Goal: Task Accomplishment & Management: Manage account settings

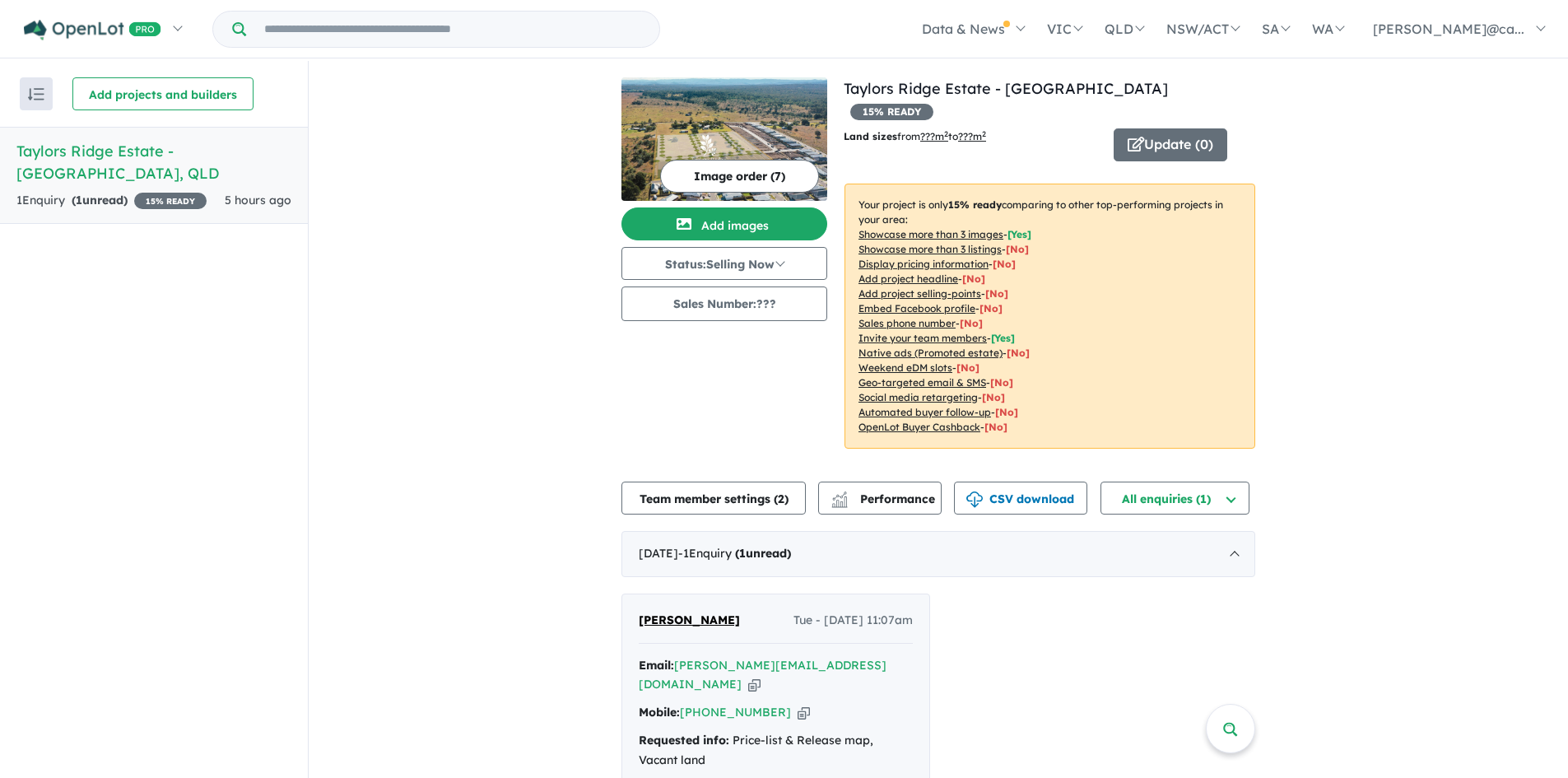
click at [1476, 202] on div "View all projects in your account Taylors Ridge Estate - Walloon 15 % READY Lan…" at bounding box center [938, 462] width 1260 height 803
click at [739, 179] on button "Image order ( 7 )" at bounding box center [739, 175] width 159 height 33
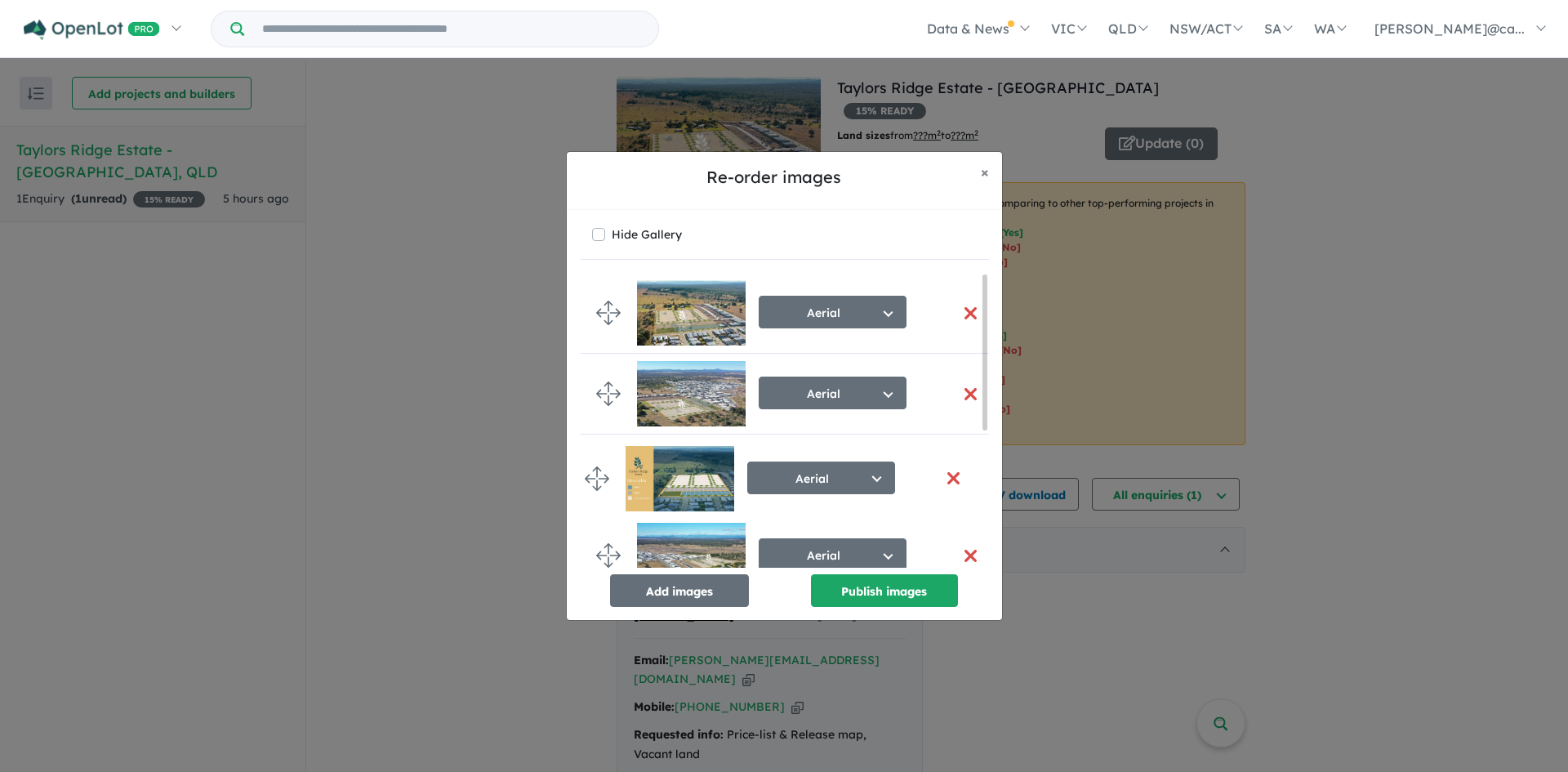
drag, startPoint x: 604, startPoint y: 391, endPoint x: 592, endPoint y: 474, distance: 83.9
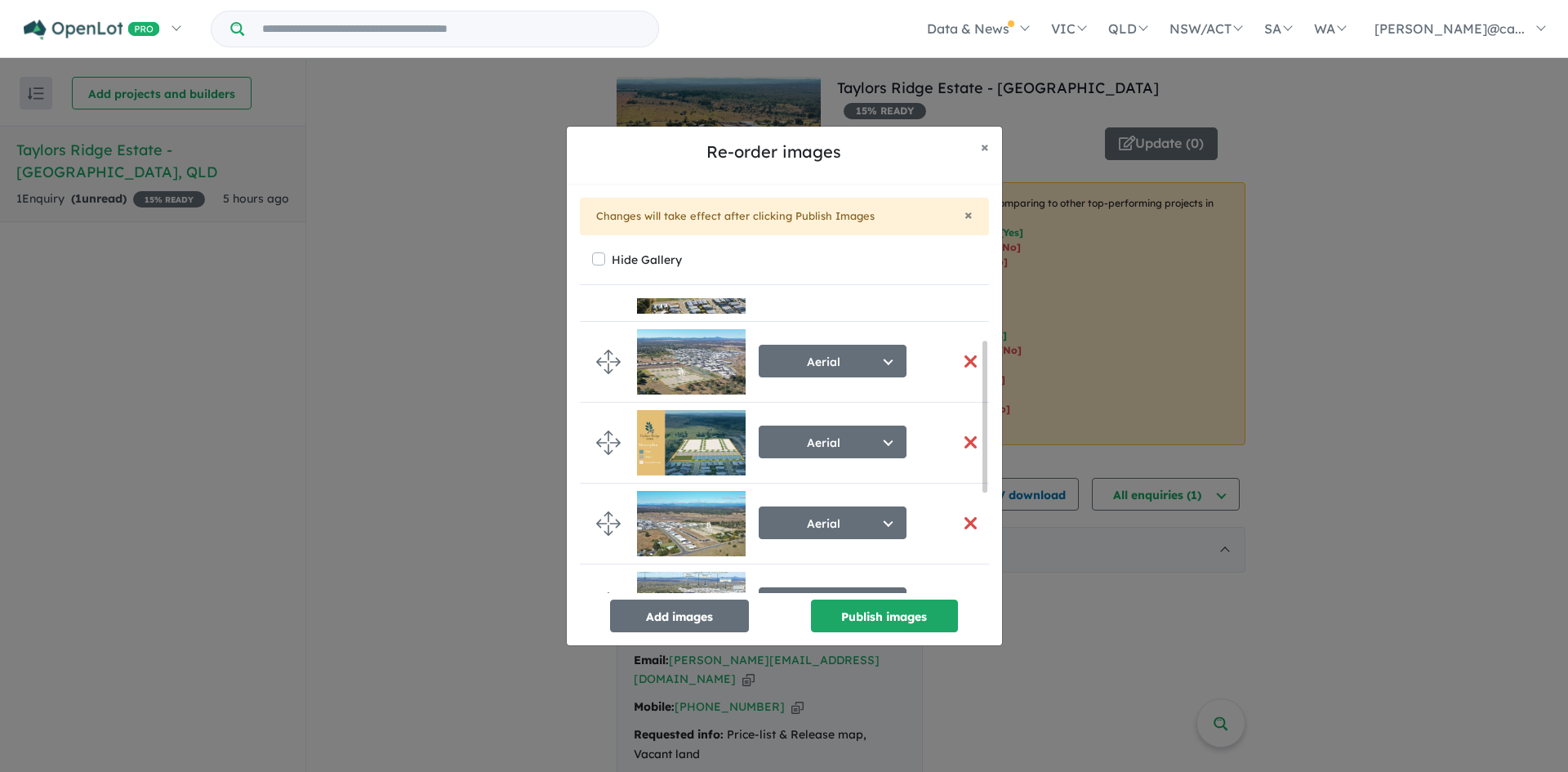
scroll to position [82, 0]
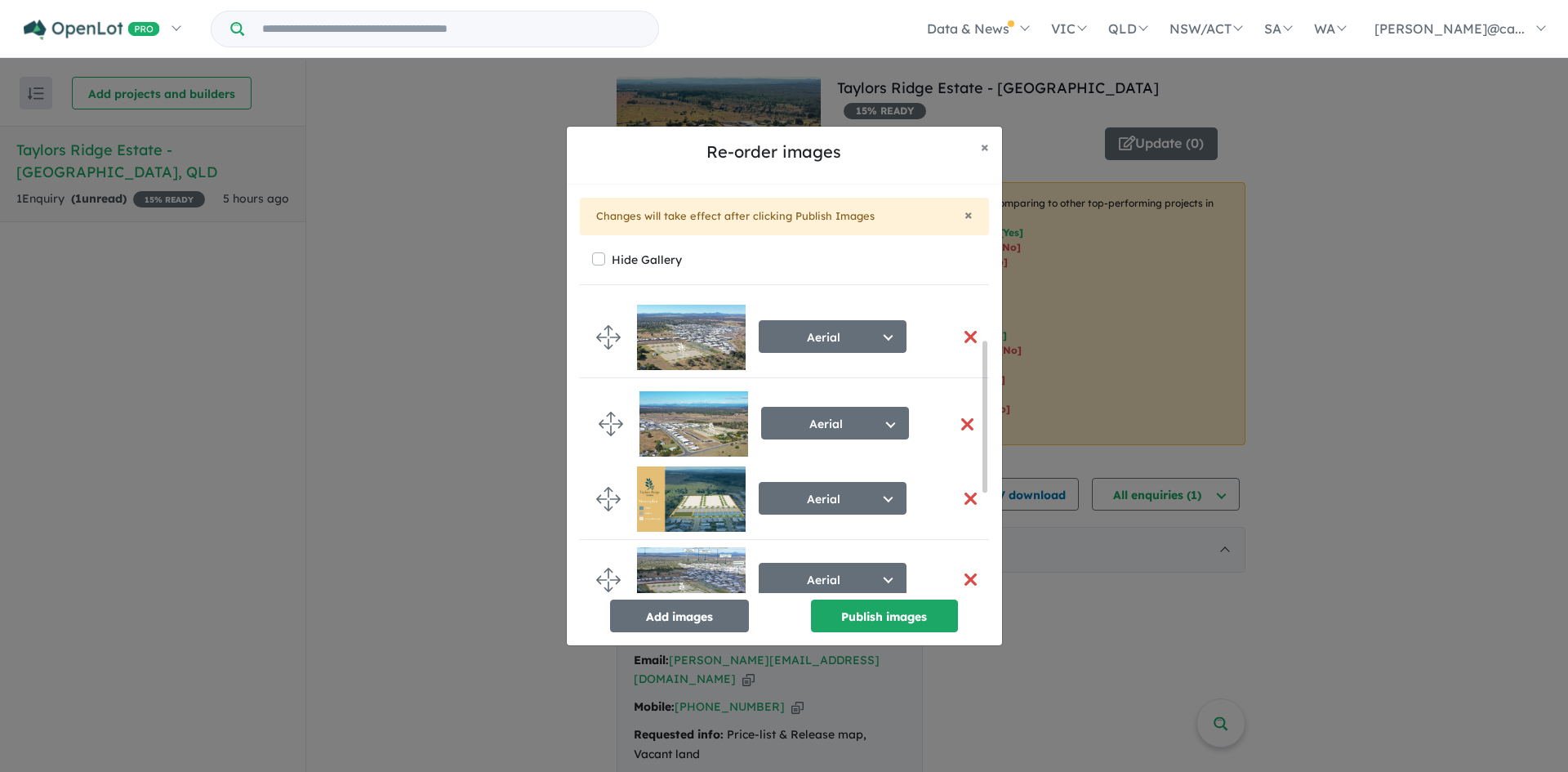
drag, startPoint x: 601, startPoint y: 499, endPoint x: 604, endPoint y: 422, distance: 77.1
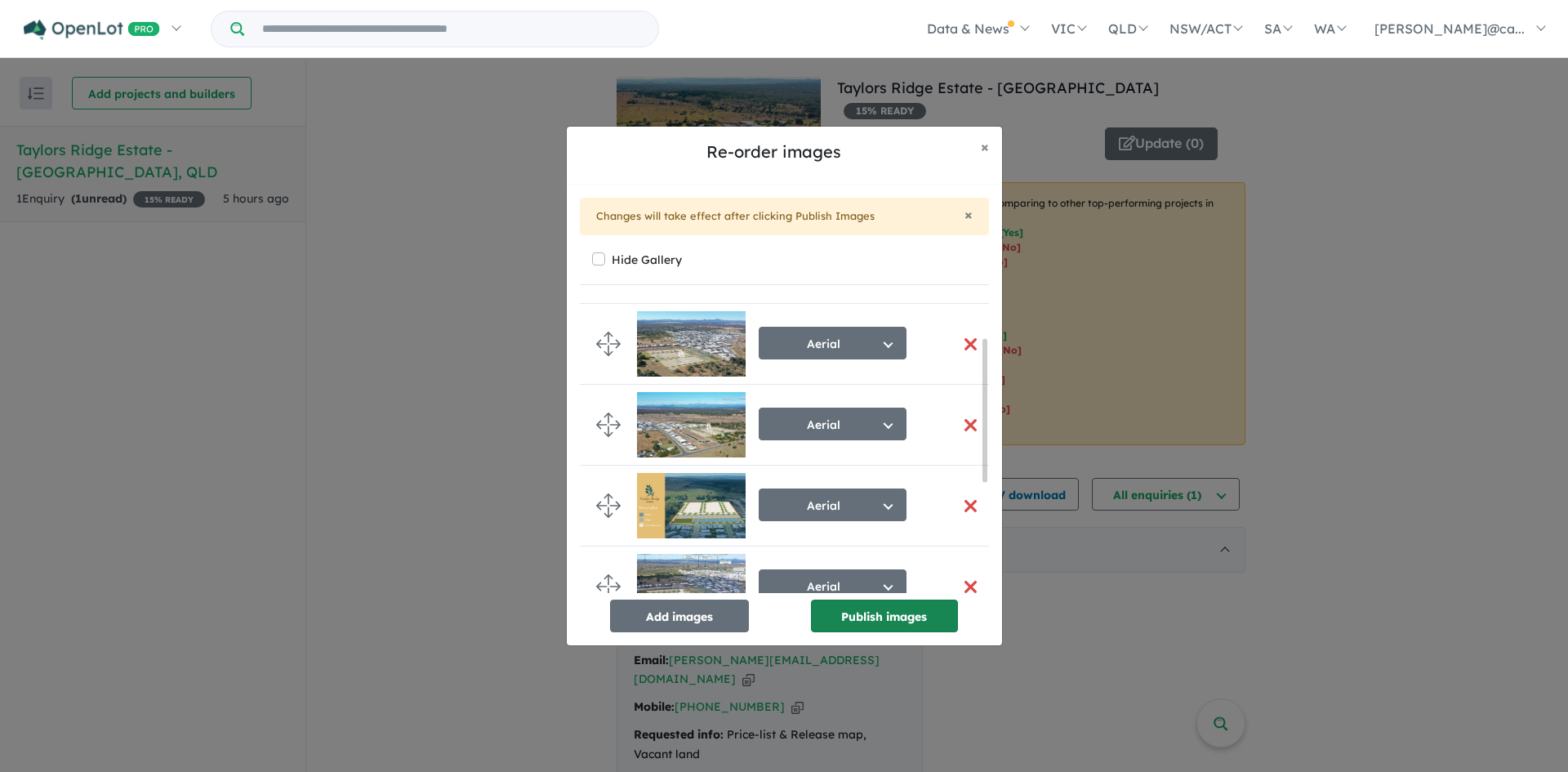
click at [879, 616] on button "Publish images" at bounding box center [884, 616] width 147 height 33
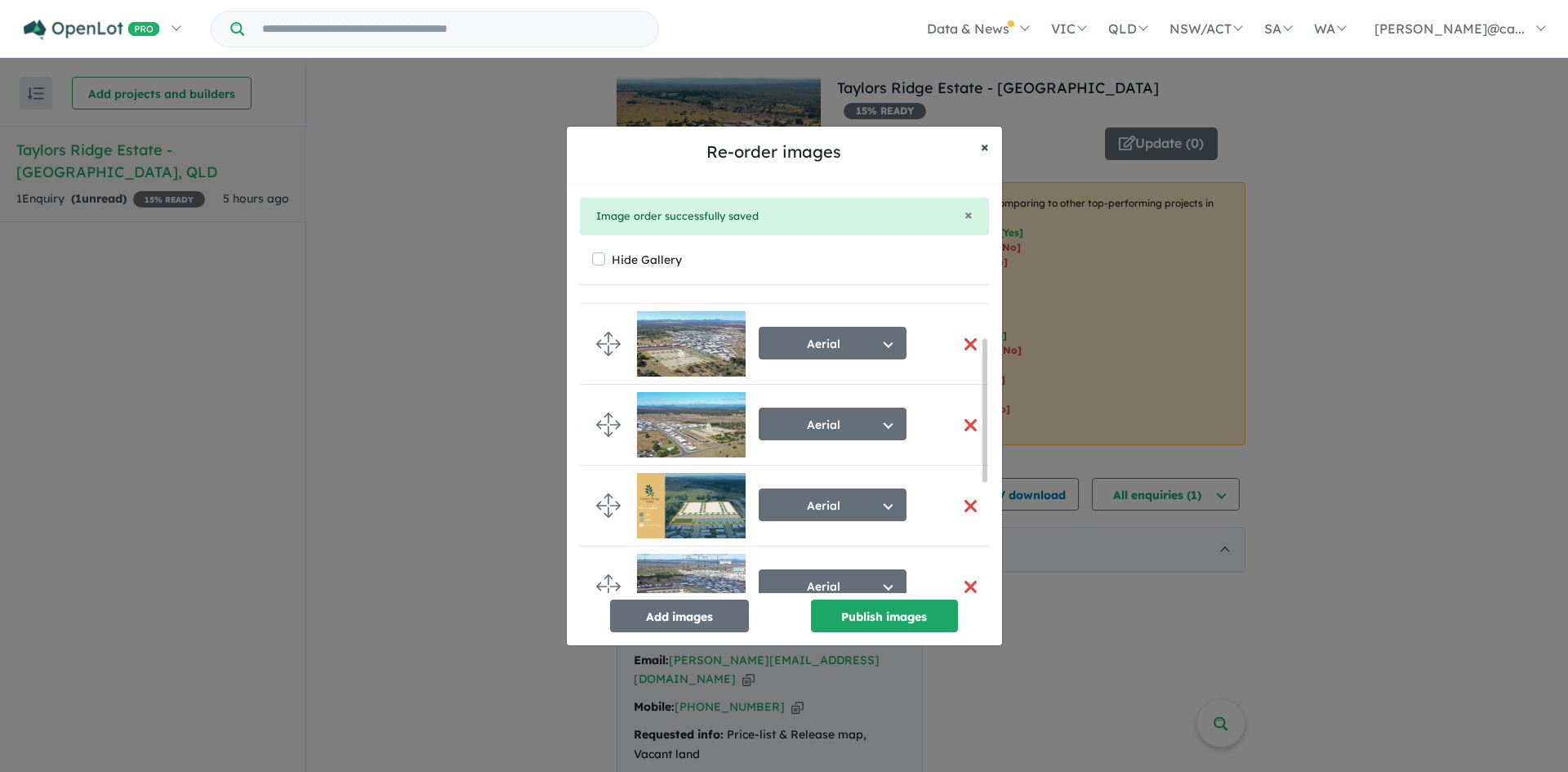
click at [981, 146] on span "×" at bounding box center [985, 147] width 8 height 19
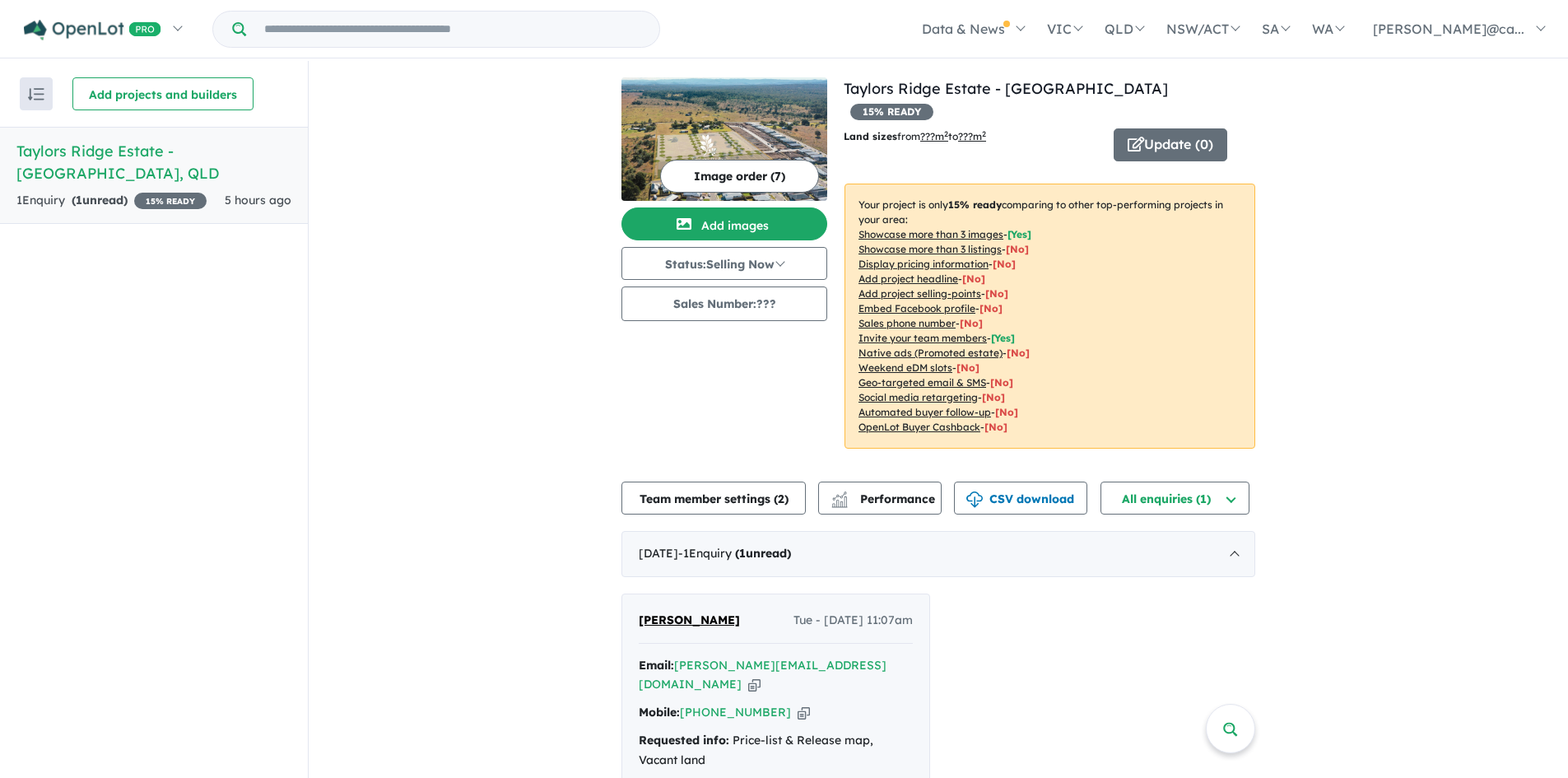
click at [939, 130] on u "??? m 2" at bounding box center [934, 136] width 28 height 12
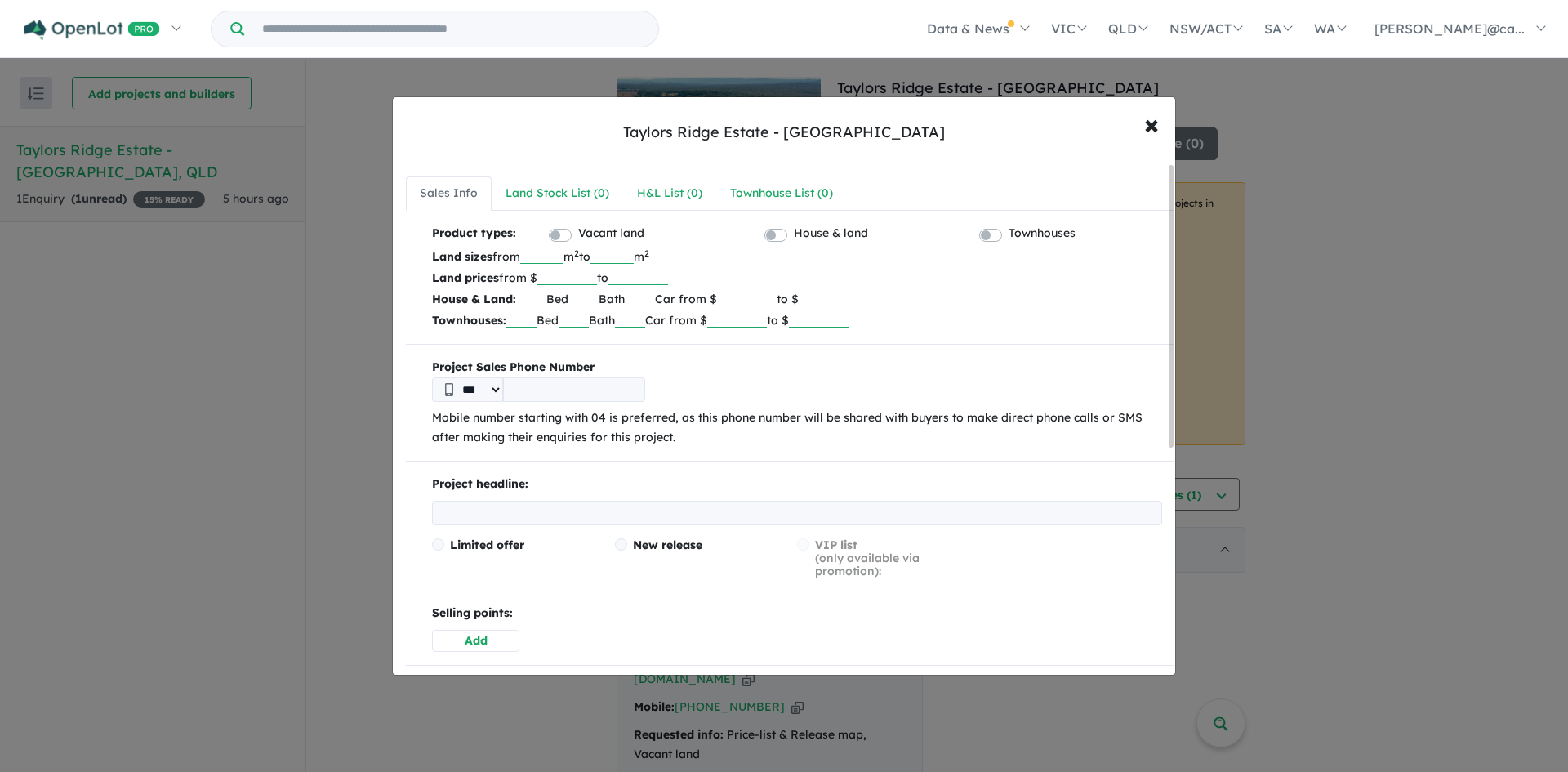
click at [527, 392] on input "tel" at bounding box center [574, 390] width 142 height 24
type input "**********"
click at [420, 428] on div "**********" at bounding box center [791, 403] width 769 height 89
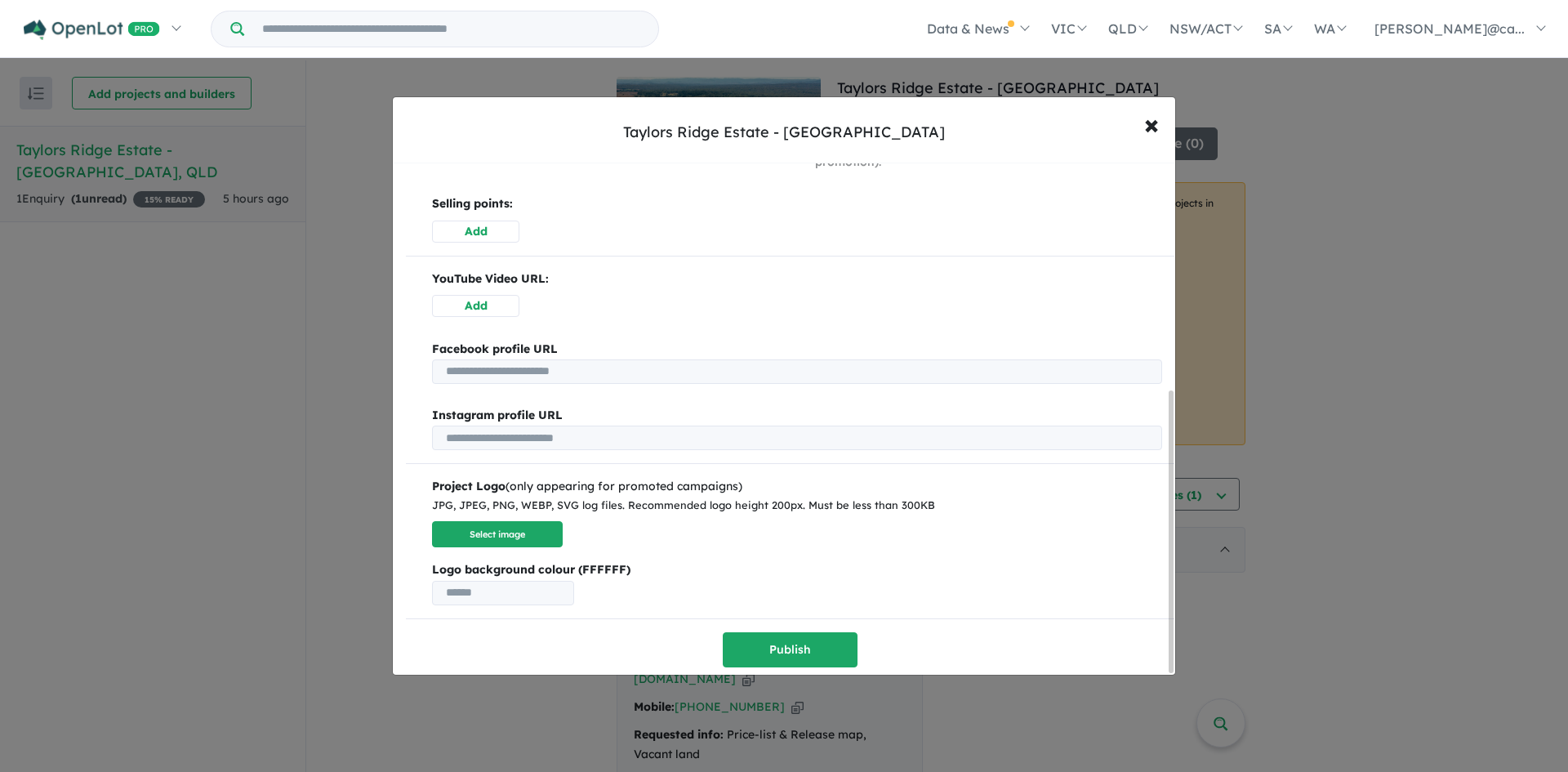
scroll to position [413, 0]
click at [776, 641] on button "Publish" at bounding box center [790, 650] width 135 height 35
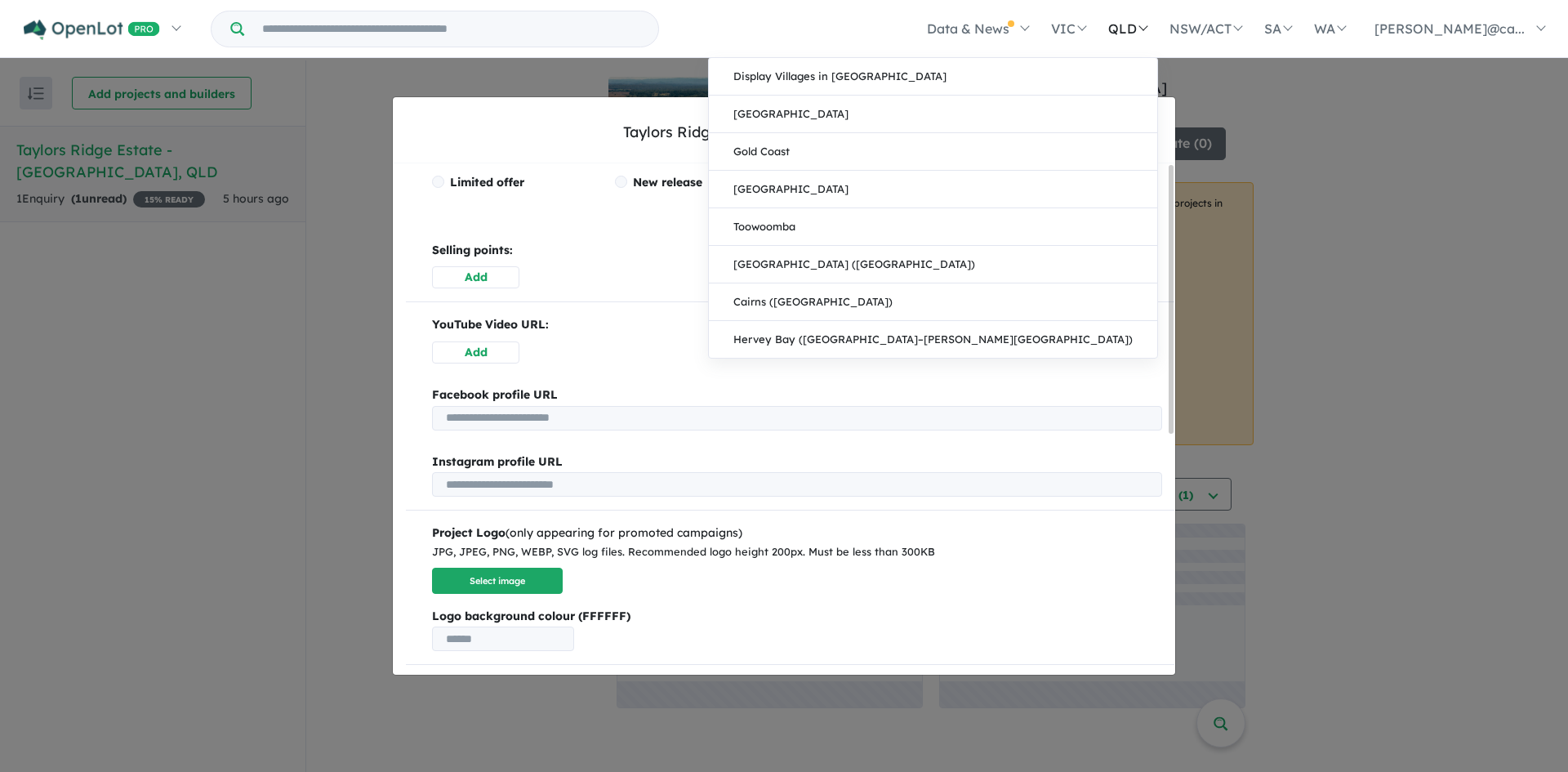
scroll to position [0, 0]
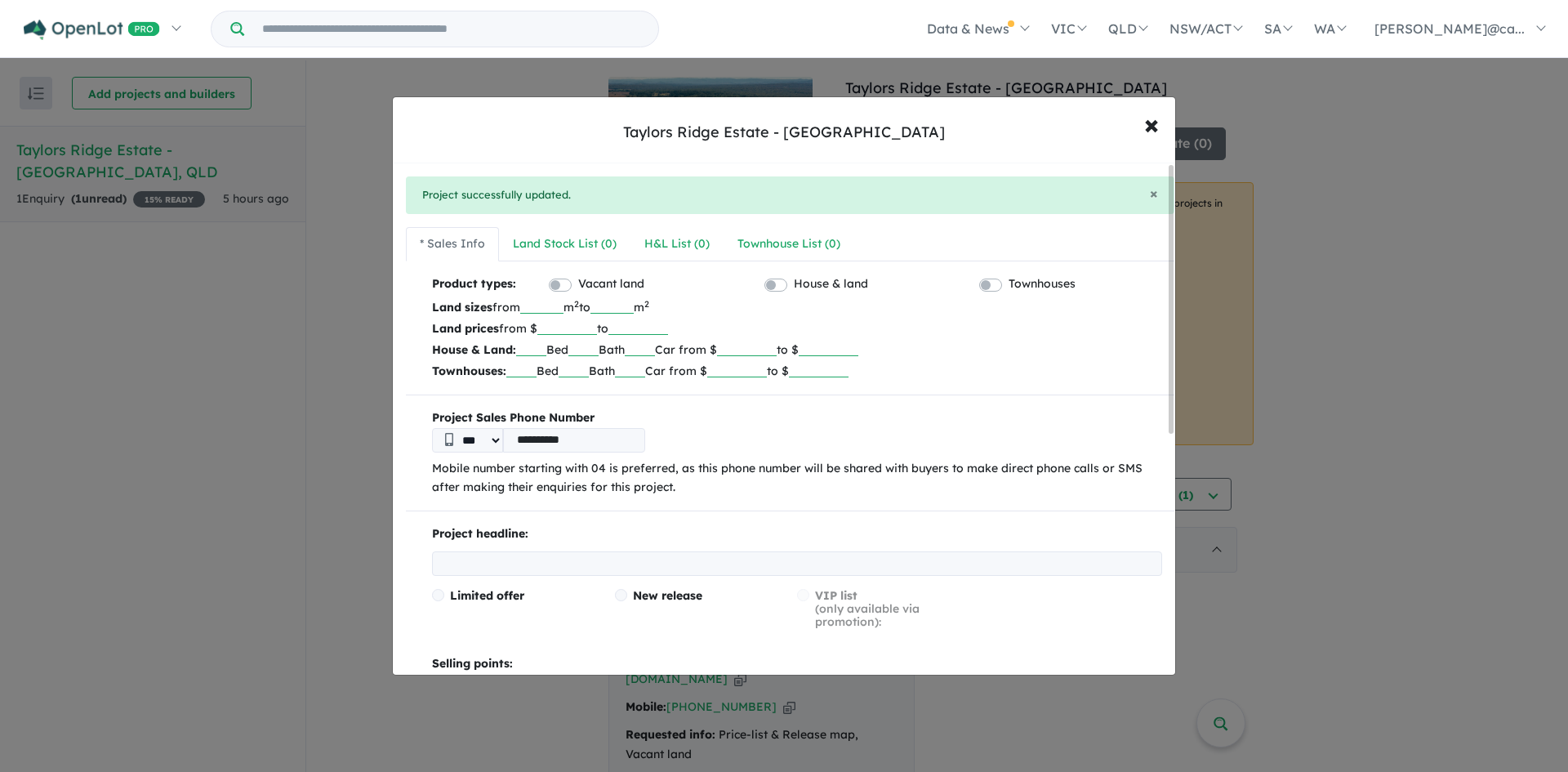
click at [540, 302] on input "number" at bounding box center [541, 306] width 44 height 17
type input "***"
click at [631, 302] on input "number" at bounding box center [612, 306] width 44 height 17
type input "***"
click at [566, 321] on input "number" at bounding box center [567, 327] width 60 height 17
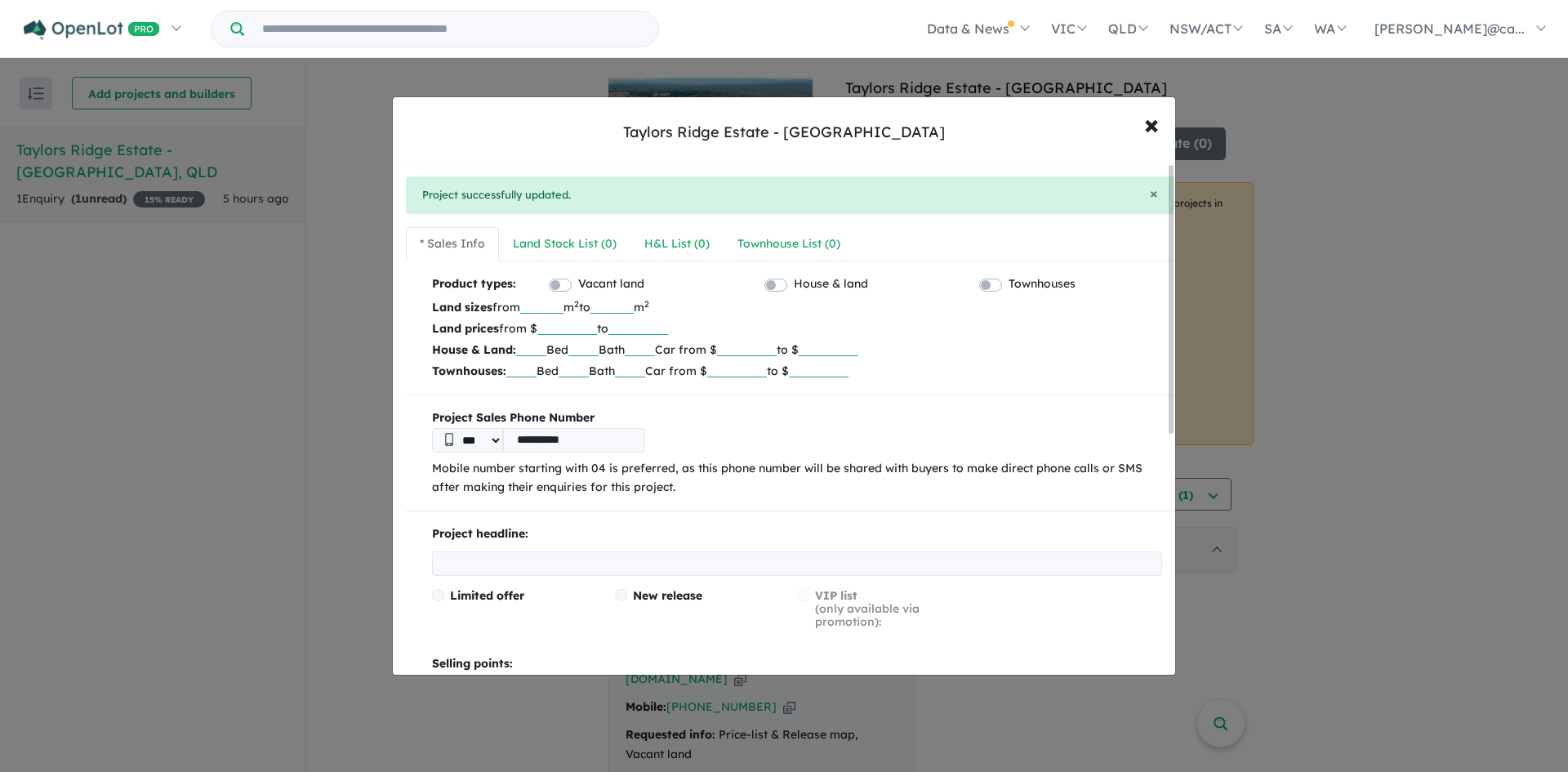
type input "******"
click at [951, 411] on b "Project Sales Phone Number" at bounding box center [797, 418] width 730 height 20
click at [579, 328] on input "******" at bounding box center [567, 327] width 60 height 17
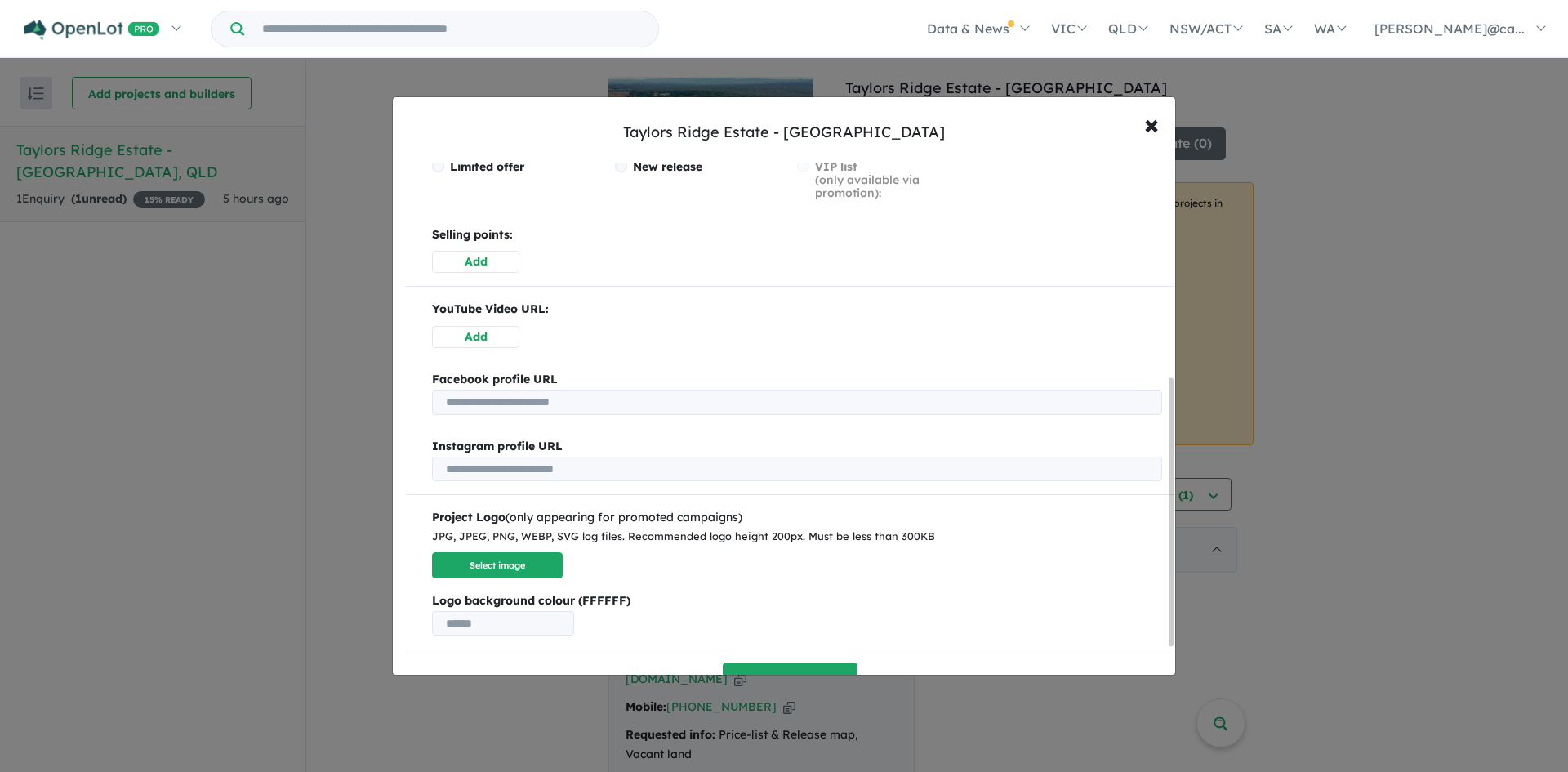
scroll to position [463, 0]
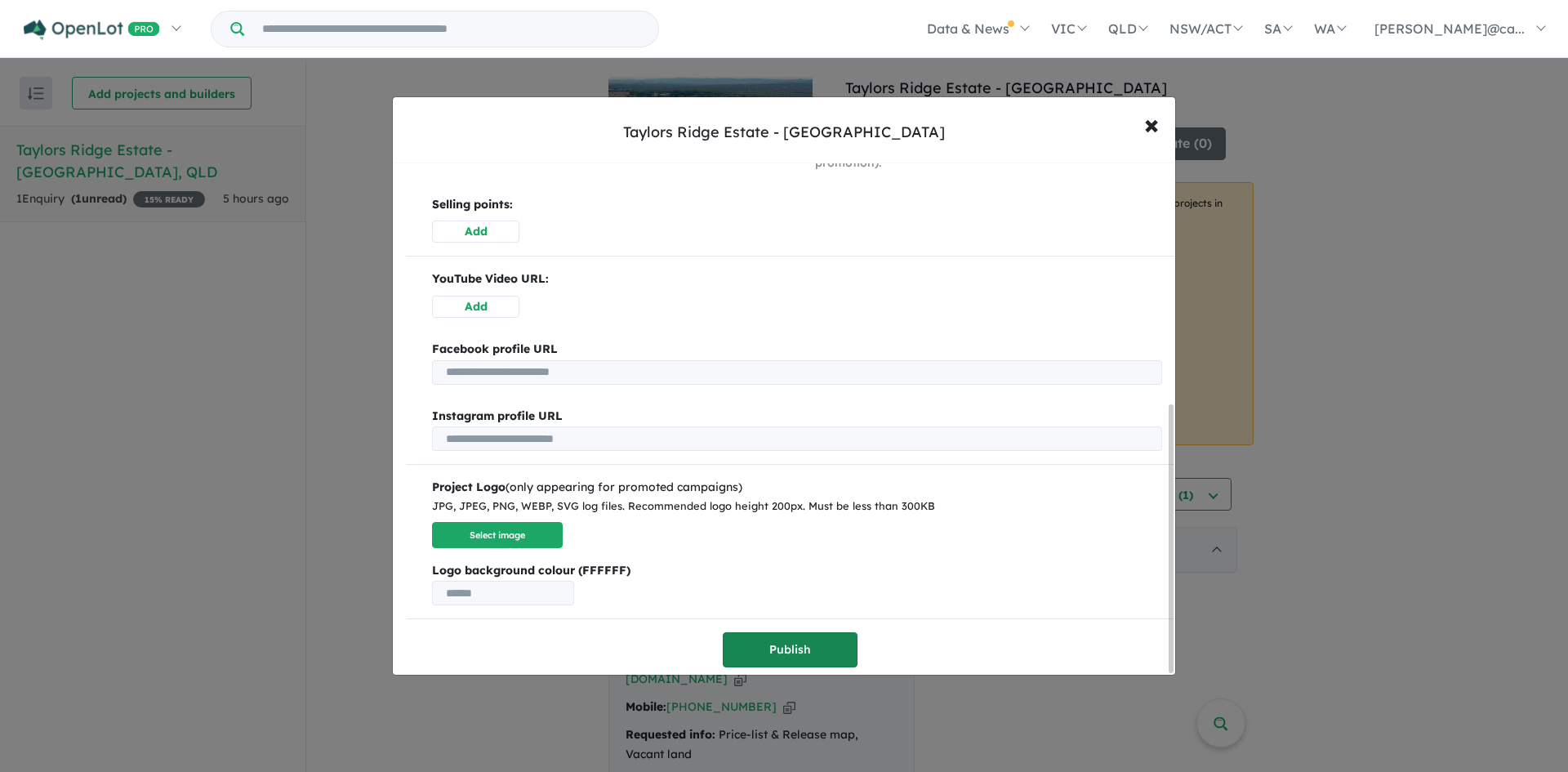
click at [757, 648] on button "Publish" at bounding box center [790, 650] width 135 height 35
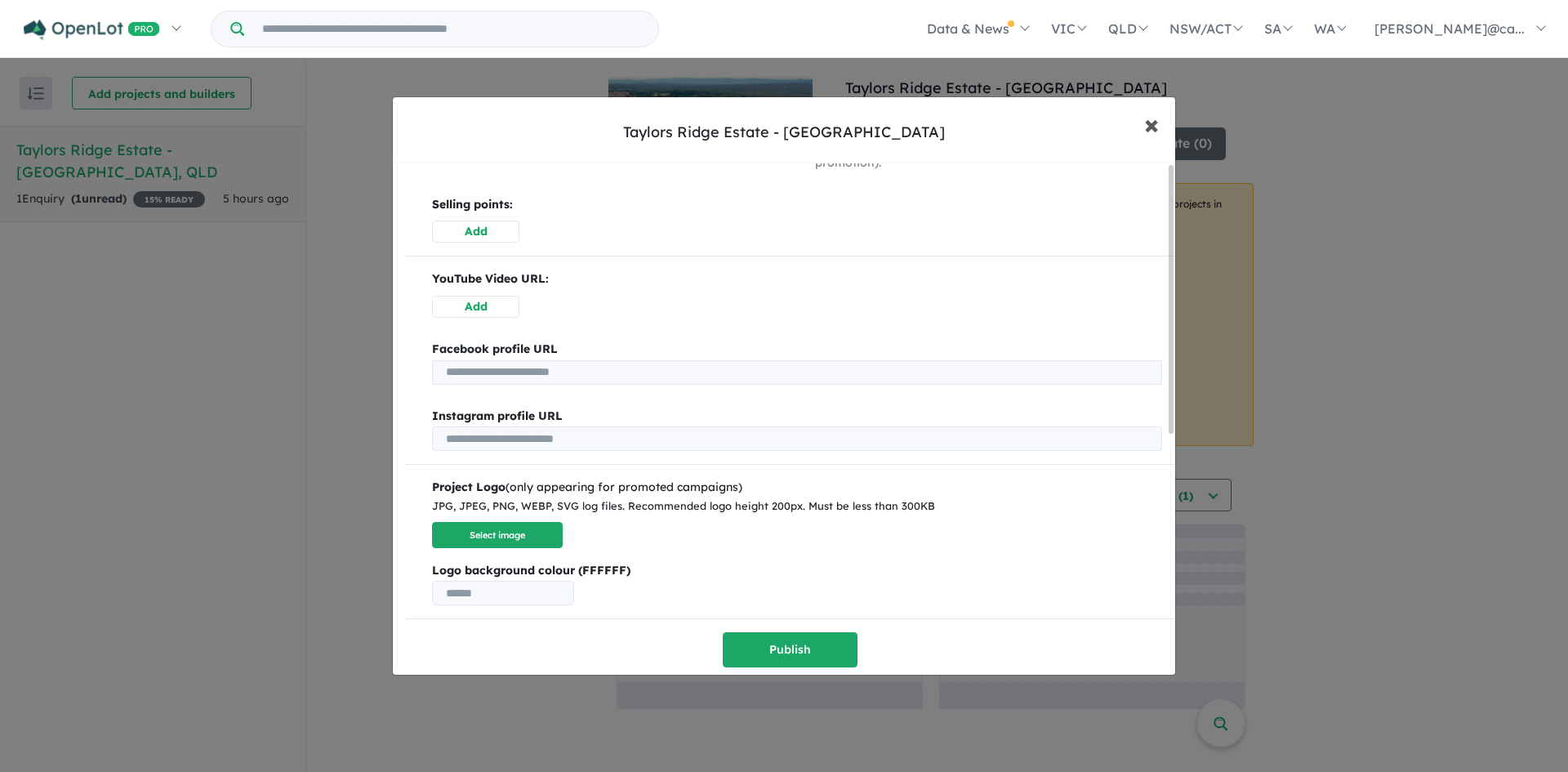
scroll to position [0, 0]
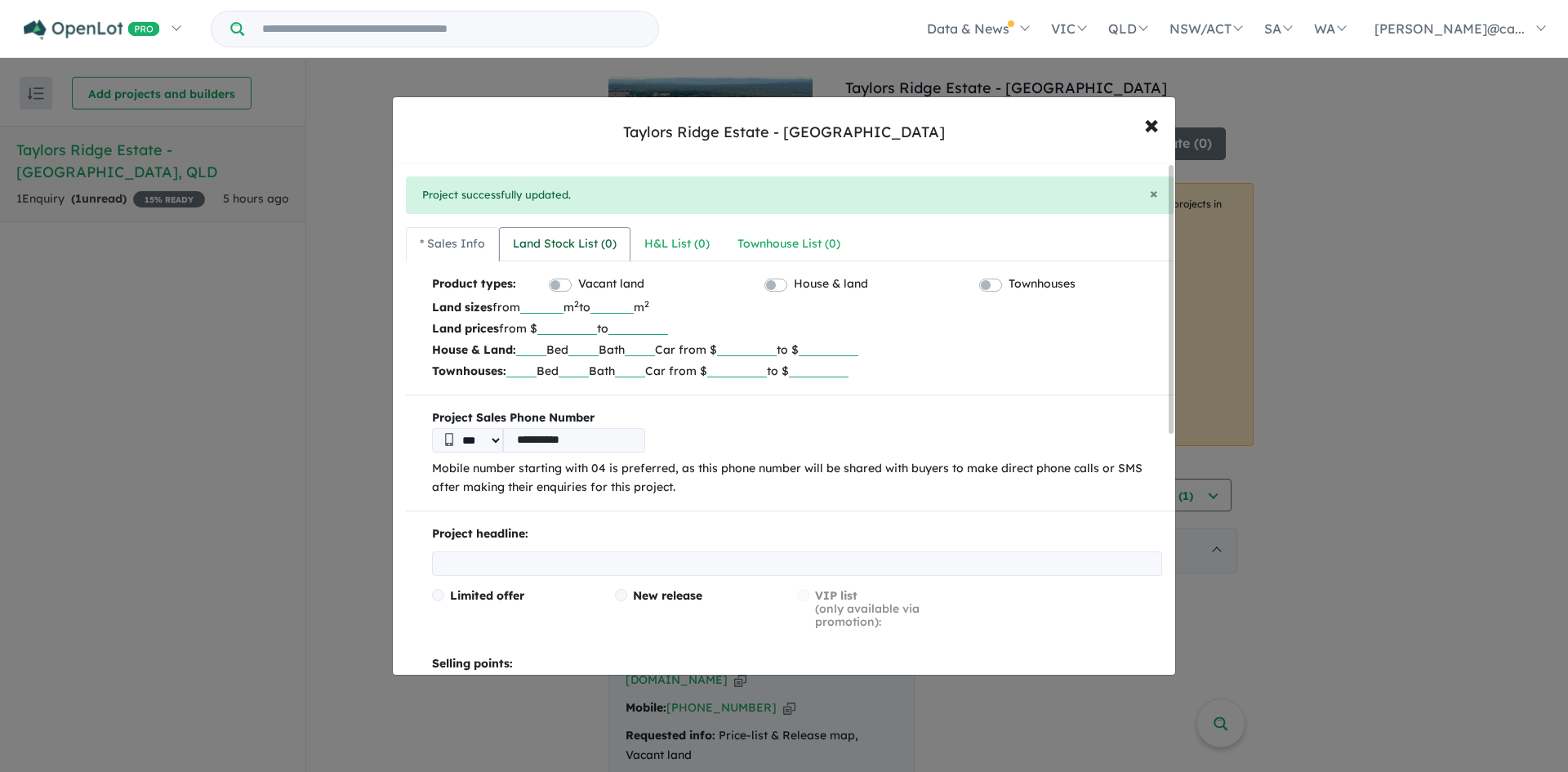
click at [562, 246] on div "Land Stock List ( 0 )" at bounding box center [565, 244] width 104 height 20
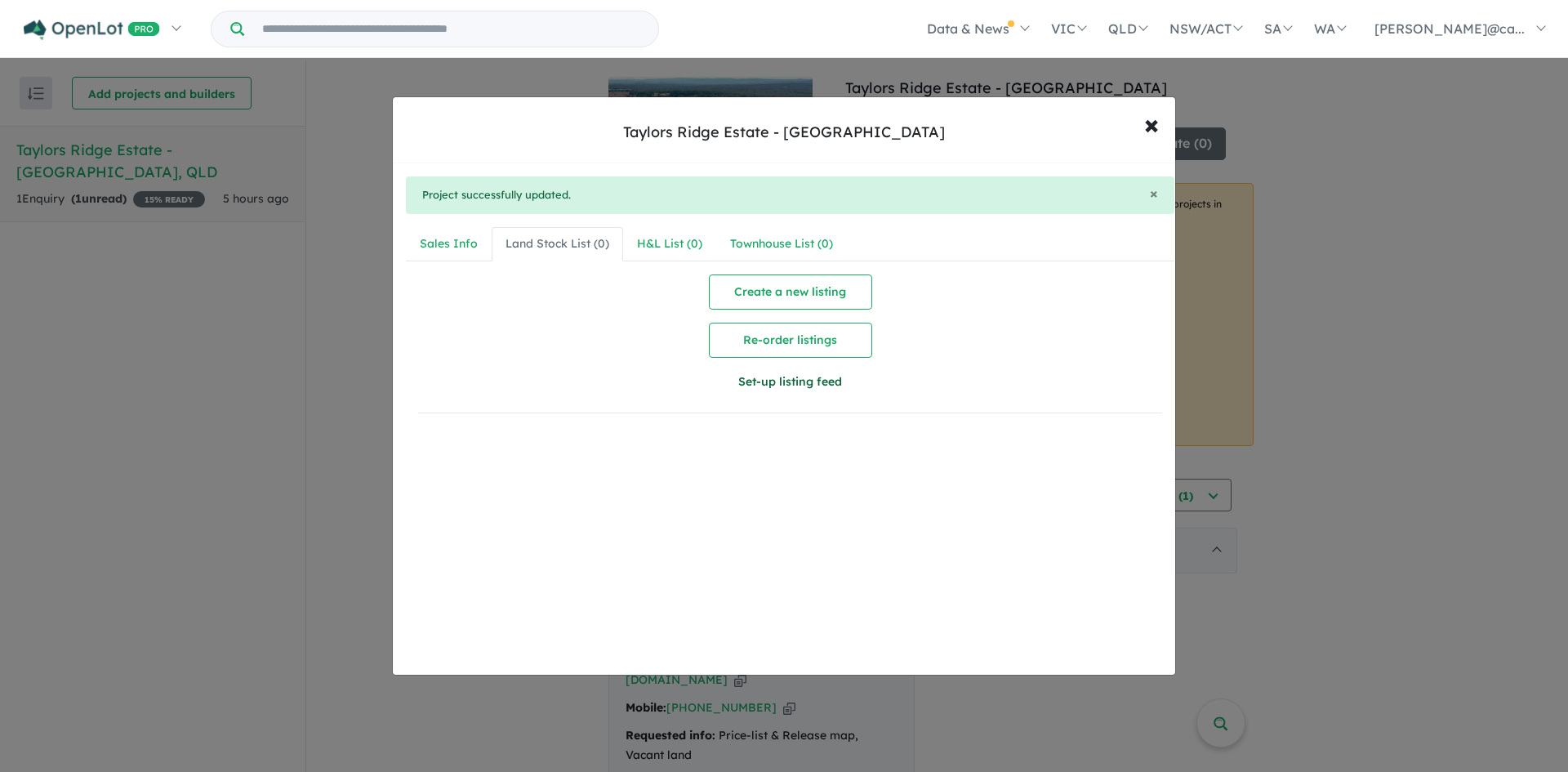
click at [769, 381] on button "Set-up listing feed" at bounding box center [791, 382] width 373 height 35
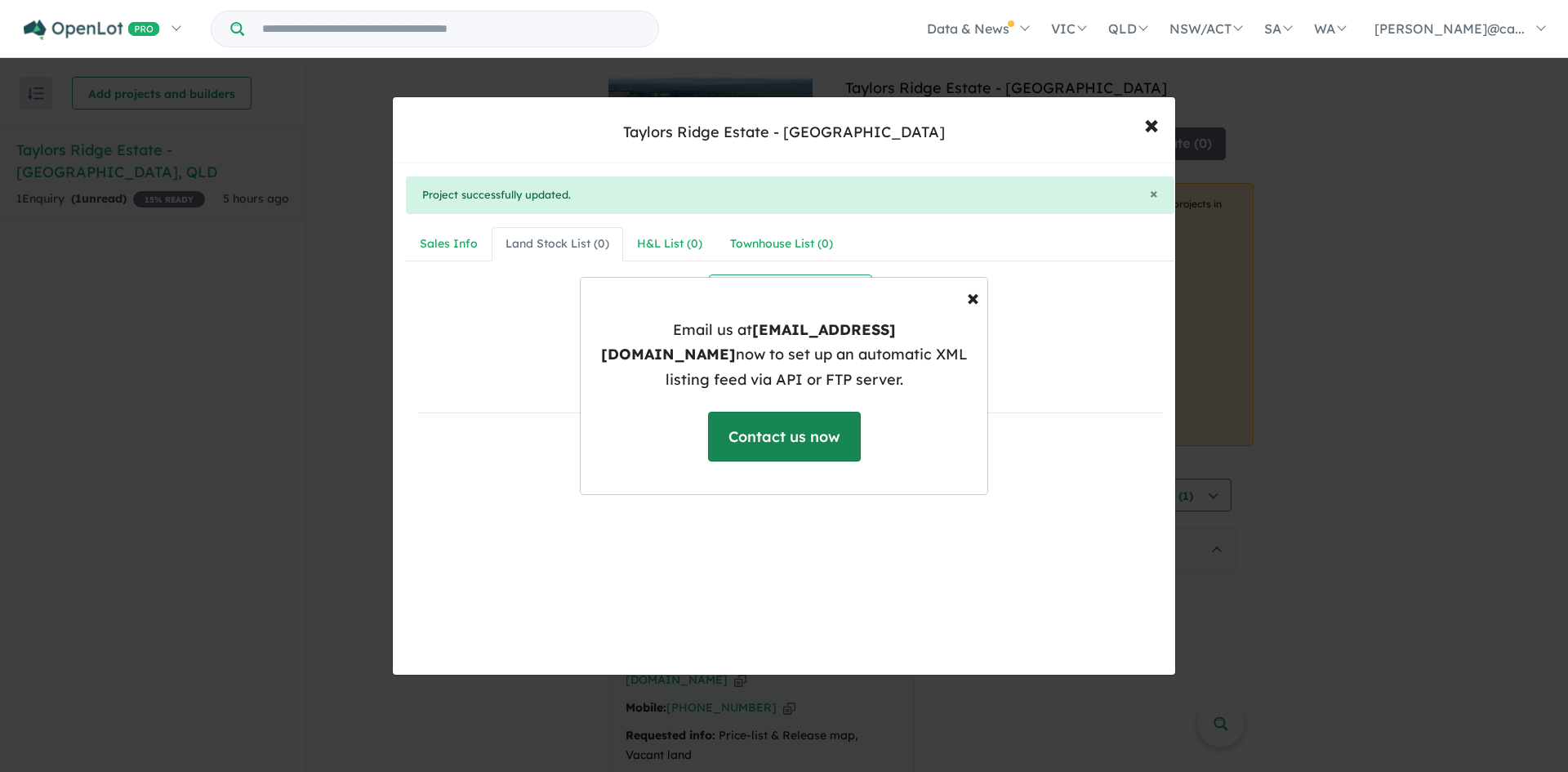
click at [774, 419] on link "Contact us now" at bounding box center [785, 437] width 153 height 50
drag, startPoint x: 678, startPoint y: 126, endPoint x: 902, endPoint y: 138, distance: 224.3
click at [902, 138] on div "× Close Email us at support@openlot.com.au now to set up an automatic XML listi…" at bounding box center [784, 386] width 1568 height 772
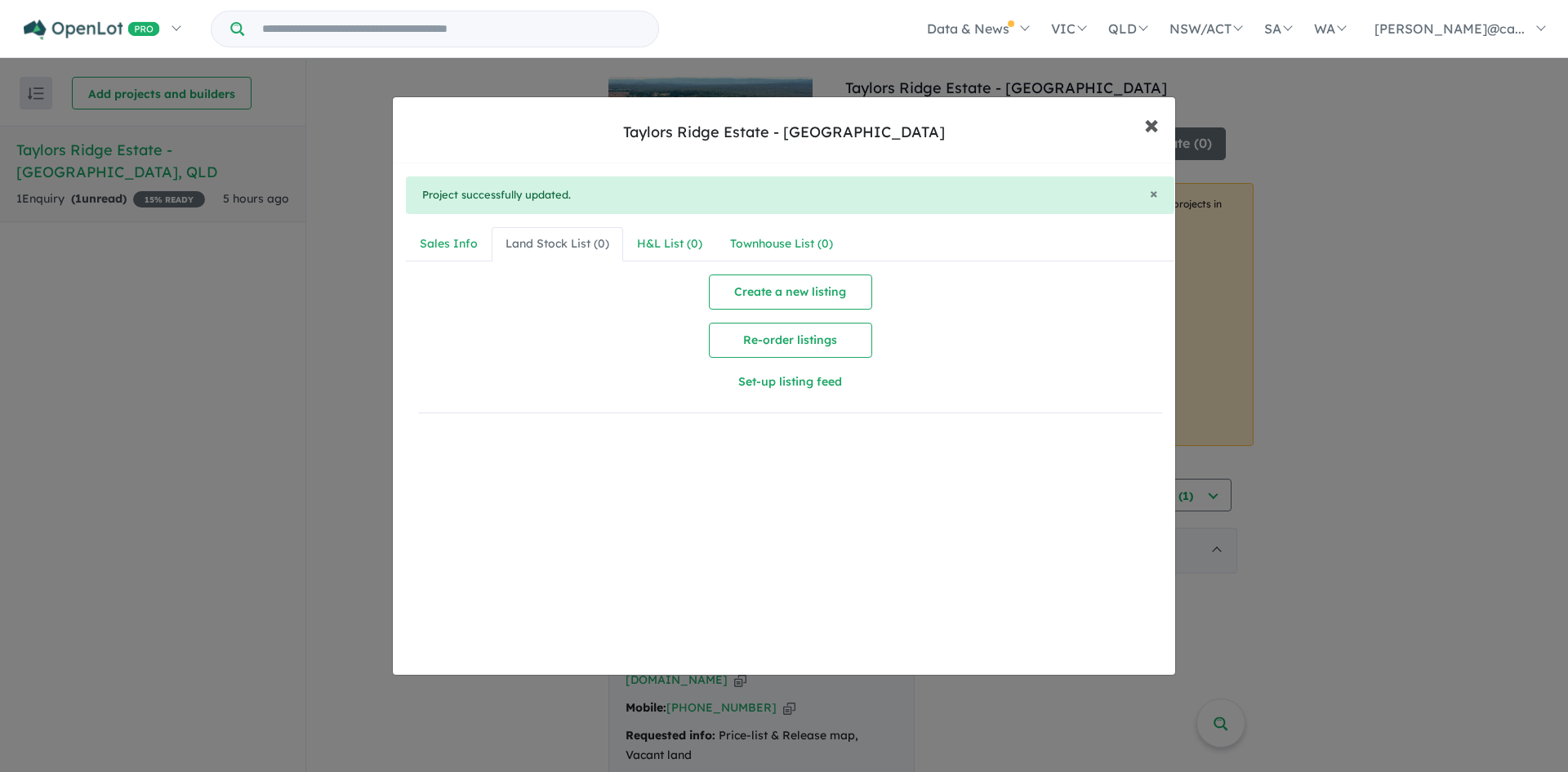
click at [1145, 129] on span "×" at bounding box center [1152, 124] width 15 height 35
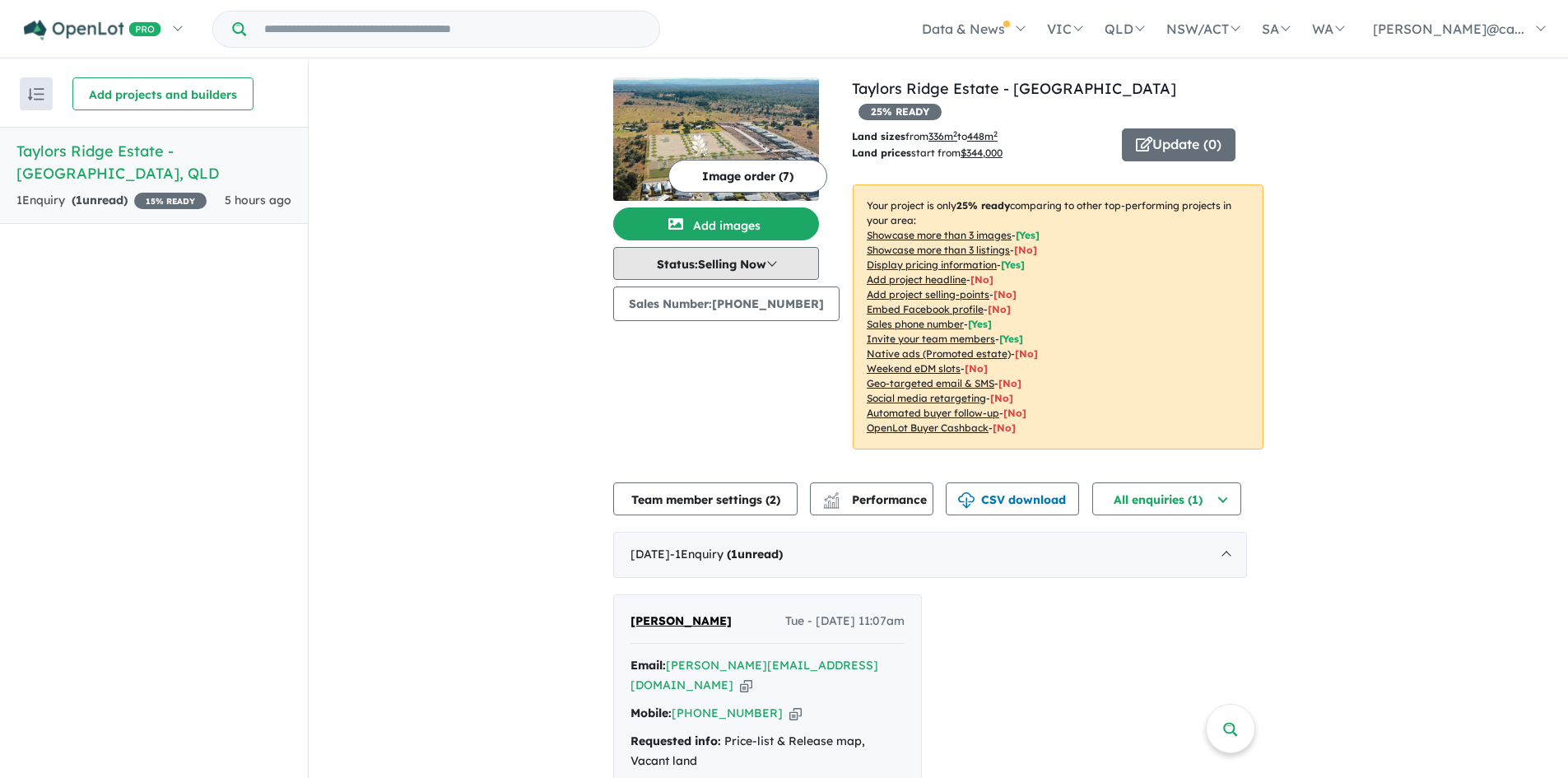
click at [787, 263] on button "Status: Selling Now" at bounding box center [716, 262] width 206 height 33
click at [450, 234] on div "View all projects in your account Taylors Ridge Estate - Walloon 25 % READY Lan…" at bounding box center [938, 462] width 1260 height 803
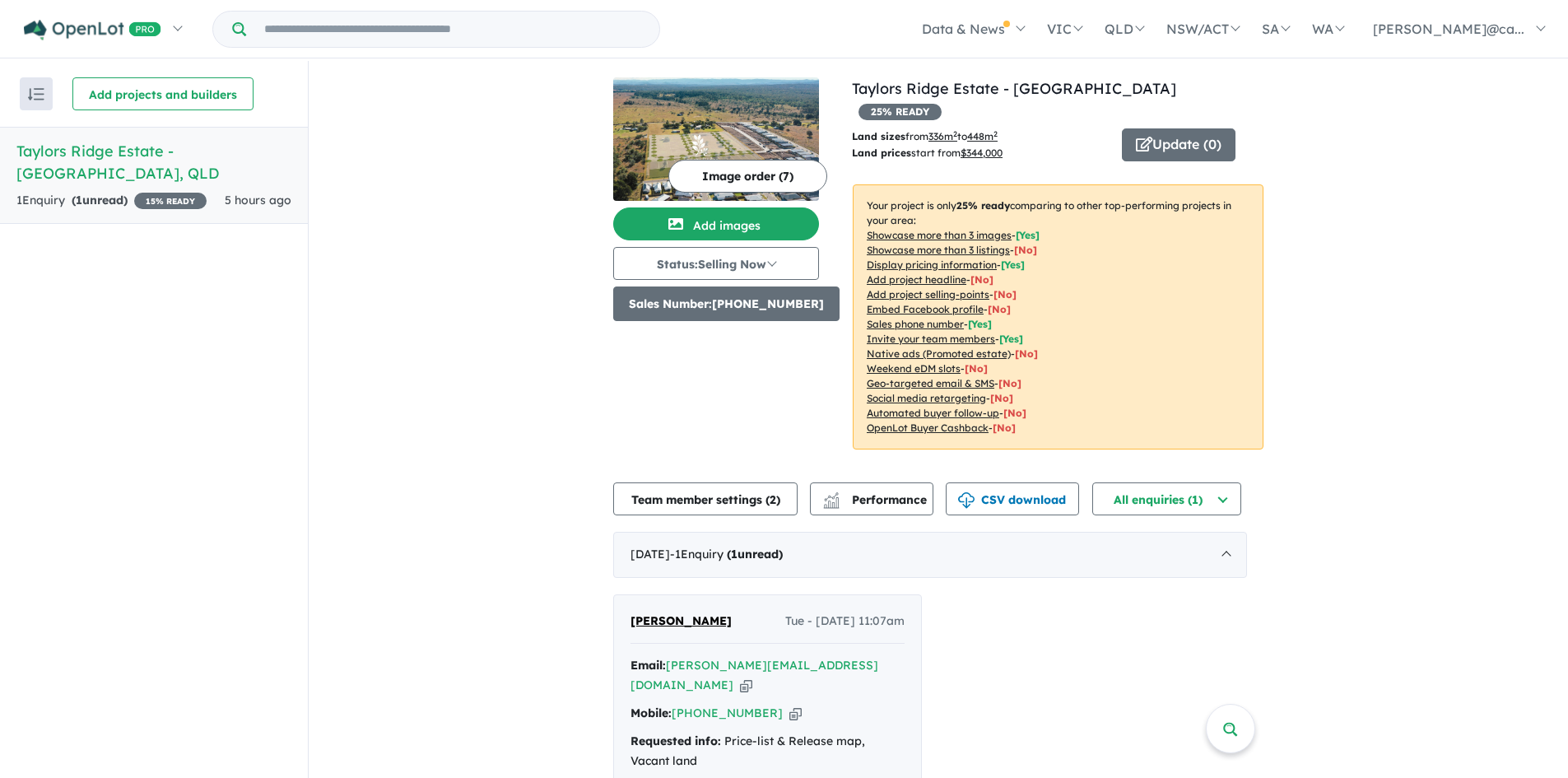
click at [761, 297] on button "Sales Number: +610434411974" at bounding box center [726, 304] width 227 height 35
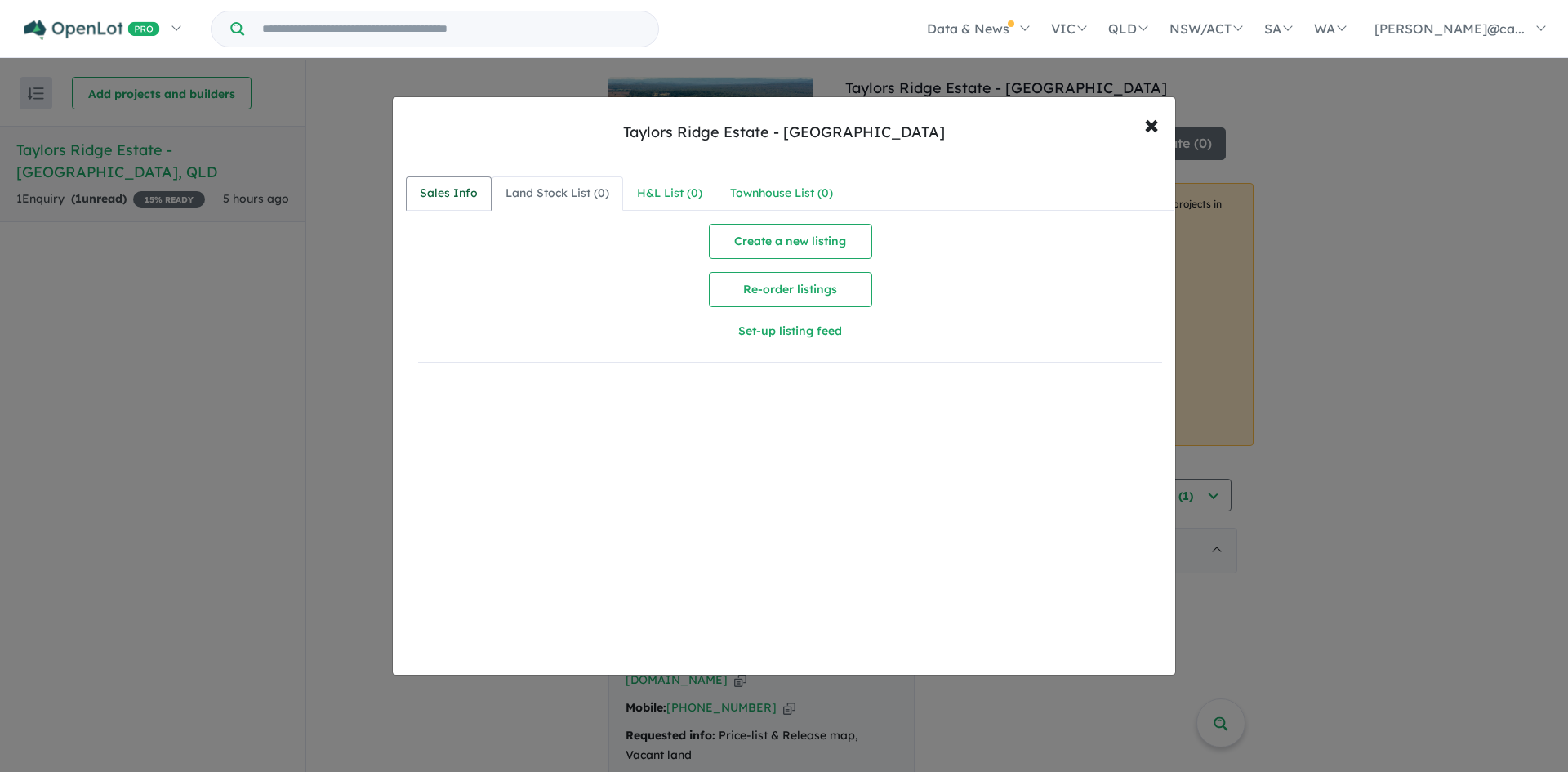
click at [458, 183] on link "Sales Info" at bounding box center [449, 193] width 86 height 34
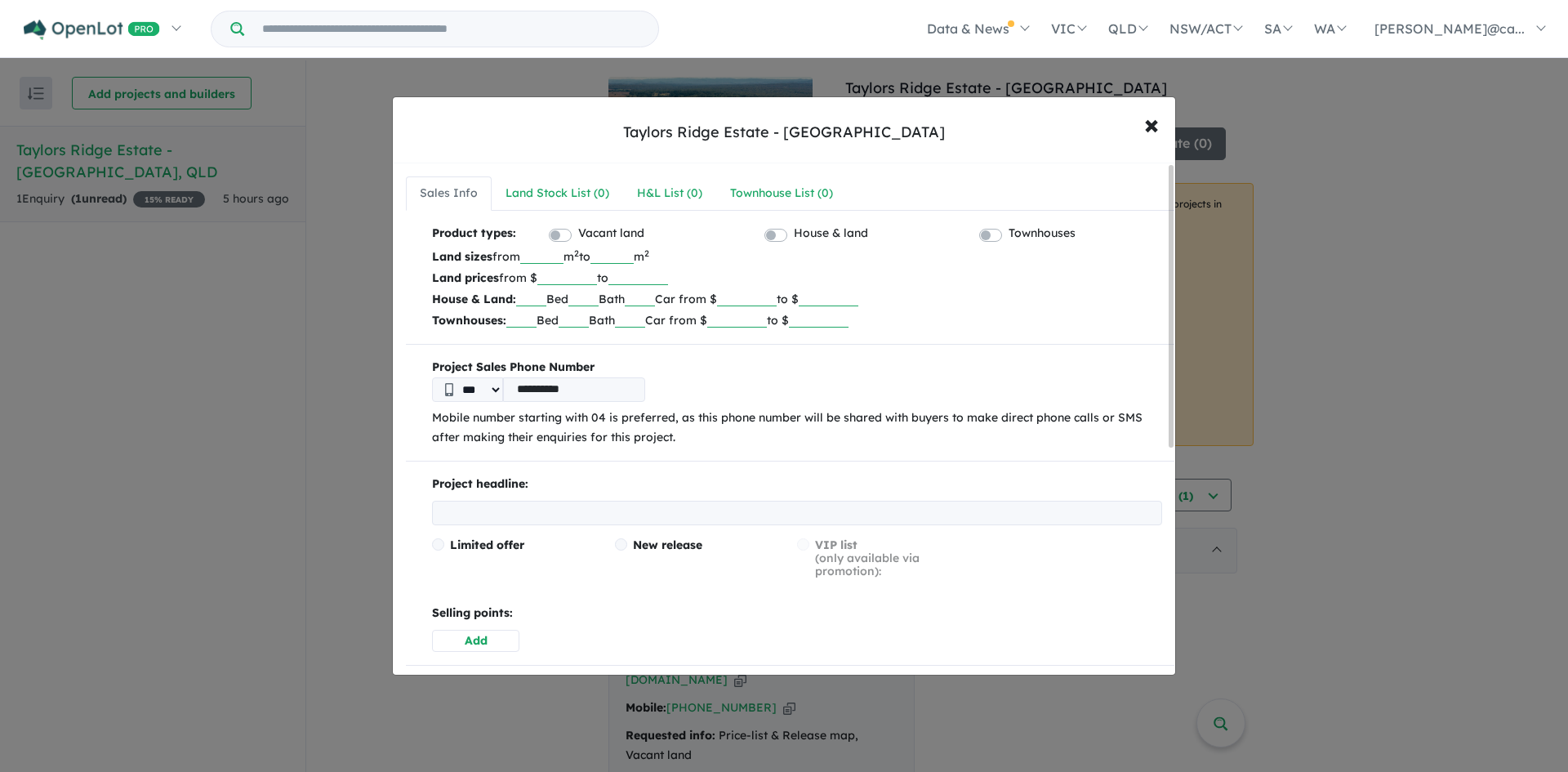
click at [524, 378] on input "**********" at bounding box center [574, 390] width 142 height 24
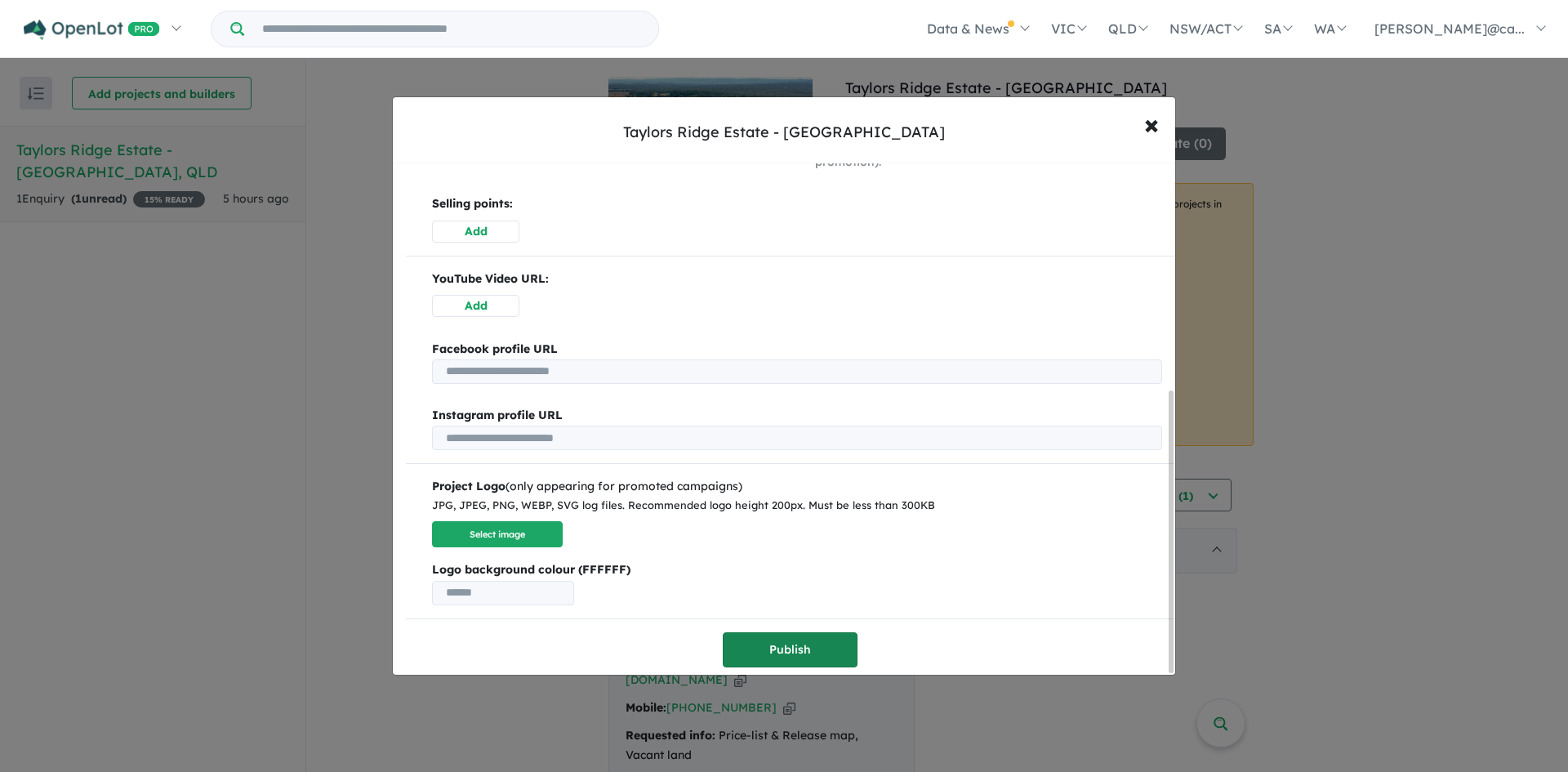
type input "*********"
click at [751, 635] on button "Publish" at bounding box center [790, 650] width 135 height 35
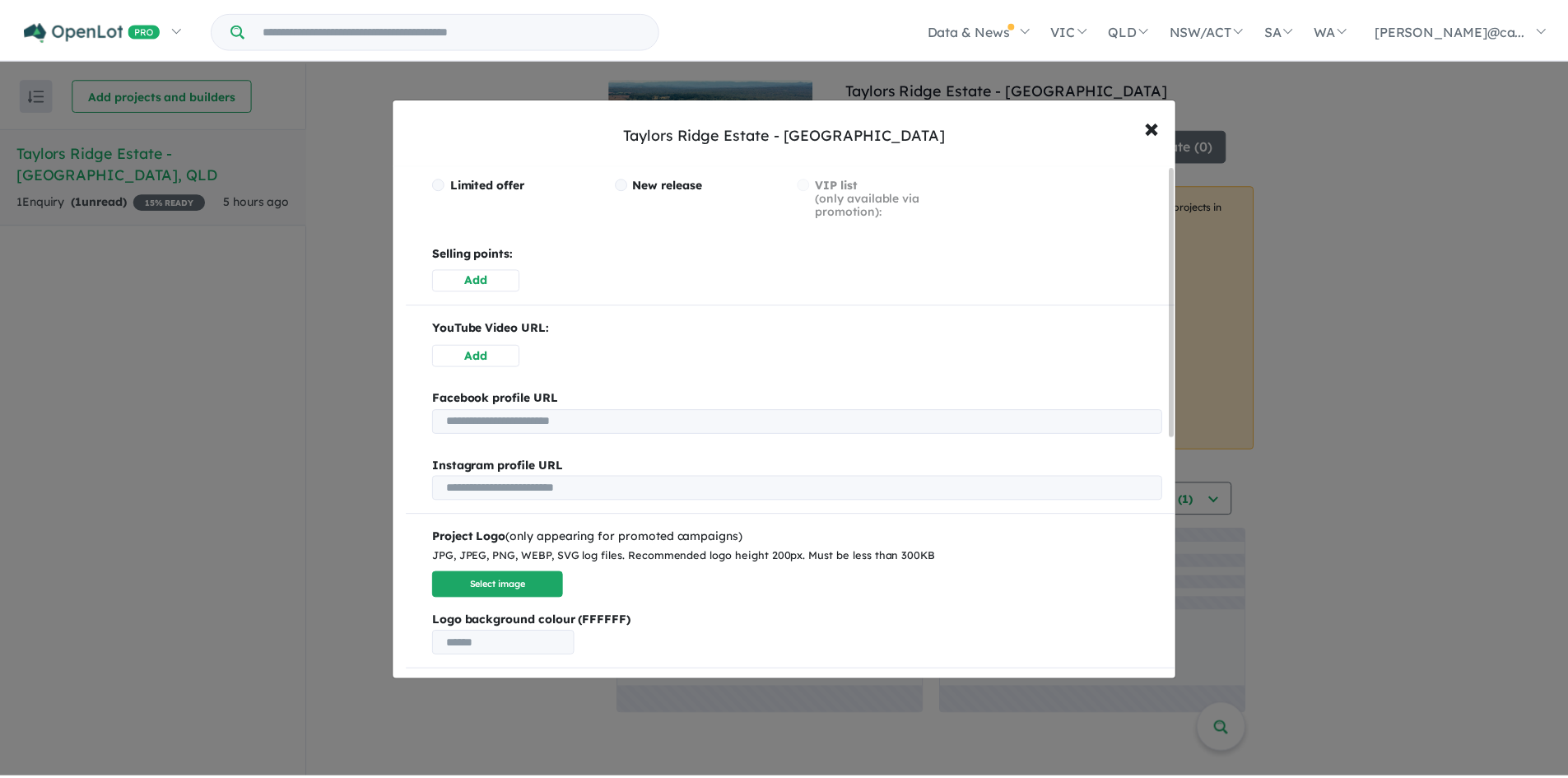
scroll to position [0, 0]
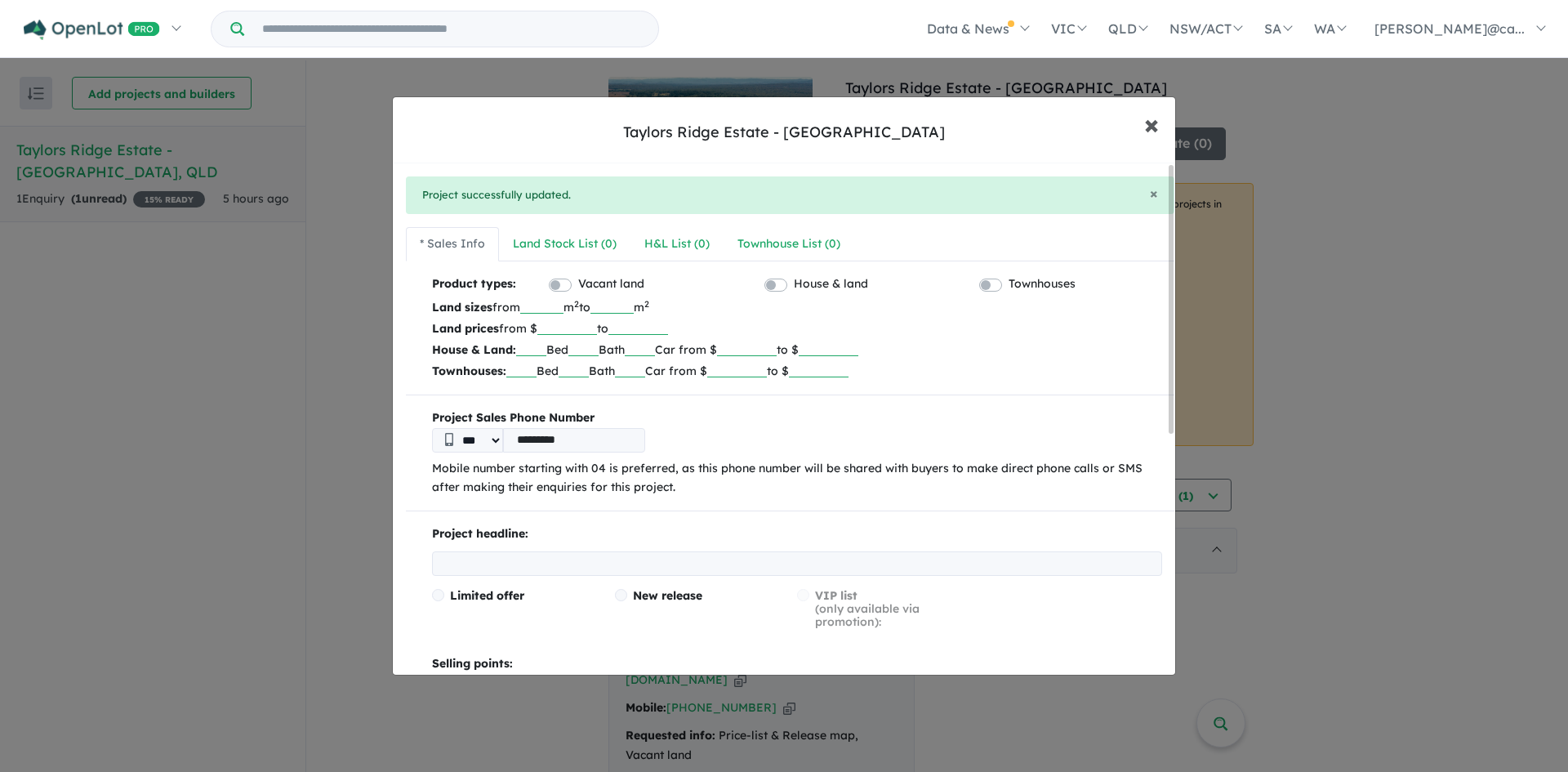
click at [1151, 135] on span "×" at bounding box center [1152, 124] width 15 height 35
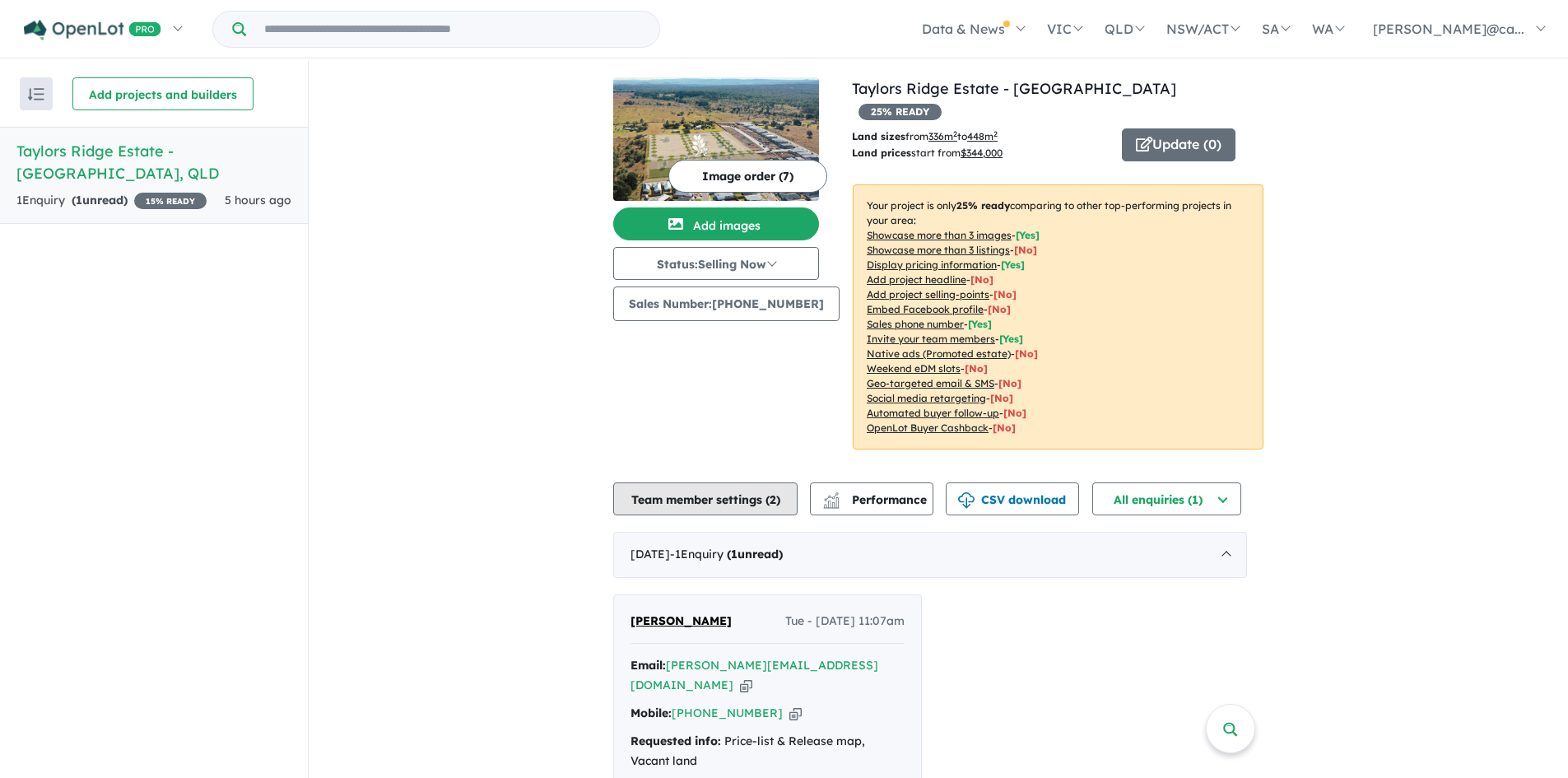
click at [664, 483] on button "Team member settings ( 2 )" at bounding box center [705, 499] width 185 height 33
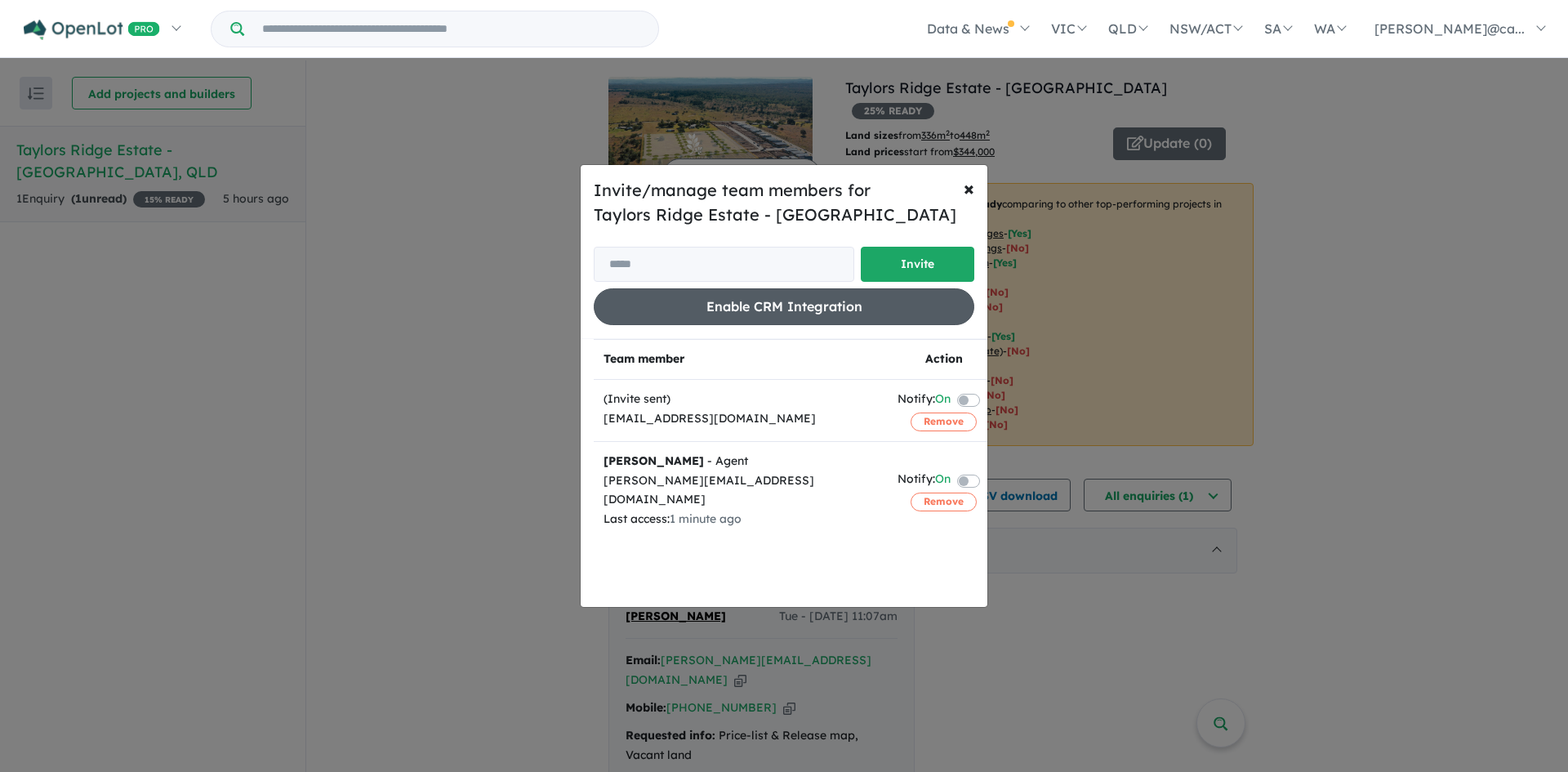
click at [748, 315] on button "Enable CRM Integration" at bounding box center [784, 307] width 380 height 37
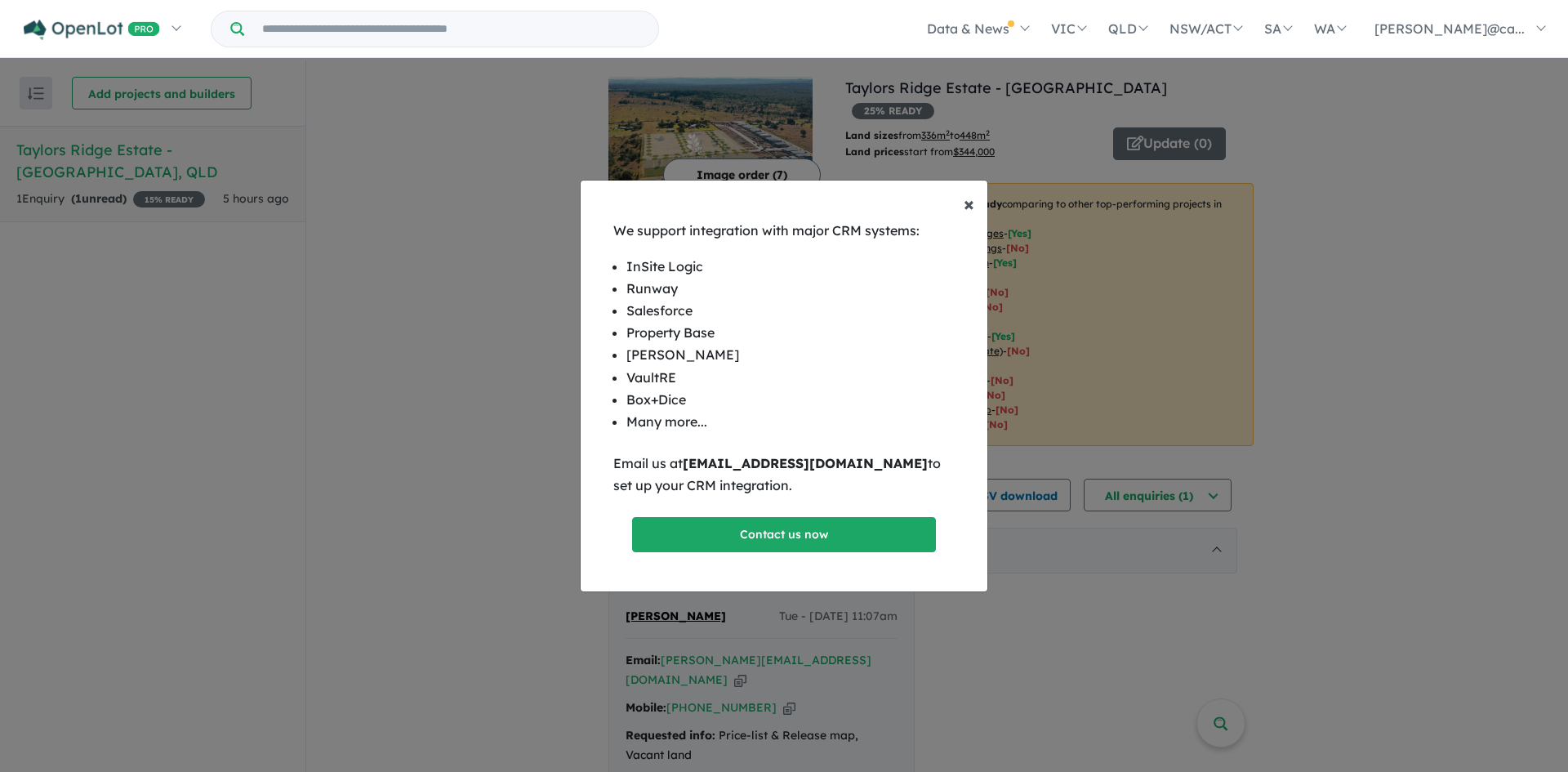
click at [970, 203] on span "×" at bounding box center [968, 204] width 10 height 24
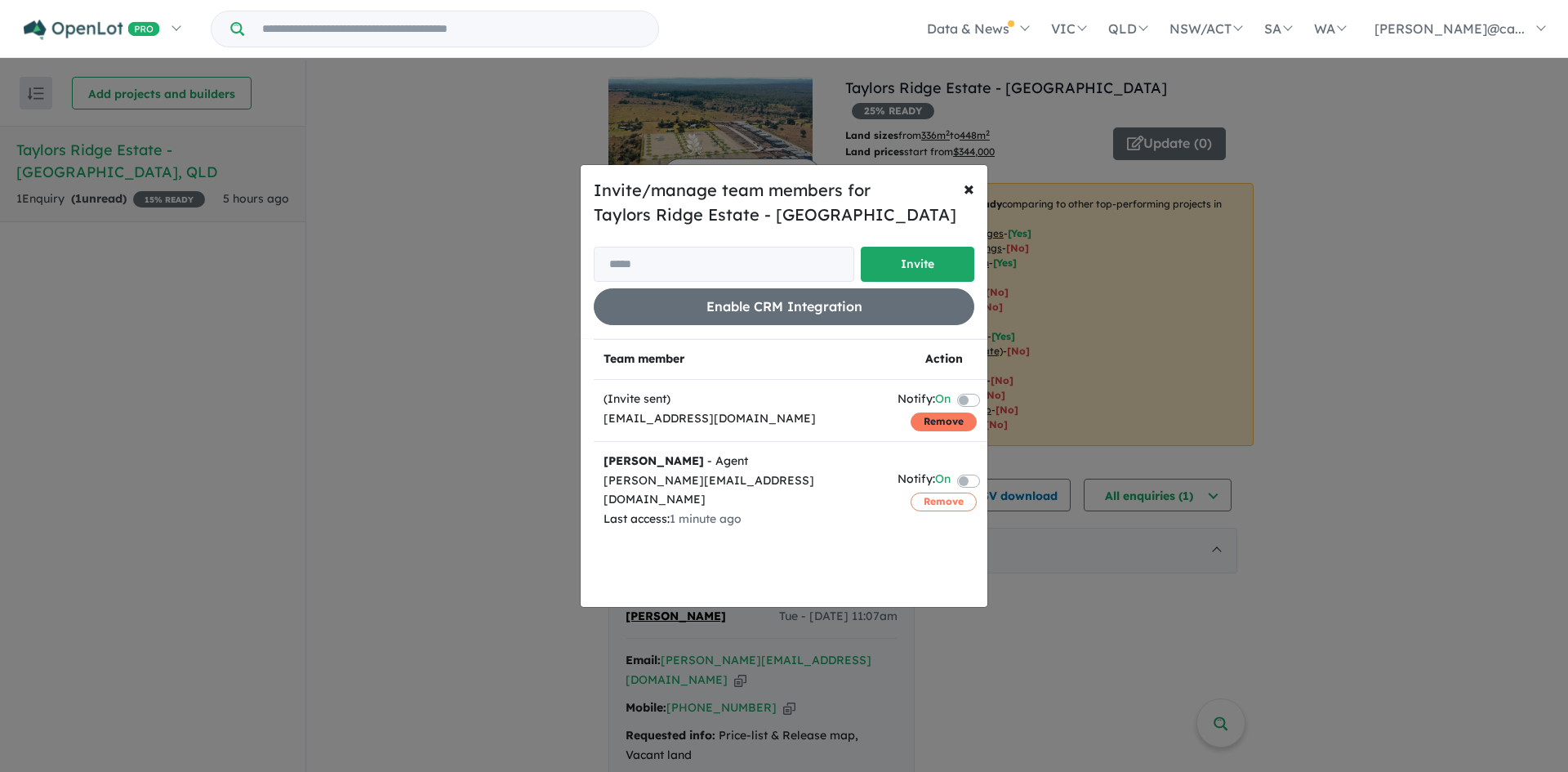
click at [933, 421] on button "Remove" at bounding box center [943, 421] width 66 height 18
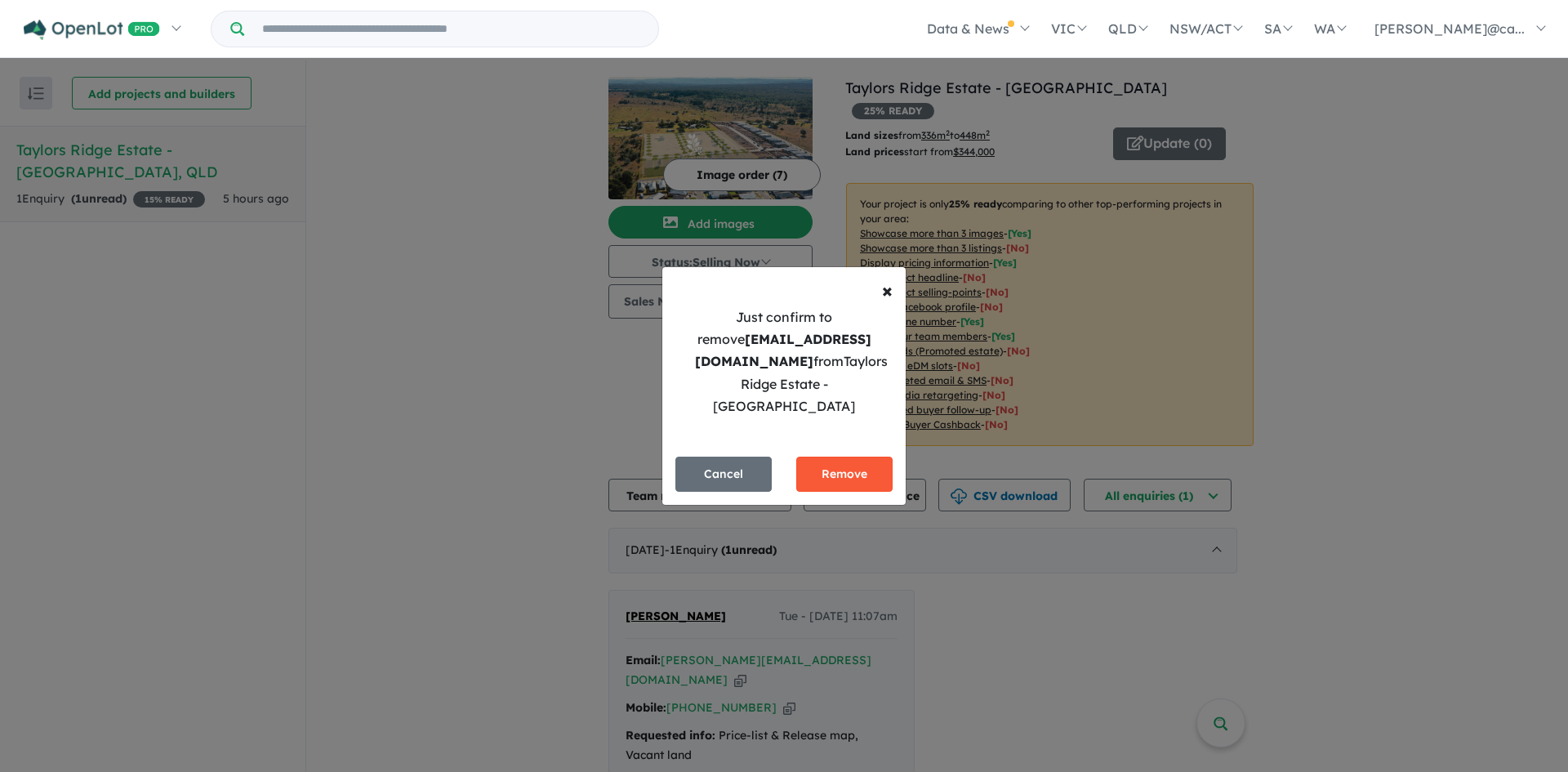
click at [856, 459] on button "Remove" at bounding box center [844, 474] width 97 height 35
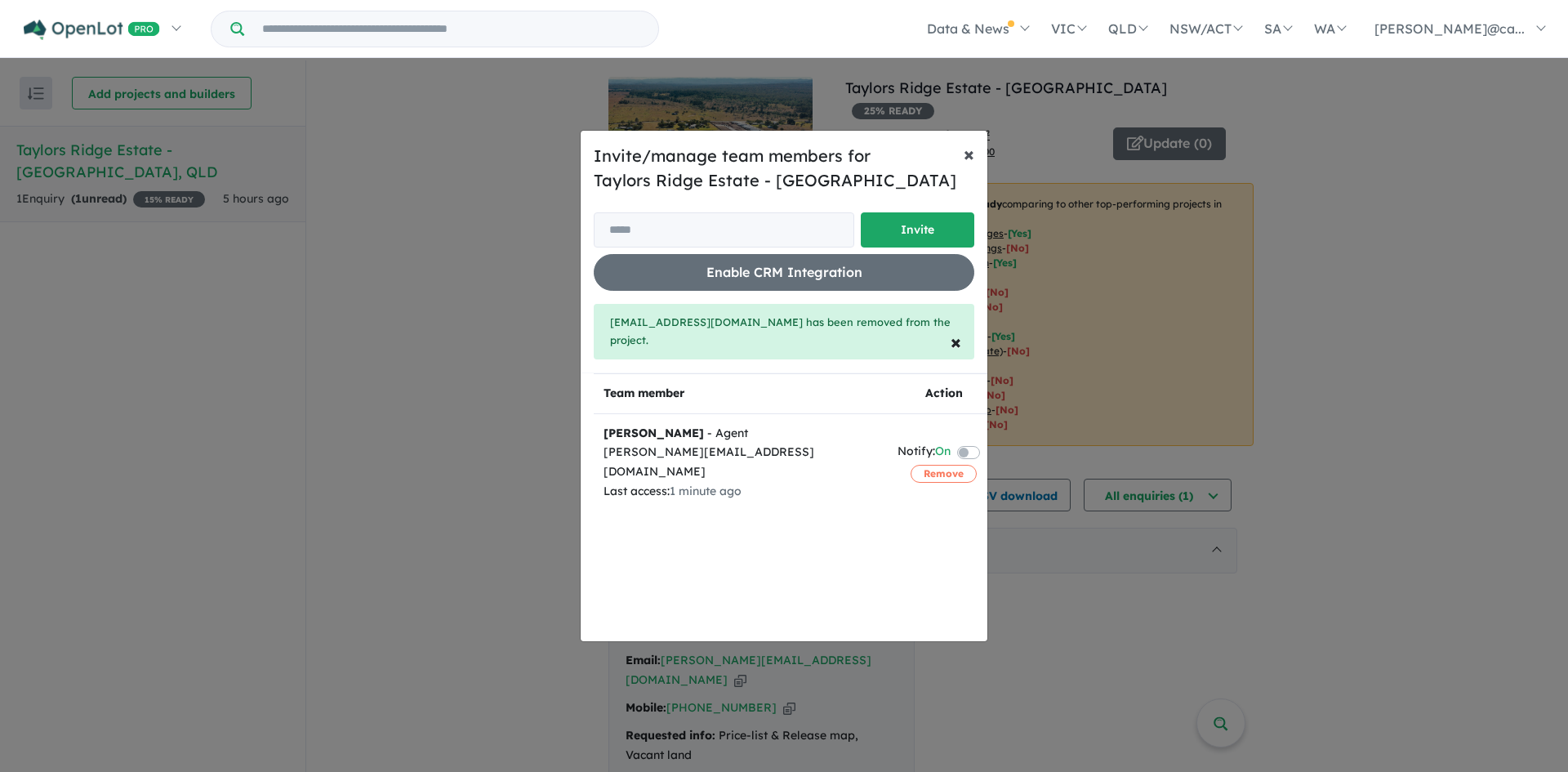
click at [967, 154] on span "×" at bounding box center [968, 153] width 10 height 24
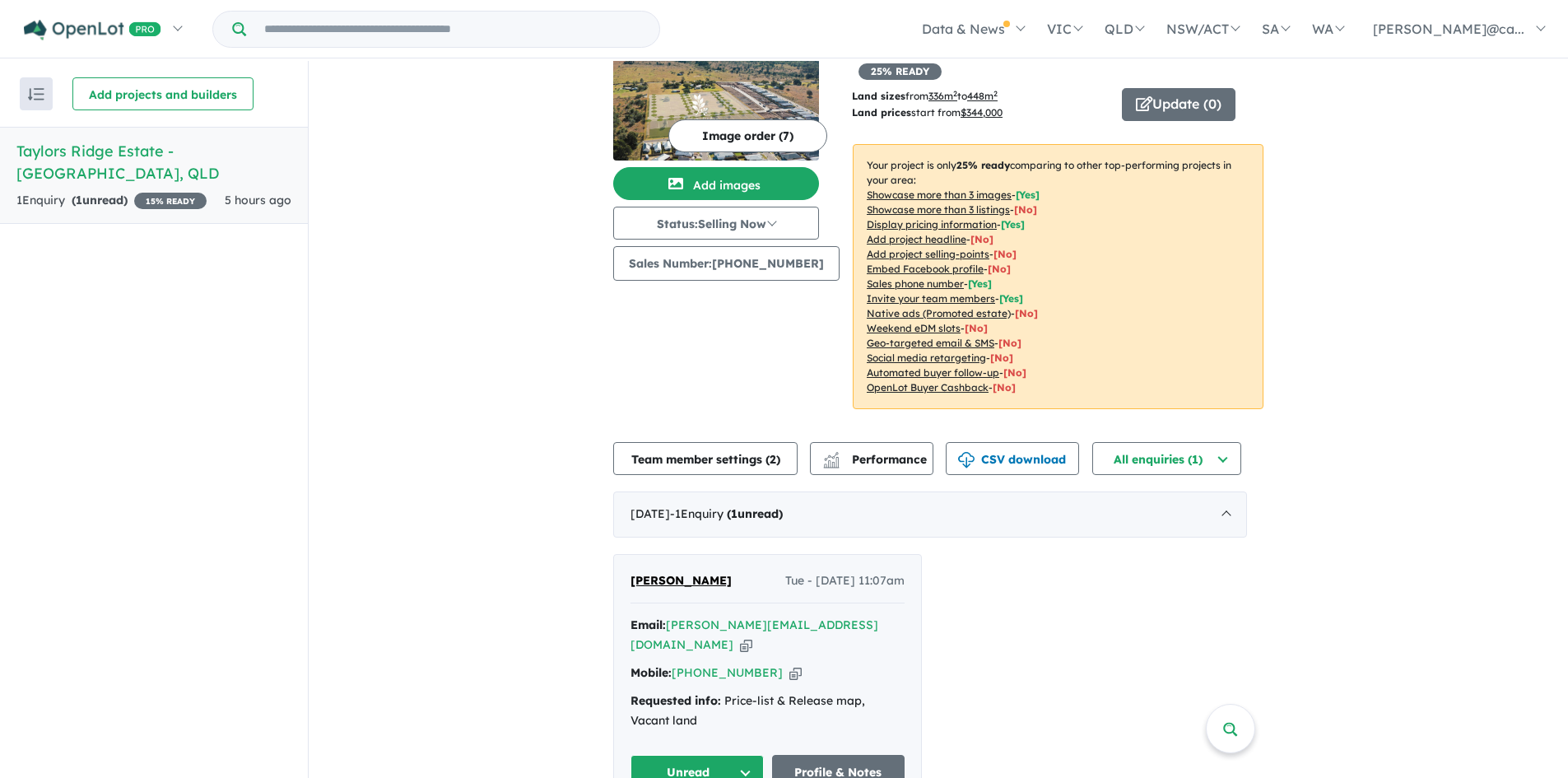
scroll to position [62, 0]
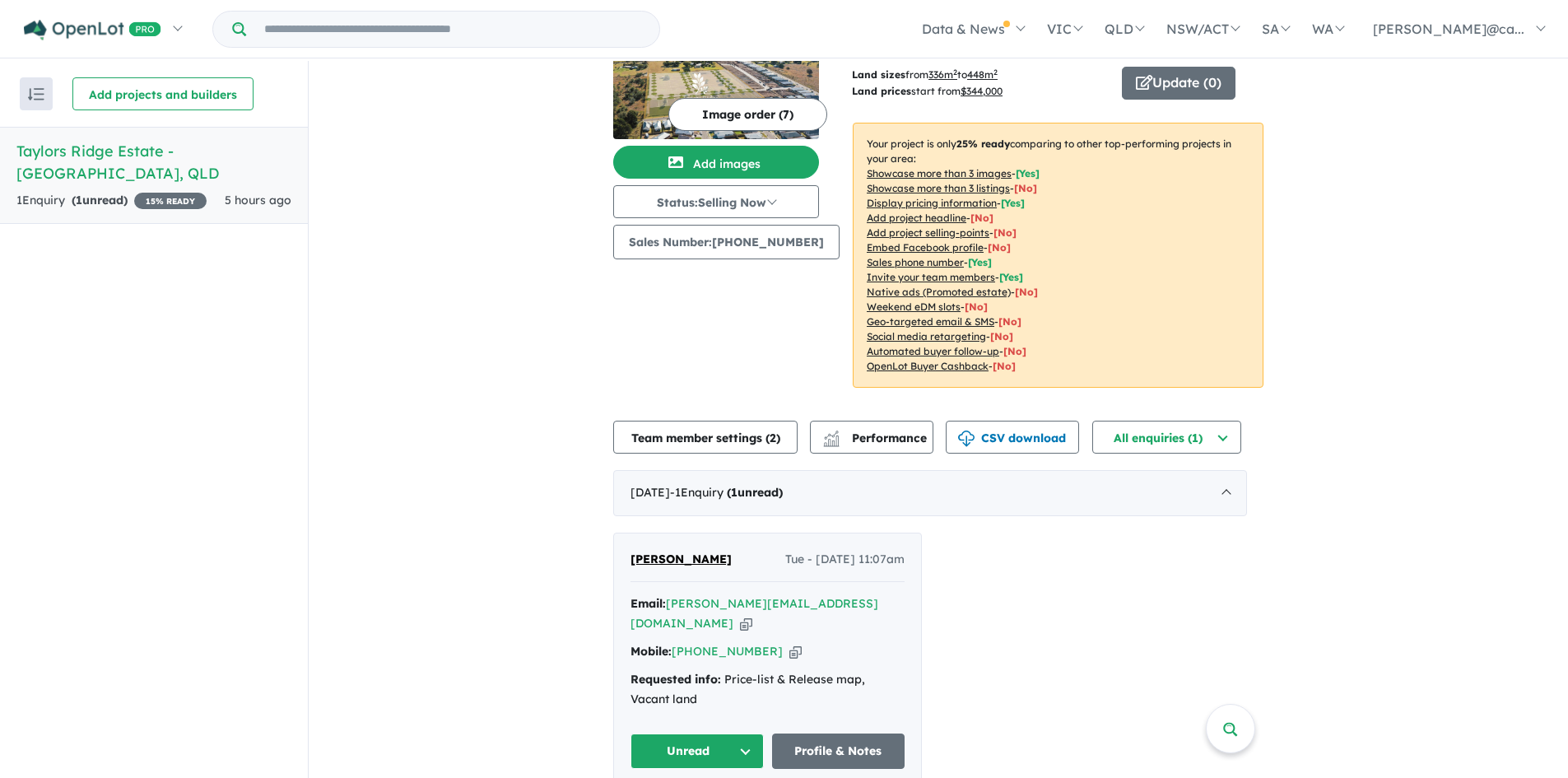
click at [751, 734] on button "Unread" at bounding box center [697, 752] width 133 height 36
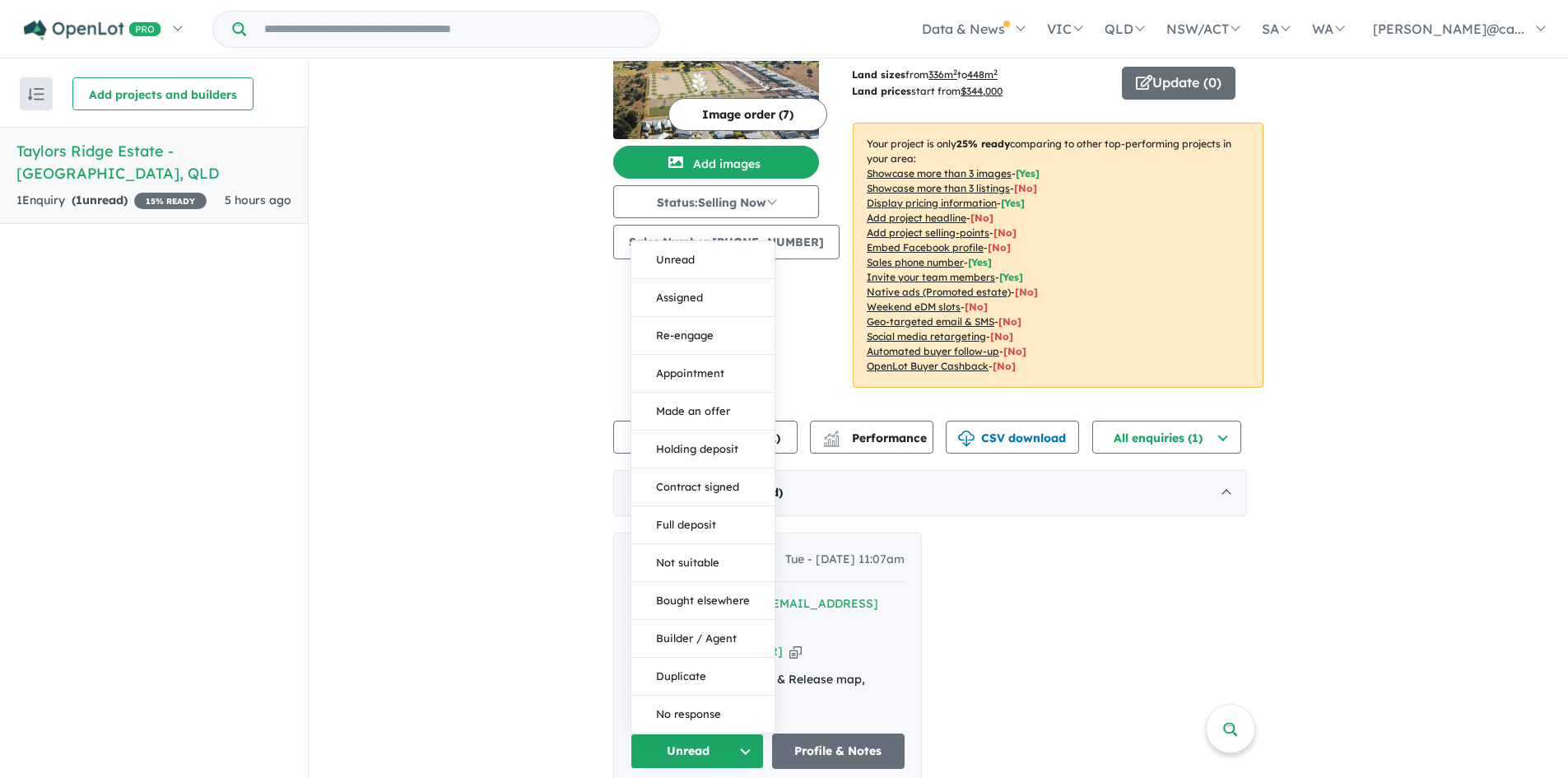
click at [1160, 700] on div "Lisa OSullivan Tue - 19/08/2025, 11:07am Email: lisa@wealthwayproperty.com.au C…" at bounding box center [930, 659] width 634 height 254
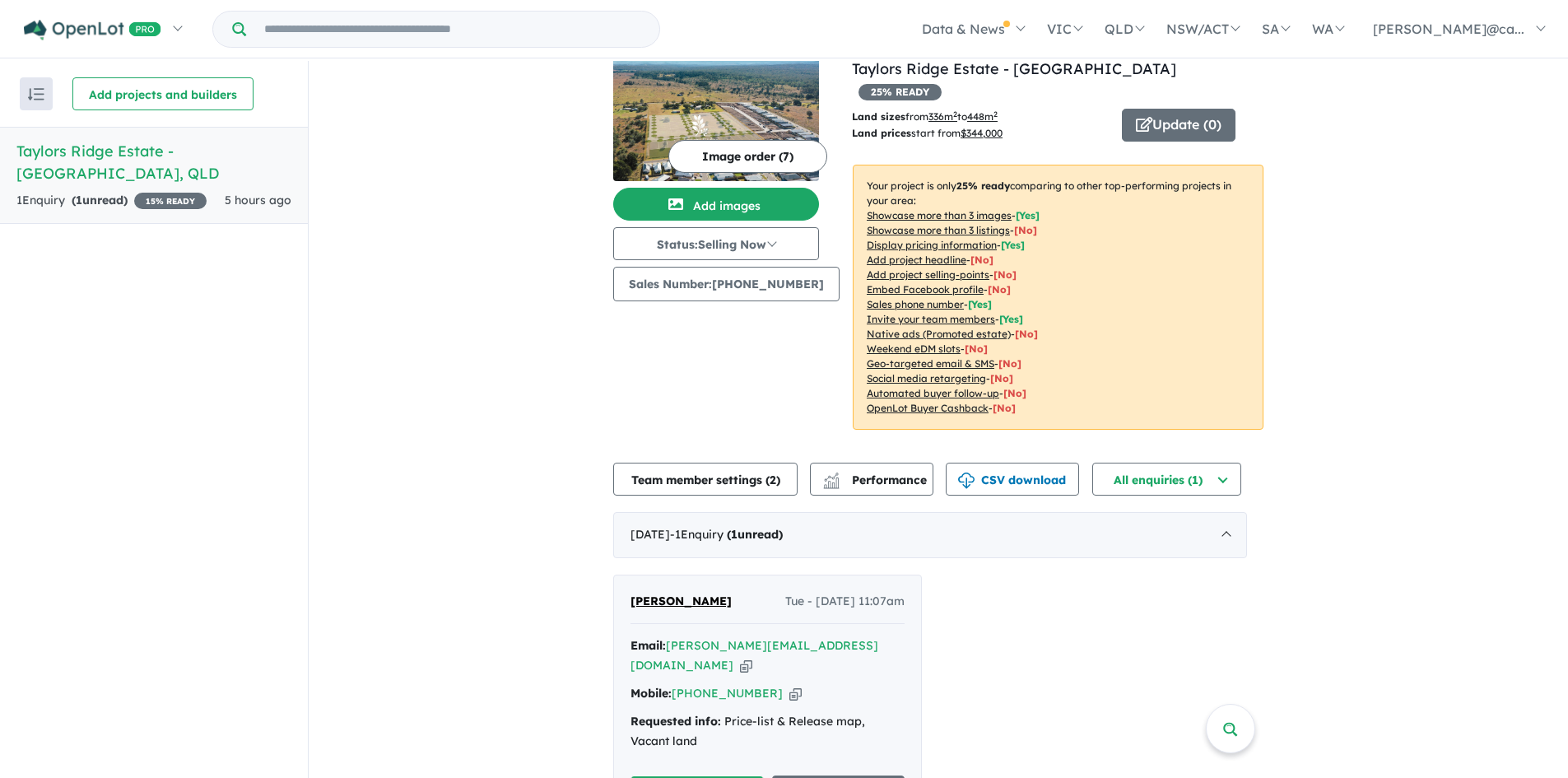
scroll to position [0, 0]
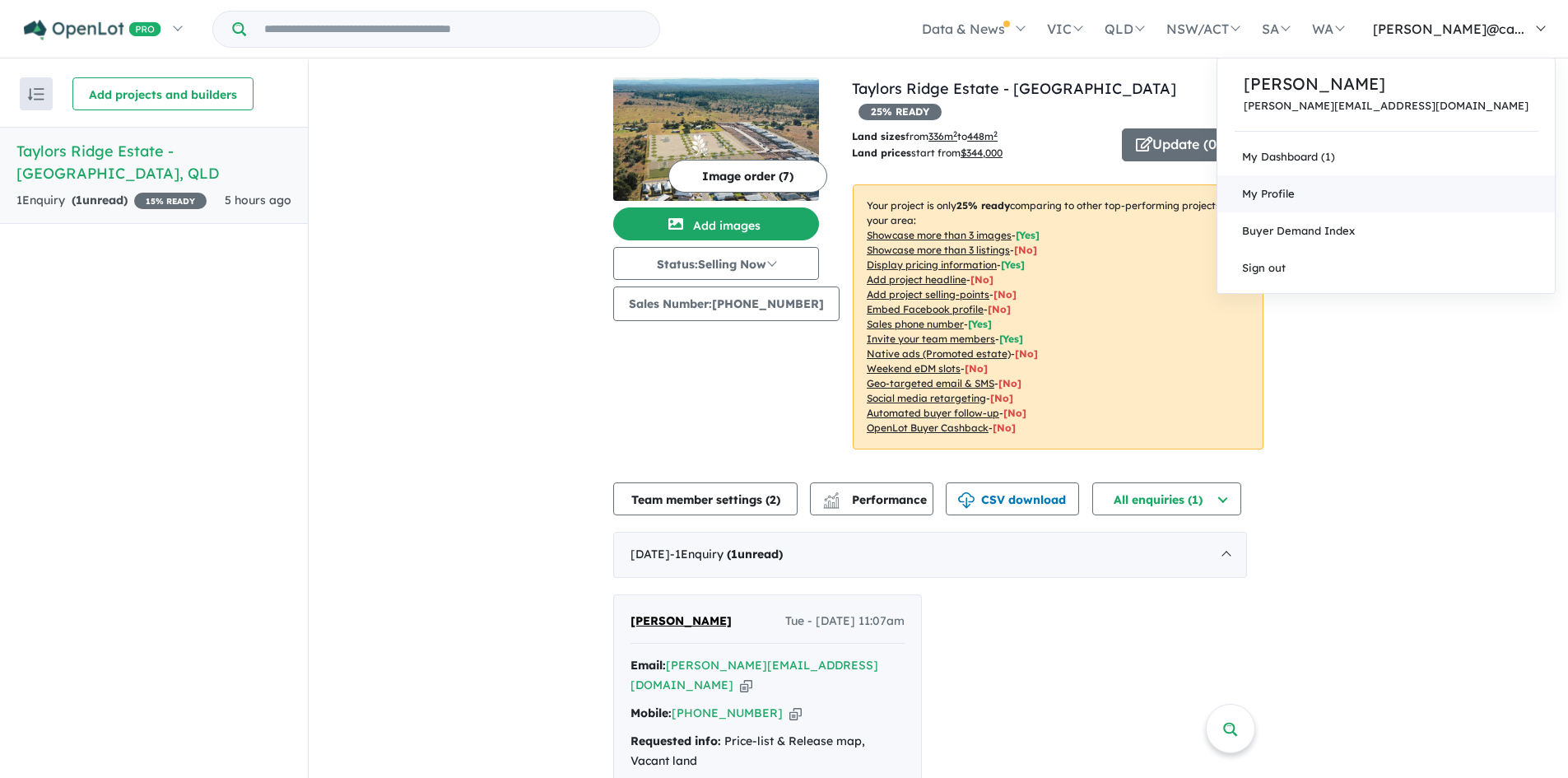
click at [1295, 199] on span "My Profile" at bounding box center [1268, 193] width 52 height 13
click at [1396, 147] on link "My Dashboard (1)" at bounding box center [1386, 157] width 337 height 37
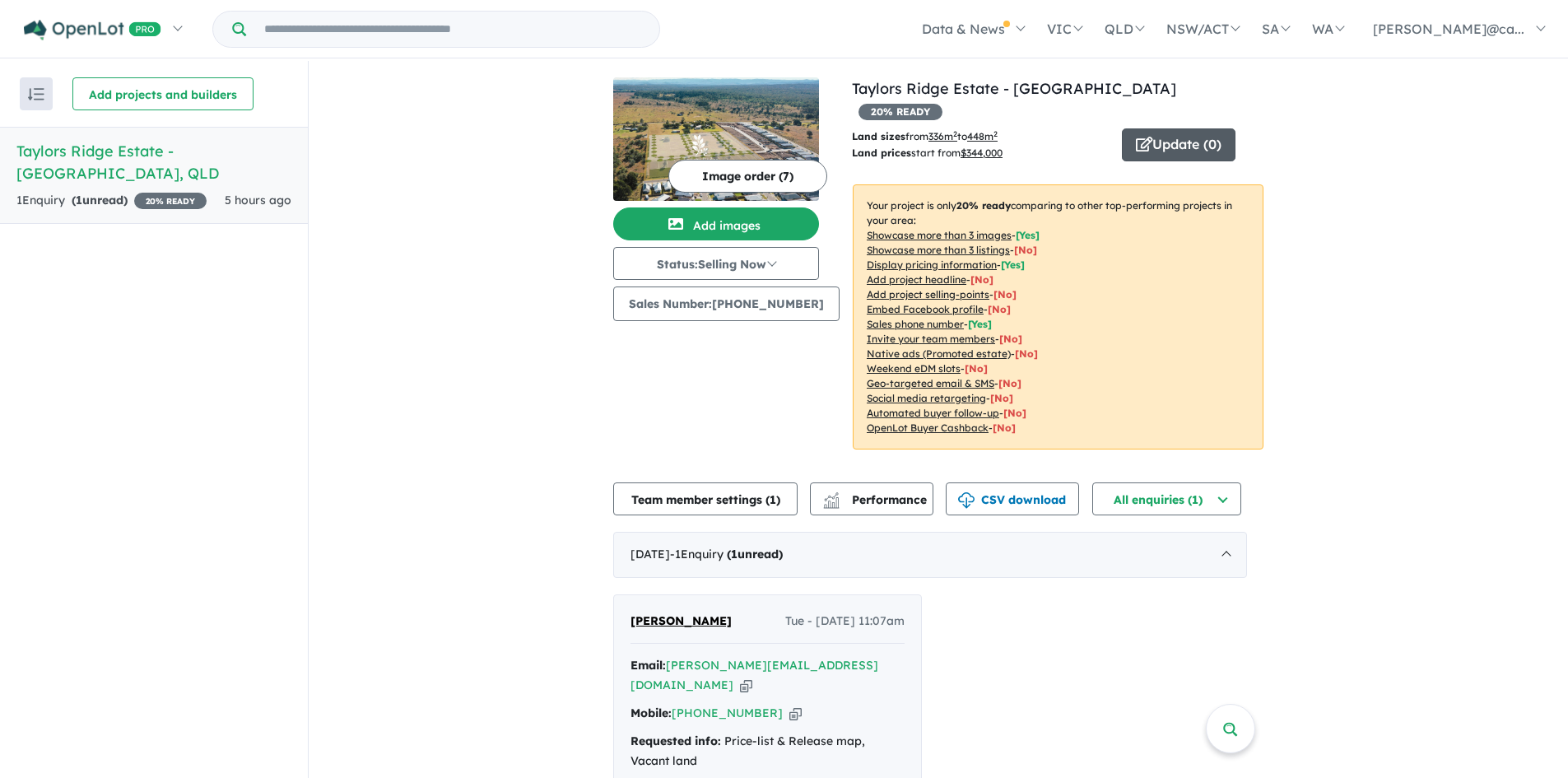
click at [1148, 128] on button "Update ( 0 )" at bounding box center [1178, 144] width 113 height 33
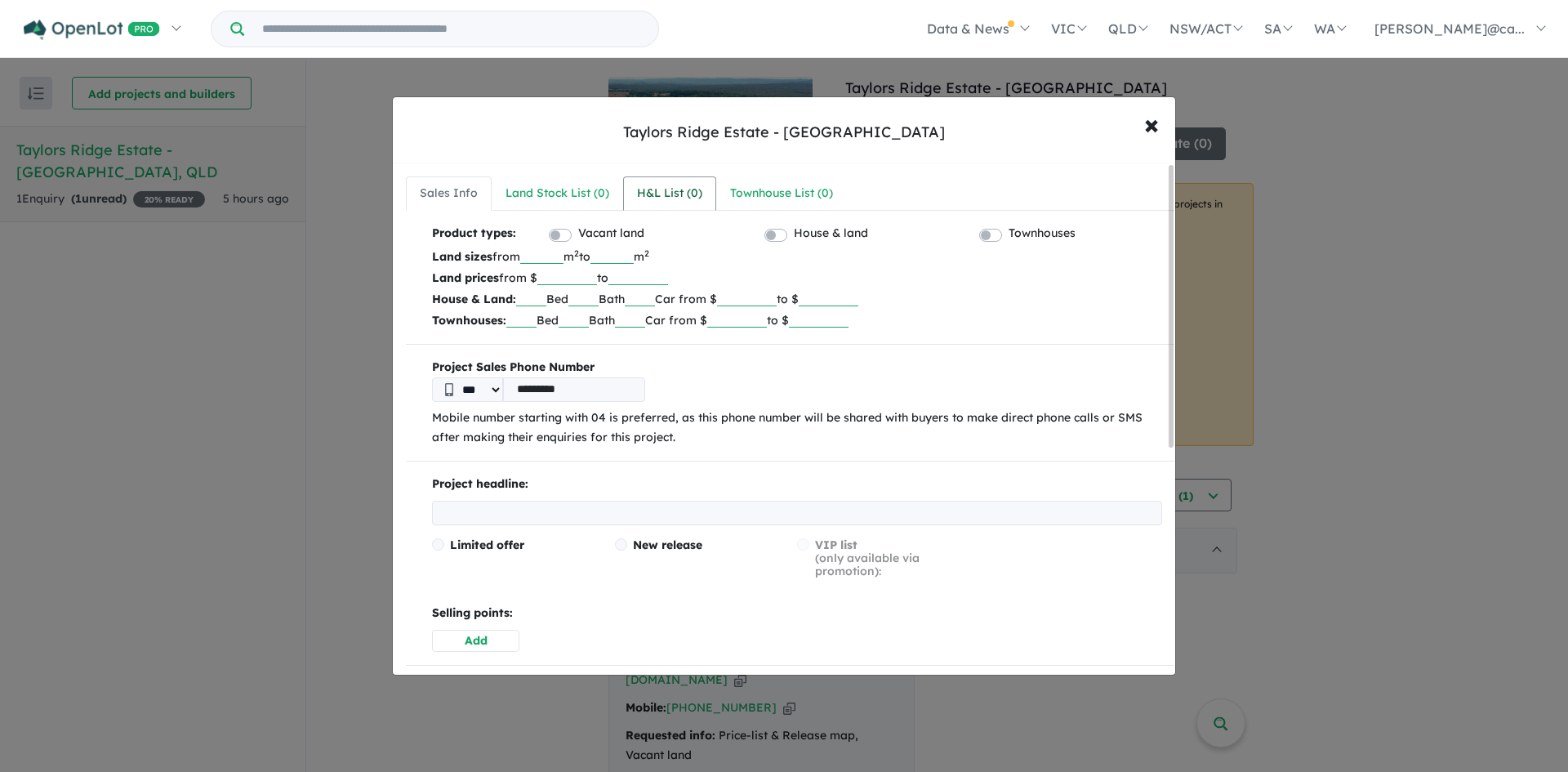
click at [674, 199] on div "H&L List ( 0 )" at bounding box center [670, 193] width 65 height 20
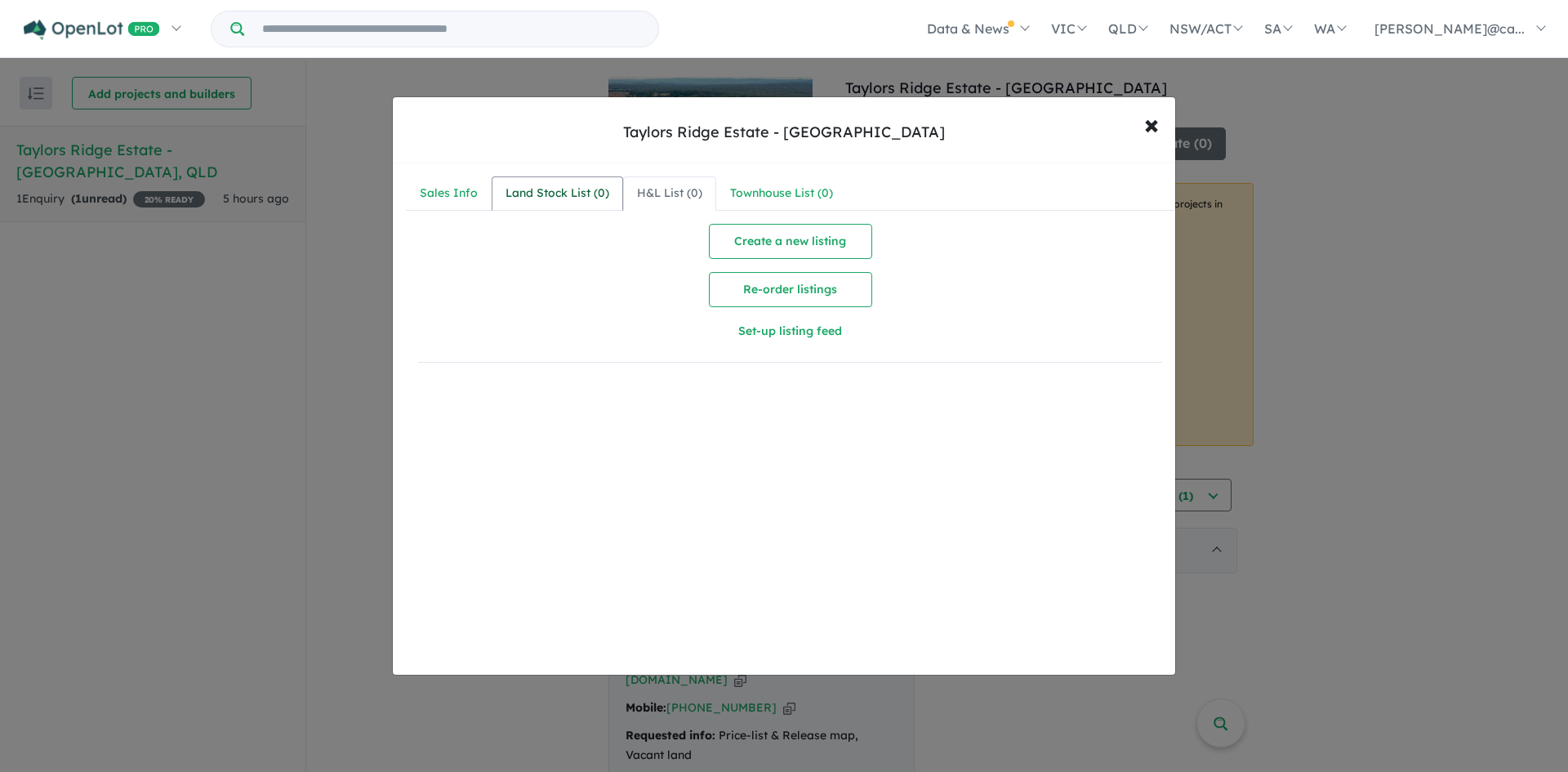
click at [582, 195] on div "Land Stock List ( 0 )" at bounding box center [558, 193] width 104 height 20
click at [458, 192] on div "Sales Info" at bounding box center [448, 193] width 58 height 20
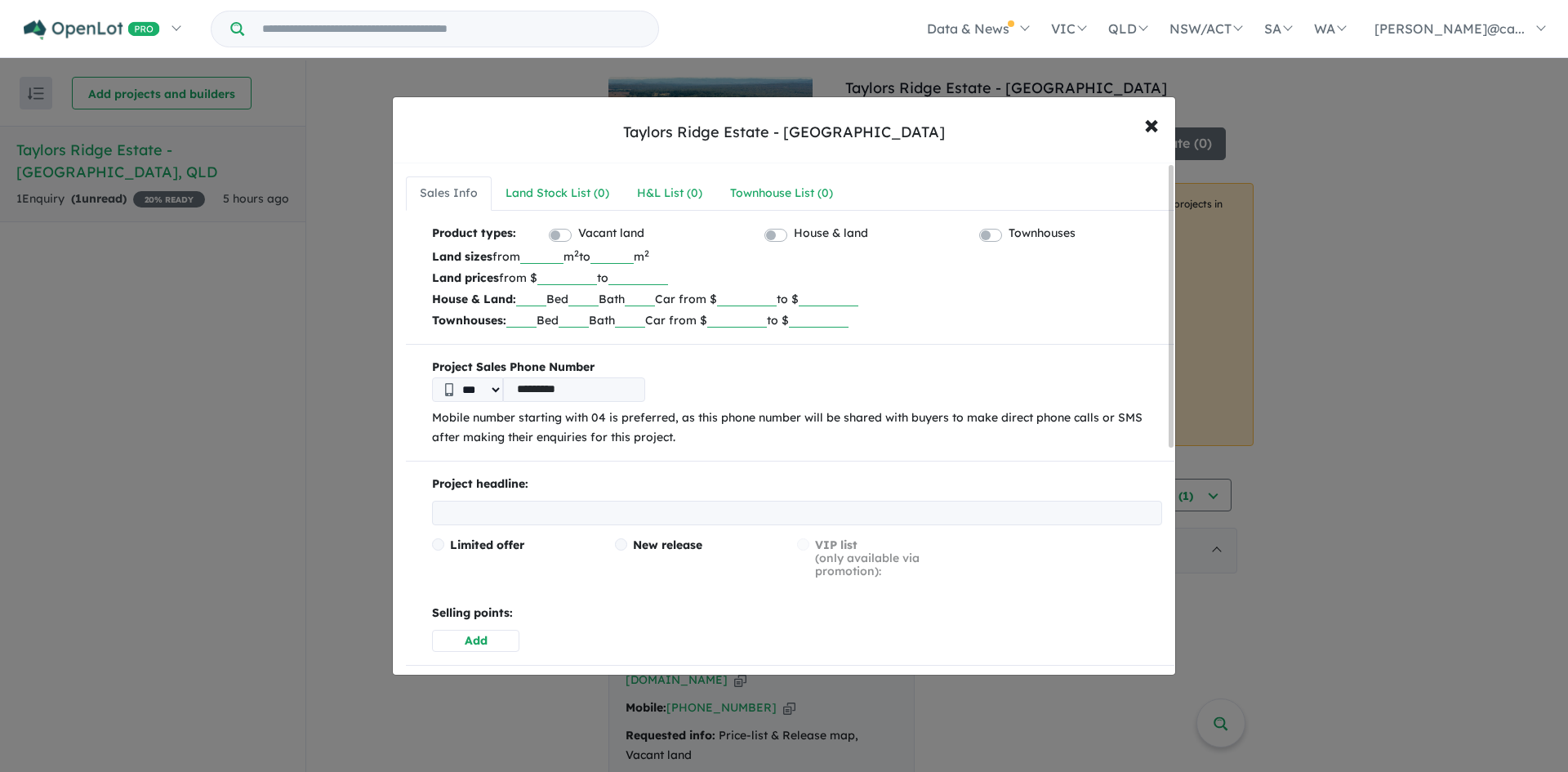
click at [616, 542] on span at bounding box center [620, 544] width 12 height 12
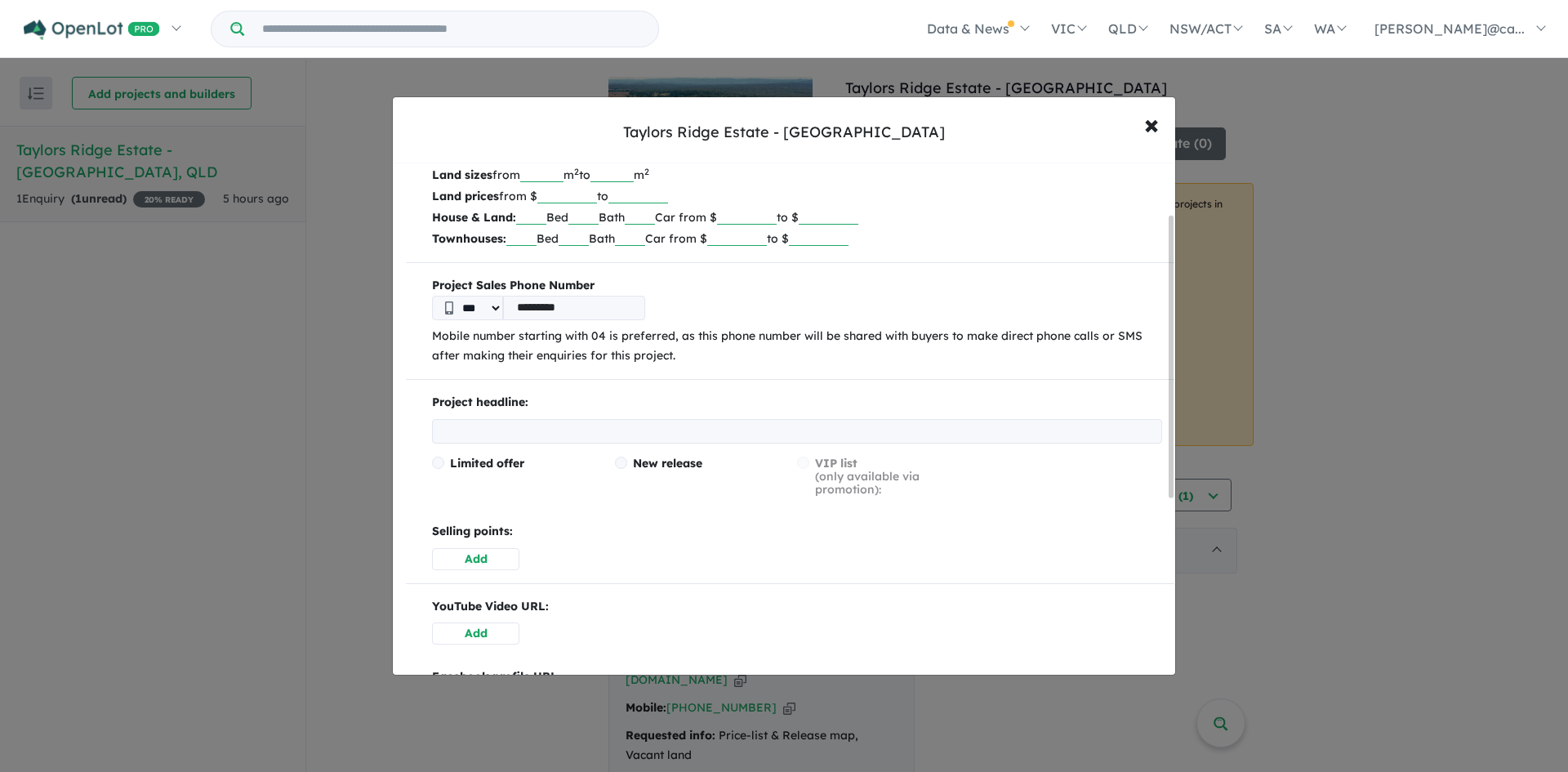
scroll to position [164, 0]
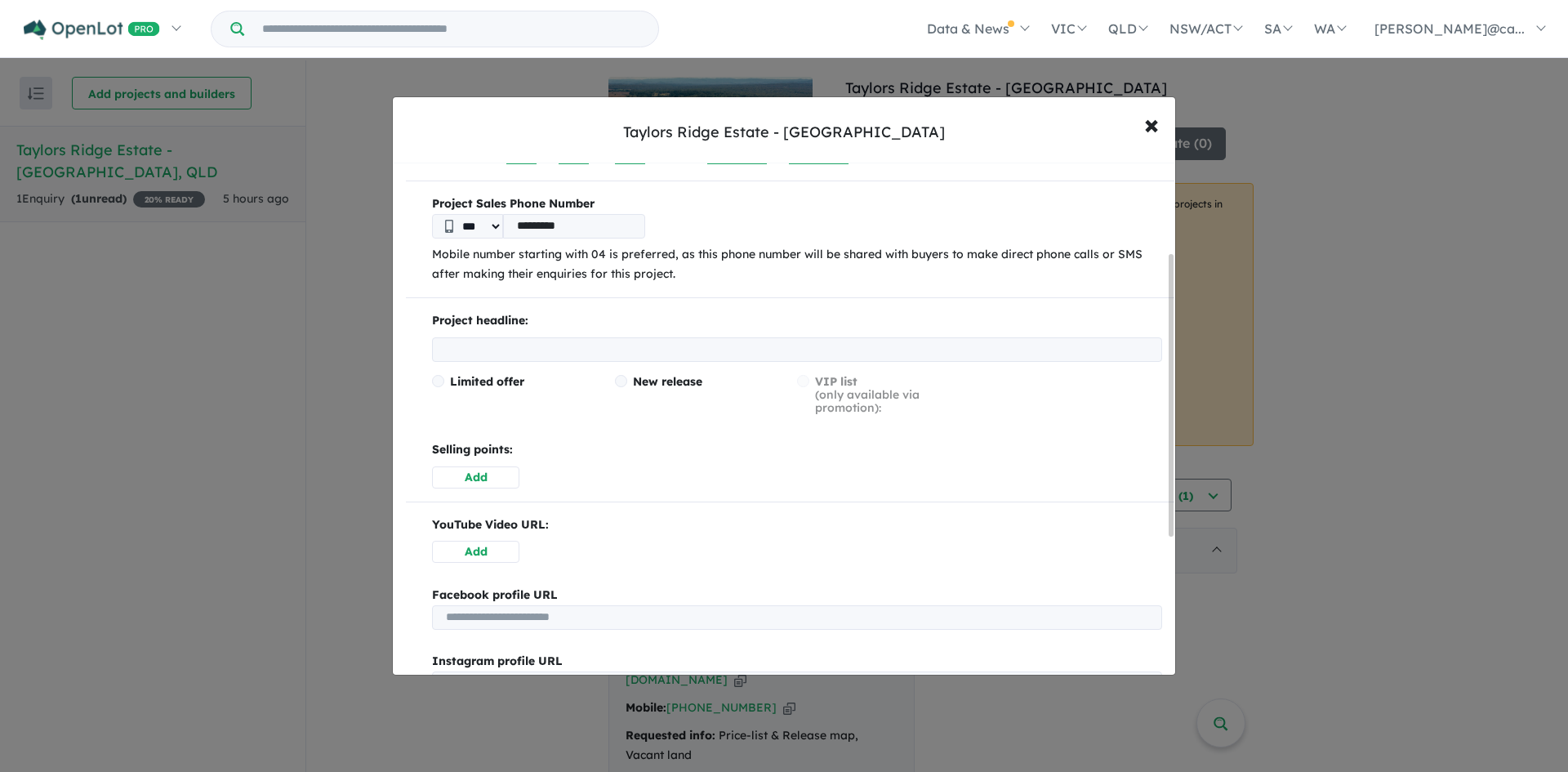
click at [512, 481] on button "Add" at bounding box center [476, 478] width 87 height 22
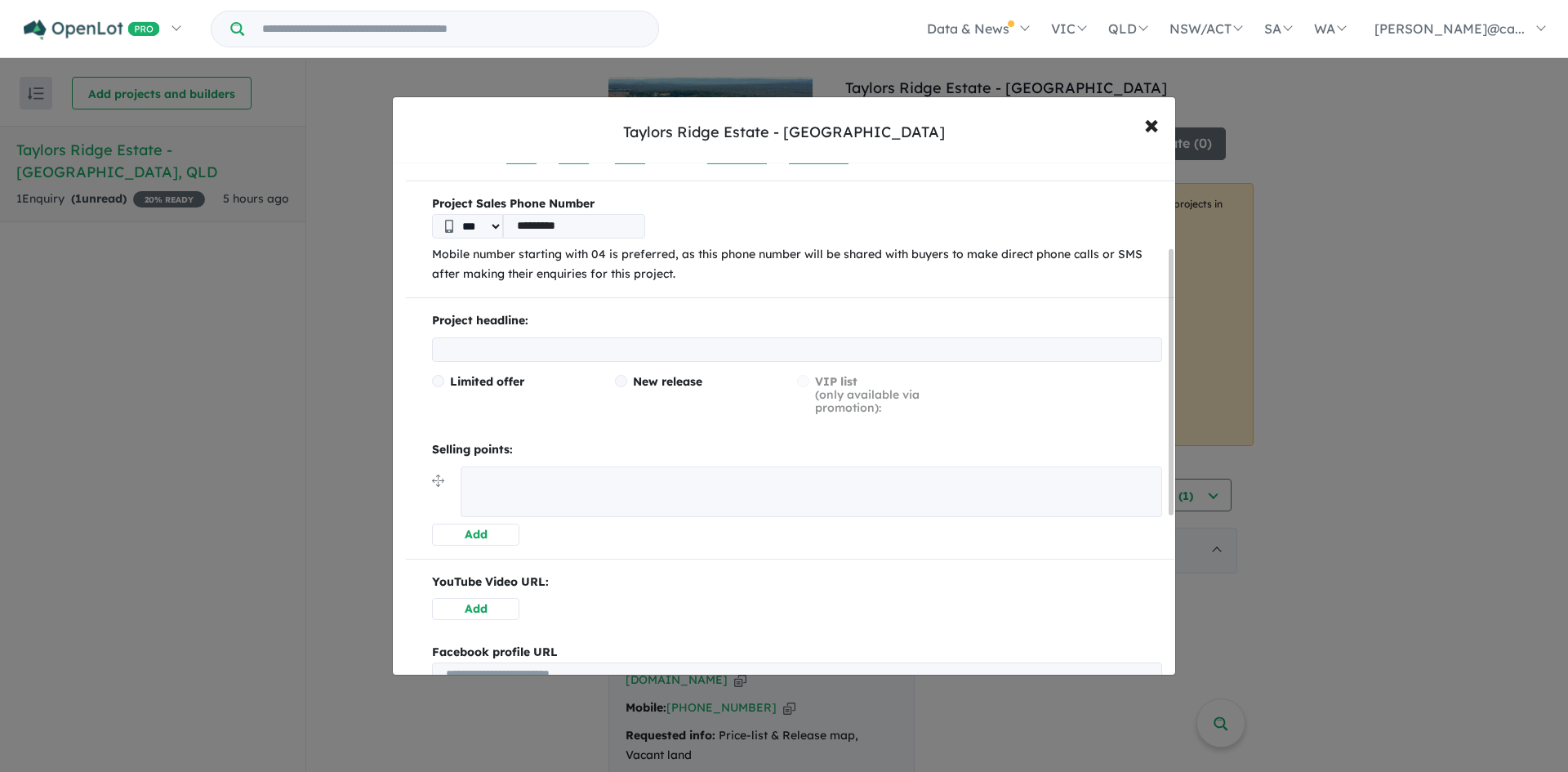
click at [532, 358] on input "text" at bounding box center [797, 350] width 730 height 24
paste input "**********"
type input "**********"
click at [419, 326] on div "**********" at bounding box center [791, 429] width 769 height 234
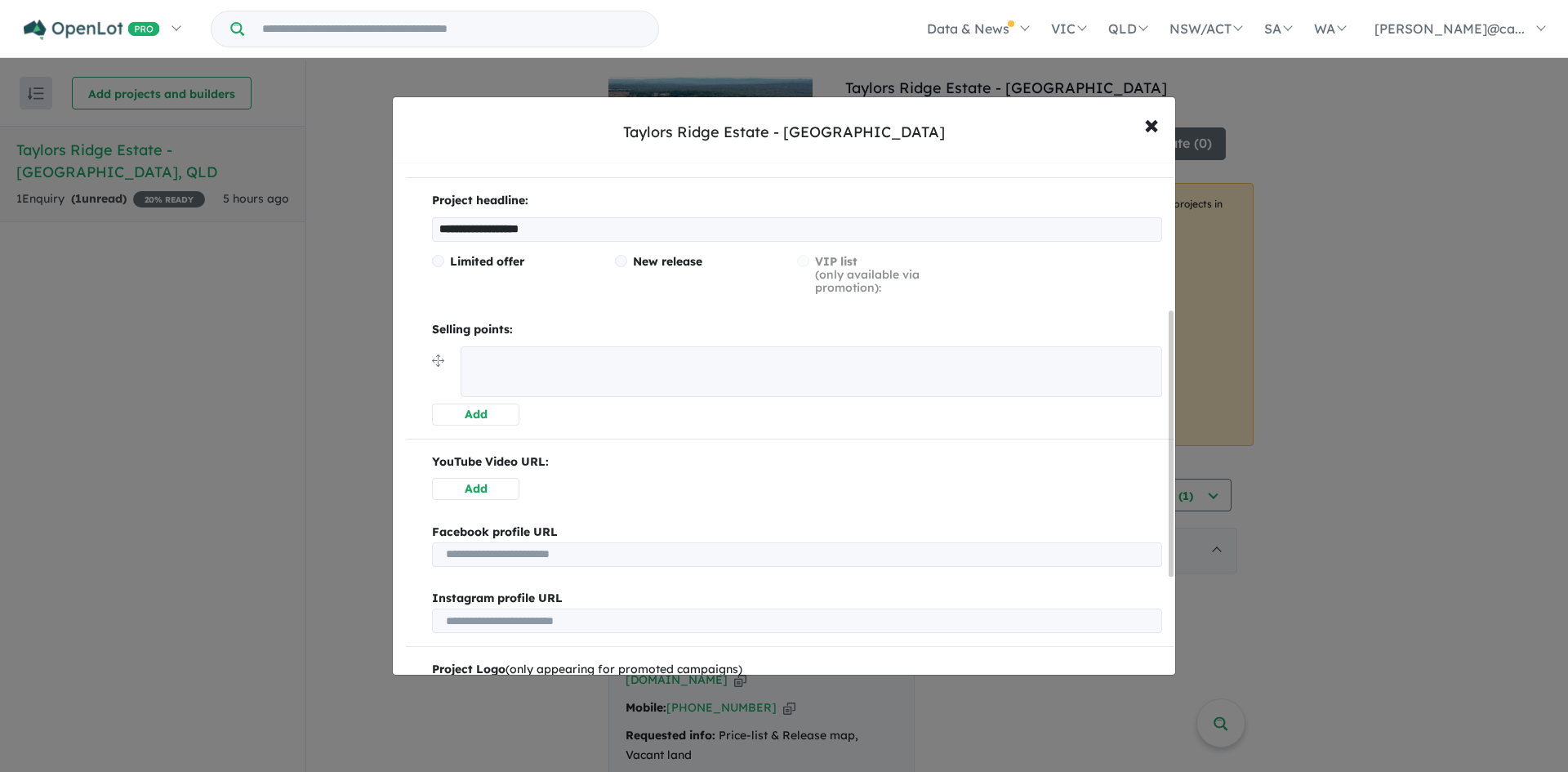
scroll to position [326, 0]
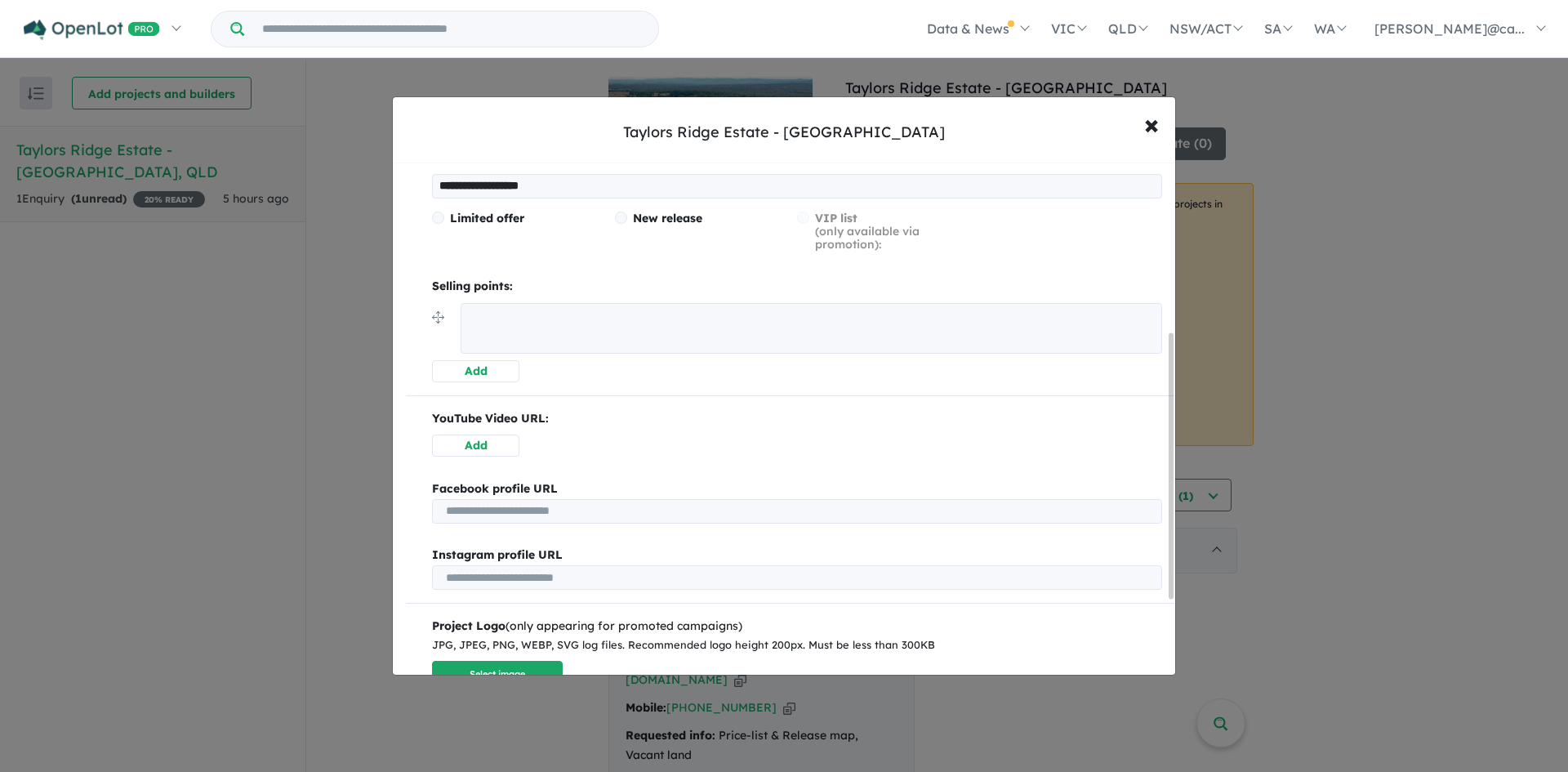
click at [484, 374] on button "Add" at bounding box center [476, 371] width 87 height 22
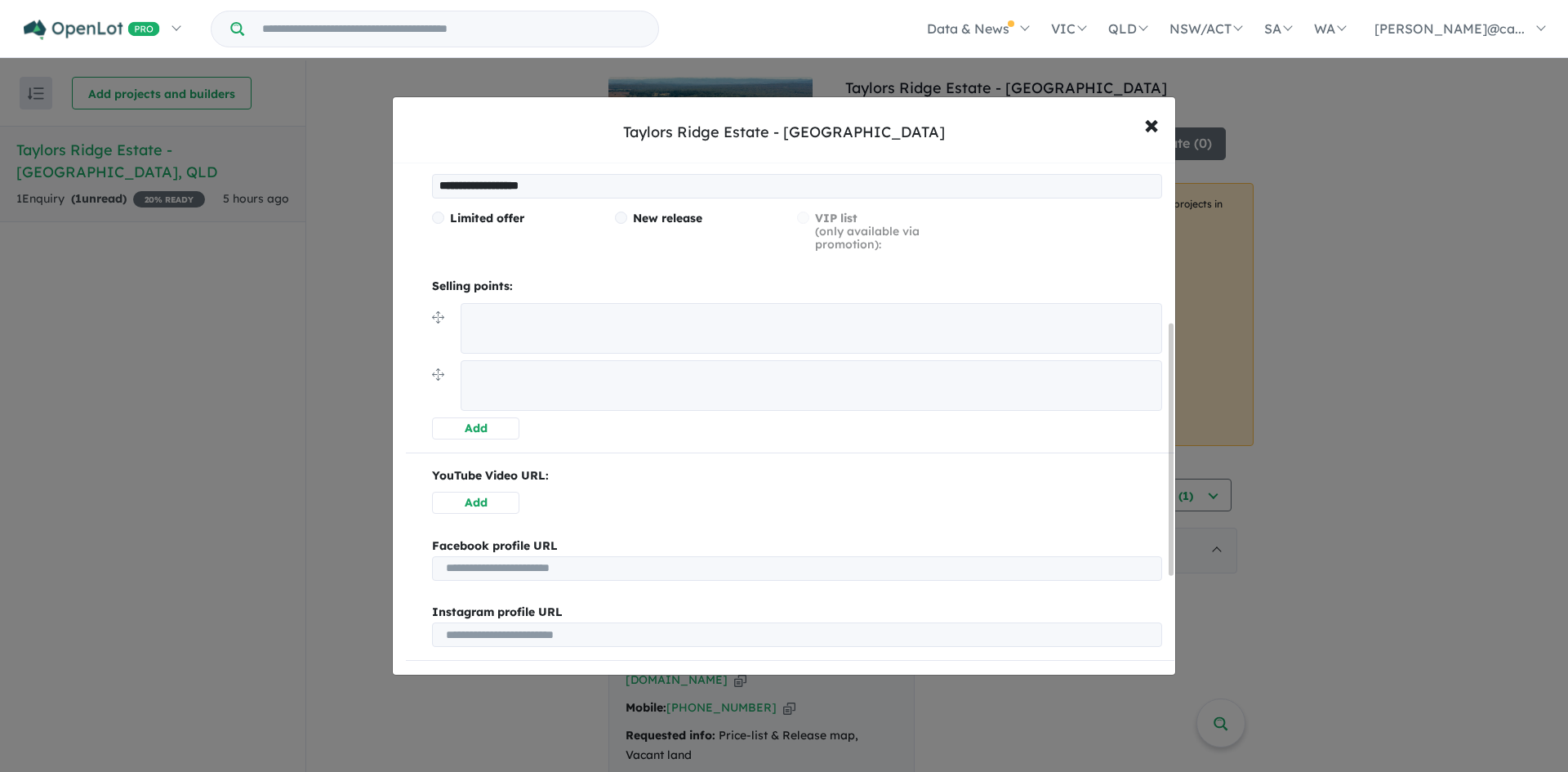
click at [542, 318] on textarea at bounding box center [811, 328] width 701 height 50
paste textarea "**********"
type textarea "**********"
click at [540, 400] on textarea at bounding box center [811, 384] width 701 height 50
paste textarea "**********"
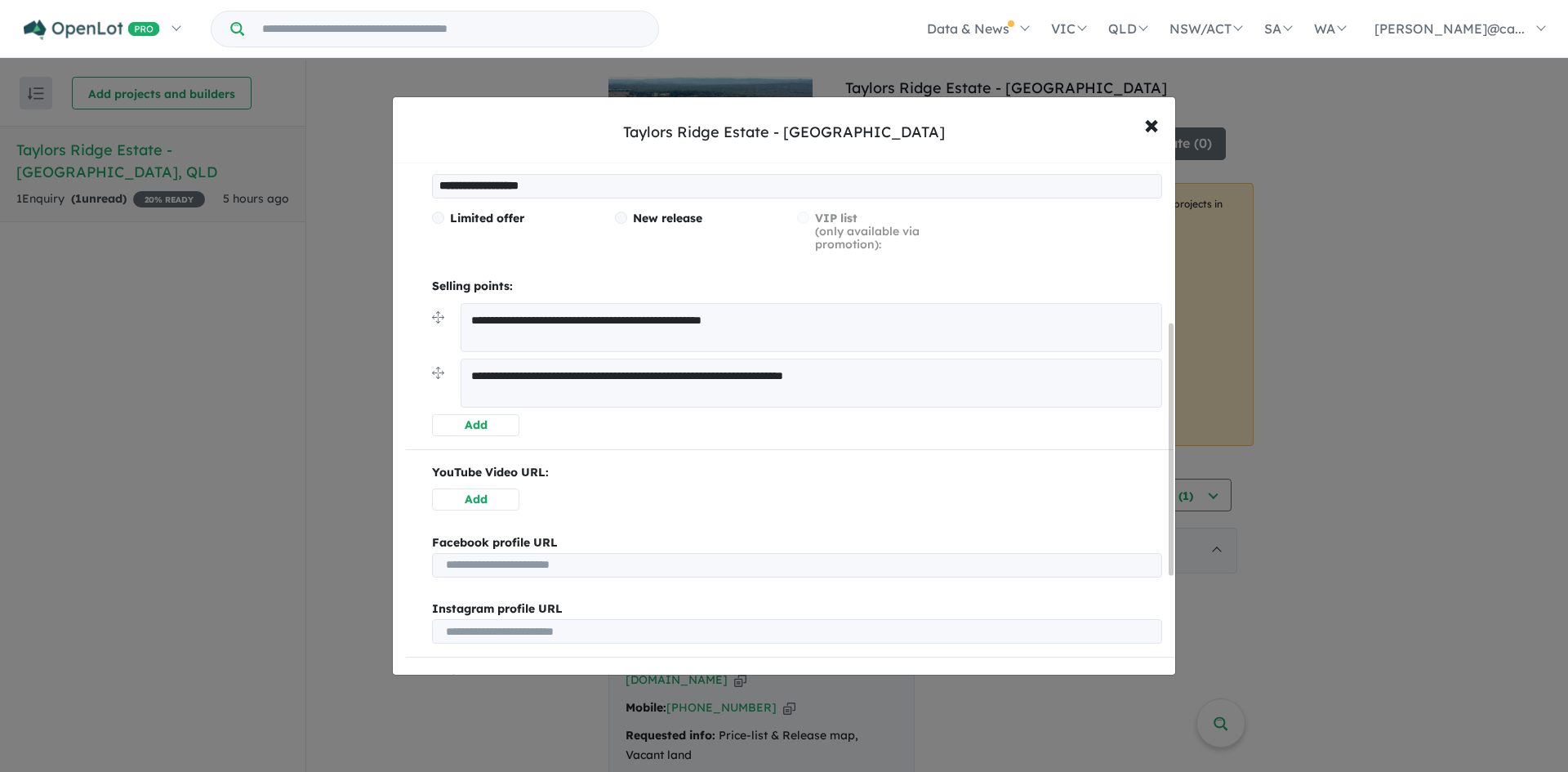
type textarea "**********"
click at [488, 422] on button "Add" at bounding box center [476, 425] width 87 height 22
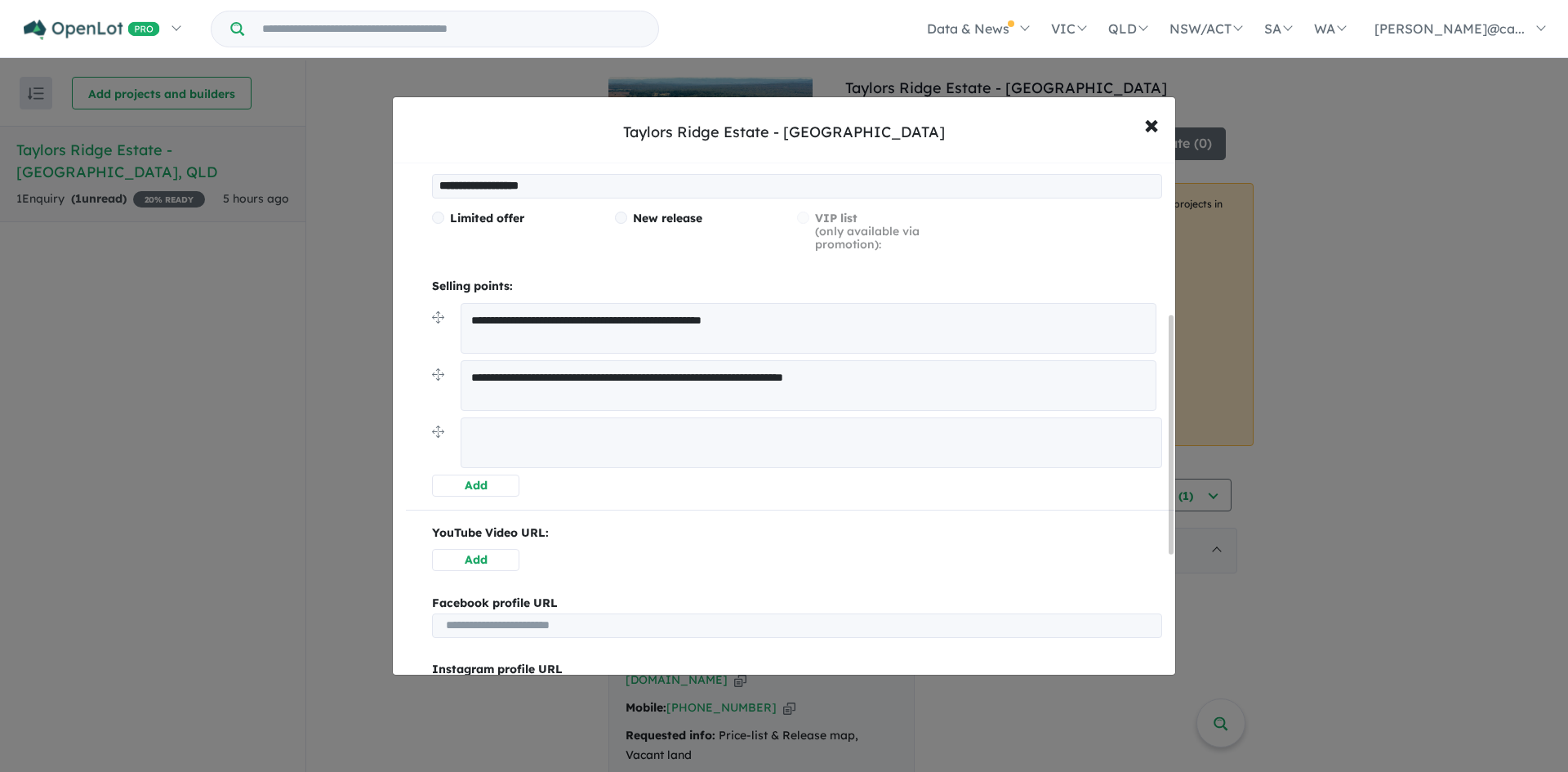
click at [627, 439] on textarea at bounding box center [811, 443] width 701 height 50
paste textarea "**********"
type textarea "**********"
click at [490, 486] on button "Add" at bounding box center [476, 485] width 87 height 22
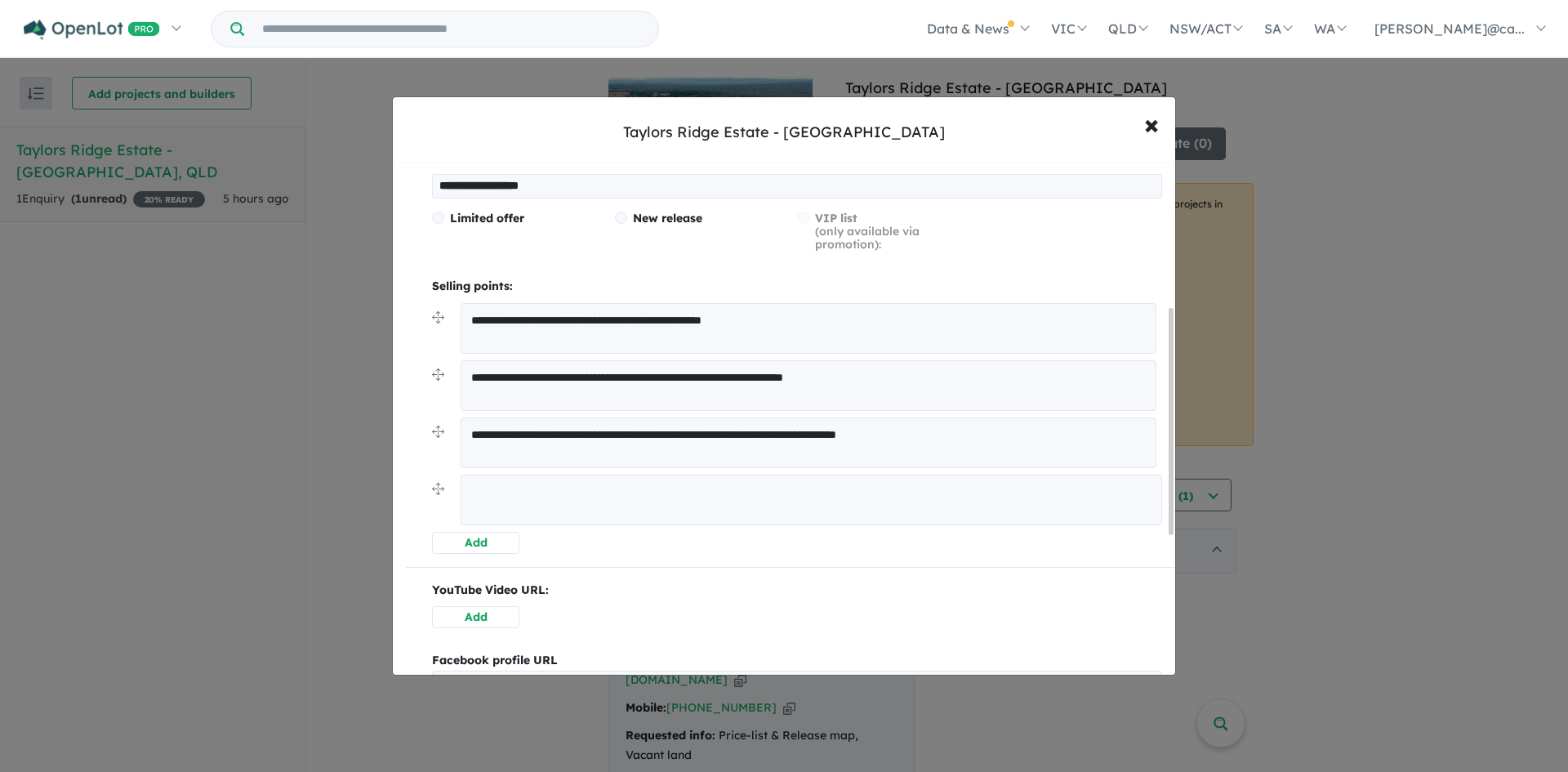
click at [487, 483] on textarea at bounding box center [811, 499] width 701 height 50
paste textarea "**********"
type textarea "**********"
click at [473, 533] on button "Add" at bounding box center [476, 541] width 87 height 22
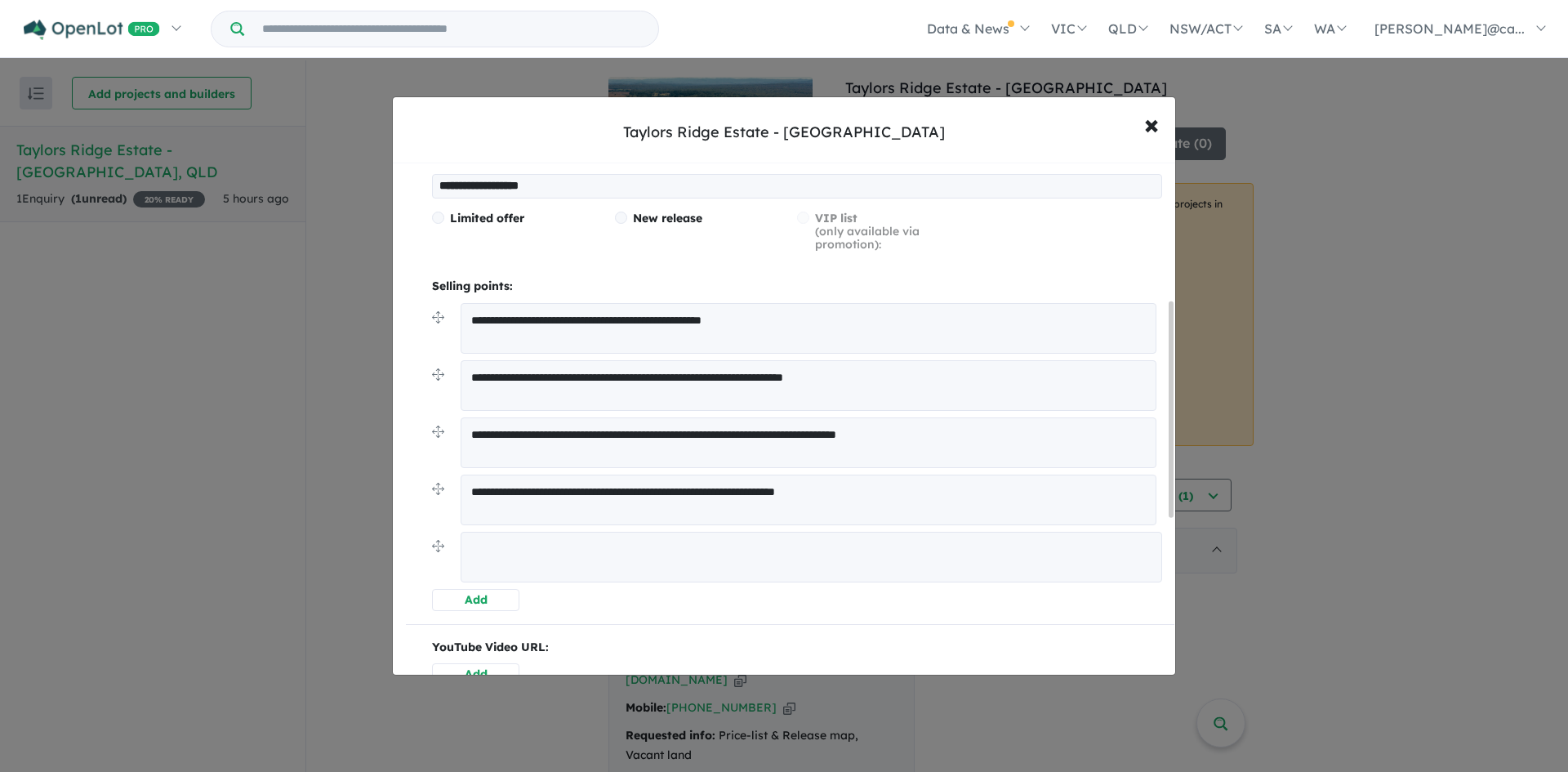
click at [480, 541] on textarea at bounding box center [811, 557] width 701 height 50
paste textarea "**********"
type textarea "**********"
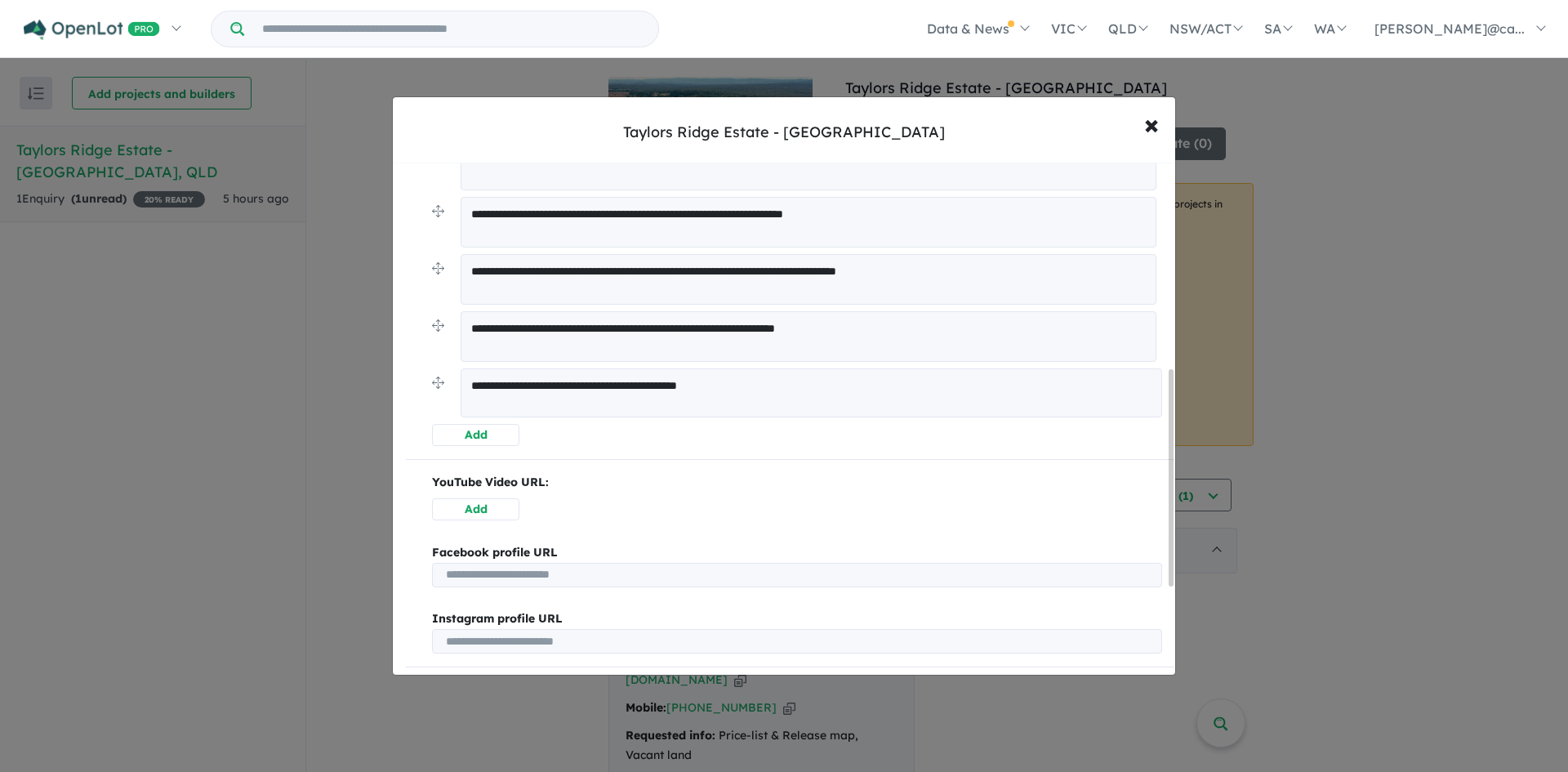
click at [473, 426] on button "Add" at bounding box center [476, 435] width 87 height 22
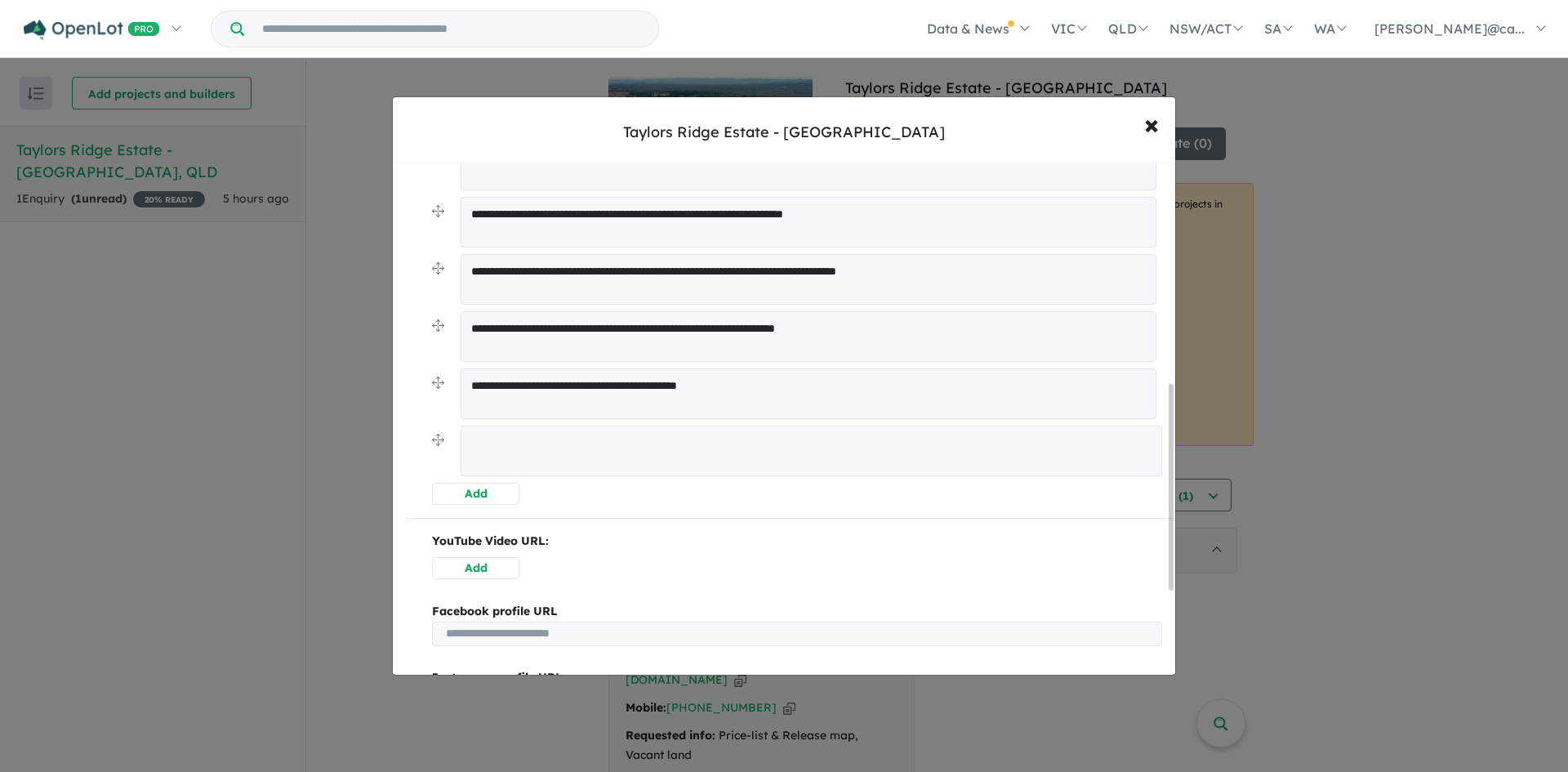
scroll to position [549, 0]
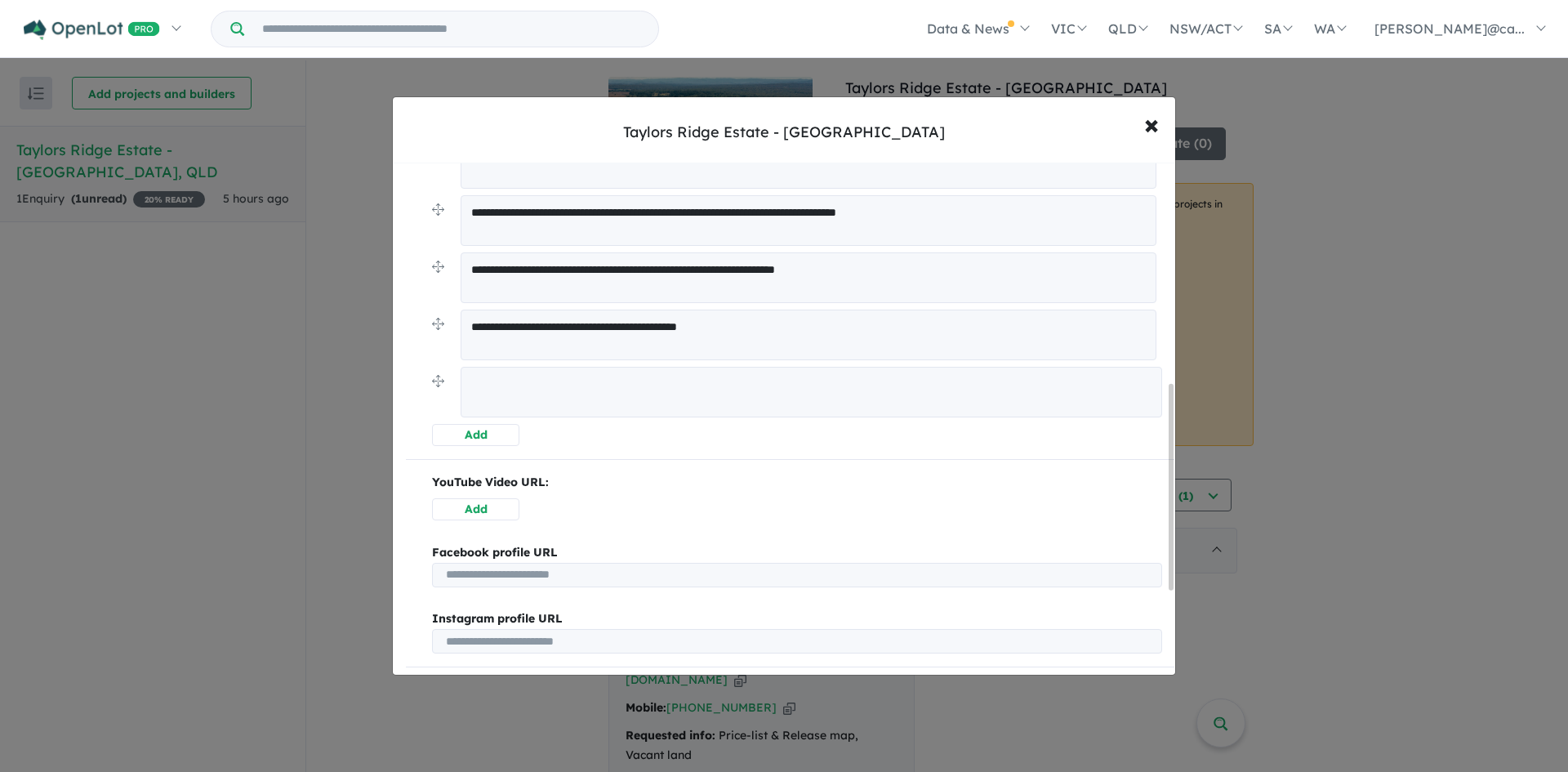
click at [546, 404] on textarea at bounding box center [811, 392] width 701 height 50
paste textarea "**********"
type textarea "**********"
click at [494, 440] on button "Add" at bounding box center [476, 433] width 87 height 22
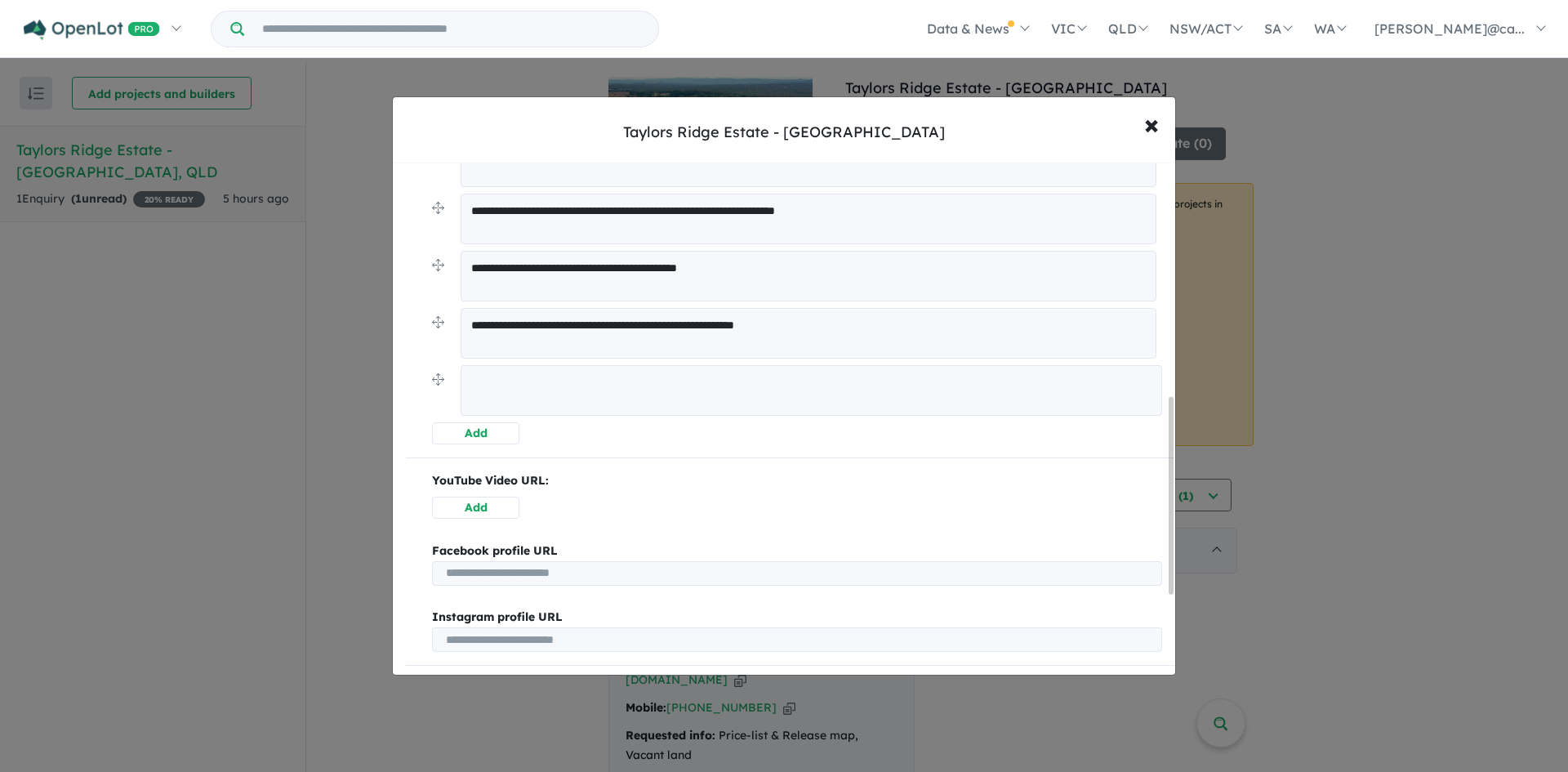
click at [567, 399] on textarea at bounding box center [811, 391] width 701 height 50
paste textarea "**********"
type textarea "**********"
click at [472, 432] on button "Add" at bounding box center [476, 432] width 87 height 22
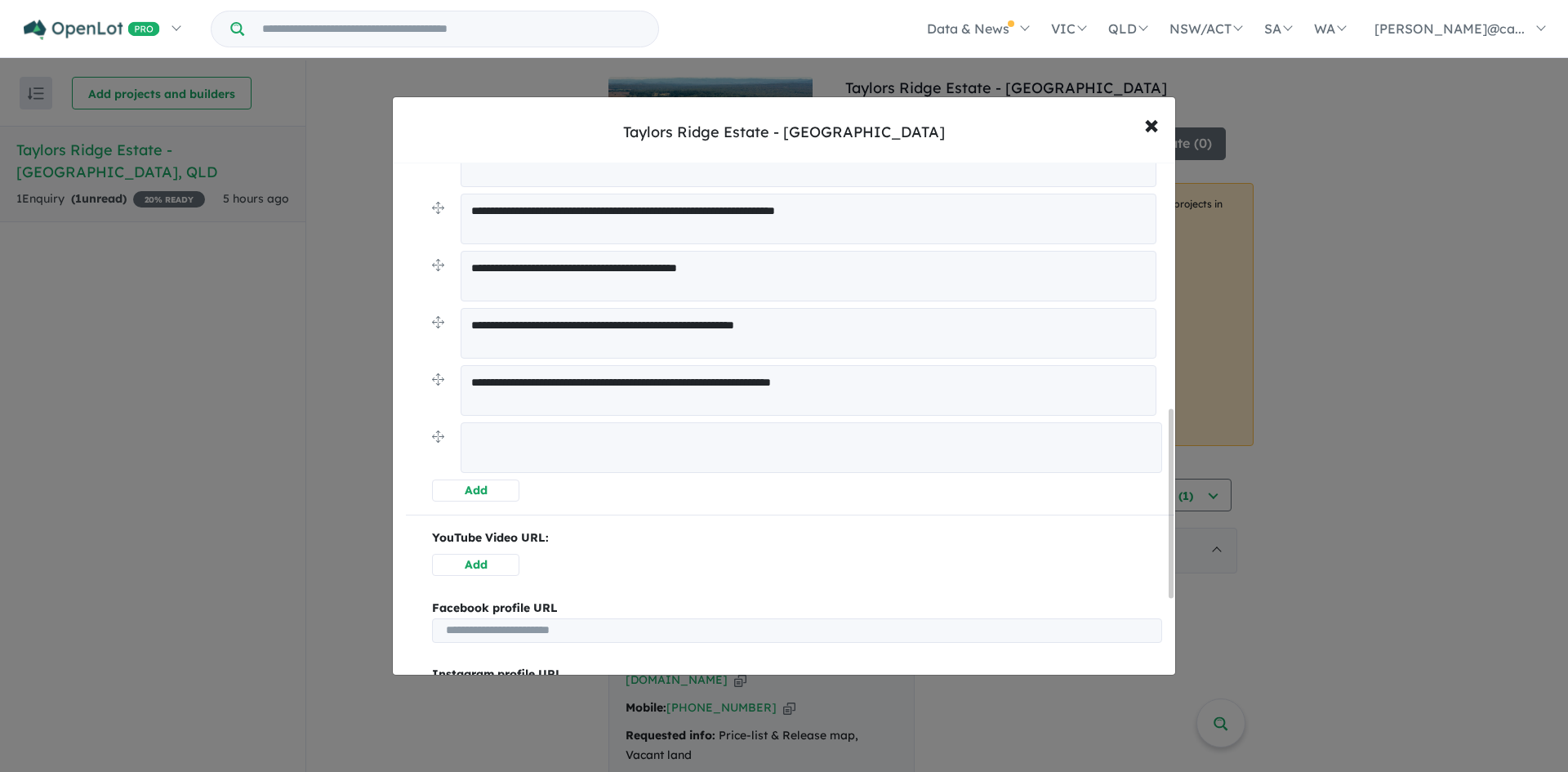
scroll to position [667, 0]
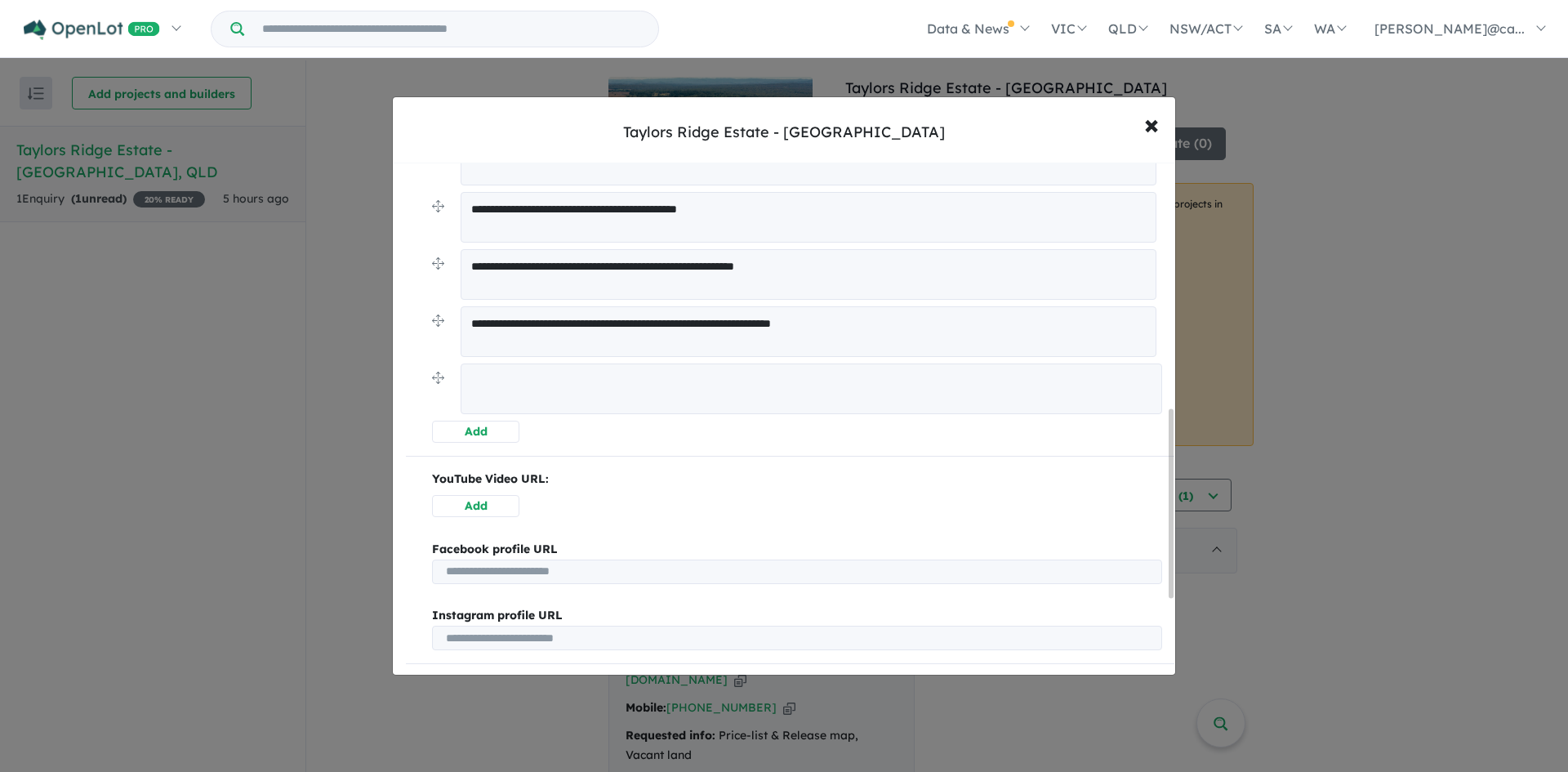
click at [575, 395] on textarea at bounding box center [811, 389] width 701 height 50
paste textarea "**********"
type textarea "**********"
click at [482, 426] on button "Add" at bounding box center [476, 431] width 87 height 22
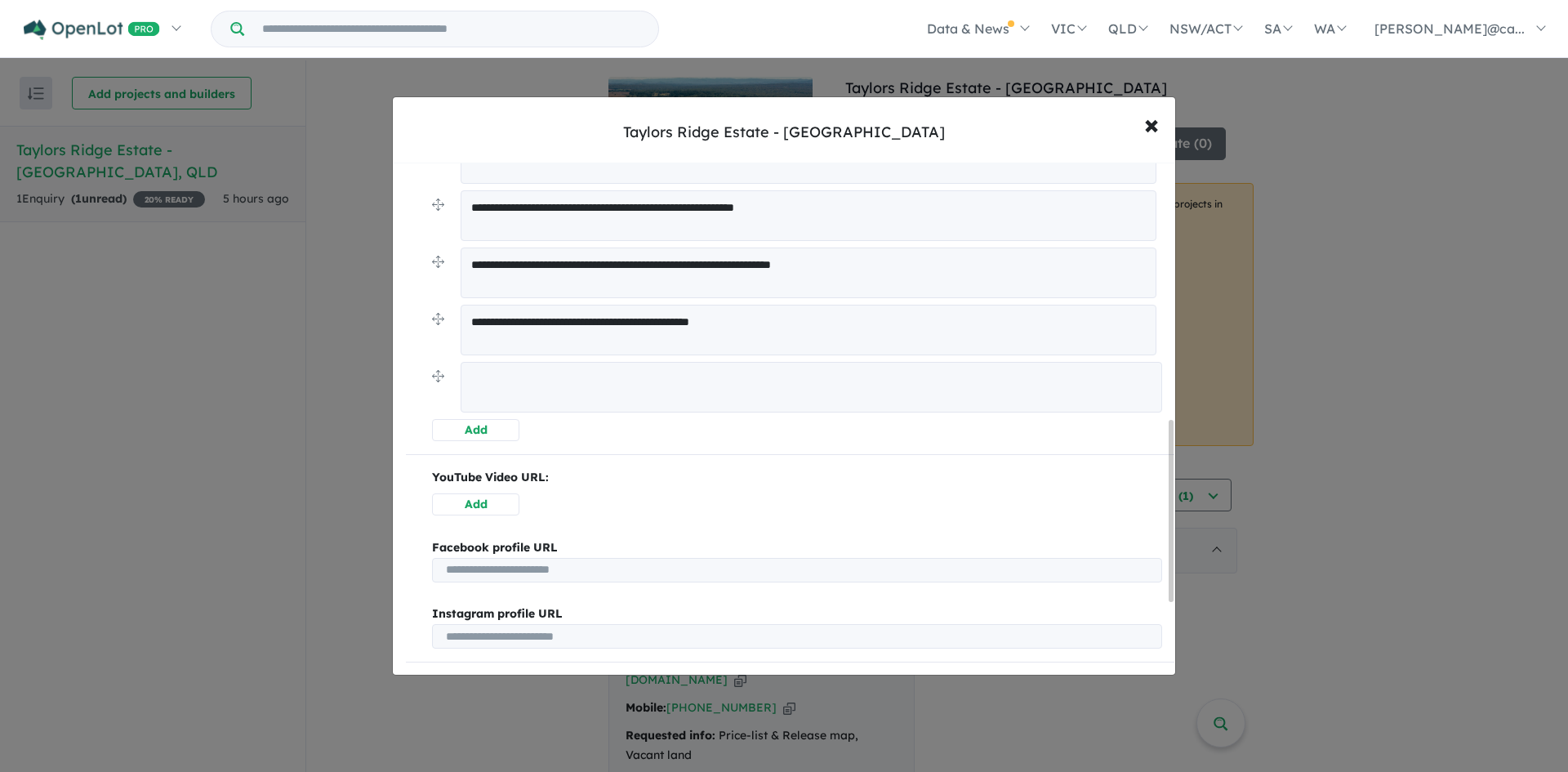
click at [567, 406] on textarea at bounding box center [811, 387] width 701 height 50
paste textarea "**********"
type textarea "**********"
click at [483, 433] on button "Add" at bounding box center [476, 429] width 87 height 22
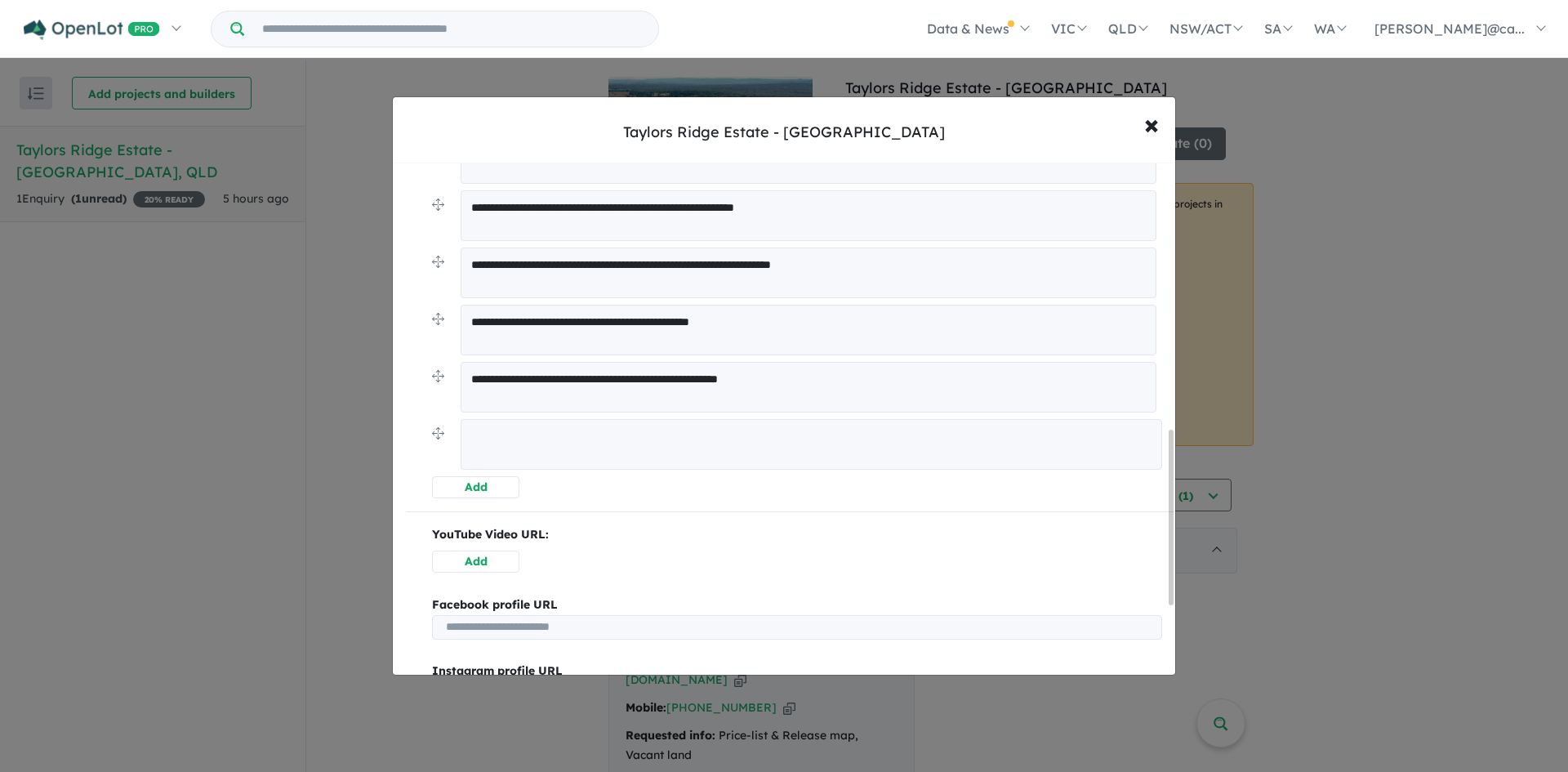
scroll to position [784, 0]
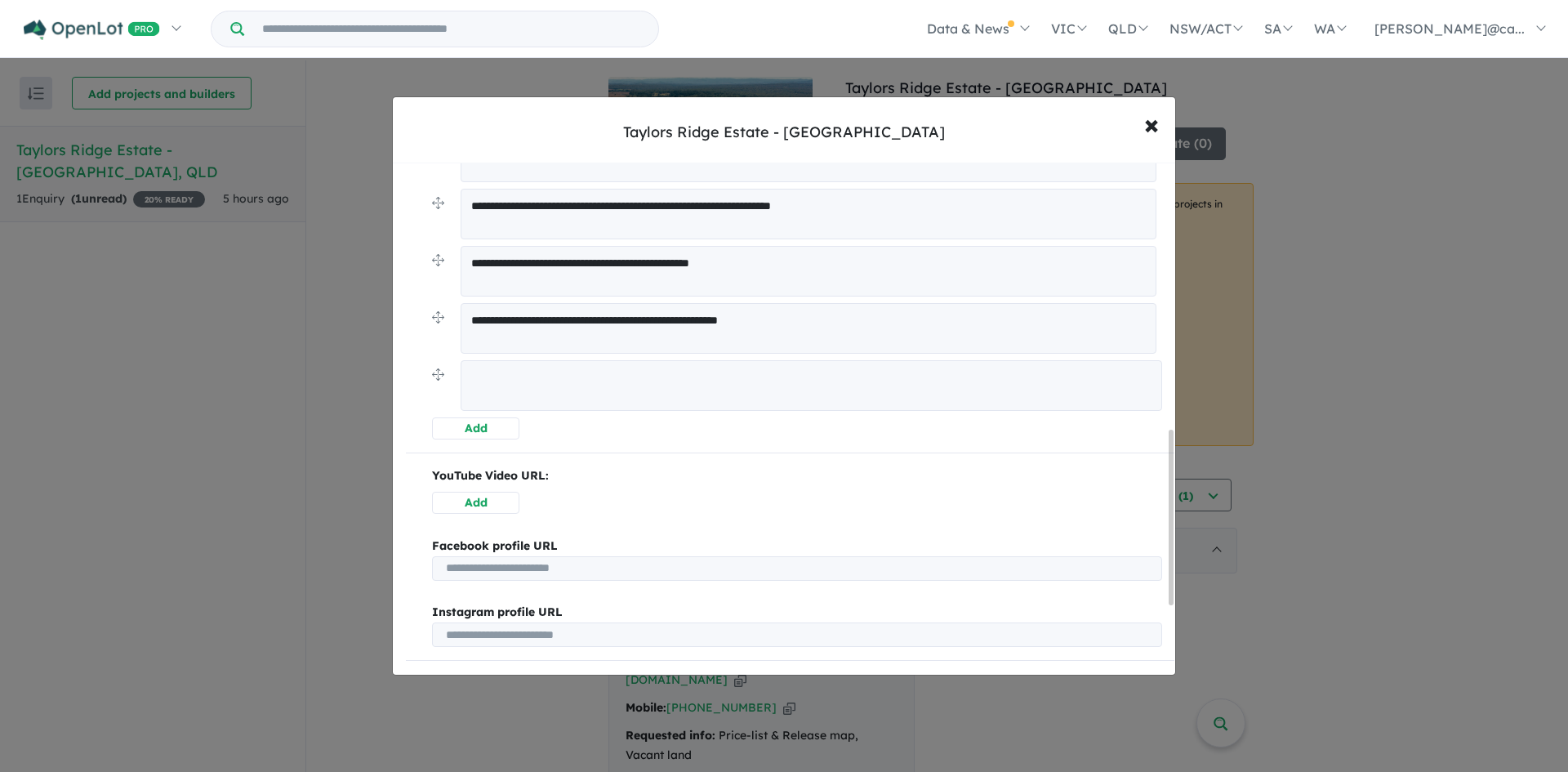
click at [598, 401] on textarea at bounding box center [811, 385] width 701 height 50
paste textarea "**********"
type textarea "**********"
click at [416, 408] on div "**********" at bounding box center [791, 64] width 769 height 748
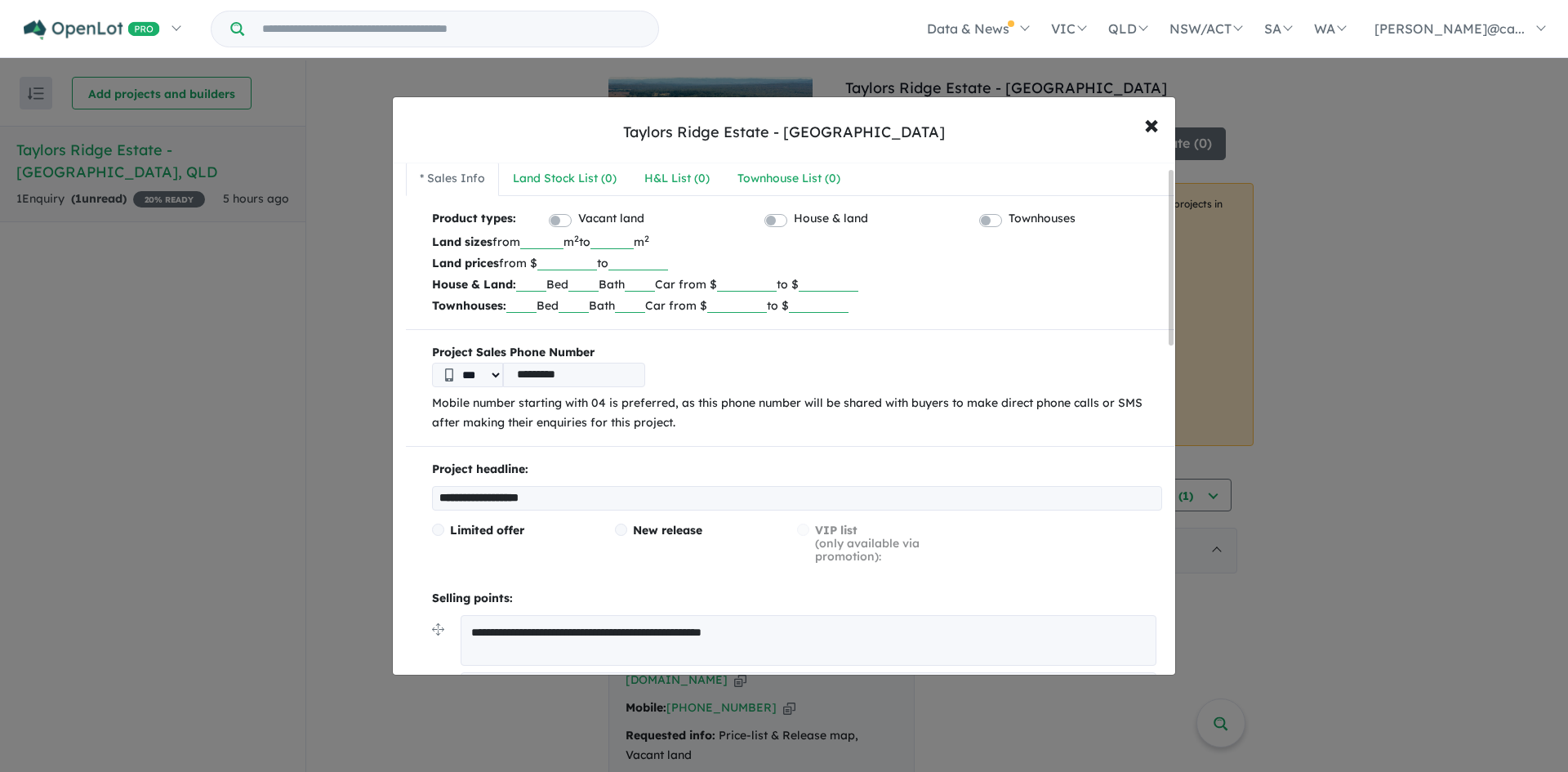
scroll to position [0, 0]
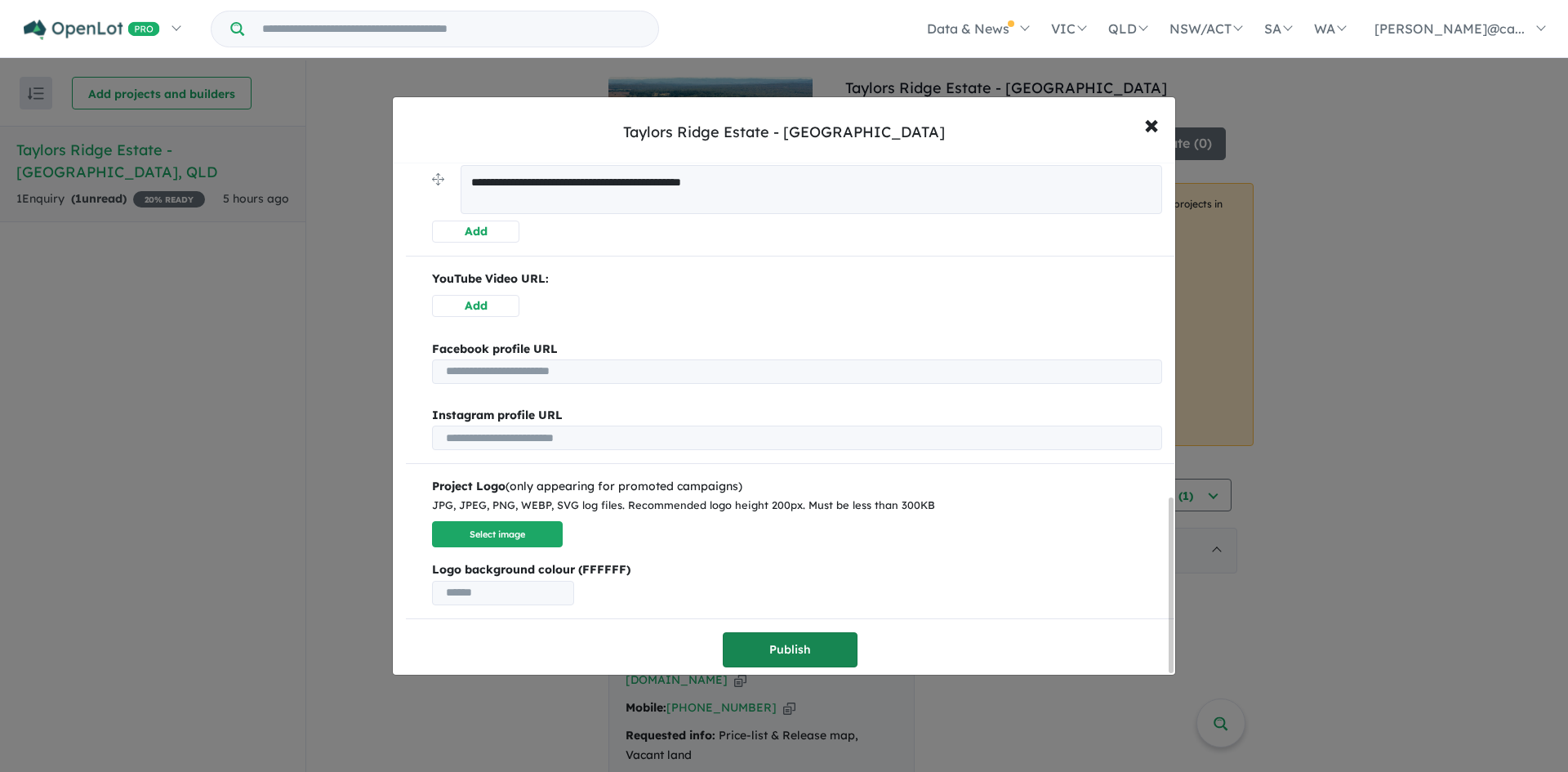
click at [791, 650] on button "Publish" at bounding box center [790, 650] width 135 height 35
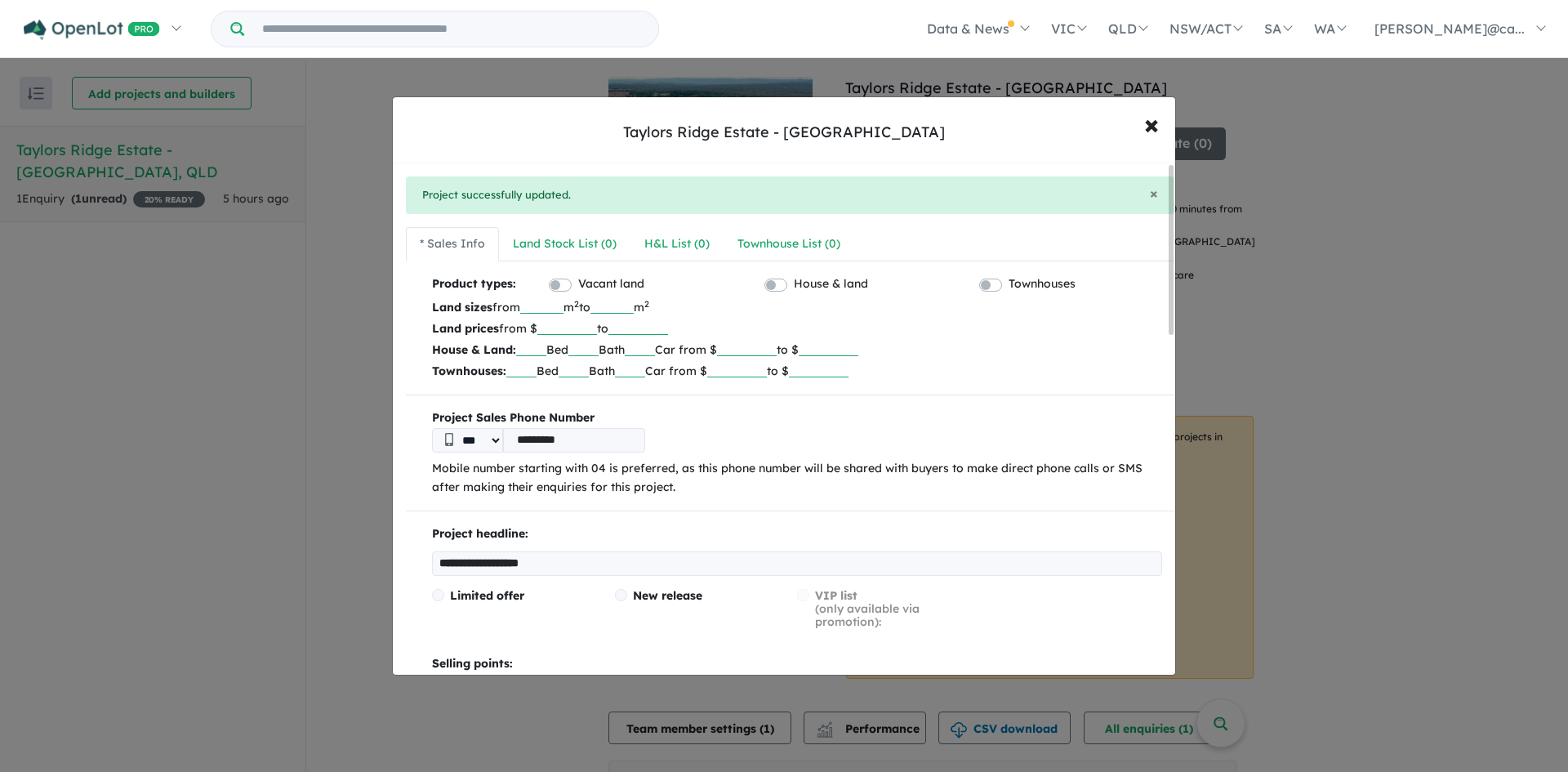
click at [539, 344] on input "text" at bounding box center [531, 348] width 30 height 17
type input "***"
click at [598, 353] on input "text" at bounding box center [583, 348] width 30 height 17
type input "*"
click at [655, 349] on input "text" at bounding box center [640, 348] width 30 height 17
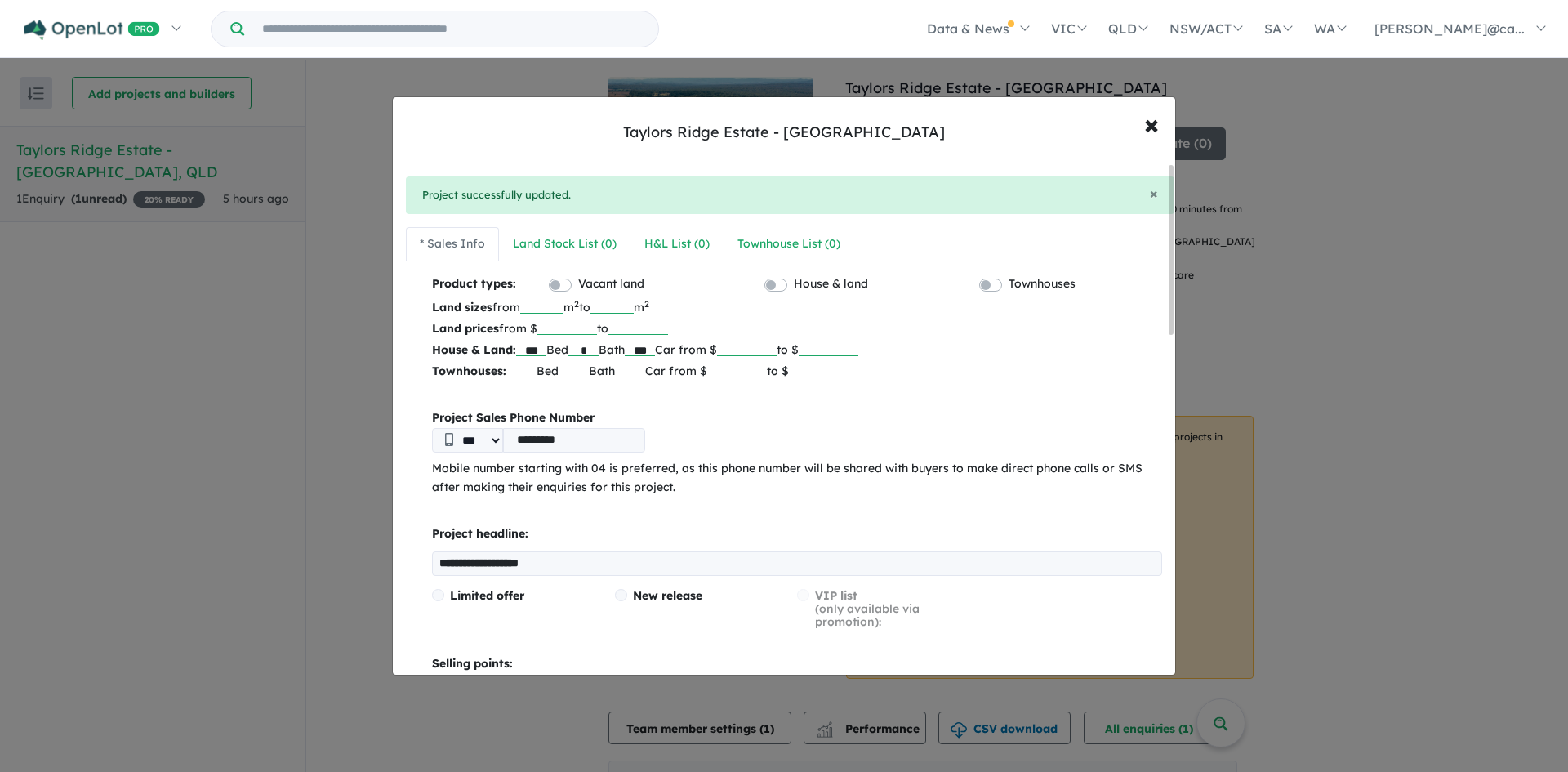
type input "***"
click at [776, 352] on input "number" at bounding box center [747, 348] width 60 height 17
type input "******"
click at [1014, 347] on p "House & Land: *** Bed * Bath *** Car from $ ****** to $" at bounding box center [797, 350] width 730 height 21
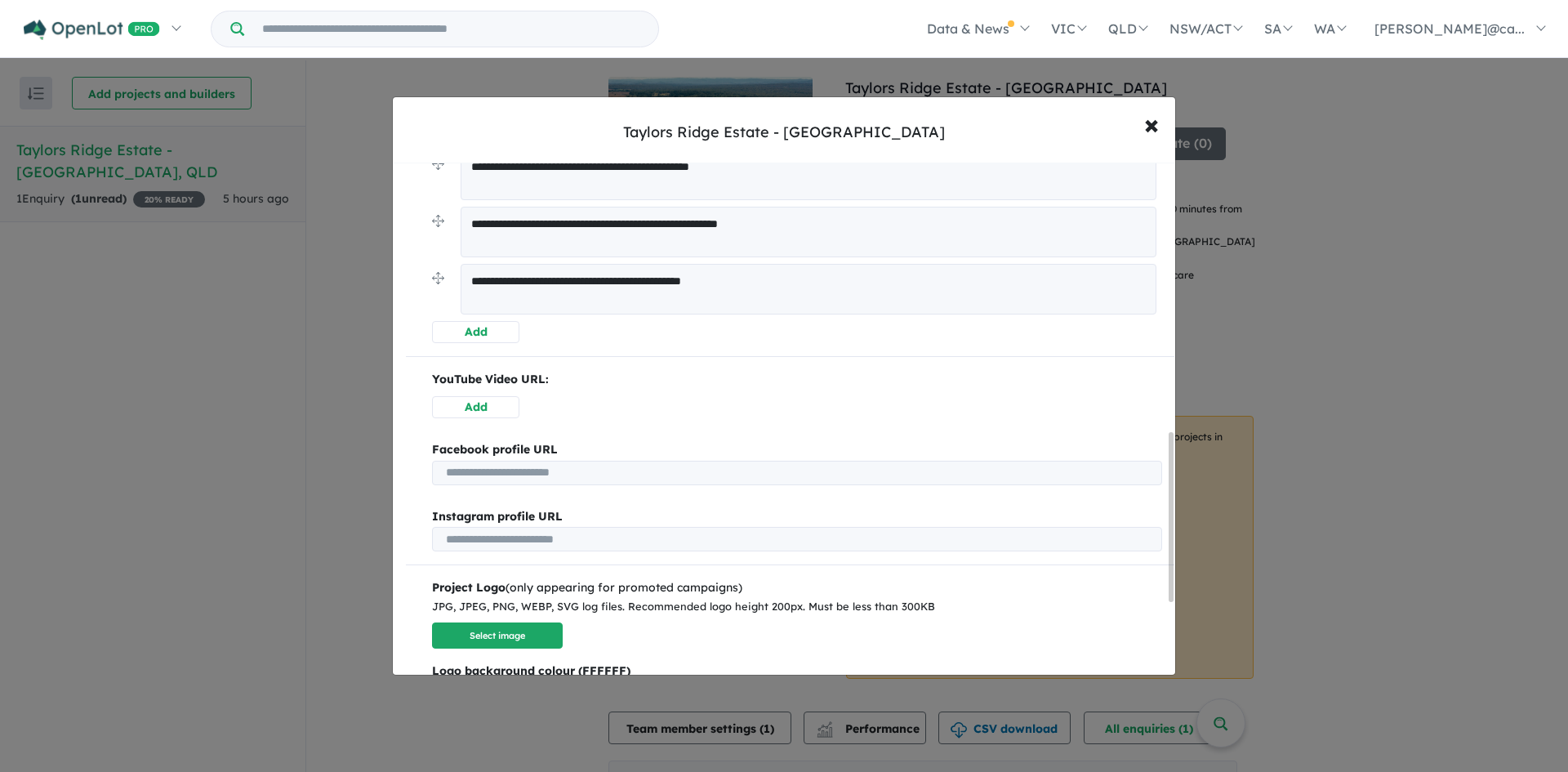
scroll to position [1035, 0]
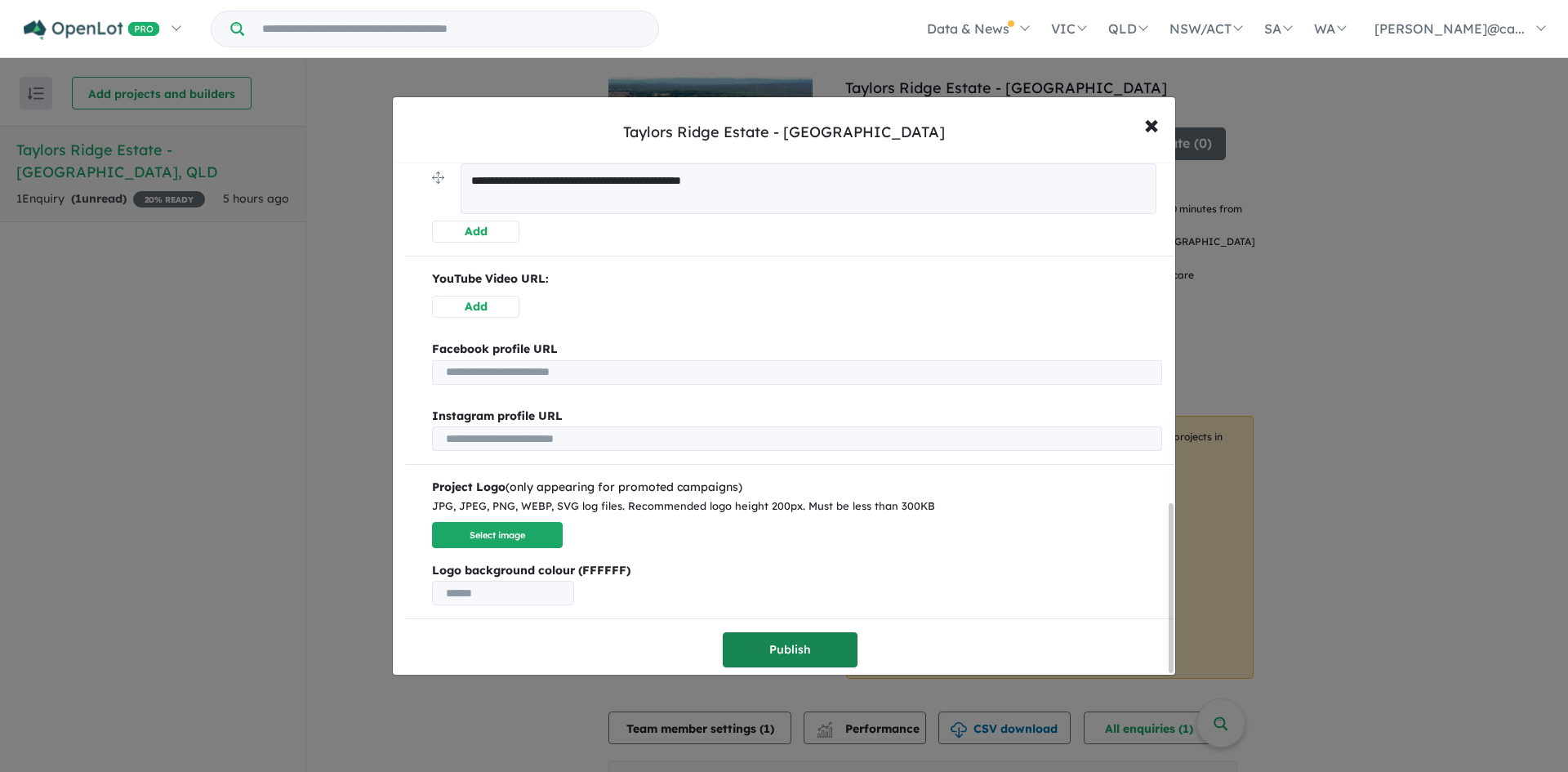
click at [834, 648] on button "Publish" at bounding box center [790, 650] width 135 height 35
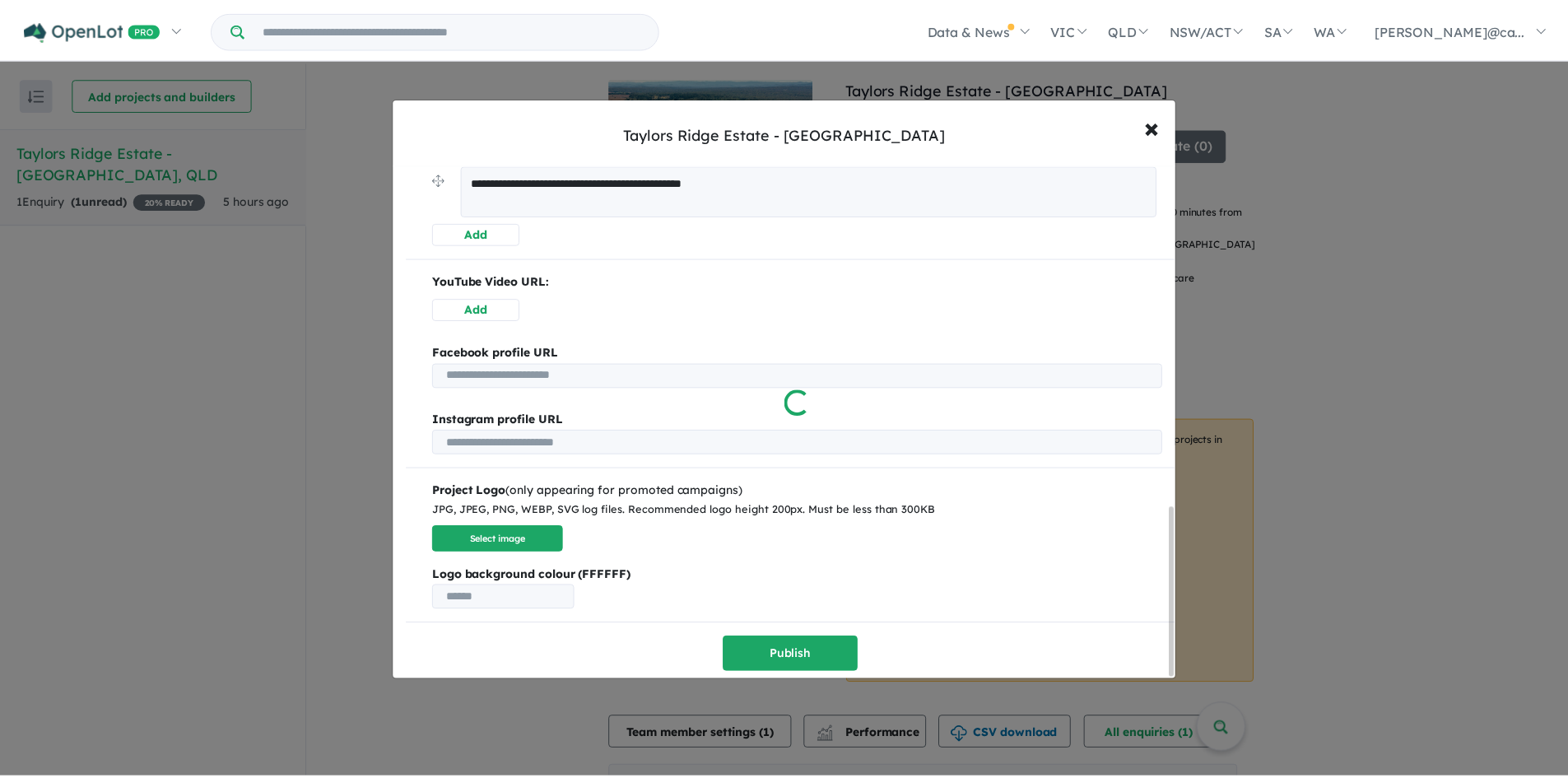
scroll to position [0, 0]
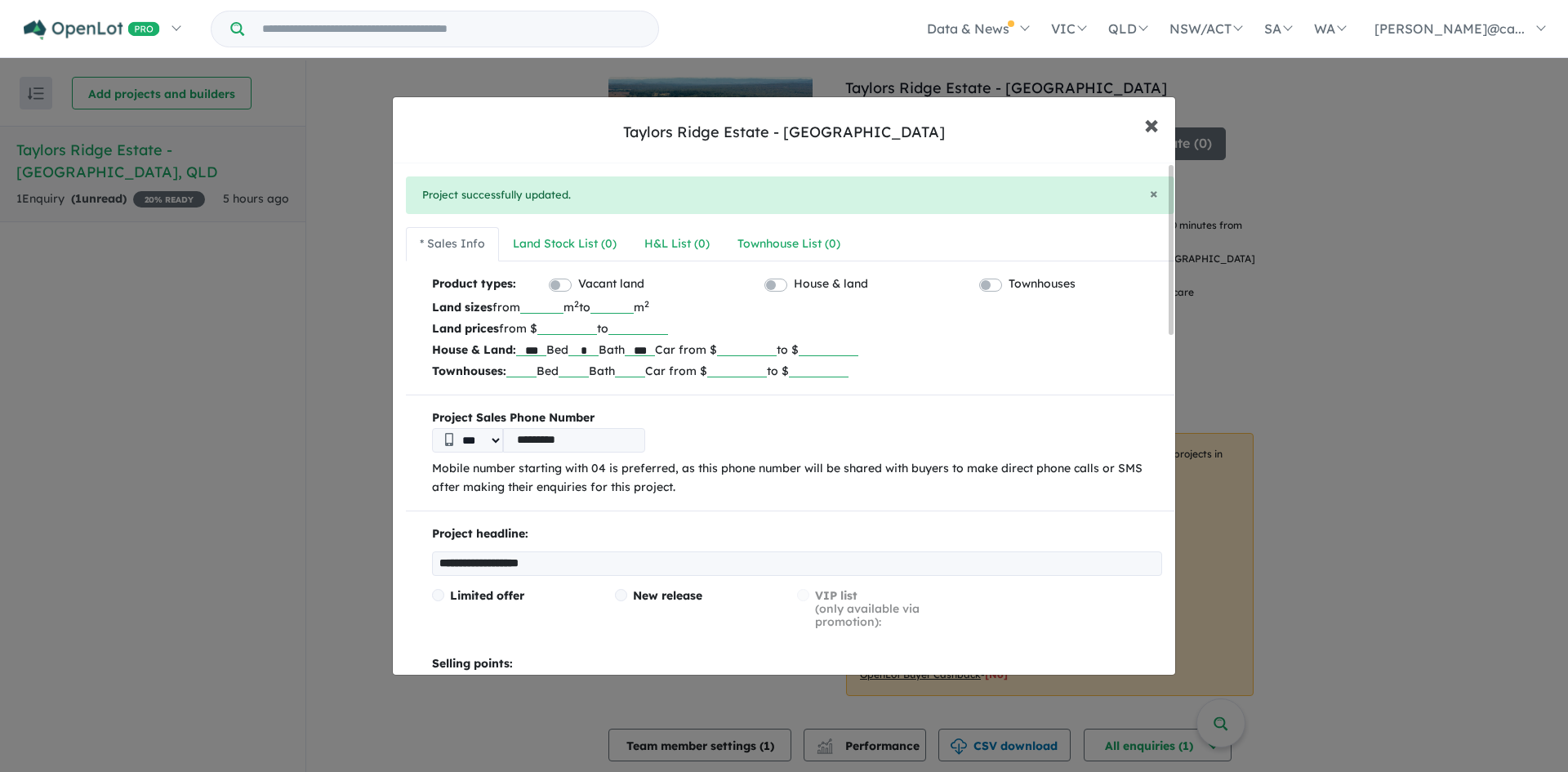
click at [1151, 129] on span "×" at bounding box center [1152, 124] width 15 height 35
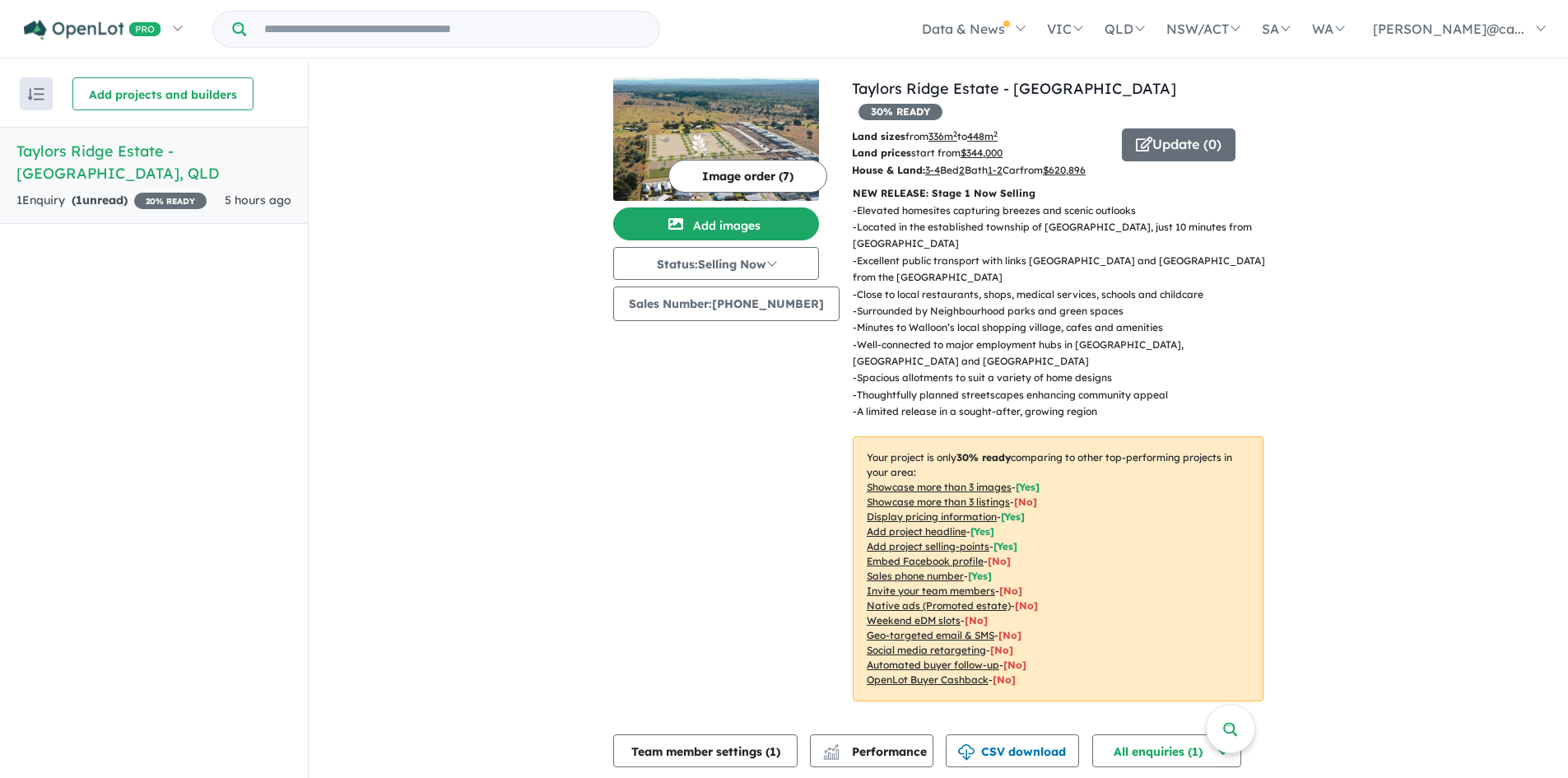
click at [903, 659] on u "Automated buyer follow-up" at bounding box center [933, 665] width 132 height 12
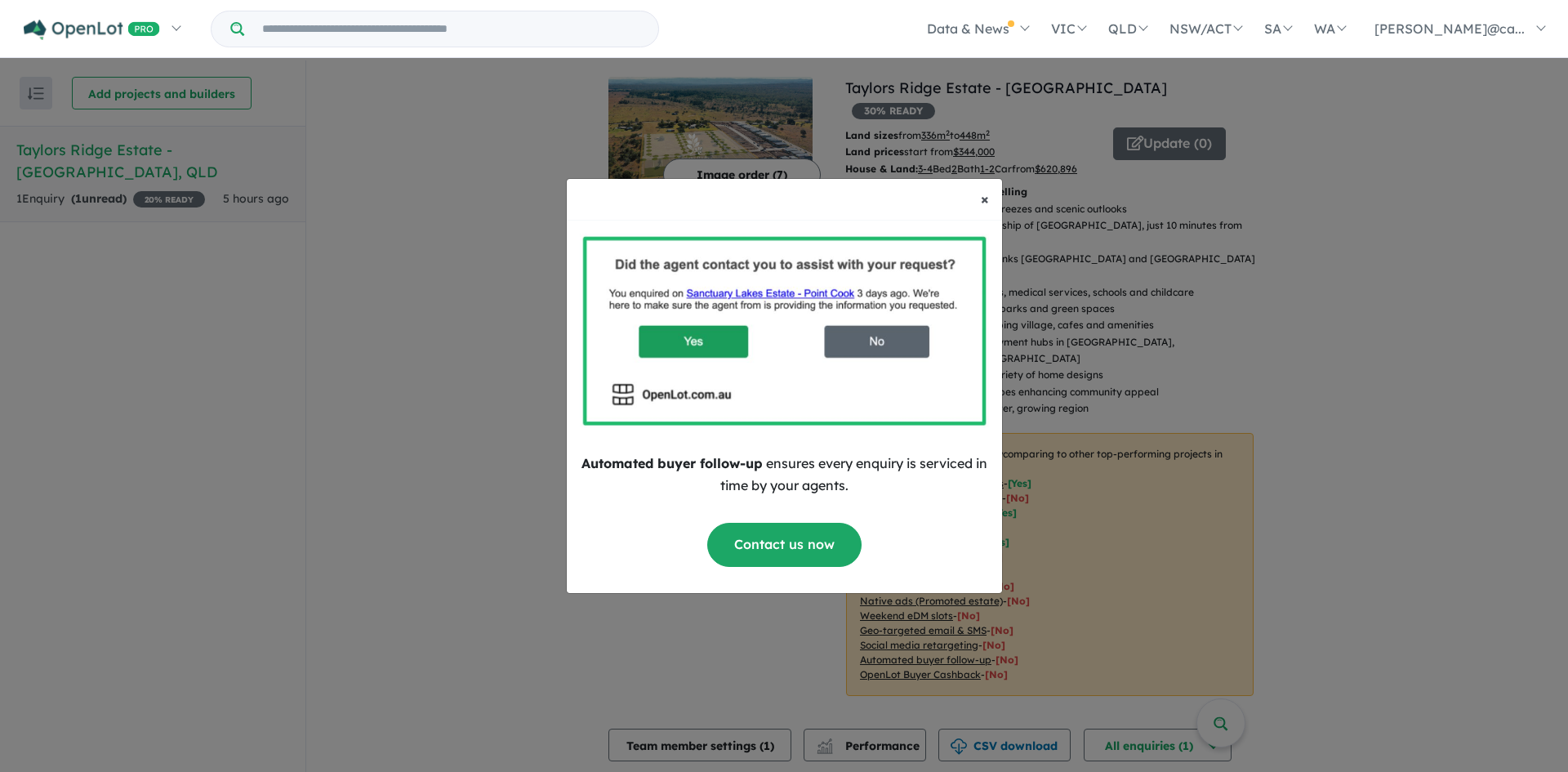
click at [987, 198] on span "×" at bounding box center [985, 199] width 8 height 19
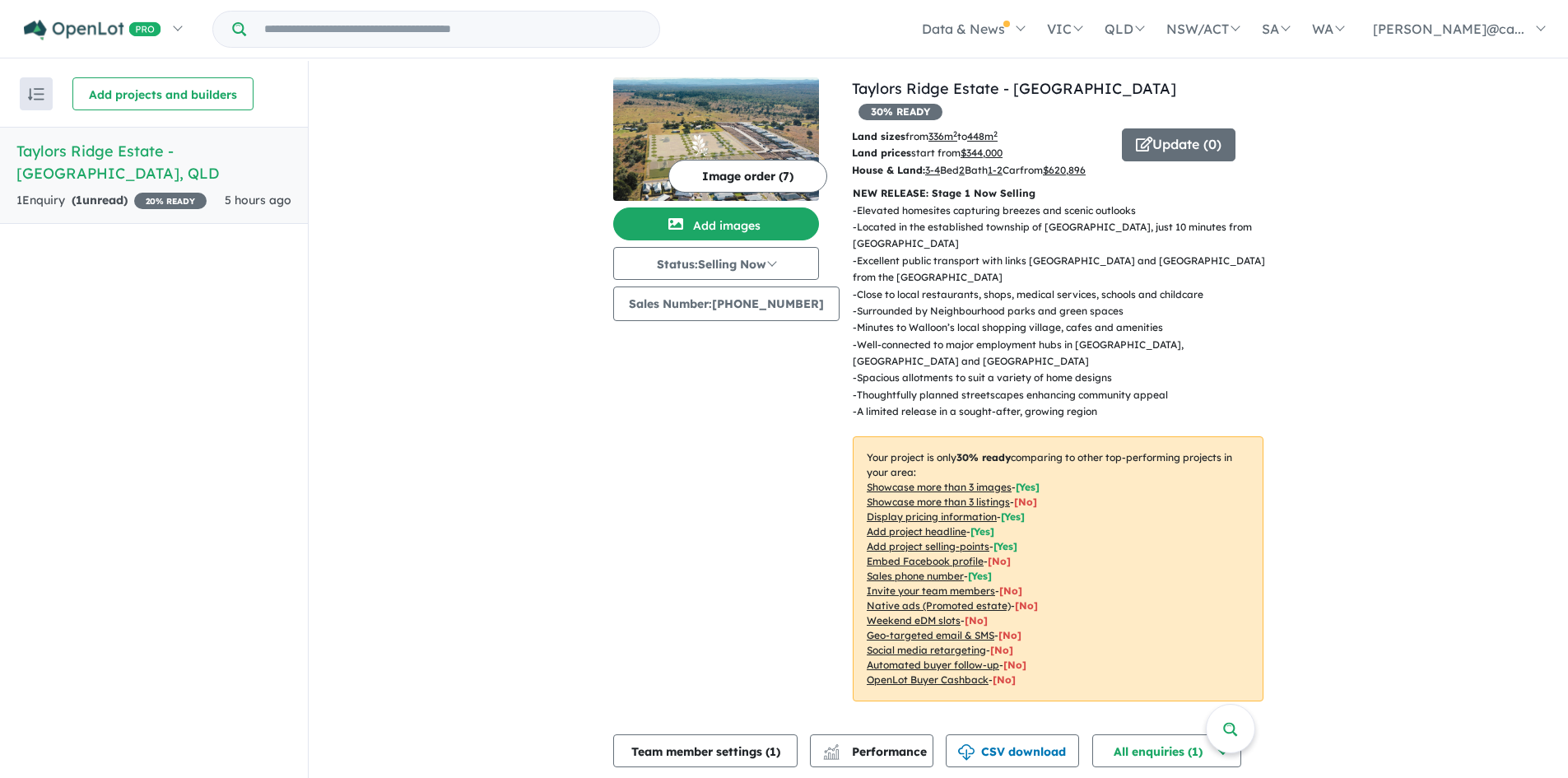
click at [910, 599] on u "Native ads (Promoted estate)" at bounding box center [939, 605] width 144 height 12
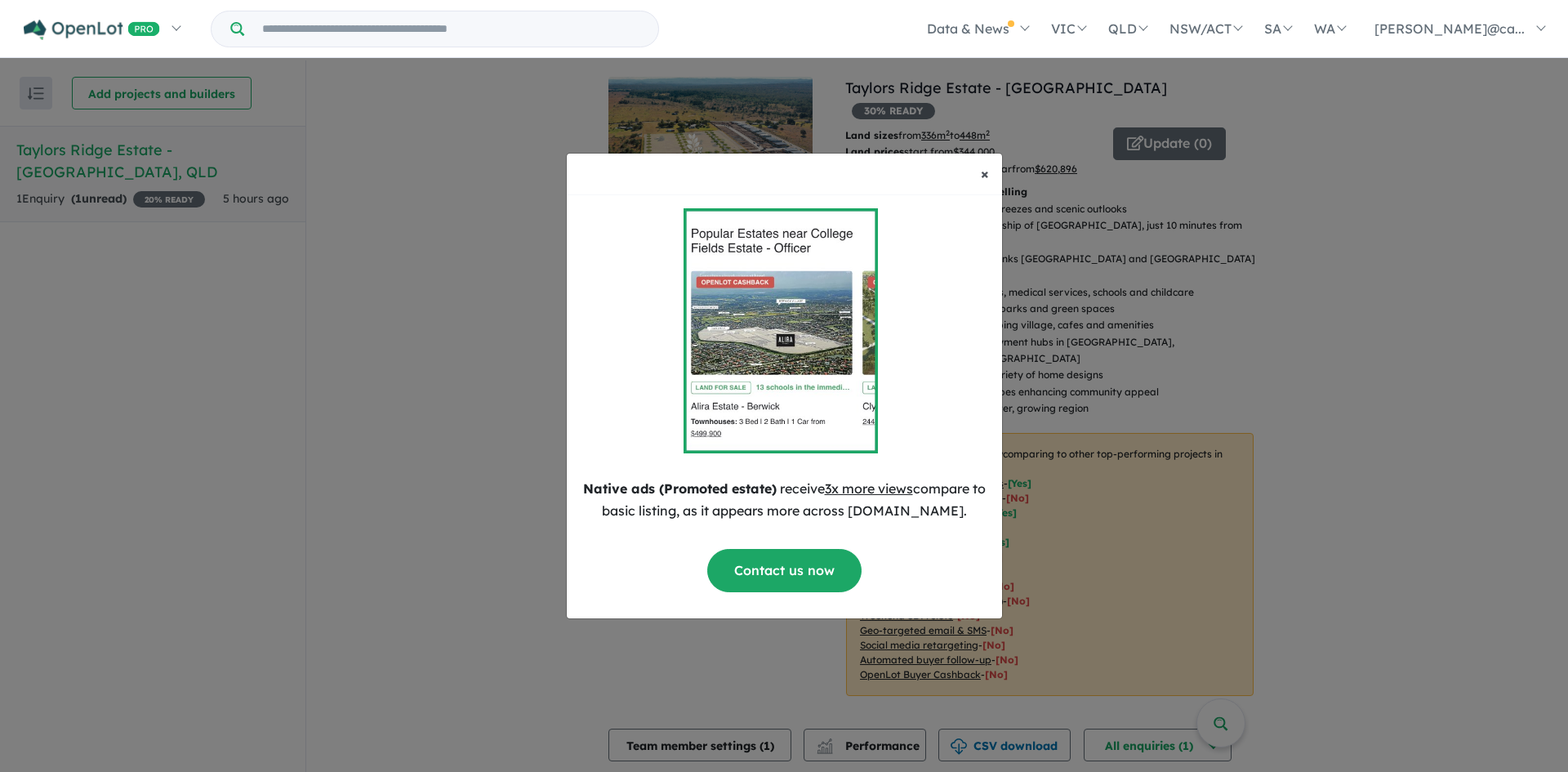
click at [984, 178] on span "×" at bounding box center [985, 174] width 8 height 19
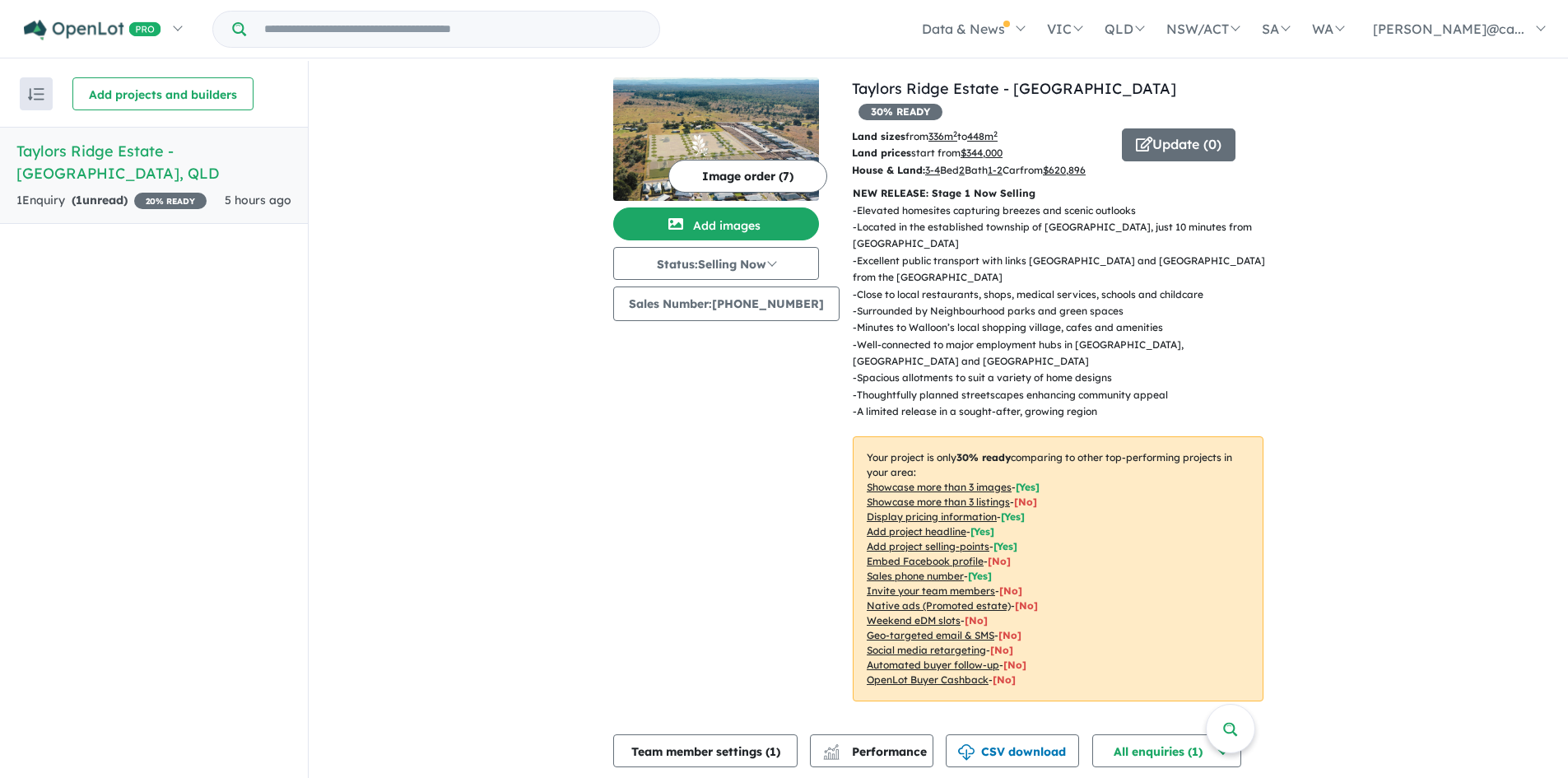
click at [889, 496] on u "Showcase more than 3 listings" at bounding box center [938, 501] width 143 height 12
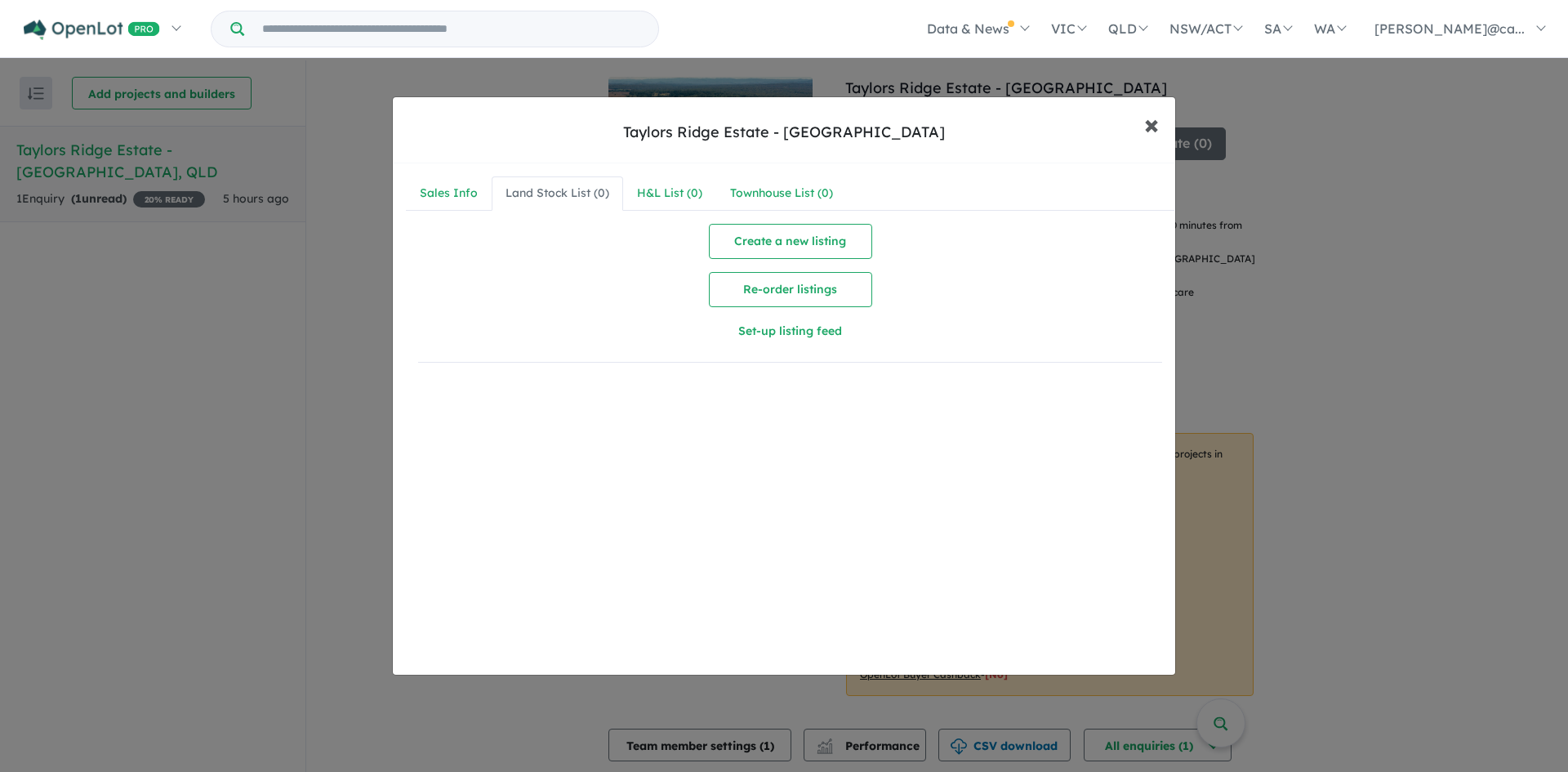
click at [1145, 118] on span "×" at bounding box center [1152, 124] width 15 height 35
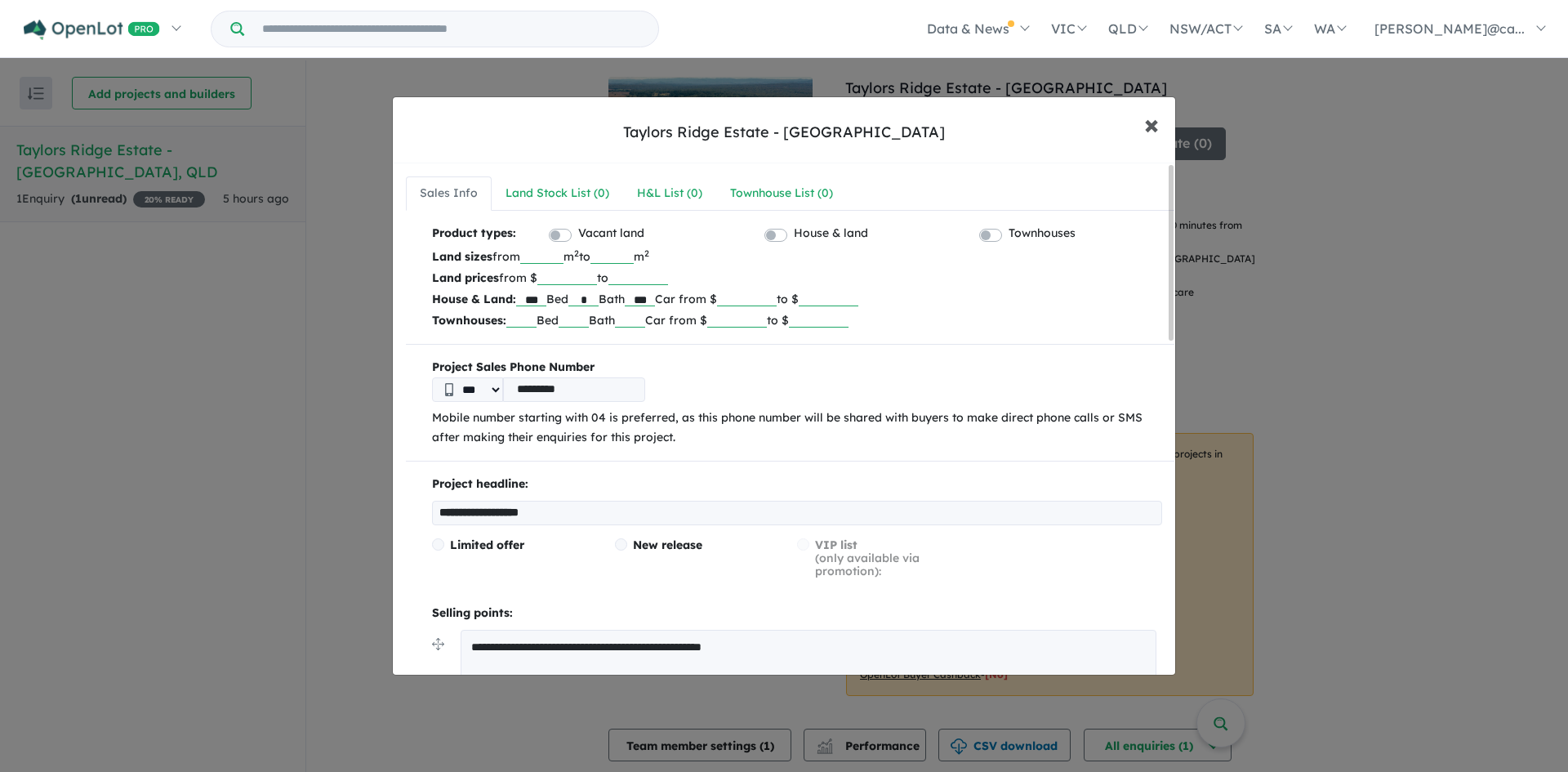
click at [1145, 119] on span "×" at bounding box center [1152, 124] width 15 height 35
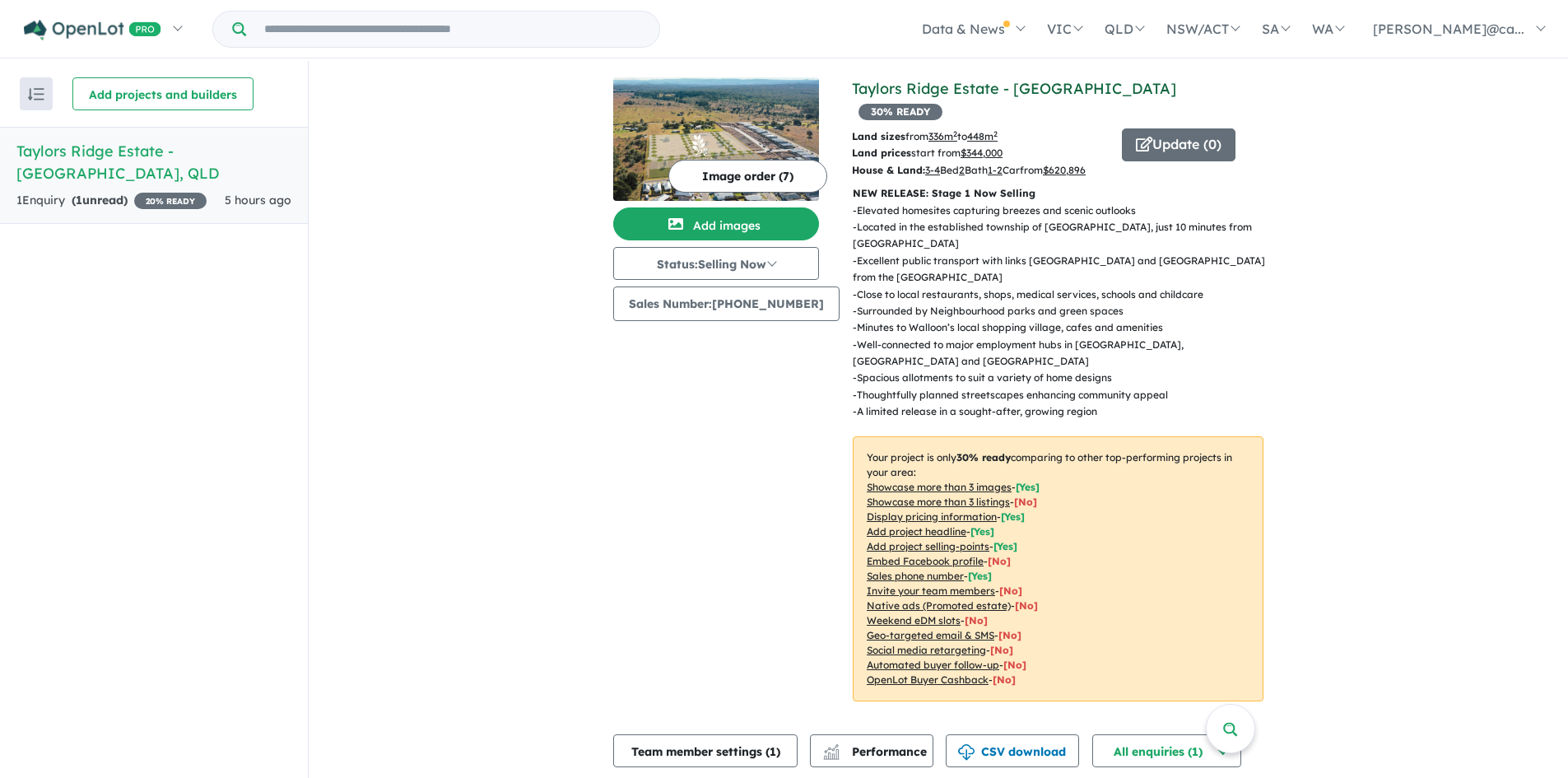
click at [950, 89] on link "Taylors Ridge Estate - [GEOGRAPHIC_DATA]" at bounding box center [1014, 88] width 324 height 19
click at [1161, 128] on button "Update ( 0 )" at bounding box center [1178, 144] width 113 height 33
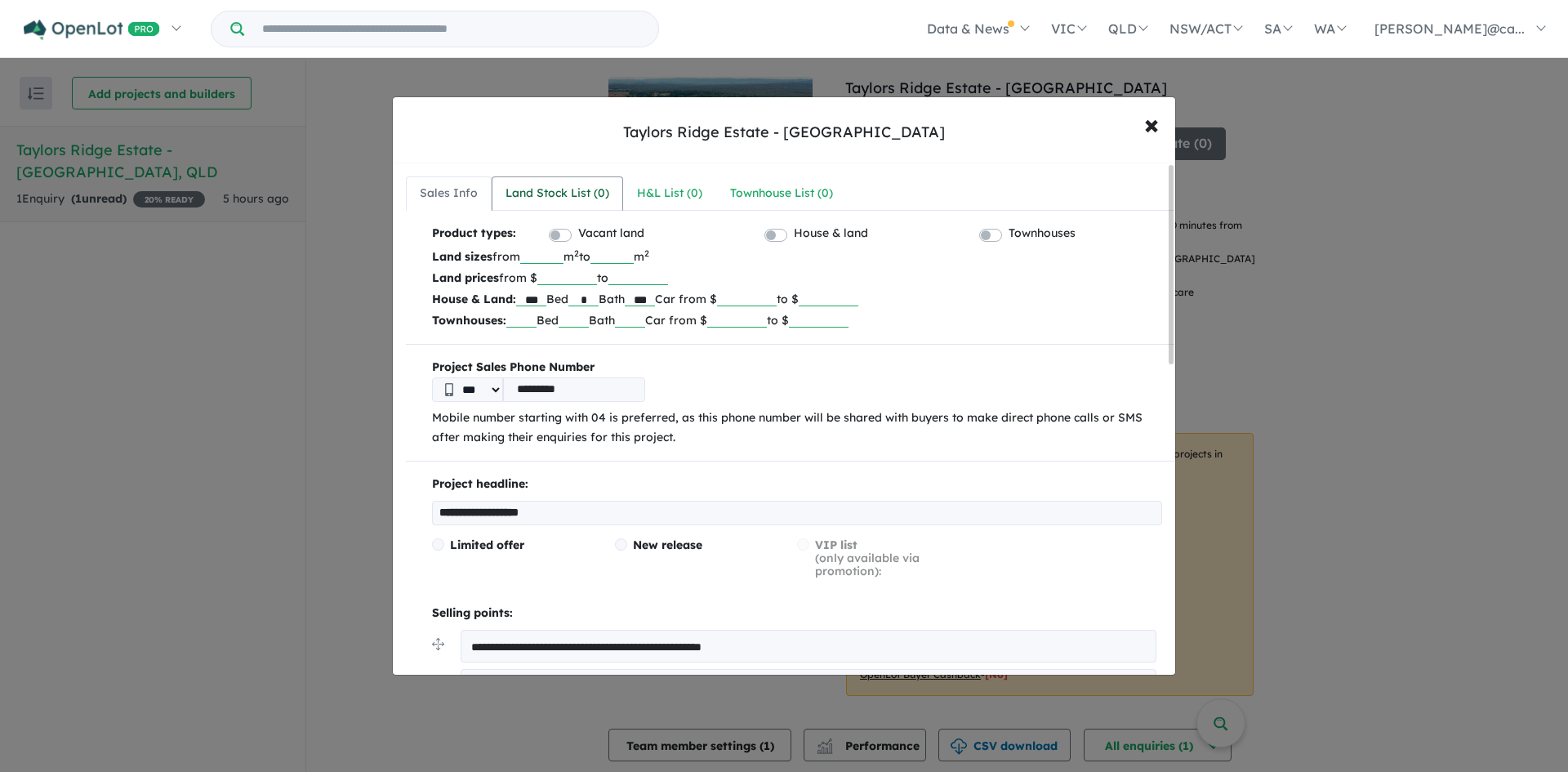
click at [551, 198] on div "Land Stock List ( 0 )" at bounding box center [558, 193] width 104 height 20
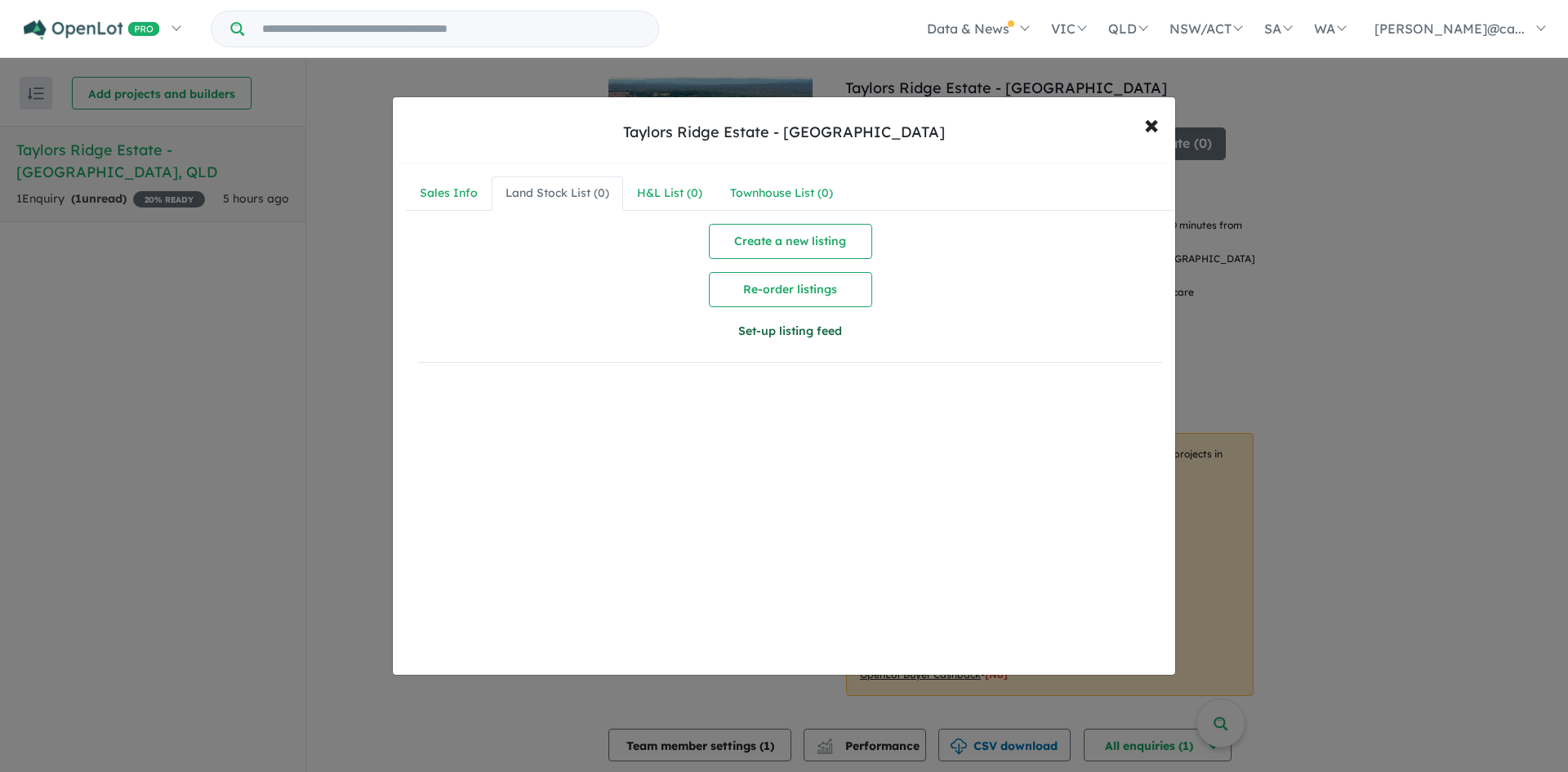
click at [778, 331] on button "Set-up listing feed" at bounding box center [791, 331] width 373 height 35
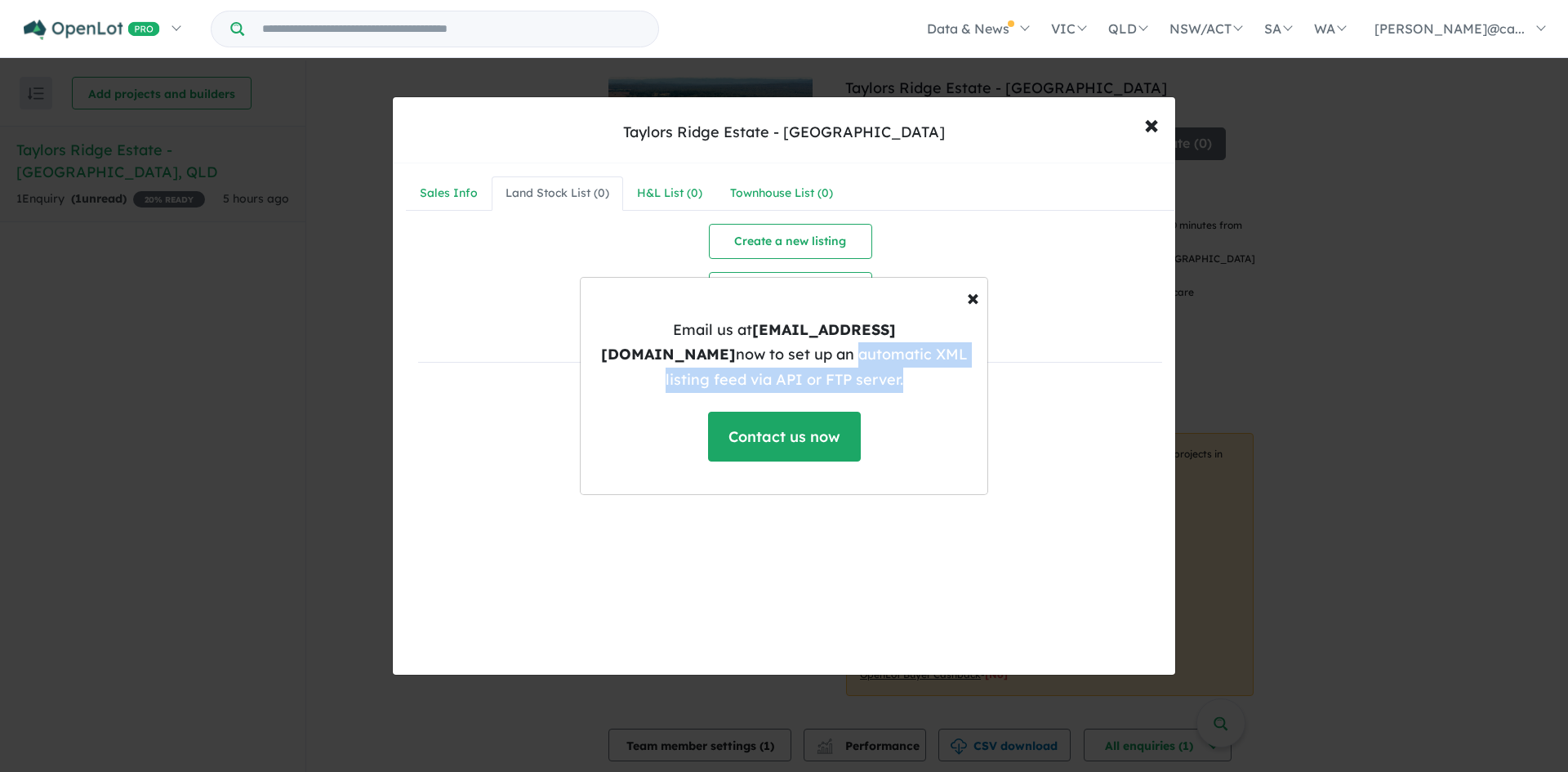
drag, startPoint x: 613, startPoint y: 363, endPoint x: 968, endPoint y: 366, distance: 355.0
click at [968, 366] on p "Email us at support@openlot.com.au now to set up an automatic XML listing feed …" at bounding box center [784, 355] width 380 height 75
click at [974, 311] on span "×" at bounding box center [973, 297] width 12 height 29
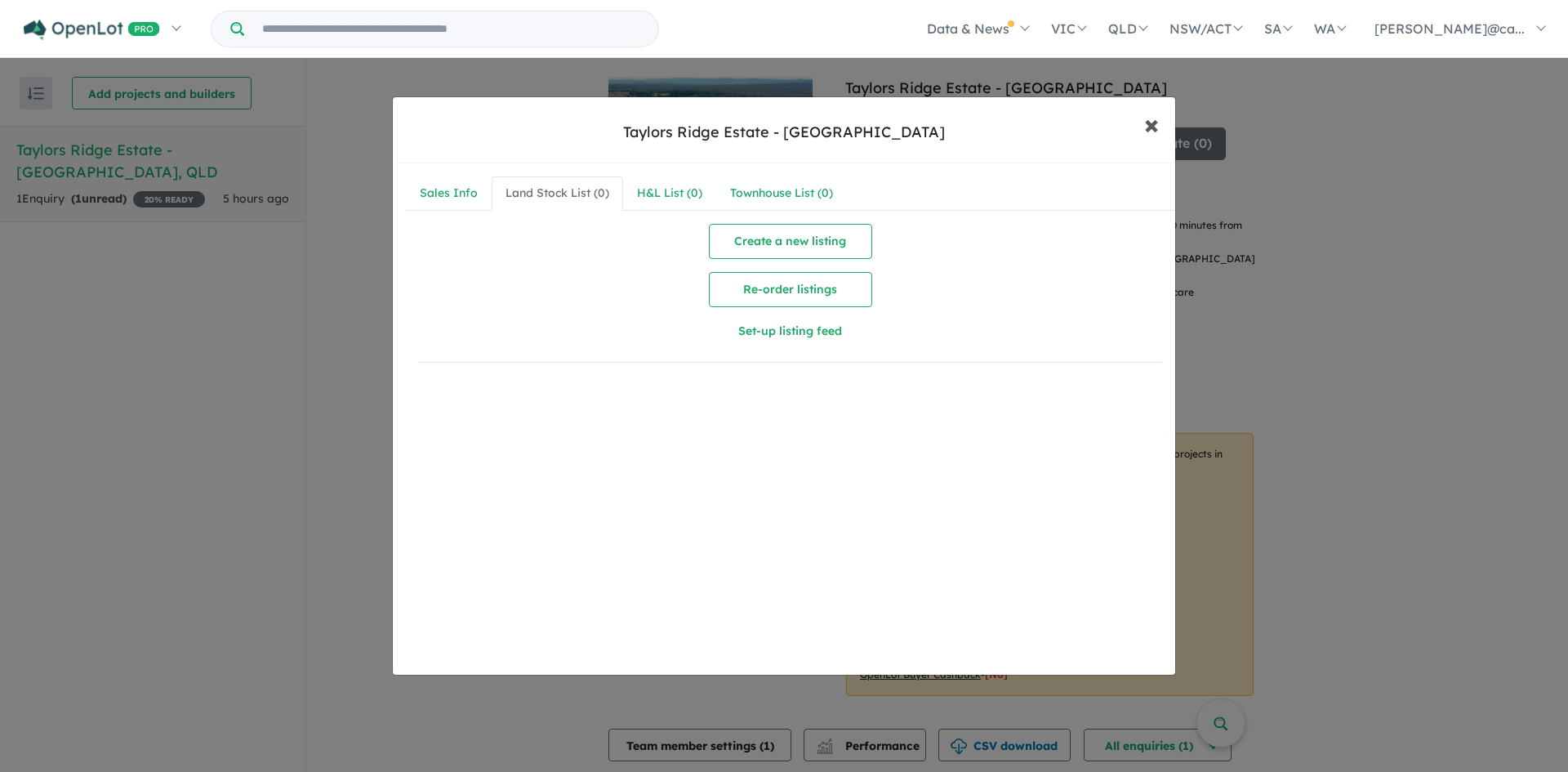
click at [1149, 126] on span "×" at bounding box center [1152, 124] width 15 height 35
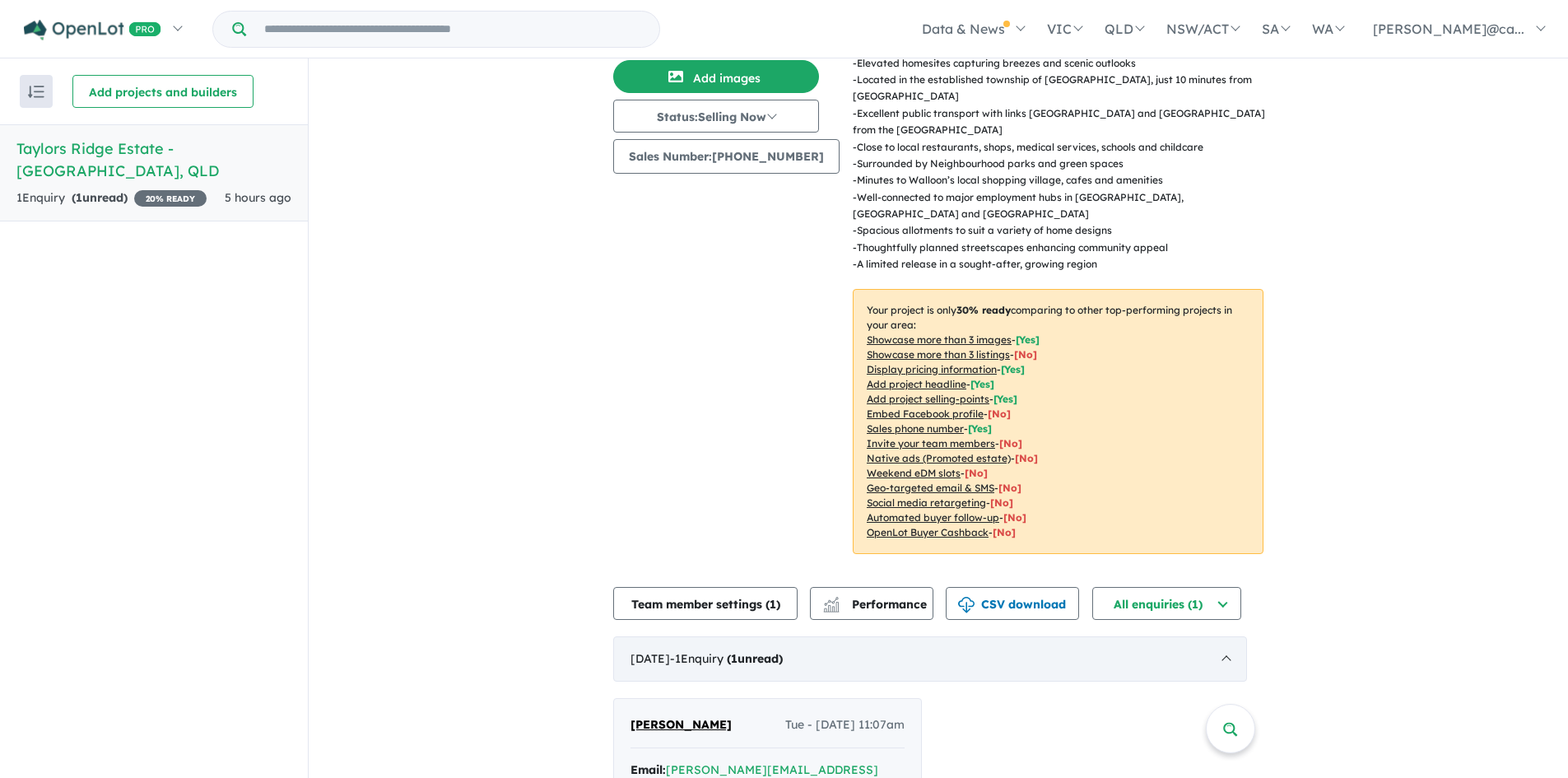
scroll to position [297, 0]
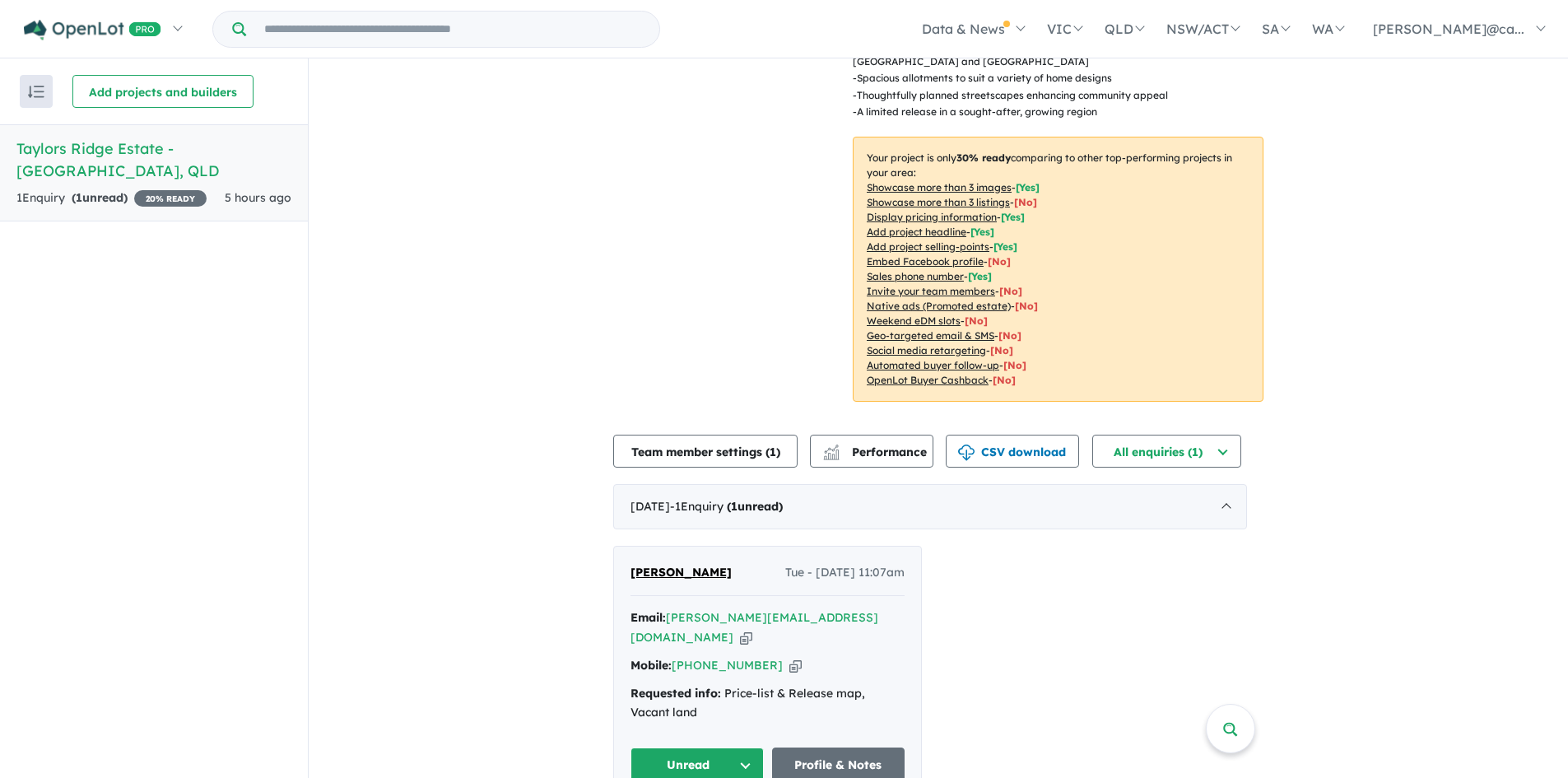
click at [742, 748] on button "Unread" at bounding box center [697, 766] width 133 height 36
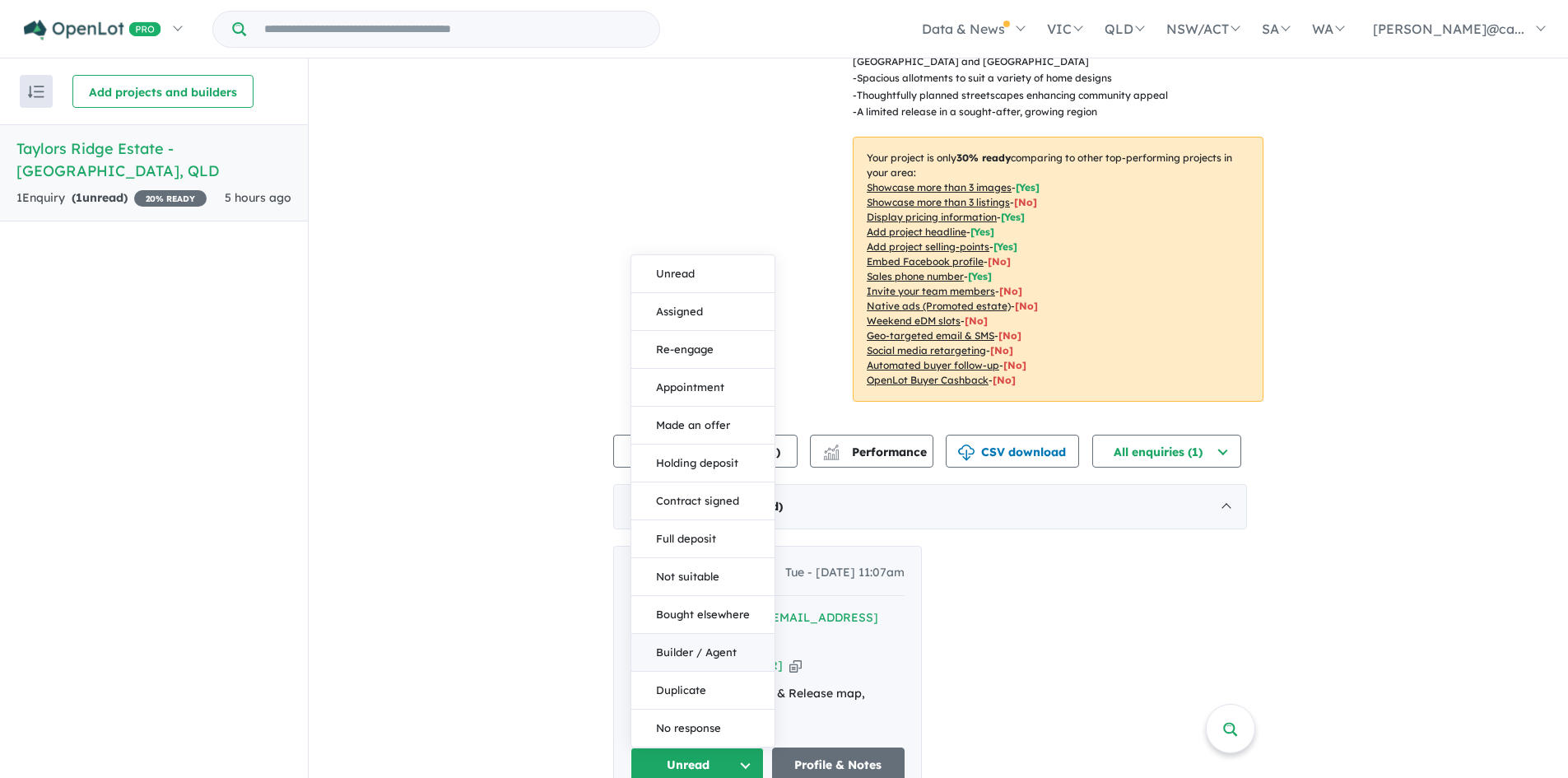
click at [689, 634] on button "Builder / Agent" at bounding box center [703, 652] width 143 height 37
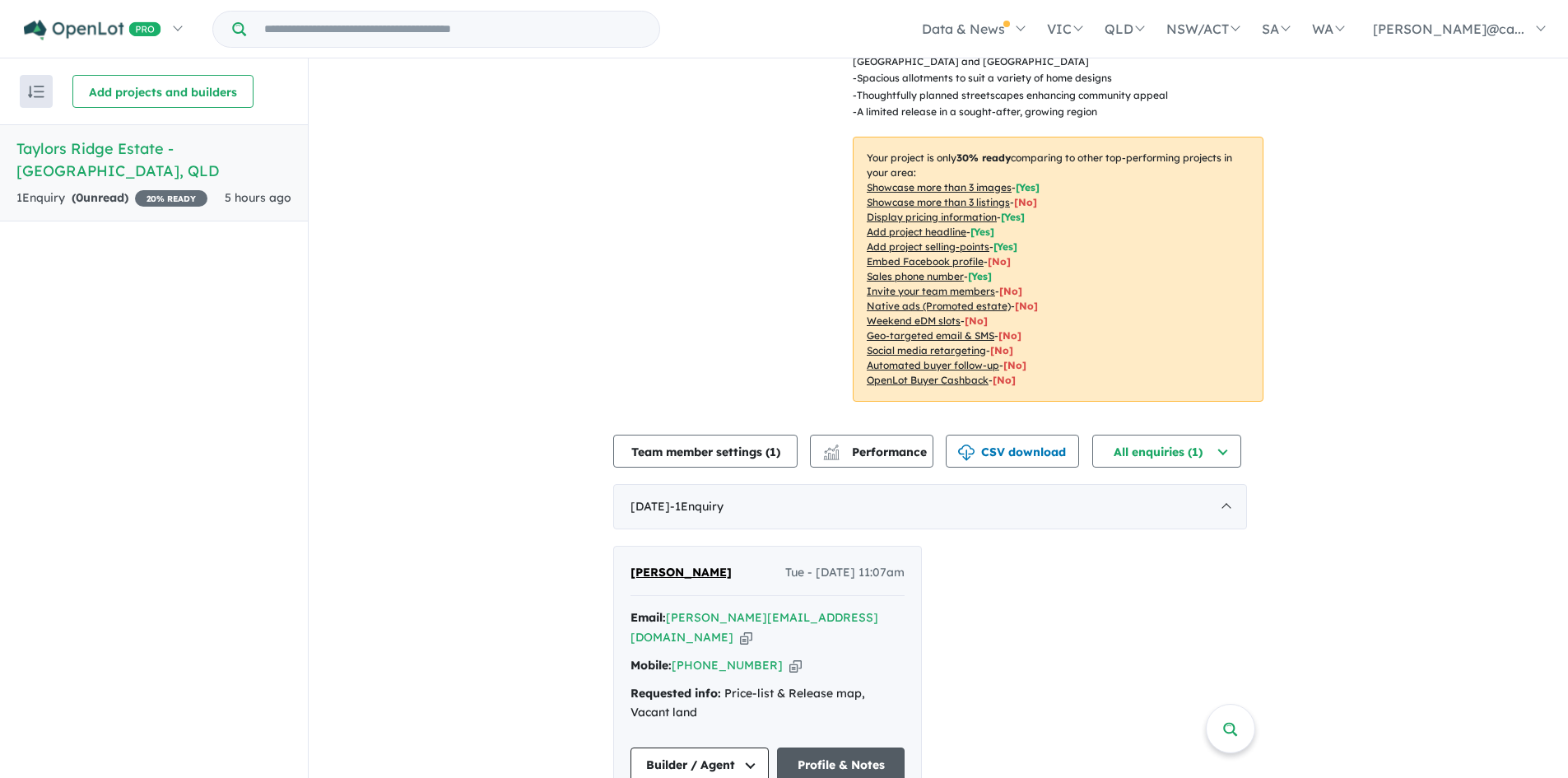
click at [867, 748] on link "Profile & Notes" at bounding box center [841, 766] width 127 height 36
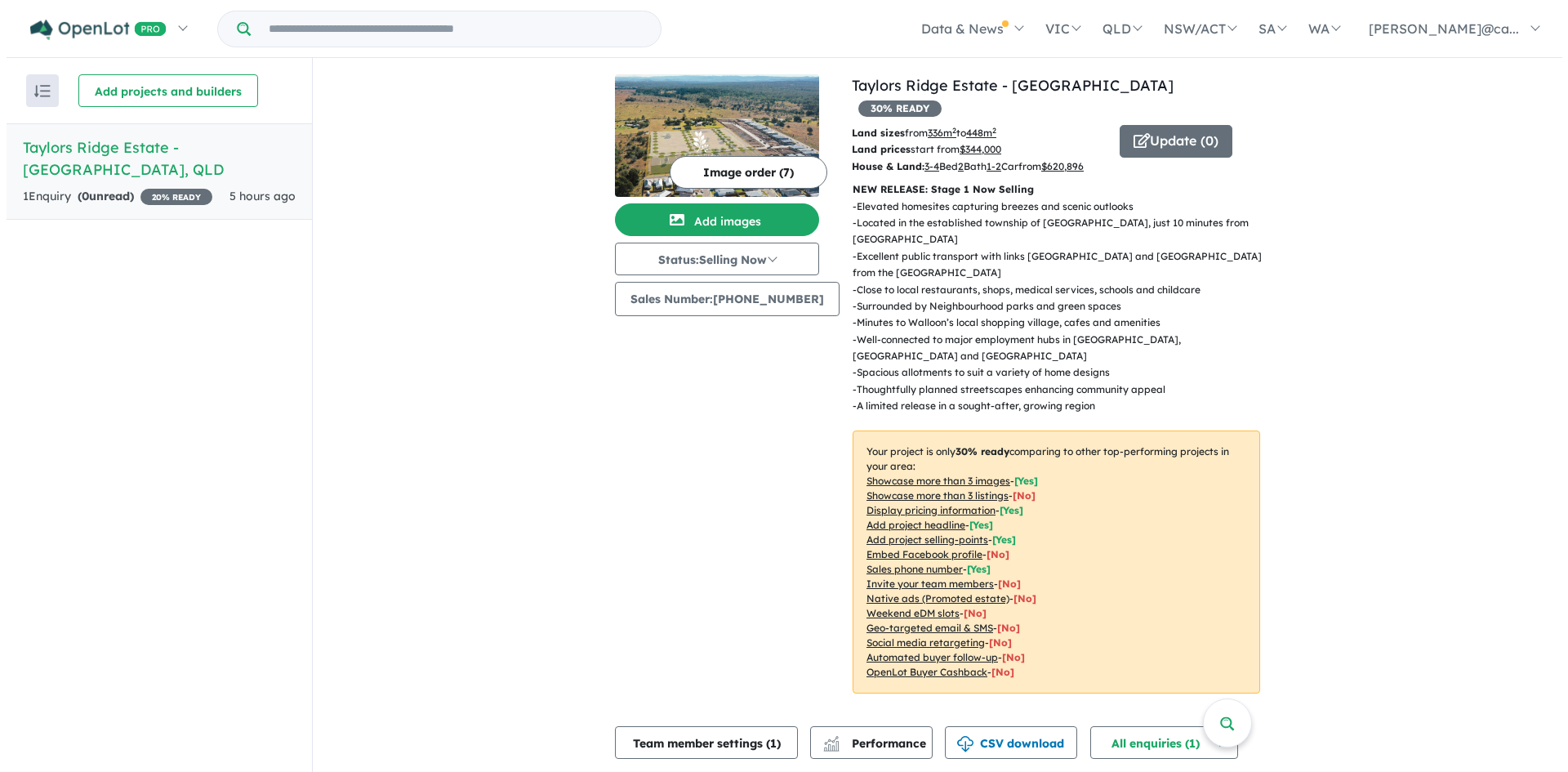
scroll to position [0, 0]
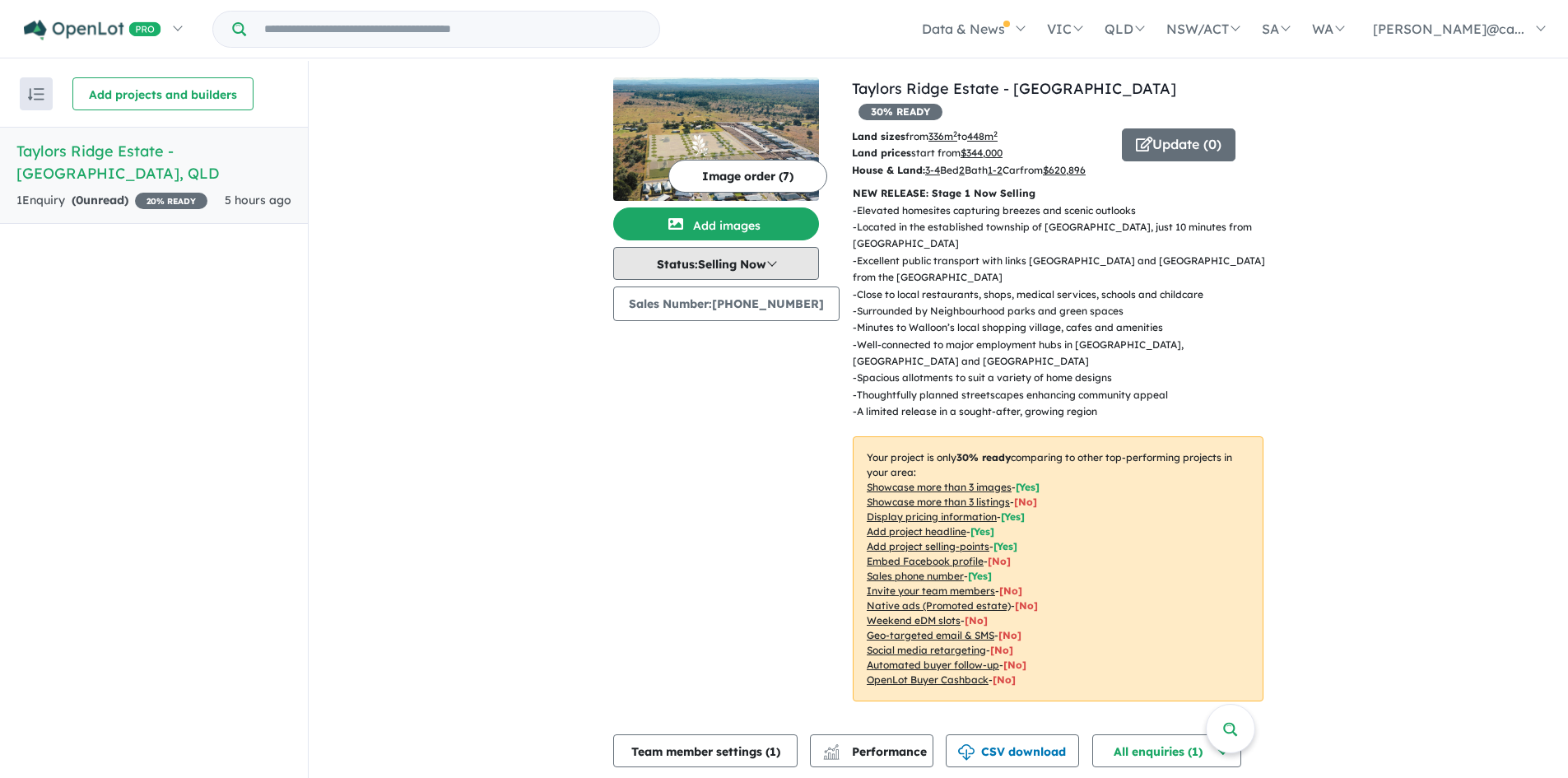
click at [782, 263] on button "Status: Selling Now" at bounding box center [716, 262] width 206 height 33
click at [470, 258] on div "View all projects in your account Taylors Ridge Estate - Walloon 30 % READY Lan…" at bounding box center [938, 589] width 1260 height 1055
click at [714, 227] on button "Add images" at bounding box center [716, 223] width 206 height 33
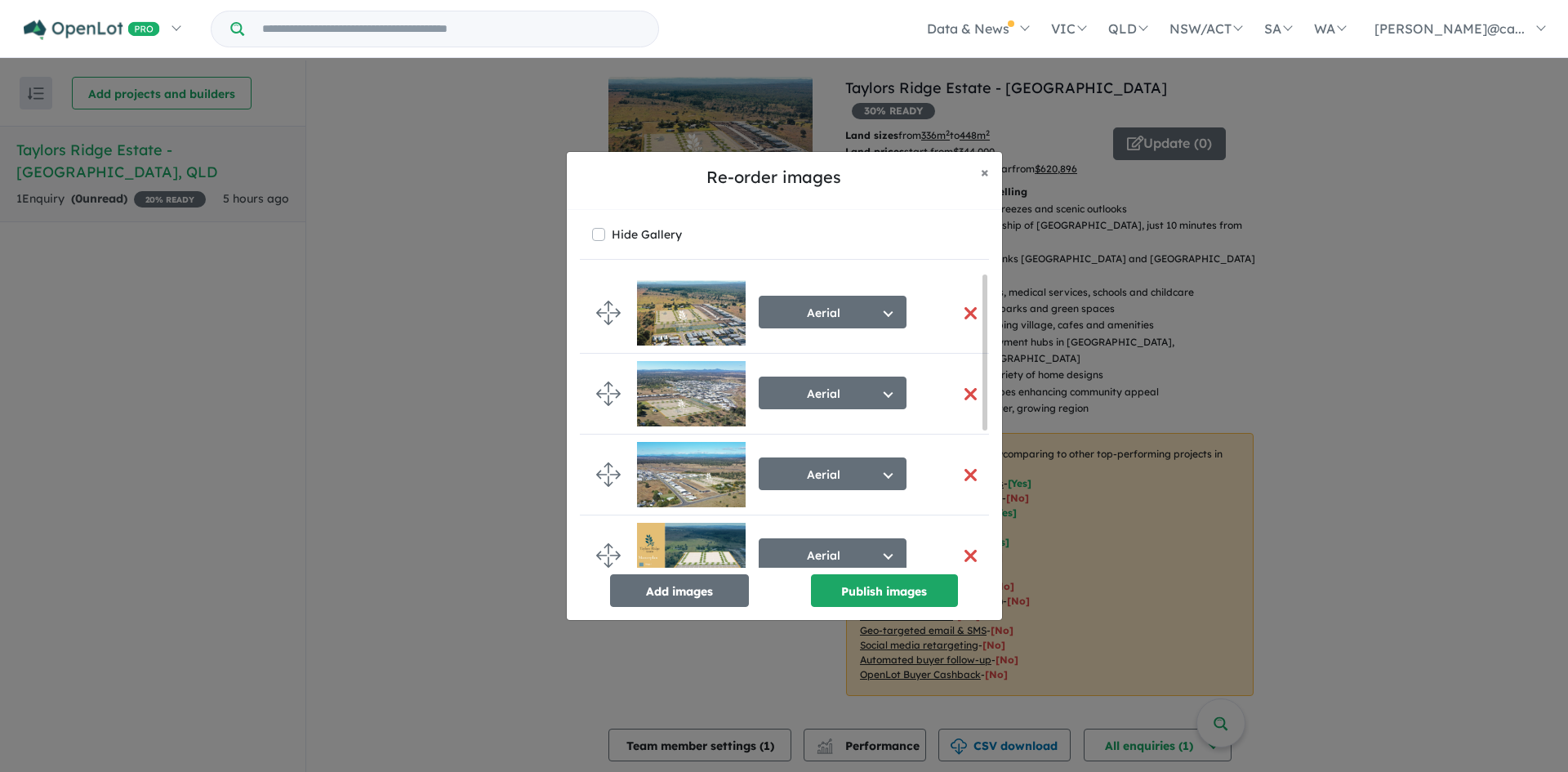
click at [963, 313] on button "button" at bounding box center [971, 313] width 34 height 35
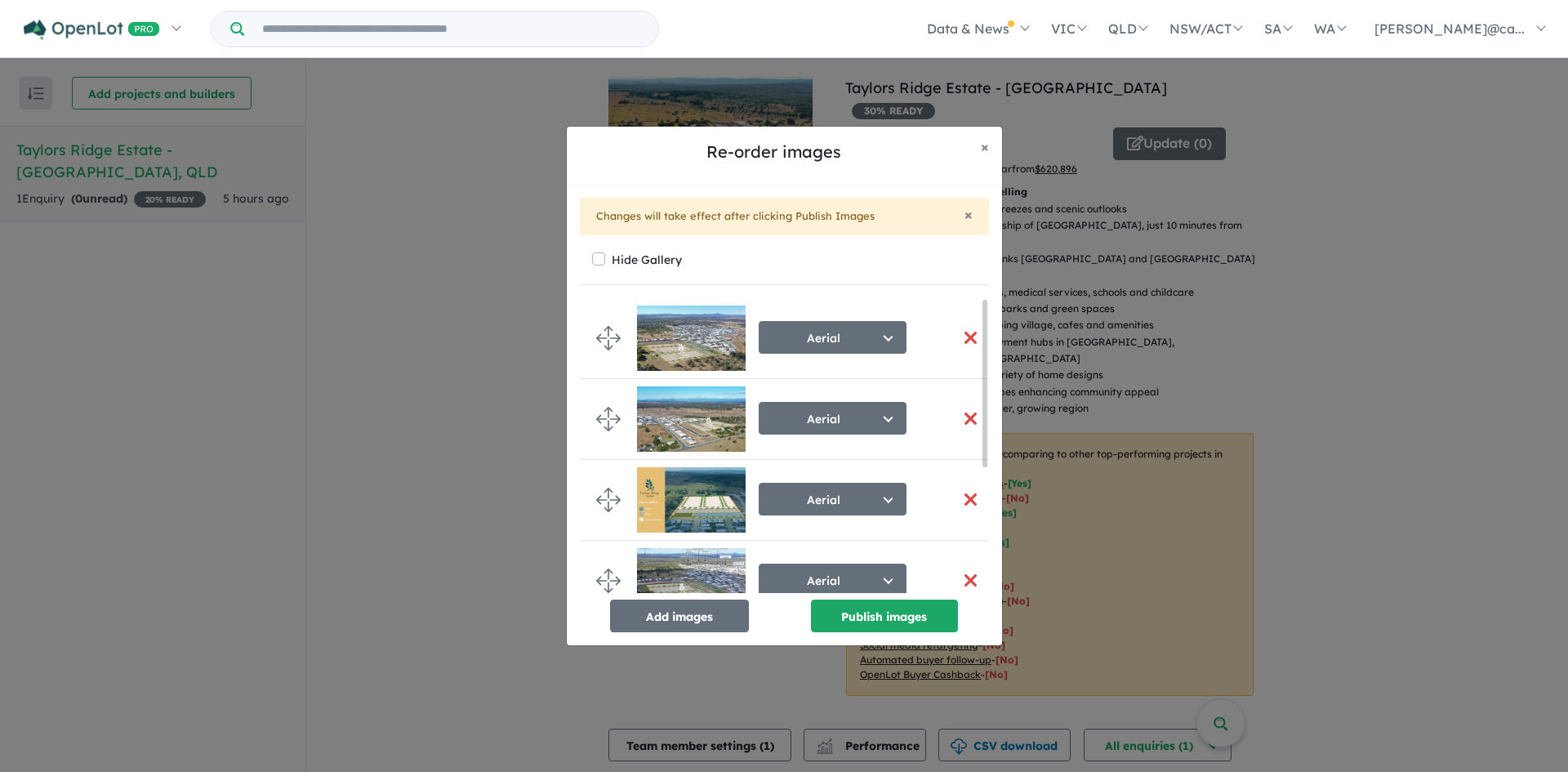
click at [963, 334] on button "button" at bounding box center [971, 338] width 34 height 35
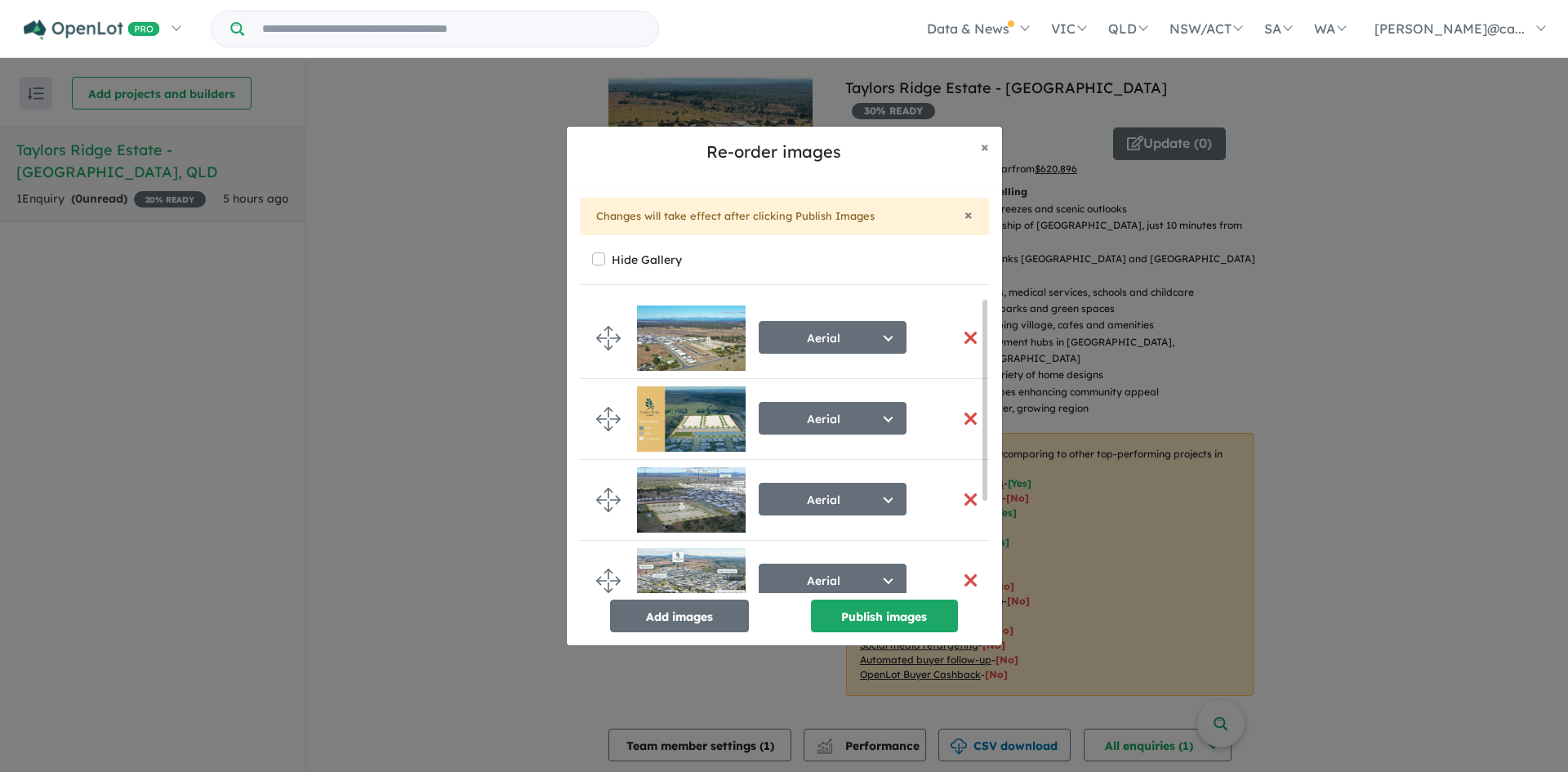
click at [963, 334] on button "button" at bounding box center [971, 338] width 34 height 35
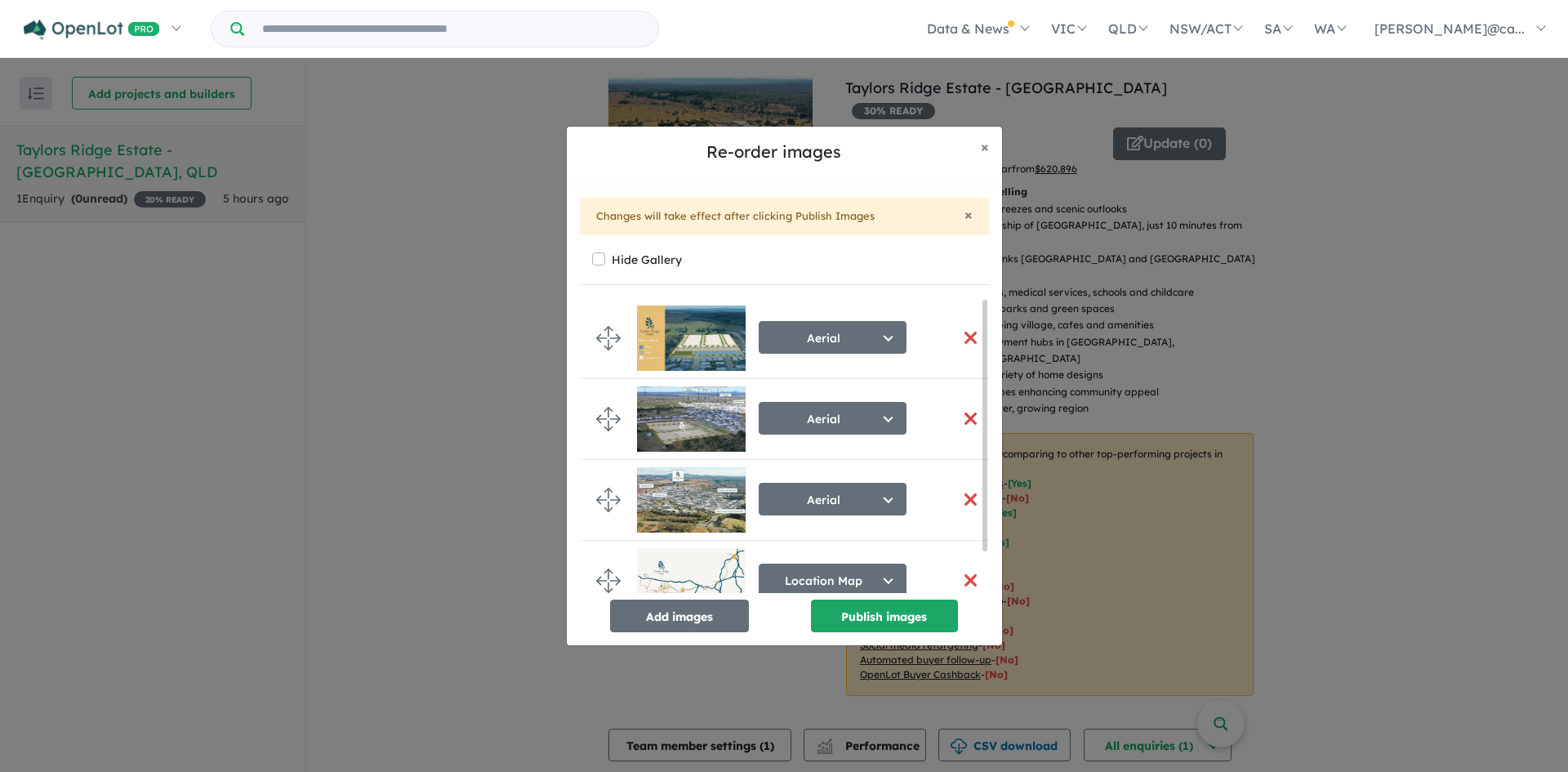
click at [963, 334] on button "button" at bounding box center [971, 338] width 34 height 35
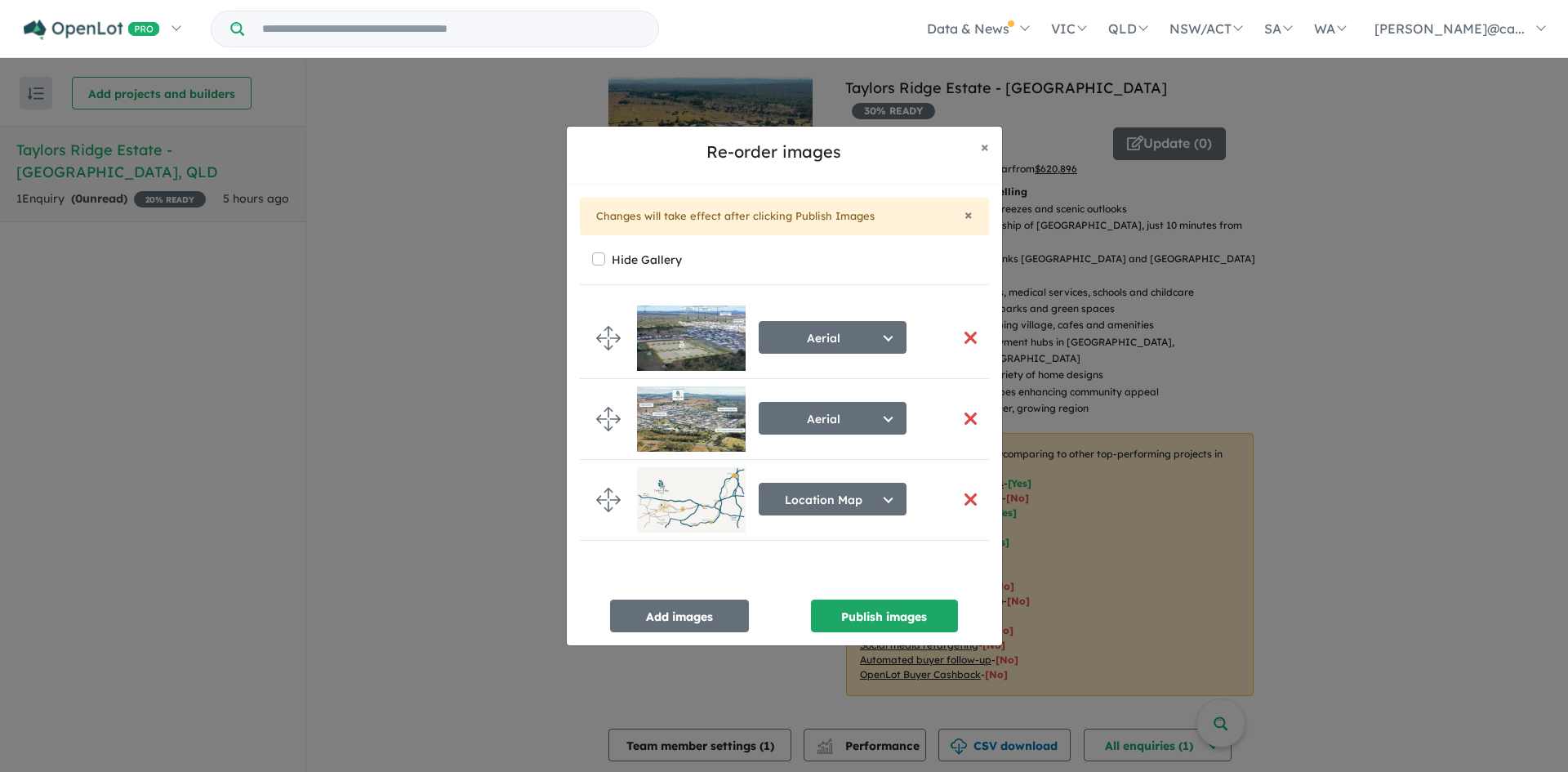
click at [963, 334] on button "button" at bounding box center [971, 338] width 34 height 35
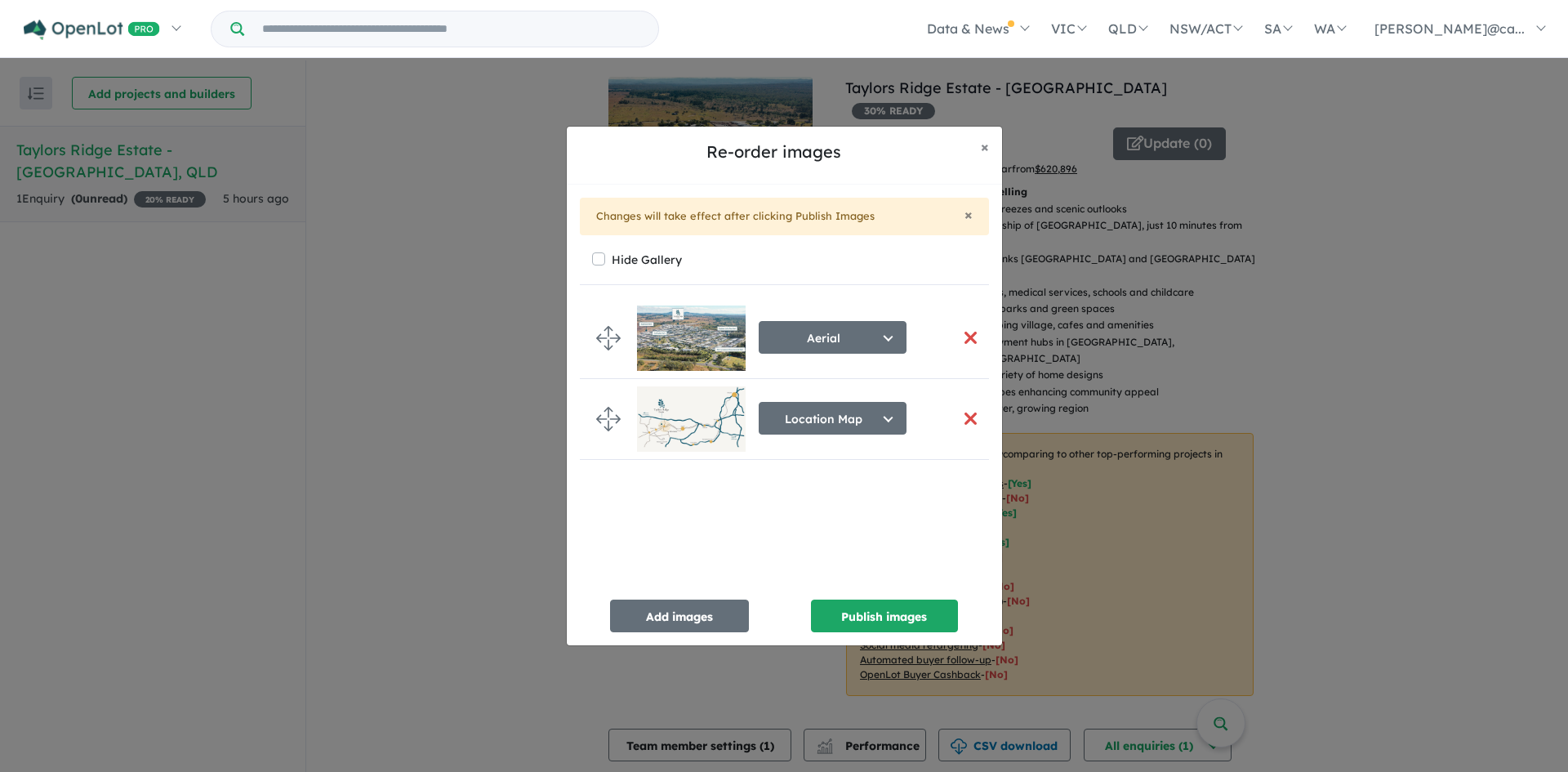
click at [963, 334] on button "button" at bounding box center [971, 338] width 34 height 35
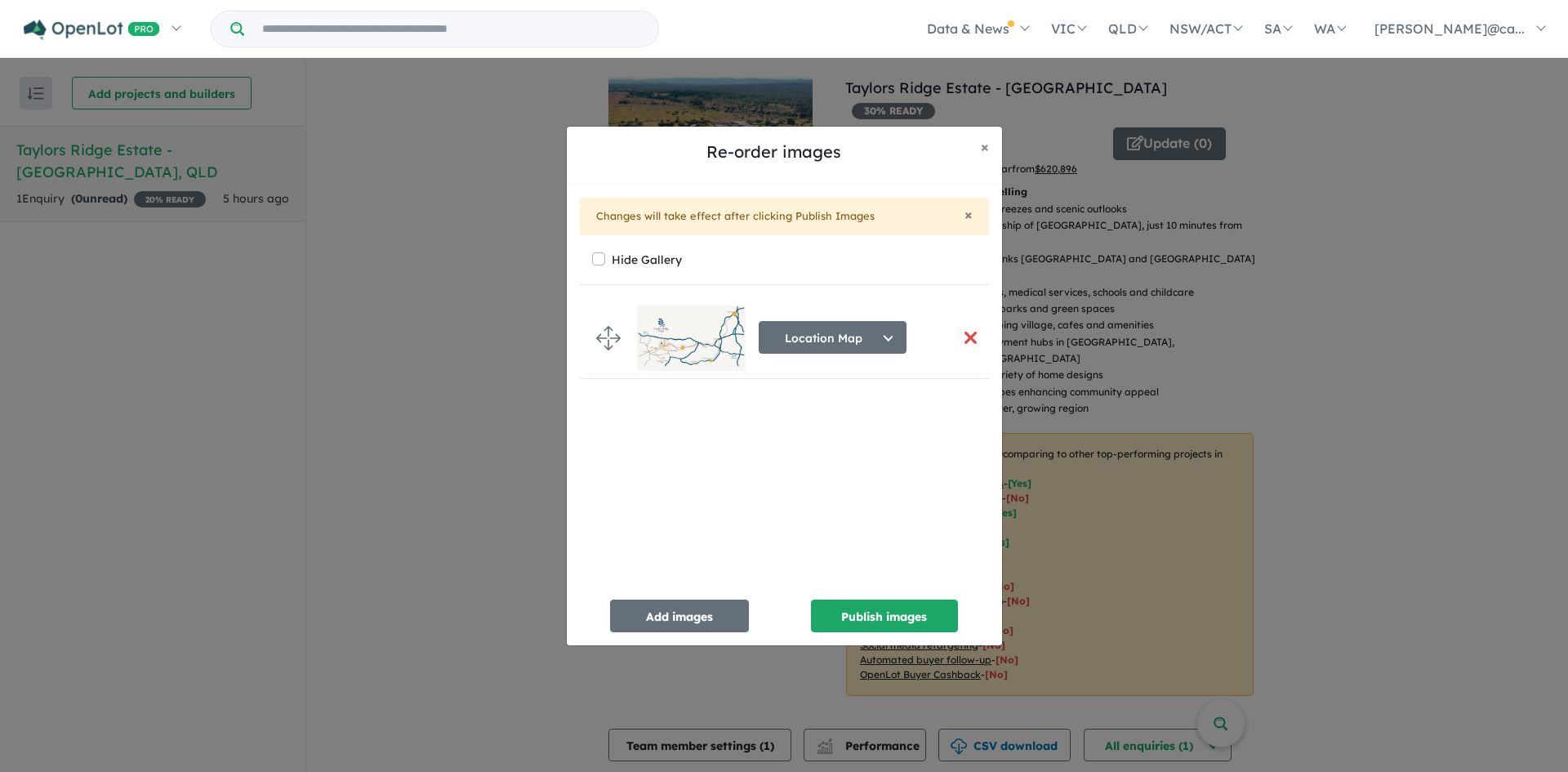
click at [963, 334] on button "button" at bounding box center [971, 338] width 34 height 35
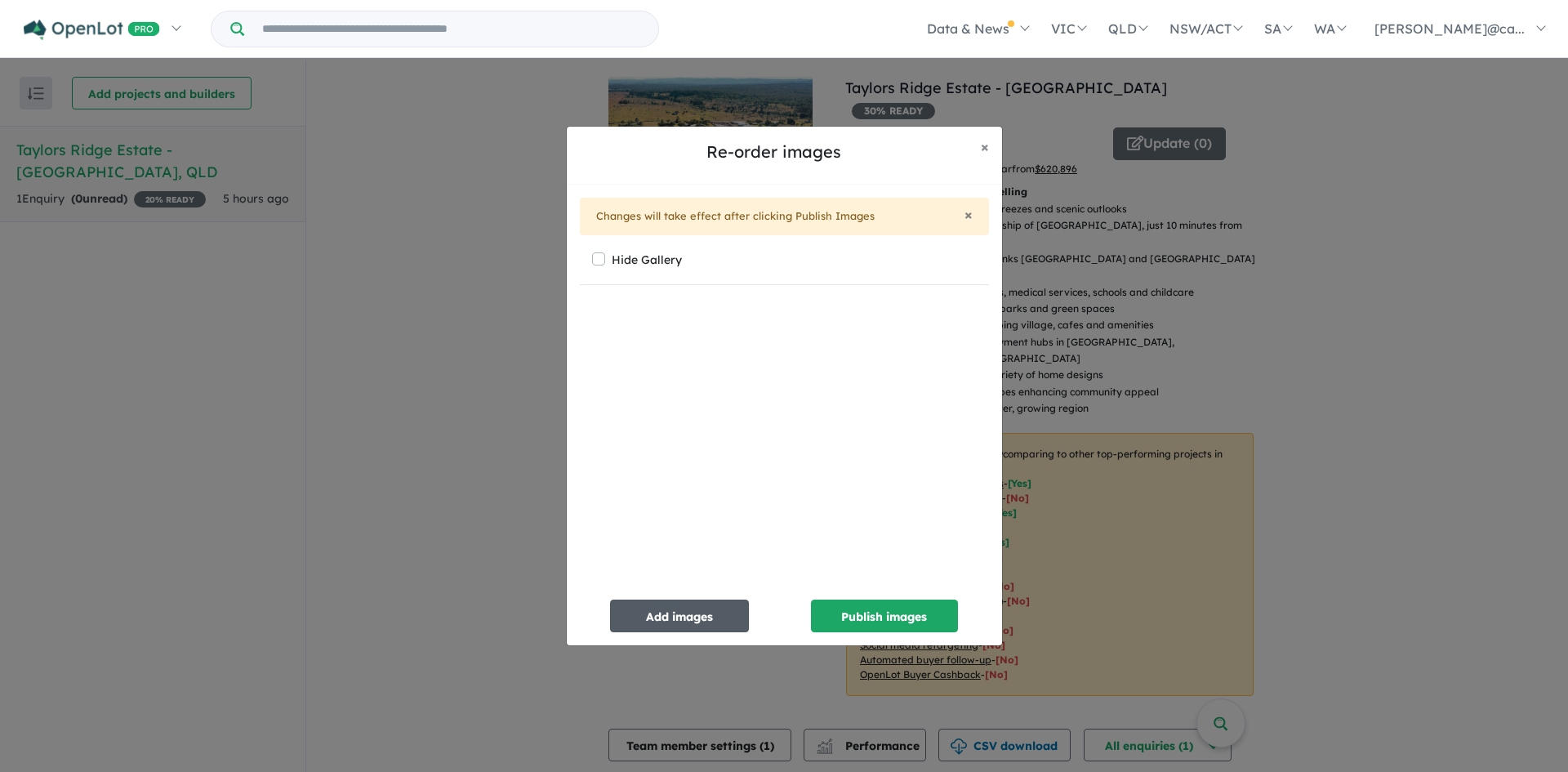
click at [651, 610] on button "Add images" at bounding box center [679, 616] width 139 height 33
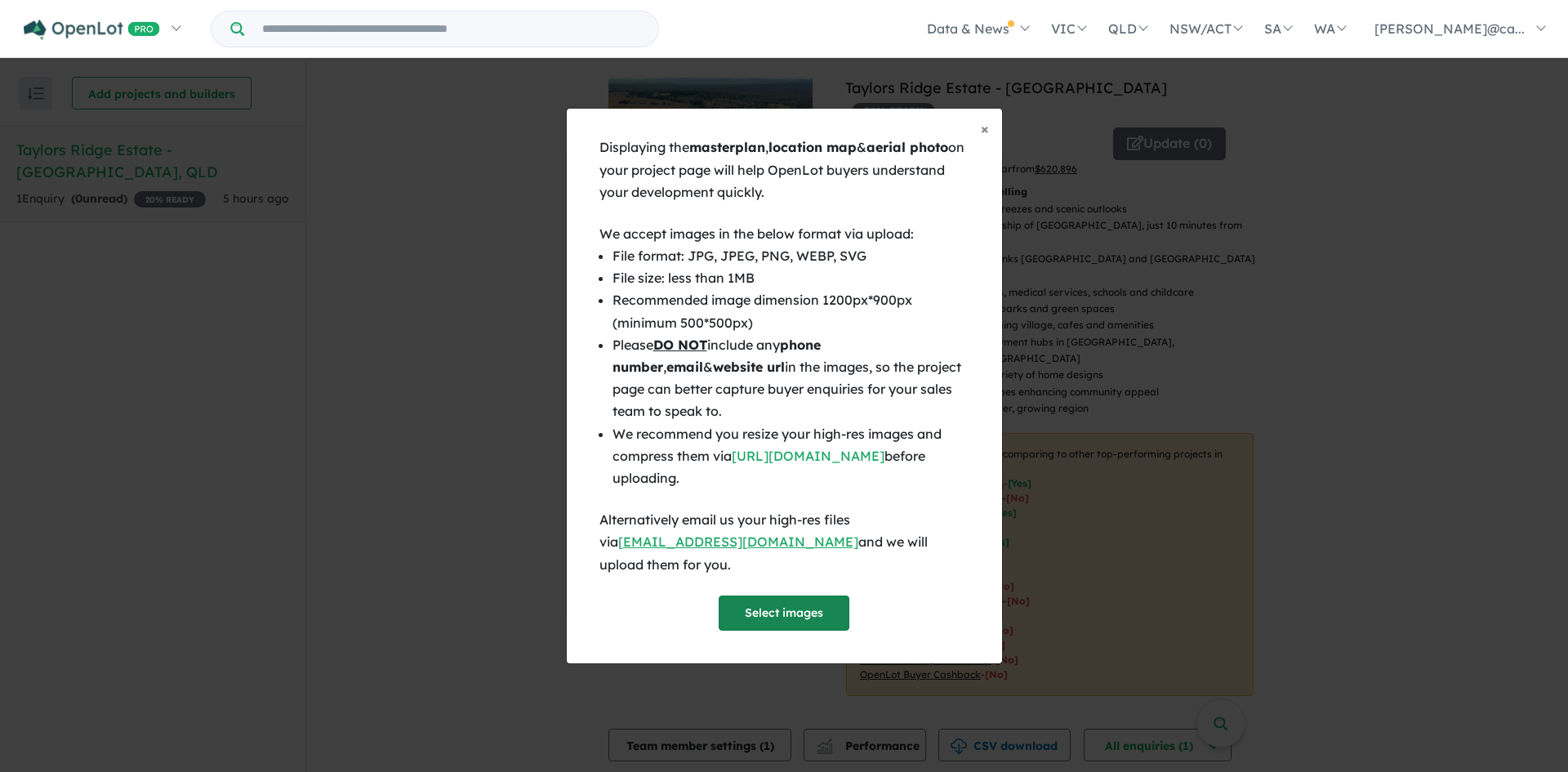
click at [760, 596] on button "Select images" at bounding box center [784, 613] width 131 height 35
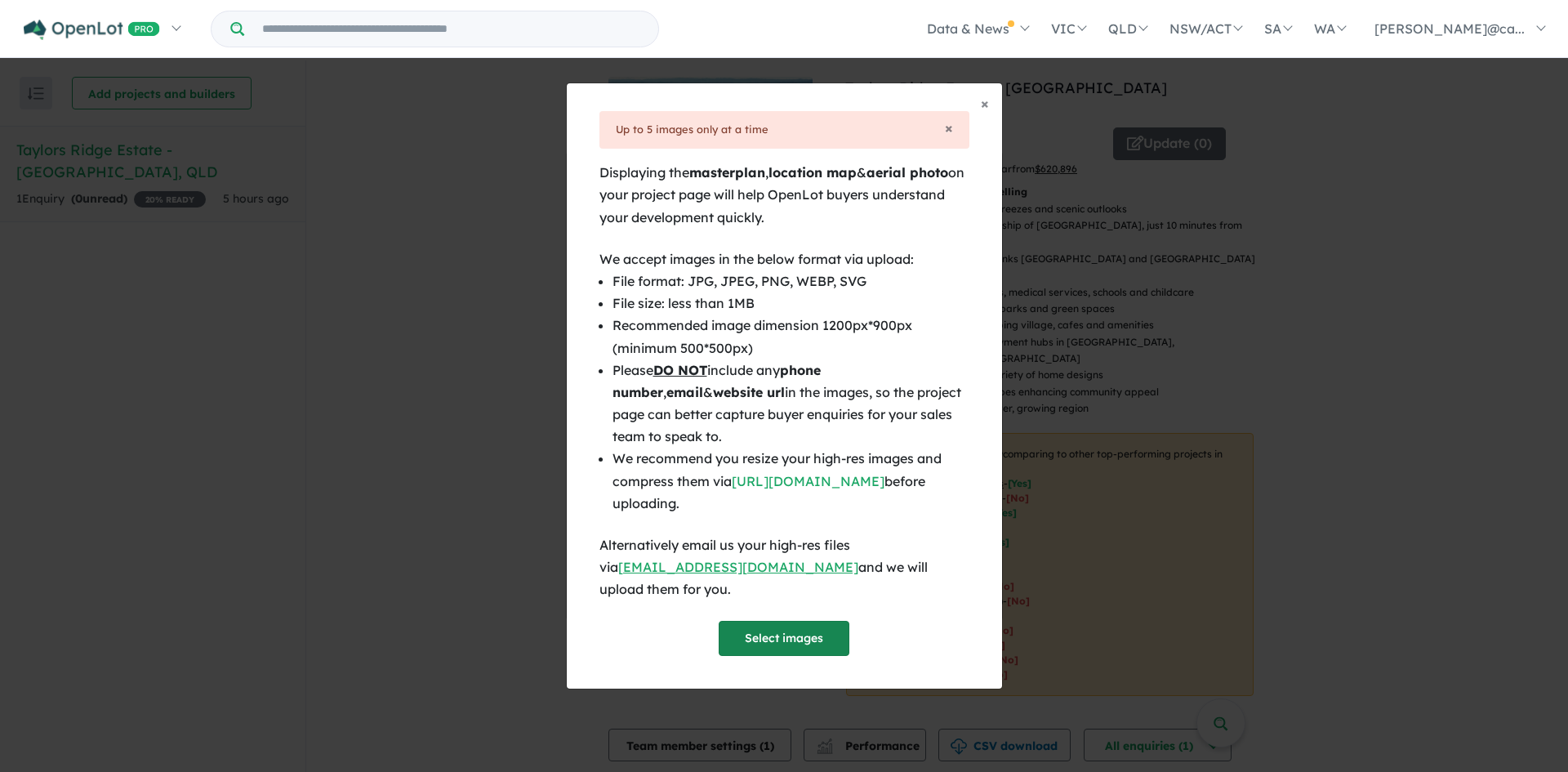
click at [782, 632] on button "Select images" at bounding box center [784, 639] width 131 height 35
click at [800, 489] on link "https://imagecompressor.com/" at bounding box center [808, 482] width 153 height 17
click at [782, 631] on button "Select images" at bounding box center [784, 639] width 131 height 35
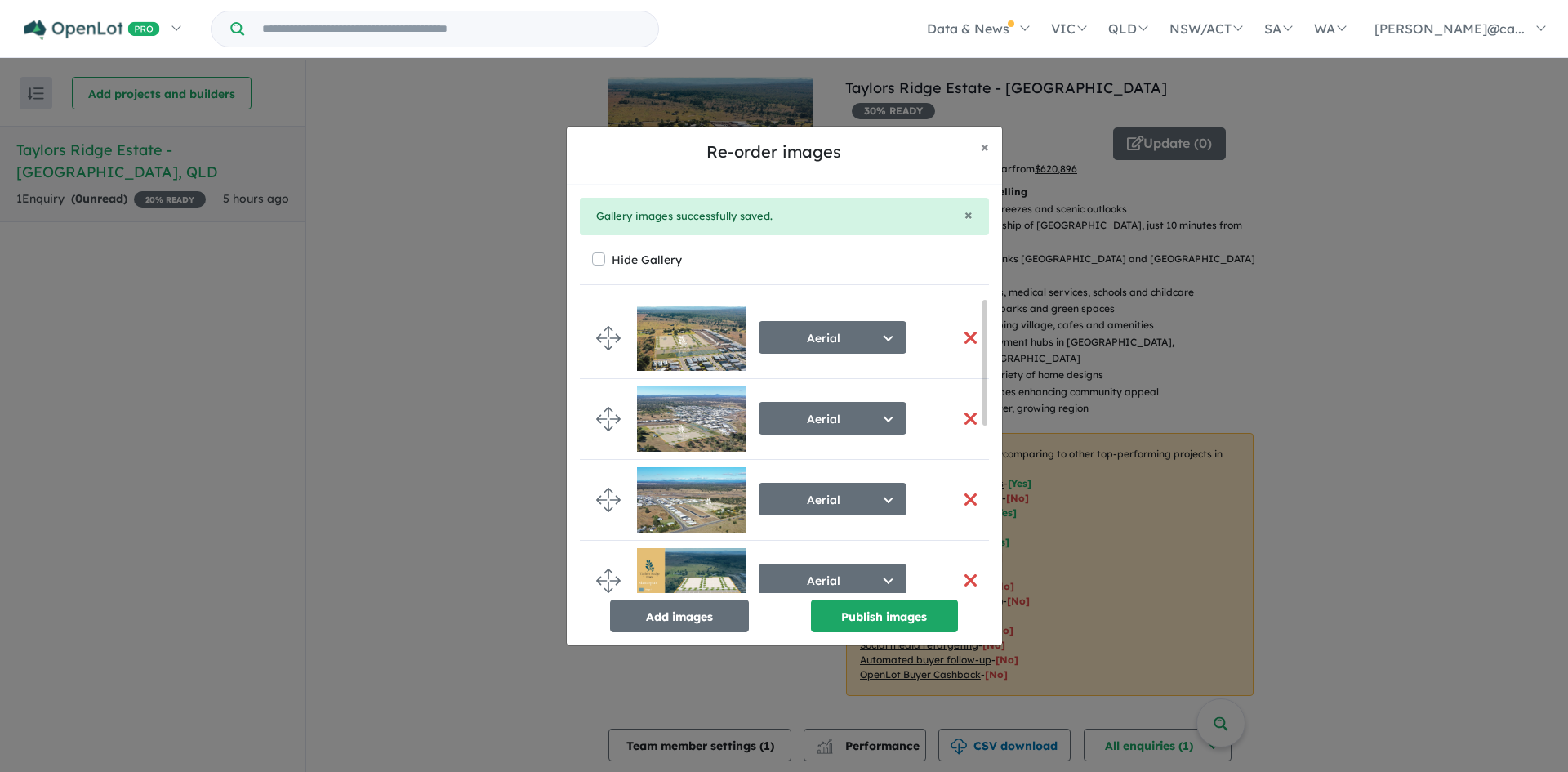
scroll to position [346, 0]
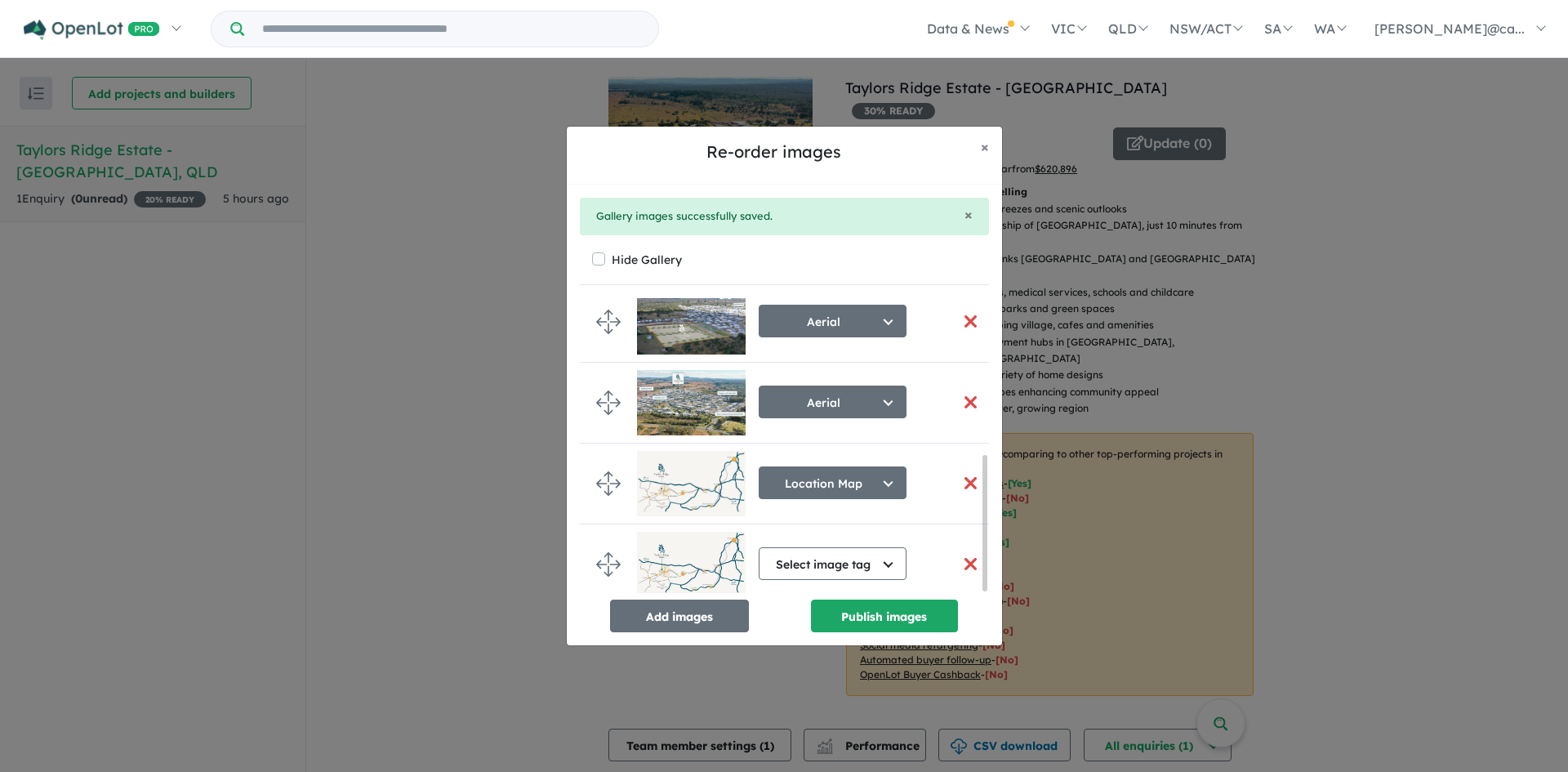
click at [965, 474] on button "button" at bounding box center [971, 484] width 34 height 35
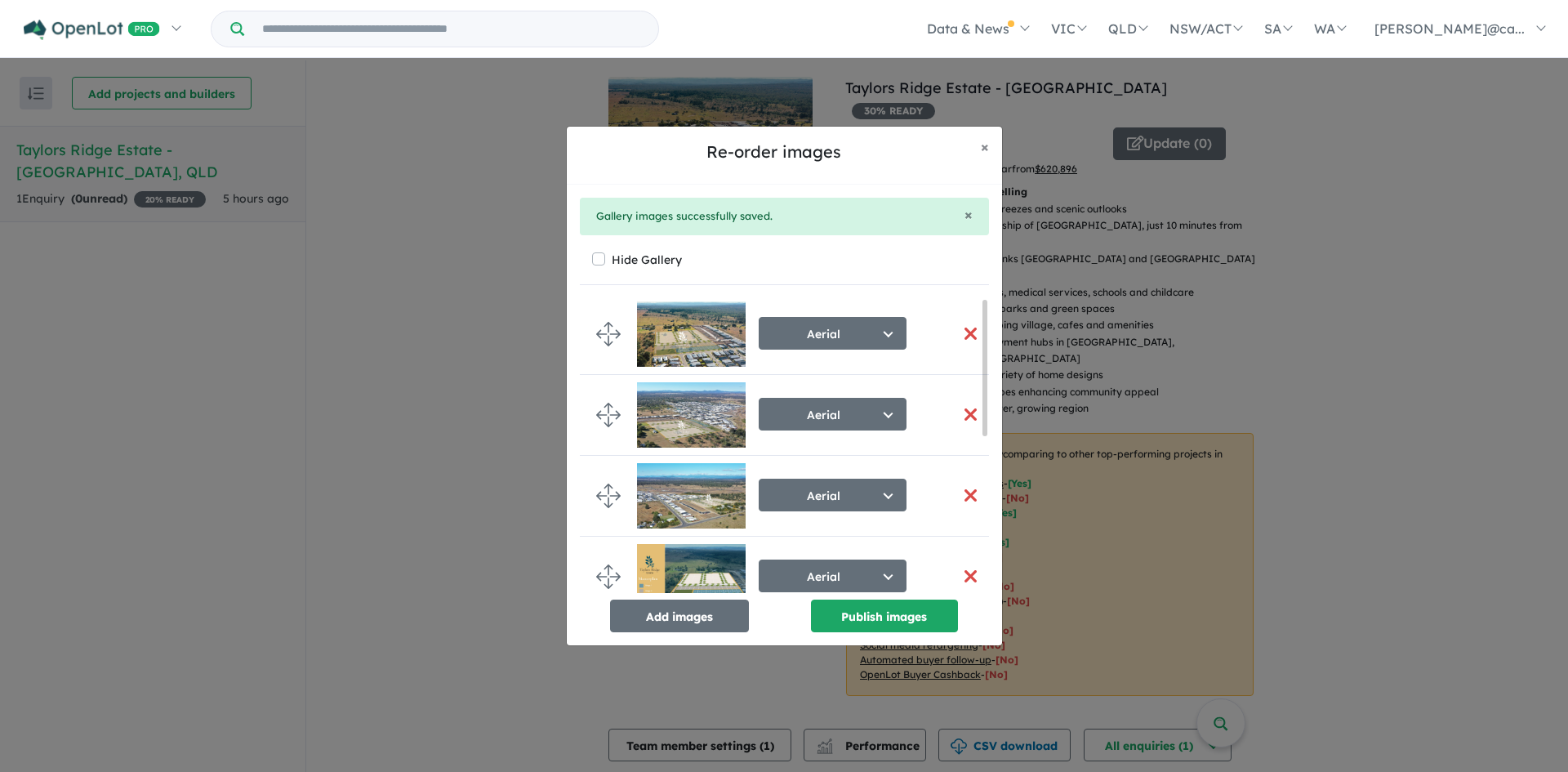
scroll to position [0, 0]
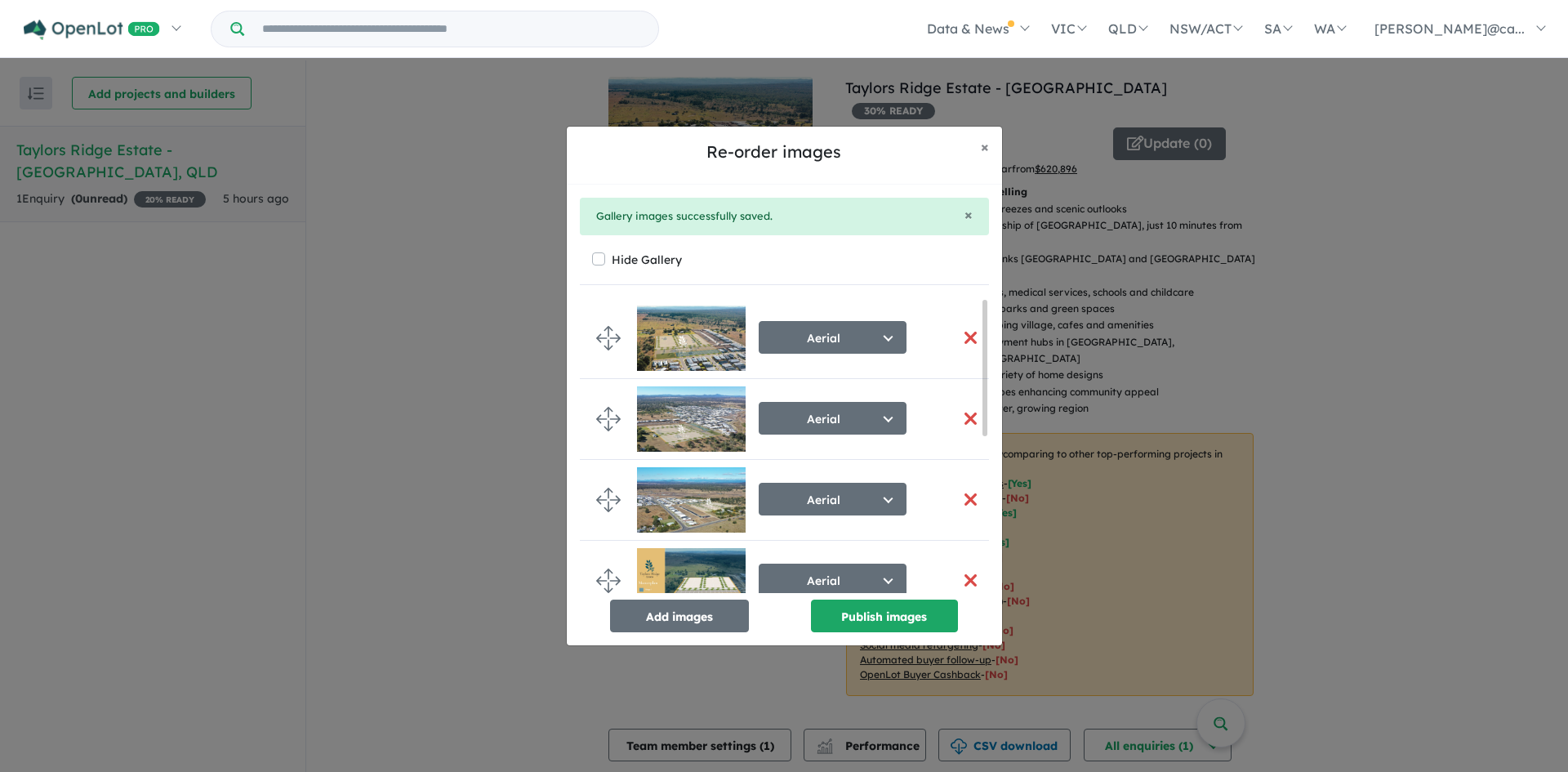
click at [966, 339] on button "button" at bounding box center [971, 338] width 34 height 35
click at [985, 148] on span "×" at bounding box center [985, 147] width 8 height 19
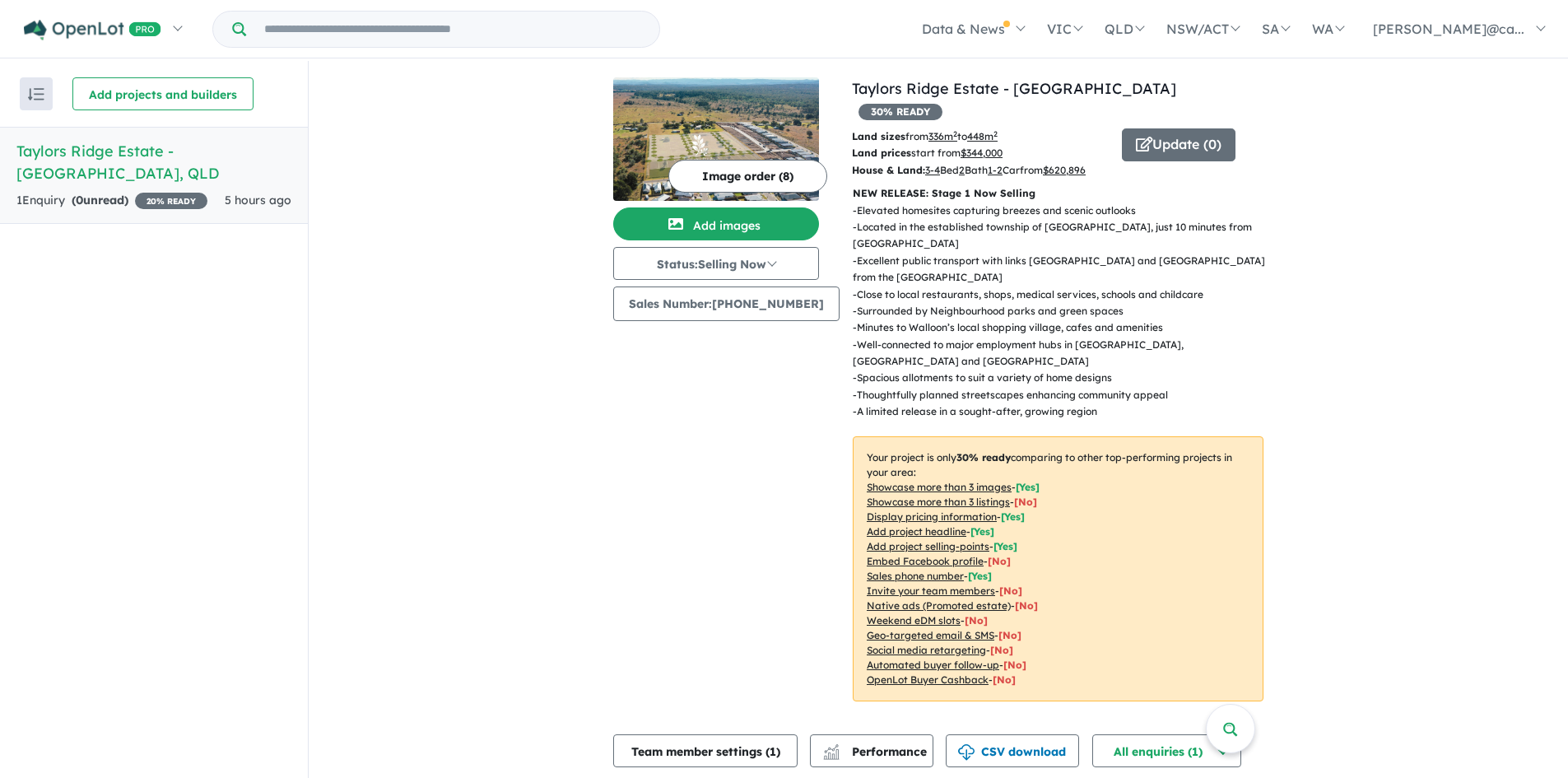
click at [747, 178] on button "Image order ( 8 )" at bounding box center [748, 175] width 159 height 33
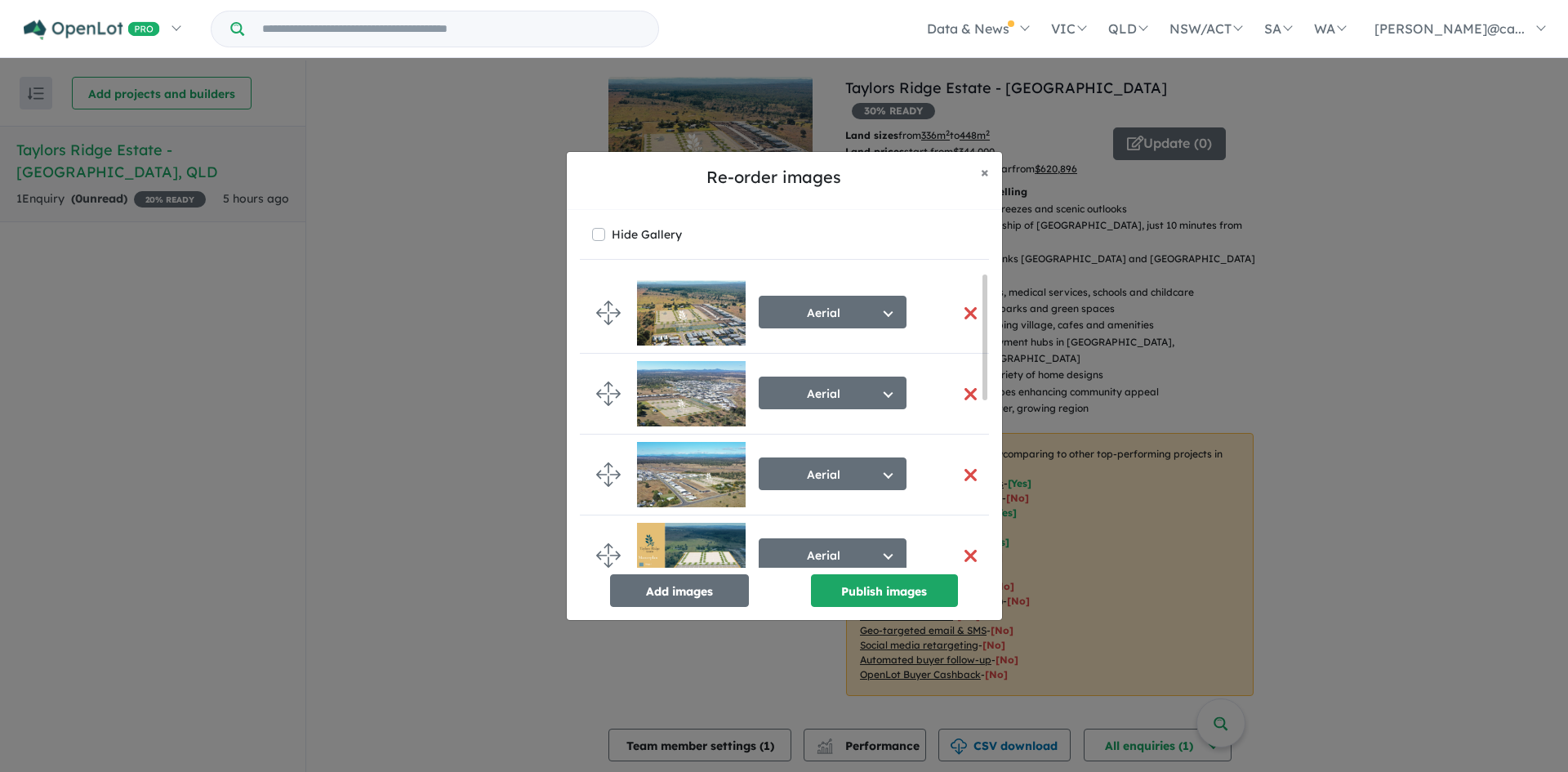
click at [965, 310] on button "button" at bounding box center [971, 313] width 34 height 35
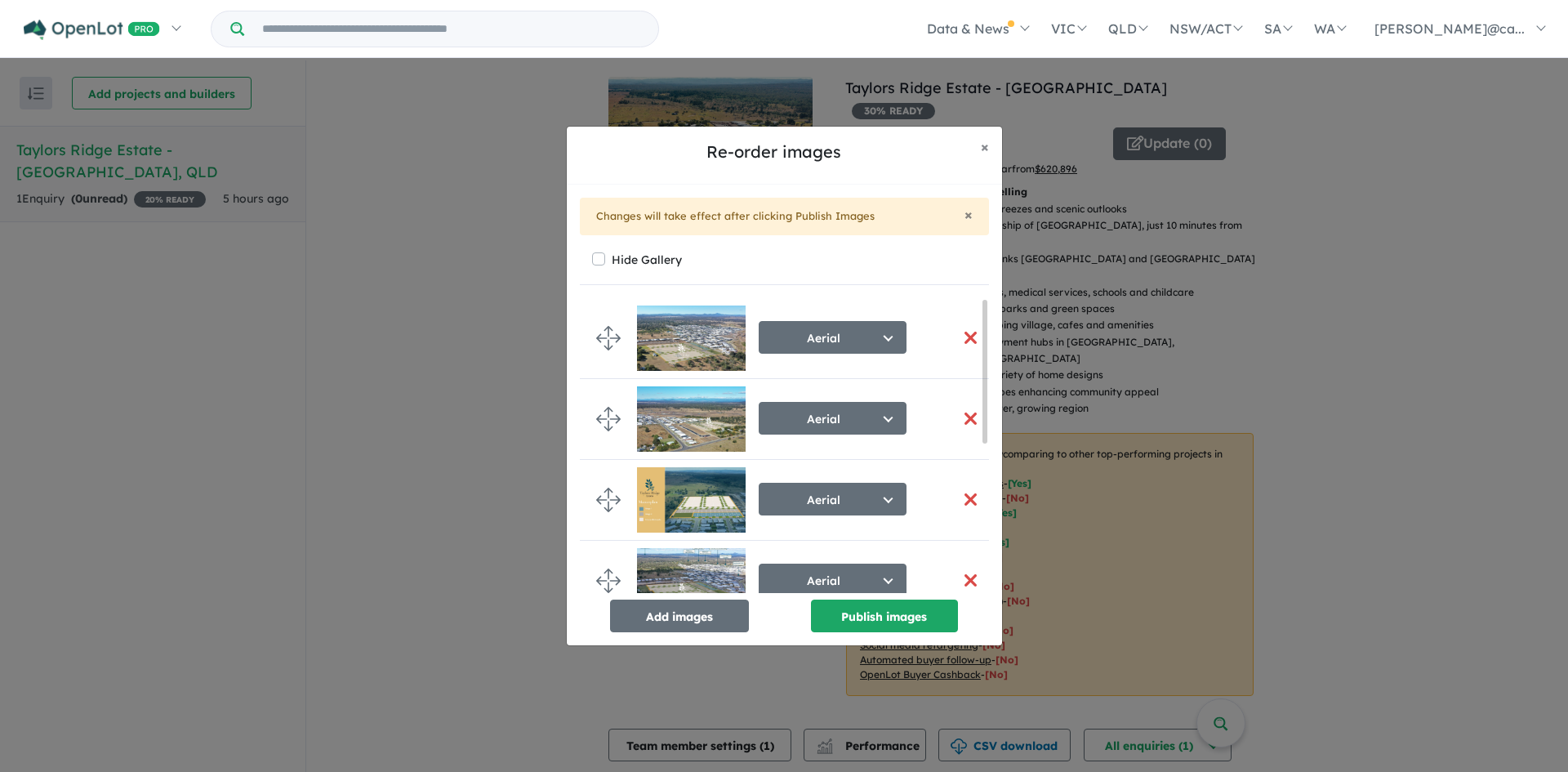
click at [963, 338] on button "button" at bounding box center [971, 338] width 34 height 35
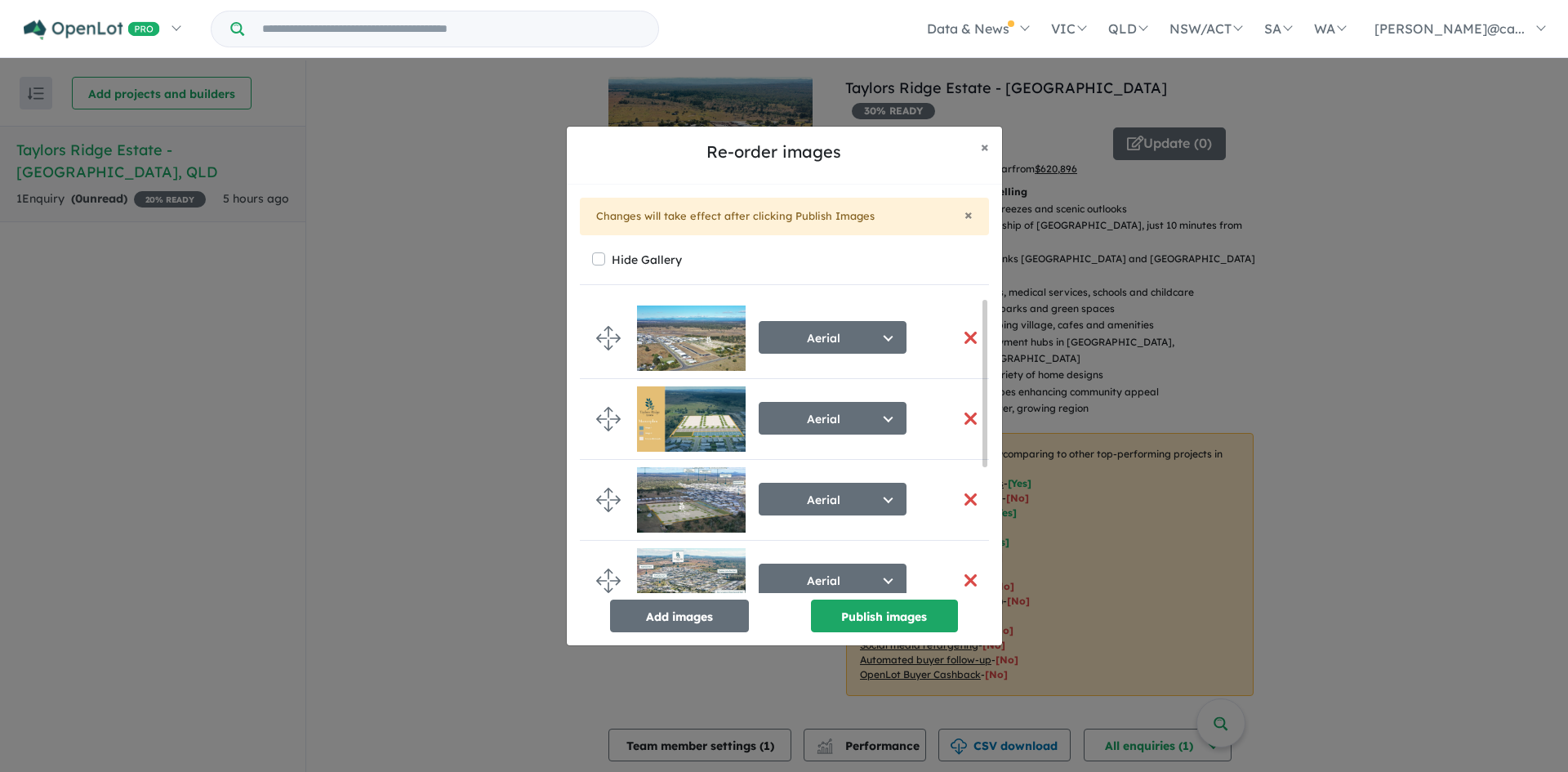
click at [963, 338] on button "button" at bounding box center [971, 338] width 34 height 35
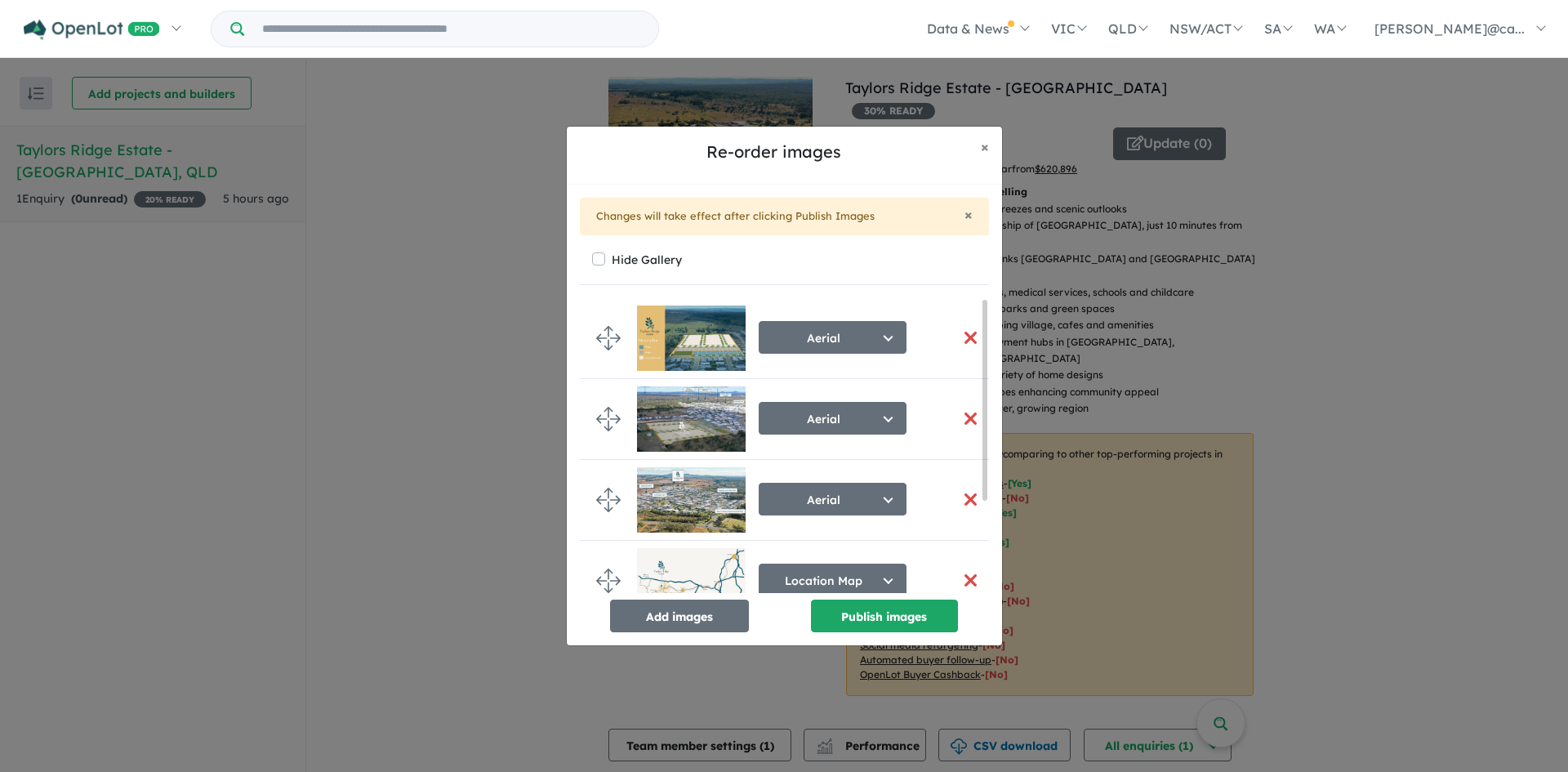
click at [963, 338] on button "button" at bounding box center [971, 338] width 34 height 35
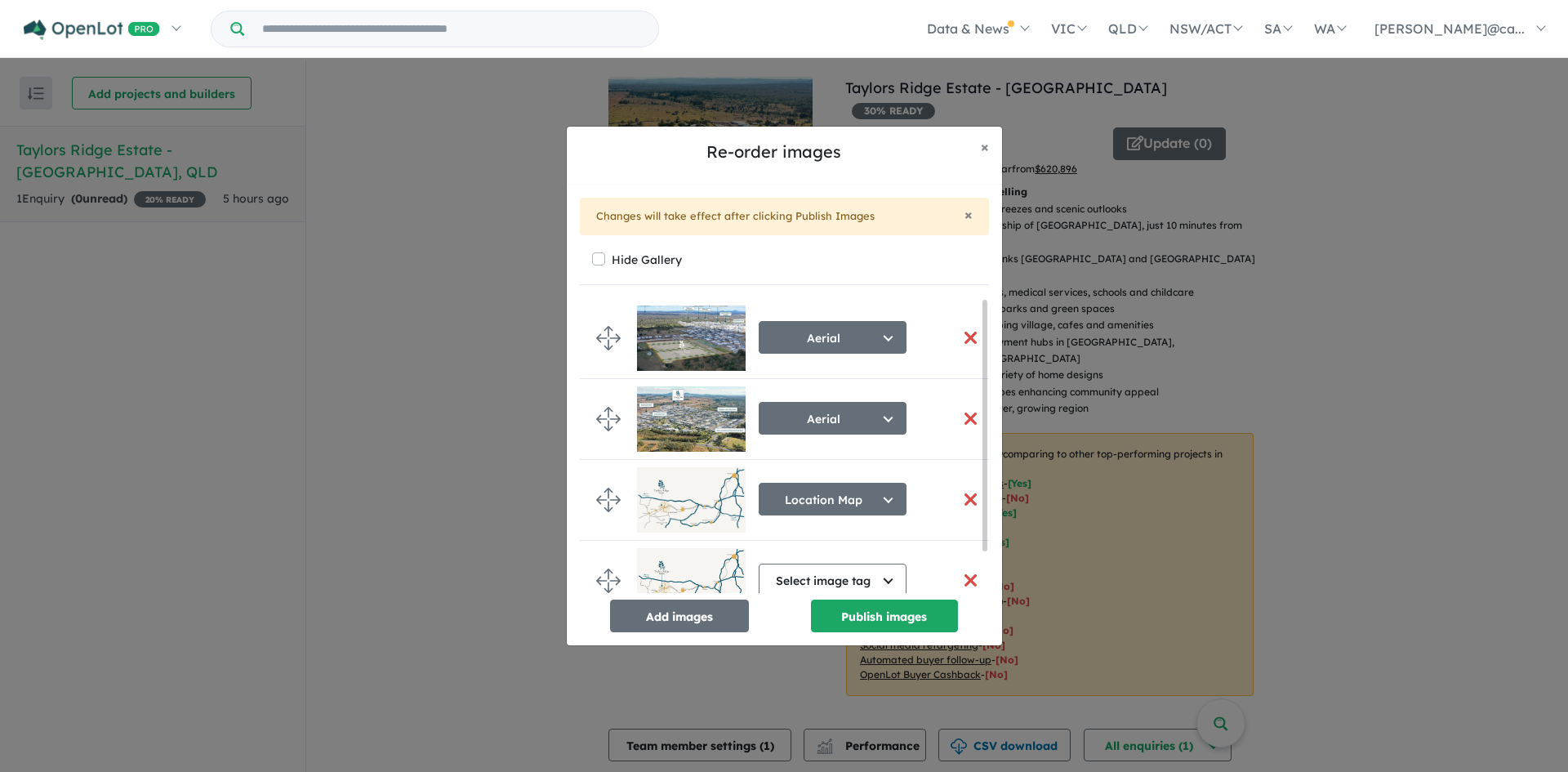
click at [963, 338] on button "button" at bounding box center [971, 338] width 34 height 35
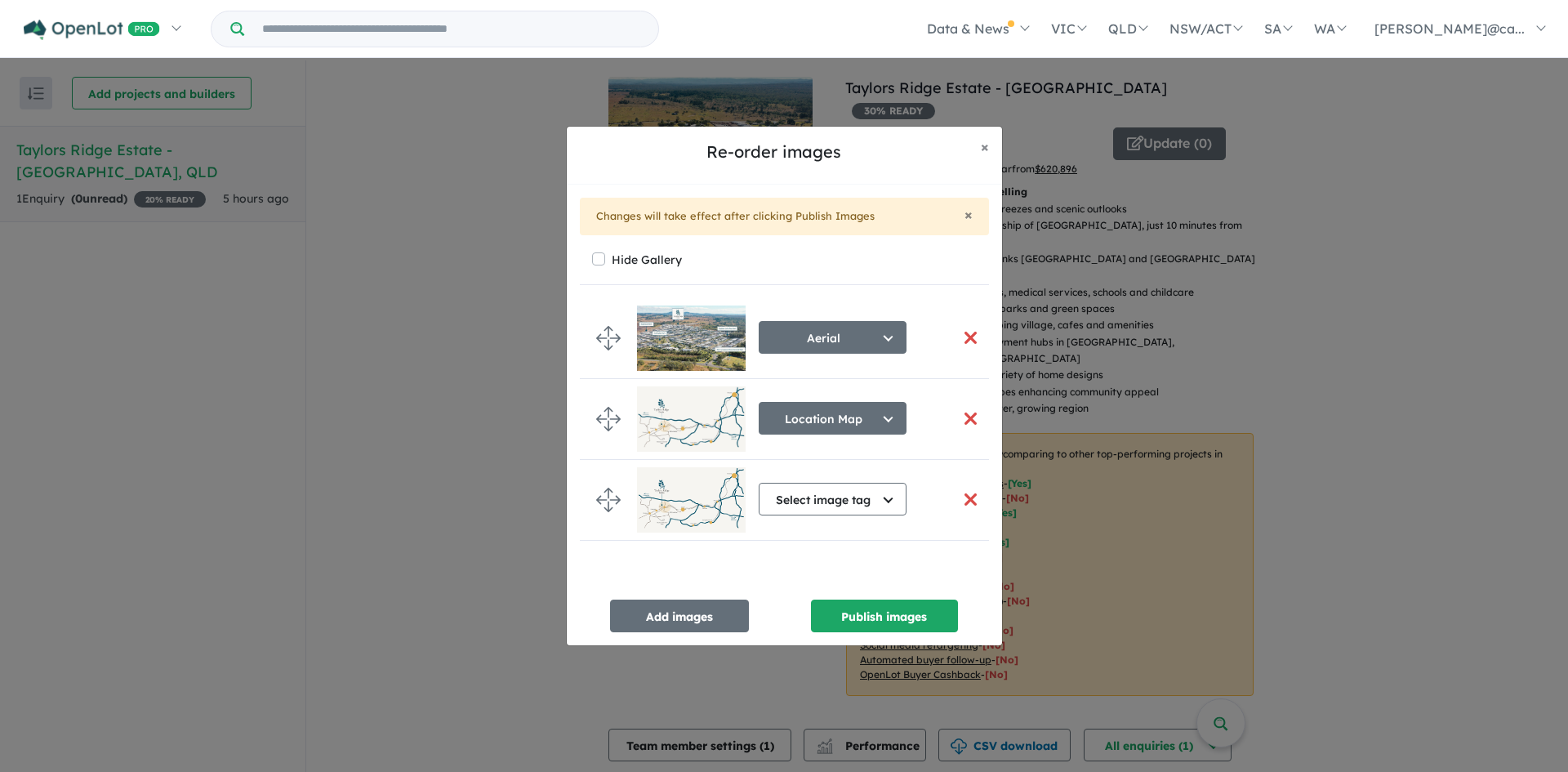
click at [963, 338] on button "button" at bounding box center [971, 338] width 34 height 35
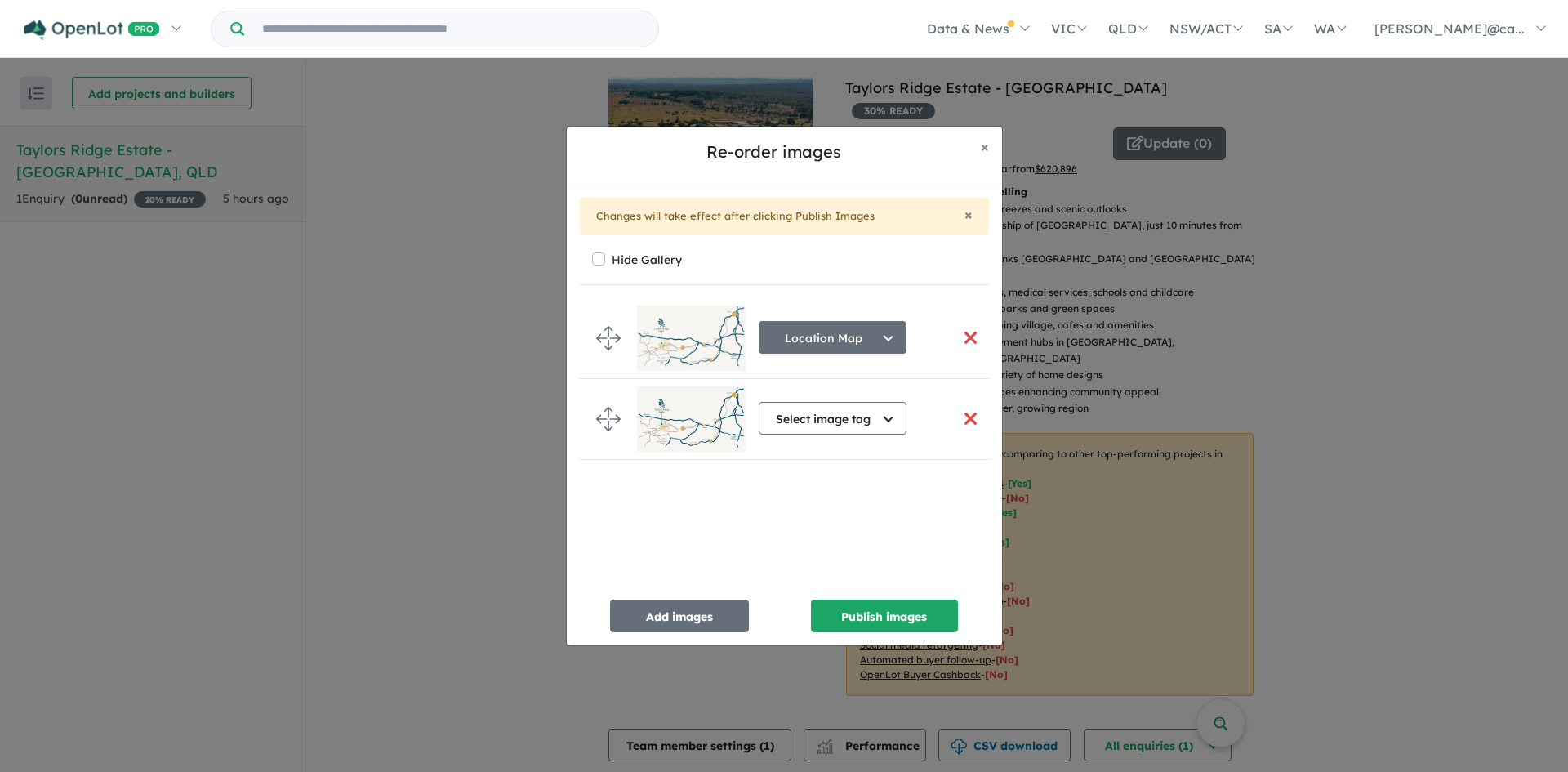
click at [963, 338] on button "button" at bounding box center [971, 338] width 34 height 35
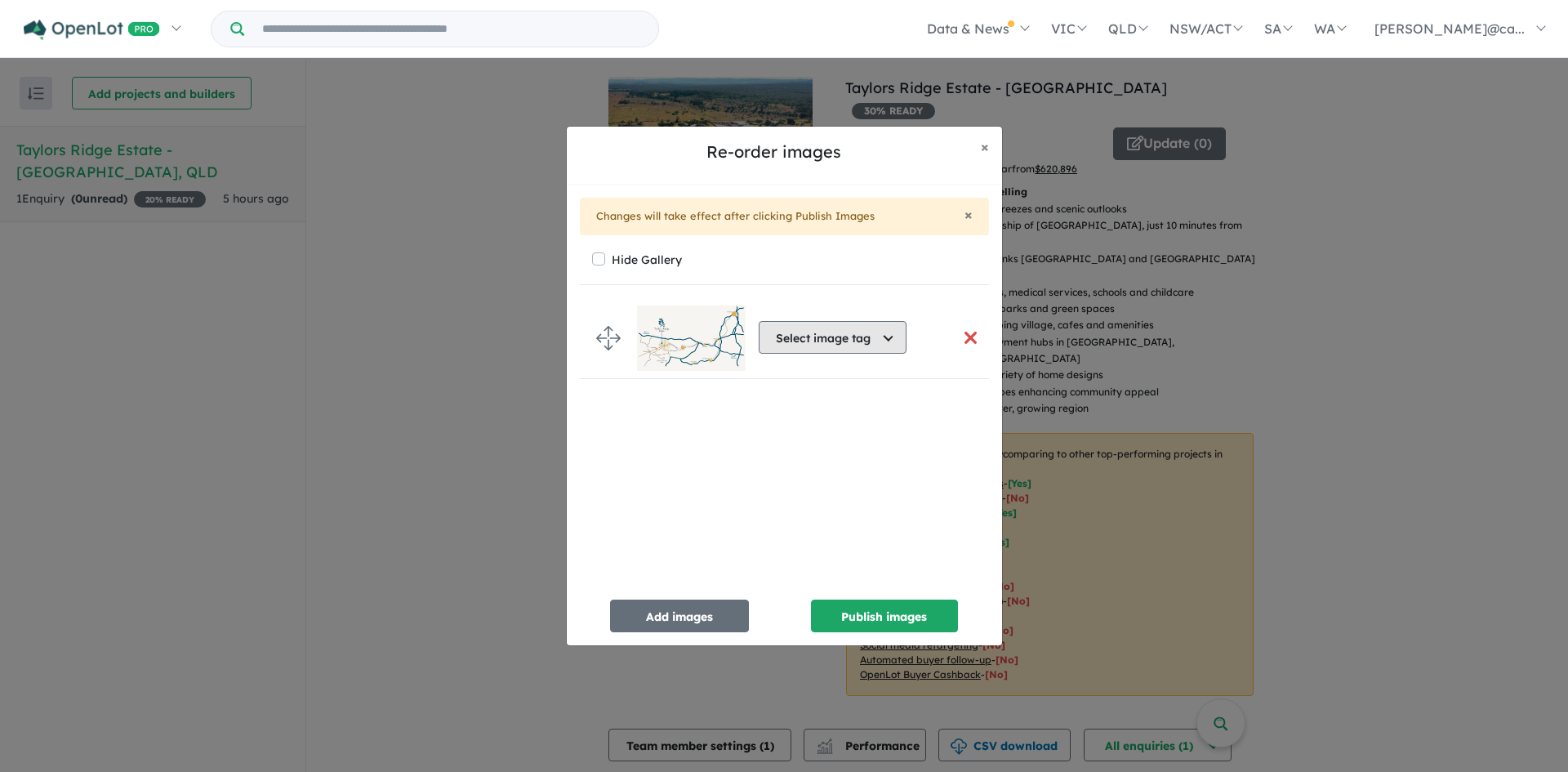
click at [888, 338] on button "Select image tag" at bounding box center [832, 337] width 148 height 33
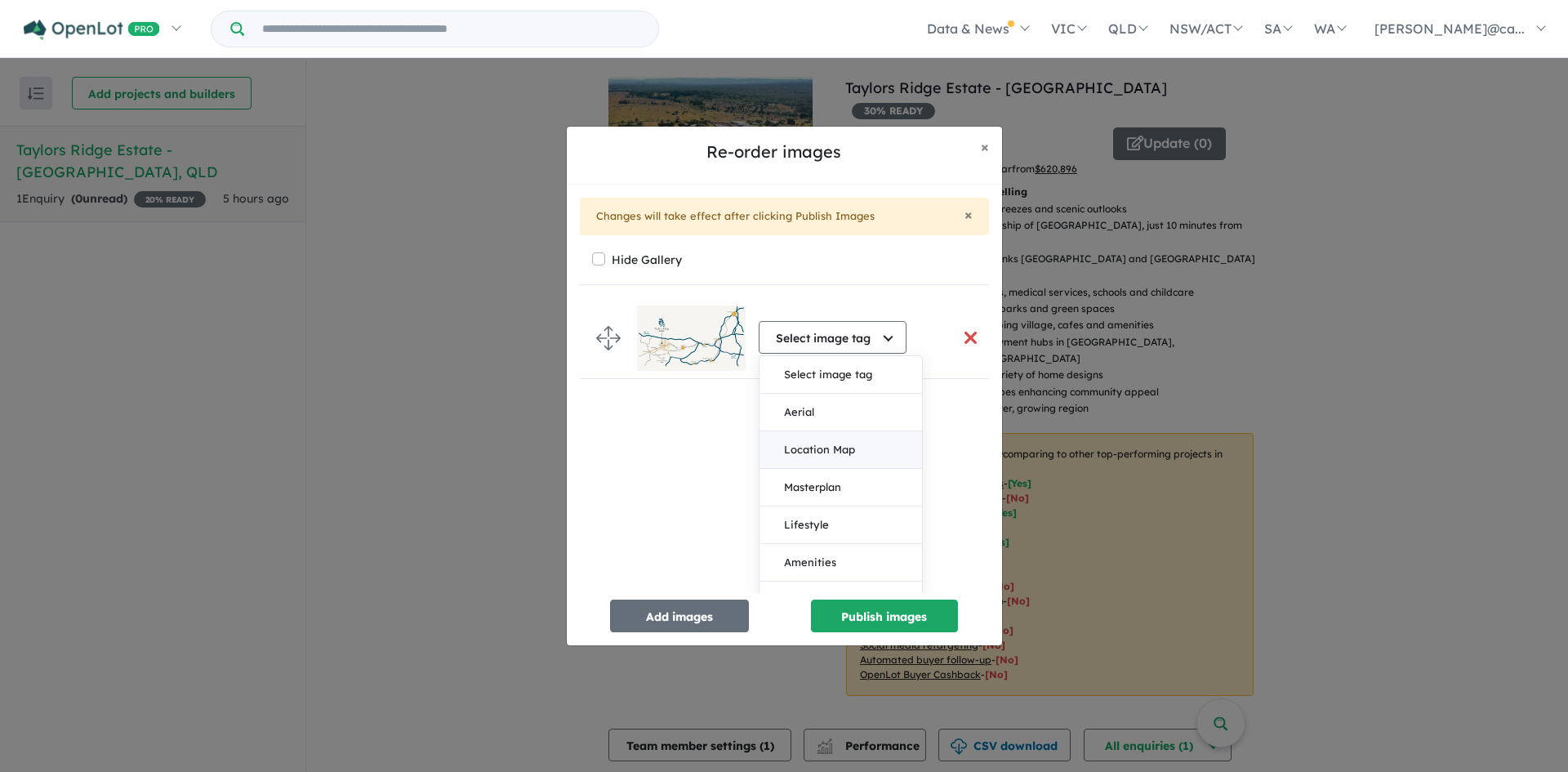
click at [826, 459] on button "Location Map" at bounding box center [841, 450] width 163 height 37
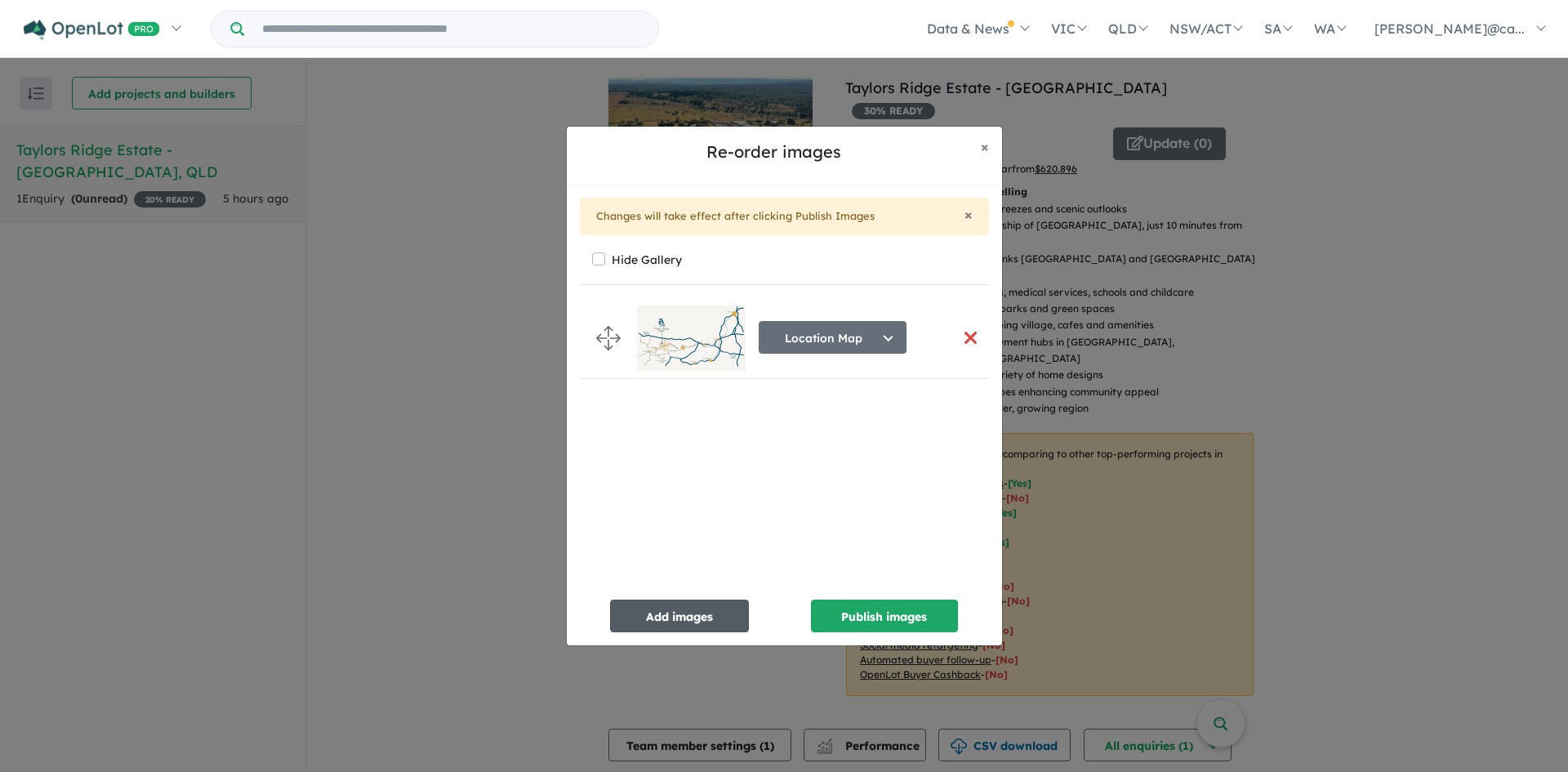
click at [655, 610] on button "Add images" at bounding box center [679, 616] width 139 height 33
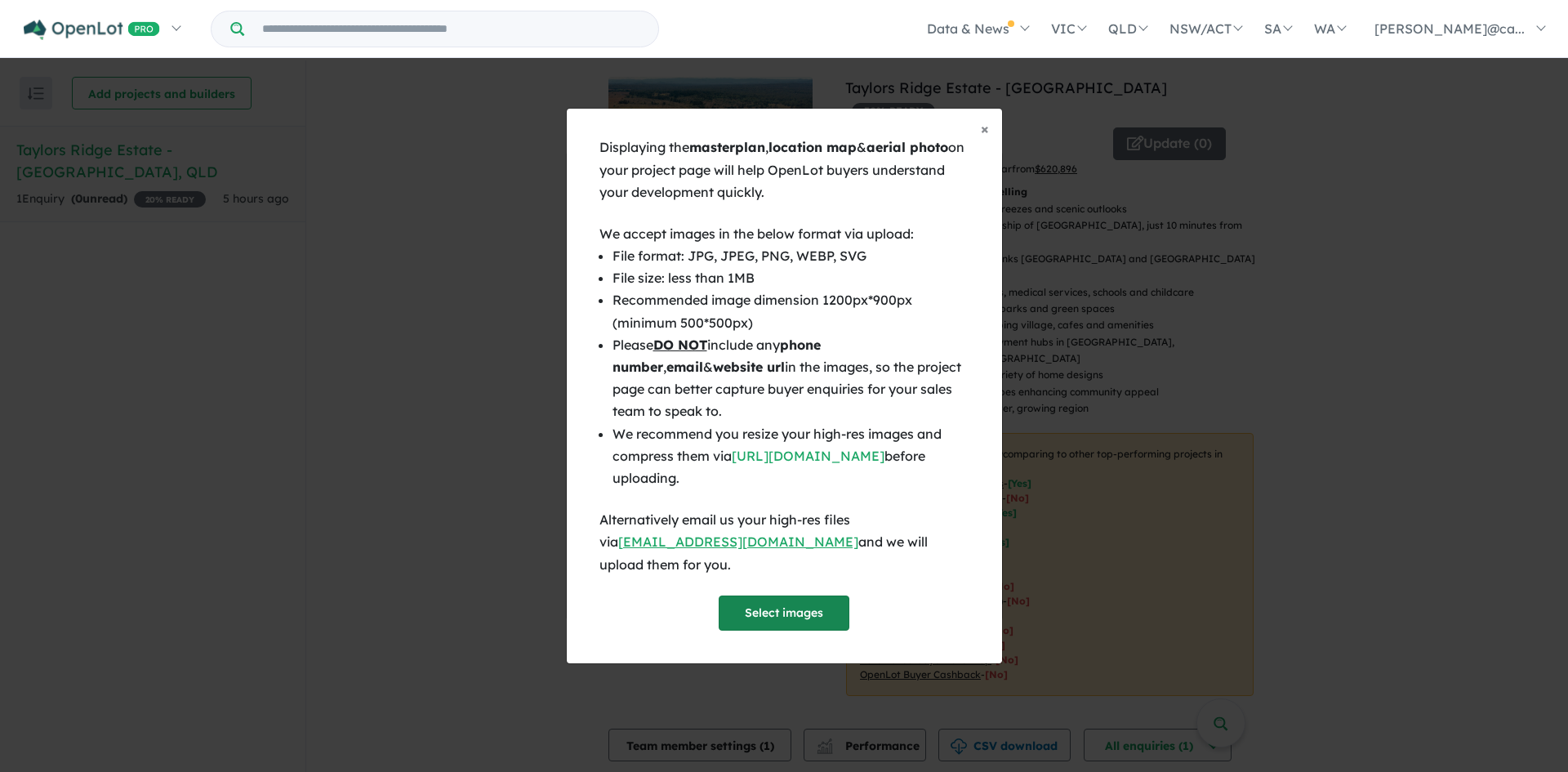
click at [756, 595] on button "Select images" at bounding box center [784, 613] width 131 height 35
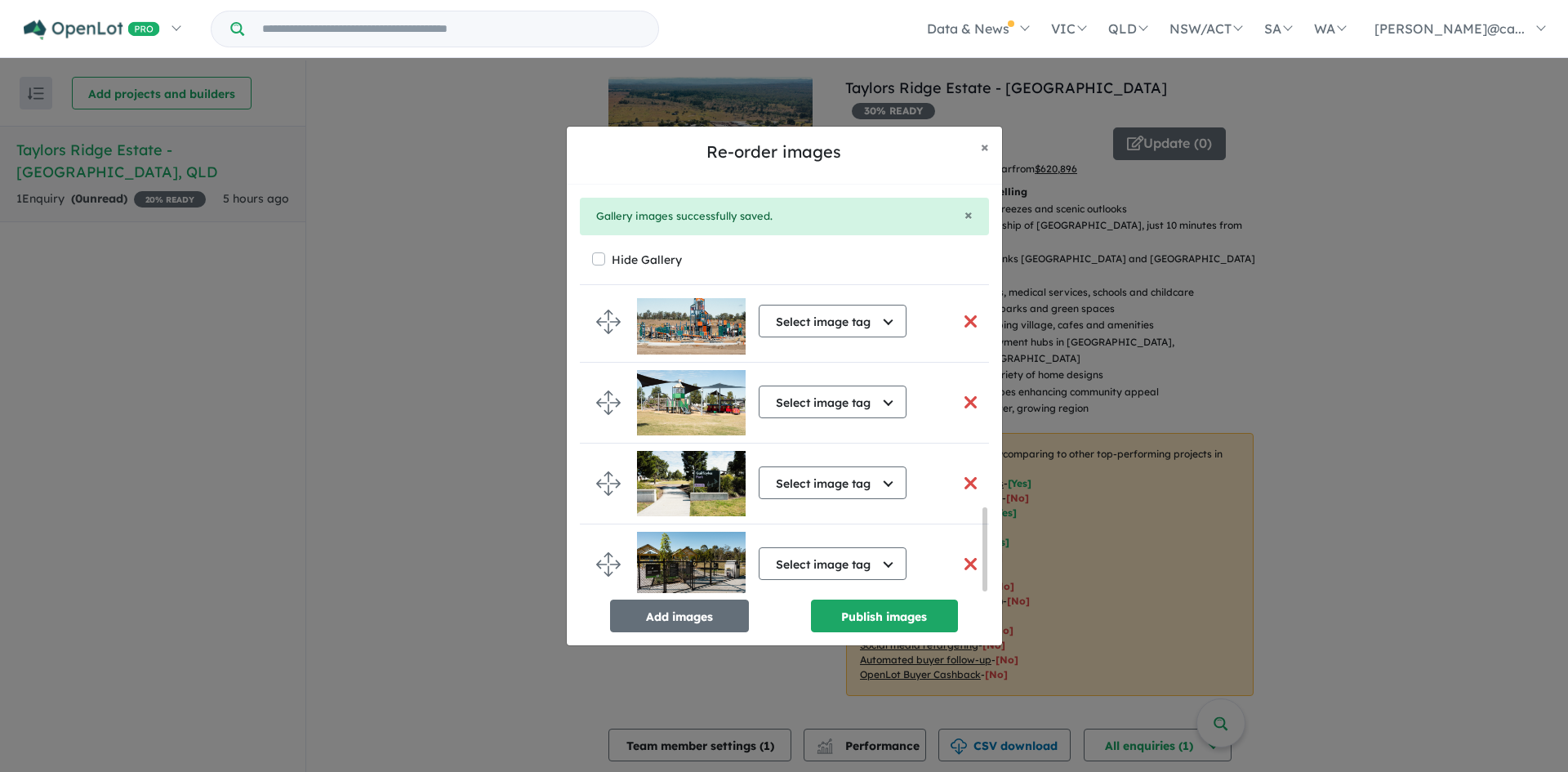
scroll to position [750, 0]
click at [660, 615] on button "Add images" at bounding box center [679, 616] width 139 height 33
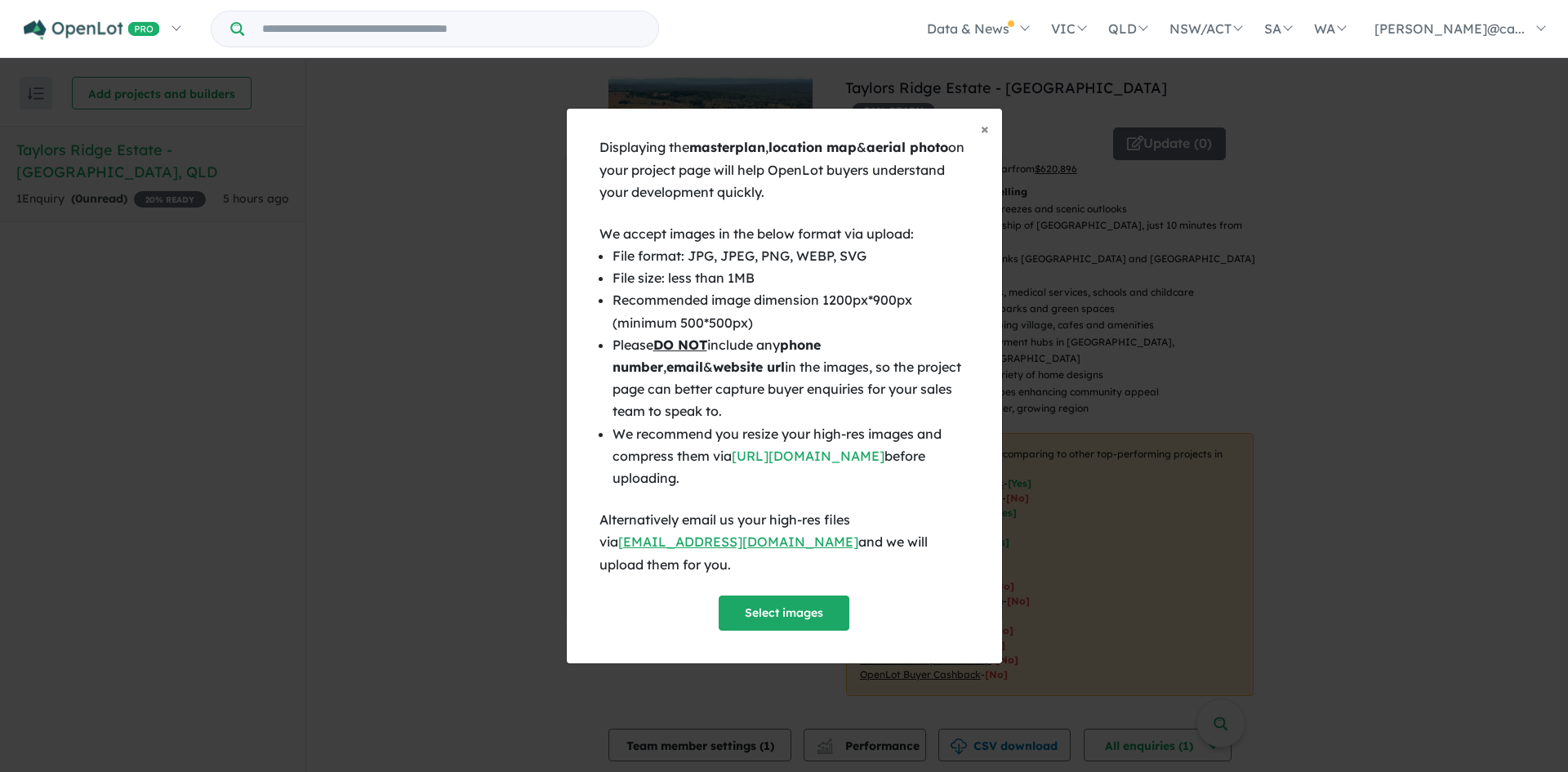
scroll to position [747, 0]
click at [794, 595] on button "Select images" at bounding box center [784, 613] width 131 height 35
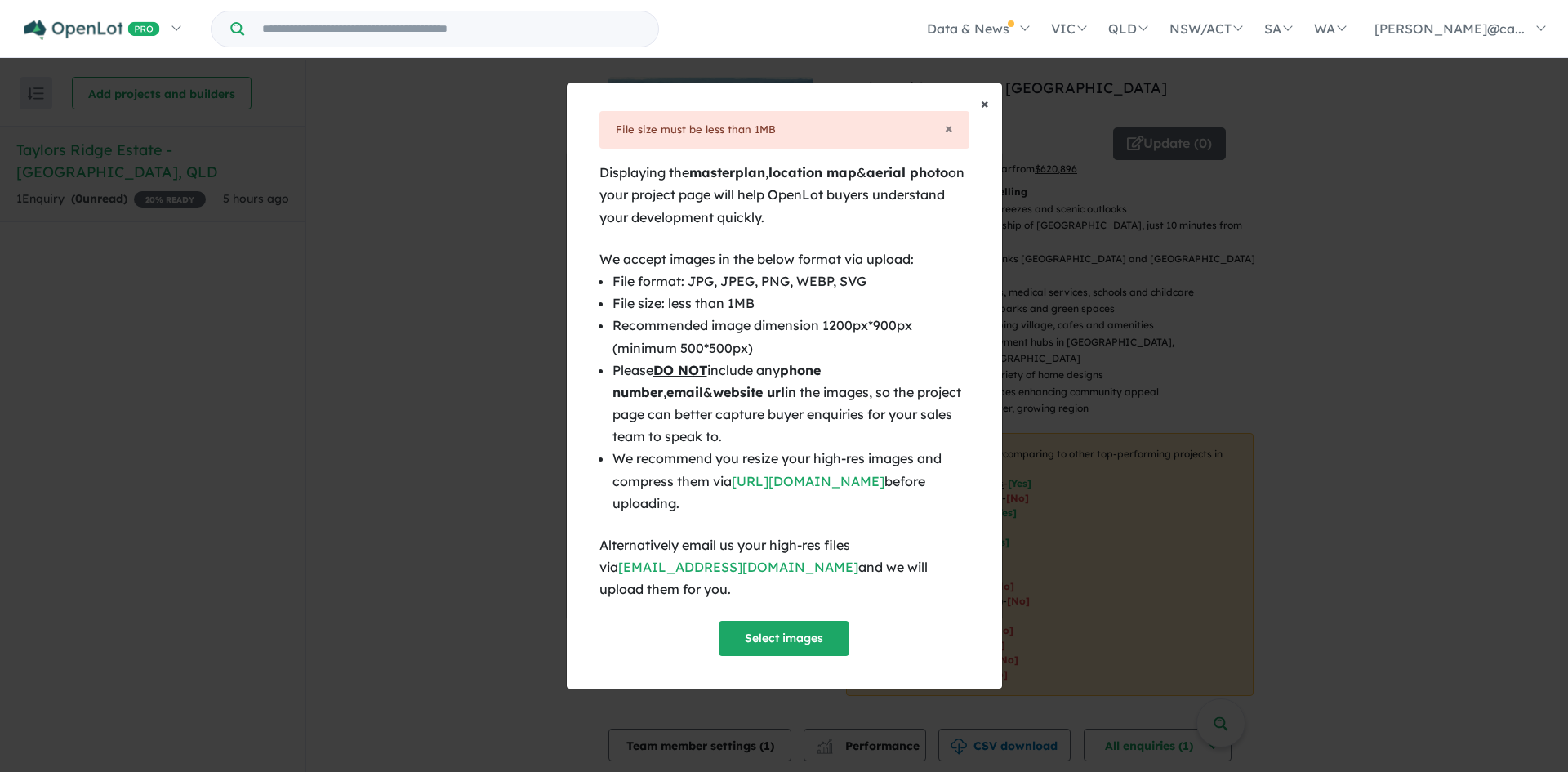
click at [985, 113] on span "×" at bounding box center [985, 103] width 8 height 19
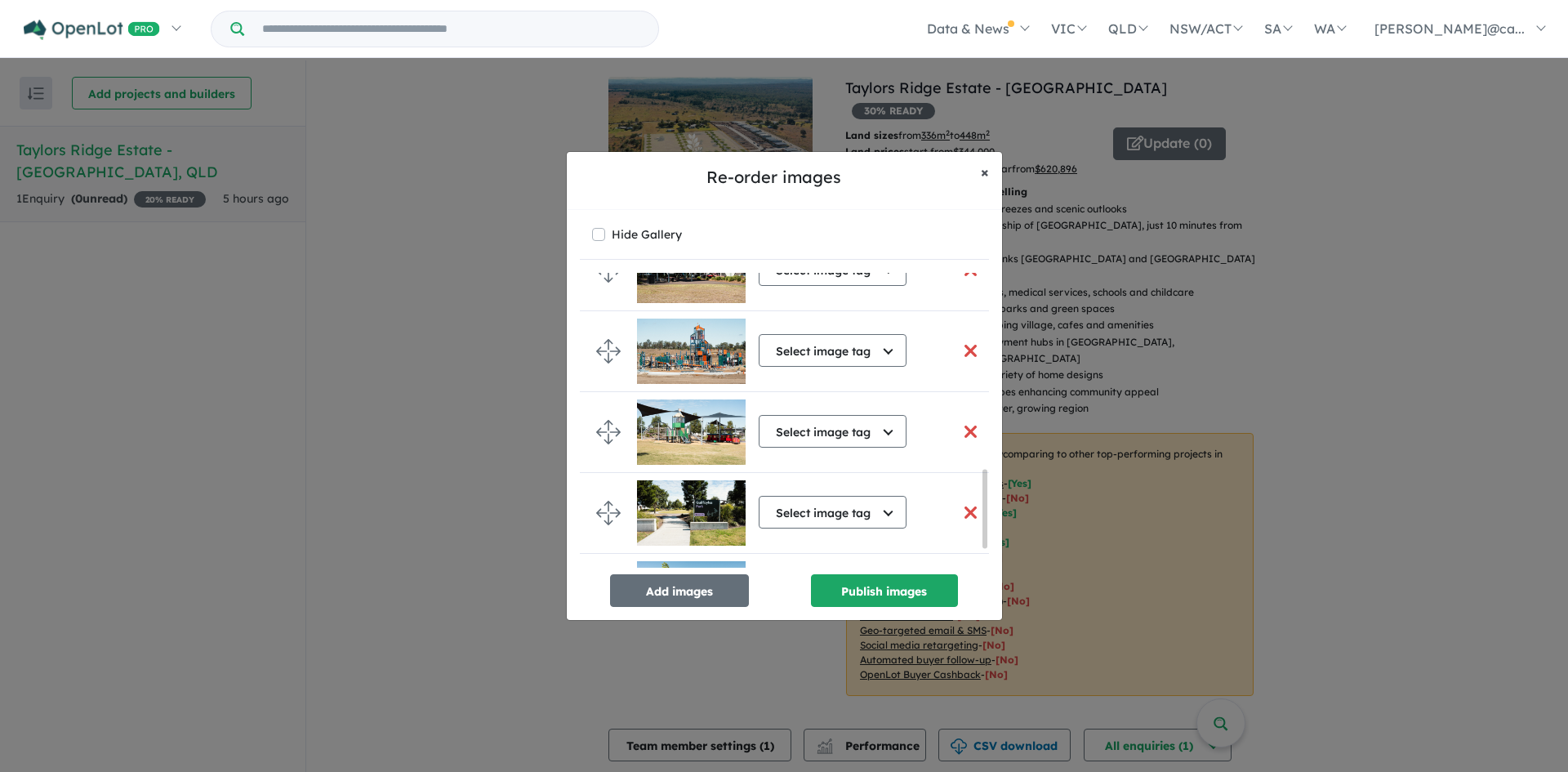
click at [992, 169] on button "× Close" at bounding box center [985, 172] width 34 height 41
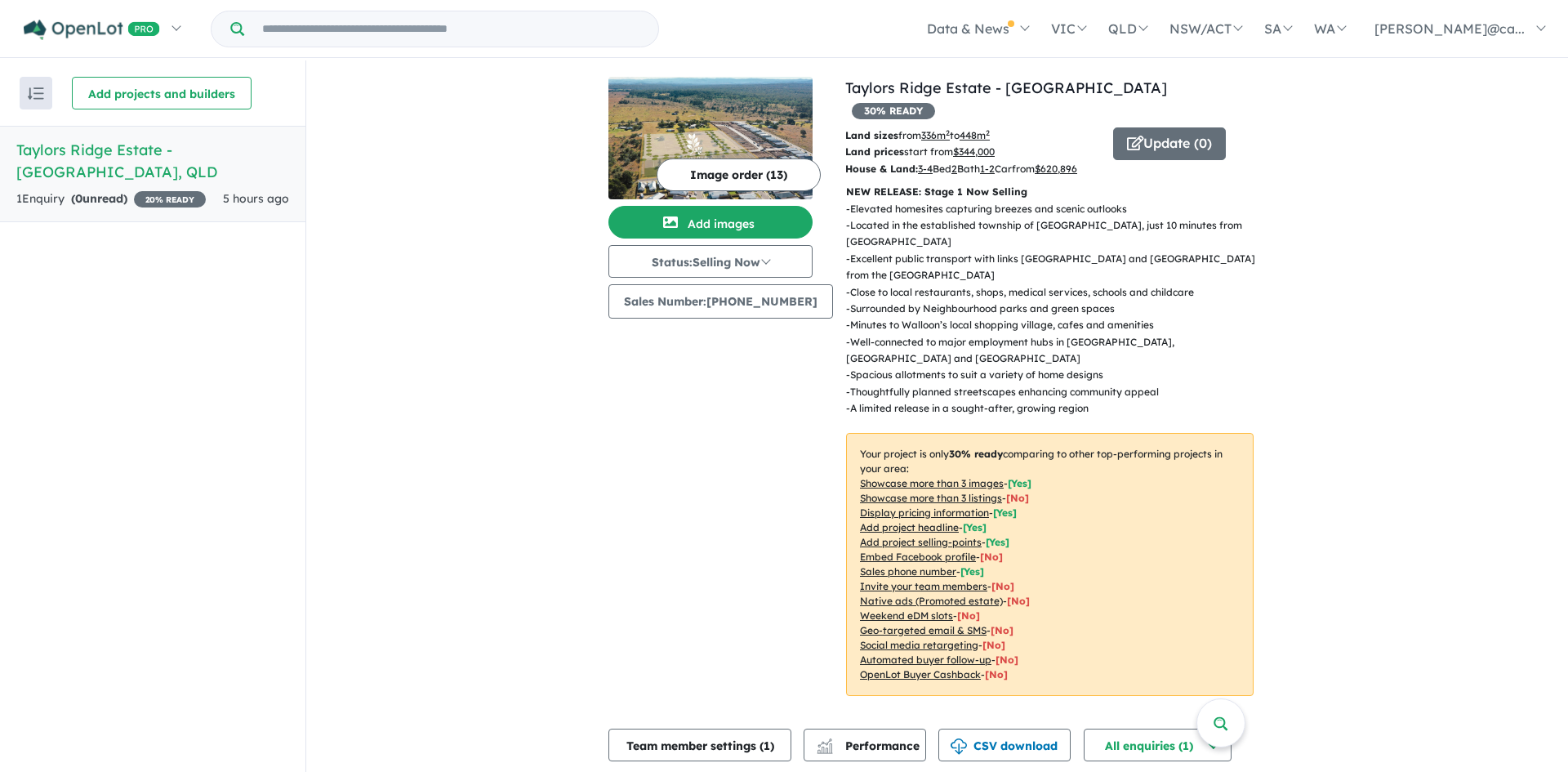
scroll to position [0, 0]
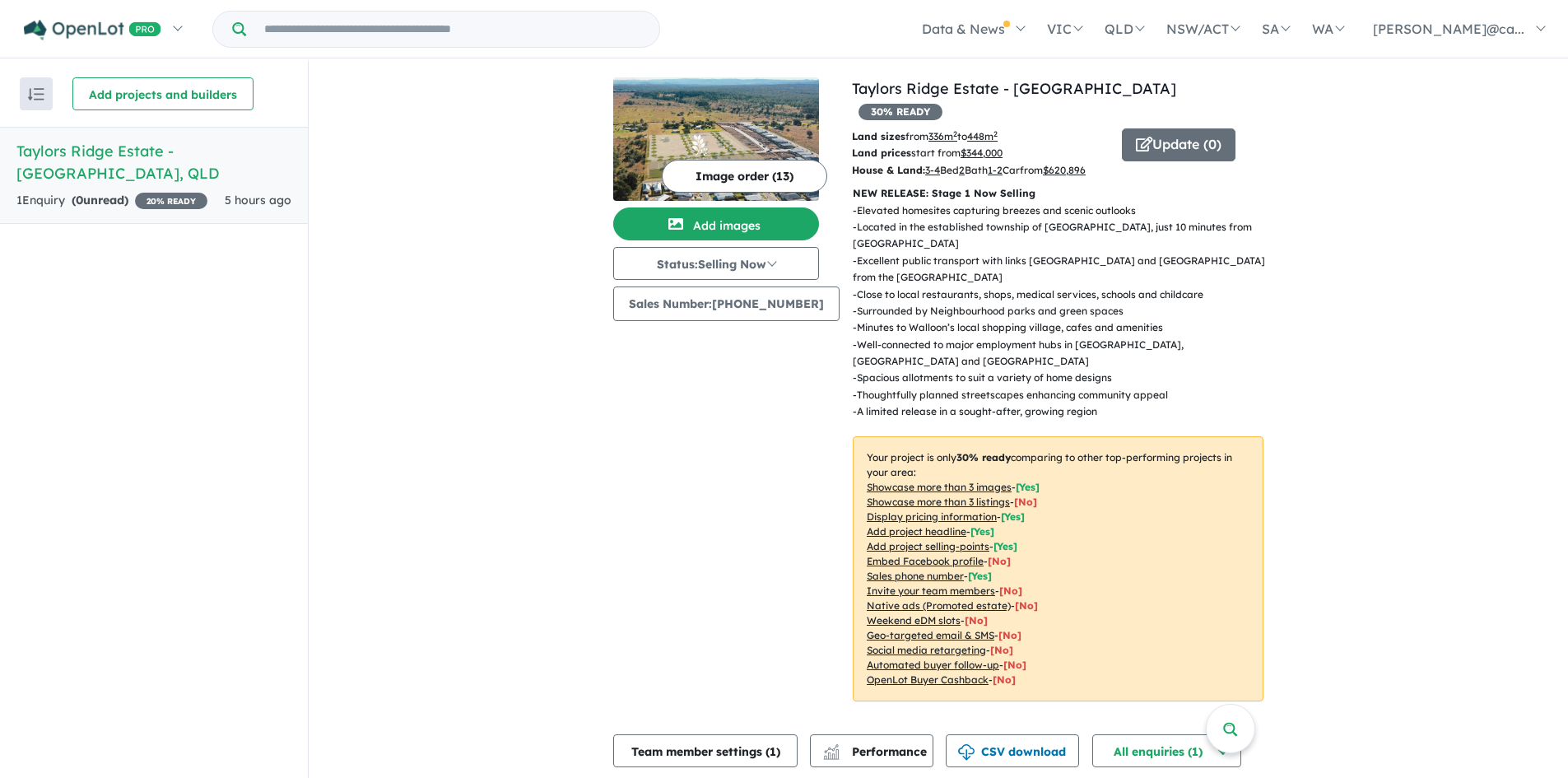
click at [721, 176] on button "Image order ( 13 )" at bounding box center [744, 175] width 166 height 33
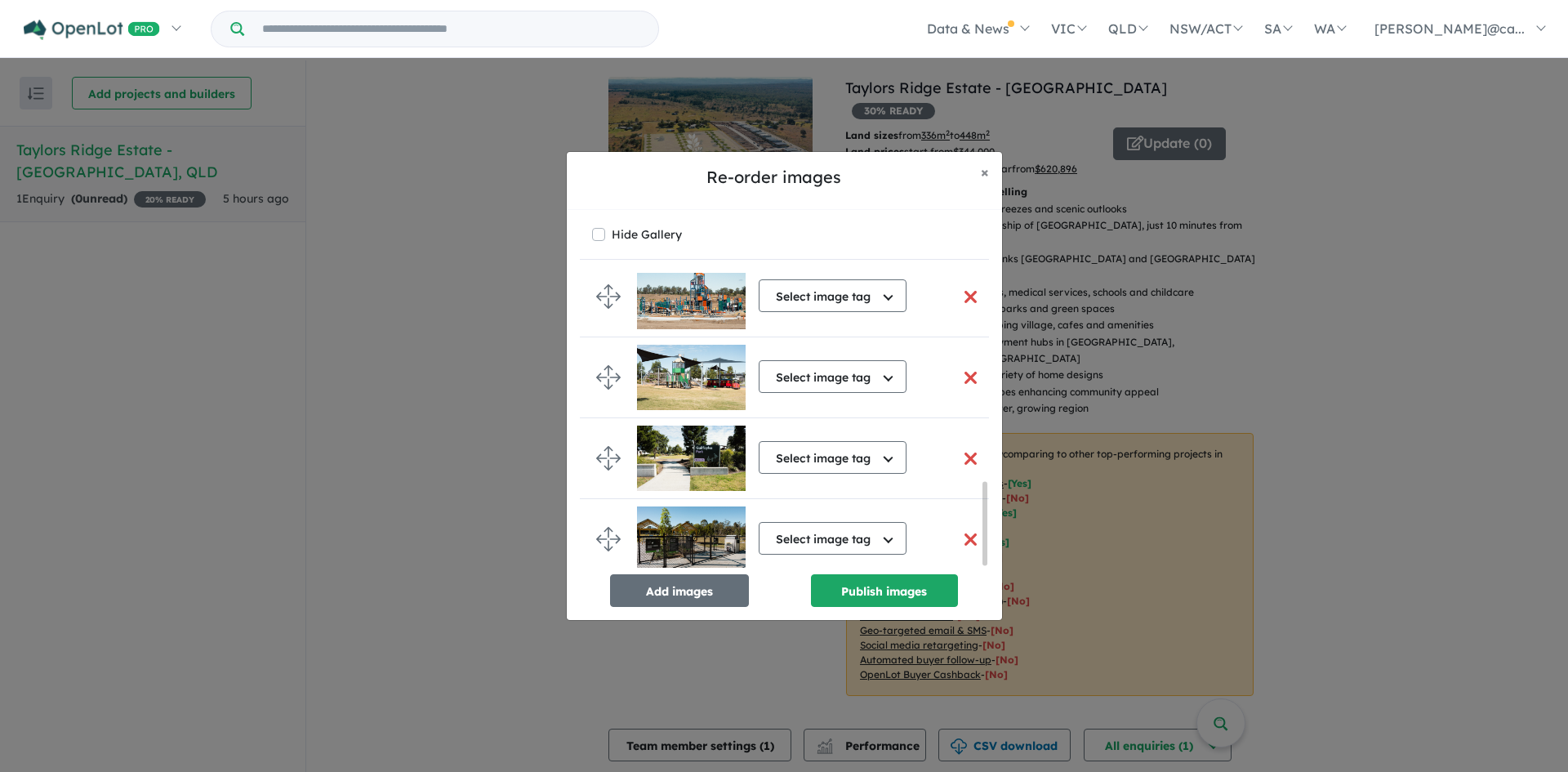
scroll to position [750, 0]
click at [961, 537] on button "button" at bounding box center [971, 539] width 34 height 35
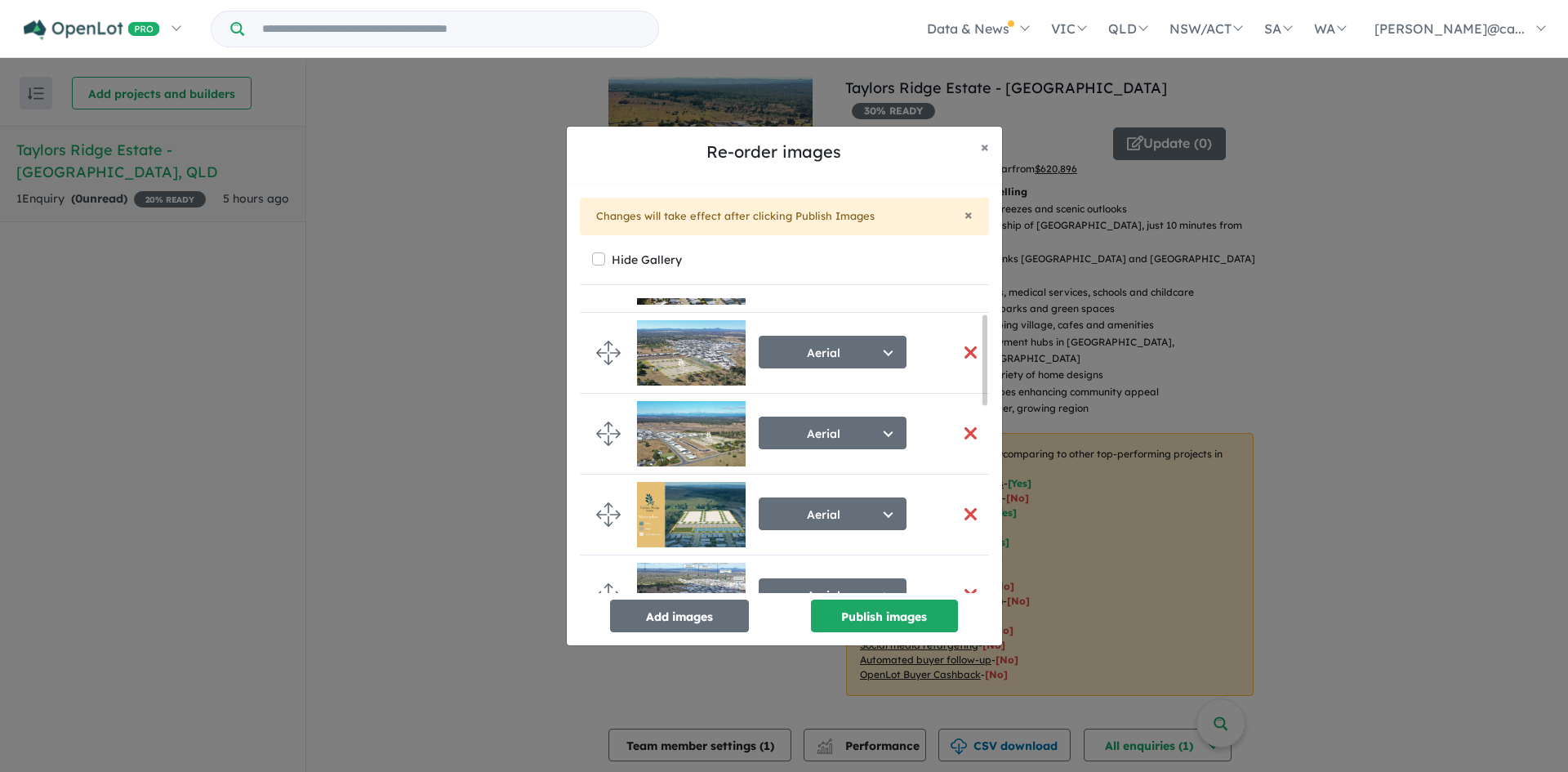
scroll to position [0, 0]
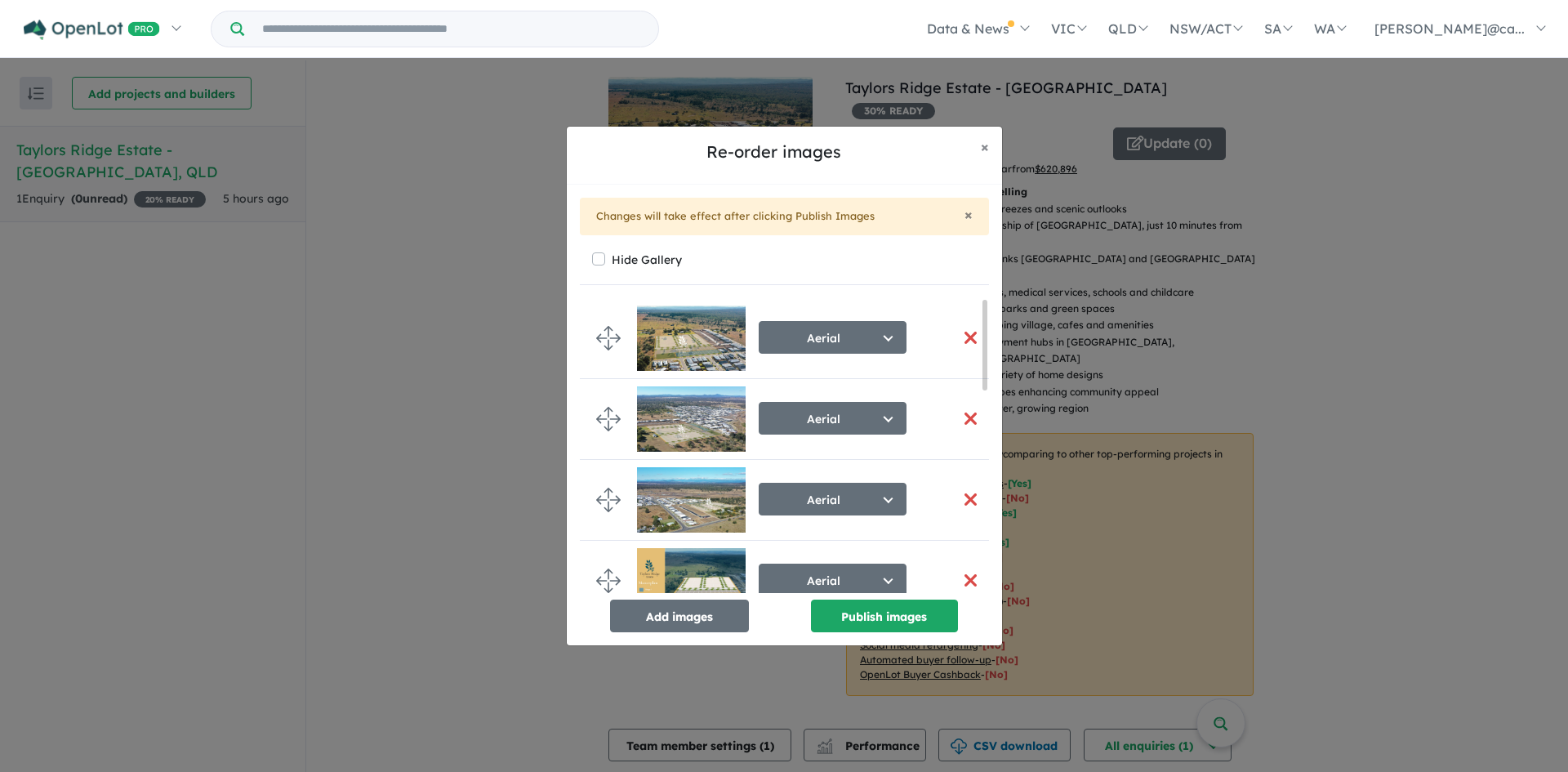
click at [963, 334] on button "button" at bounding box center [971, 338] width 34 height 35
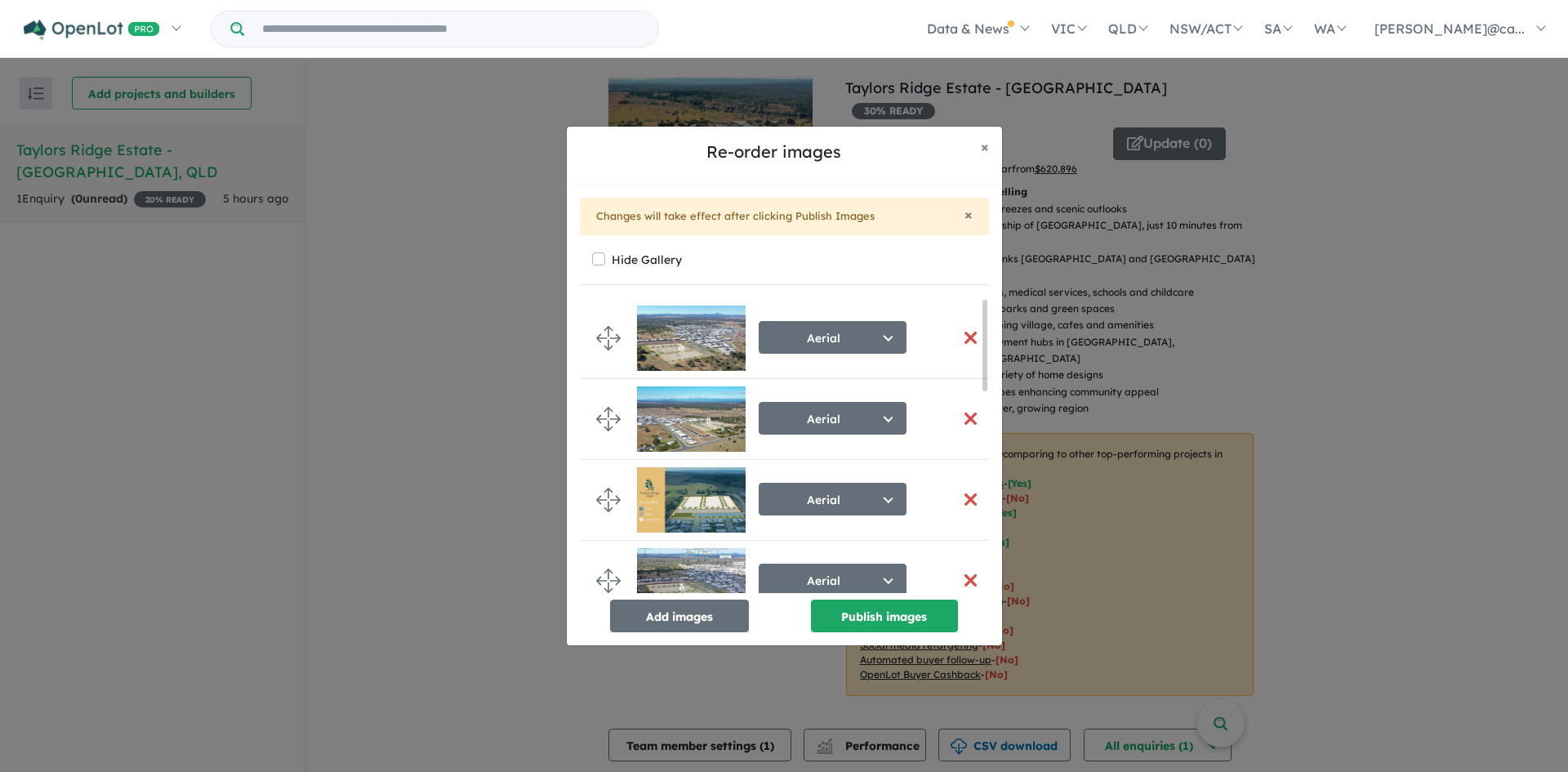
click at [963, 339] on button "button" at bounding box center [971, 338] width 34 height 35
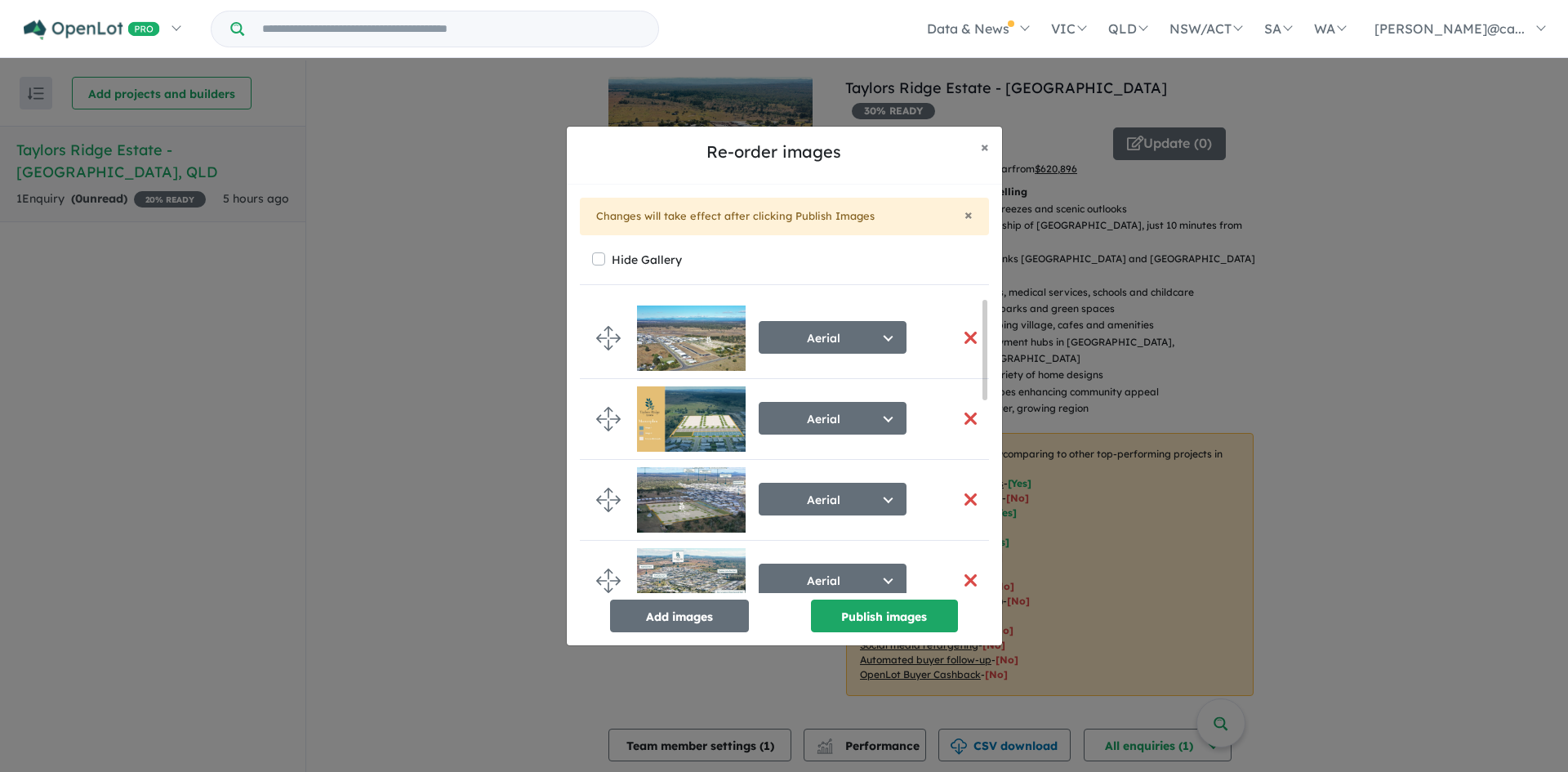
click at [963, 338] on button "button" at bounding box center [971, 338] width 34 height 35
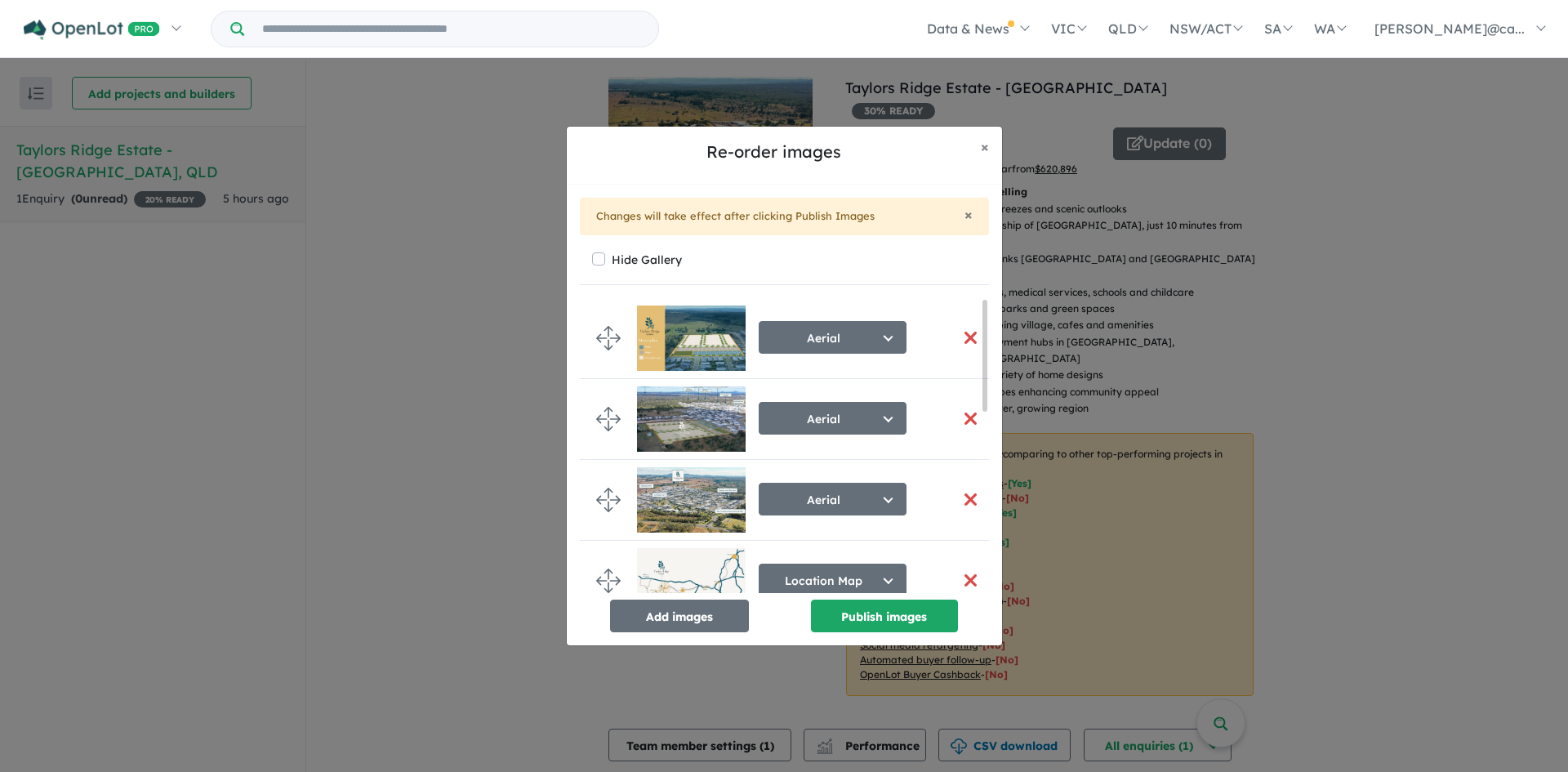
click at [963, 338] on button "button" at bounding box center [971, 338] width 34 height 35
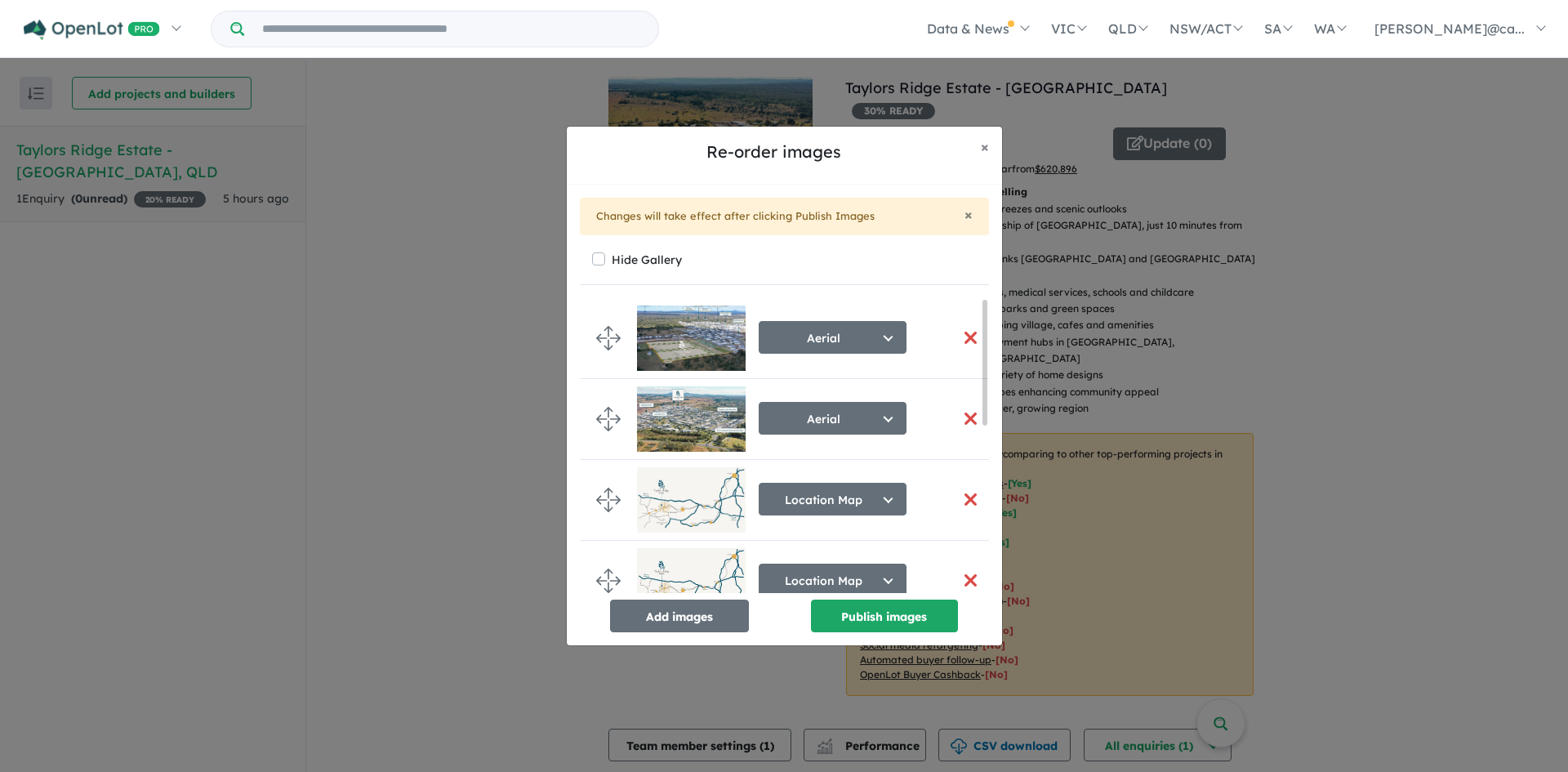
click at [963, 338] on button "button" at bounding box center [971, 338] width 34 height 35
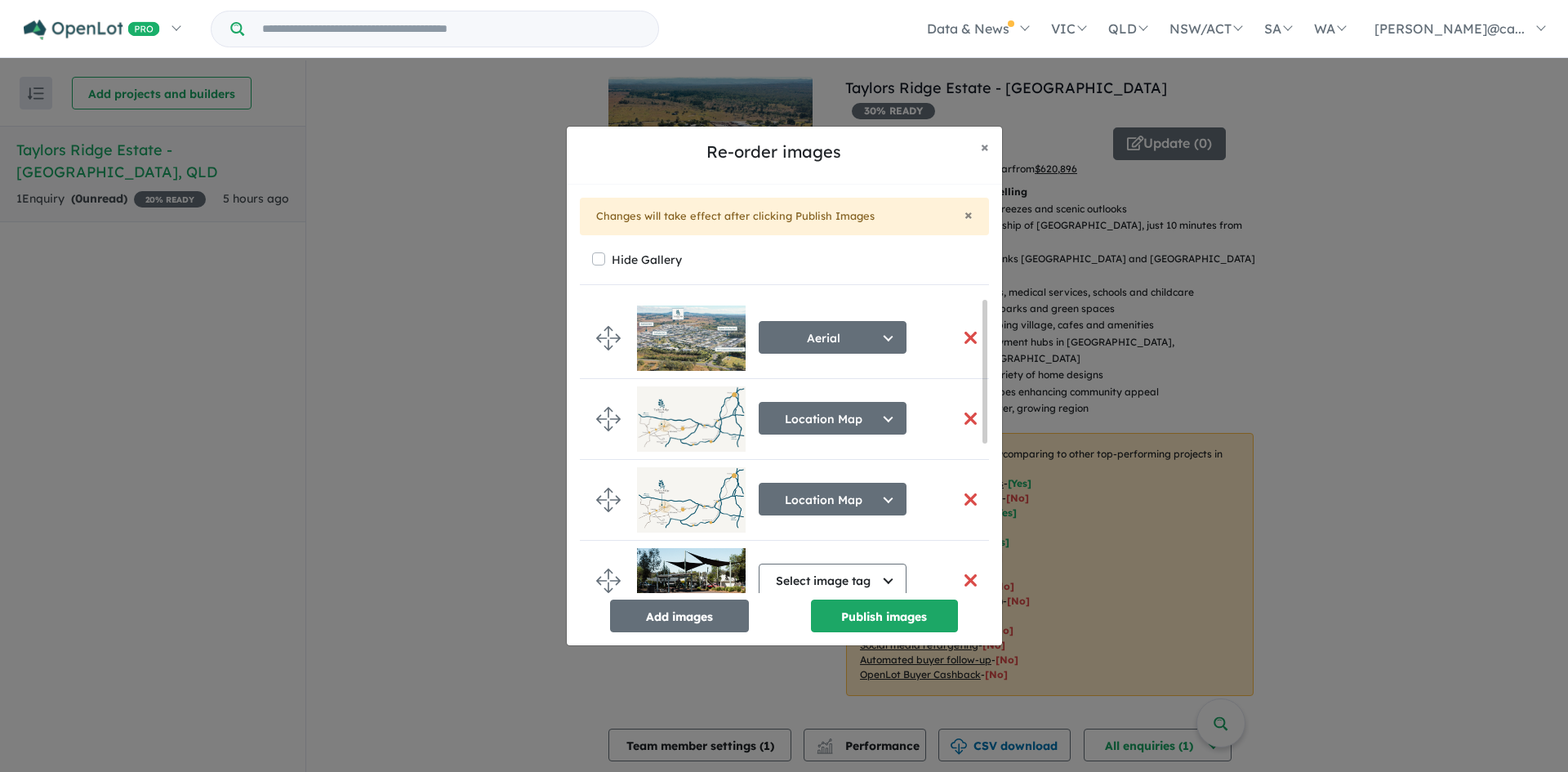
click at [963, 338] on button "button" at bounding box center [971, 338] width 34 height 35
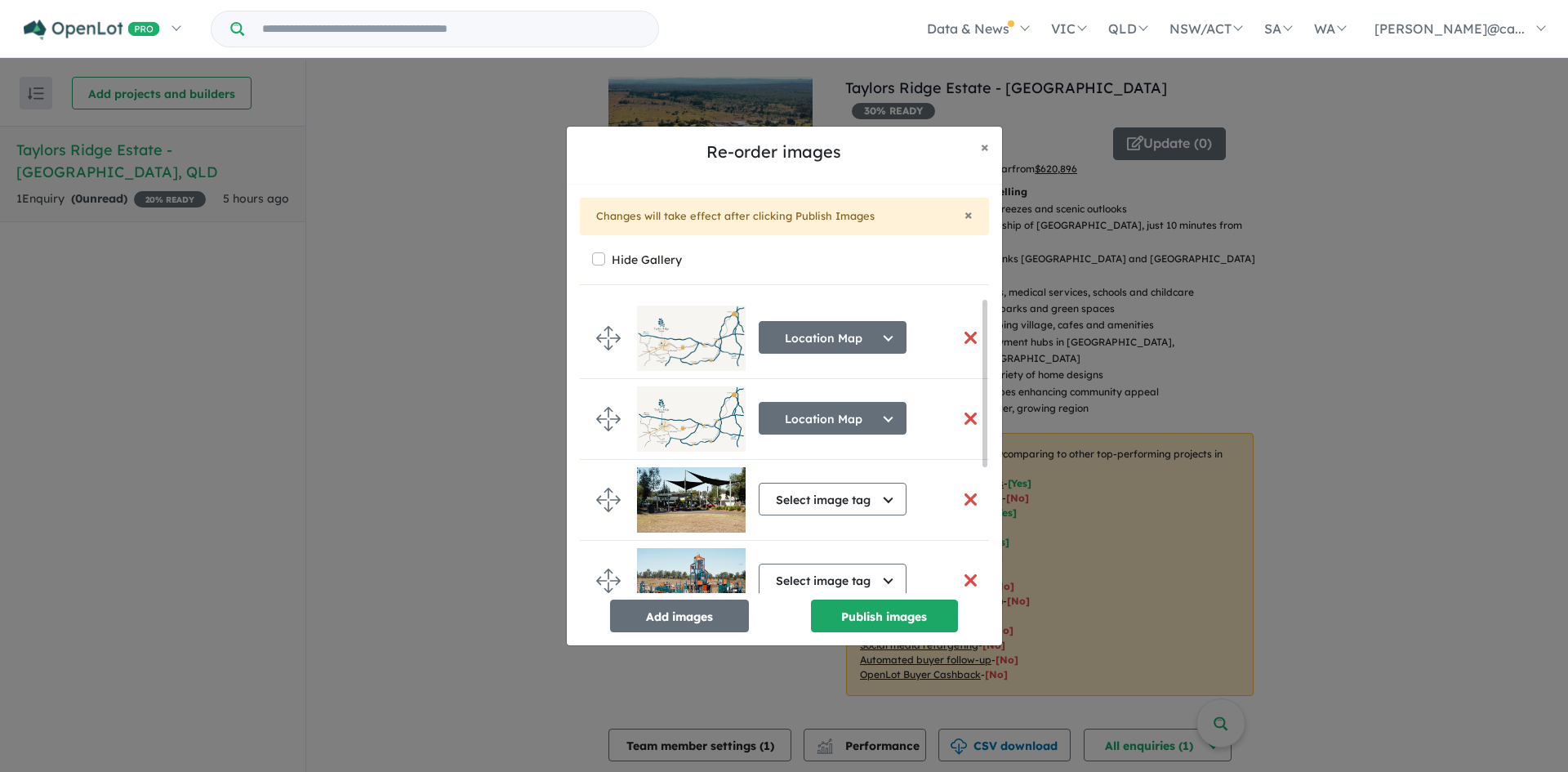
click at [963, 338] on button "button" at bounding box center [971, 338] width 34 height 35
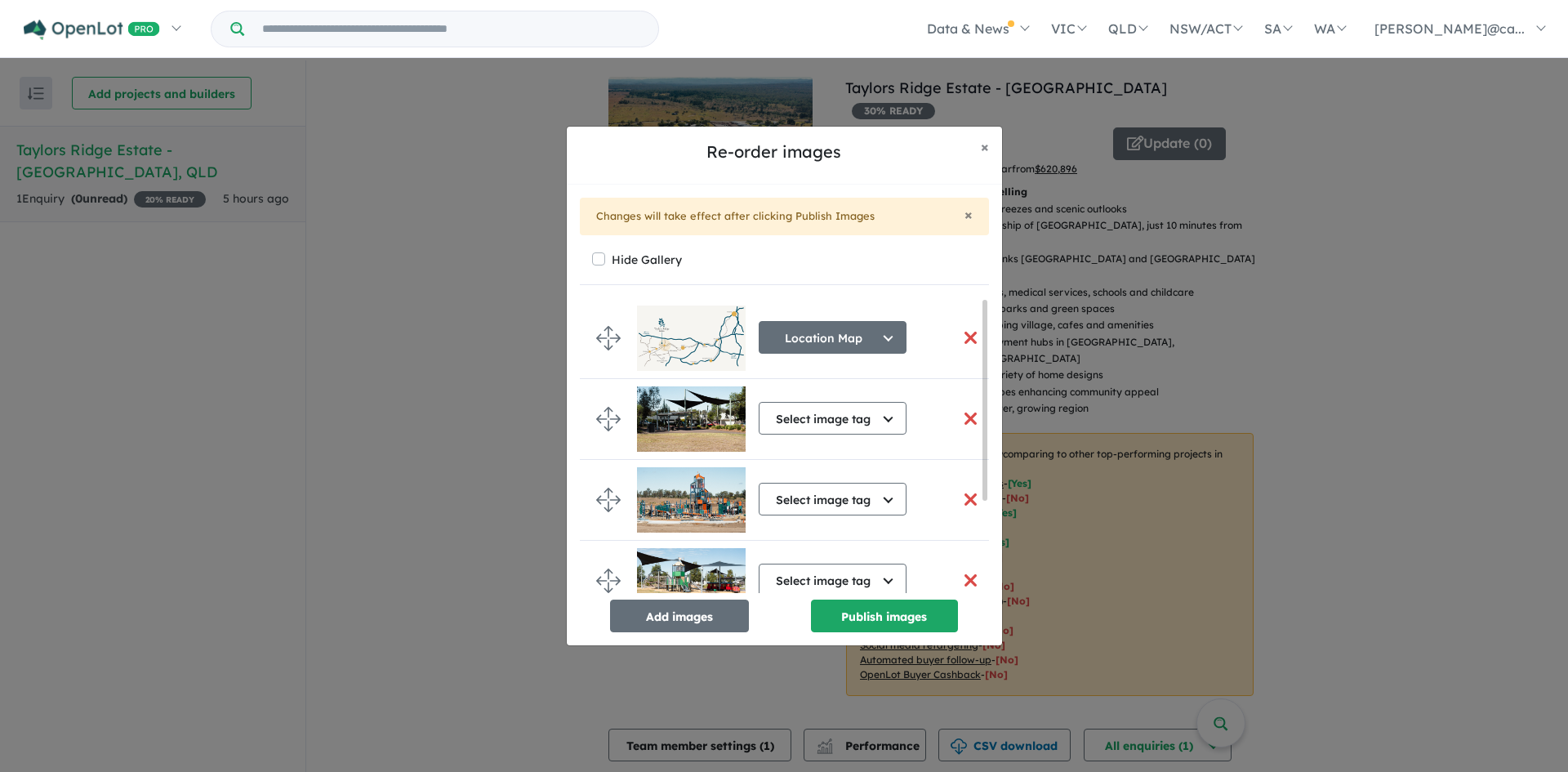
click at [963, 338] on button "button" at bounding box center [971, 338] width 34 height 35
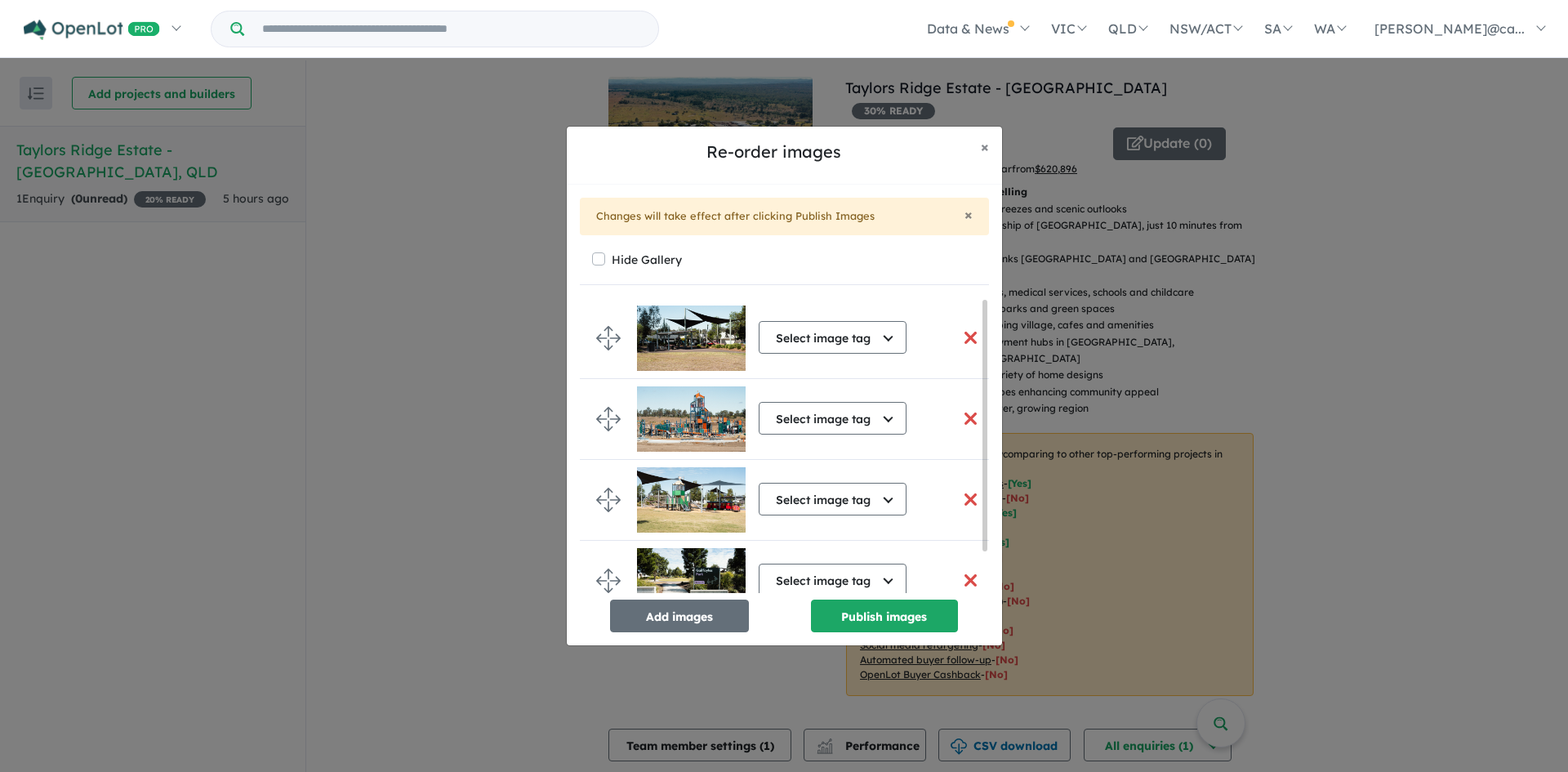
click at [963, 338] on button "button" at bounding box center [971, 338] width 34 height 35
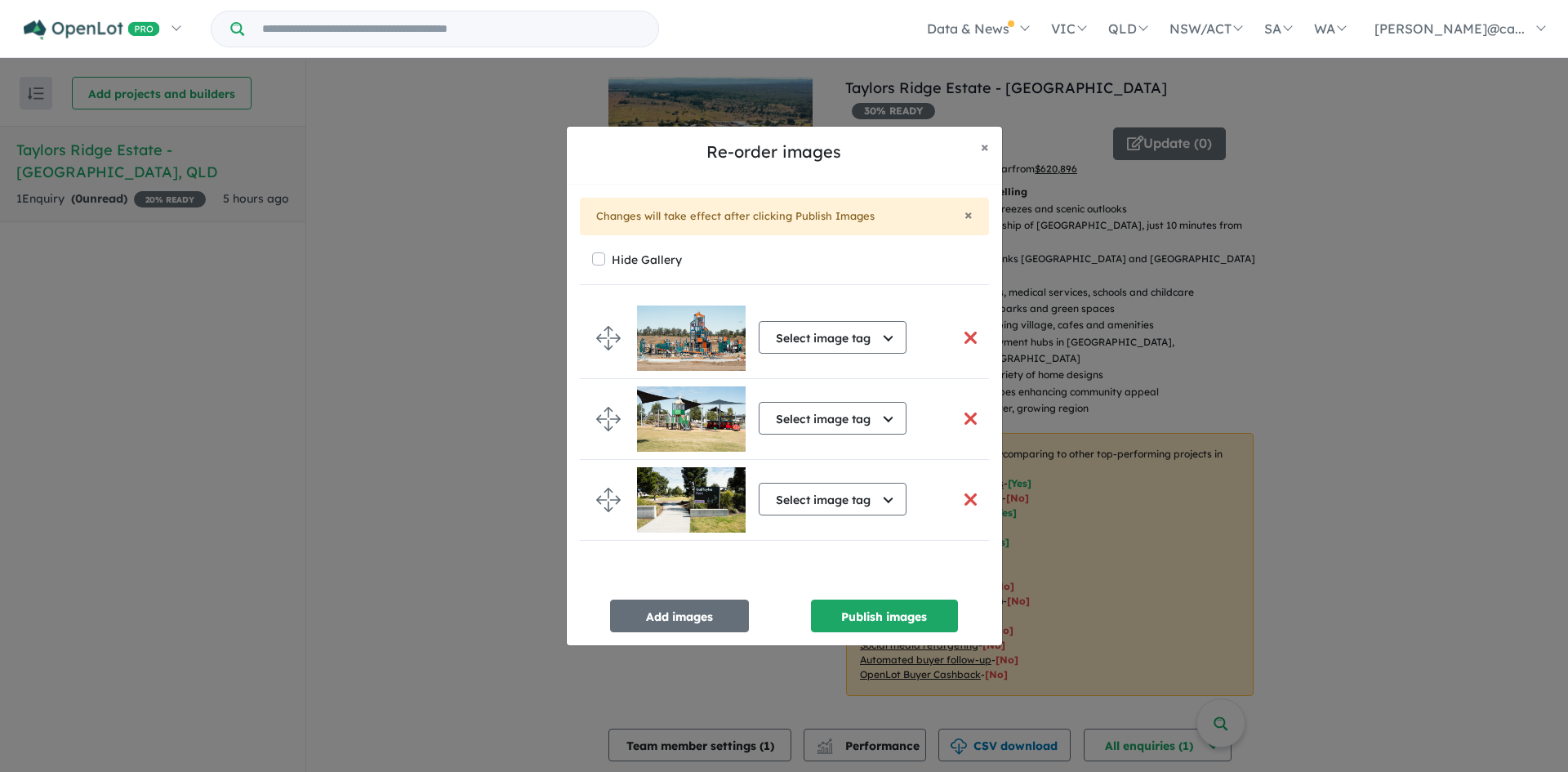
click at [963, 338] on button "button" at bounding box center [971, 338] width 34 height 35
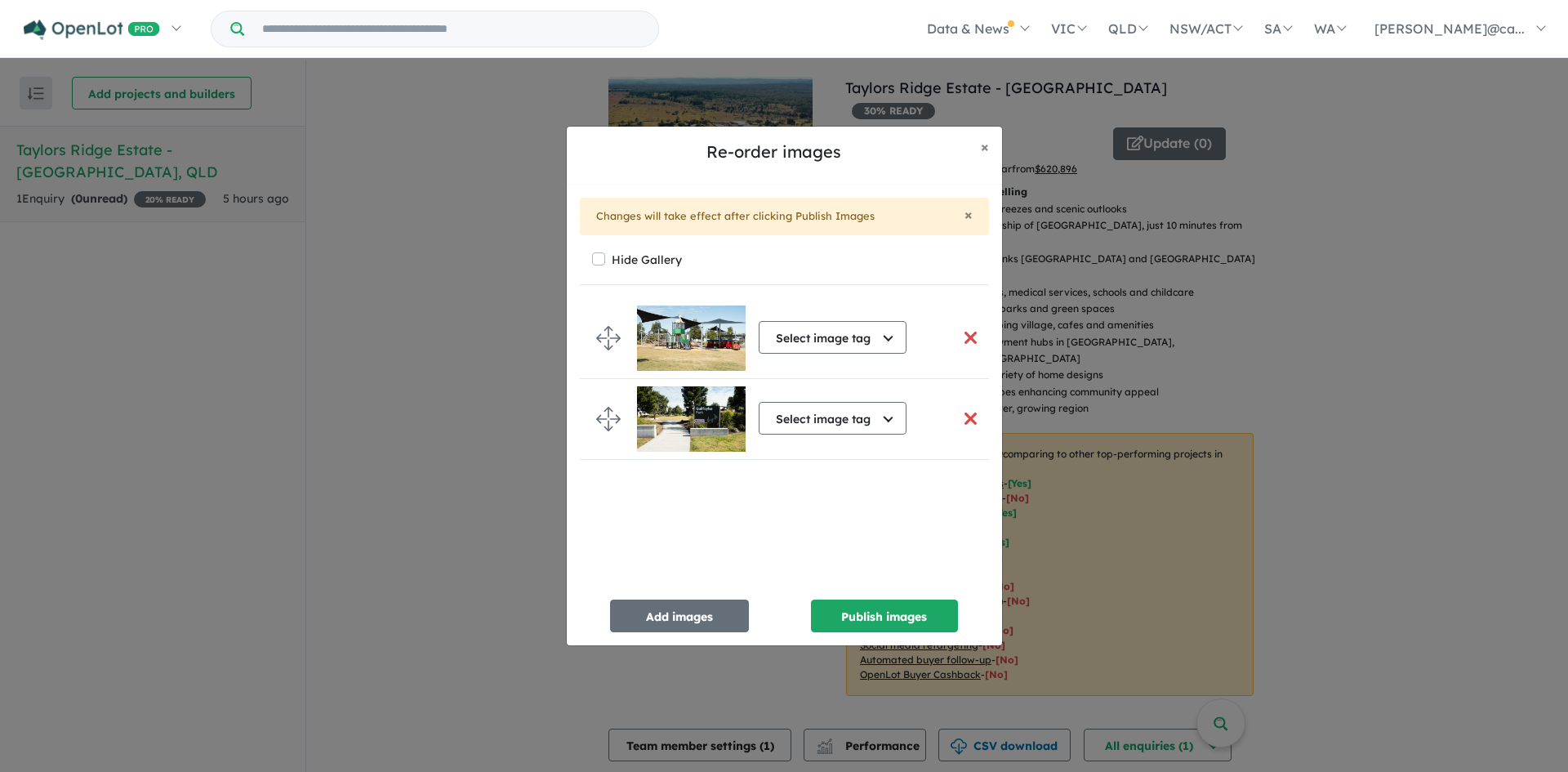
click at [963, 338] on button "button" at bounding box center [971, 338] width 34 height 35
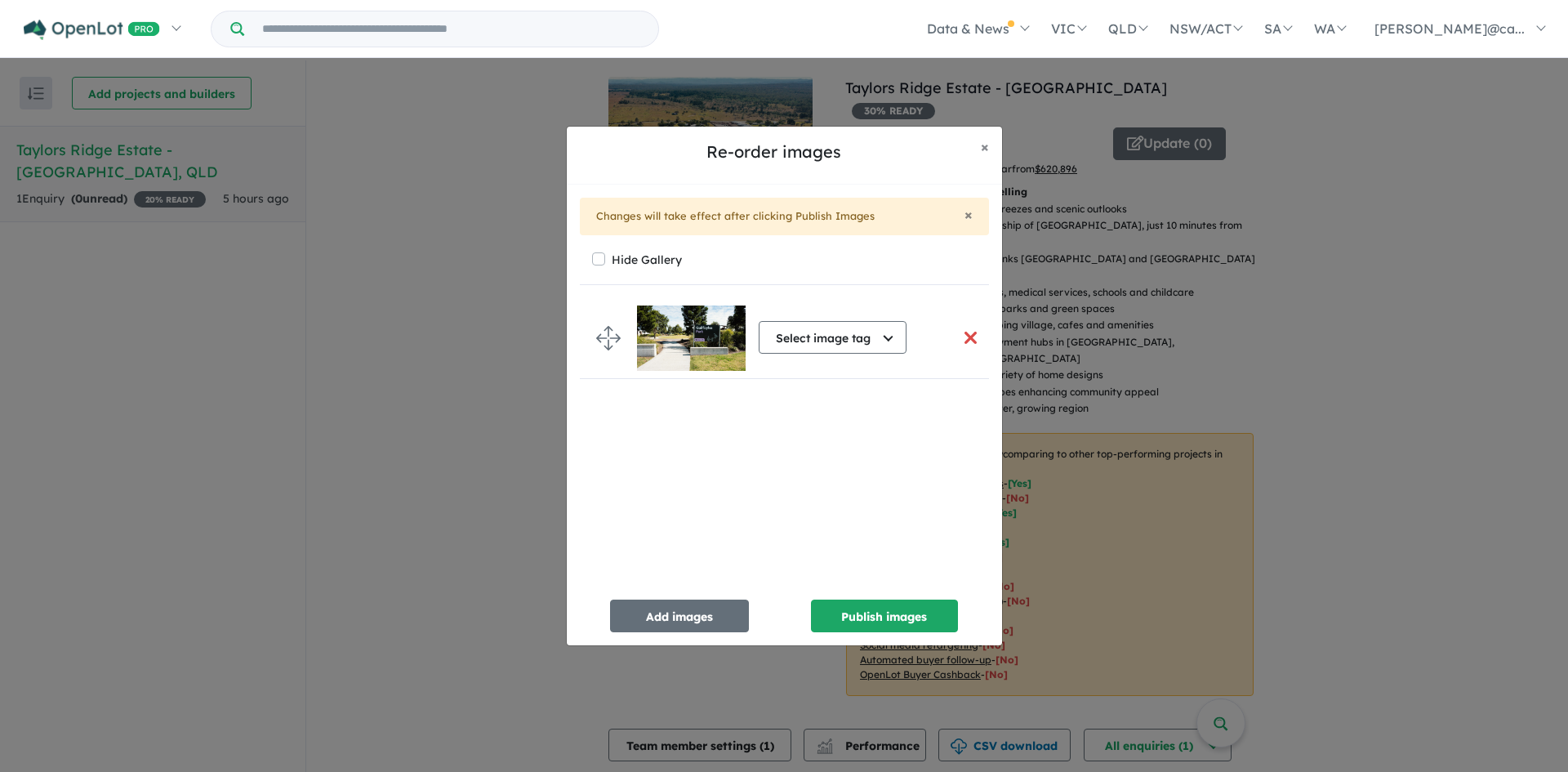
click at [963, 338] on button "button" at bounding box center [971, 338] width 34 height 35
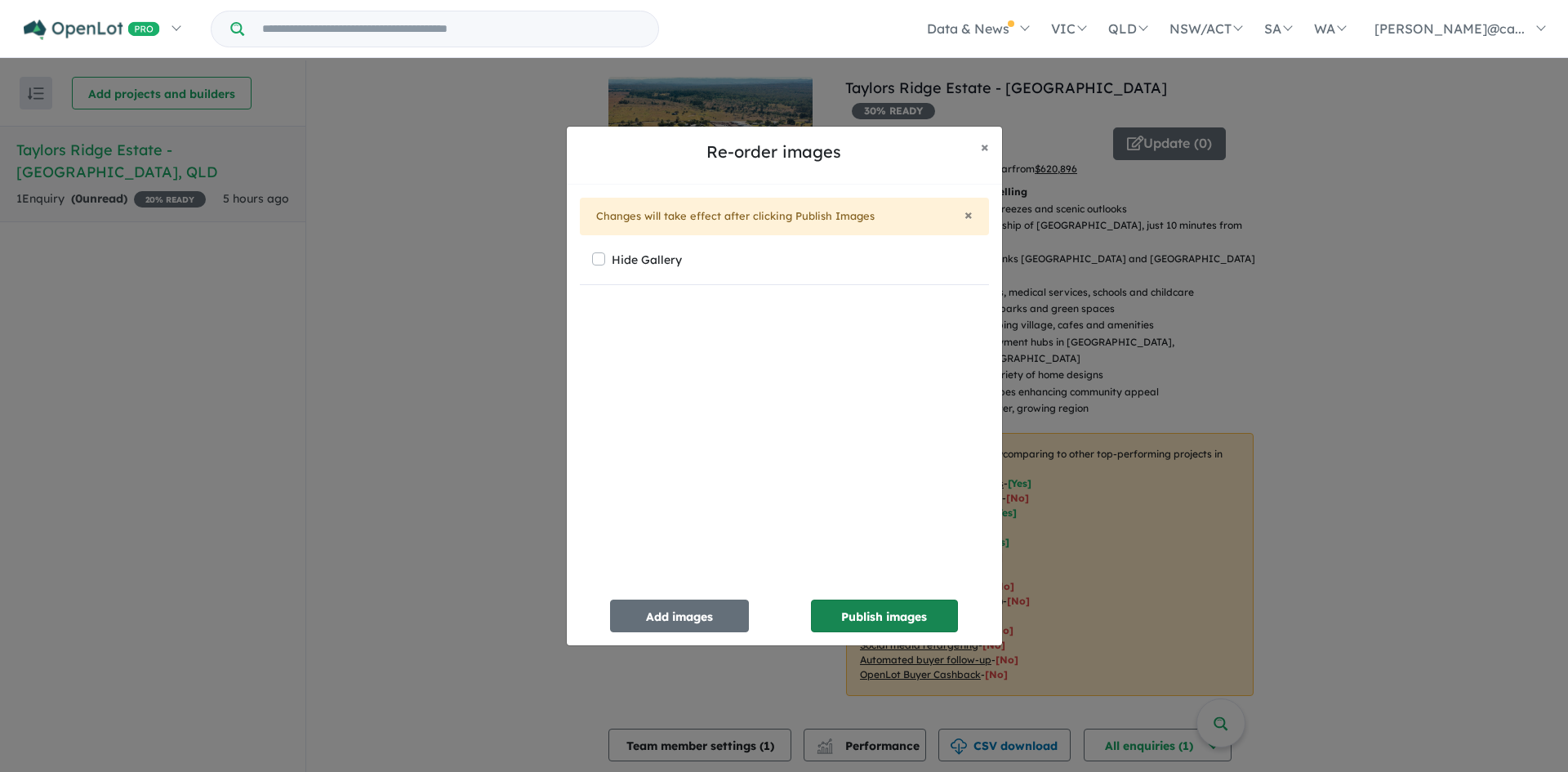
click at [866, 615] on button "Publish images" at bounding box center [884, 616] width 147 height 33
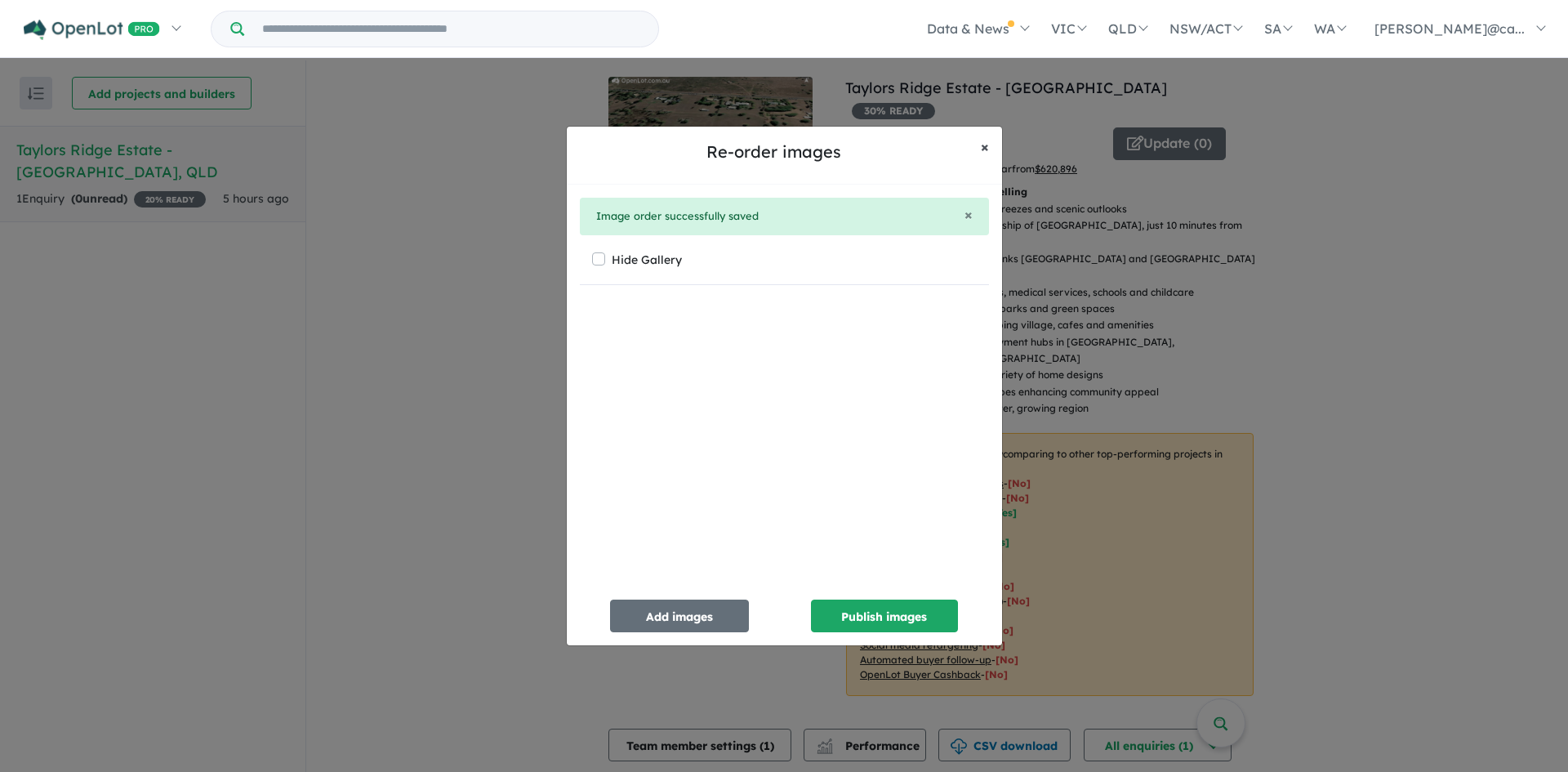
click at [984, 151] on span "×" at bounding box center [985, 147] width 8 height 19
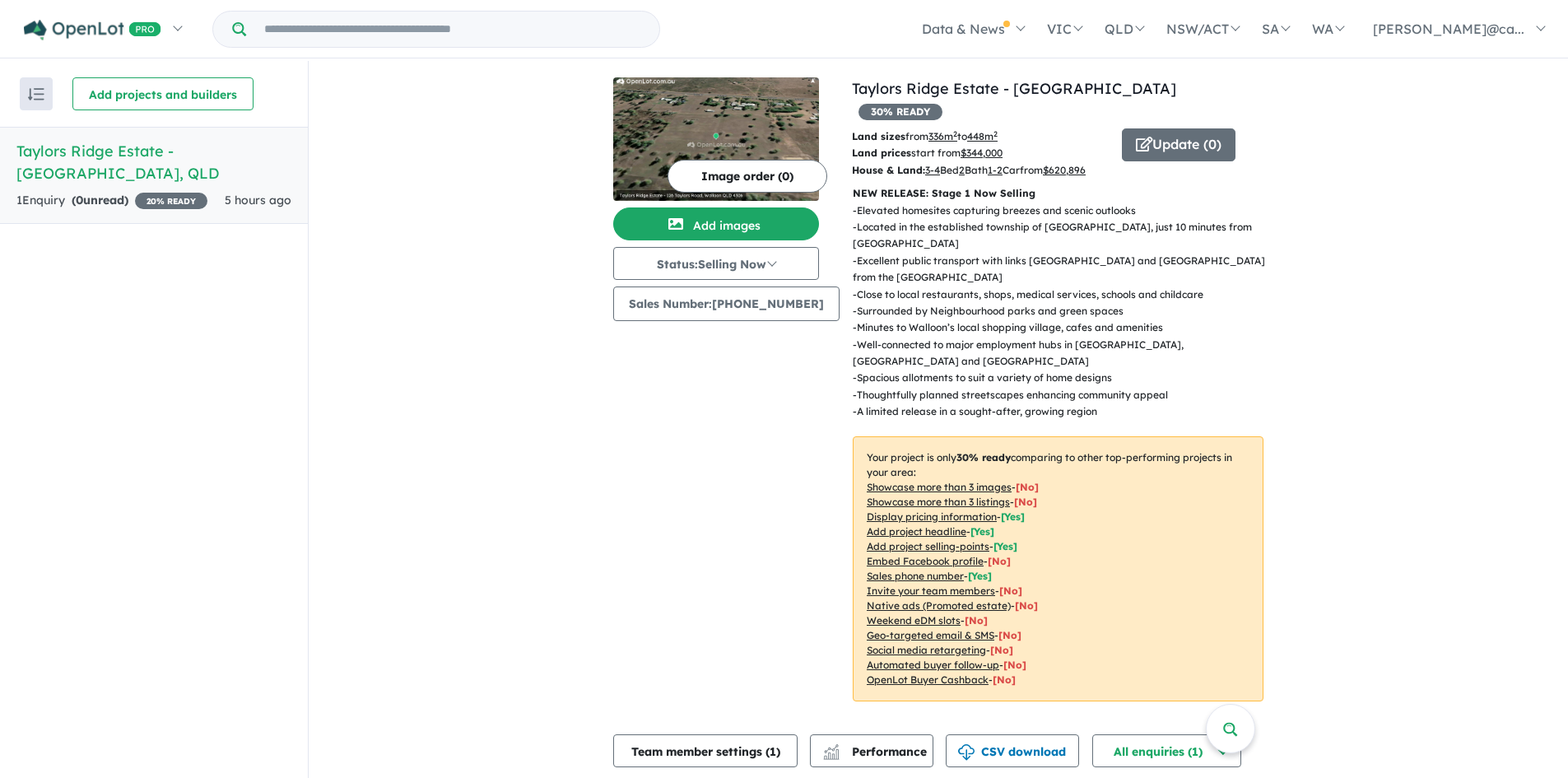
click at [754, 174] on button "Image order ( 0 )" at bounding box center [747, 175] width 159 height 33
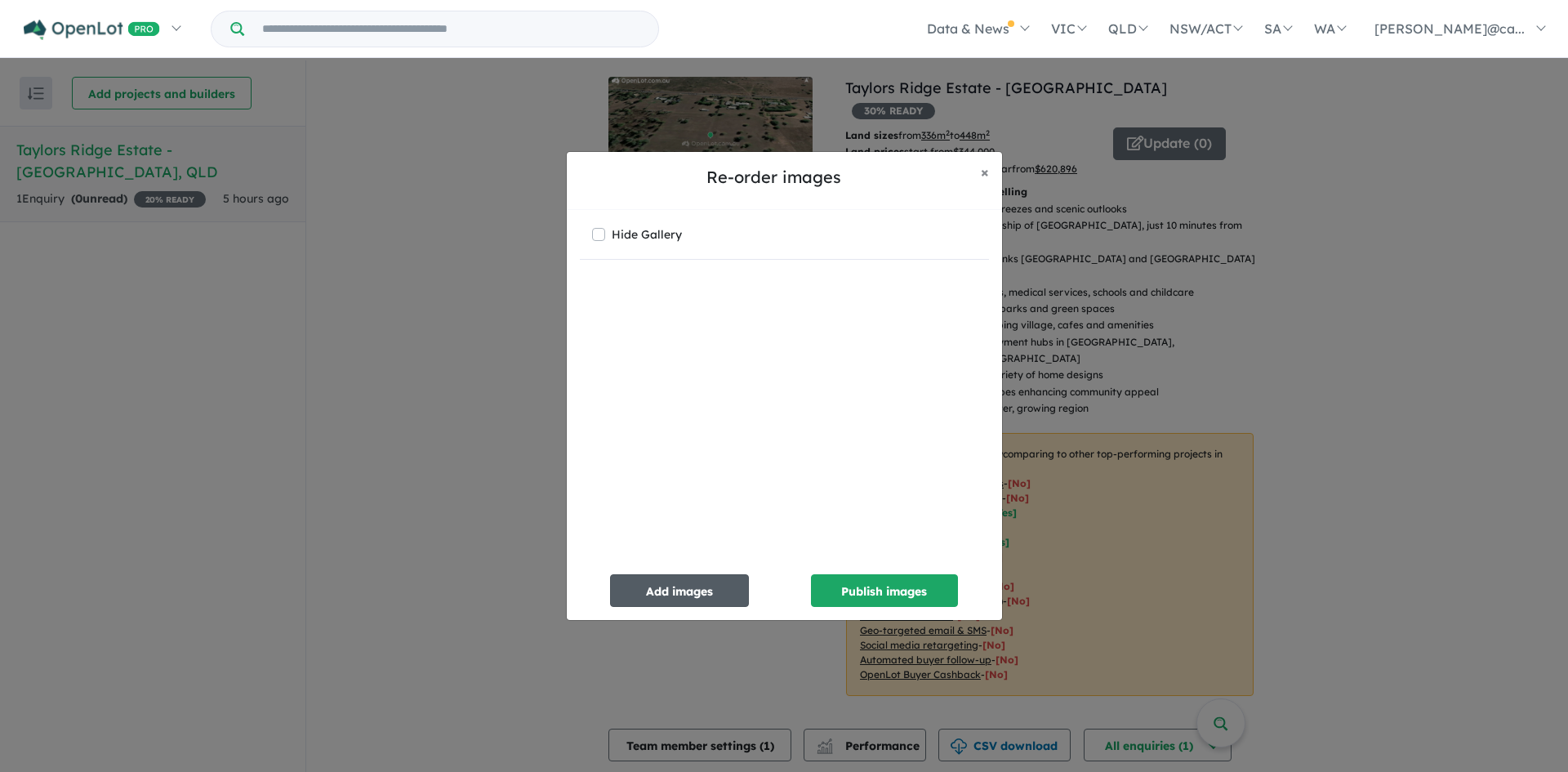
click at [701, 590] on button "Add images" at bounding box center [679, 590] width 139 height 33
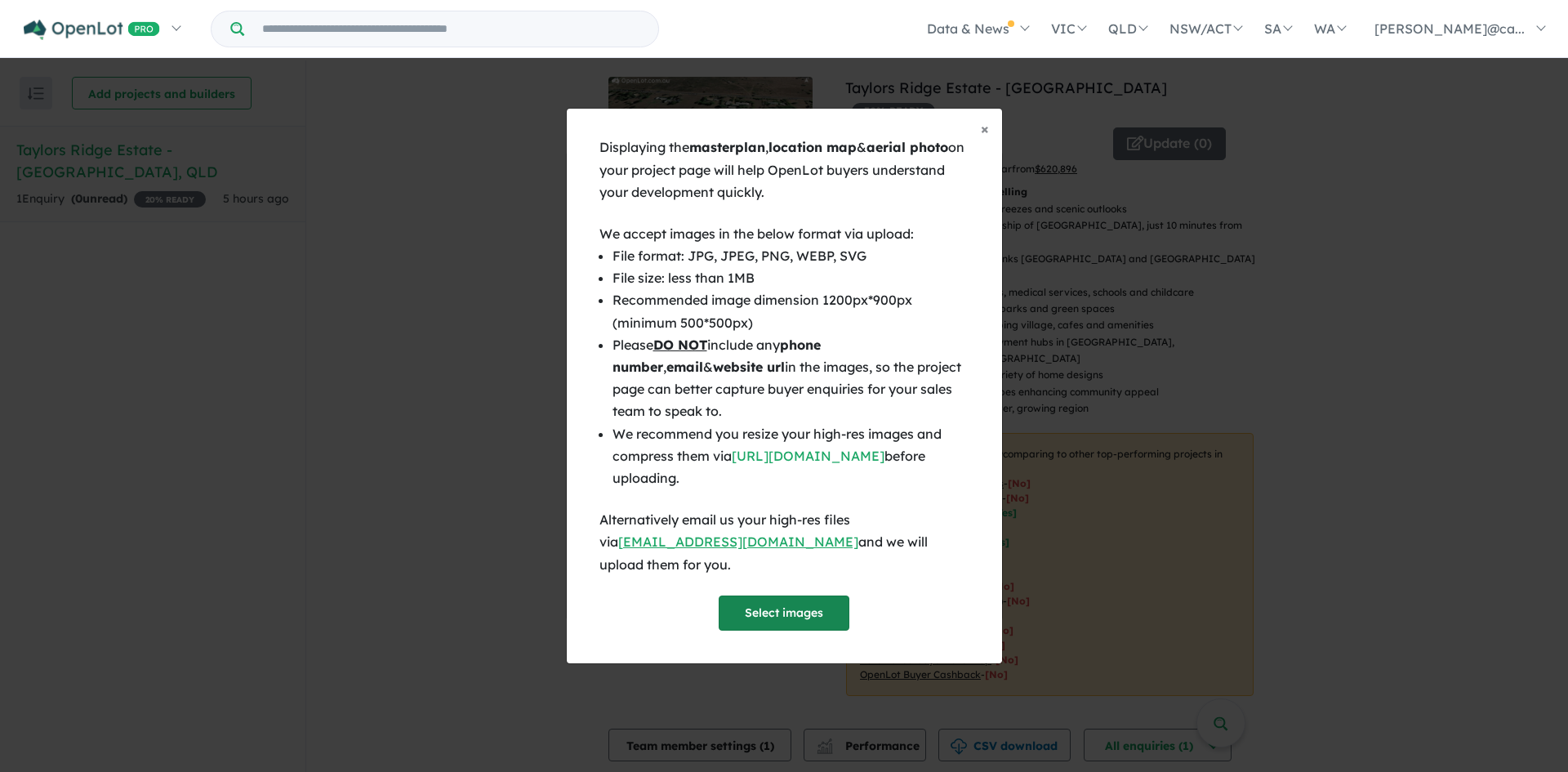
click at [779, 603] on button "Select images" at bounding box center [784, 613] width 131 height 35
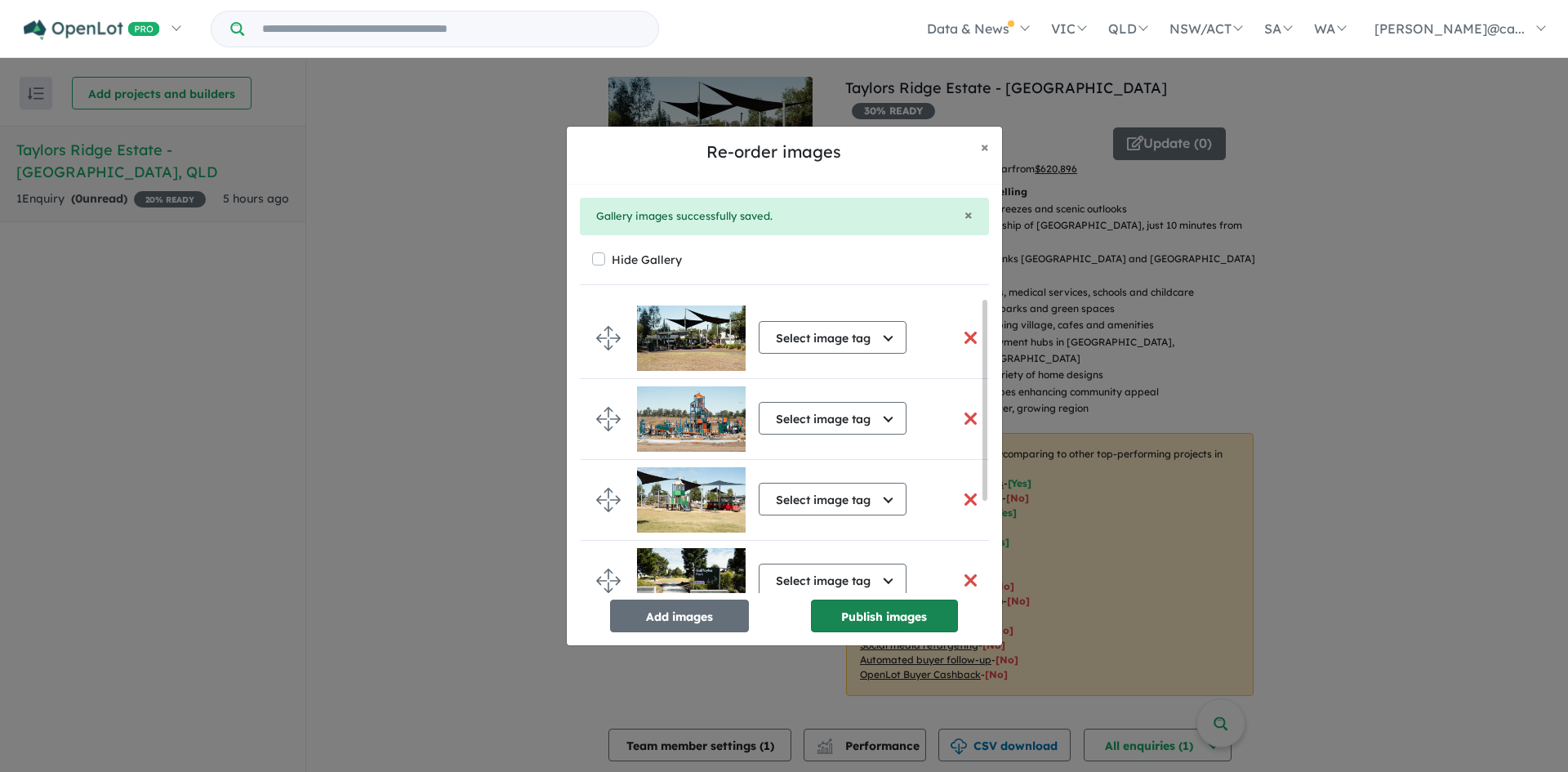
click at [836, 624] on button "Publish images" at bounding box center [884, 616] width 147 height 33
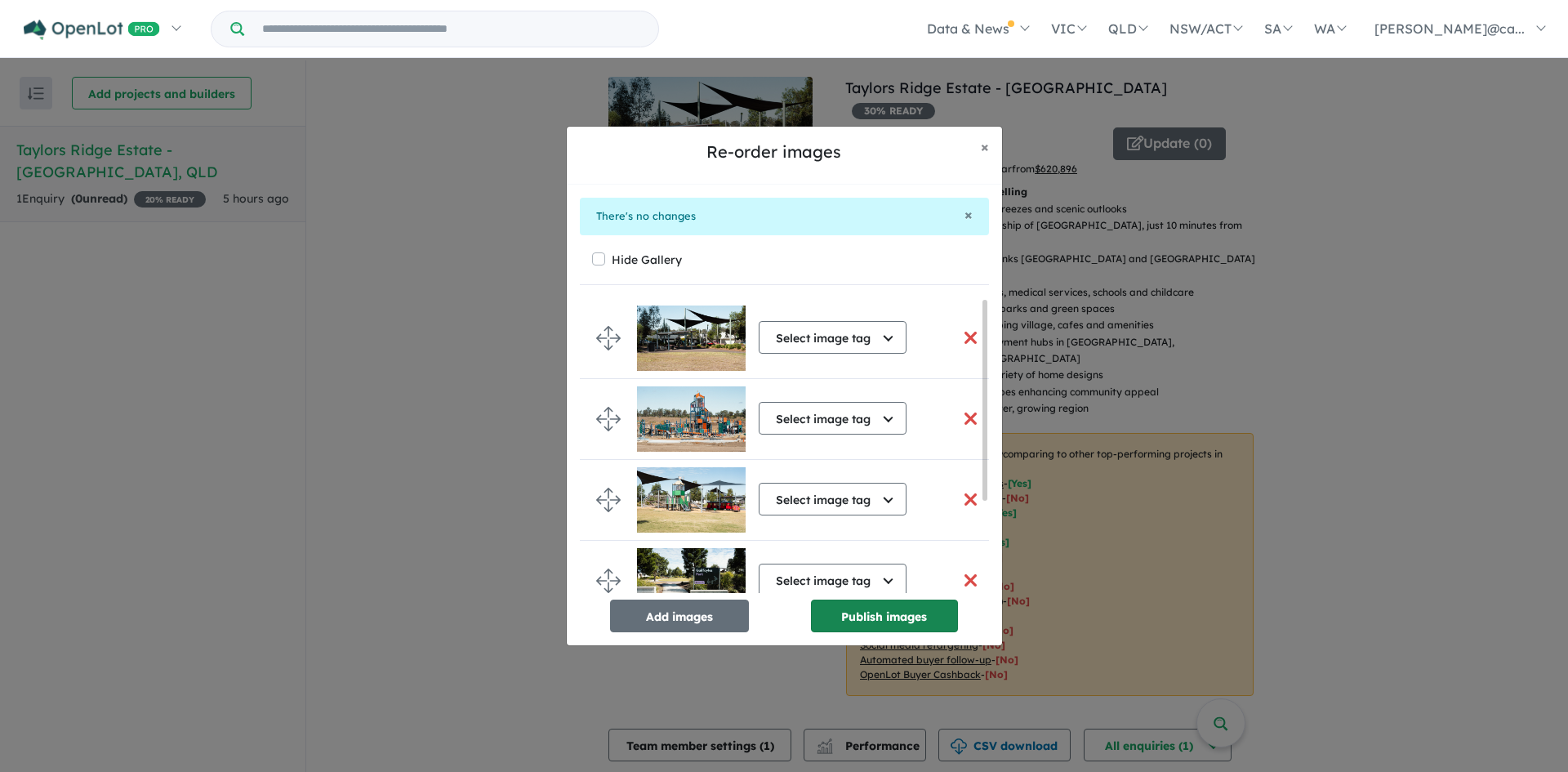
click at [842, 618] on button "Publish images" at bounding box center [884, 616] width 147 height 33
click at [989, 138] on span "×" at bounding box center [985, 147] width 8 height 19
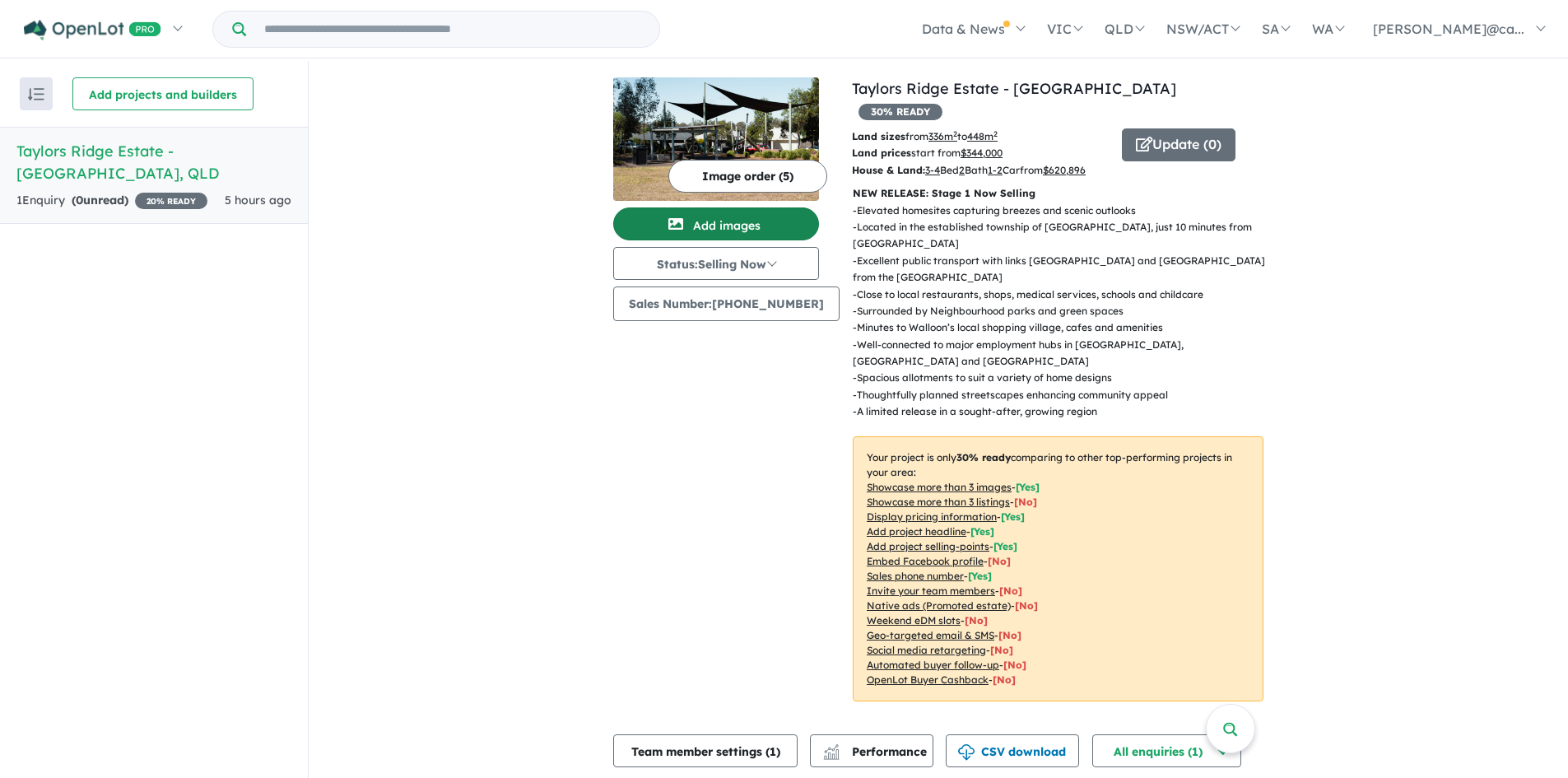
click at [724, 223] on button "Add images" at bounding box center [716, 223] width 206 height 33
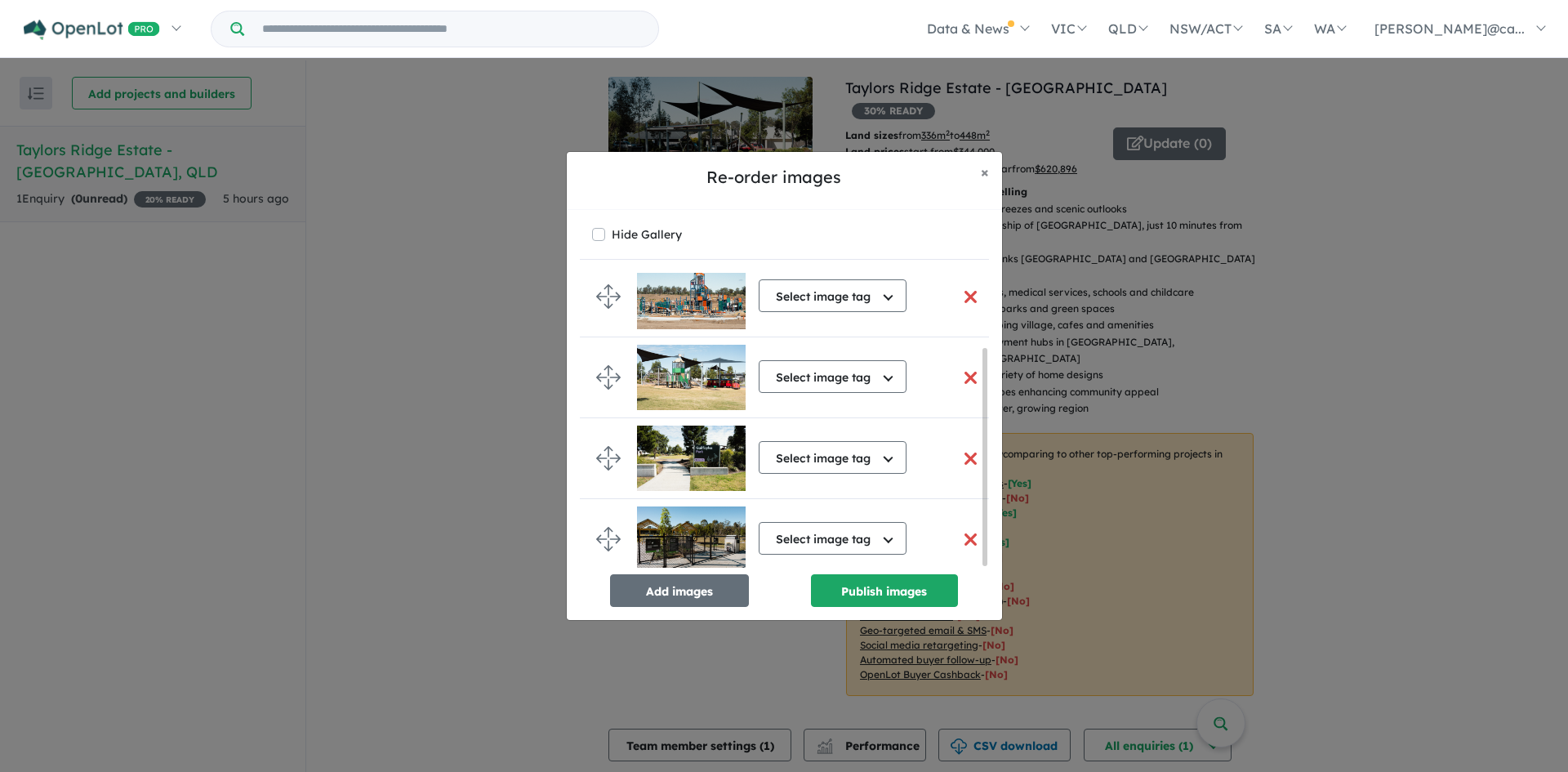
scroll to position [103, 0]
click at [676, 588] on button "Add images" at bounding box center [679, 590] width 139 height 33
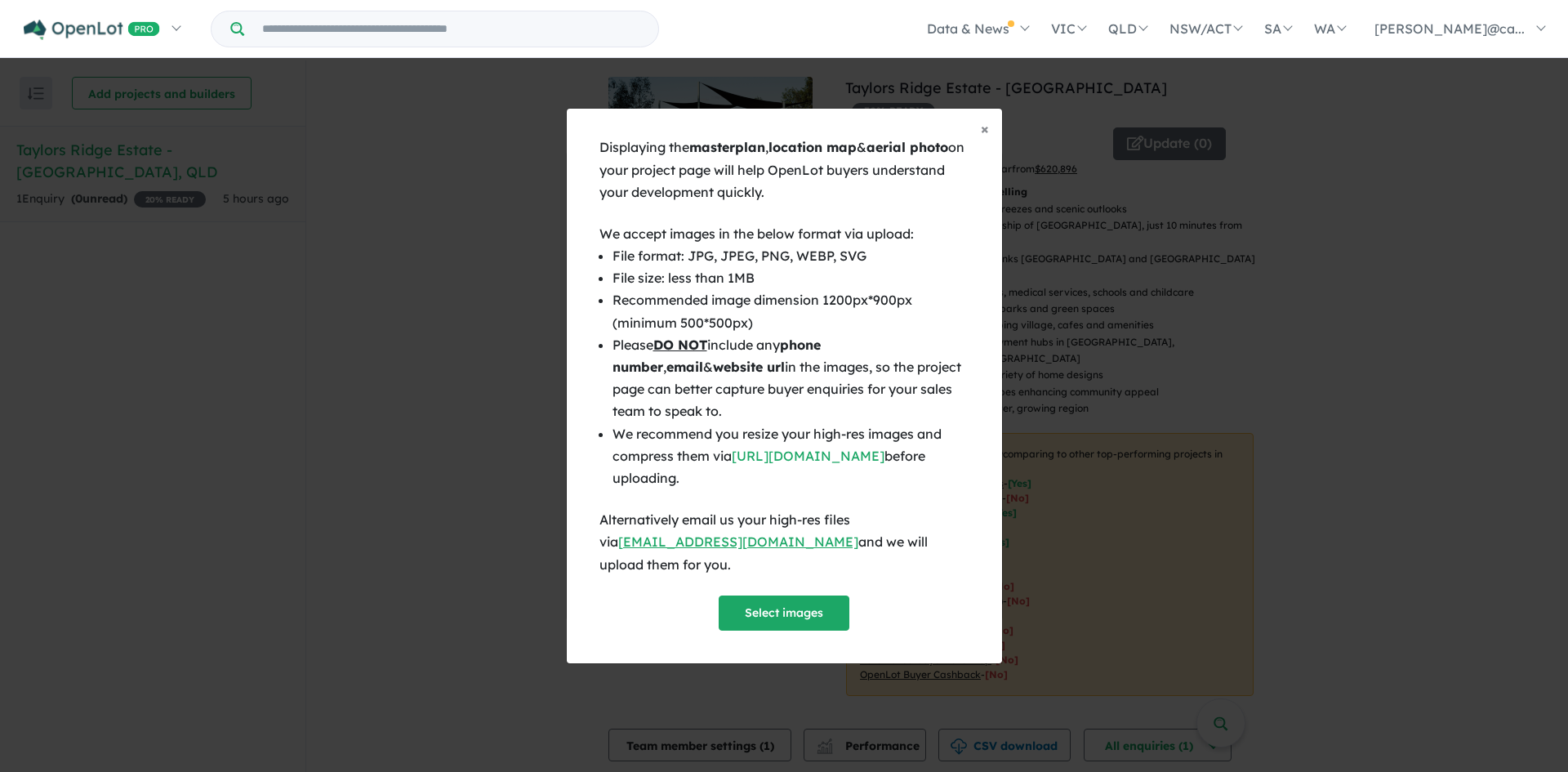
scroll to position [100, 0]
click at [778, 606] on button "Select images" at bounding box center [784, 613] width 131 height 35
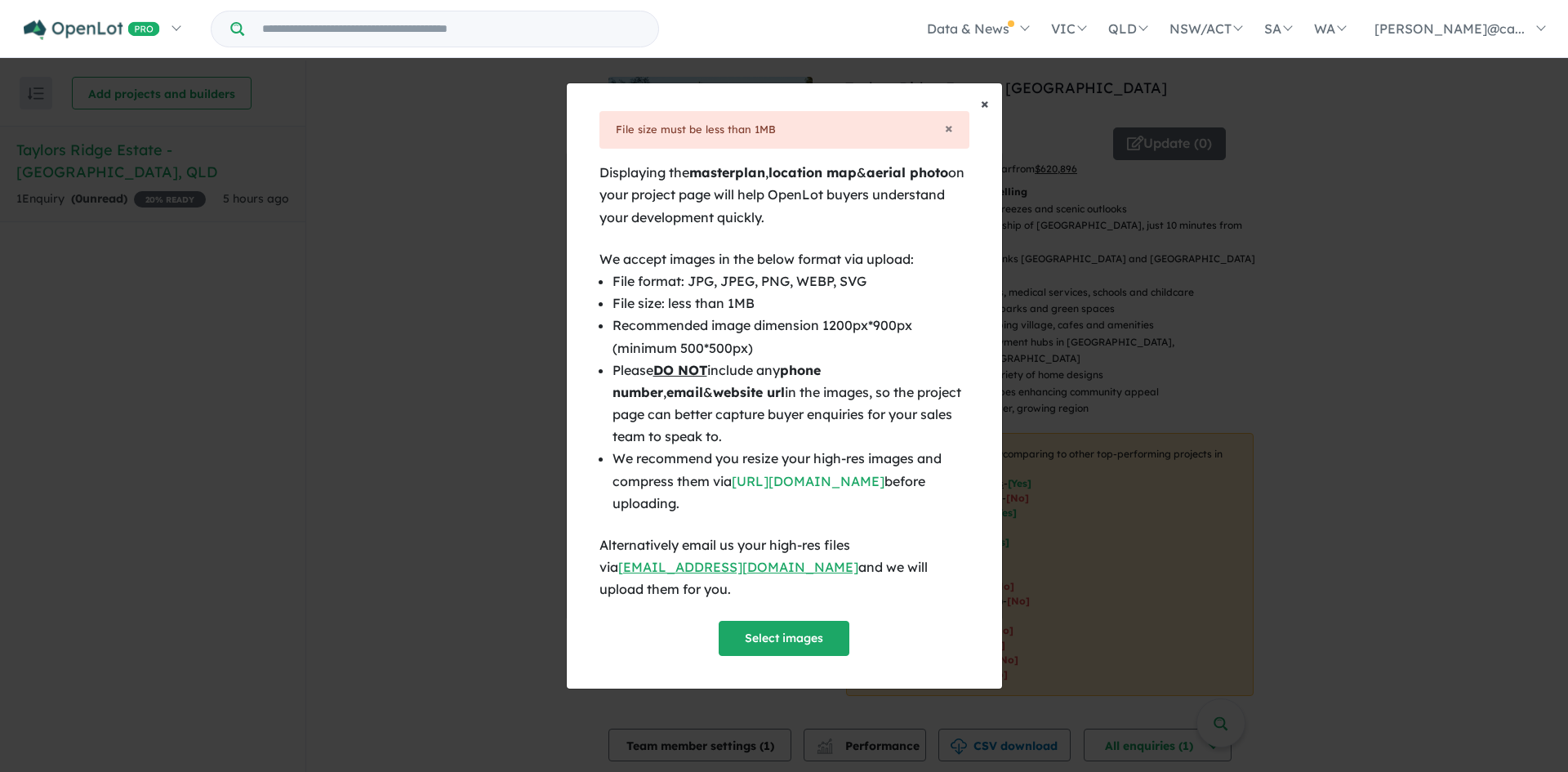
click at [984, 112] on span "×" at bounding box center [985, 103] width 8 height 19
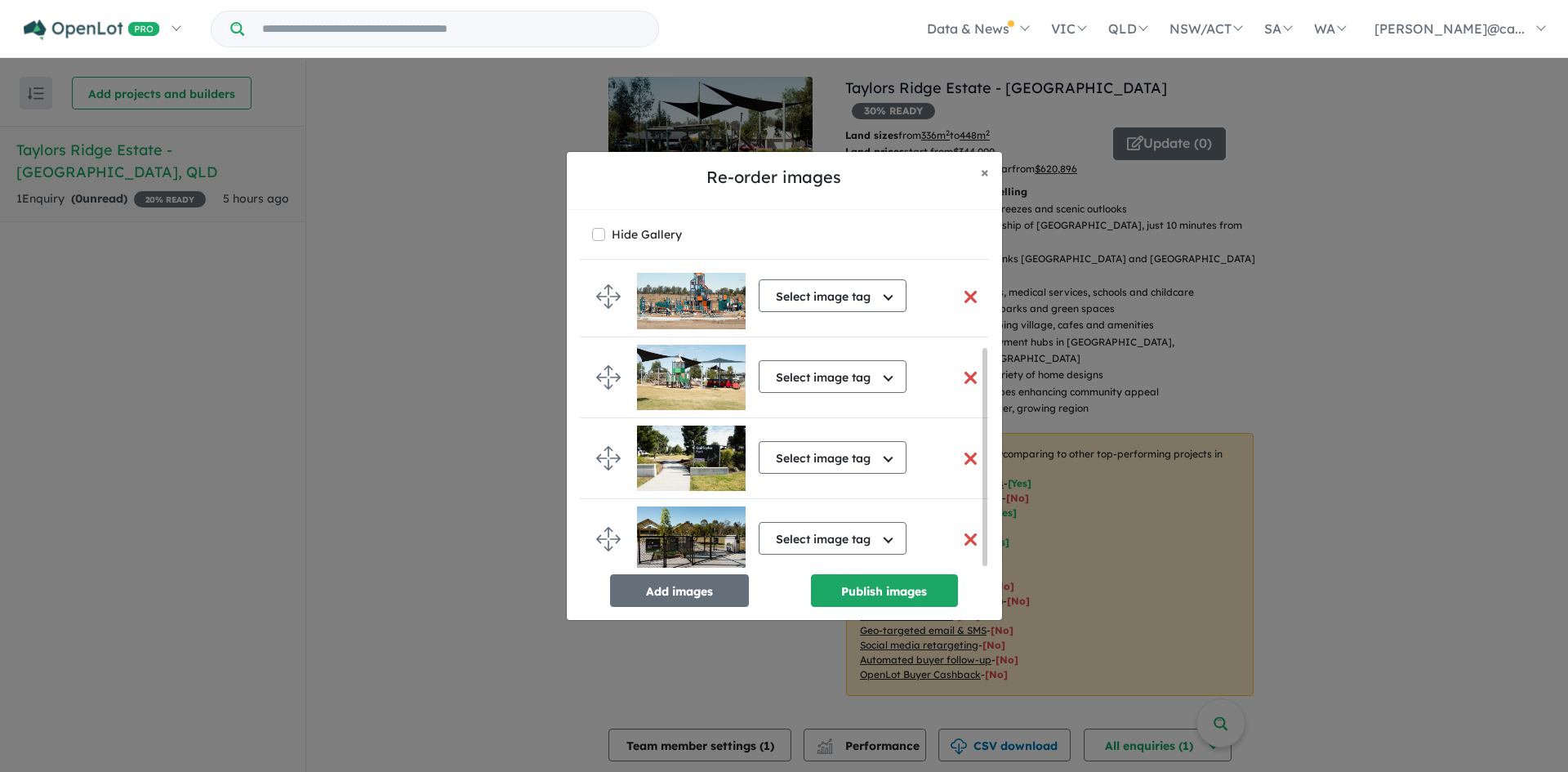
scroll to position [103, 0]
click at [985, 175] on span "×" at bounding box center [985, 172] width 8 height 19
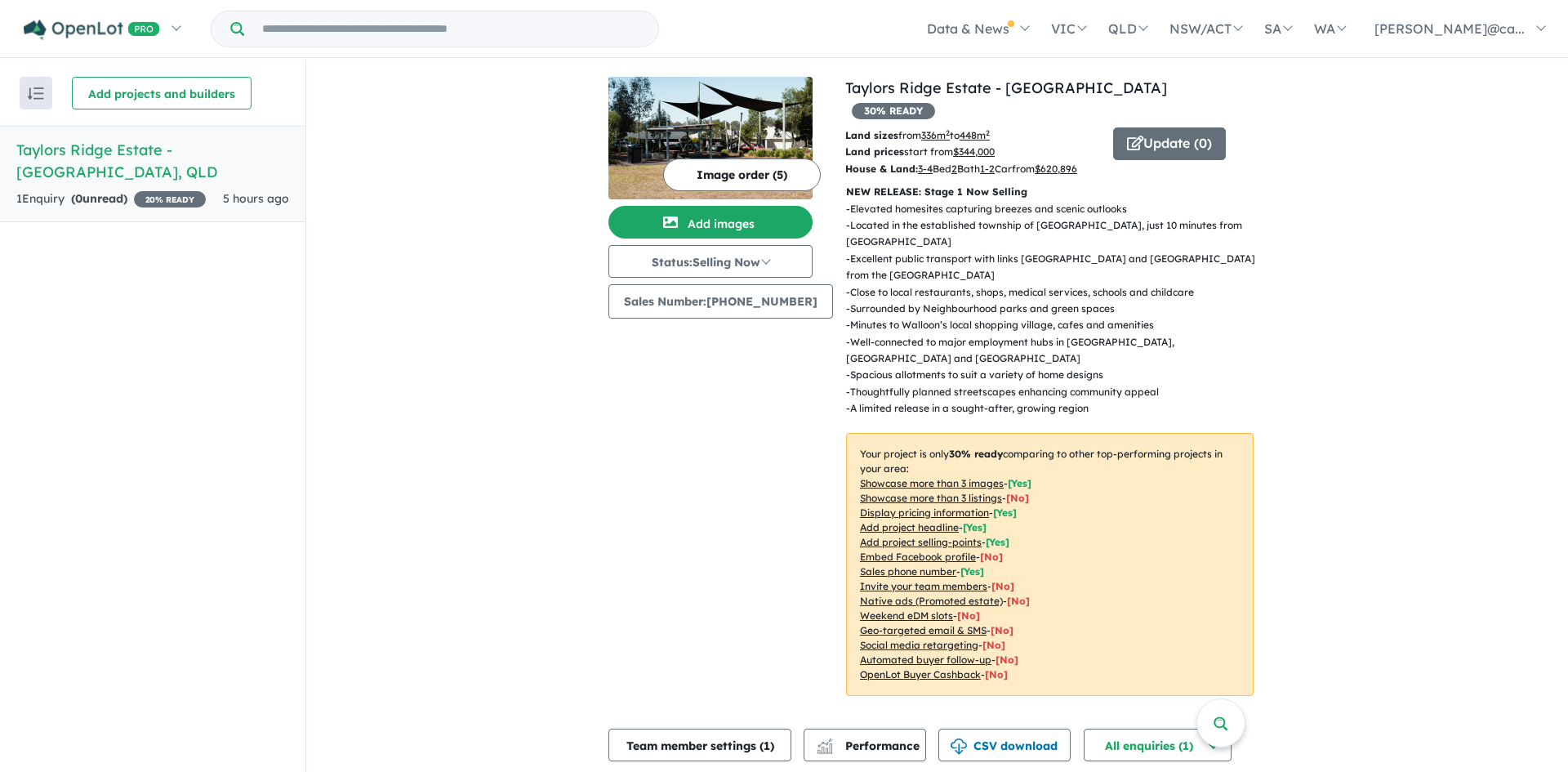
scroll to position [100, 0]
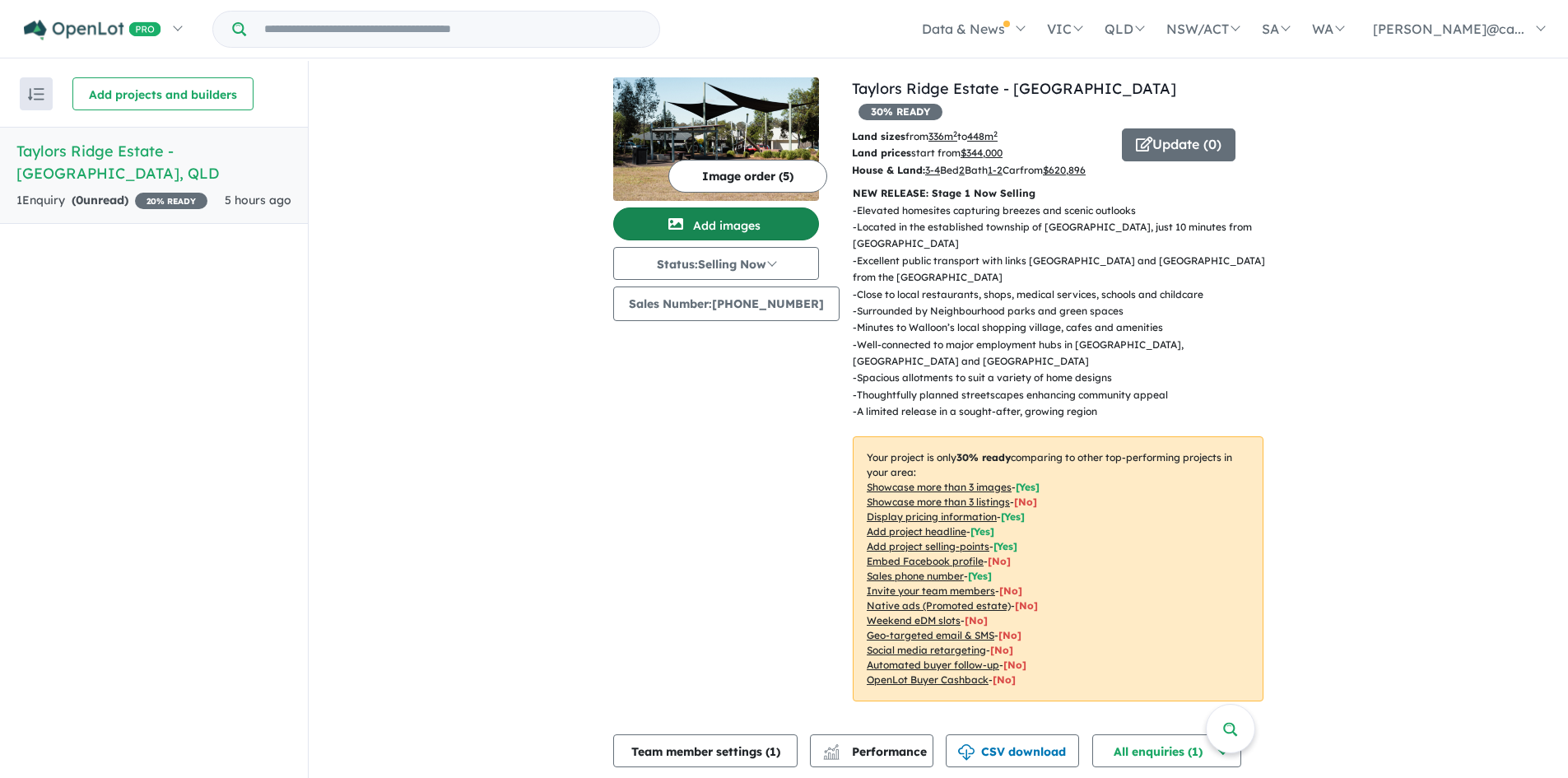
click at [721, 217] on button "Add images" at bounding box center [716, 223] width 206 height 33
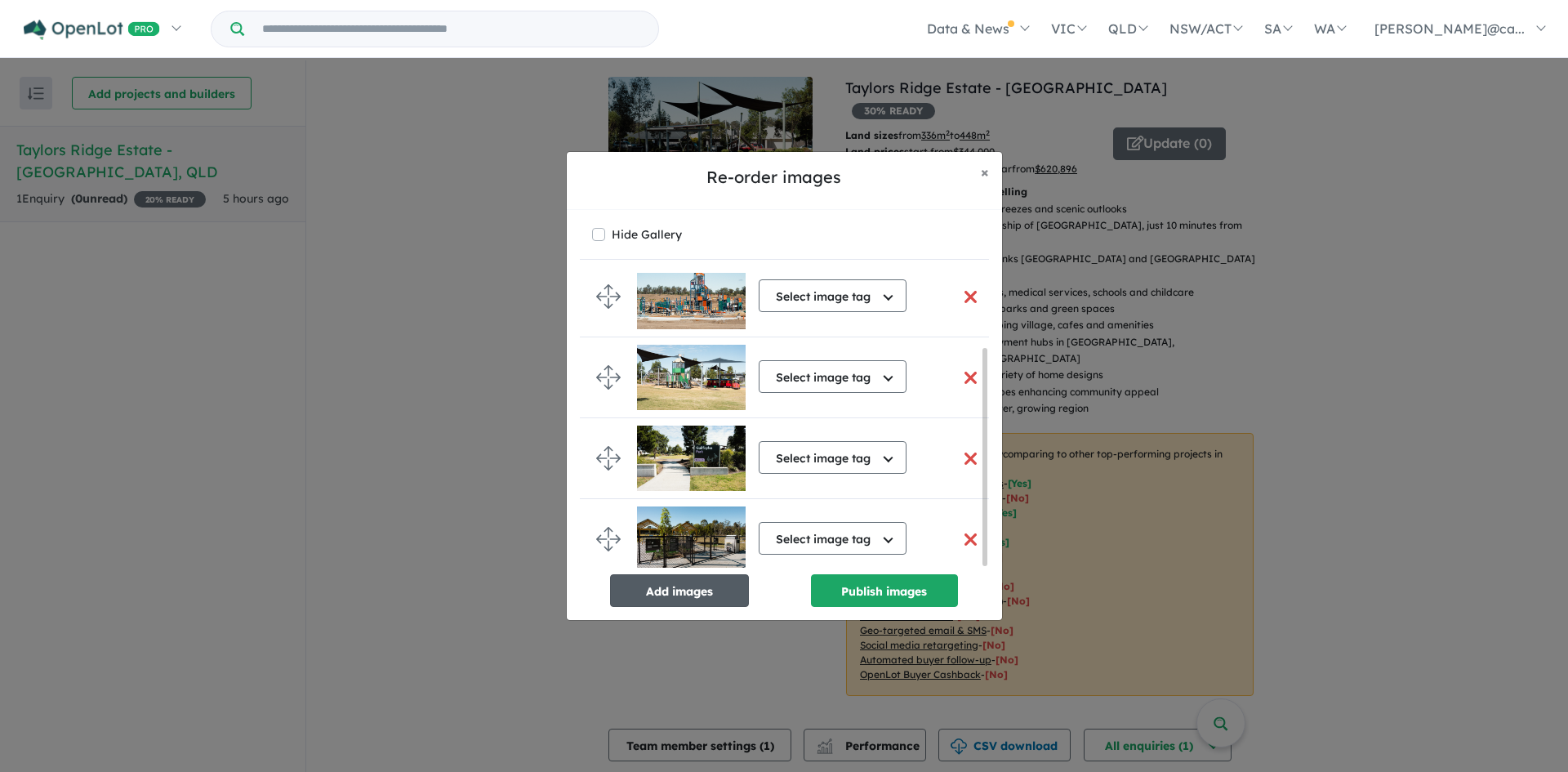
click at [676, 589] on button "Add images" at bounding box center [679, 590] width 139 height 33
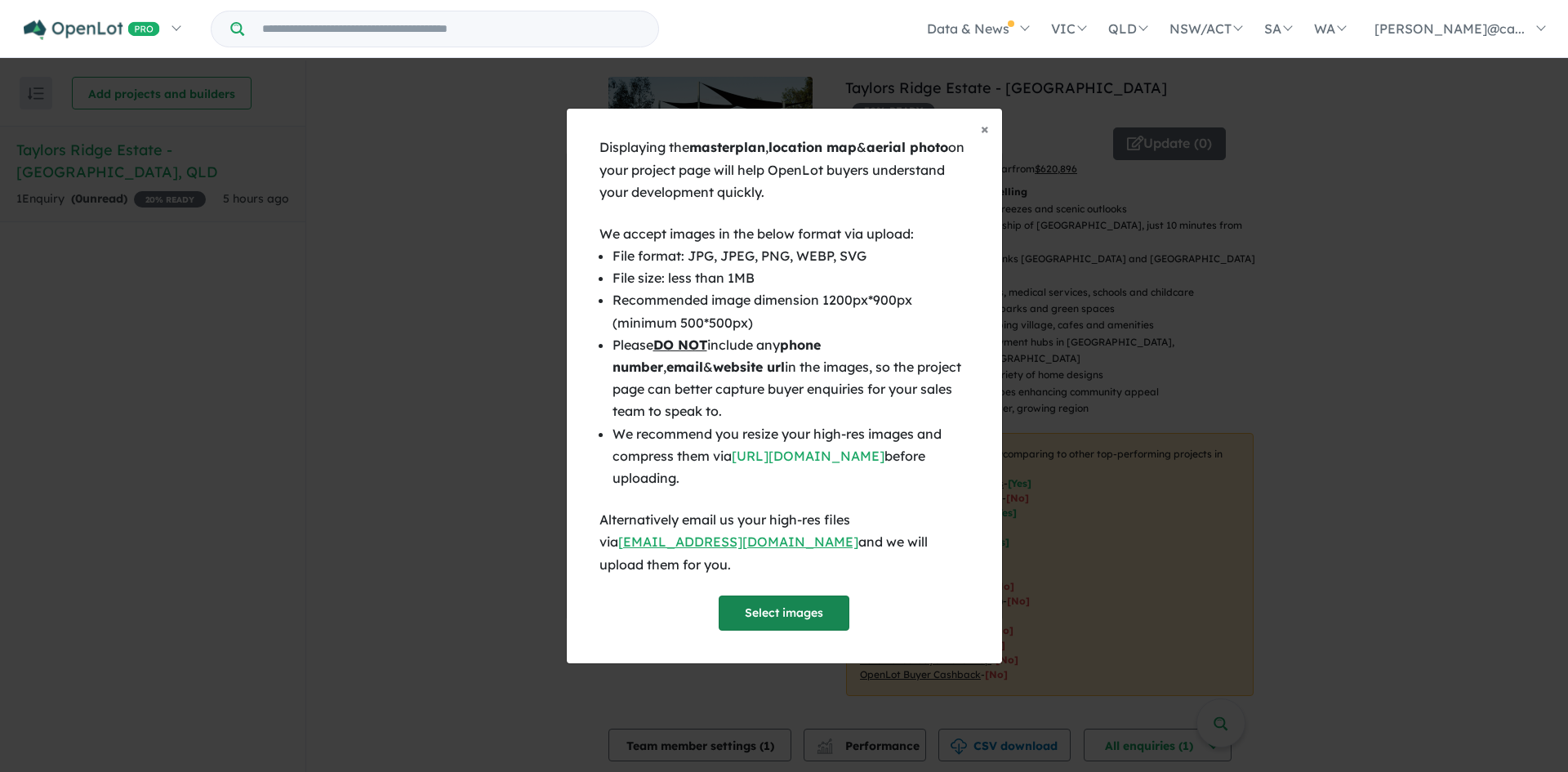
click at [772, 607] on button "Select images" at bounding box center [784, 613] width 131 height 35
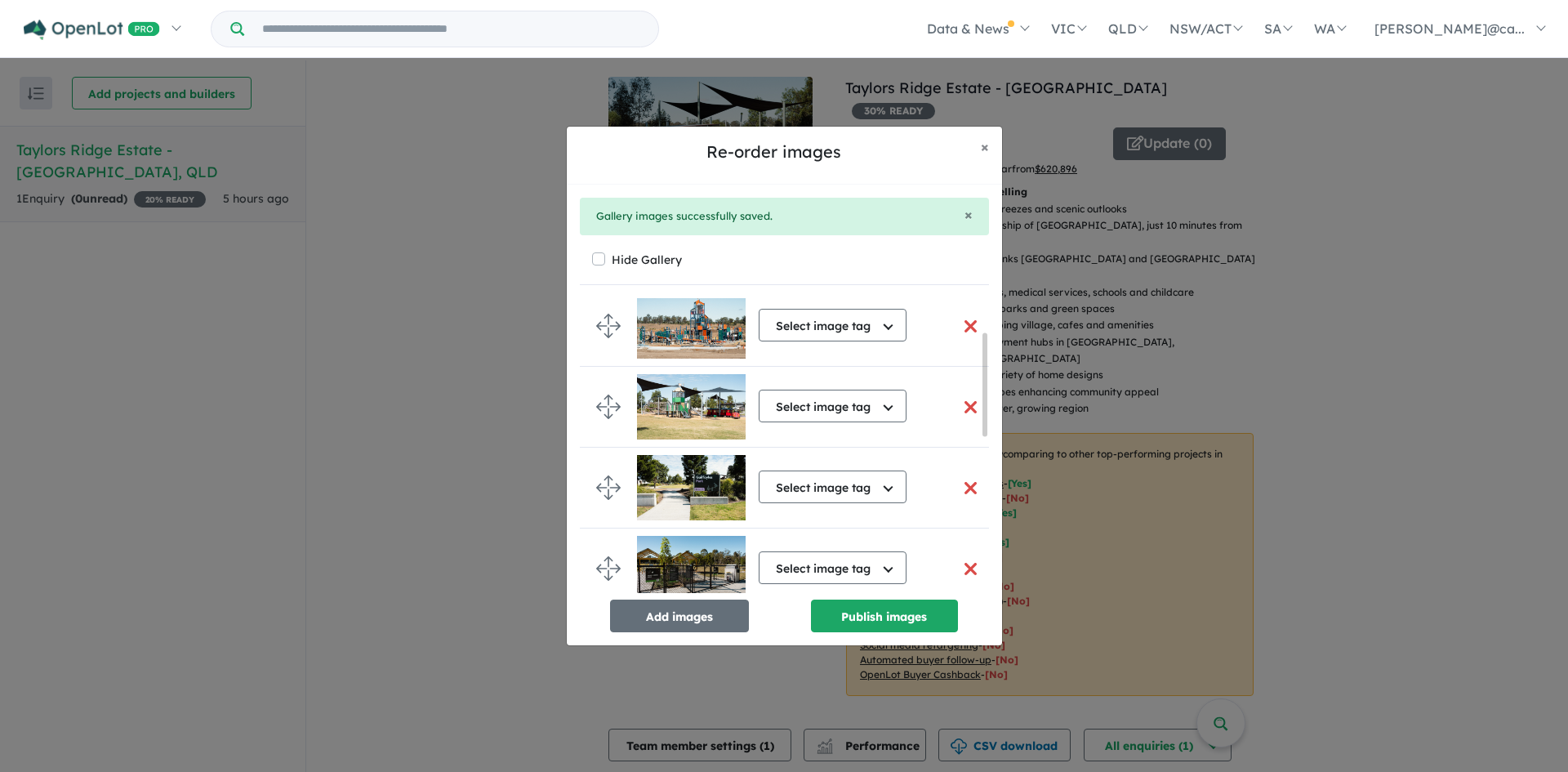
scroll to position [97, 0]
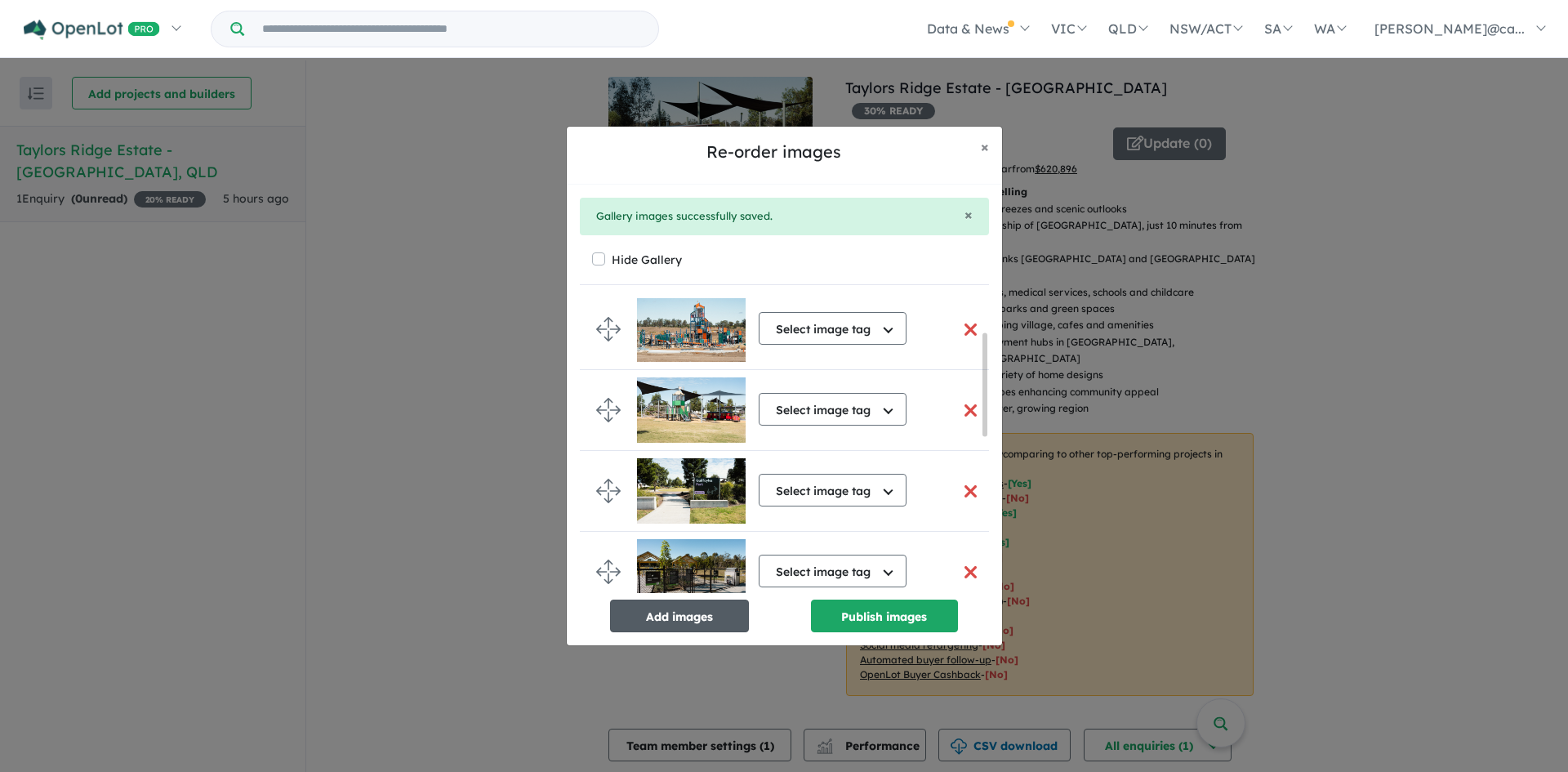
click at [667, 621] on button "Add images" at bounding box center [679, 616] width 139 height 33
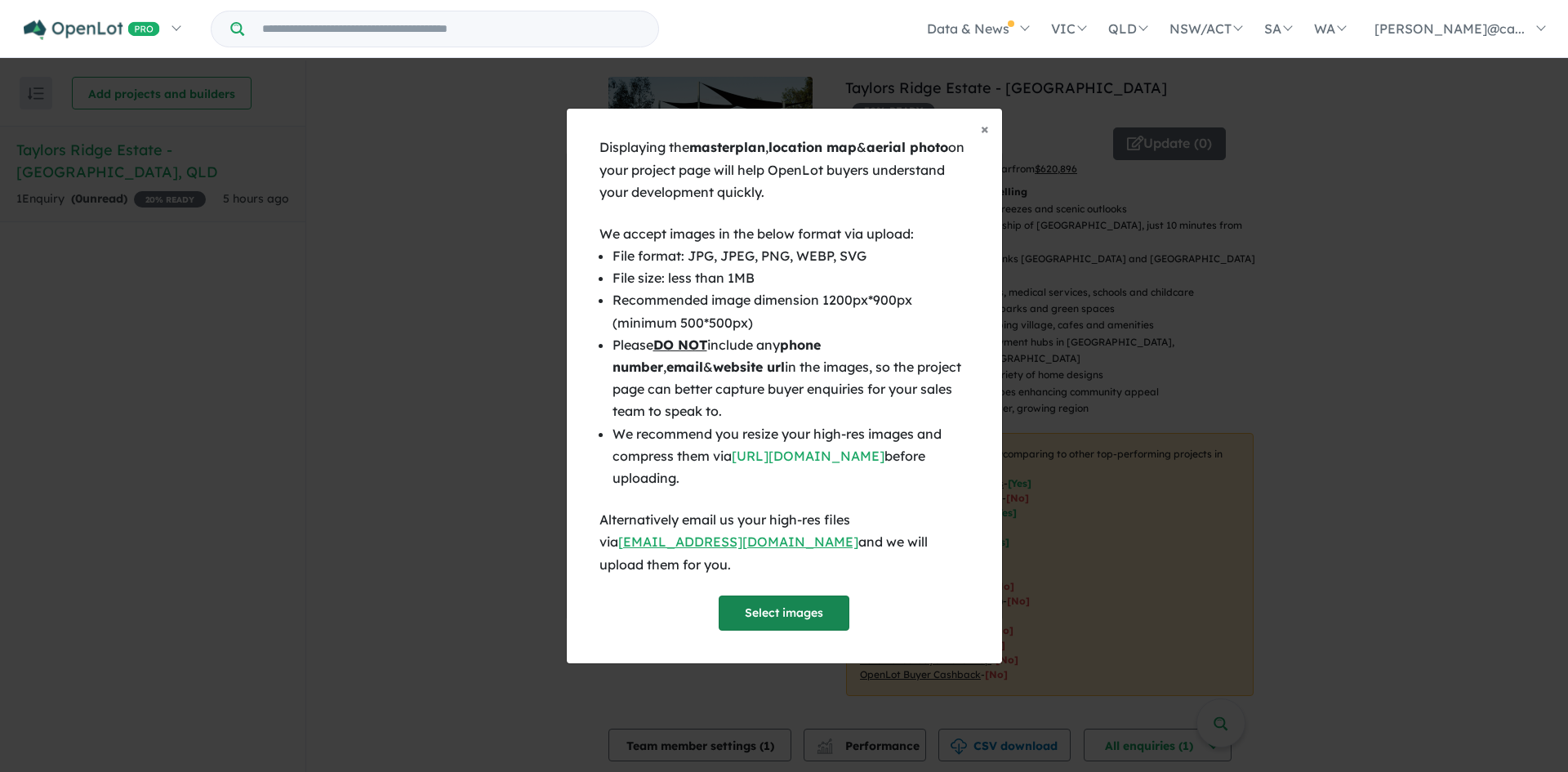
click at [760, 611] on button "Select images" at bounding box center [784, 613] width 131 height 35
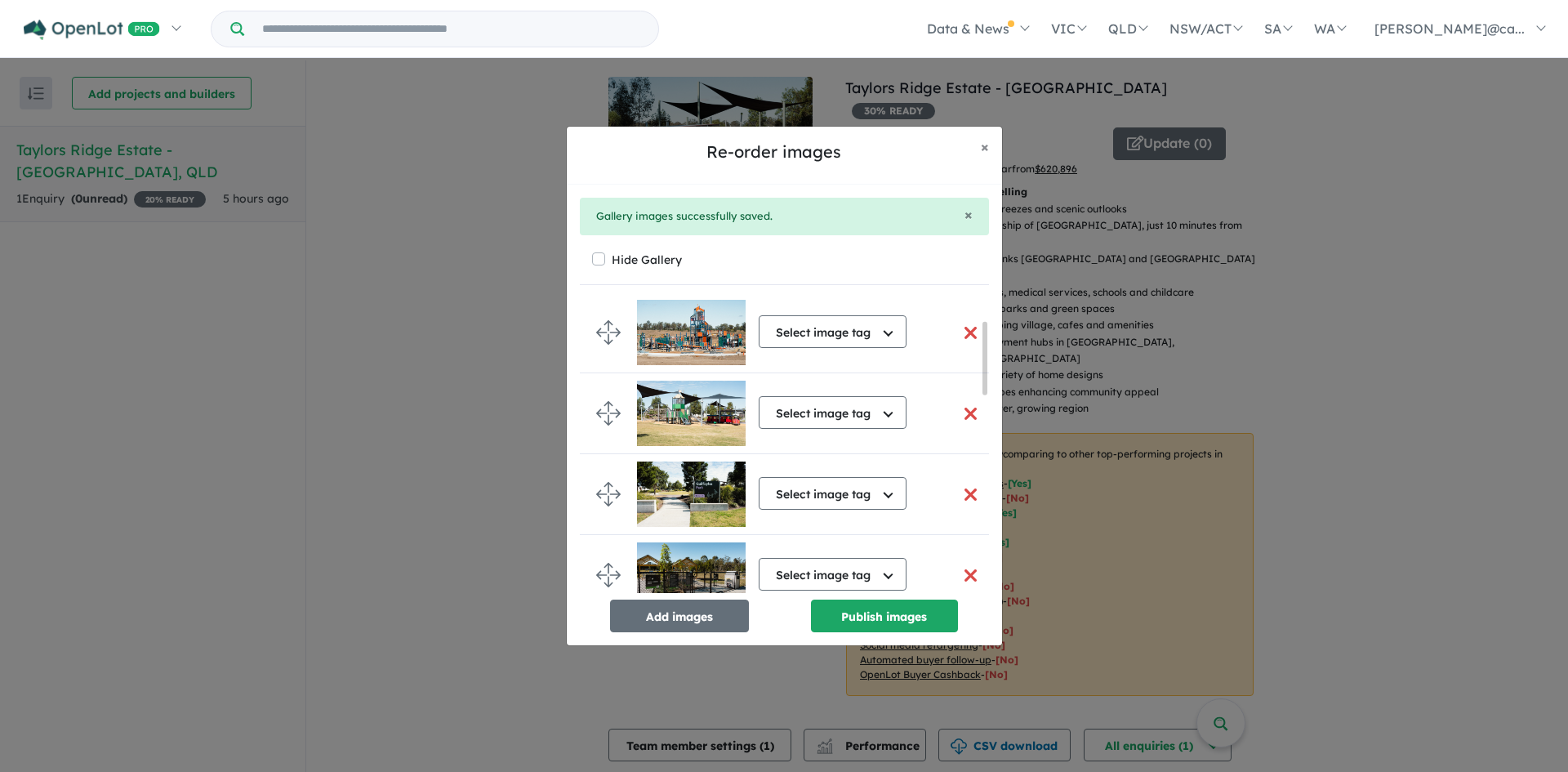
scroll to position [90, 0]
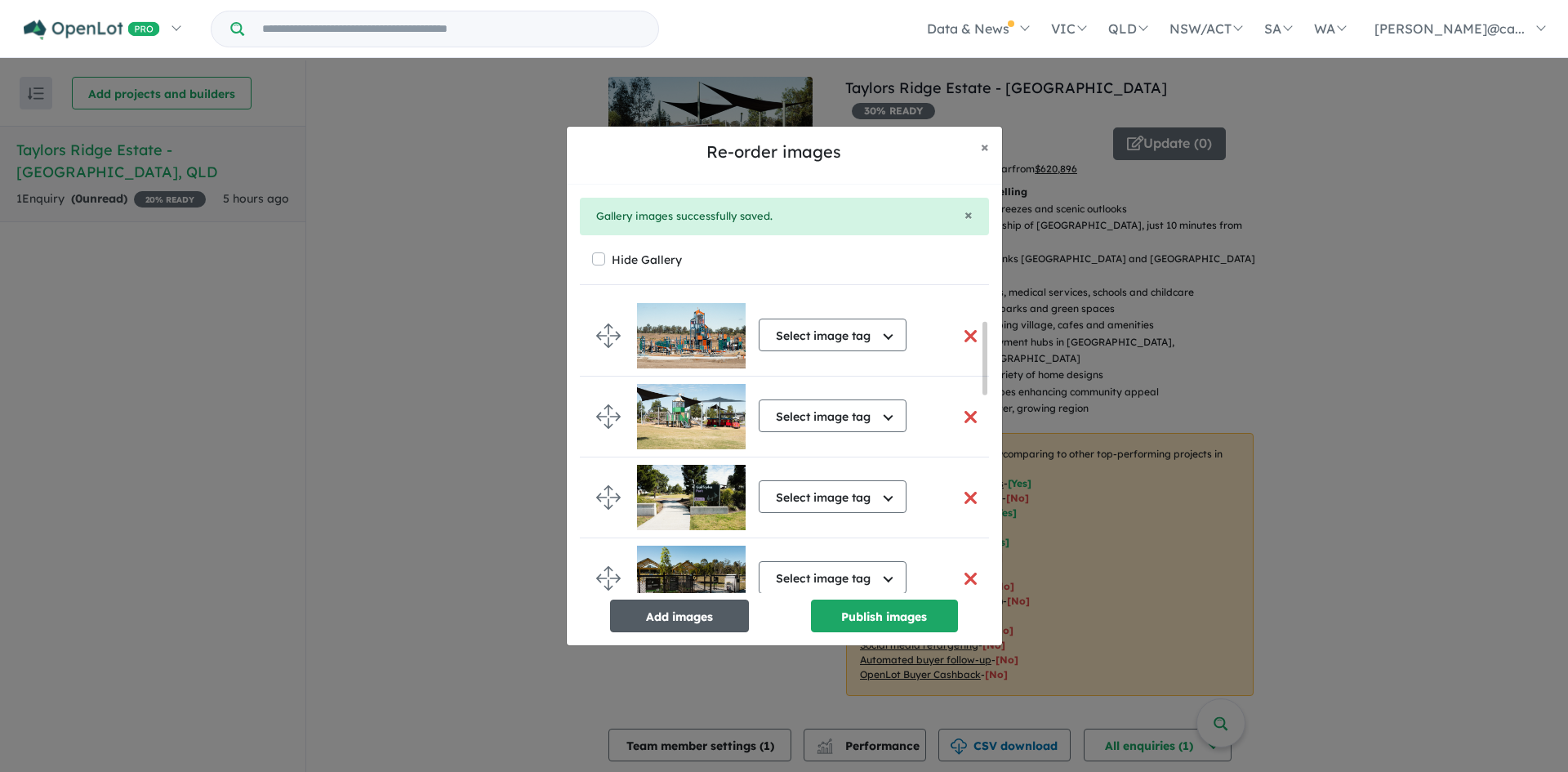
click at [700, 623] on button "Add images" at bounding box center [679, 616] width 139 height 33
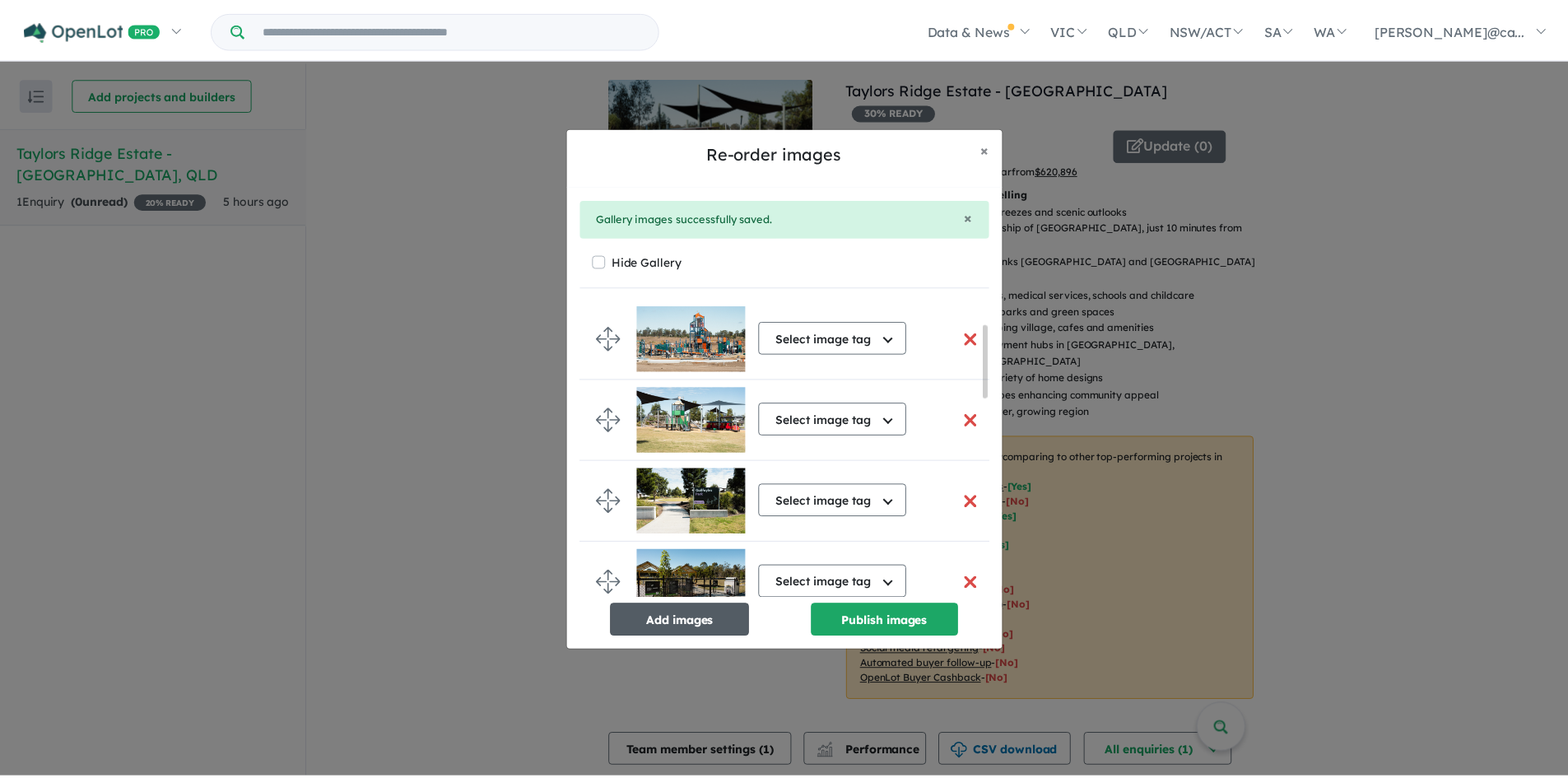
scroll to position [87, 0]
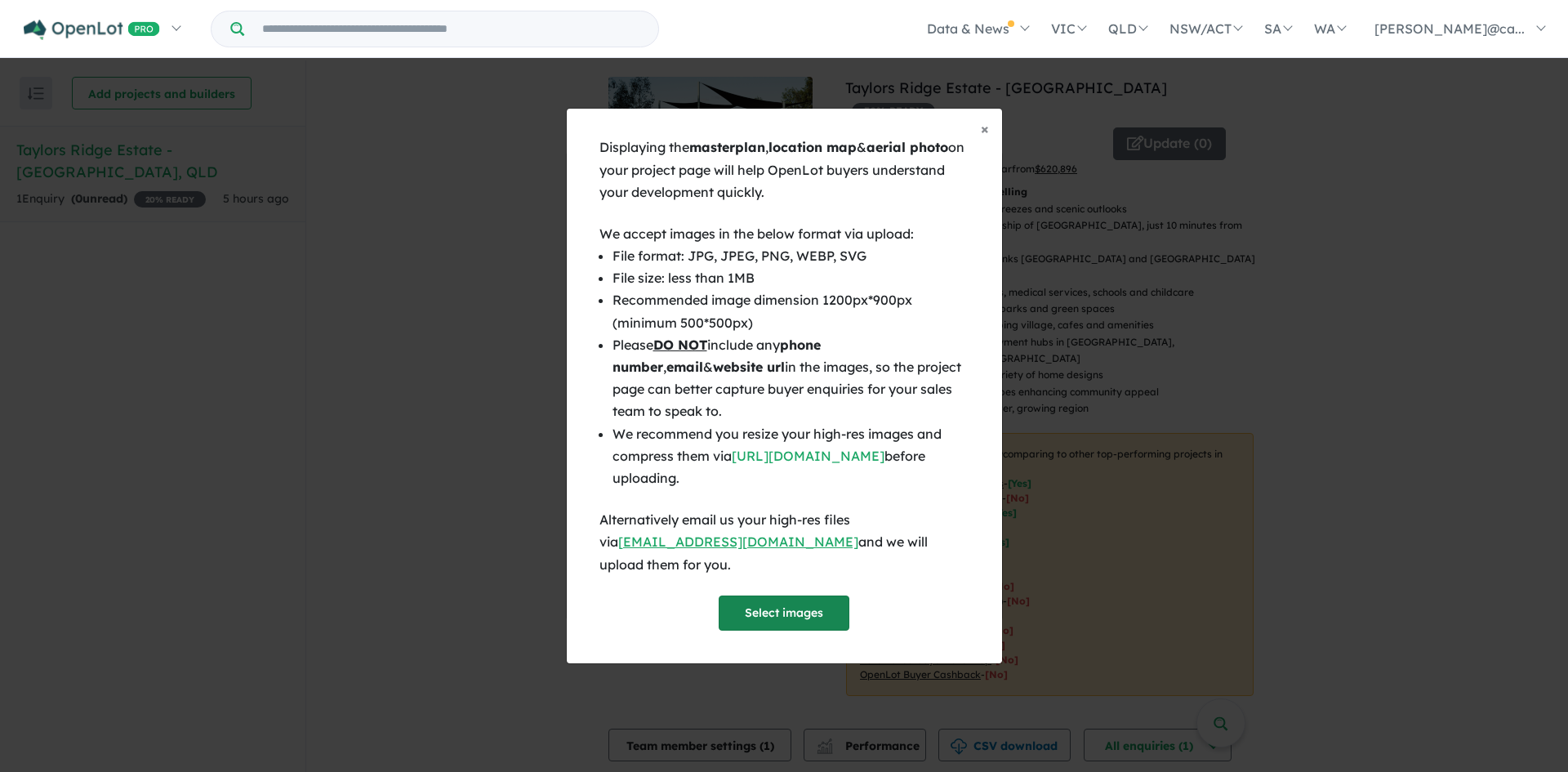
click at [818, 610] on button "Select images" at bounding box center [784, 613] width 131 height 35
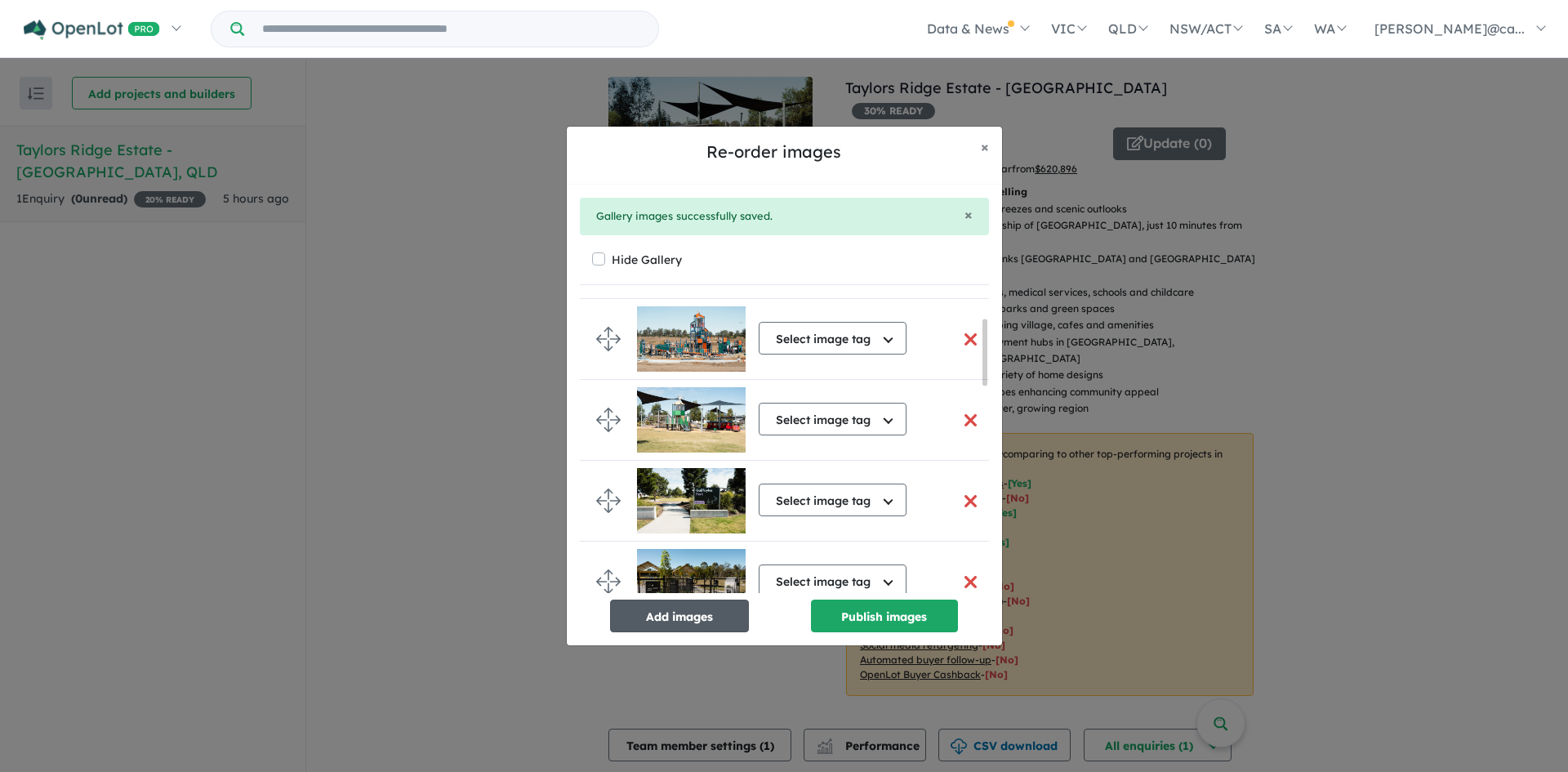
click at [676, 617] on button "Add images" at bounding box center [679, 616] width 139 height 33
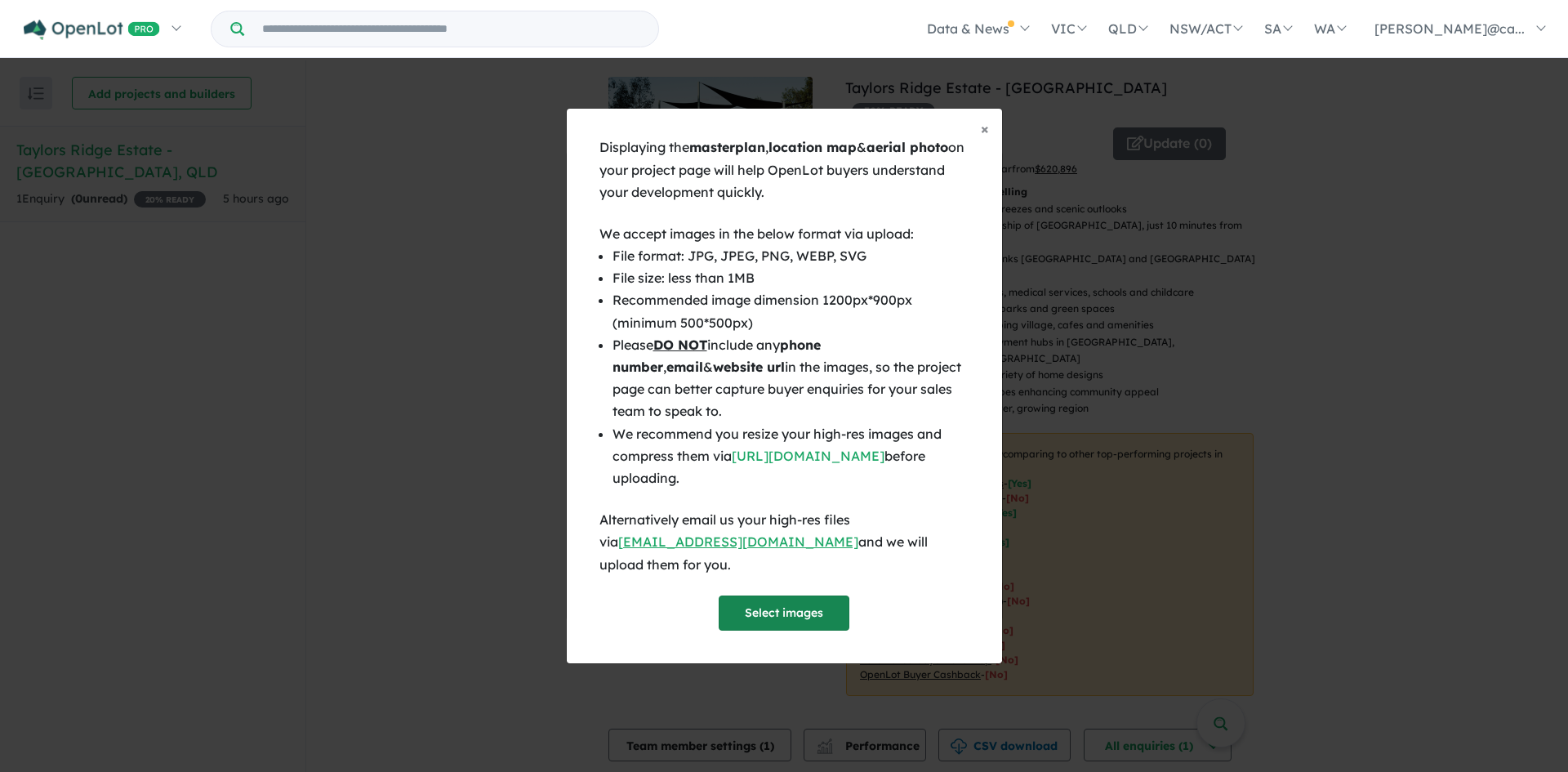
click at [778, 610] on button "Select images" at bounding box center [784, 613] width 131 height 35
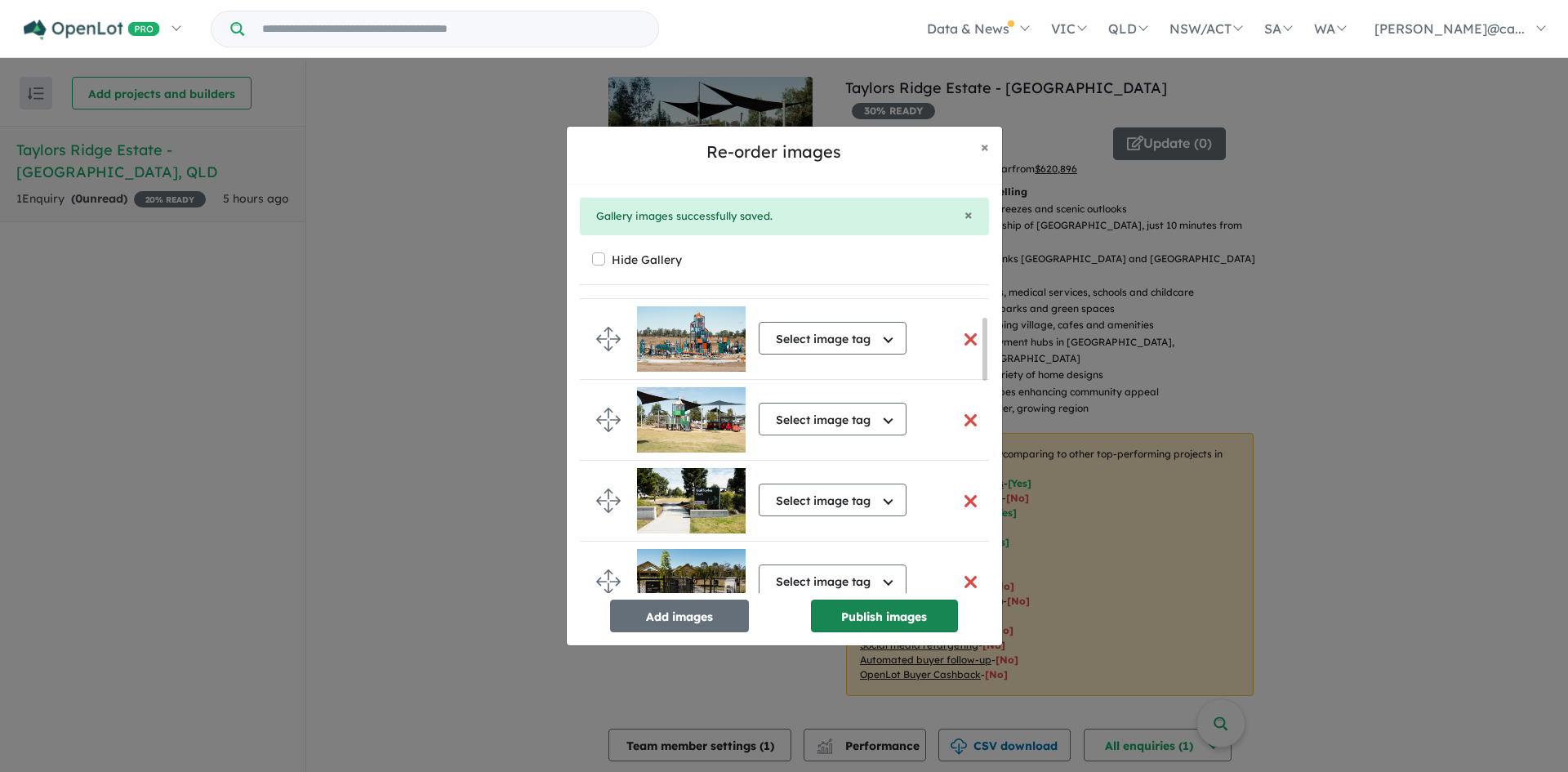
click at [869, 618] on button "Publish images" at bounding box center [884, 616] width 147 height 33
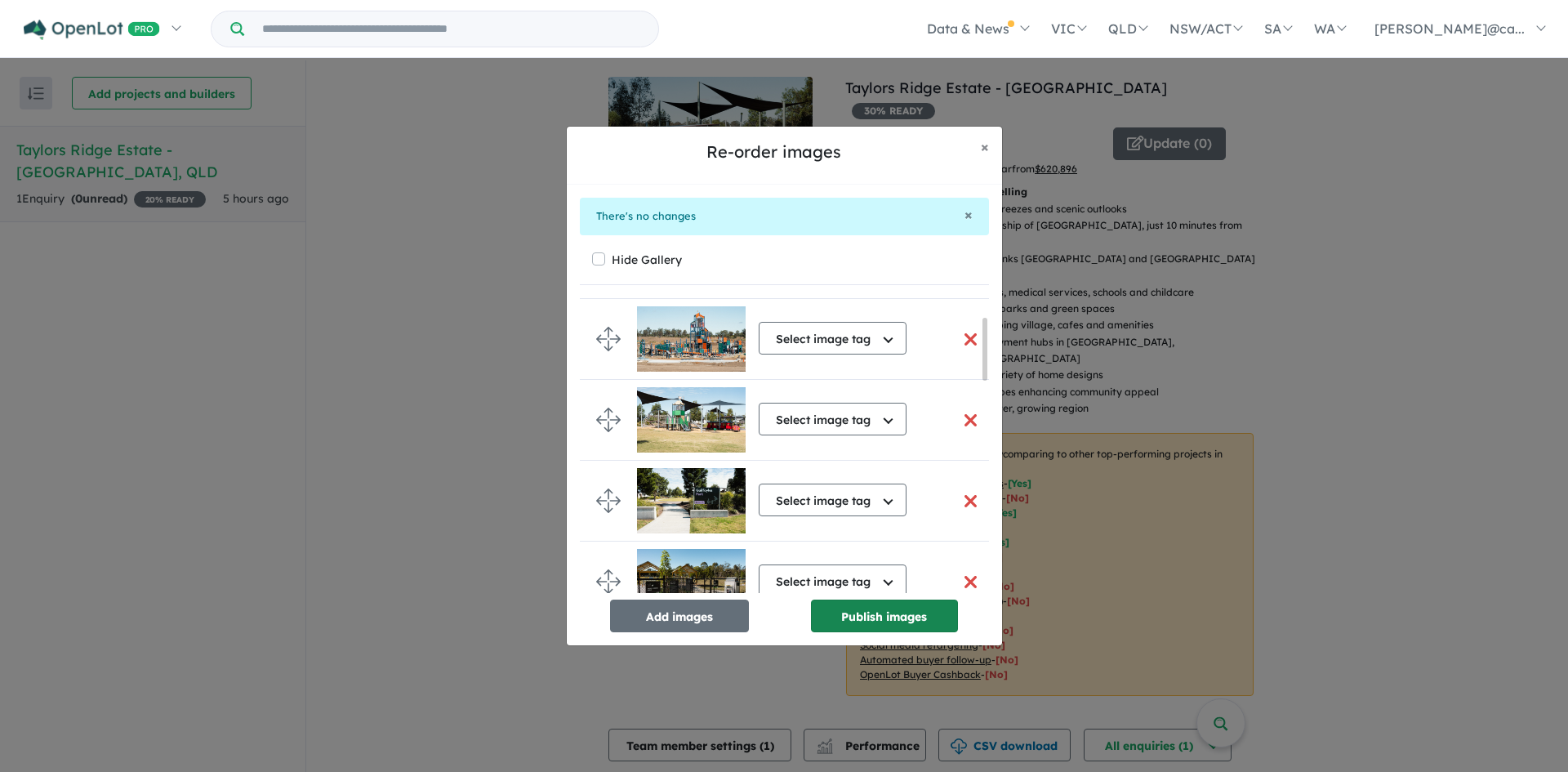
click at [876, 623] on button "Publish images" at bounding box center [884, 616] width 147 height 33
click at [987, 113] on div "Re-order images × Close × There's no changes Hide Gallery Select image tag Sele…" at bounding box center [784, 386] width 1568 height 772
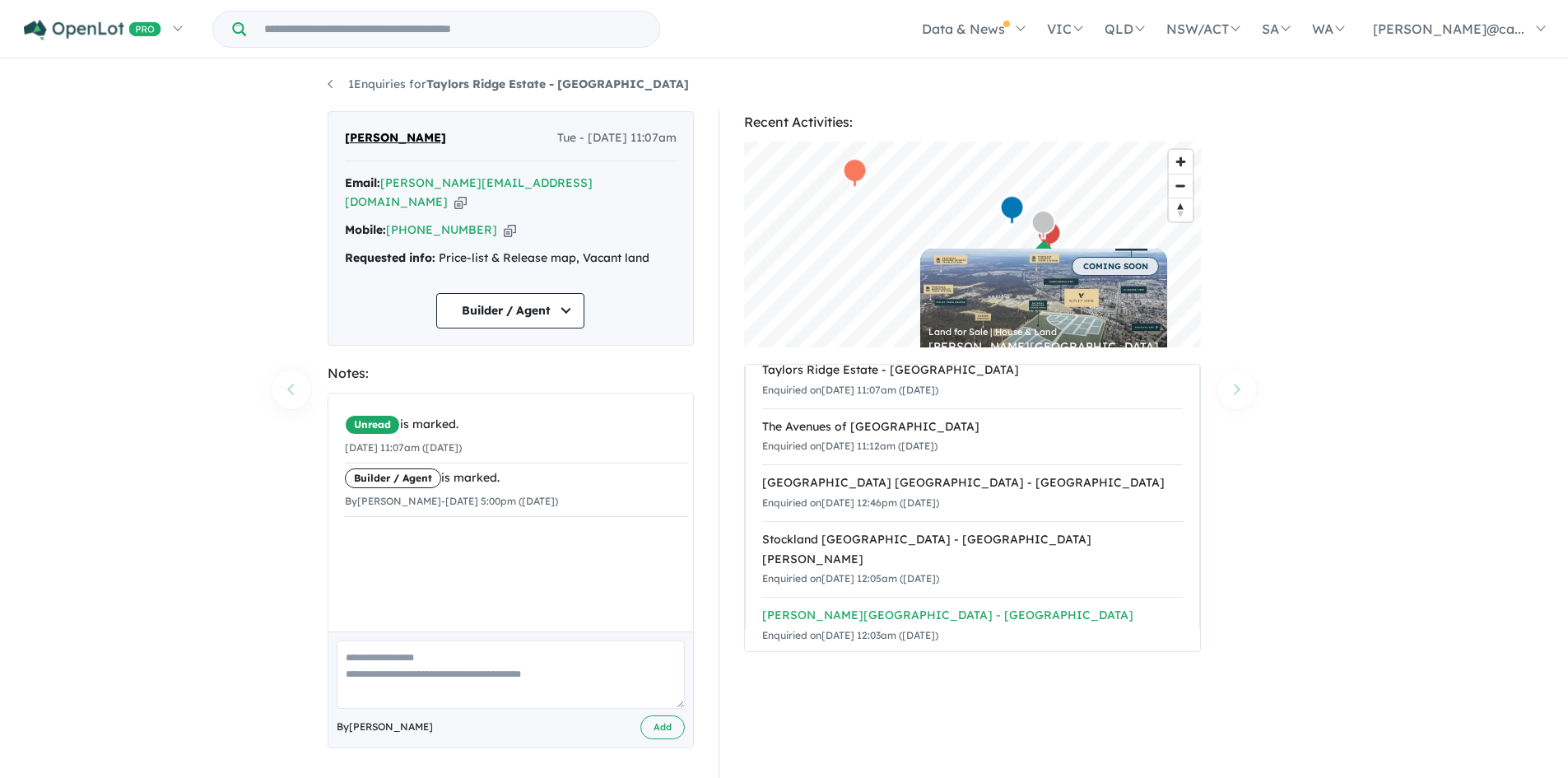
click at [822, 606] on div "Ripley View Estate - Flinders View" at bounding box center [972, 615] width 421 height 20
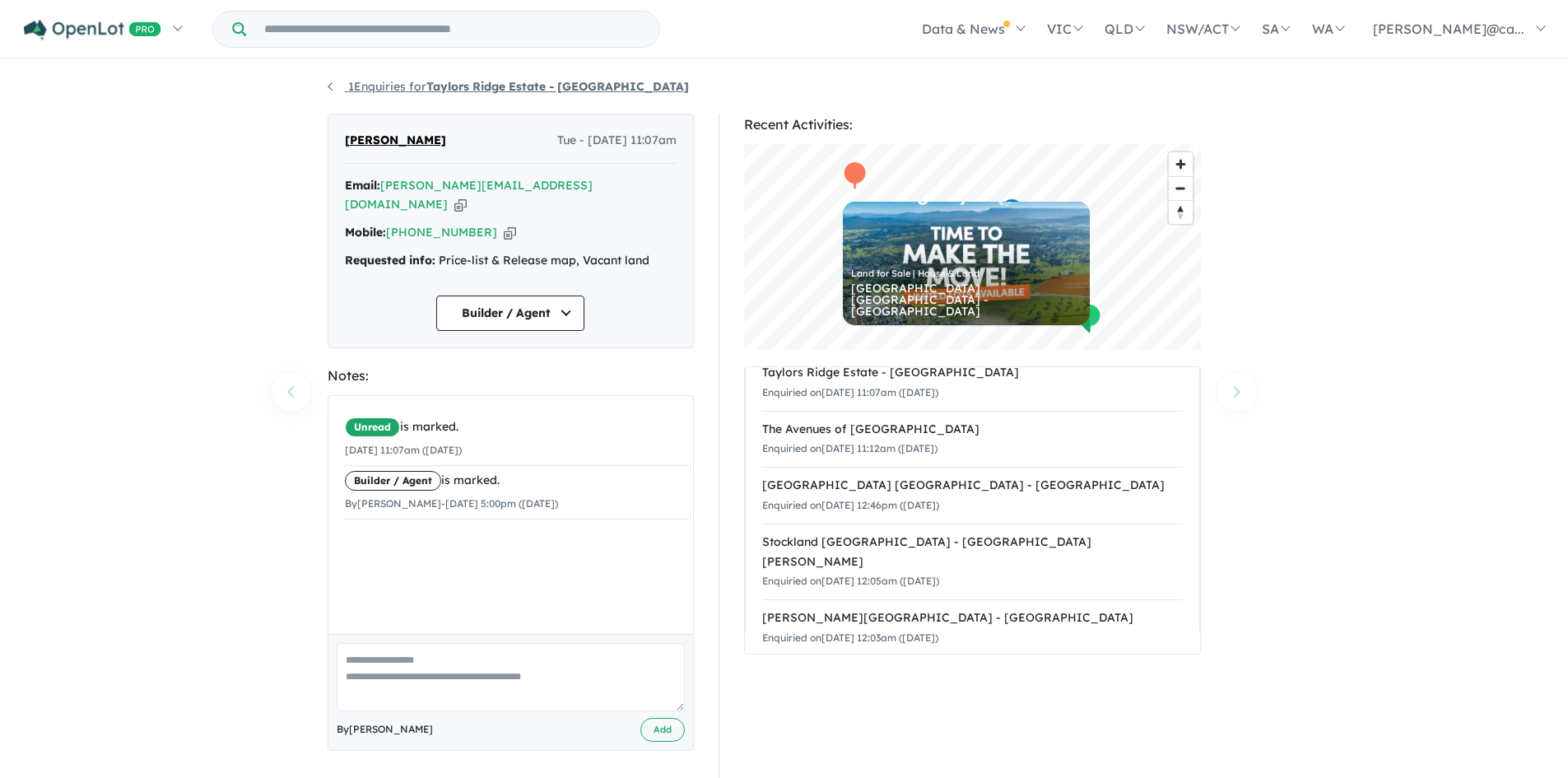
click at [335, 92] on link "1 Enquiries for Taylors Ridge Estate - Walloon" at bounding box center [509, 86] width 362 height 15
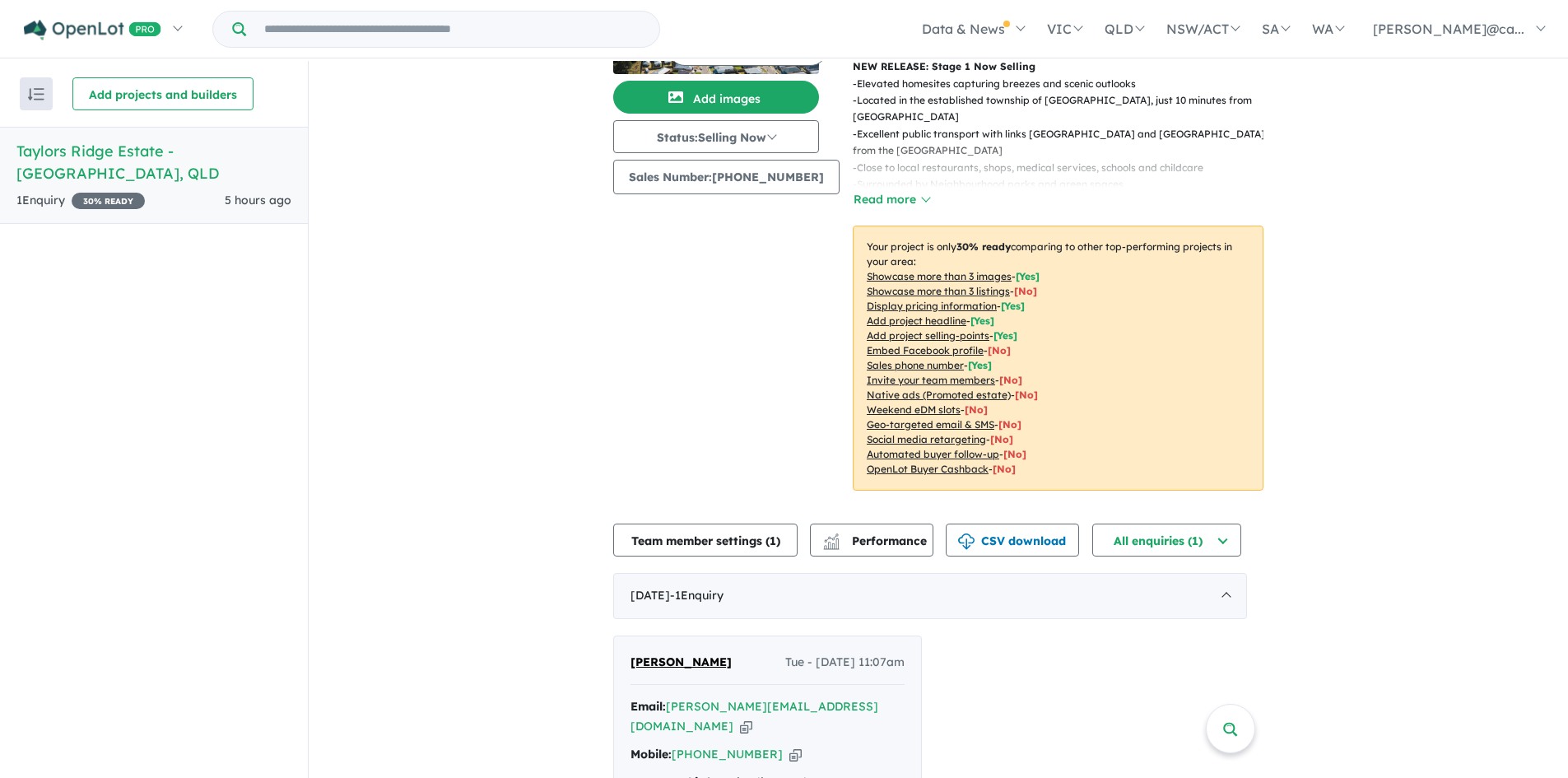
scroll to position [247, 0]
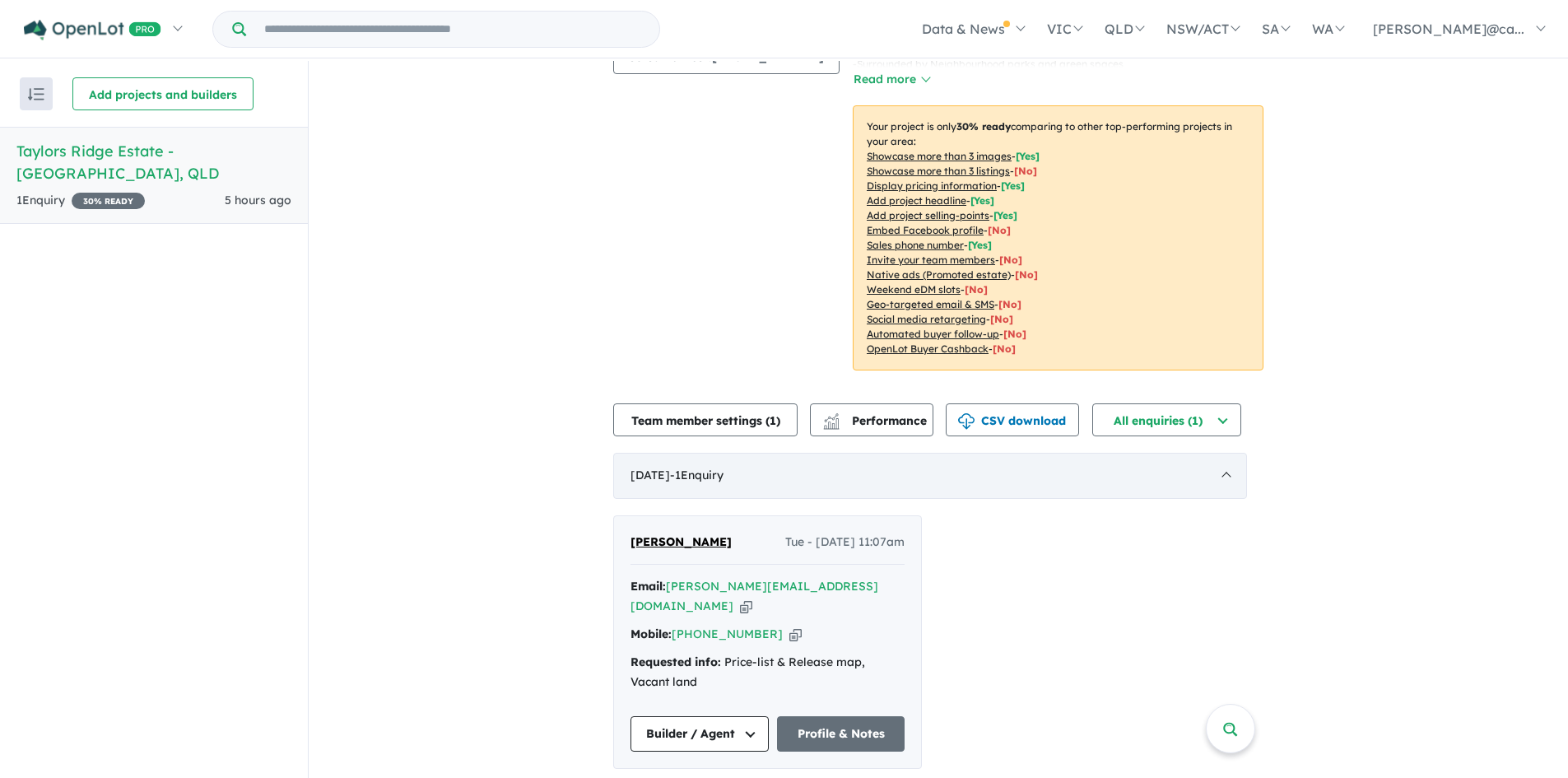
click at [1222, 471] on div "August 2025 - 1 Enquir y ( 0 unread)" at bounding box center [930, 475] width 634 height 46
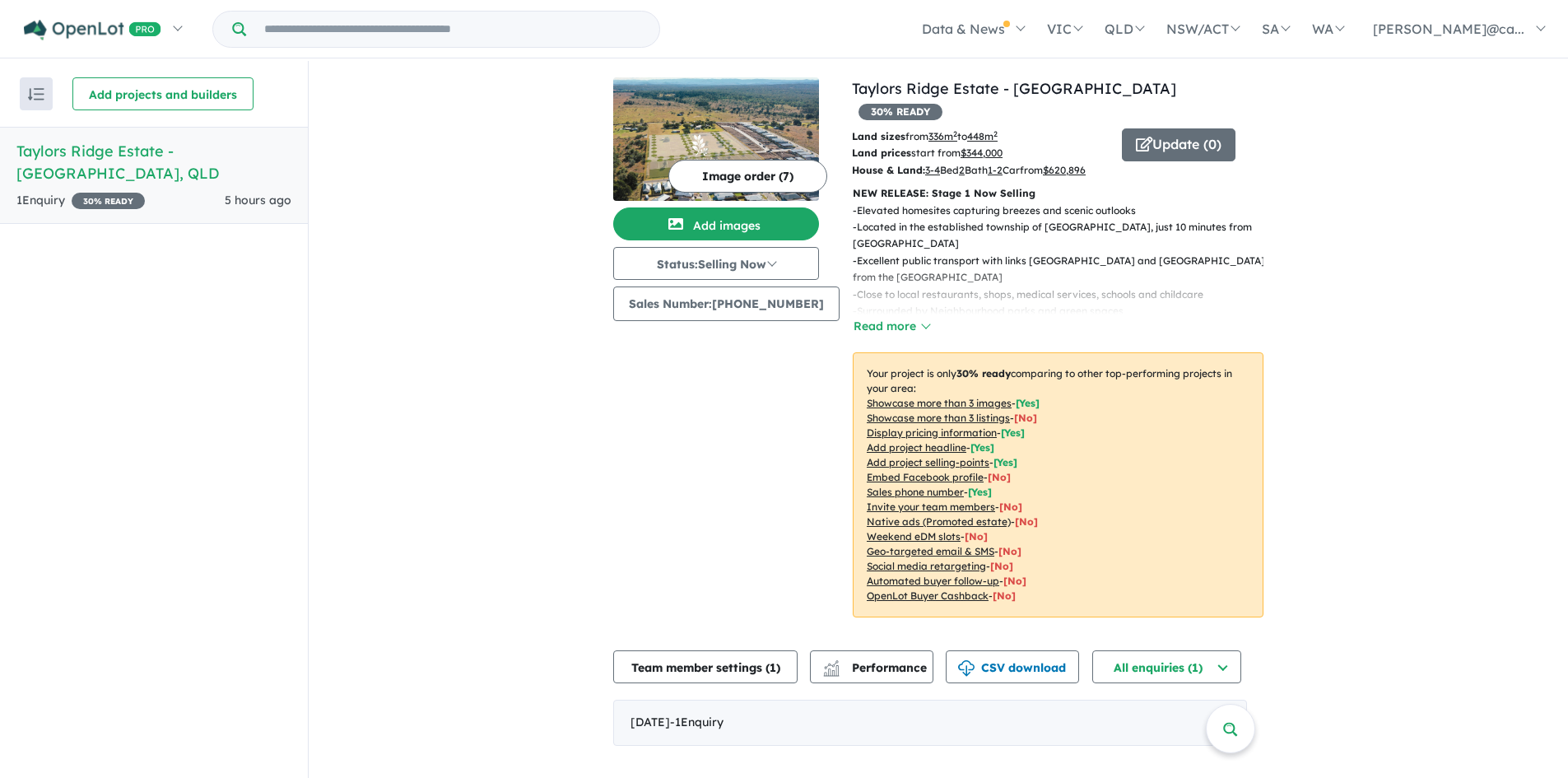
scroll to position [3, 0]
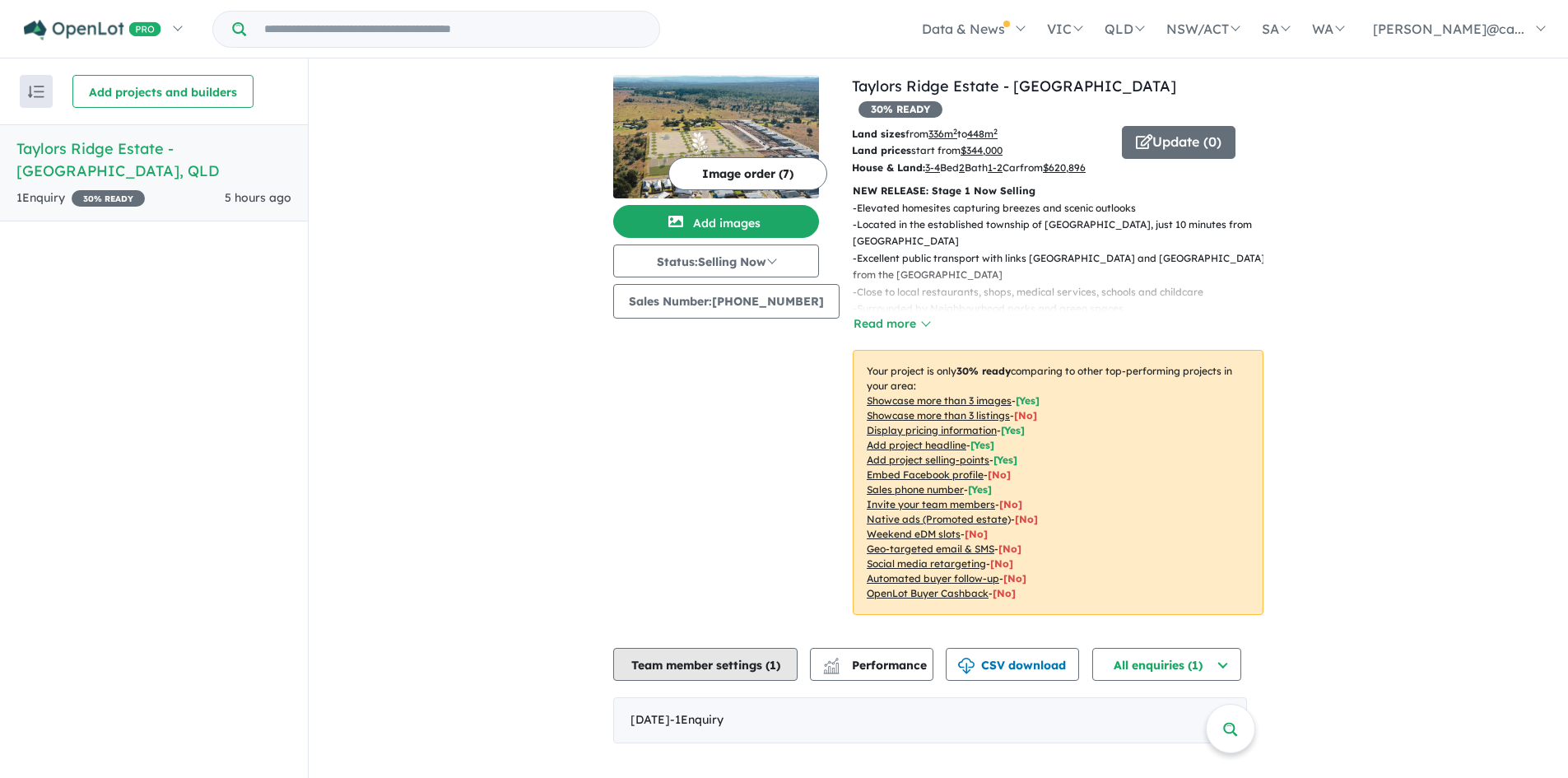
click at [639, 660] on button "Team member settings ( 1 )" at bounding box center [705, 664] width 185 height 33
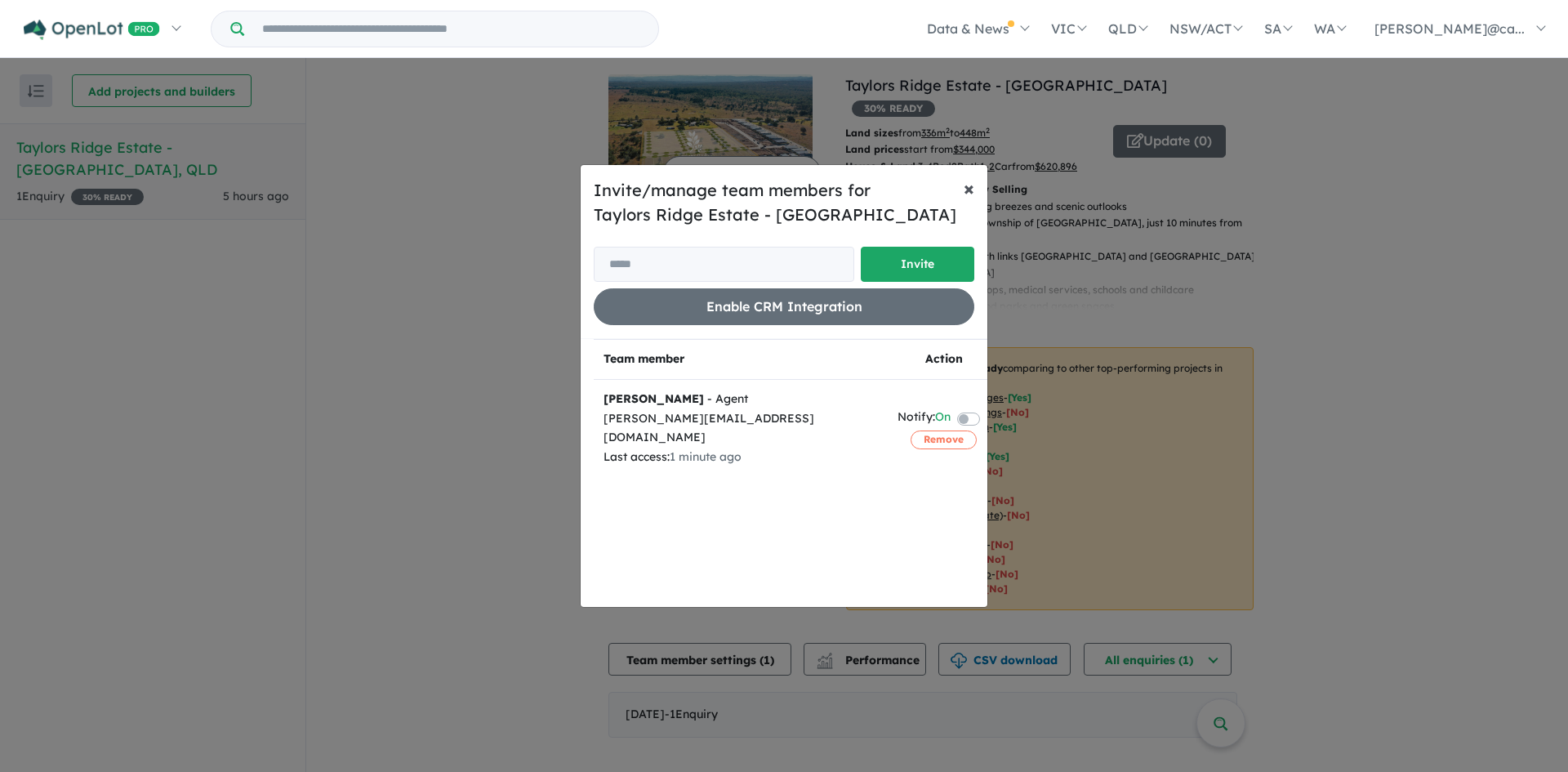
click at [971, 188] on span "×" at bounding box center [968, 188] width 10 height 24
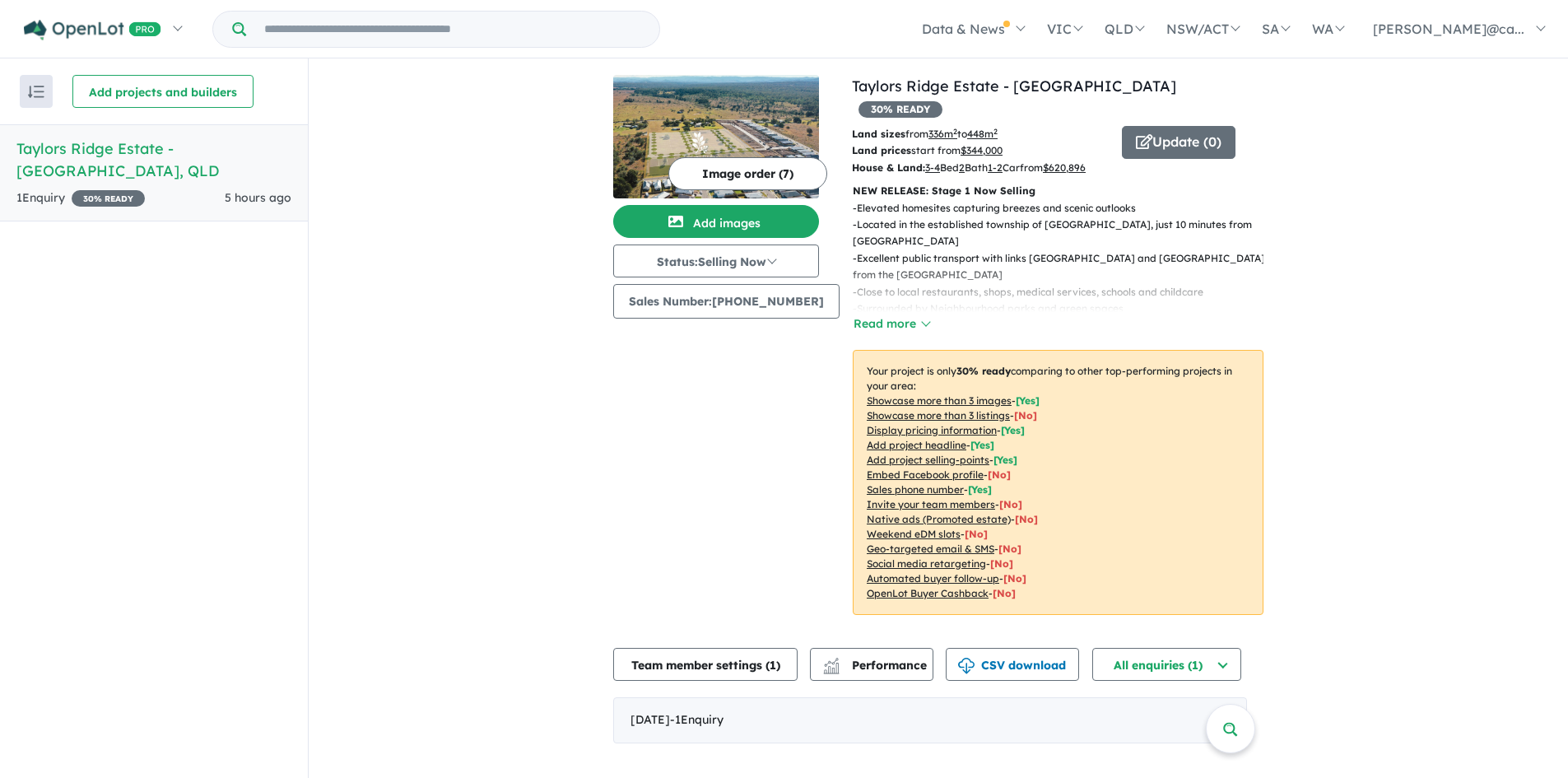
scroll to position [0, 0]
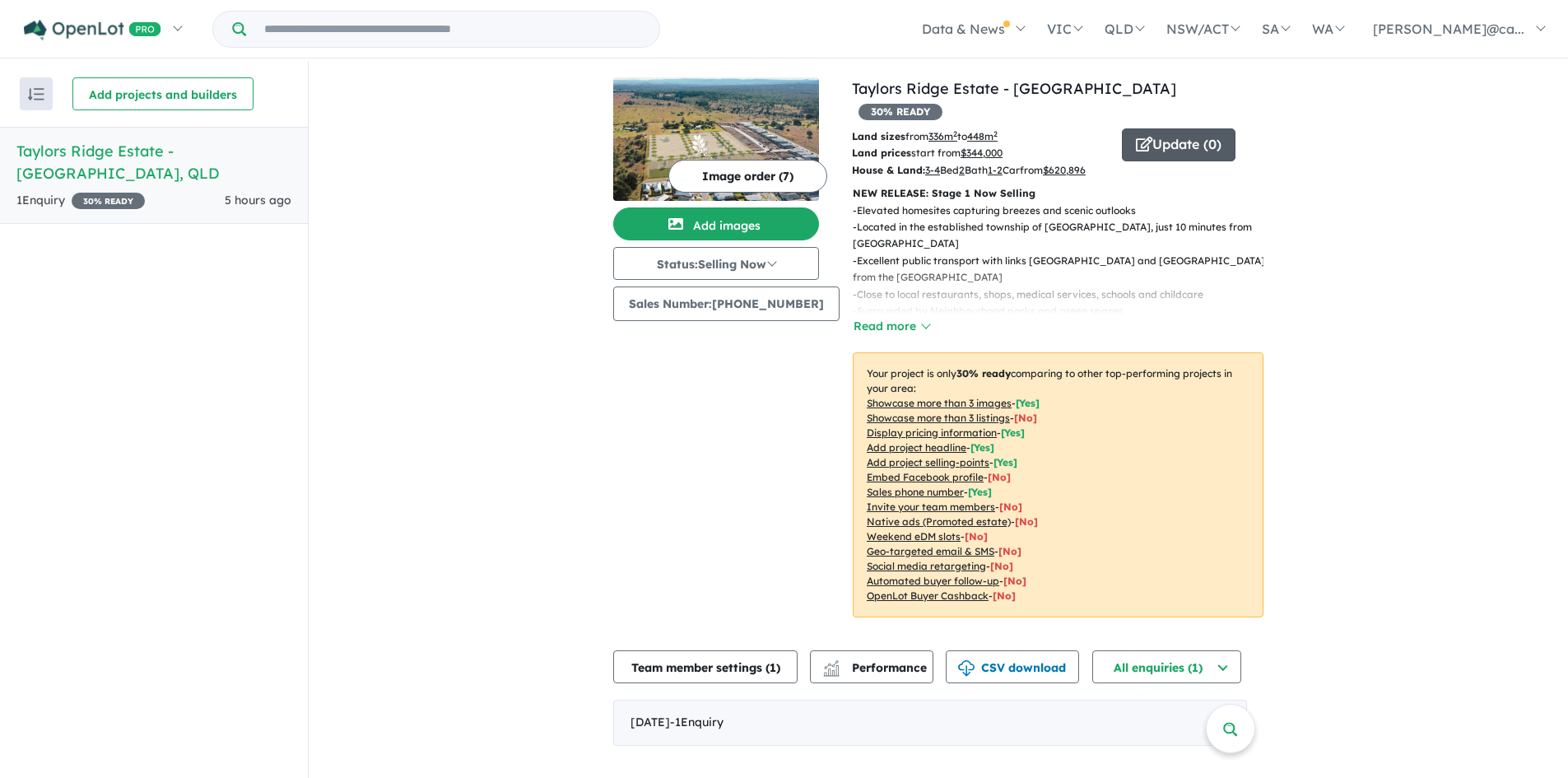
click at [1168, 128] on button "Update ( 0 )" at bounding box center [1178, 144] width 113 height 33
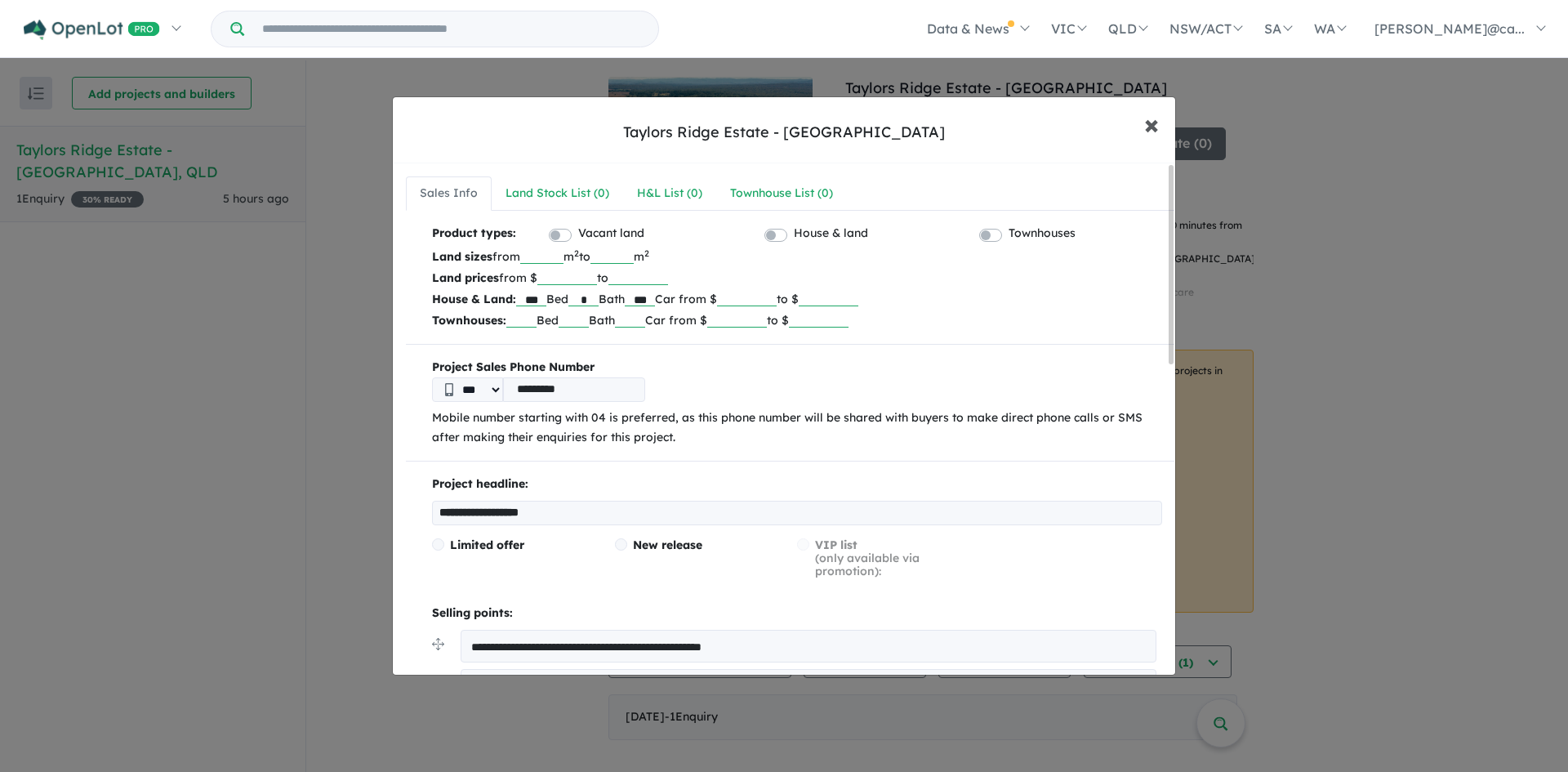
click at [1158, 133] on span "×" at bounding box center [1152, 124] width 15 height 35
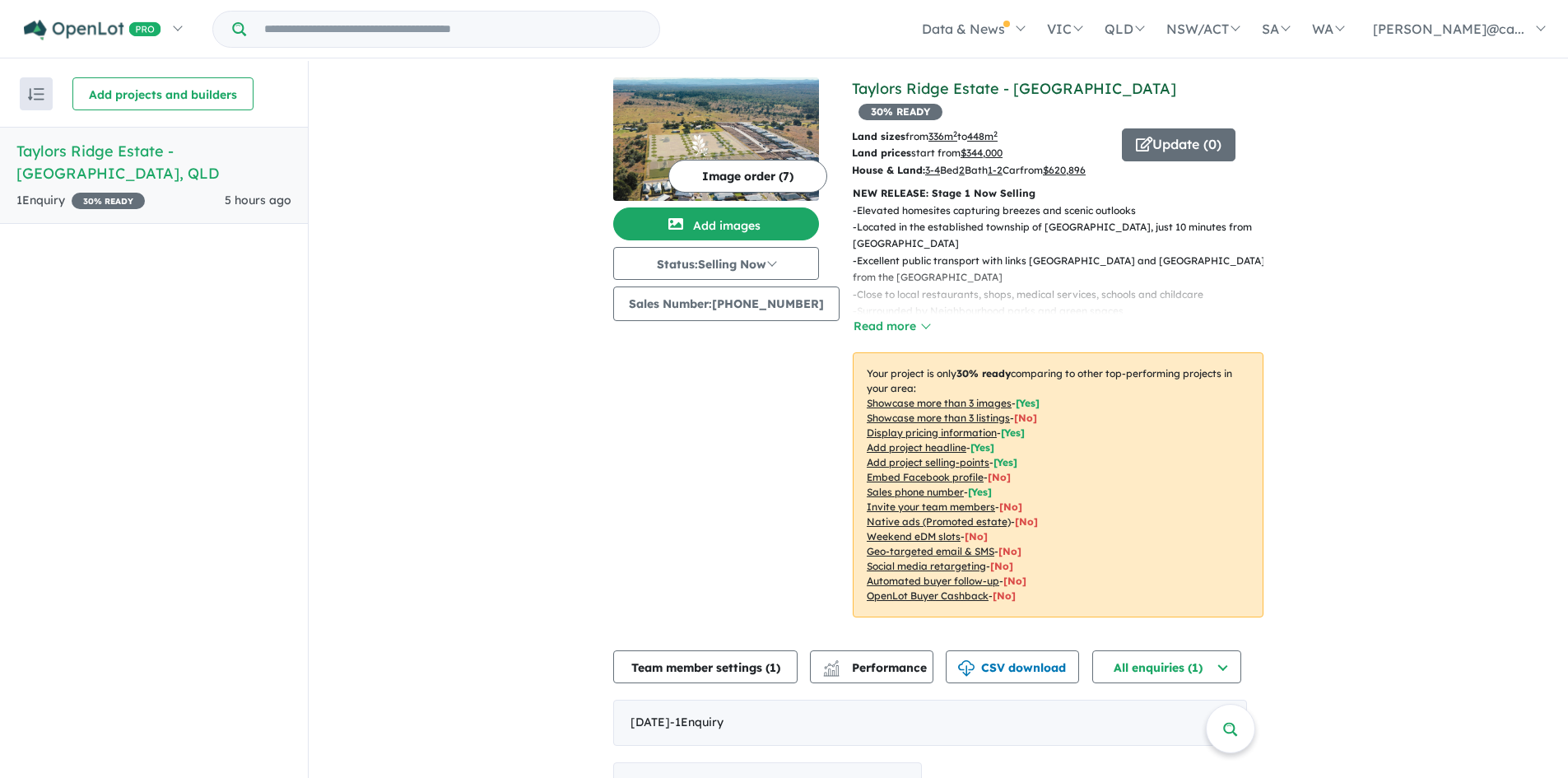
click at [898, 80] on link "Taylors Ridge Estate - [GEOGRAPHIC_DATA]" at bounding box center [1014, 88] width 324 height 19
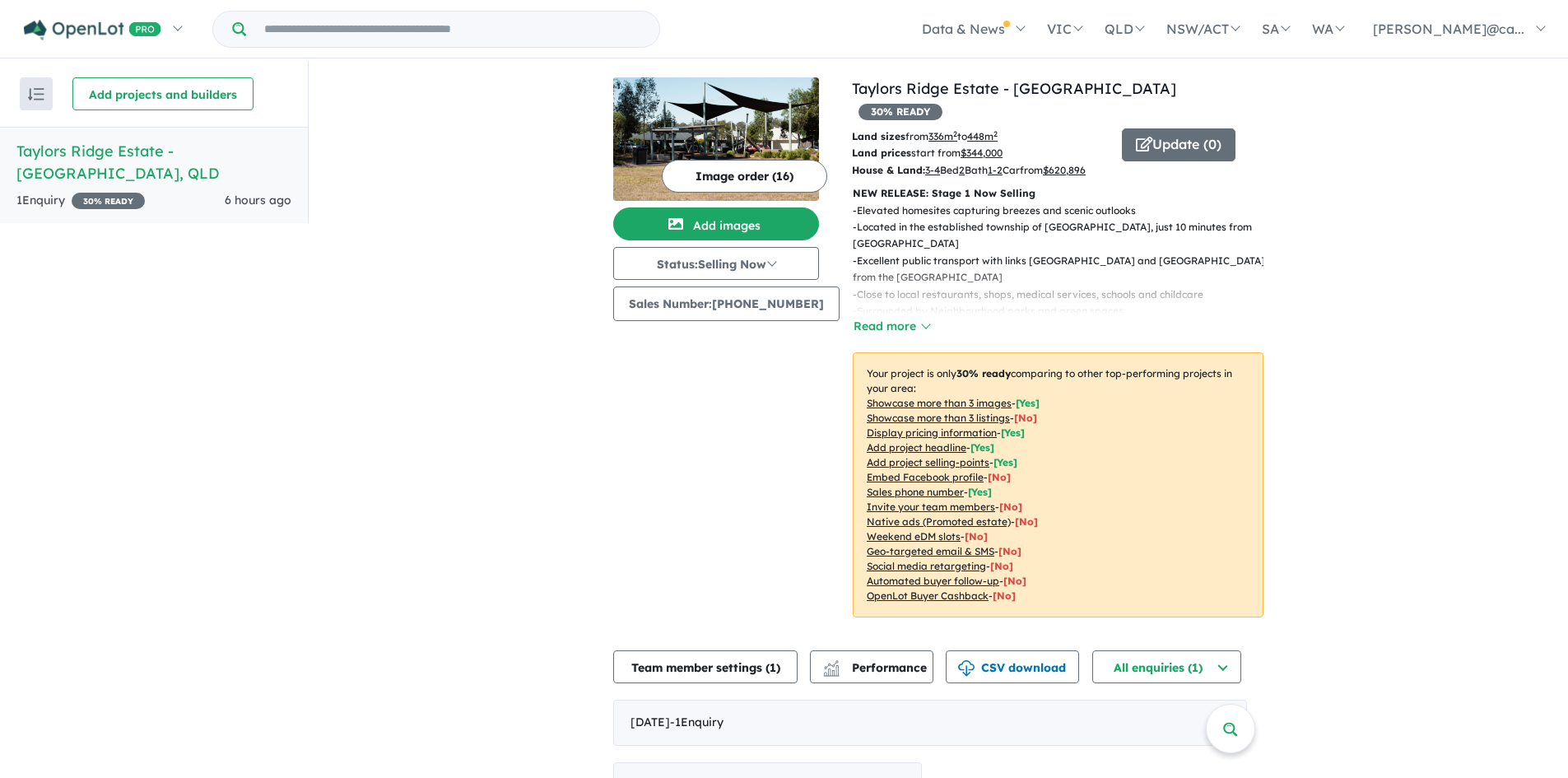
click at [718, 179] on button "Image order ( 16 )" at bounding box center [744, 175] width 166 height 33
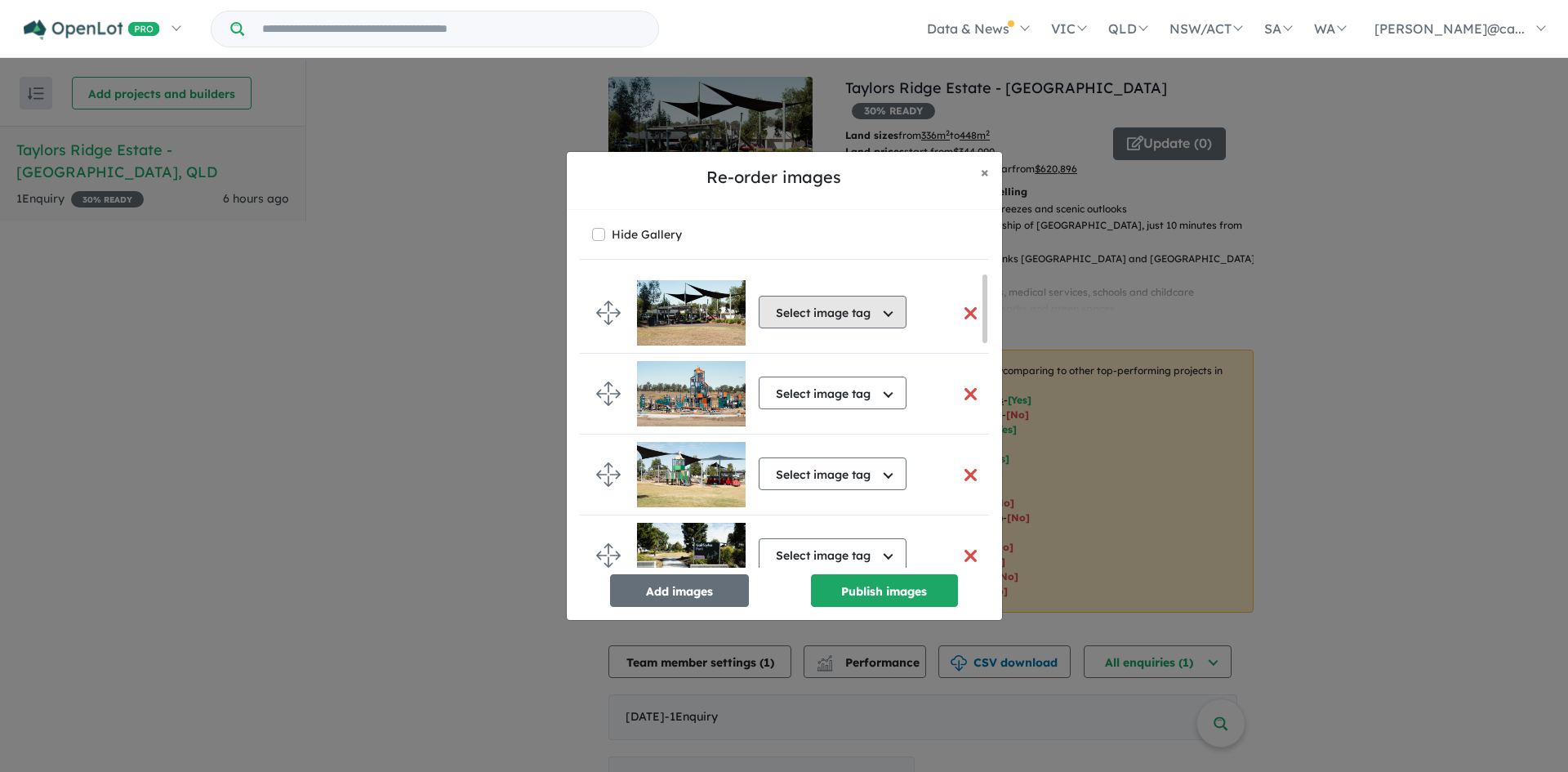
click at [810, 308] on button "Select image tag" at bounding box center [832, 312] width 148 height 33
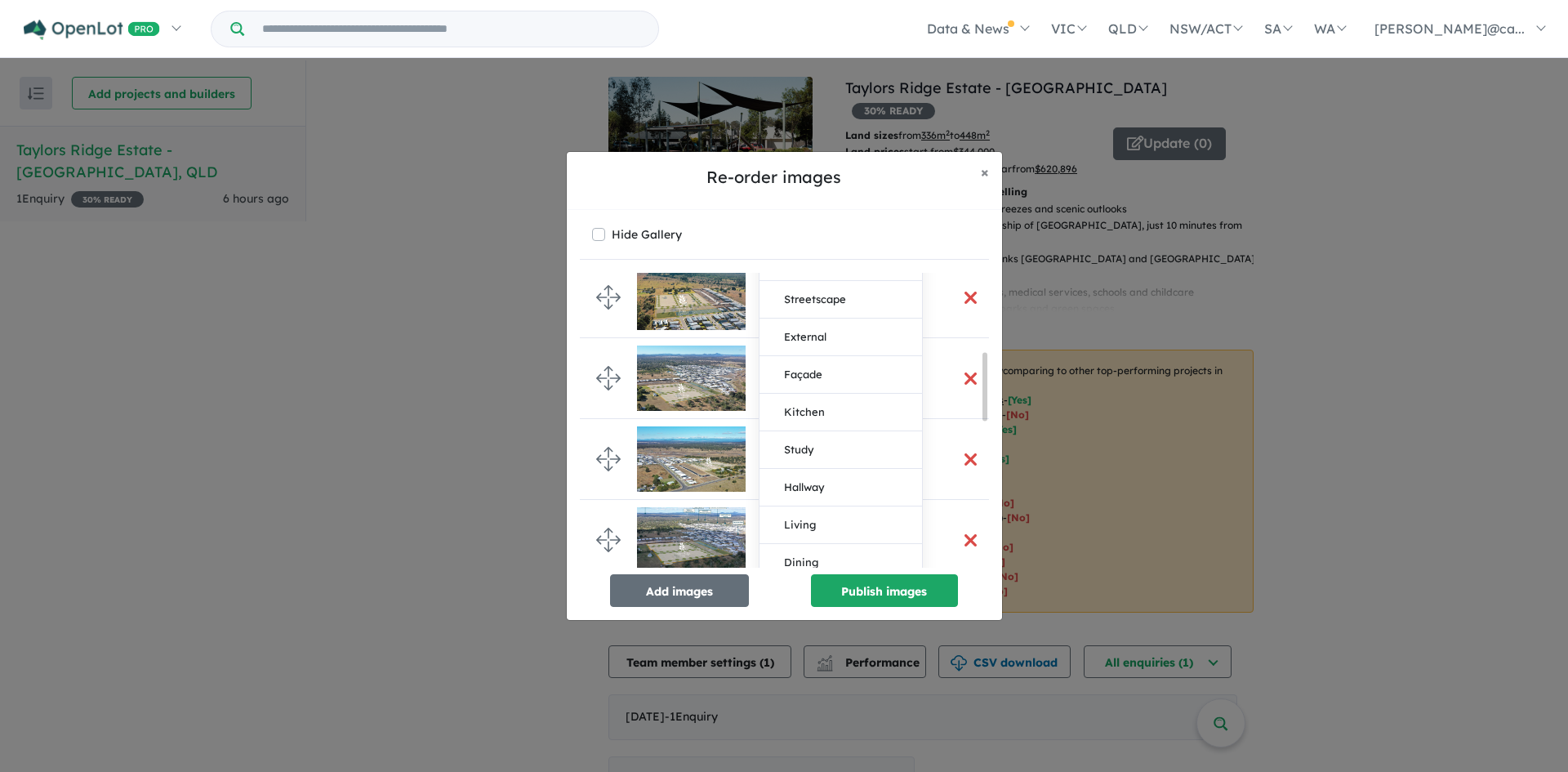
scroll to position [245, 0]
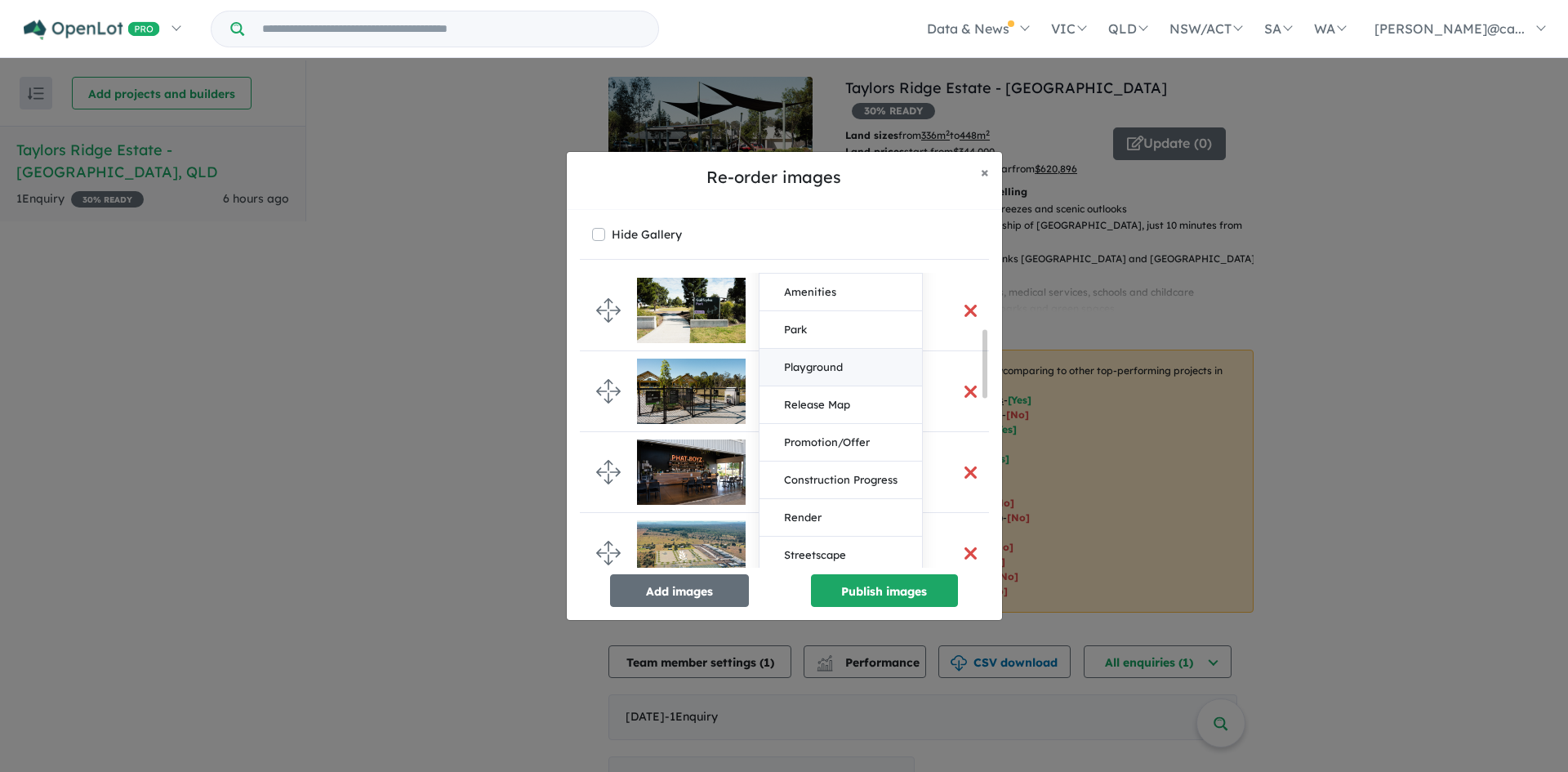
click at [811, 373] on button "Playground" at bounding box center [841, 367] width 163 height 37
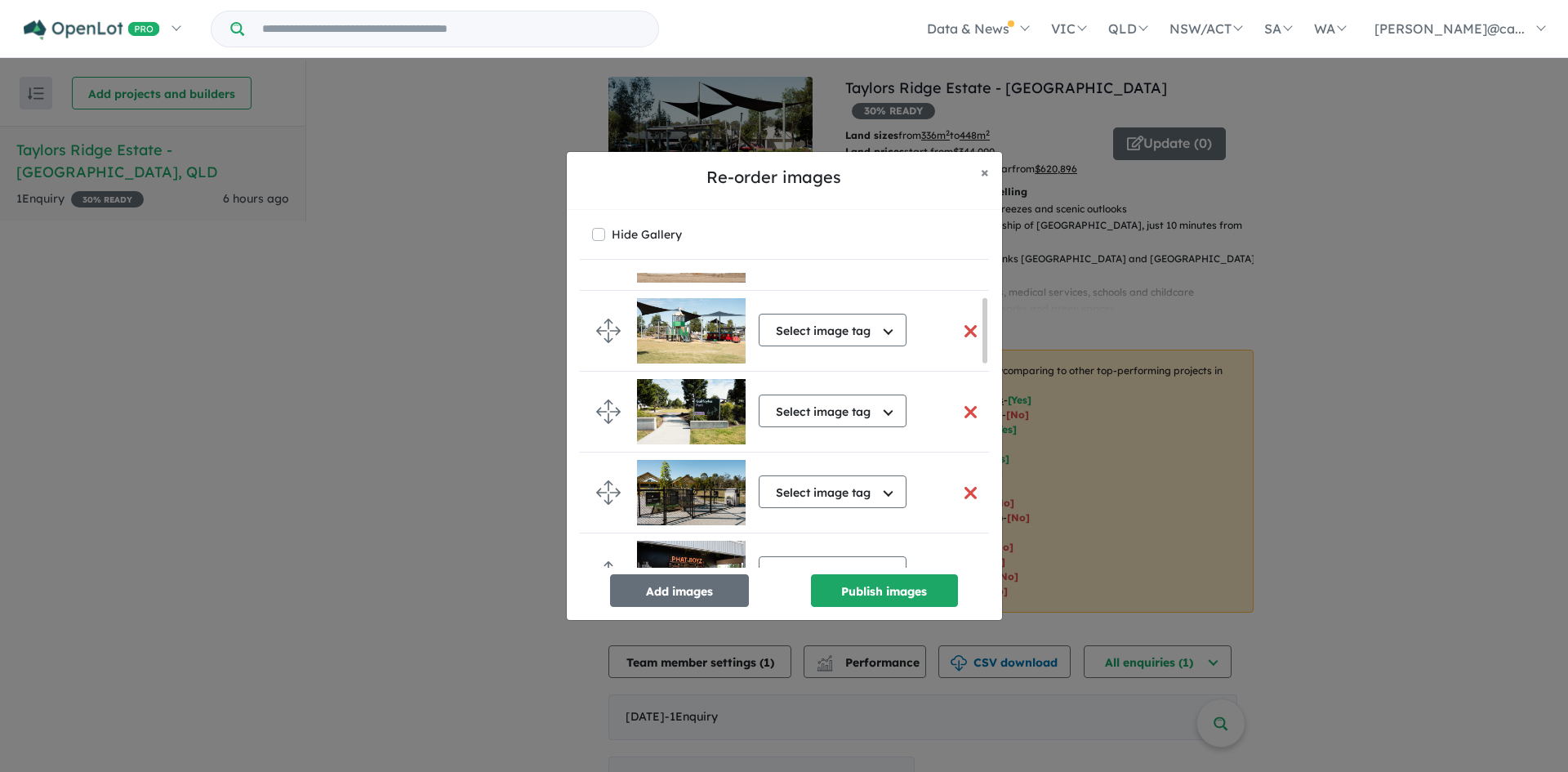
scroll to position [0, 0]
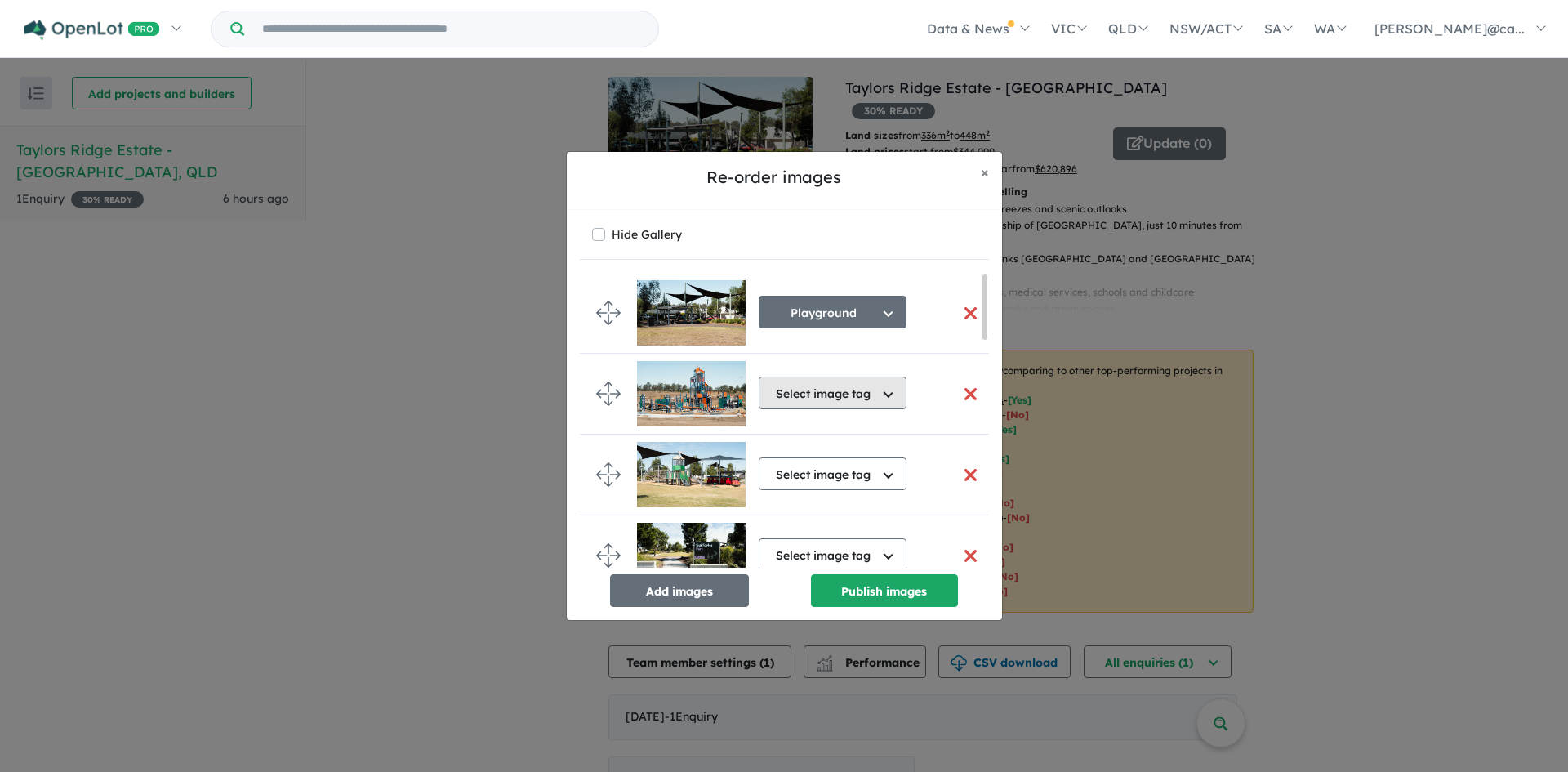
click at [851, 397] on button "Select image tag" at bounding box center [832, 393] width 148 height 33
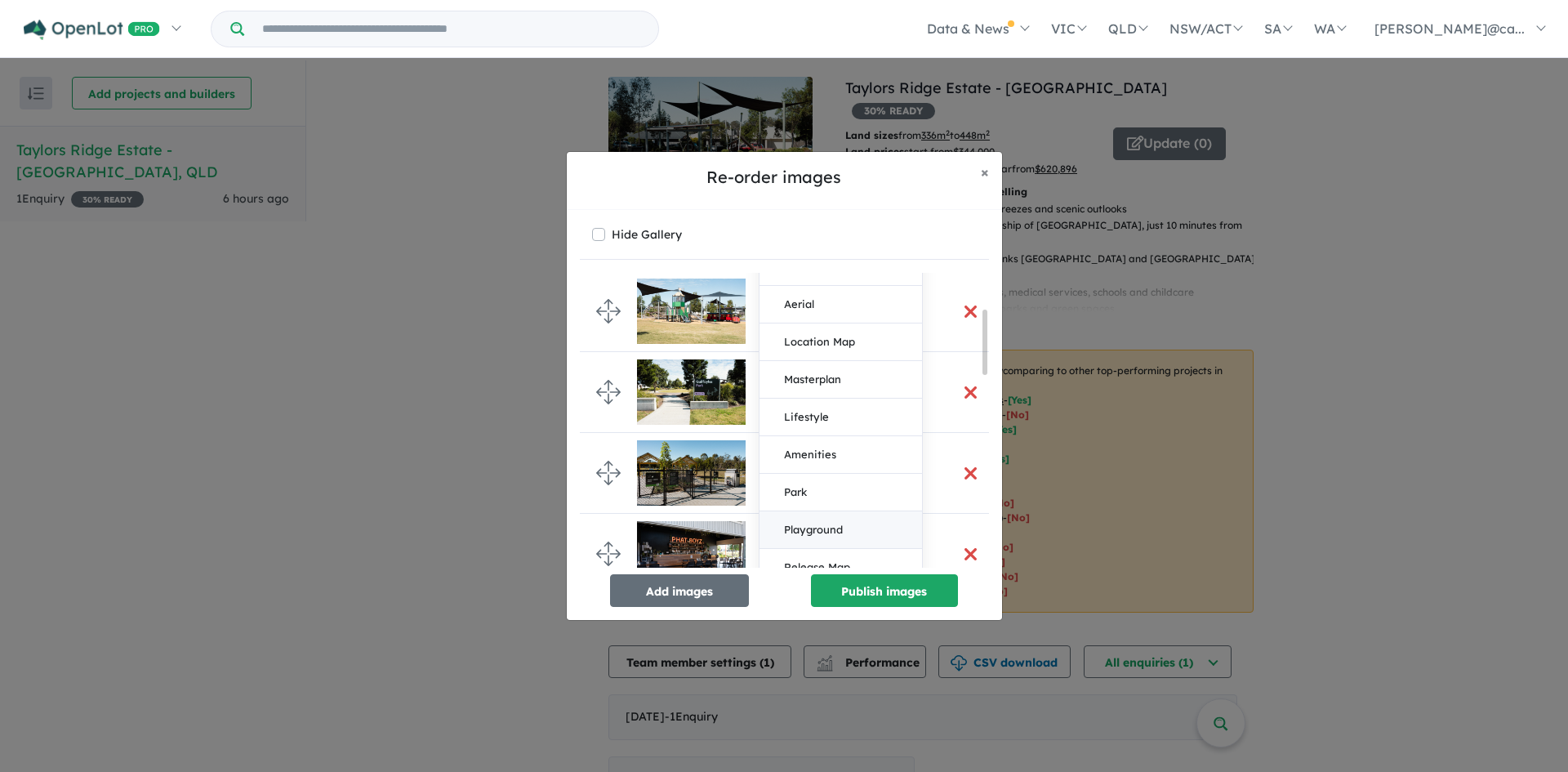
click at [819, 526] on button "Playground" at bounding box center [841, 530] width 163 height 37
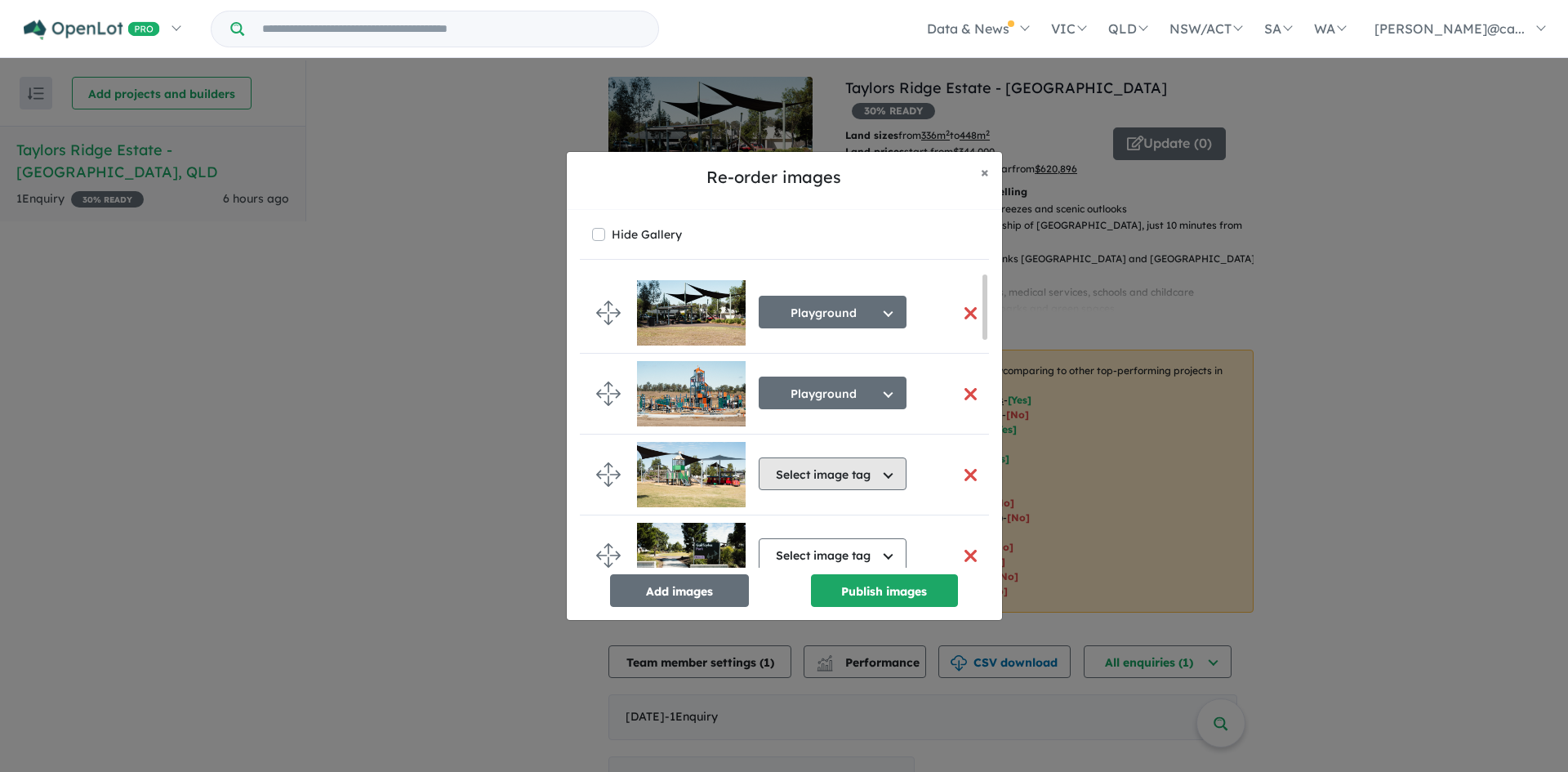
click at [845, 473] on button "Select image tag" at bounding box center [832, 473] width 148 height 33
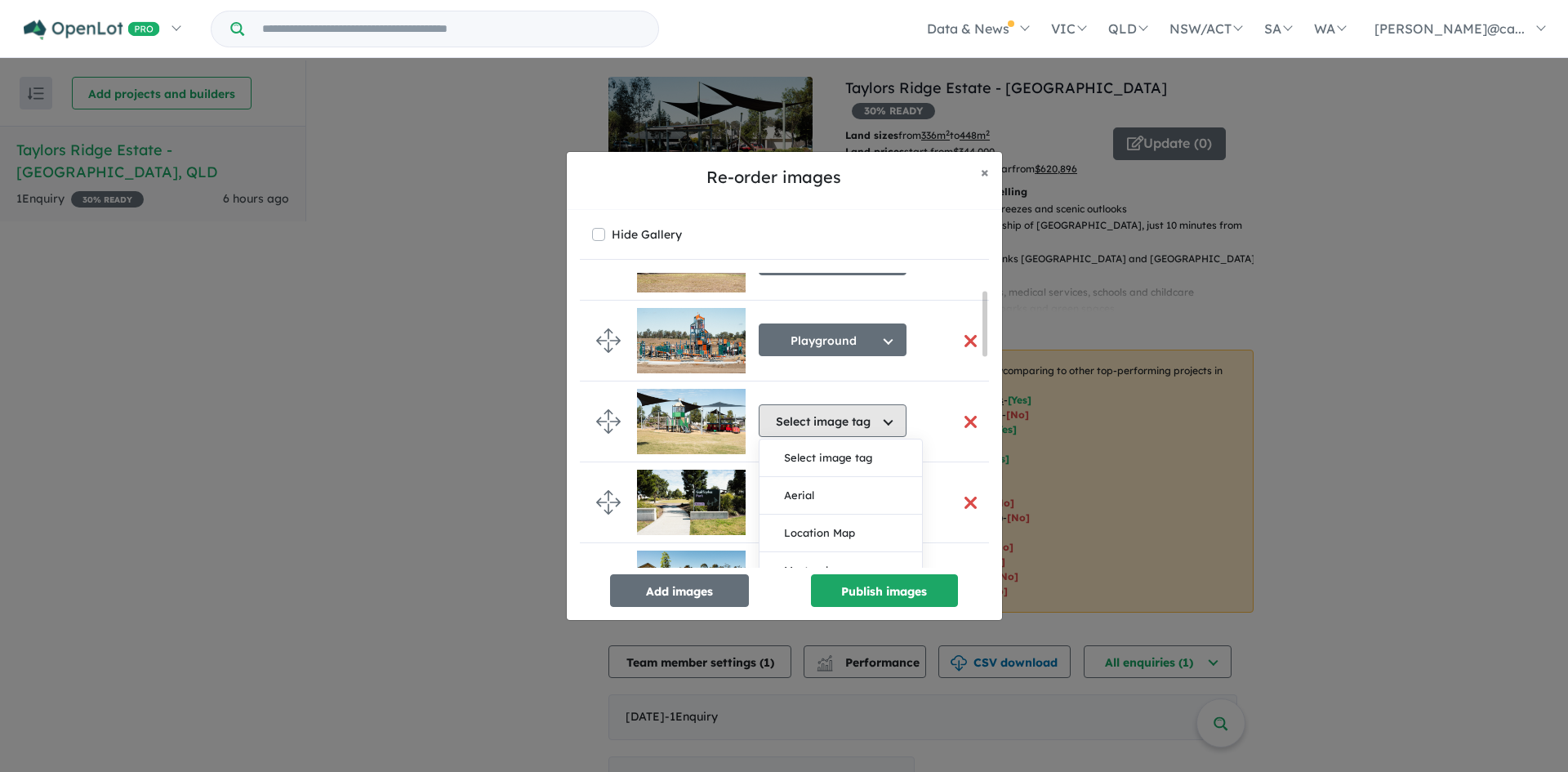
scroll to position [164, 0]
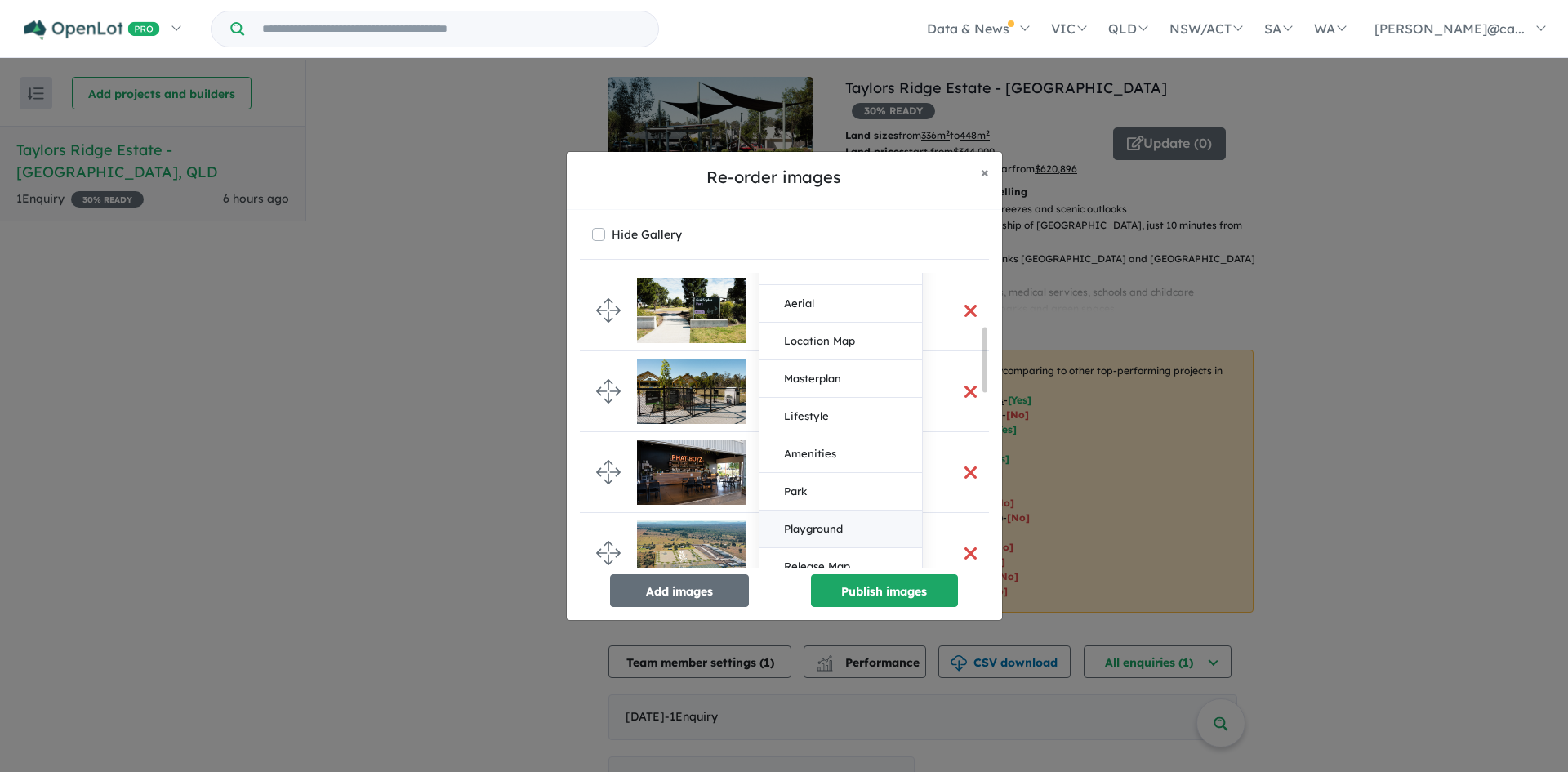
click at [820, 528] on button "Playground" at bounding box center [841, 529] width 163 height 37
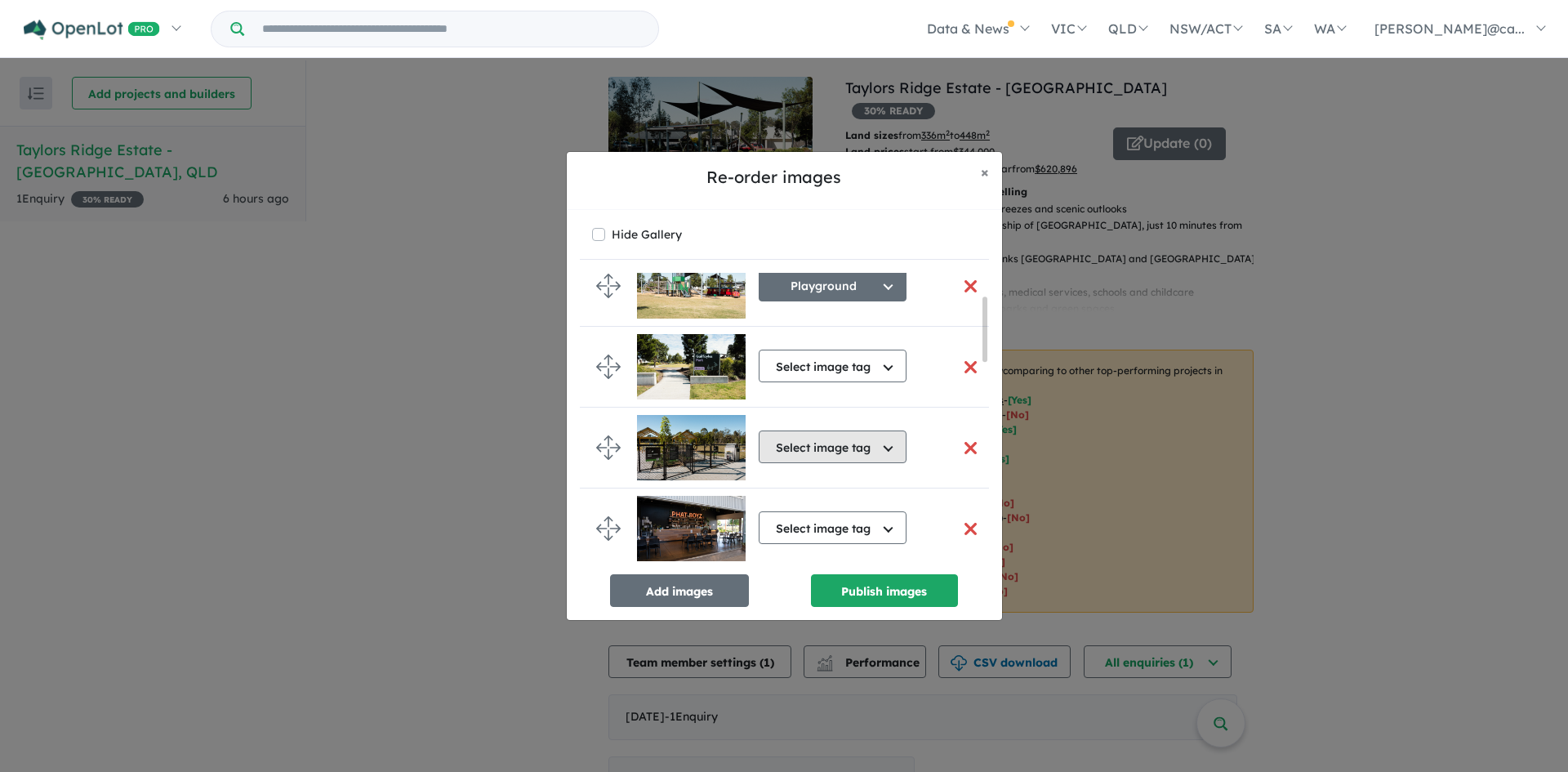
scroll to position [214, 0]
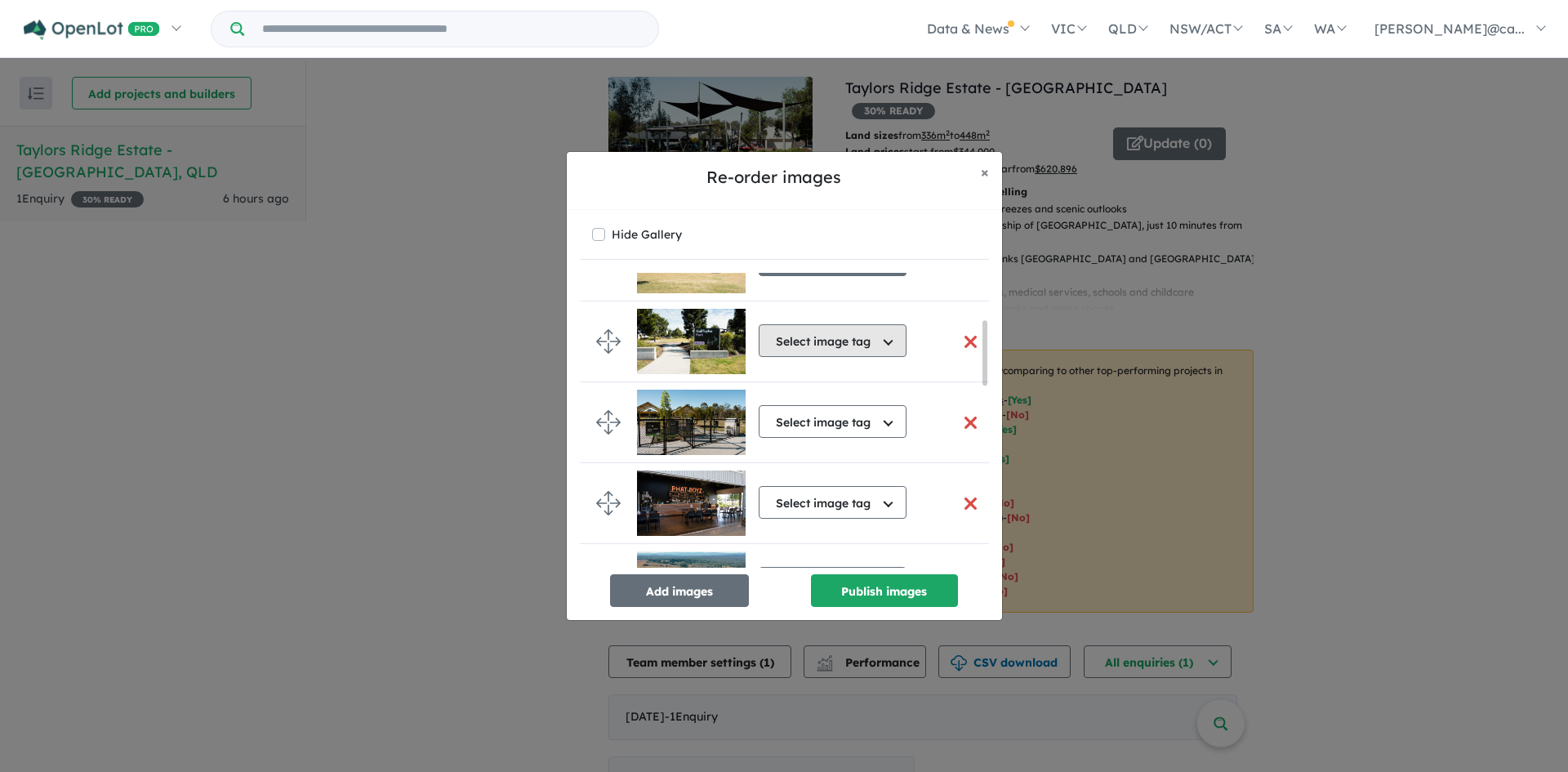
click at [849, 340] on button "Select image tag" at bounding box center [832, 340] width 148 height 33
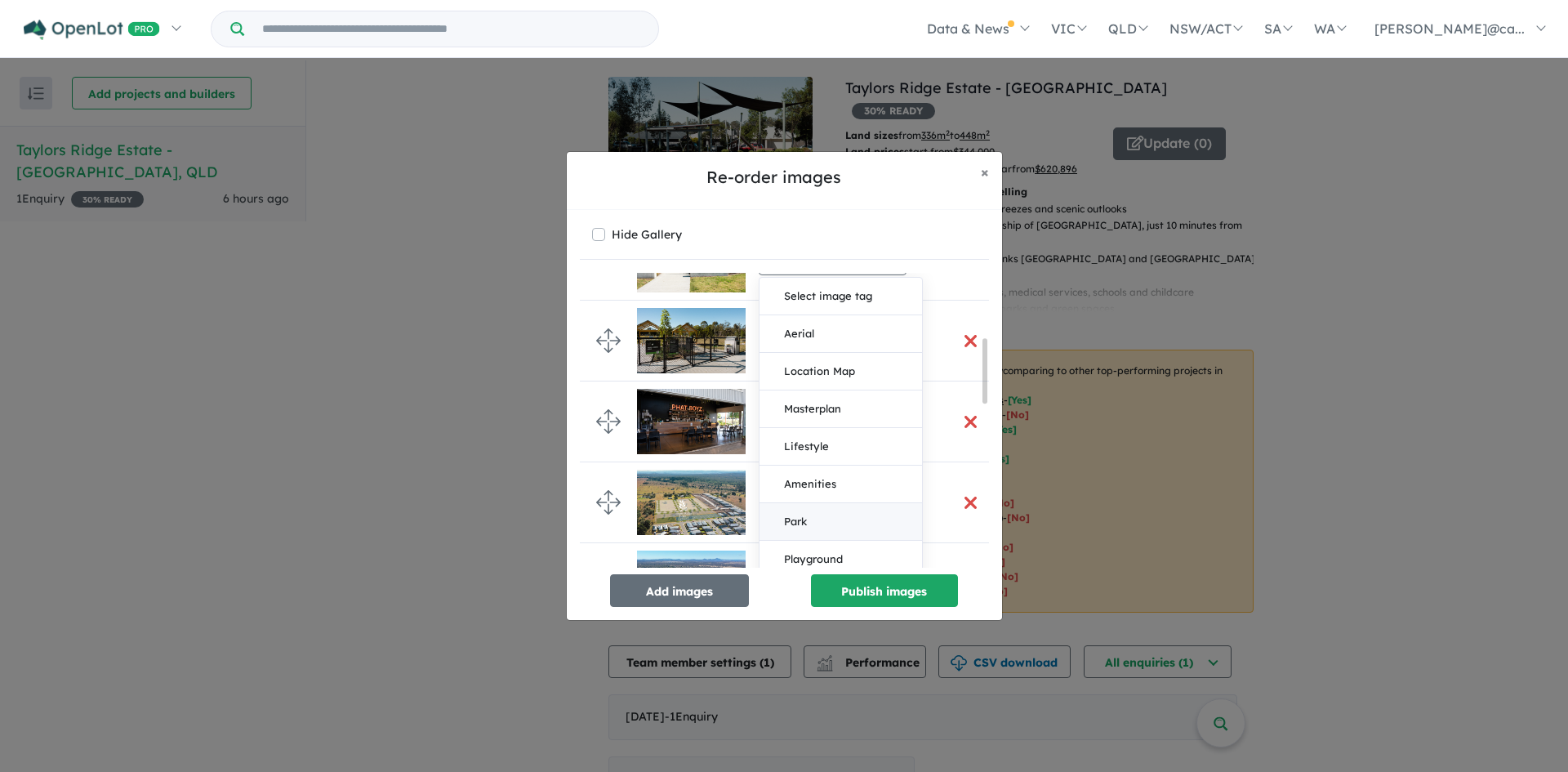
click at [809, 520] on button "Park" at bounding box center [841, 522] width 163 height 37
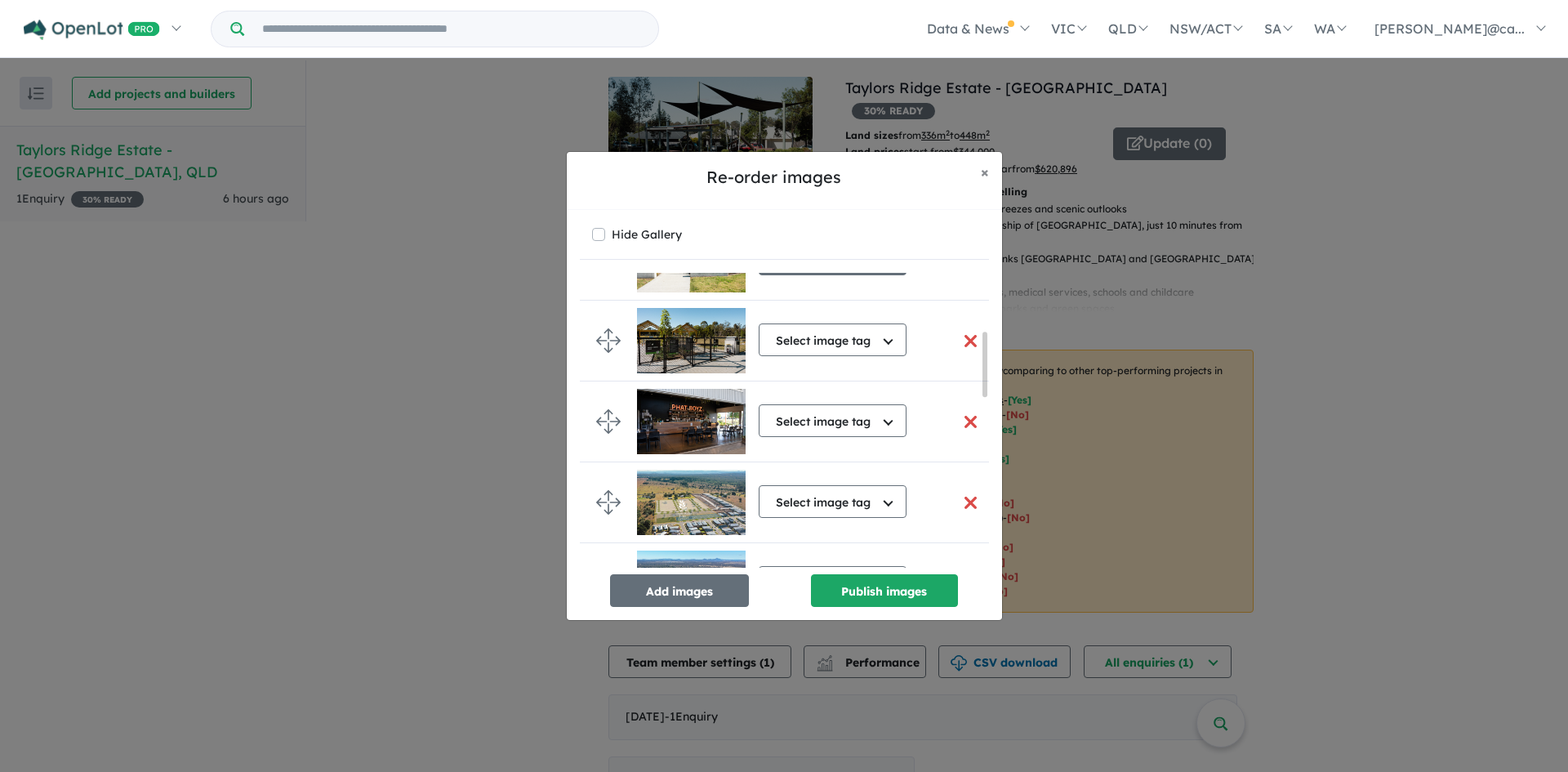
scroll to position [265, 0]
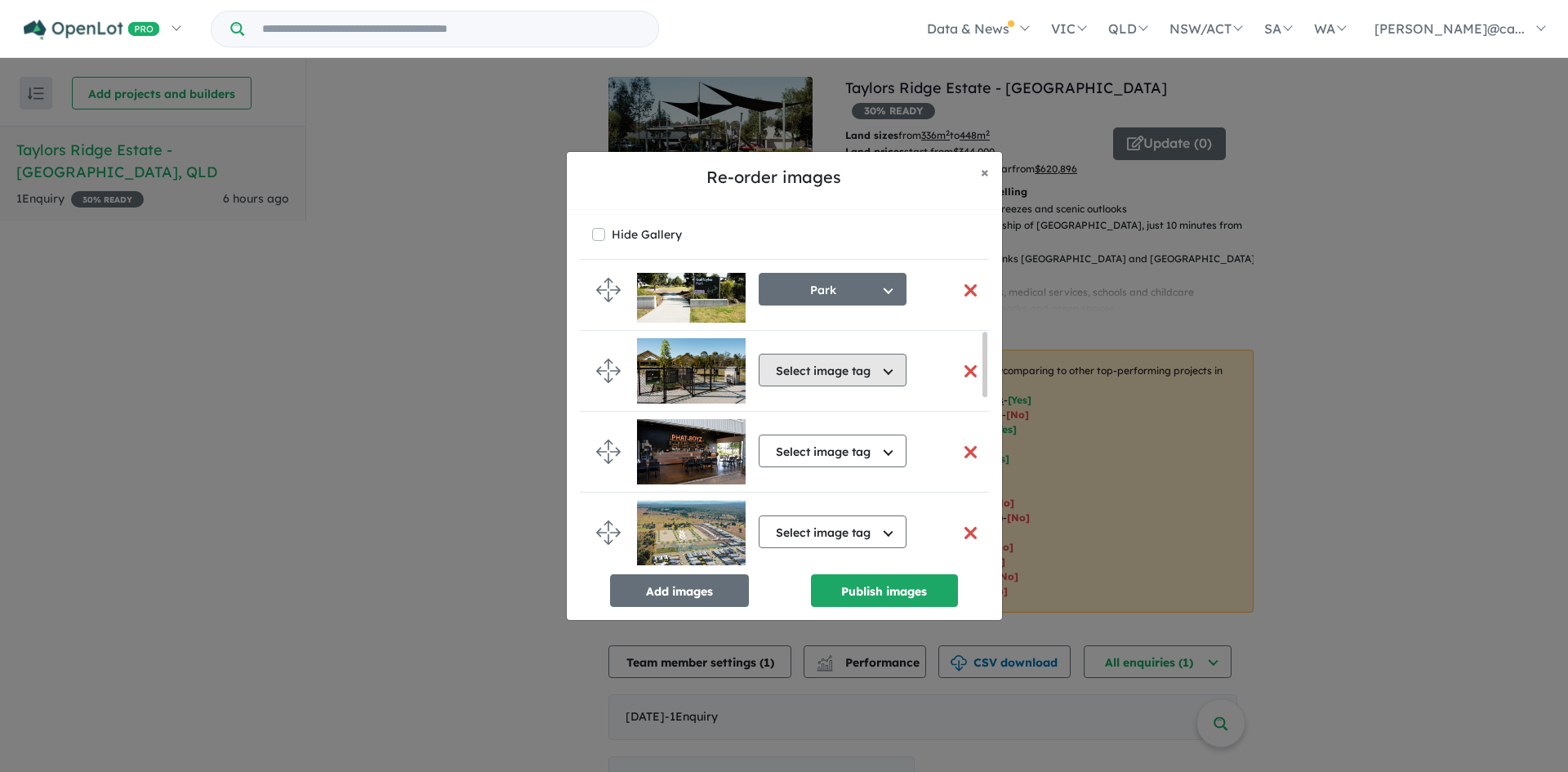
click at [836, 372] on button "Select image tag" at bounding box center [832, 369] width 148 height 33
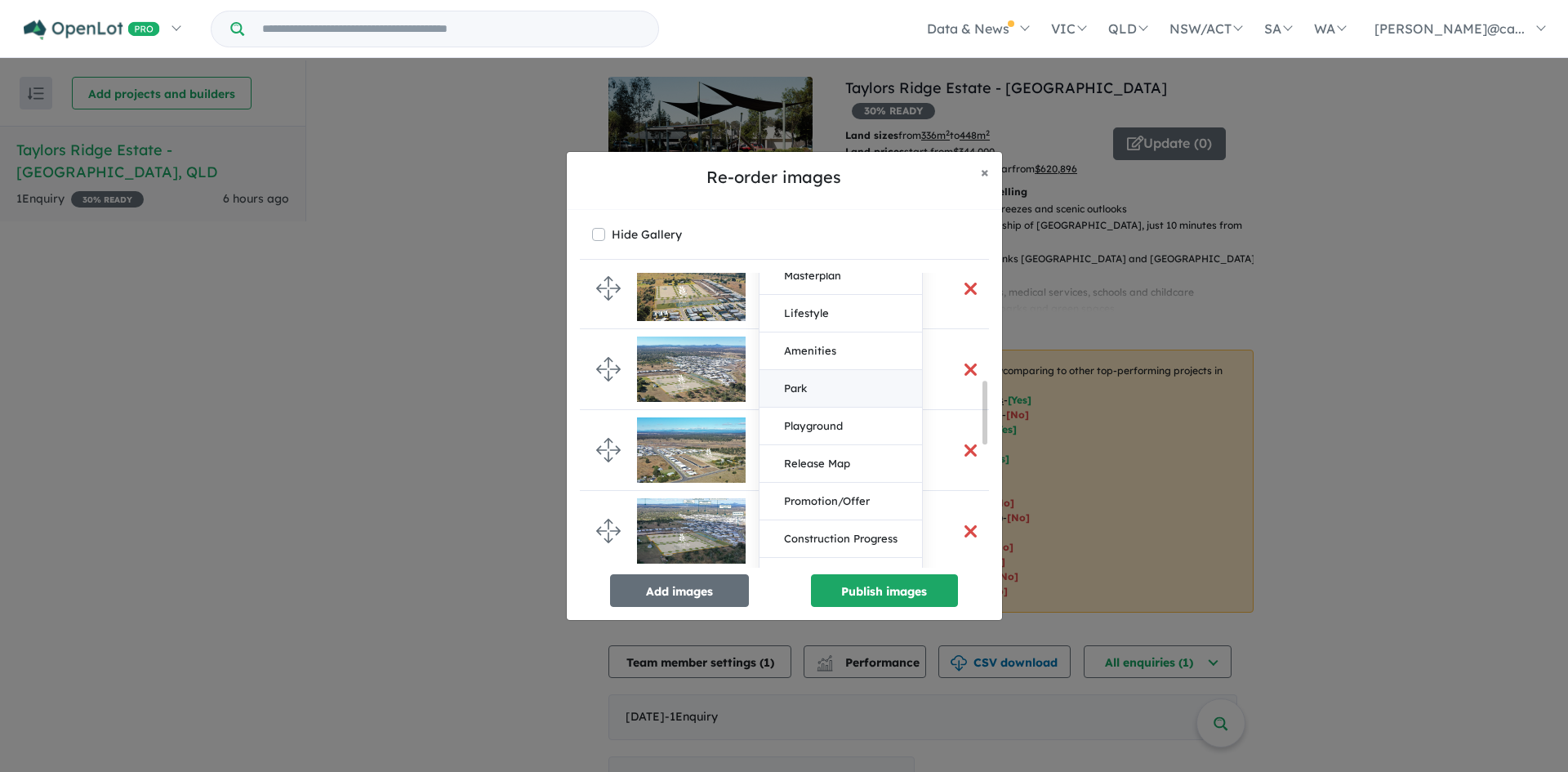
scroll to position [511, 0]
click at [802, 389] on button "Park" at bounding box center [841, 388] width 163 height 37
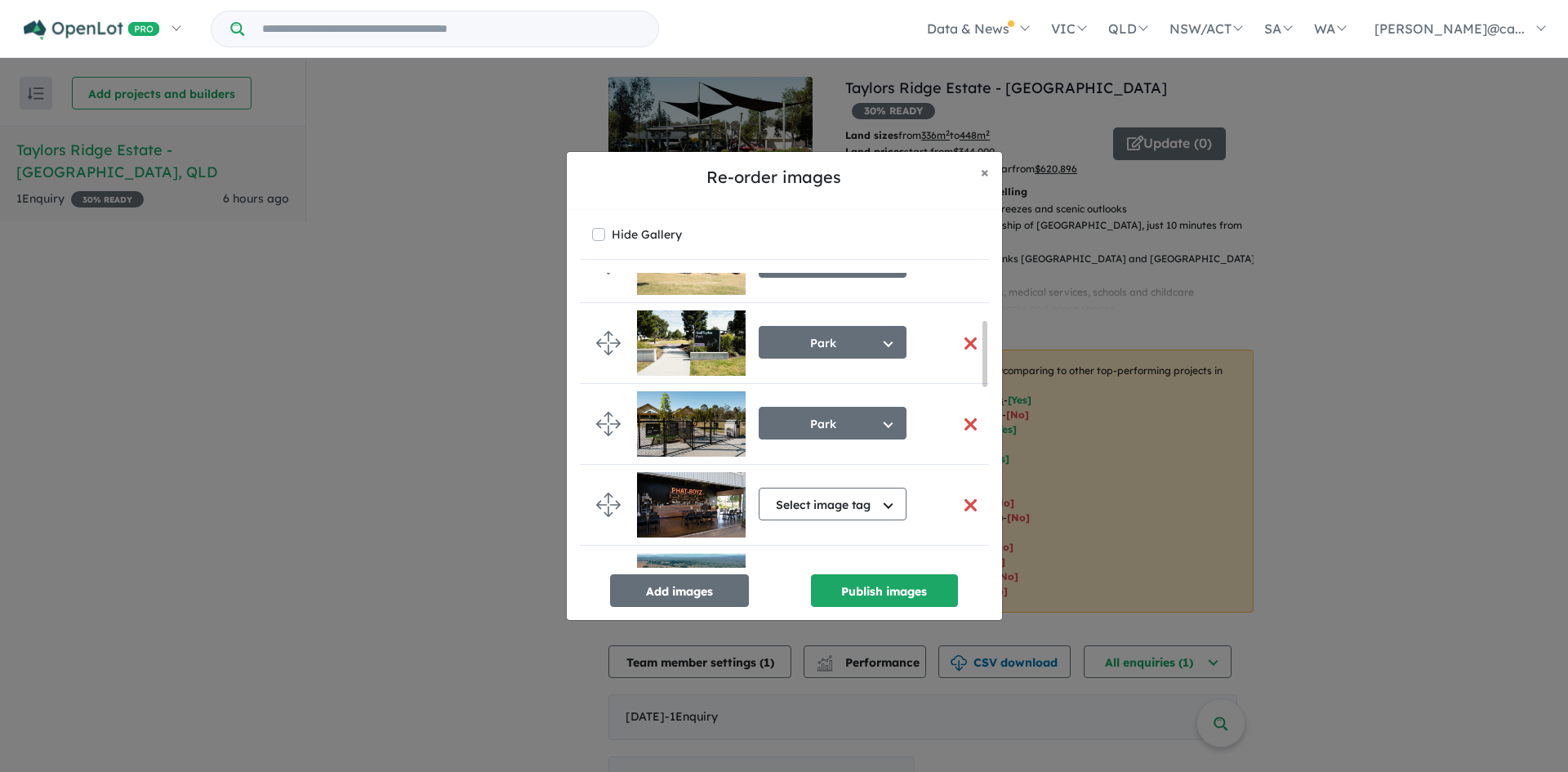
scroll to position [376, 0]
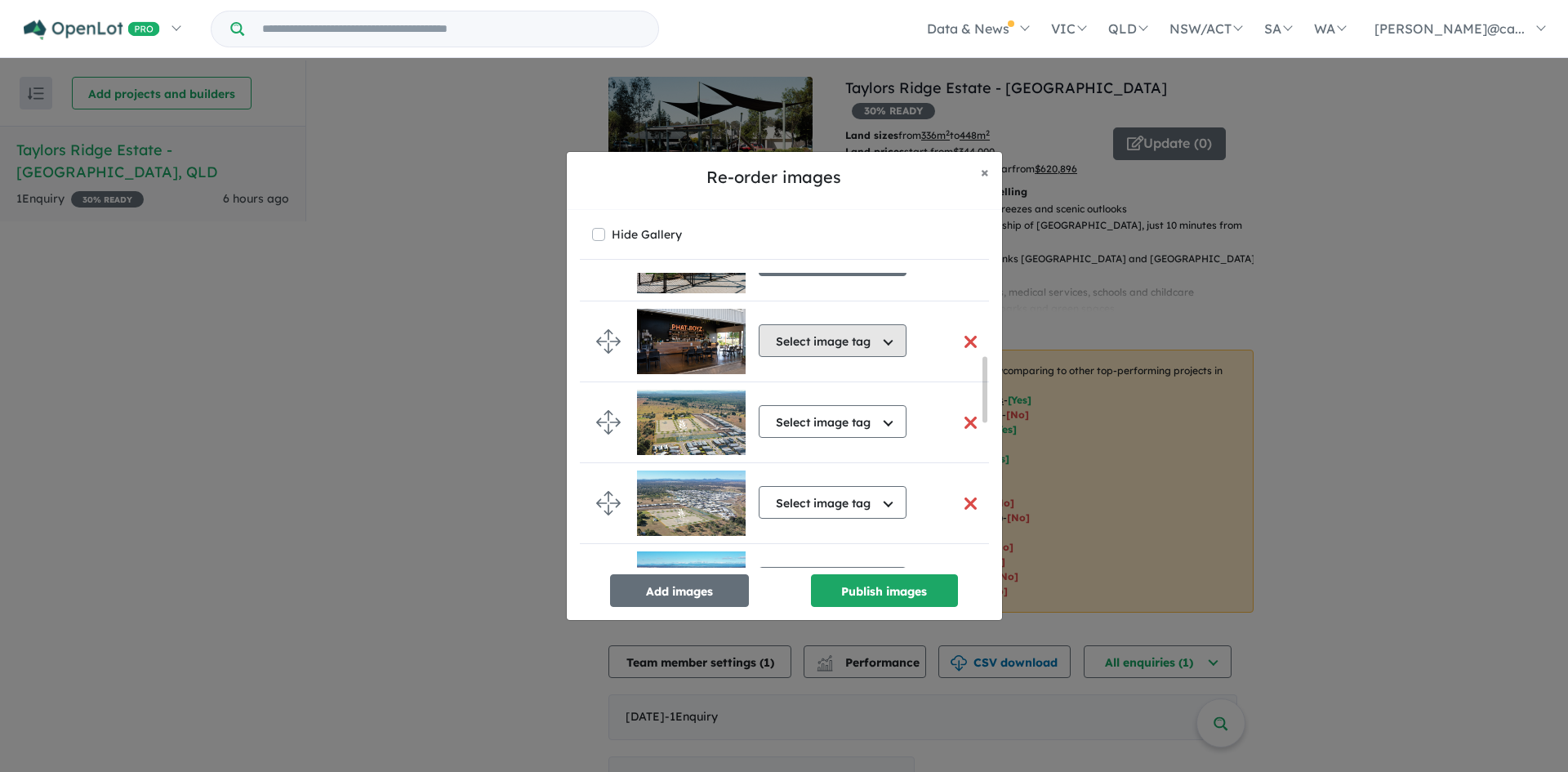
click at [844, 352] on button "Select image tag" at bounding box center [832, 340] width 148 height 33
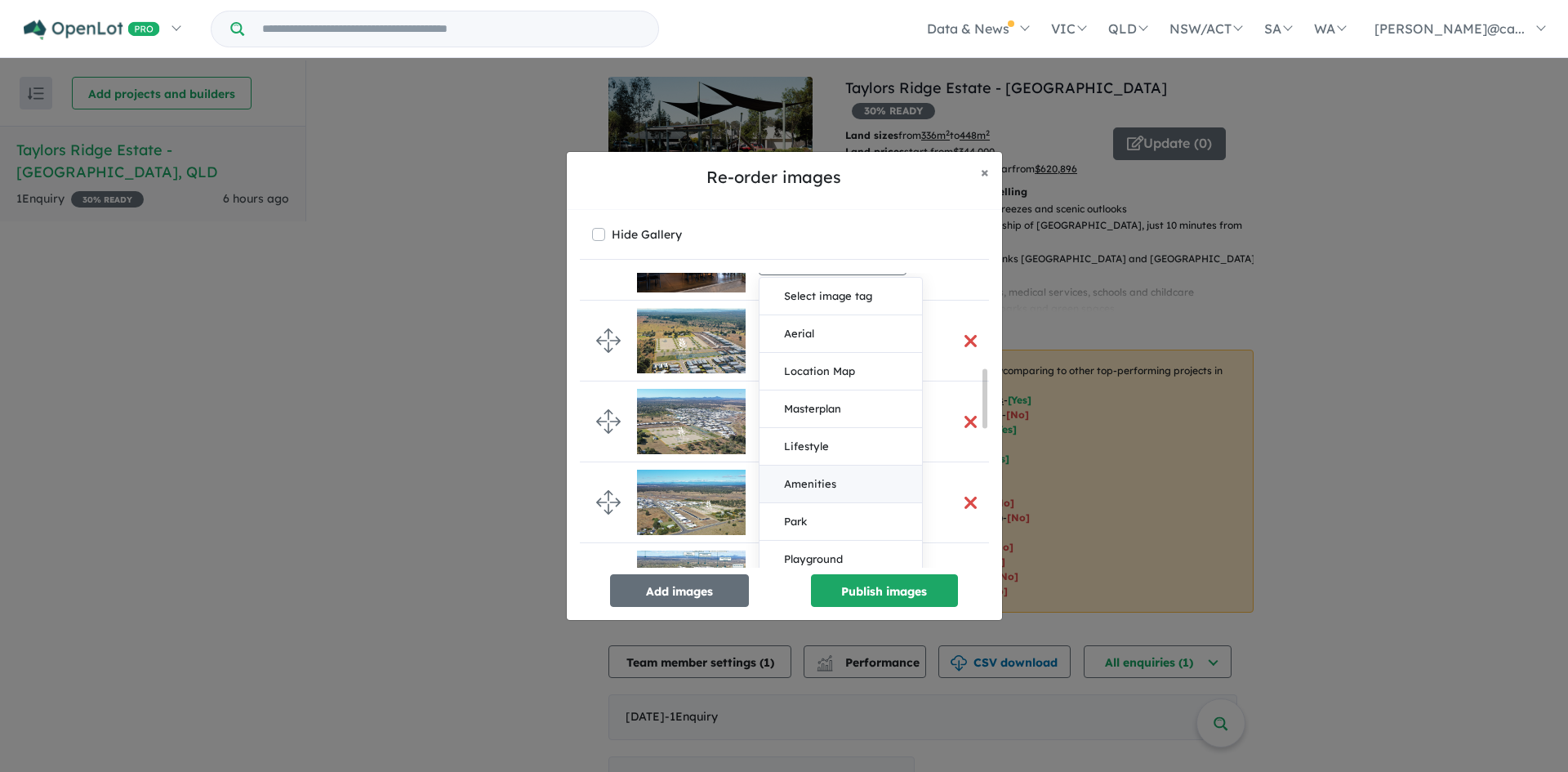
scroll to position [539, 0]
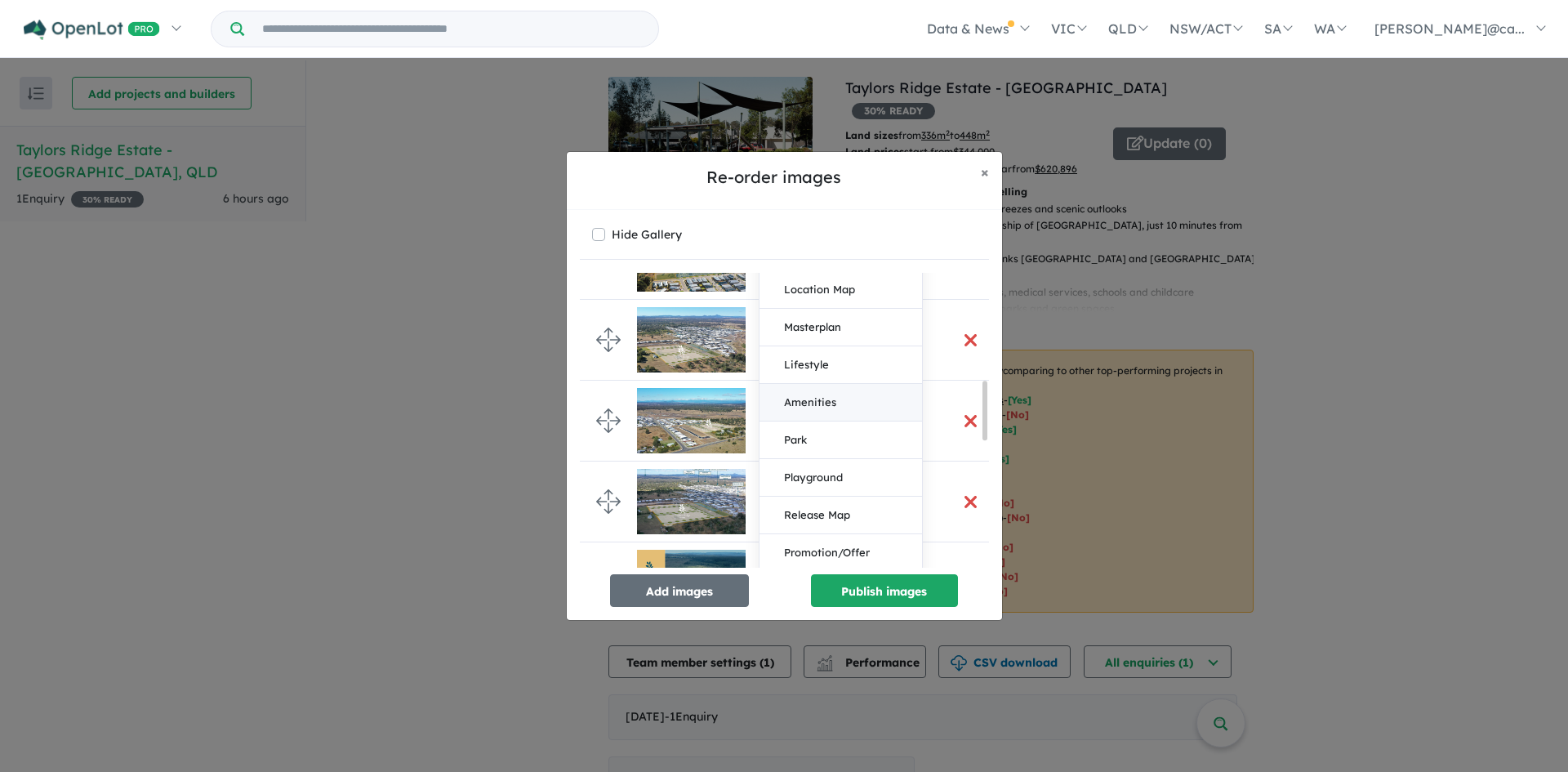
click at [813, 403] on button "Amenities" at bounding box center [841, 403] width 163 height 37
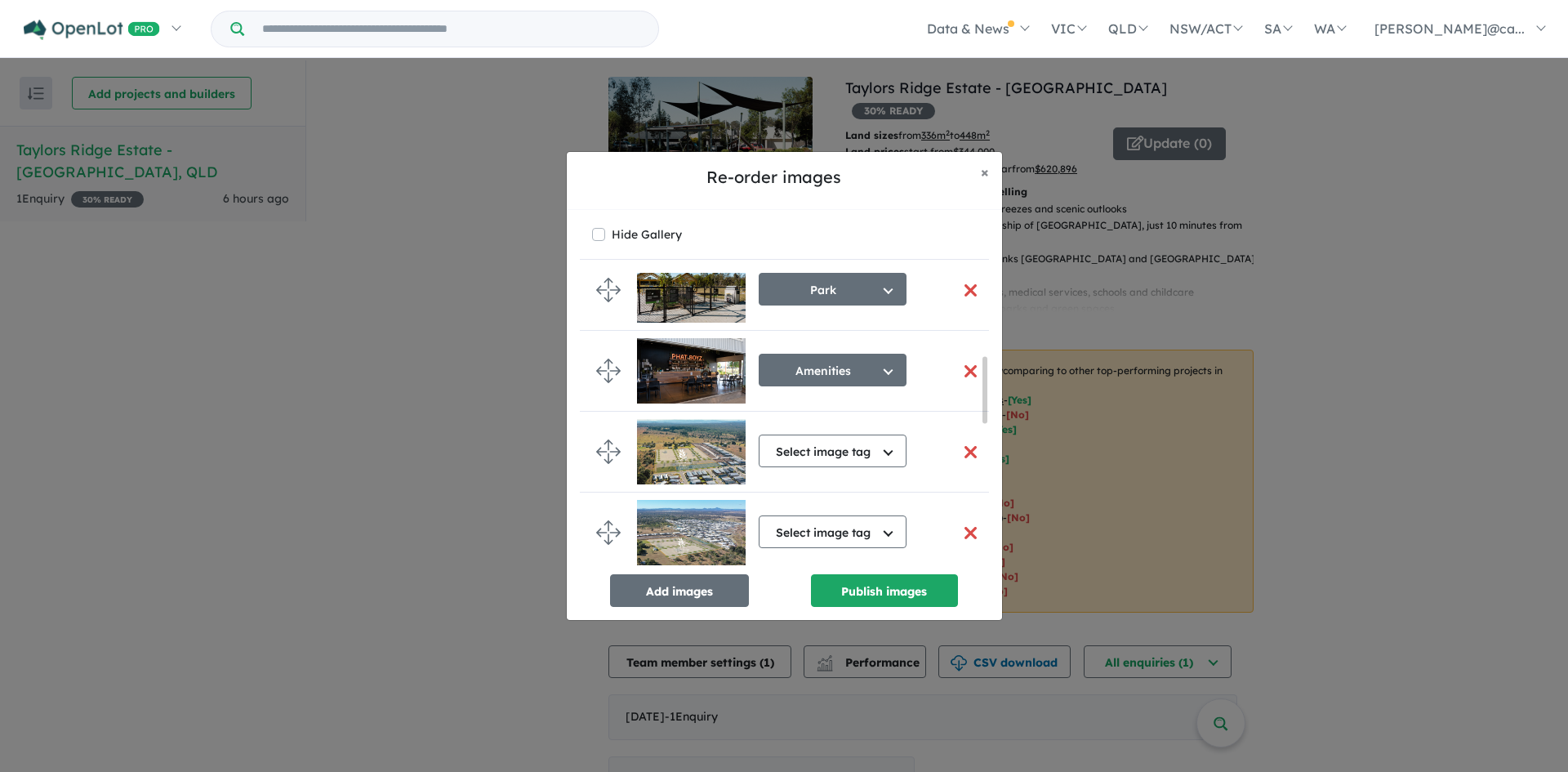
scroll to position [375, 0]
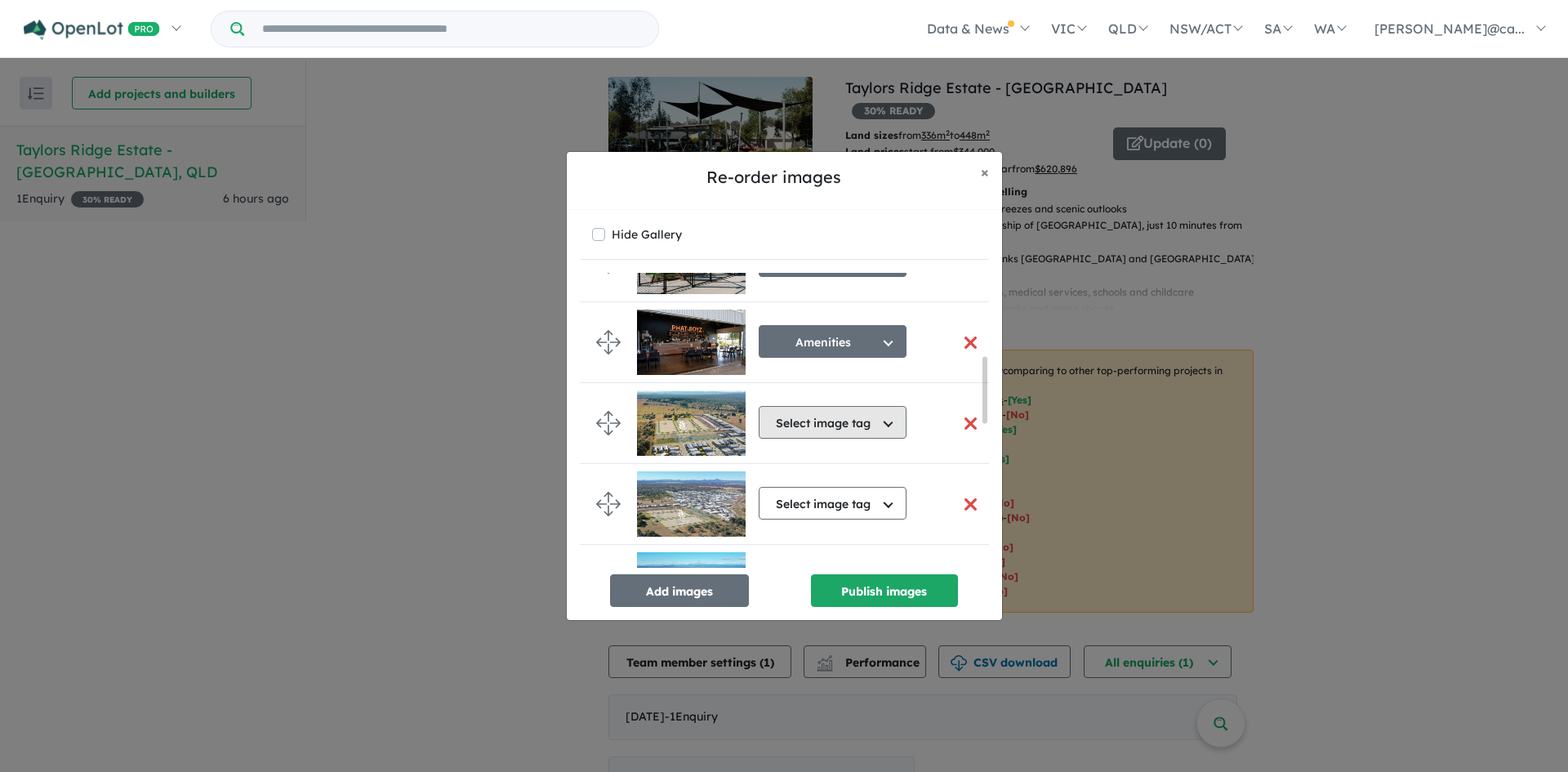
click at [846, 424] on button "Select image tag" at bounding box center [832, 422] width 148 height 33
click at [804, 499] on button "Aerial" at bounding box center [841, 498] width 163 height 37
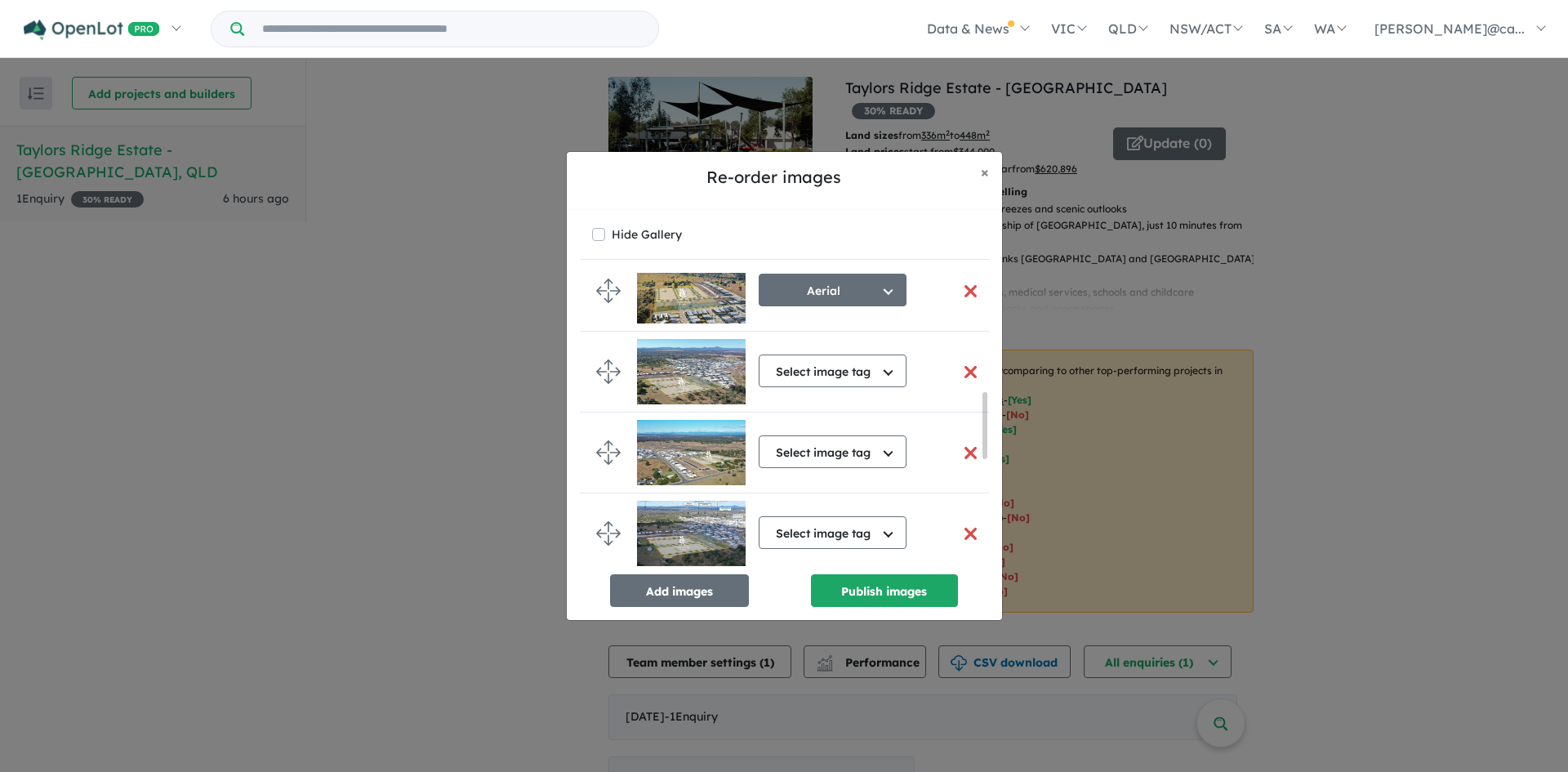
scroll to position [539, 0]
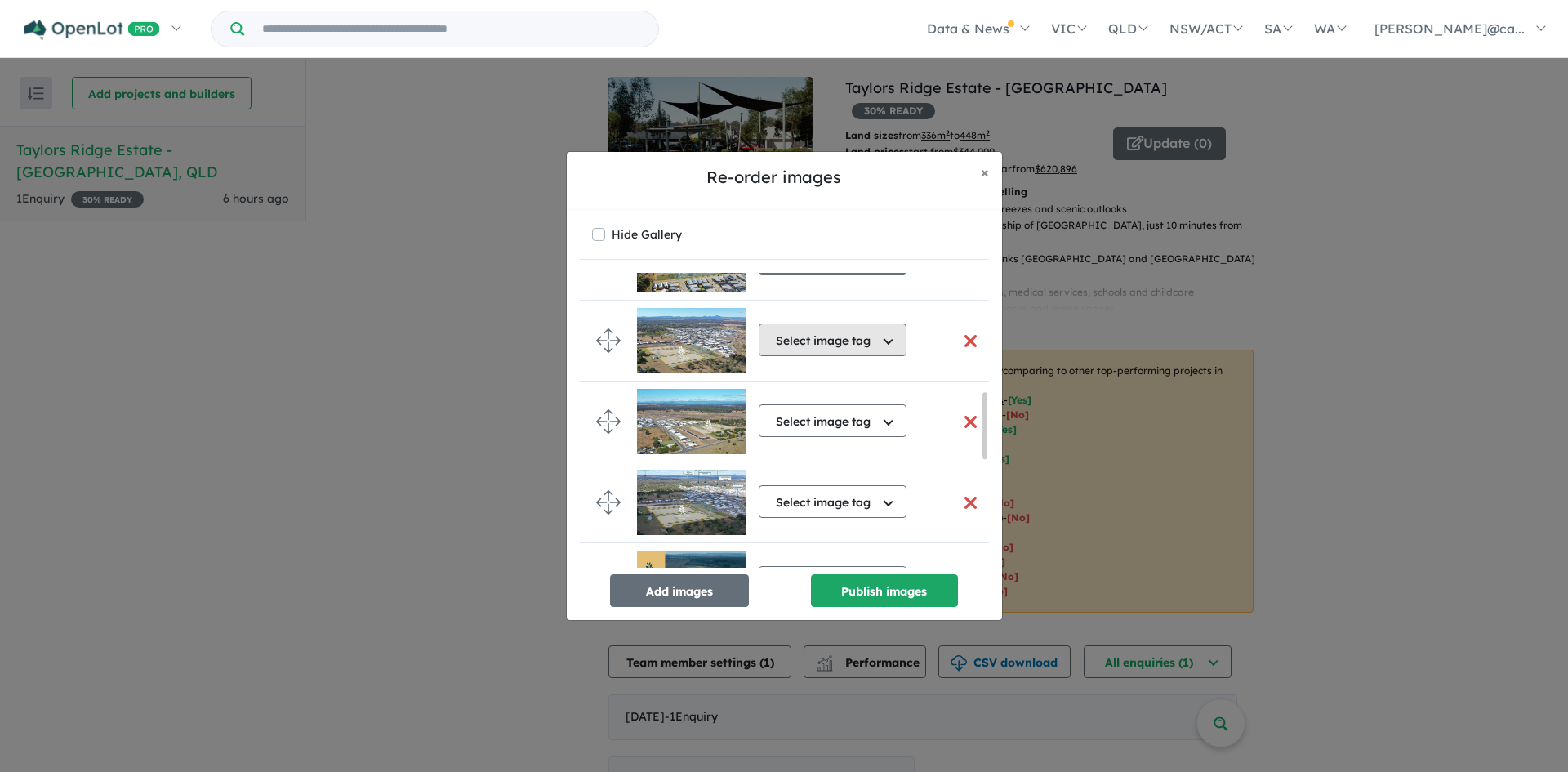
click at [852, 341] on button "Select image tag" at bounding box center [832, 339] width 148 height 33
click at [828, 414] on button "Aerial" at bounding box center [841, 415] width 163 height 37
click at [834, 422] on button "Select image tag" at bounding box center [832, 420] width 148 height 33
click at [807, 500] on button "Aerial" at bounding box center [841, 496] width 163 height 37
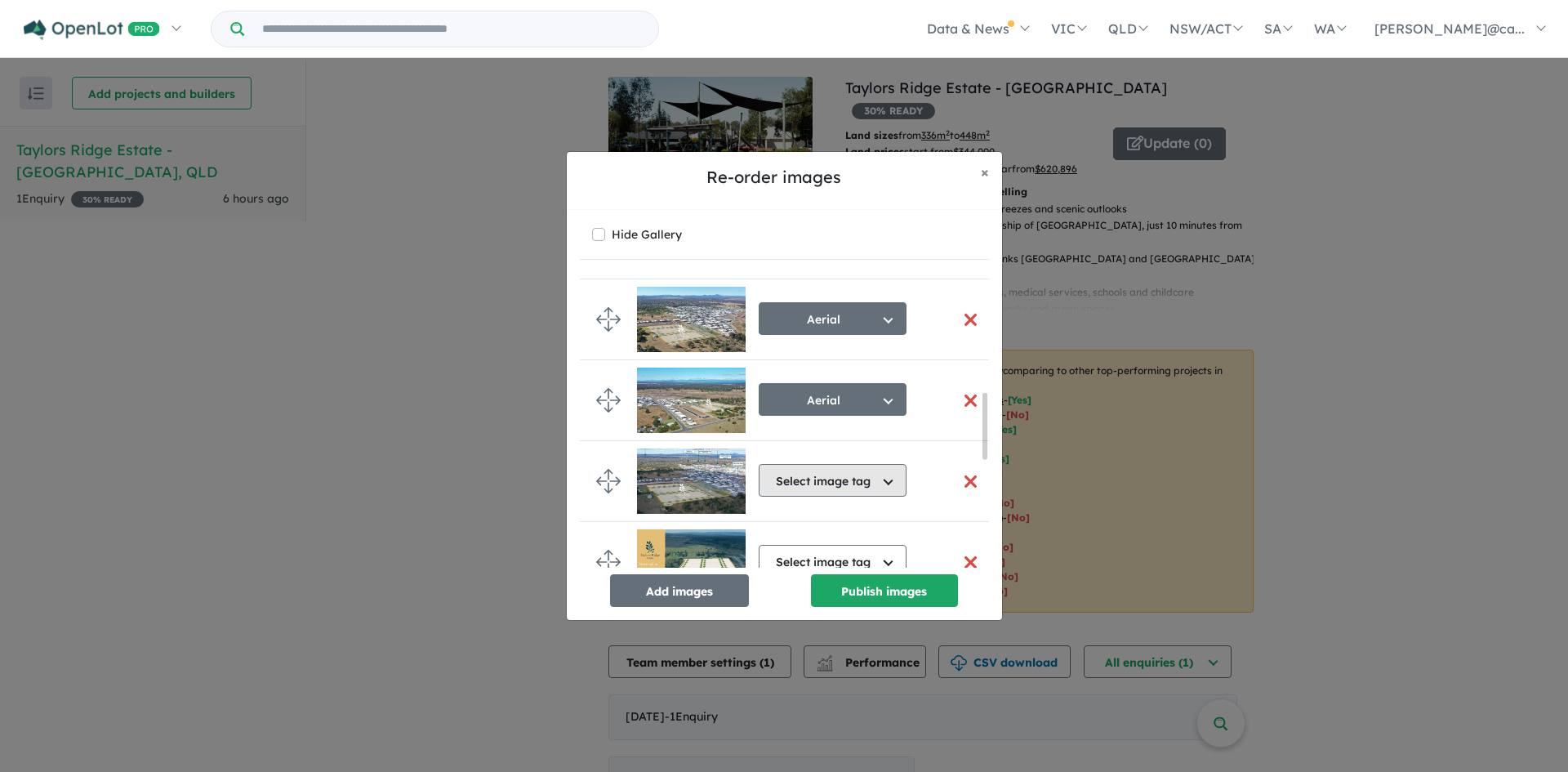
scroll to position [620, 0]
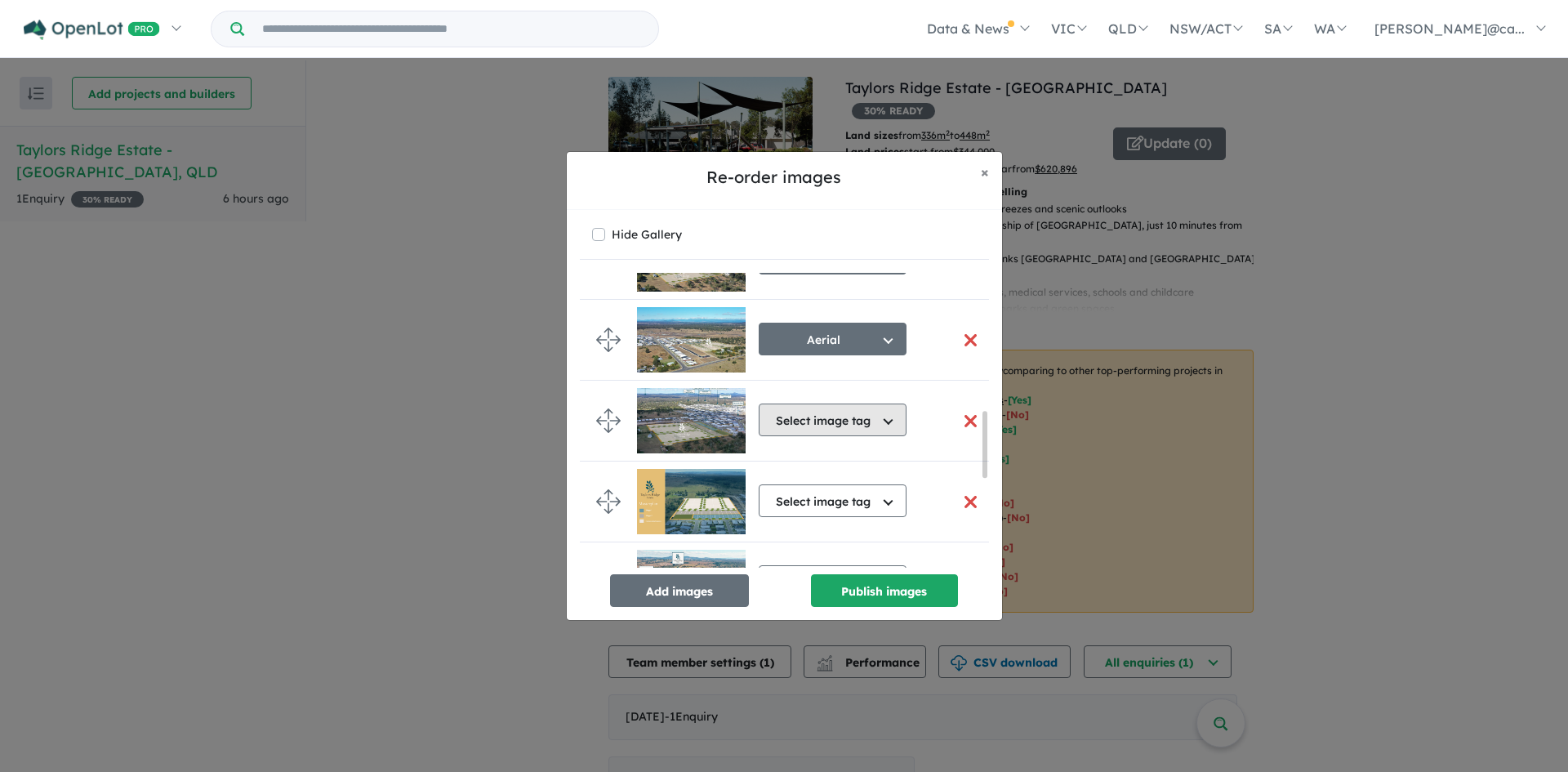
click at [825, 419] on button "Select image tag" at bounding box center [832, 419] width 148 height 33
click at [809, 492] on button "Aerial" at bounding box center [841, 495] width 163 height 37
click at [828, 500] on button "Select image tag" at bounding box center [832, 500] width 148 height 33
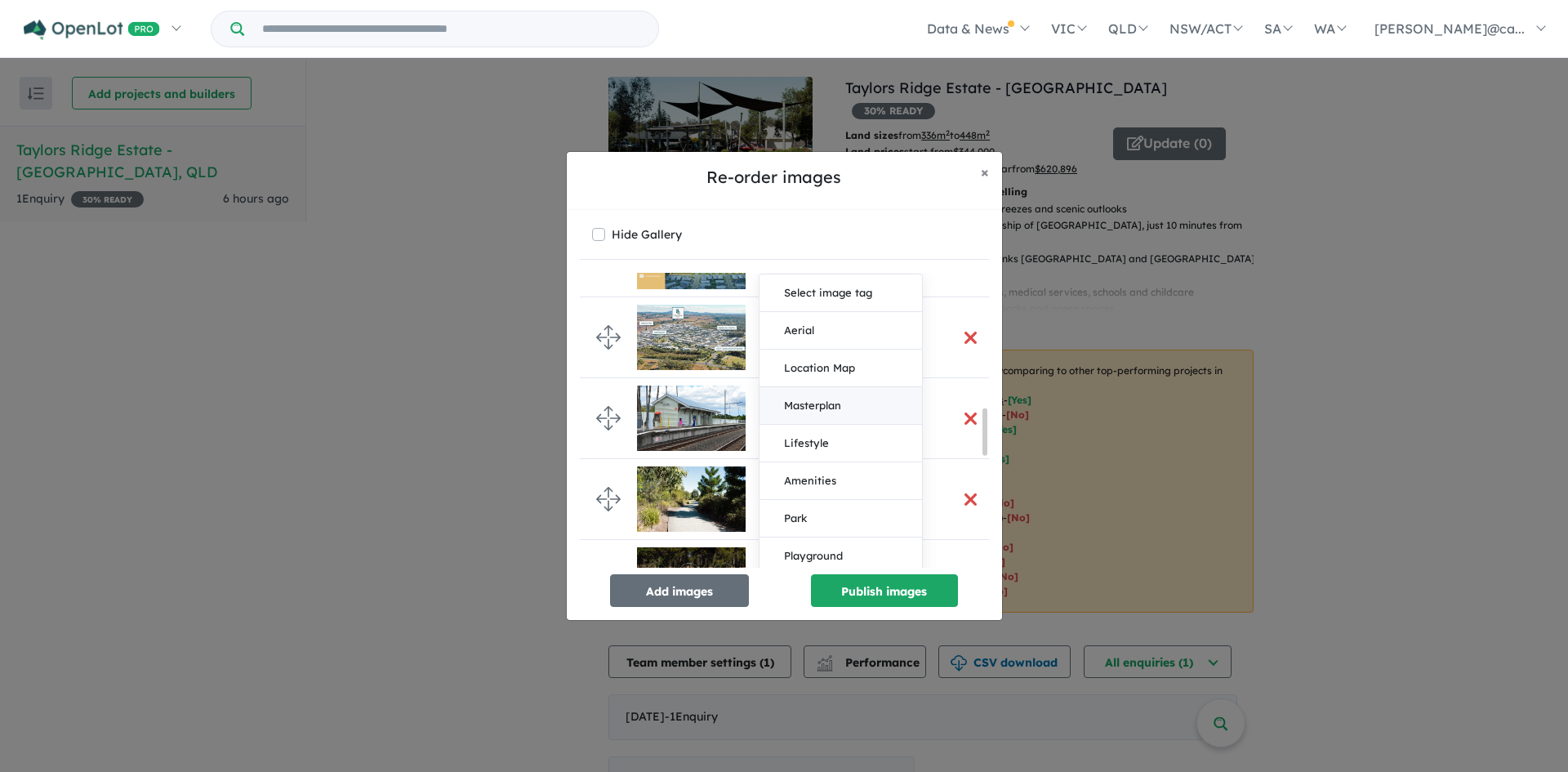
click at [830, 411] on button "Masterplan" at bounding box center [841, 406] width 163 height 37
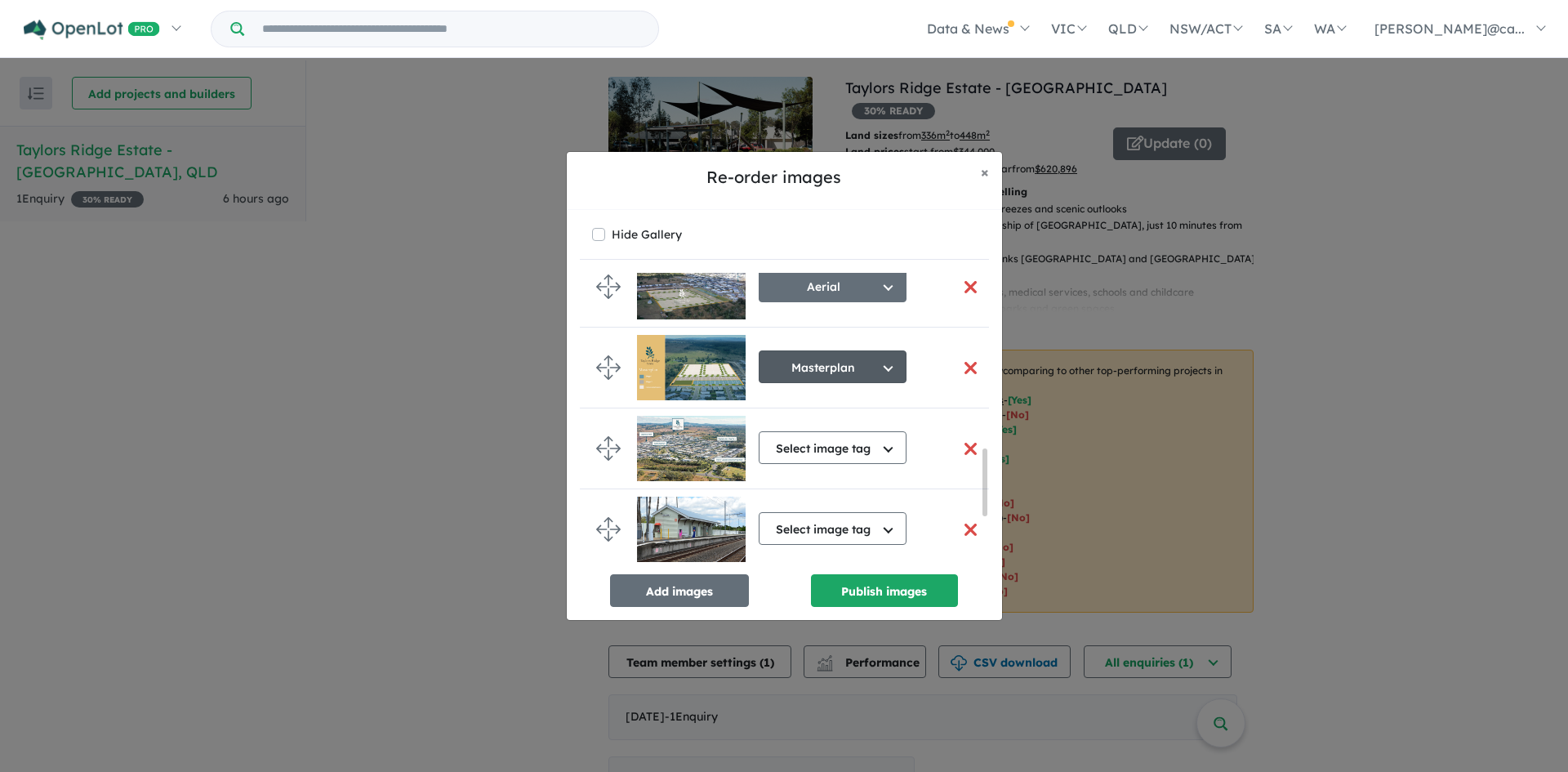
scroll to position [779, 0]
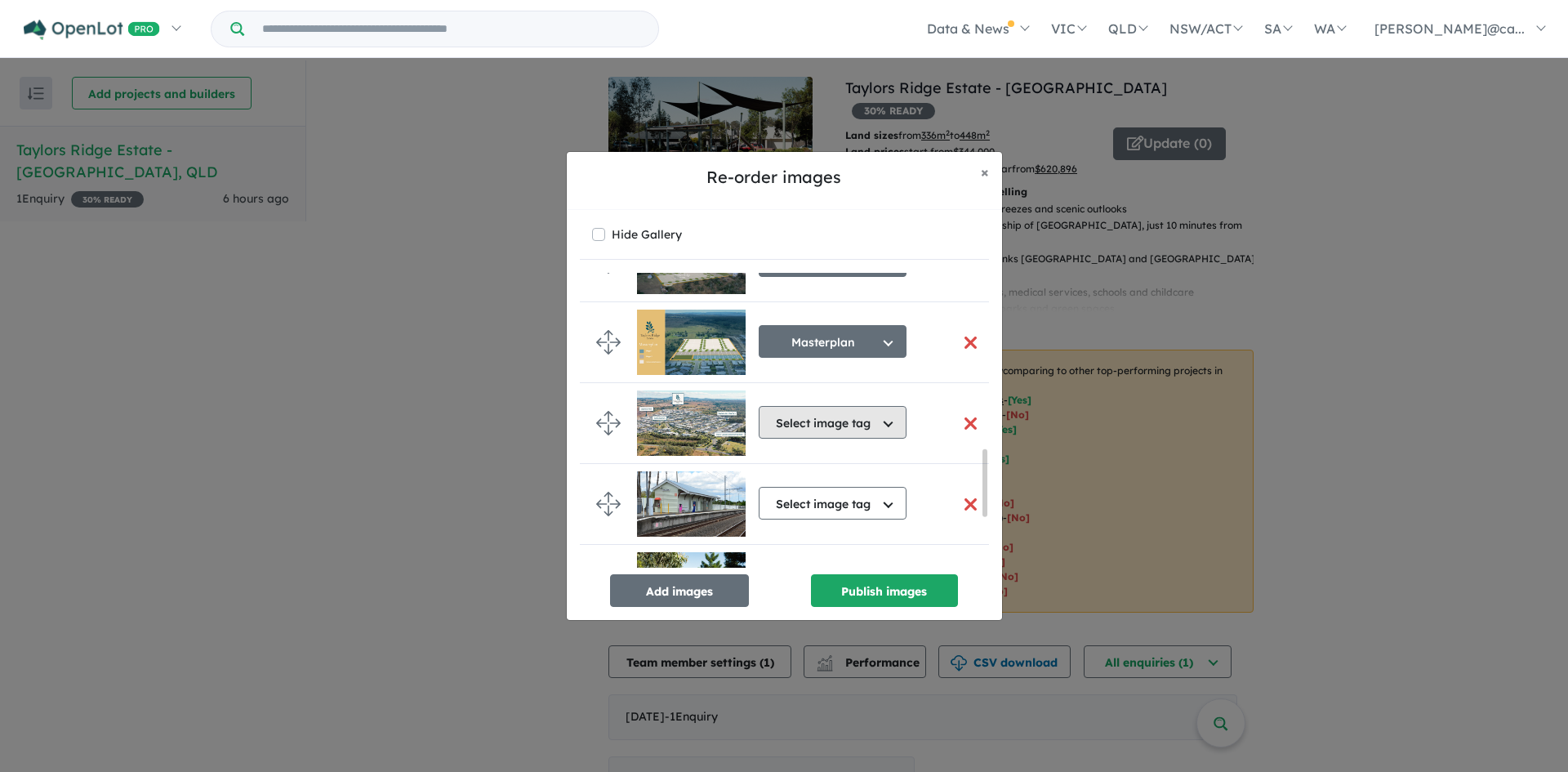
click at [825, 421] on button "Select image tag" at bounding box center [832, 422] width 148 height 33
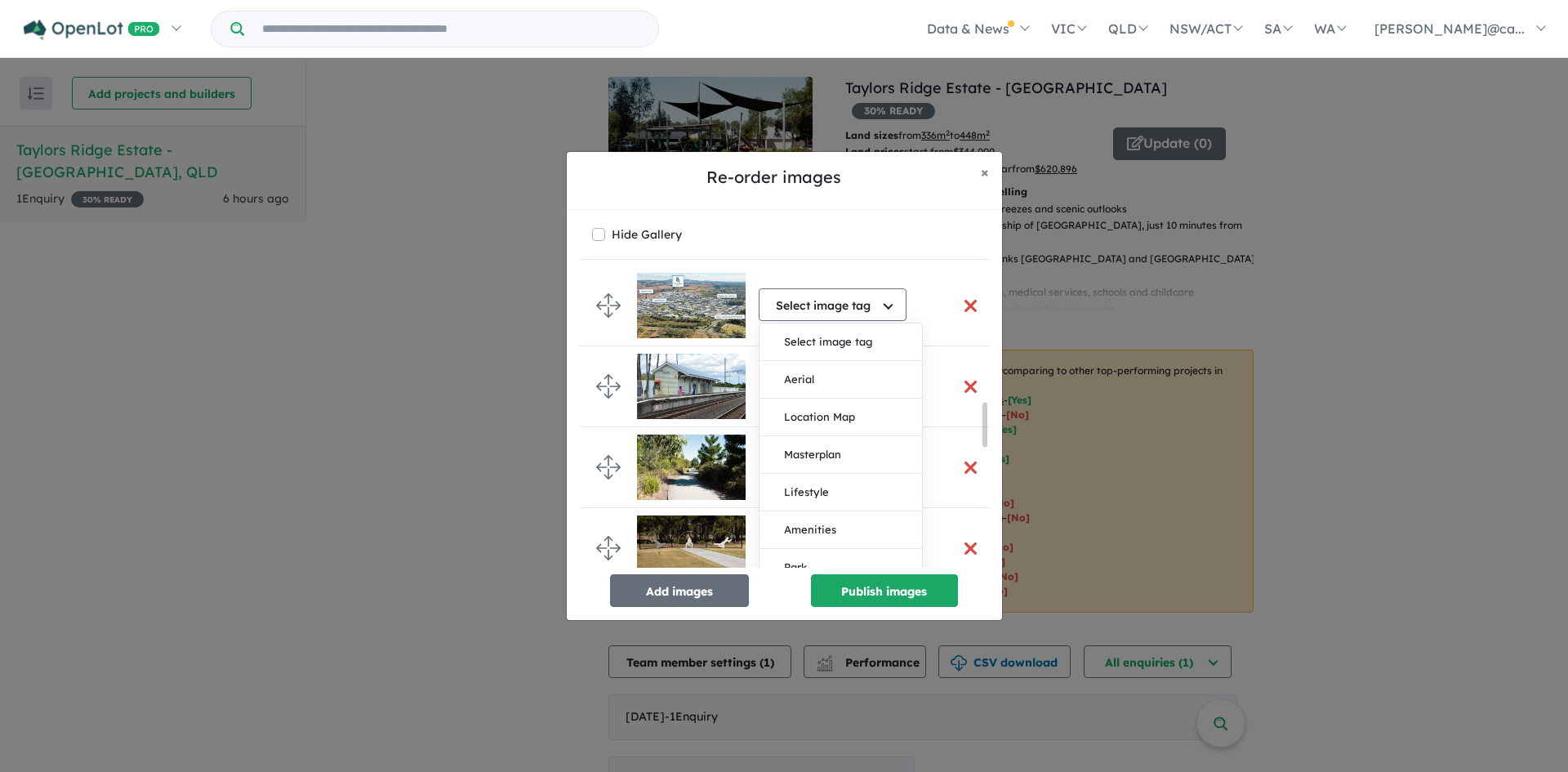
scroll to position [861, 0]
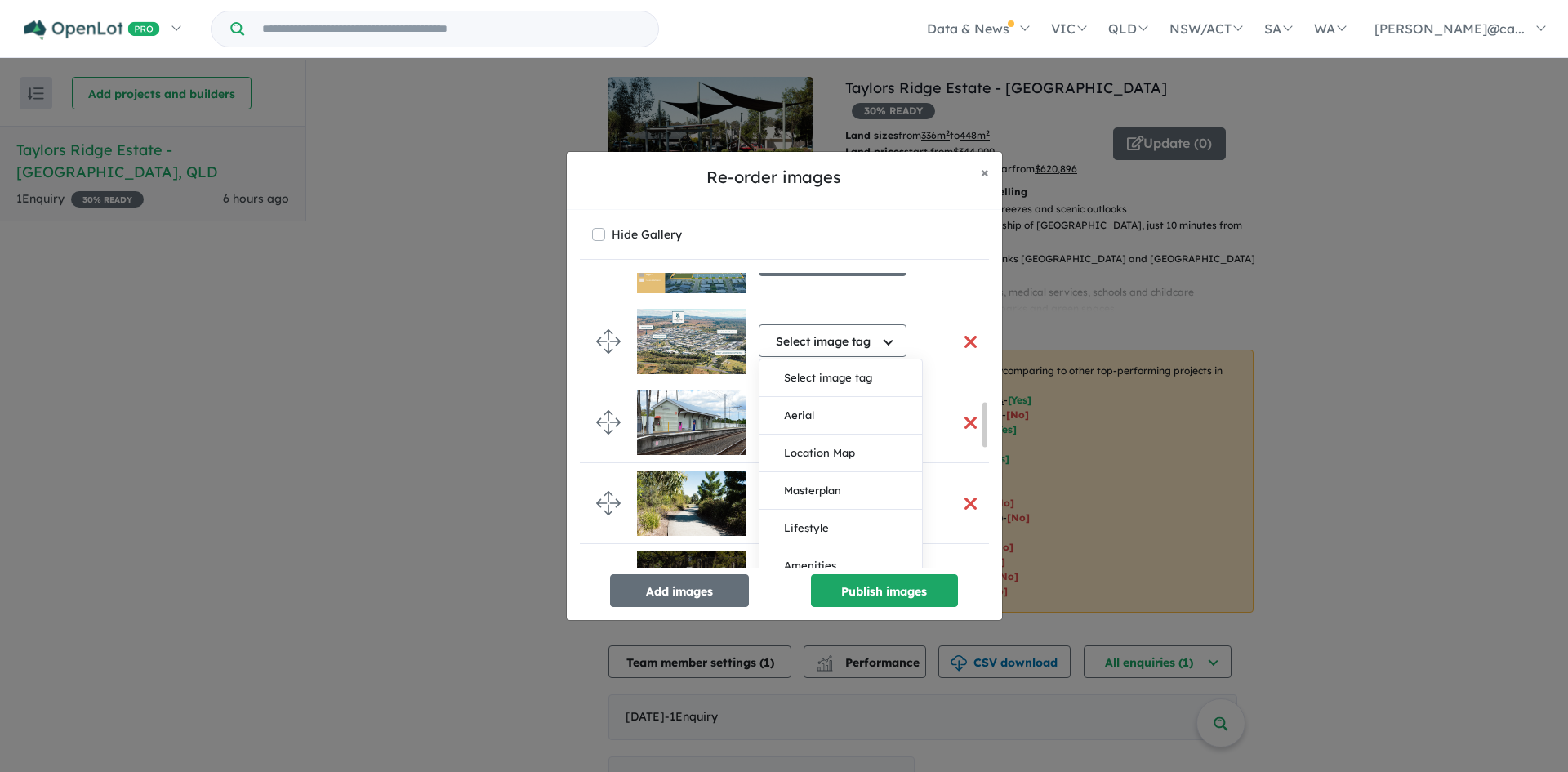
click at [809, 412] on button "Aerial" at bounding box center [841, 416] width 163 height 37
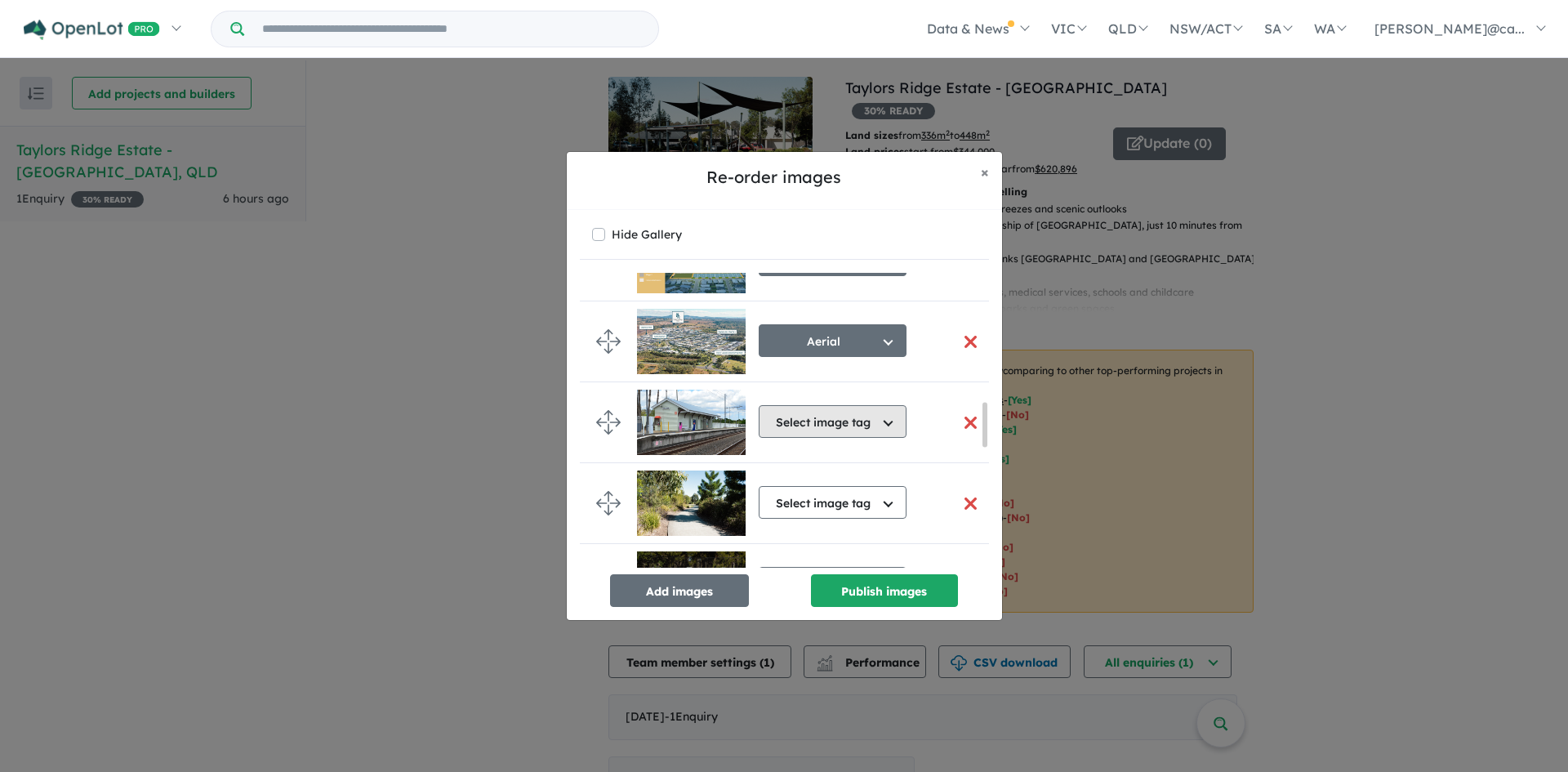
click at [843, 419] on button "Select image tag" at bounding box center [832, 421] width 148 height 33
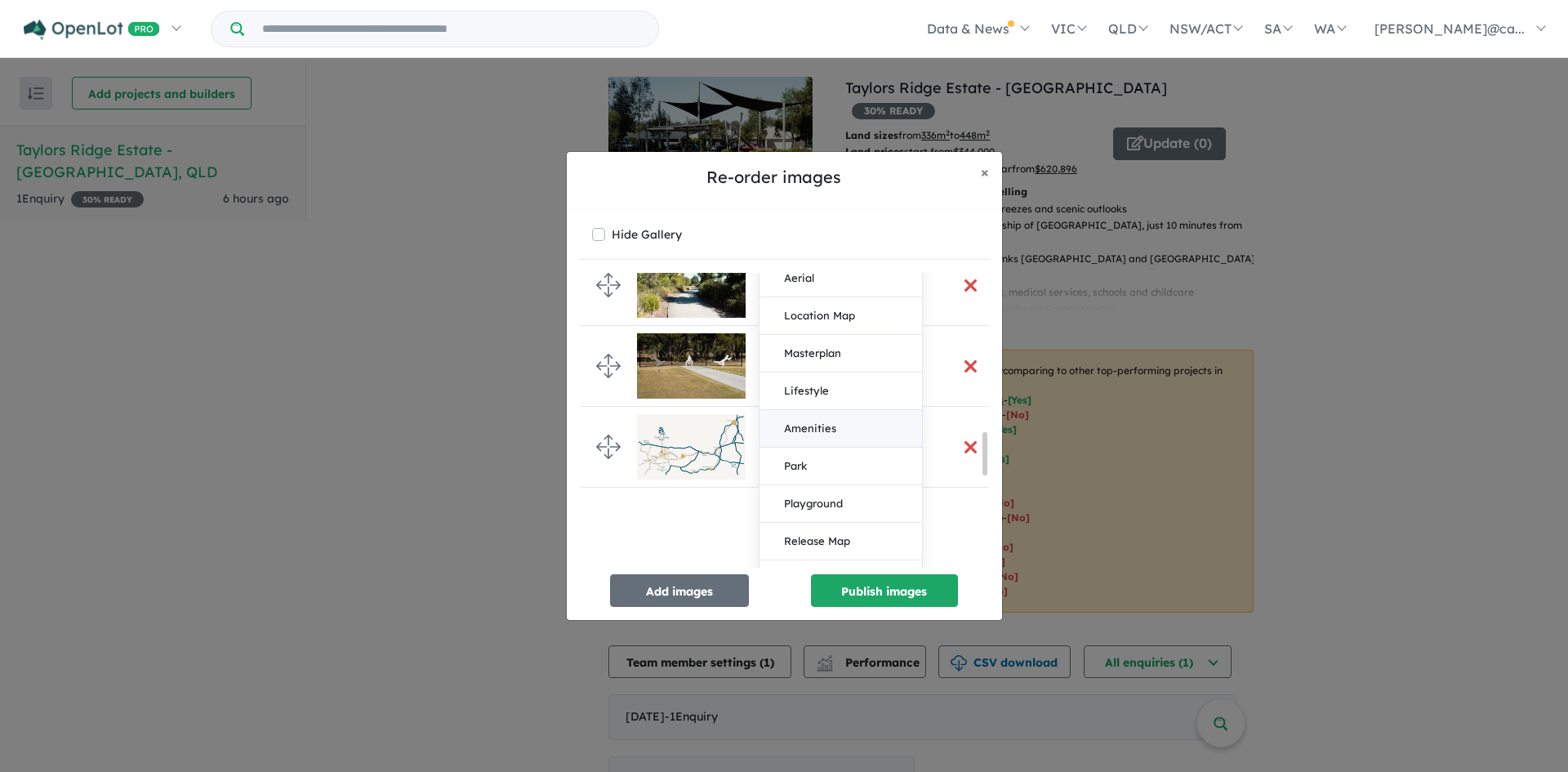
scroll to position [1106, 0]
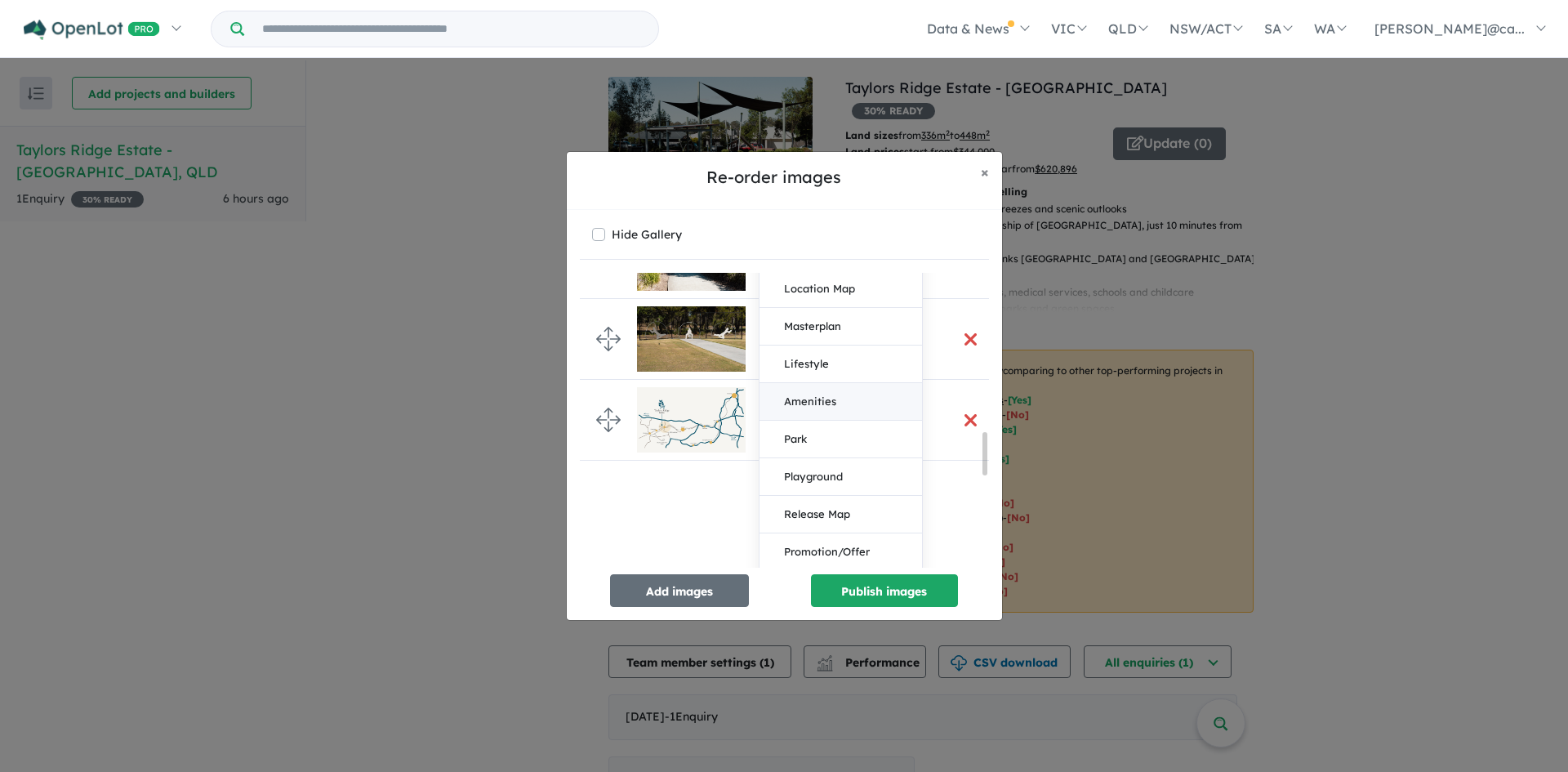
click at [810, 403] on button "Amenities" at bounding box center [841, 402] width 163 height 37
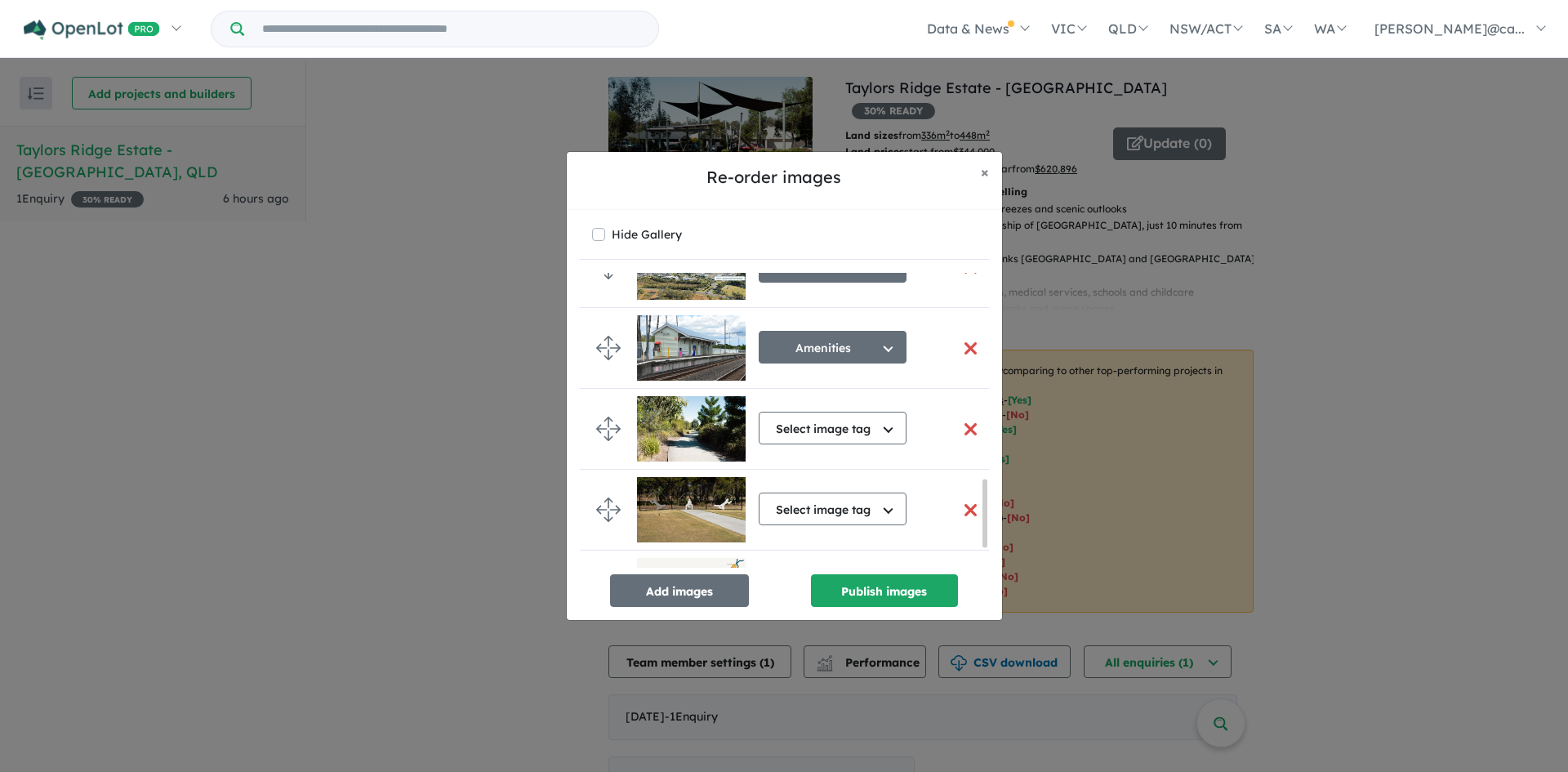
scroll to position [911, 0]
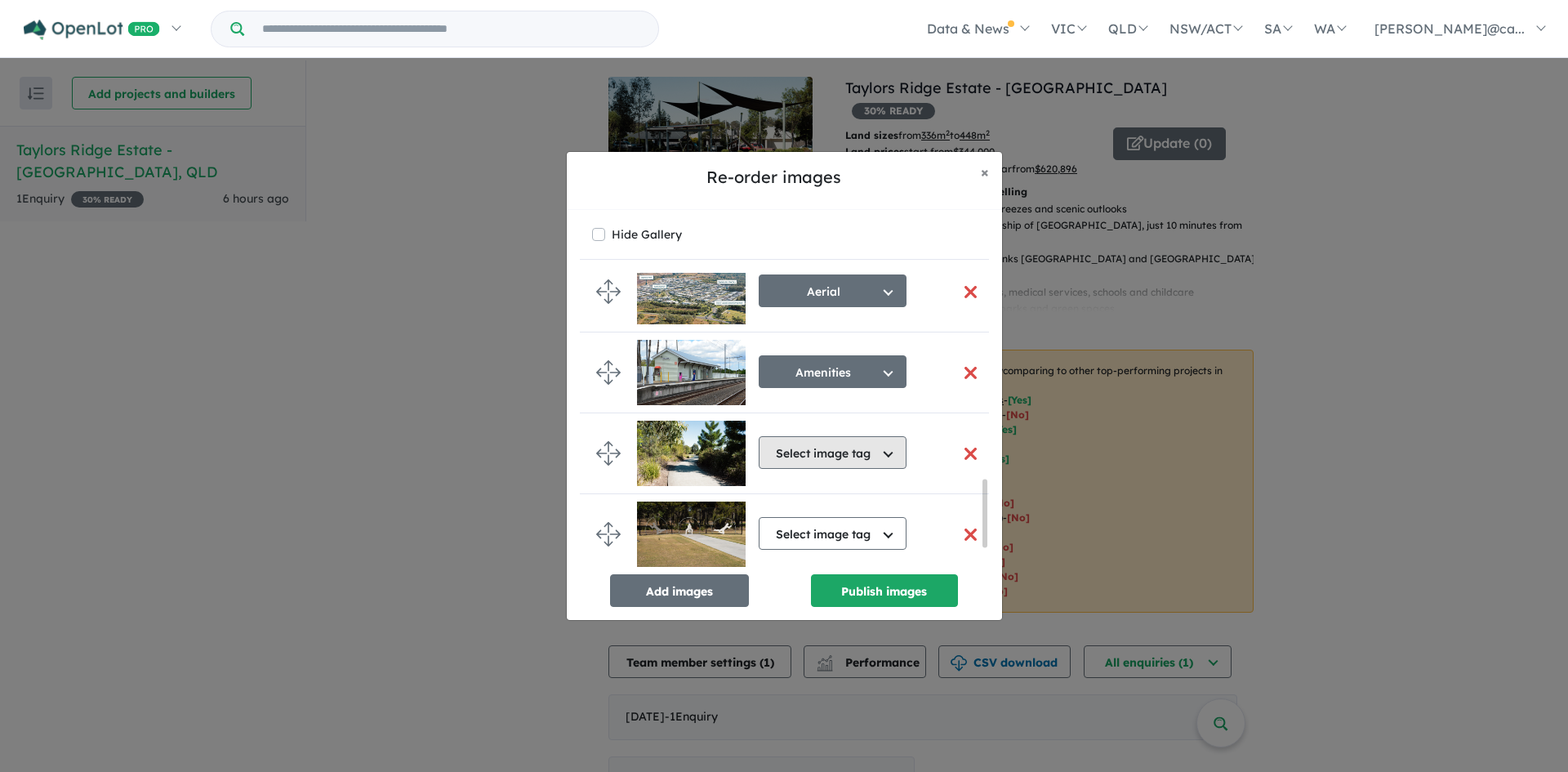
click at [842, 453] on button "Select image tag" at bounding box center [832, 452] width 148 height 33
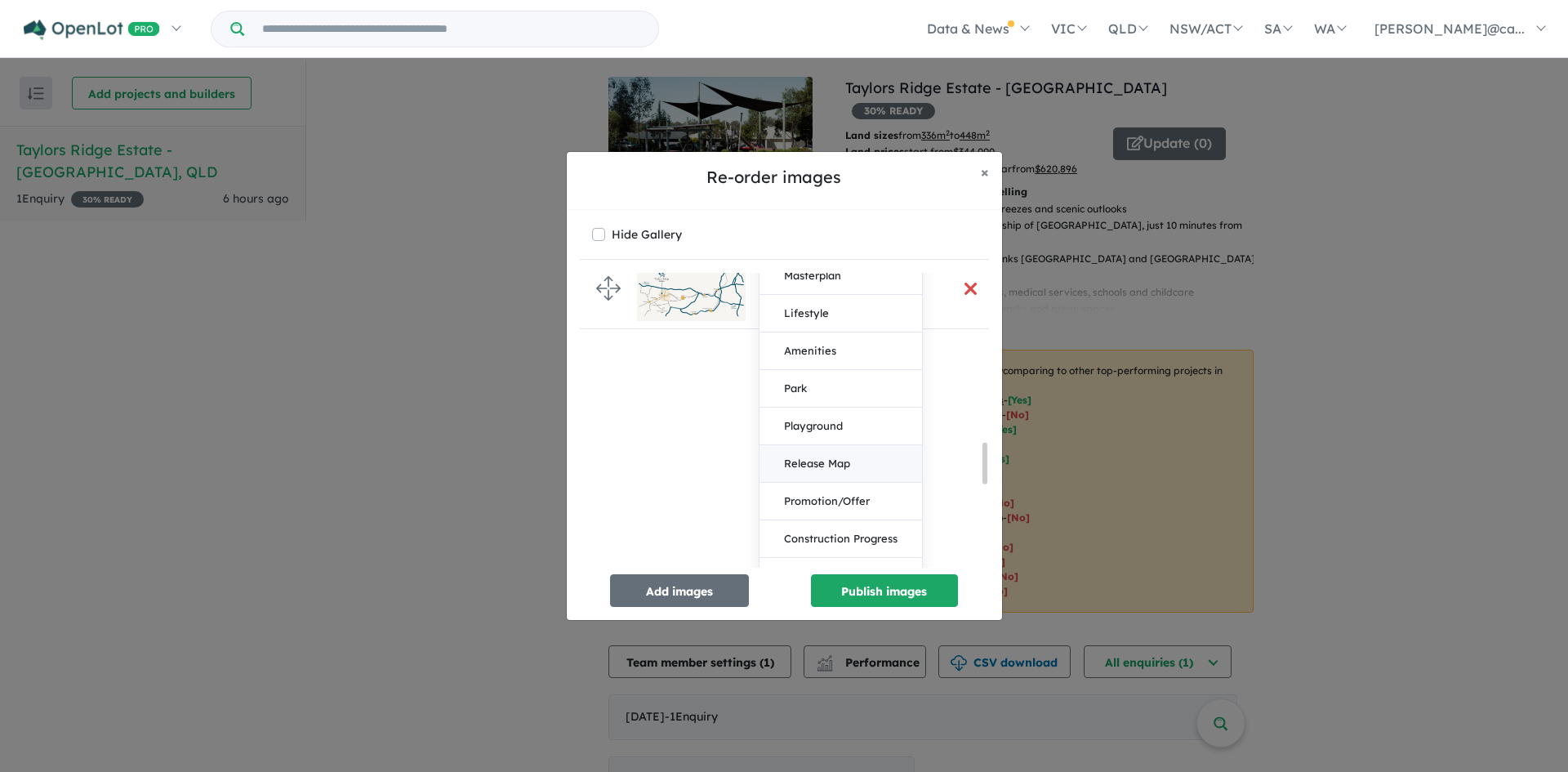
scroll to position [1156, 0]
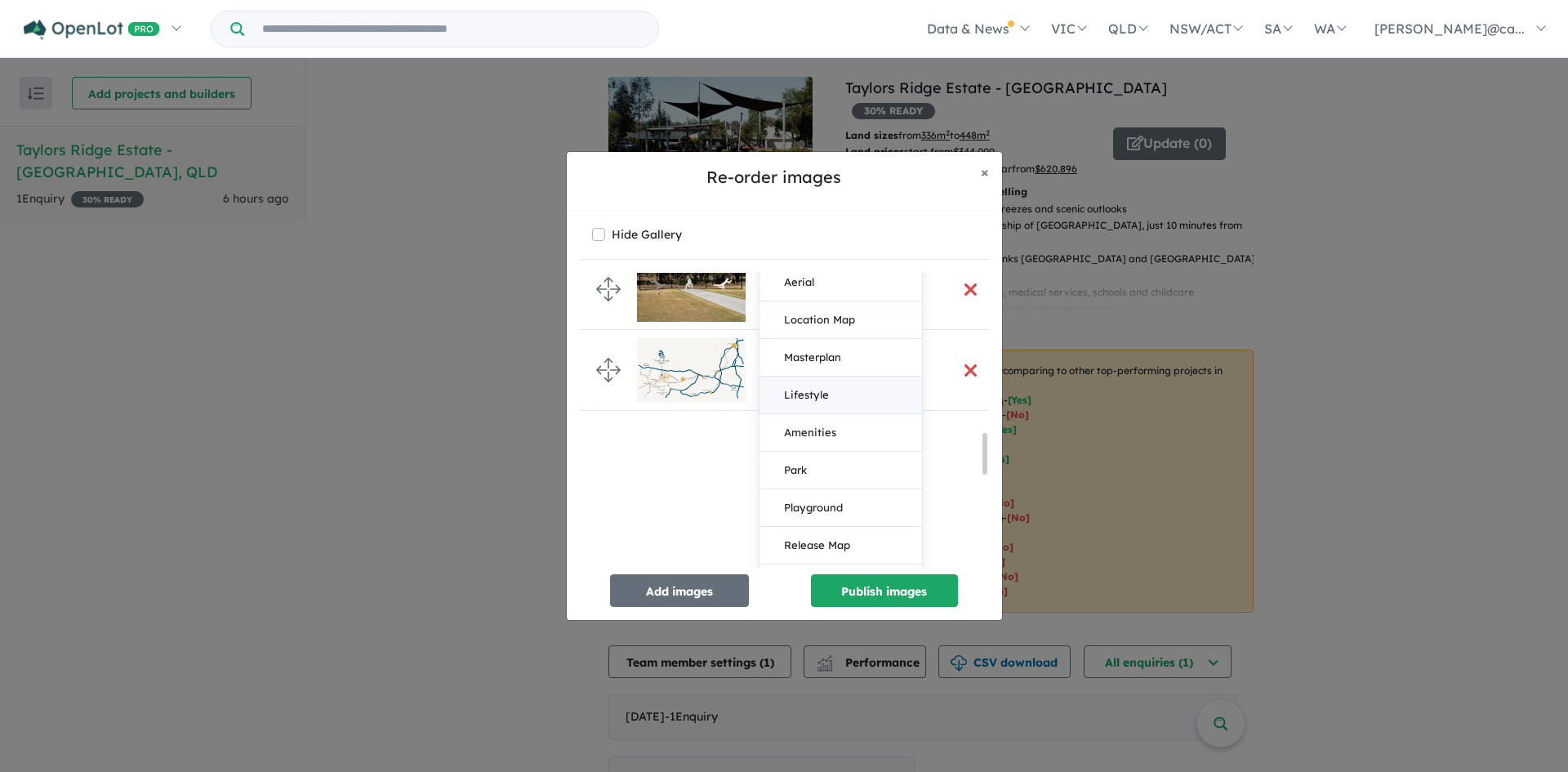
click at [818, 398] on button "Lifestyle" at bounding box center [841, 395] width 163 height 37
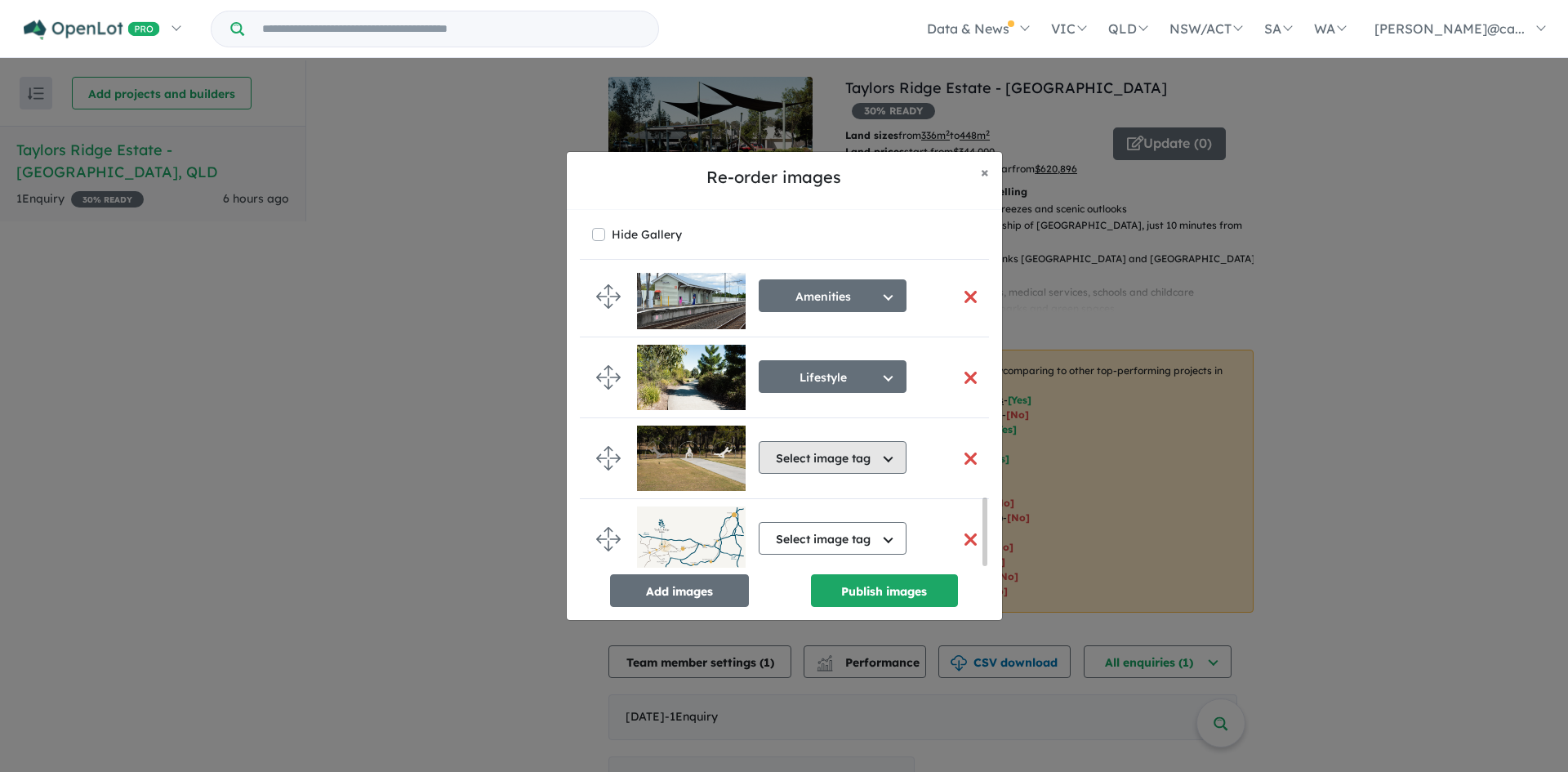
click at [835, 454] on button "Select image tag" at bounding box center [832, 457] width 148 height 33
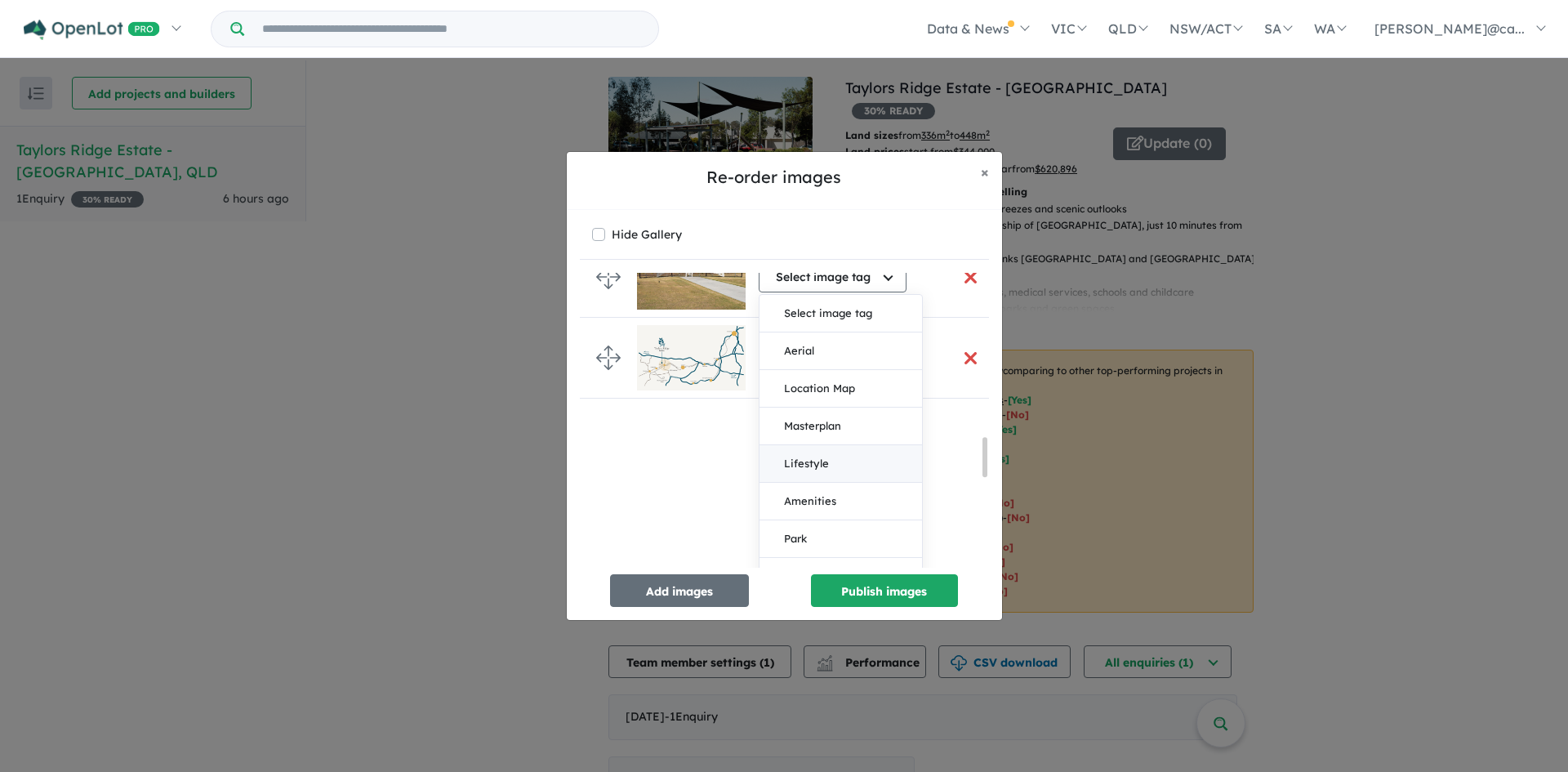
scroll to position [1238, 0]
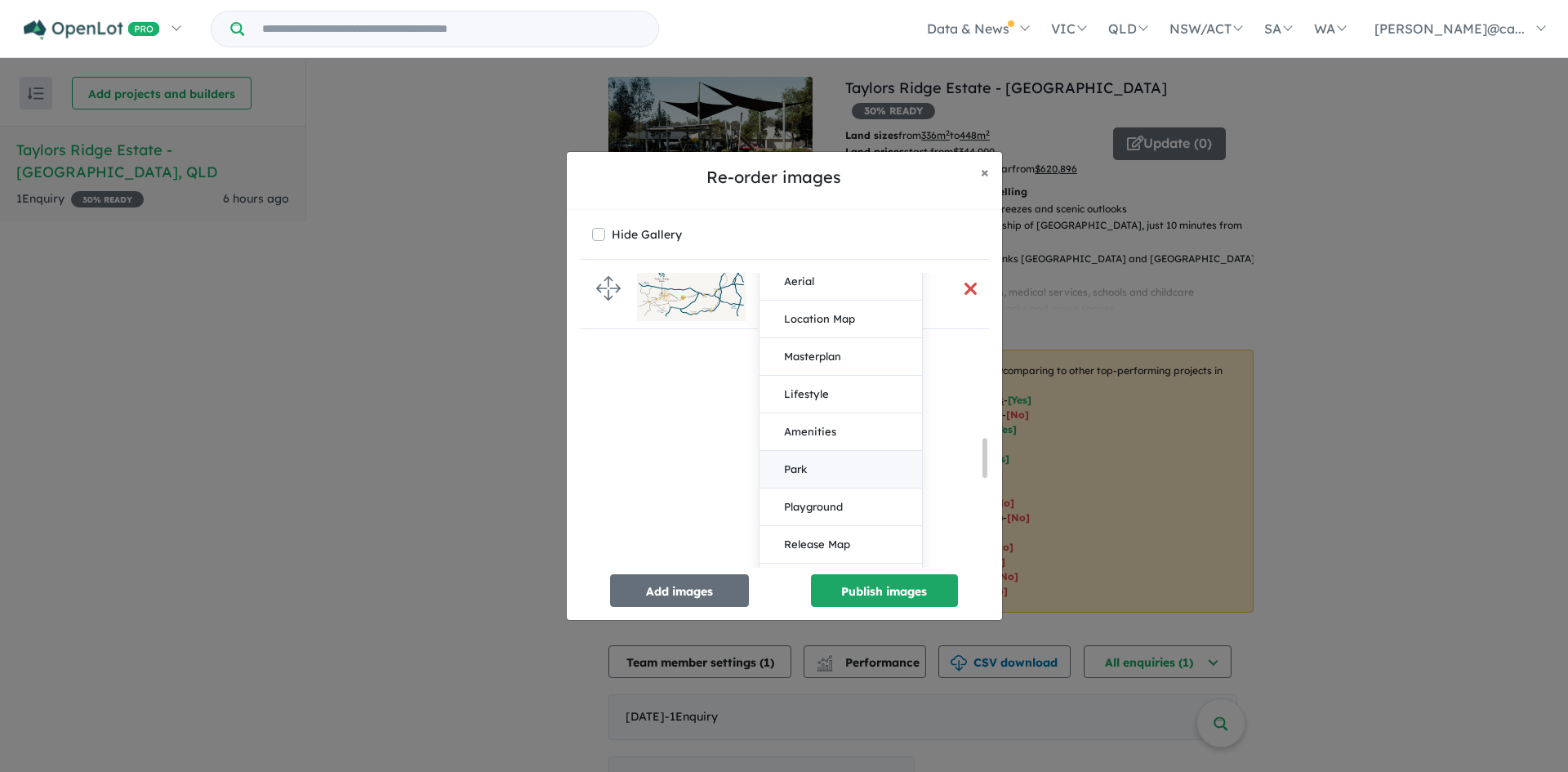
click at [791, 466] on button "Park" at bounding box center [841, 470] width 163 height 37
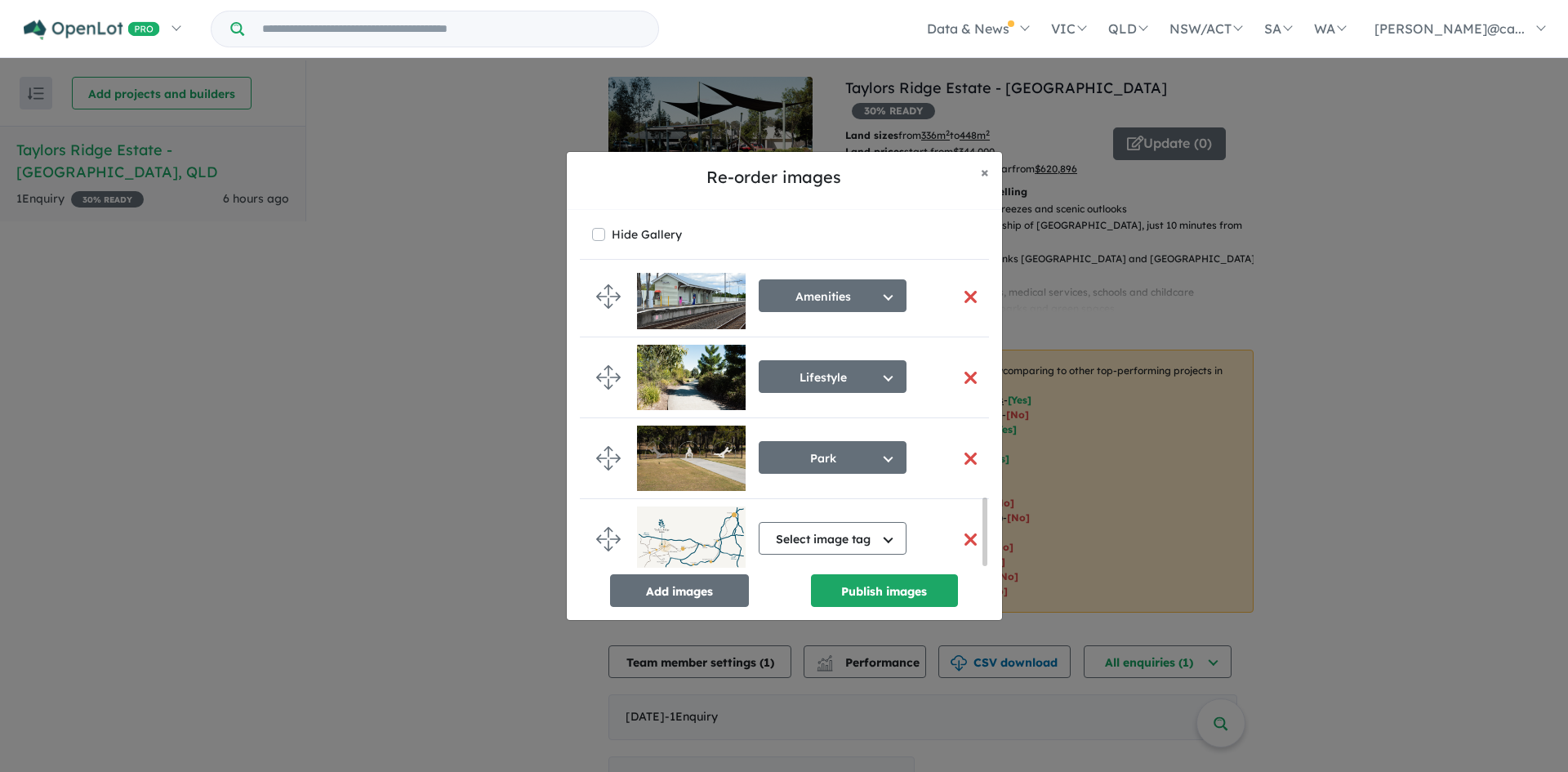
scroll to position [992, 0]
click at [837, 527] on button "Select image tag" at bounding box center [832, 538] width 148 height 33
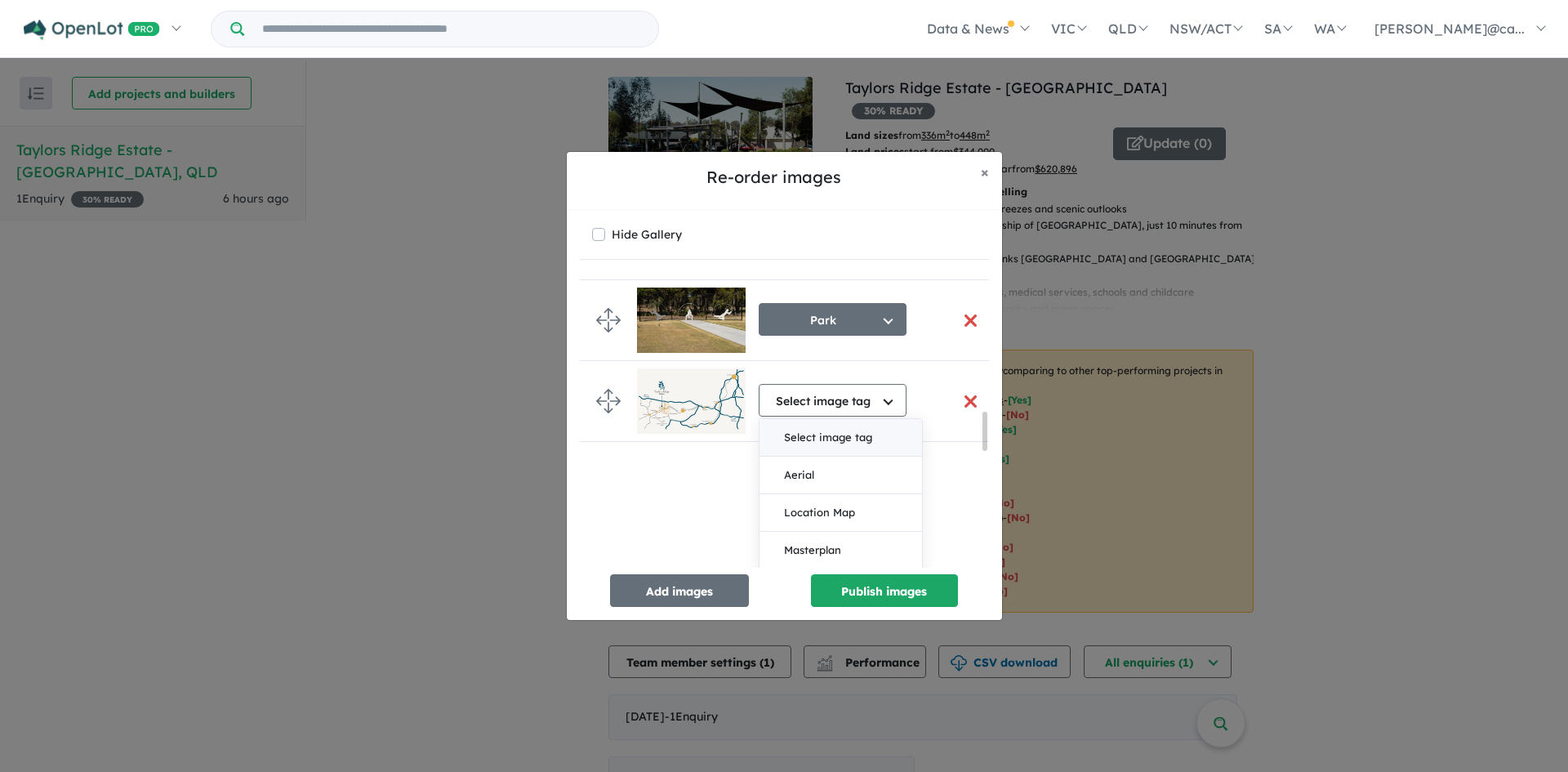
scroll to position [1156, 0]
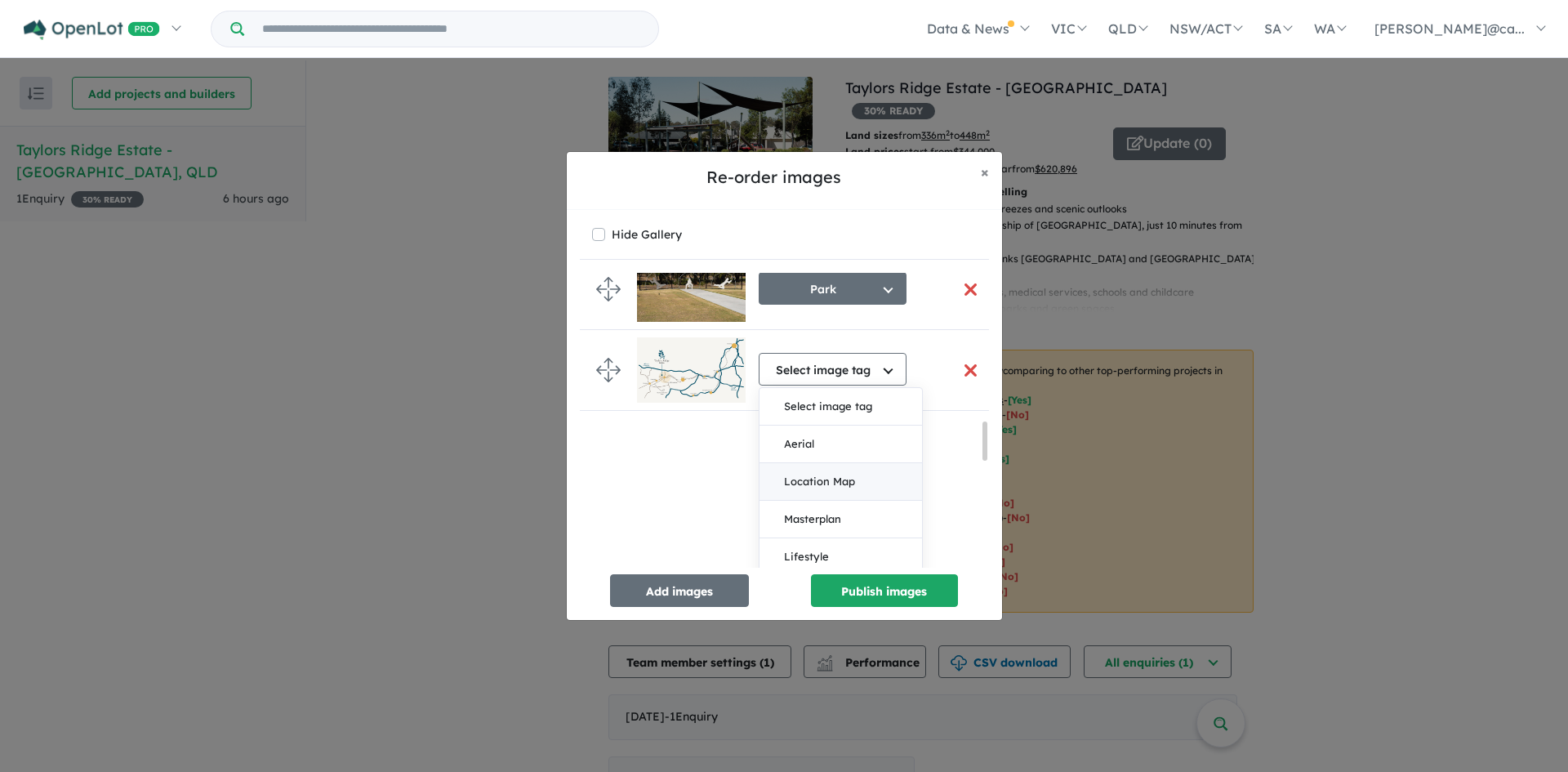
click at [829, 486] on button "Location Map" at bounding box center [841, 482] width 163 height 37
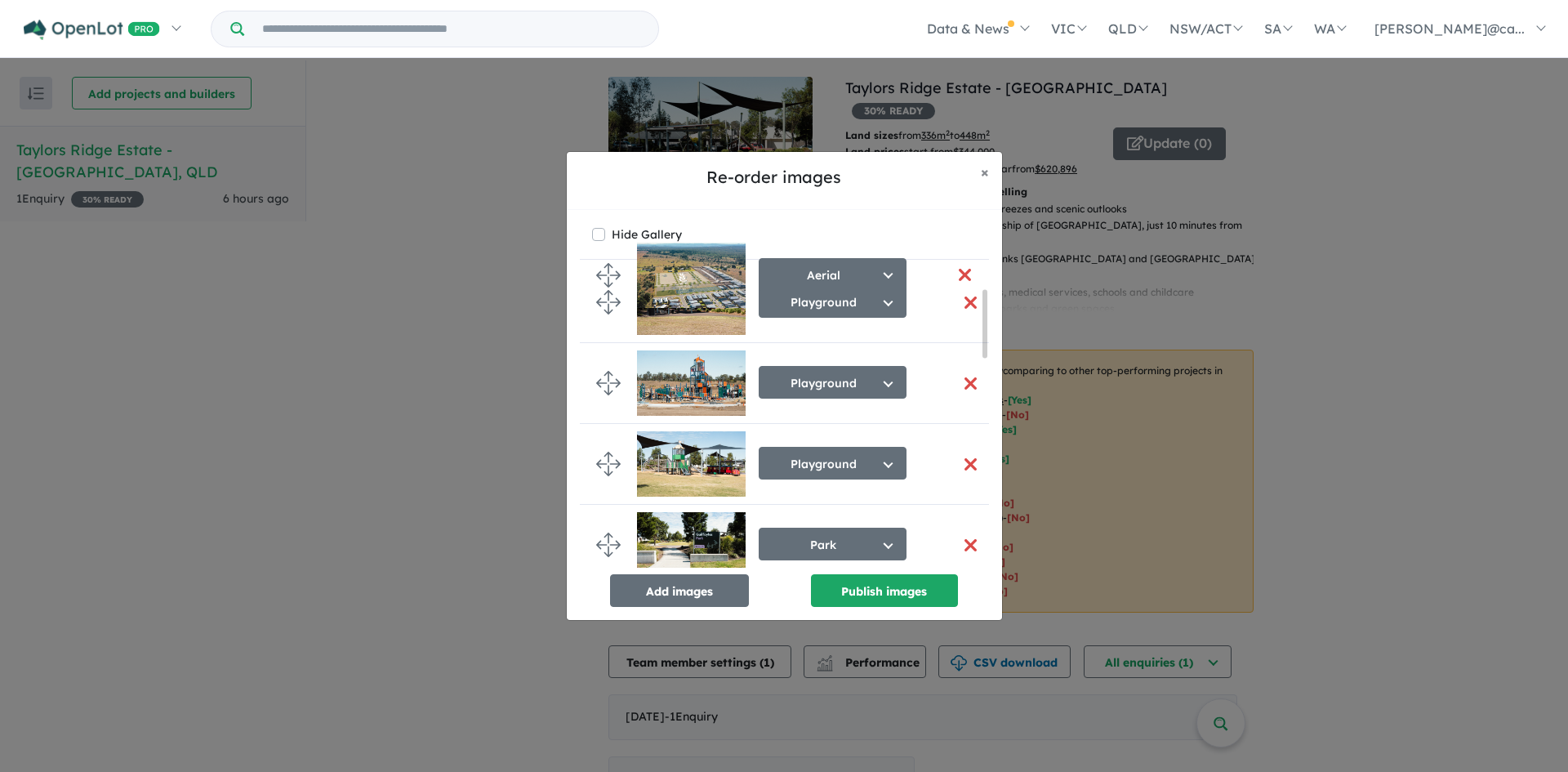
scroll to position [0, 0]
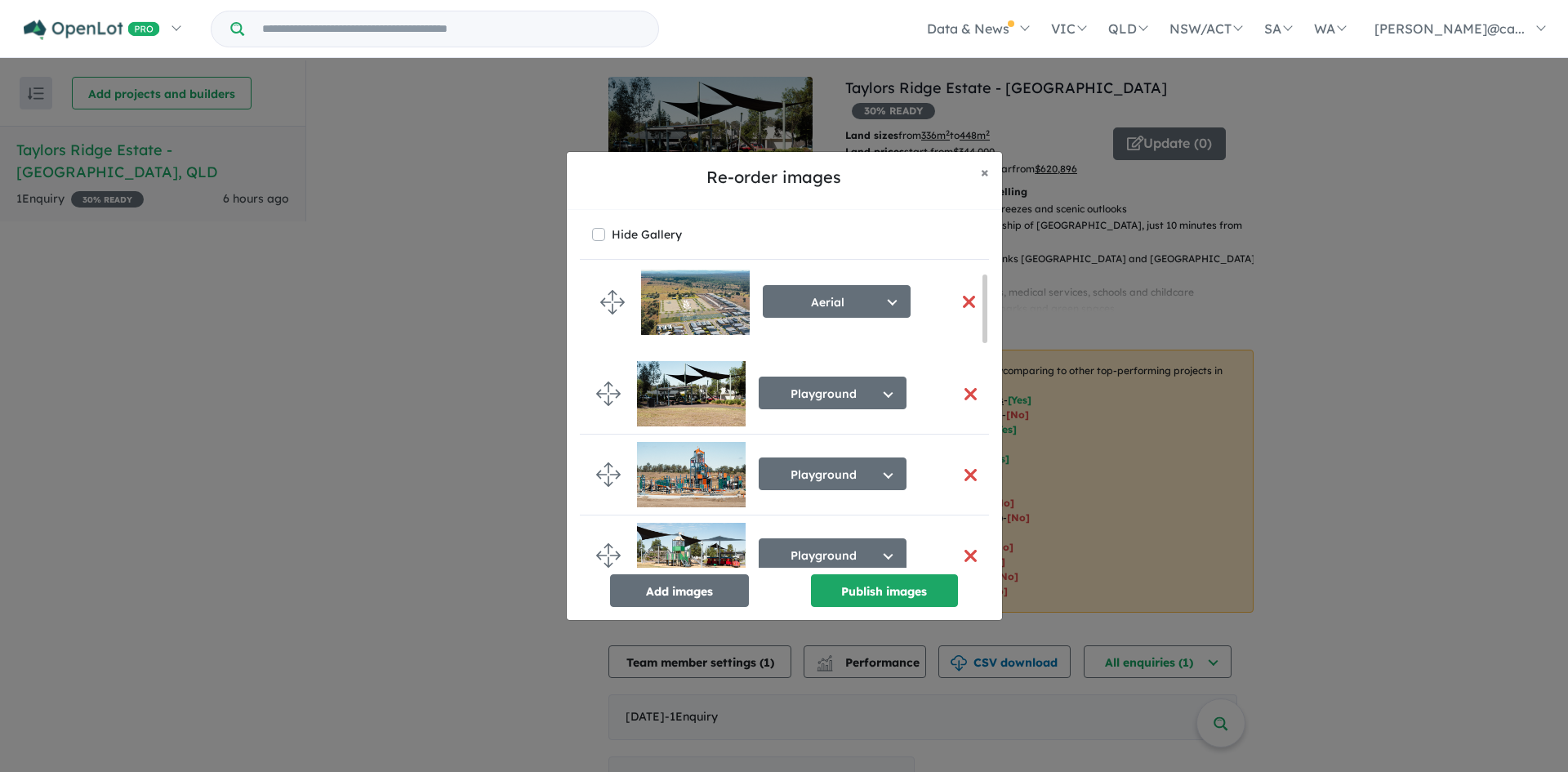
drag, startPoint x: 604, startPoint y: 375, endPoint x: 607, endPoint y: 299, distance: 76.1
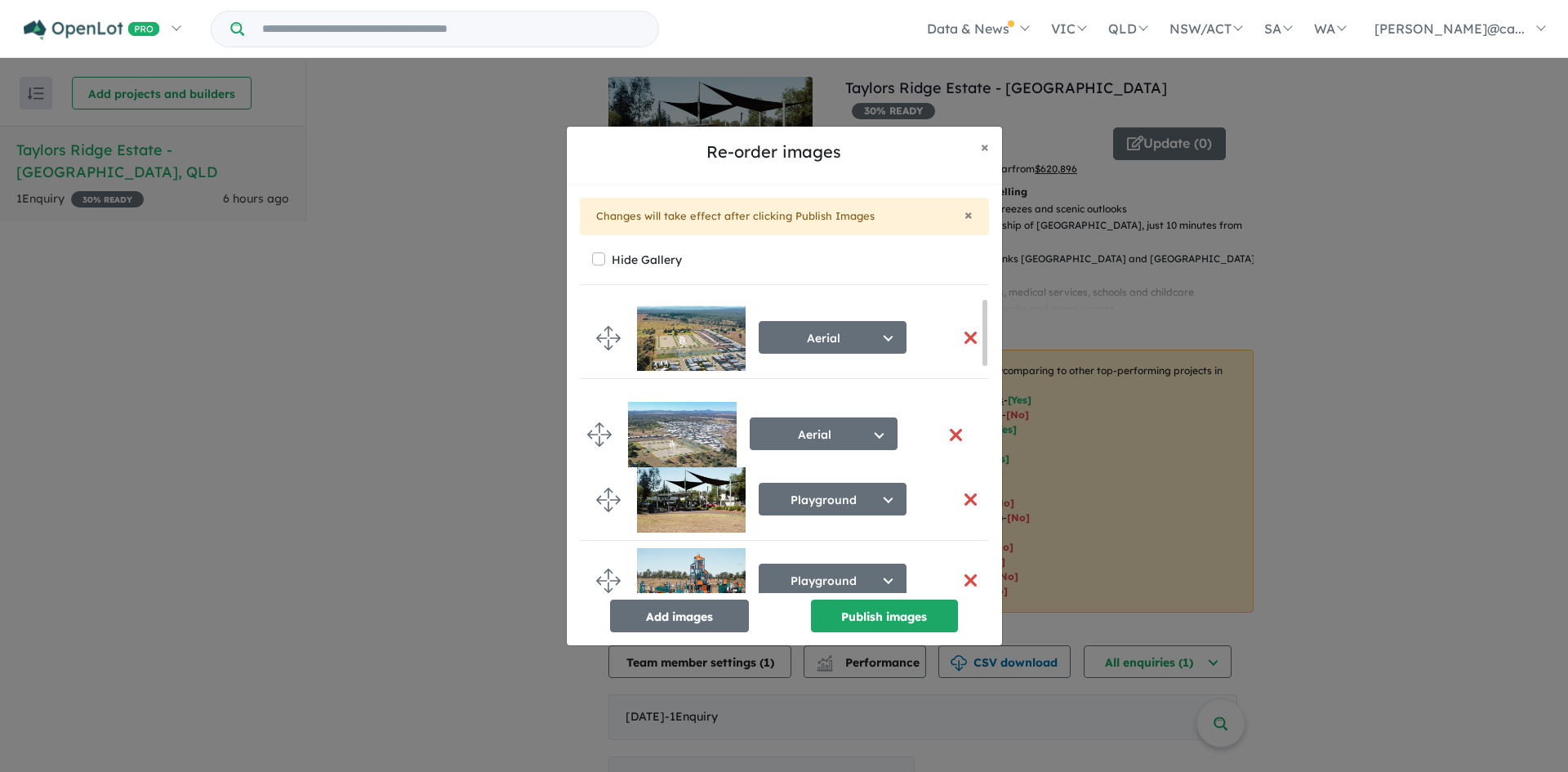
drag, startPoint x: 615, startPoint y: 418, endPoint x: 606, endPoint y: 438, distance: 21.9
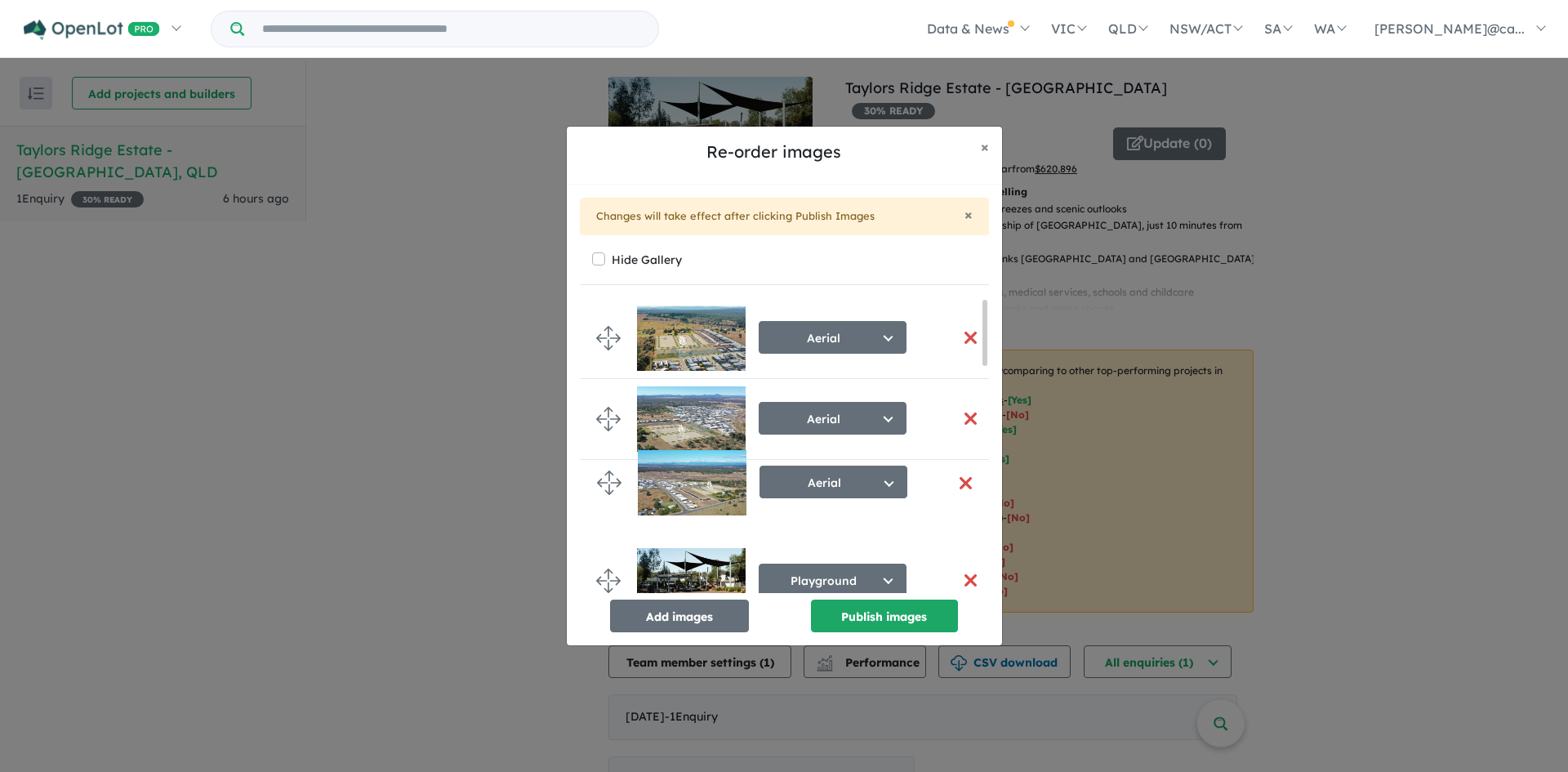
drag, startPoint x: 605, startPoint y: 486, endPoint x: 605, endPoint y: 473, distance: 13.0
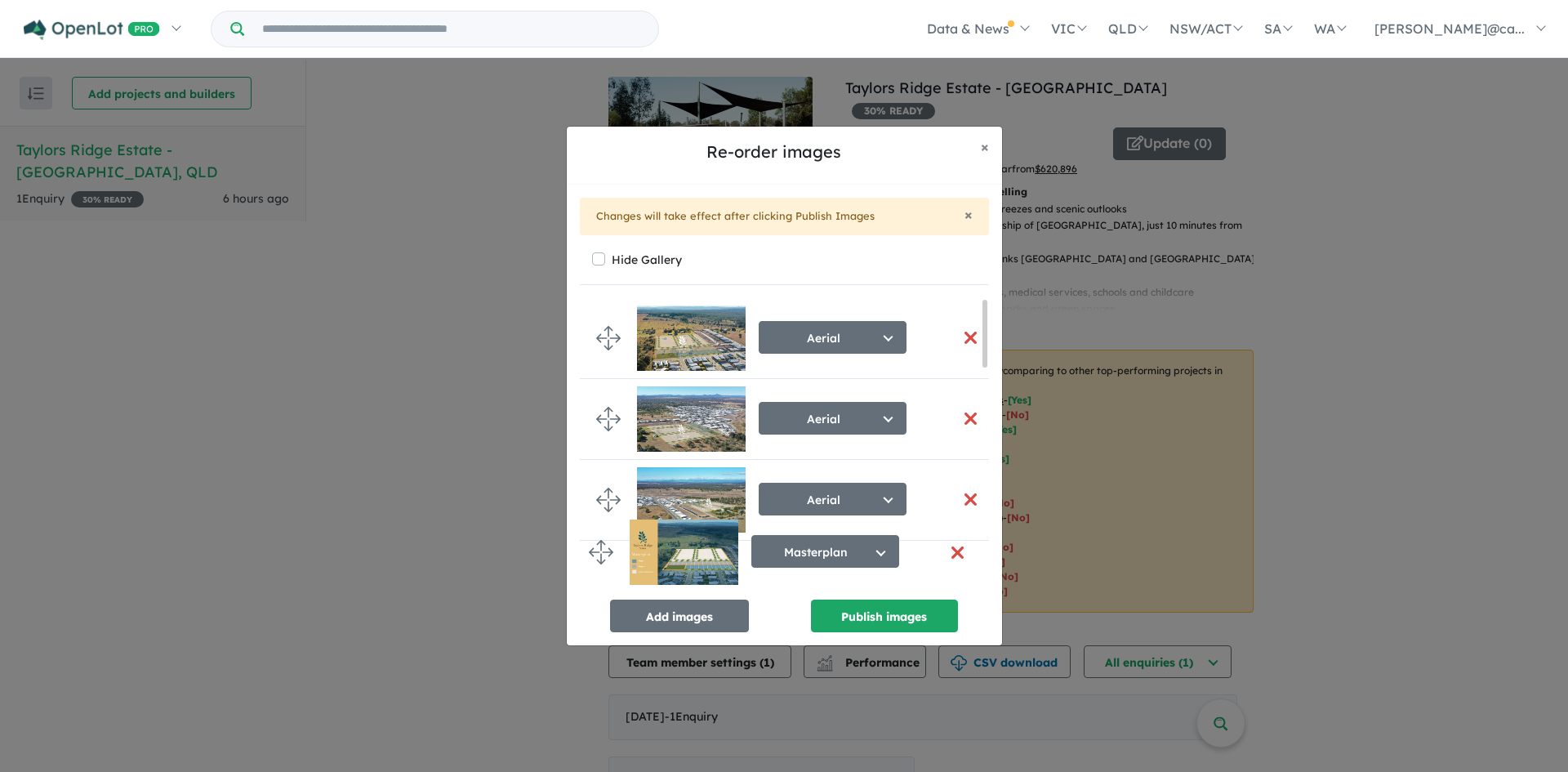
drag, startPoint x: 606, startPoint y: 326, endPoint x: 599, endPoint y: 549, distance: 223.1
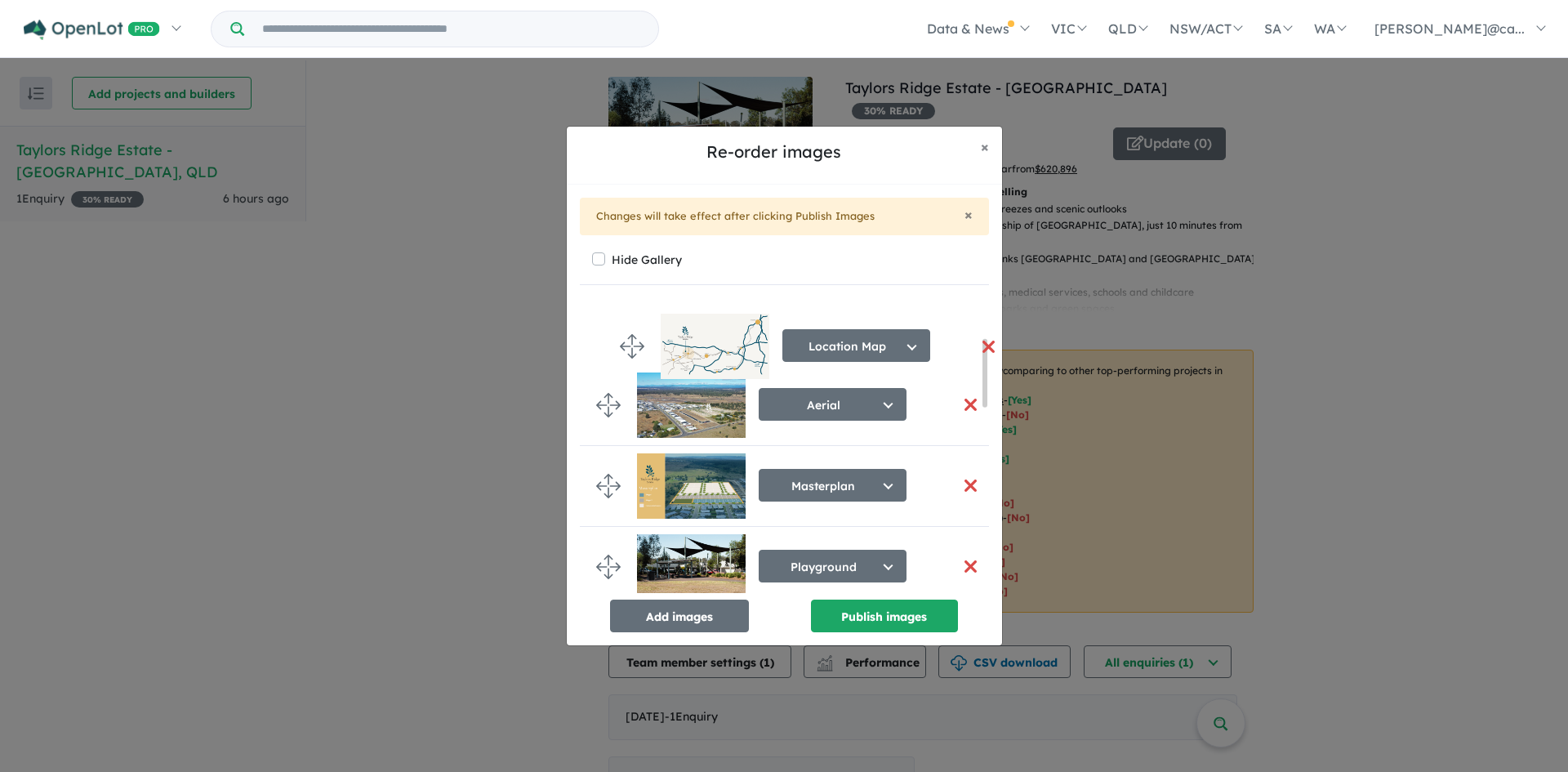
scroll to position [174, 0]
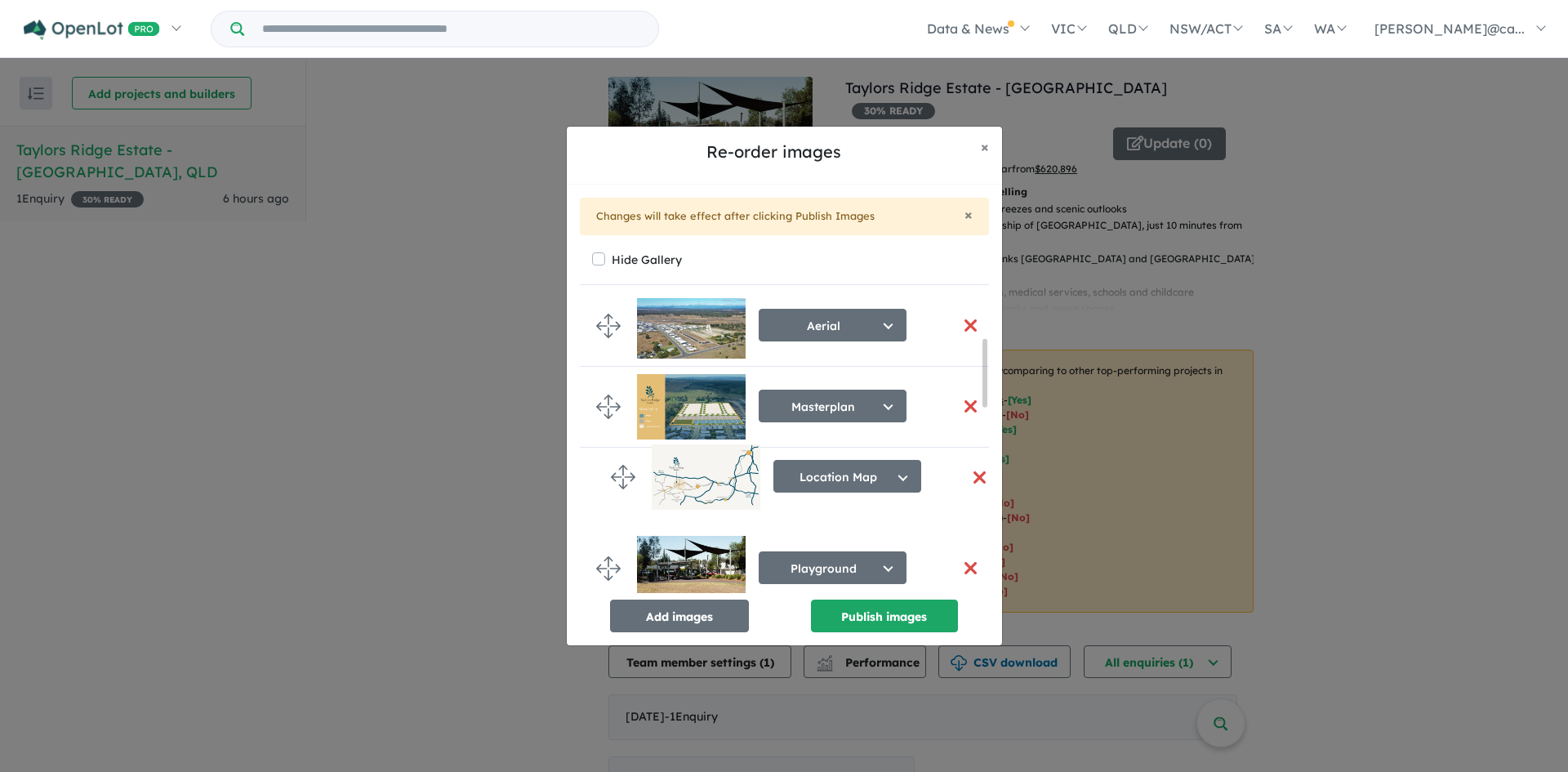
drag, startPoint x: 608, startPoint y: 554, endPoint x: 623, endPoint y: 473, distance: 82.4
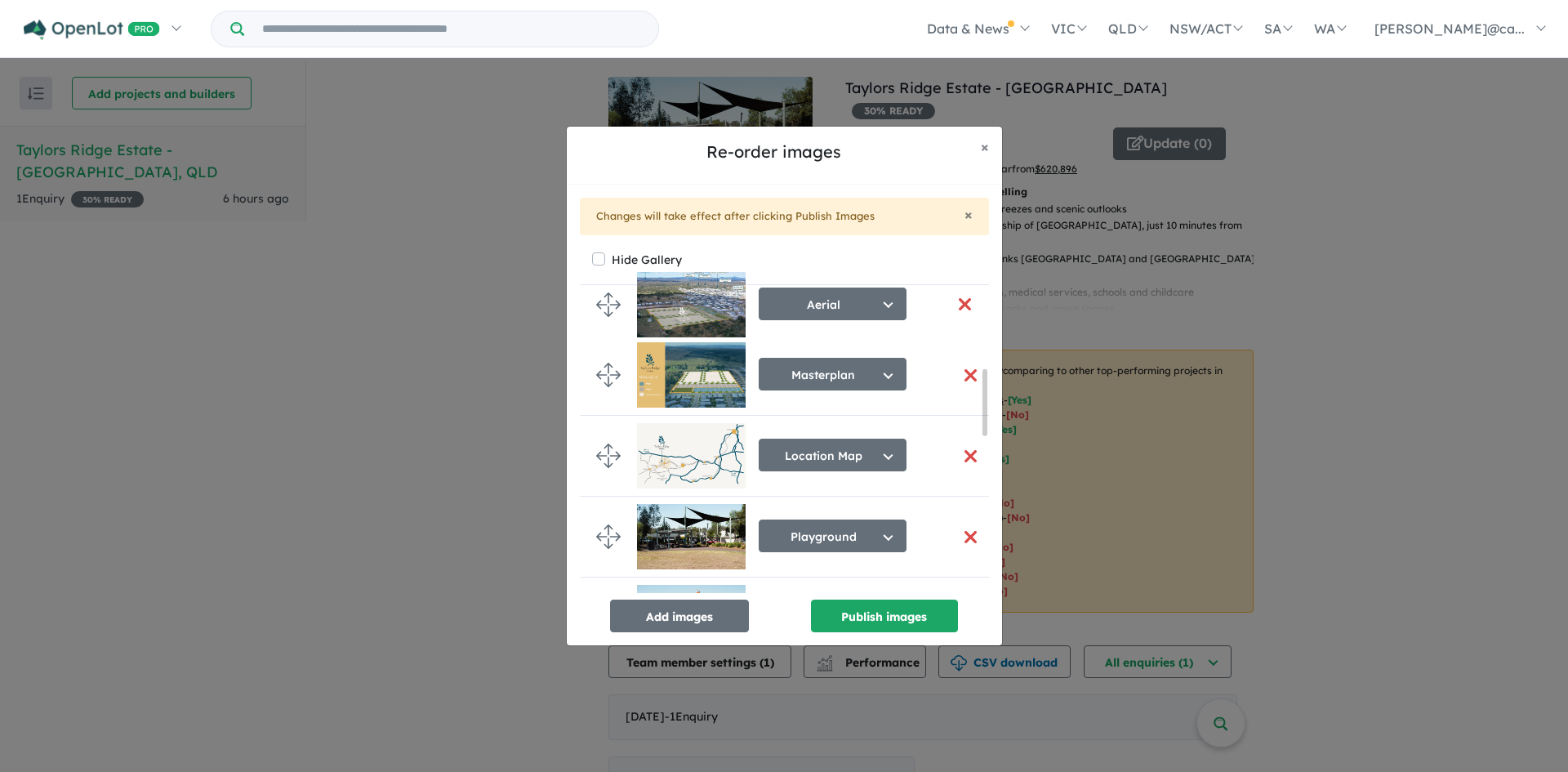
scroll to position [287, 0]
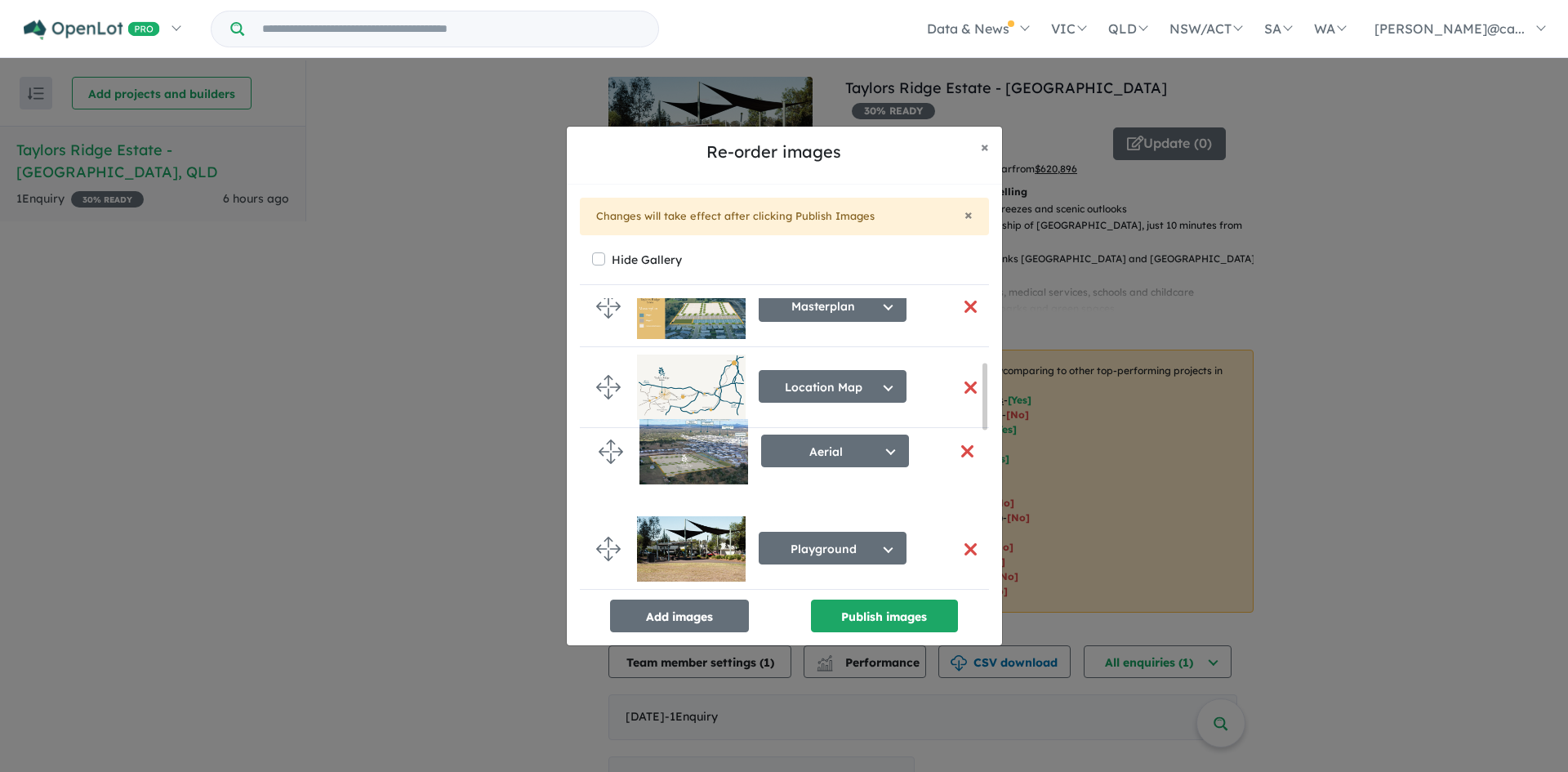
drag, startPoint x: 605, startPoint y: 419, endPoint x: 607, endPoint y: 458, distance: 39.1
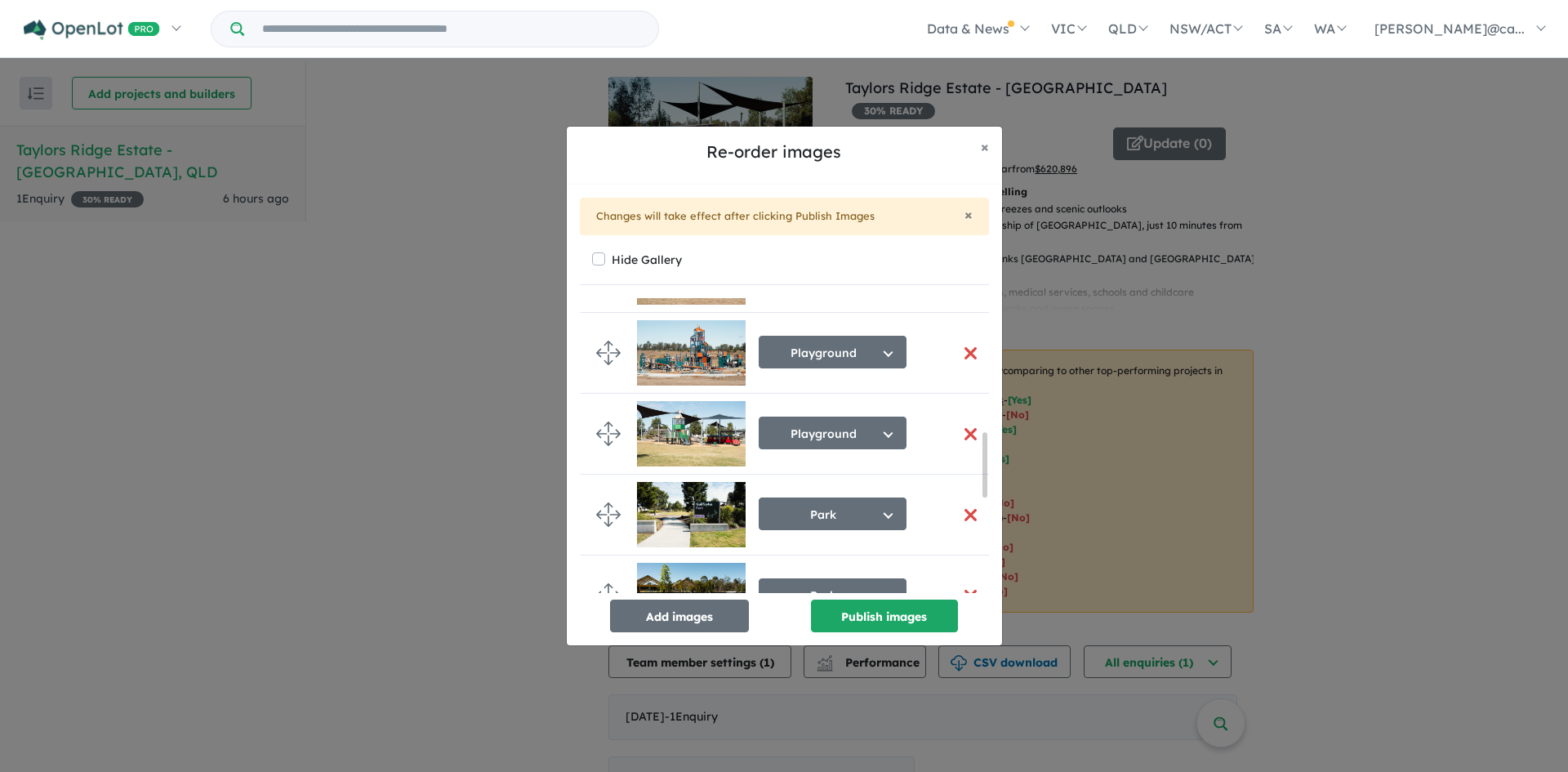
scroll to position [693, 0]
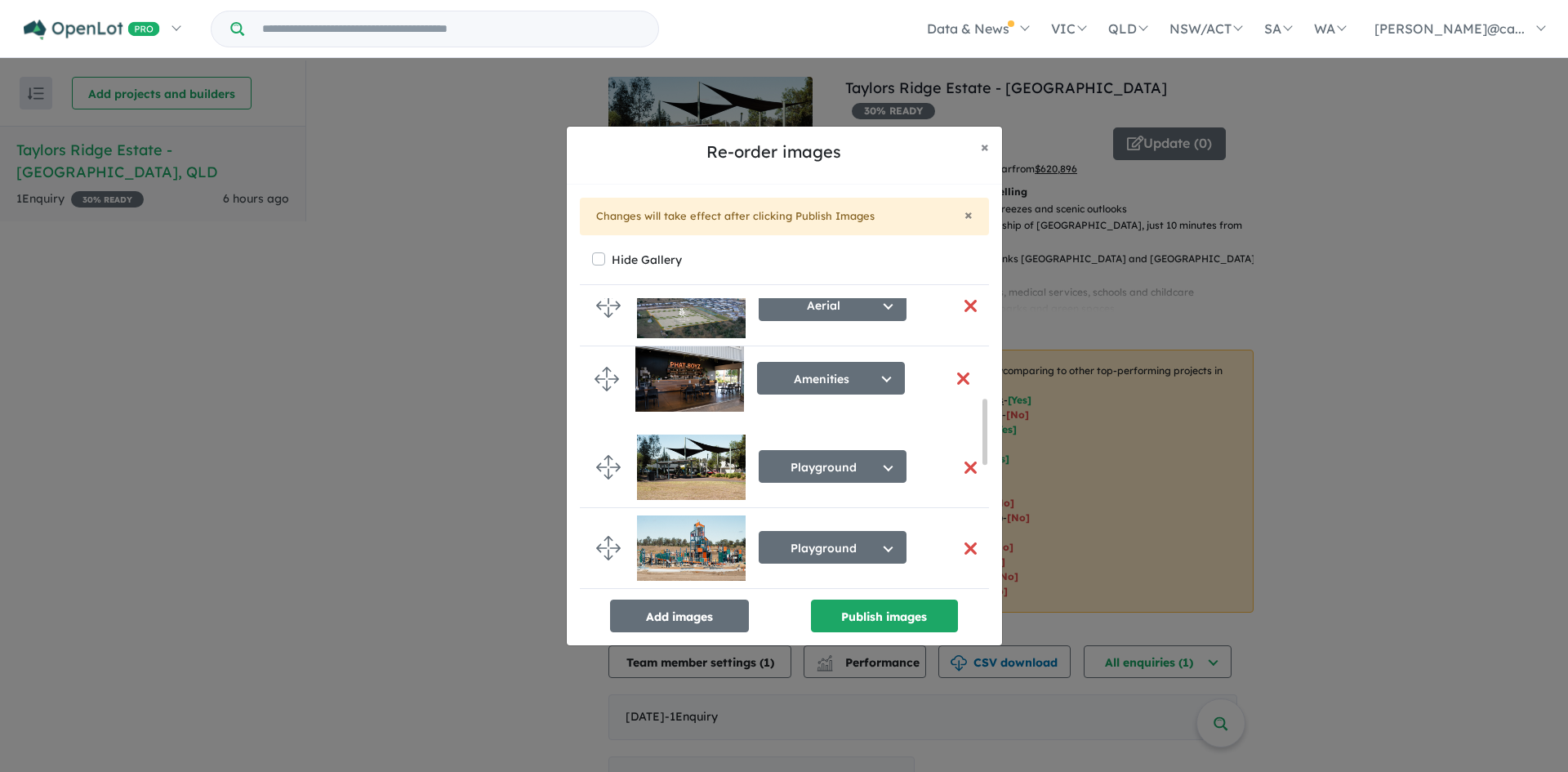
drag, startPoint x: 615, startPoint y: 560, endPoint x: 614, endPoint y: 383, distance: 177.0
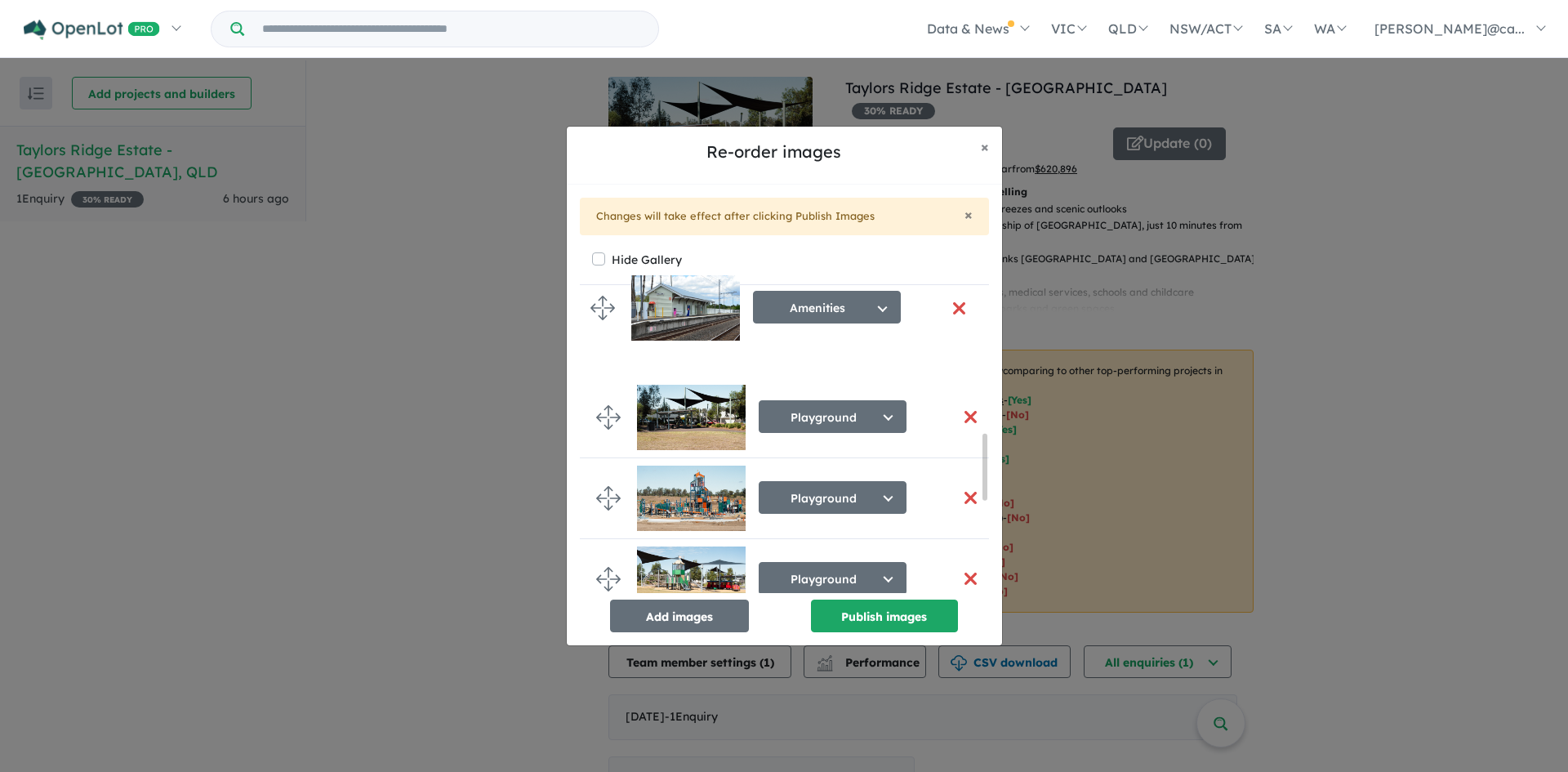
scroll to position [476, 0]
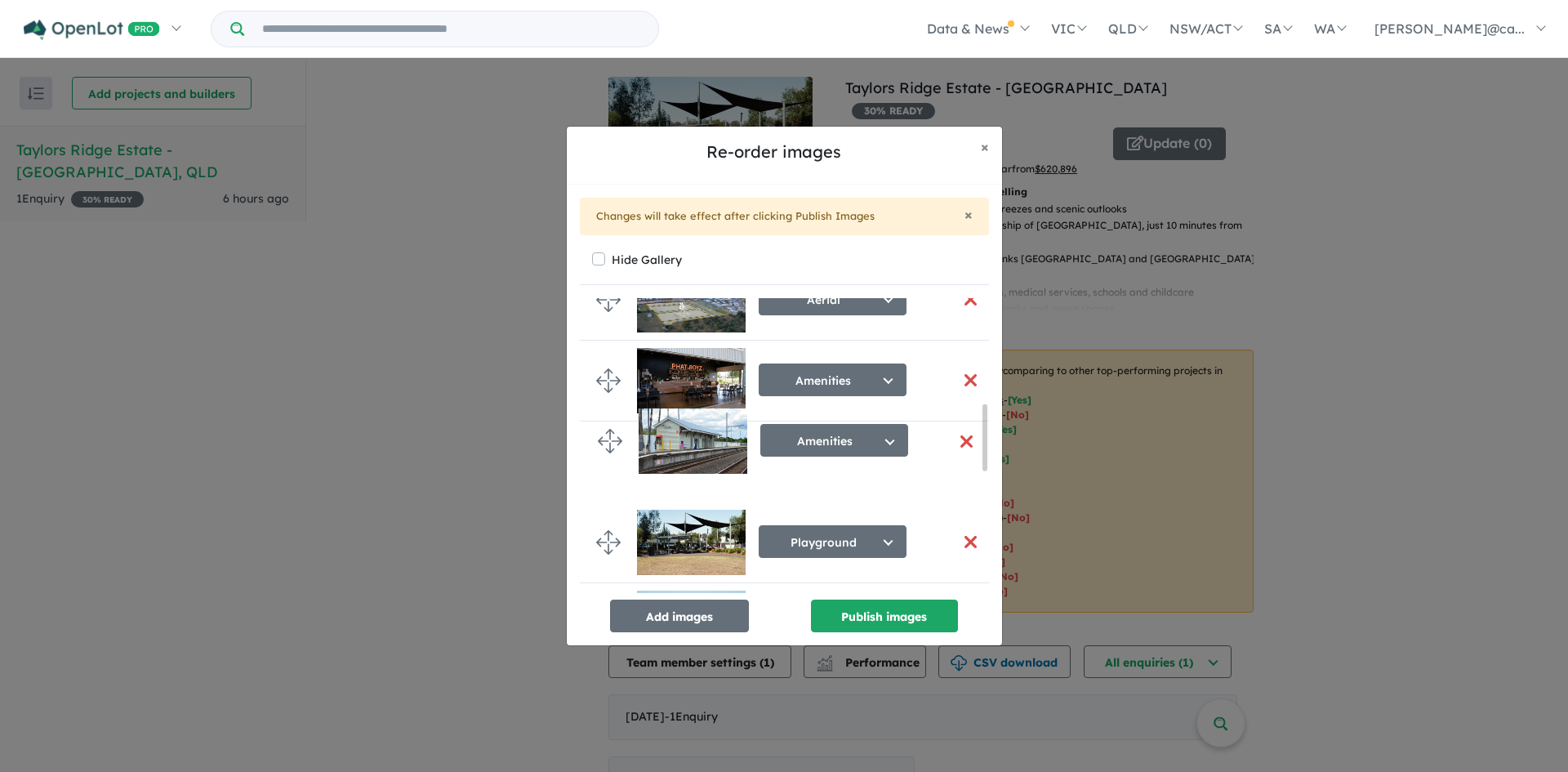
drag, startPoint x: 607, startPoint y: 394, endPoint x: 607, endPoint y: 439, distance: 45.0
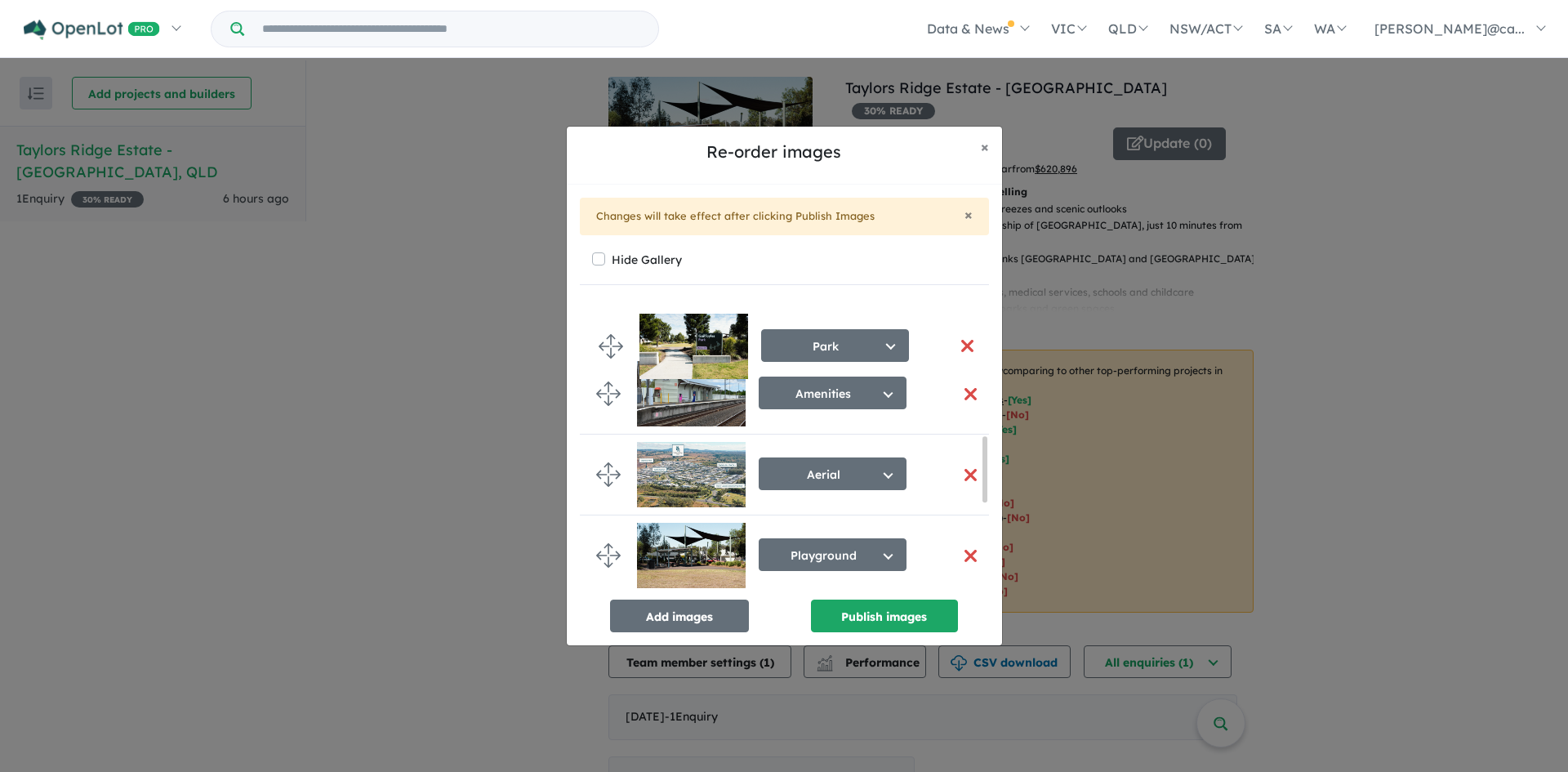
scroll to position [630, 0]
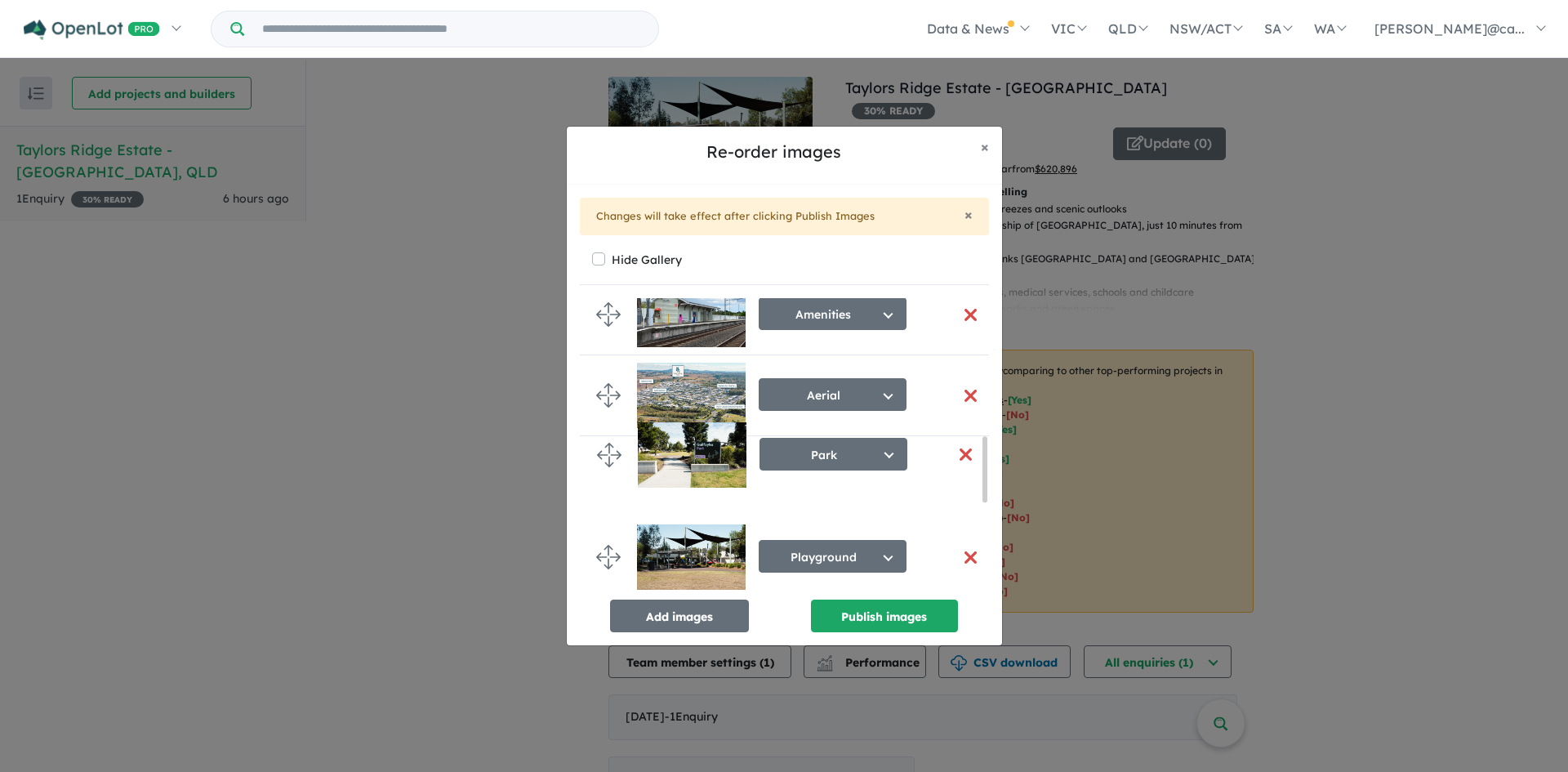
drag, startPoint x: 612, startPoint y: 392, endPoint x: 613, endPoint y: 459, distance: 67.0
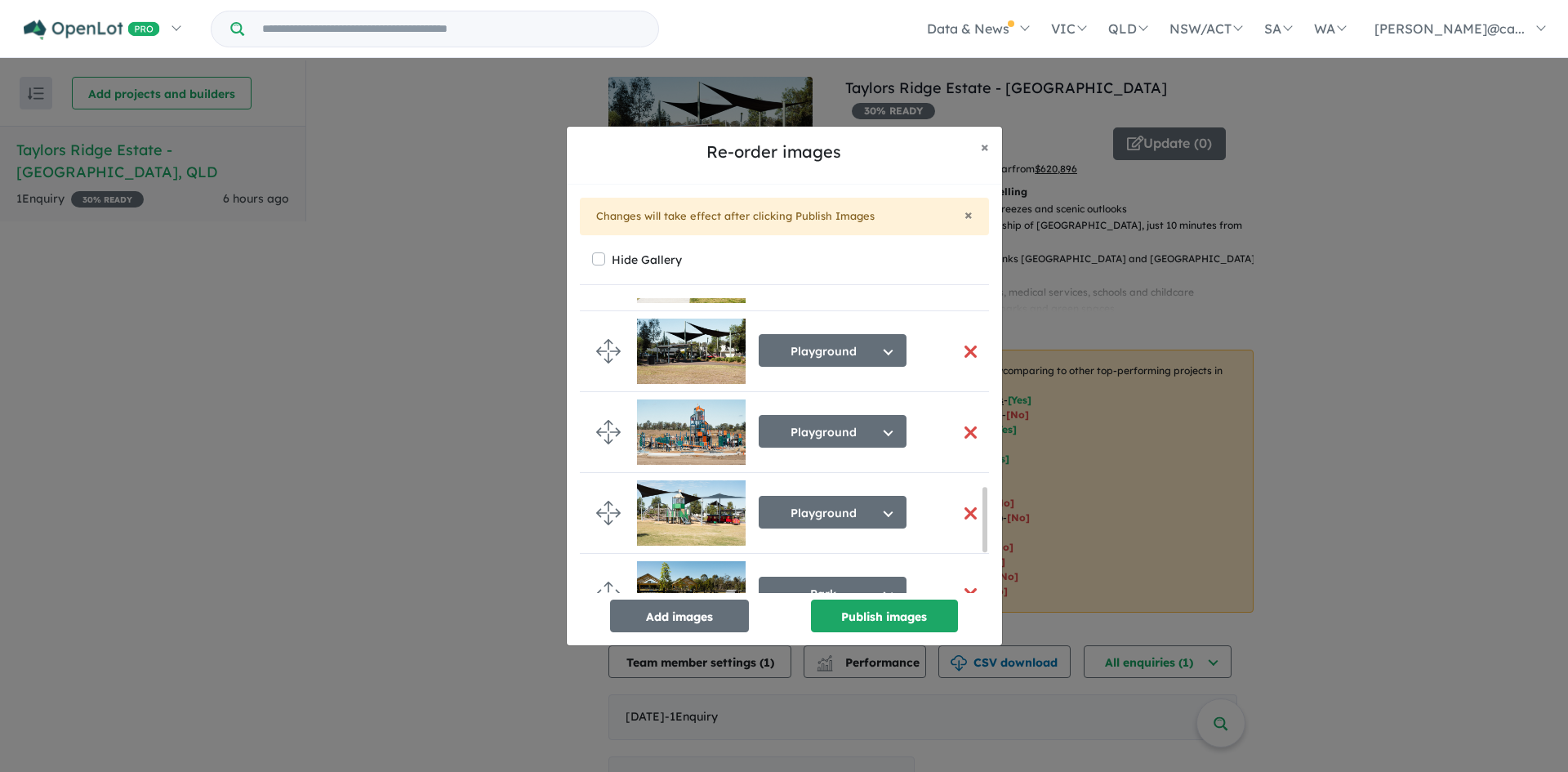
scroll to position [872, 0]
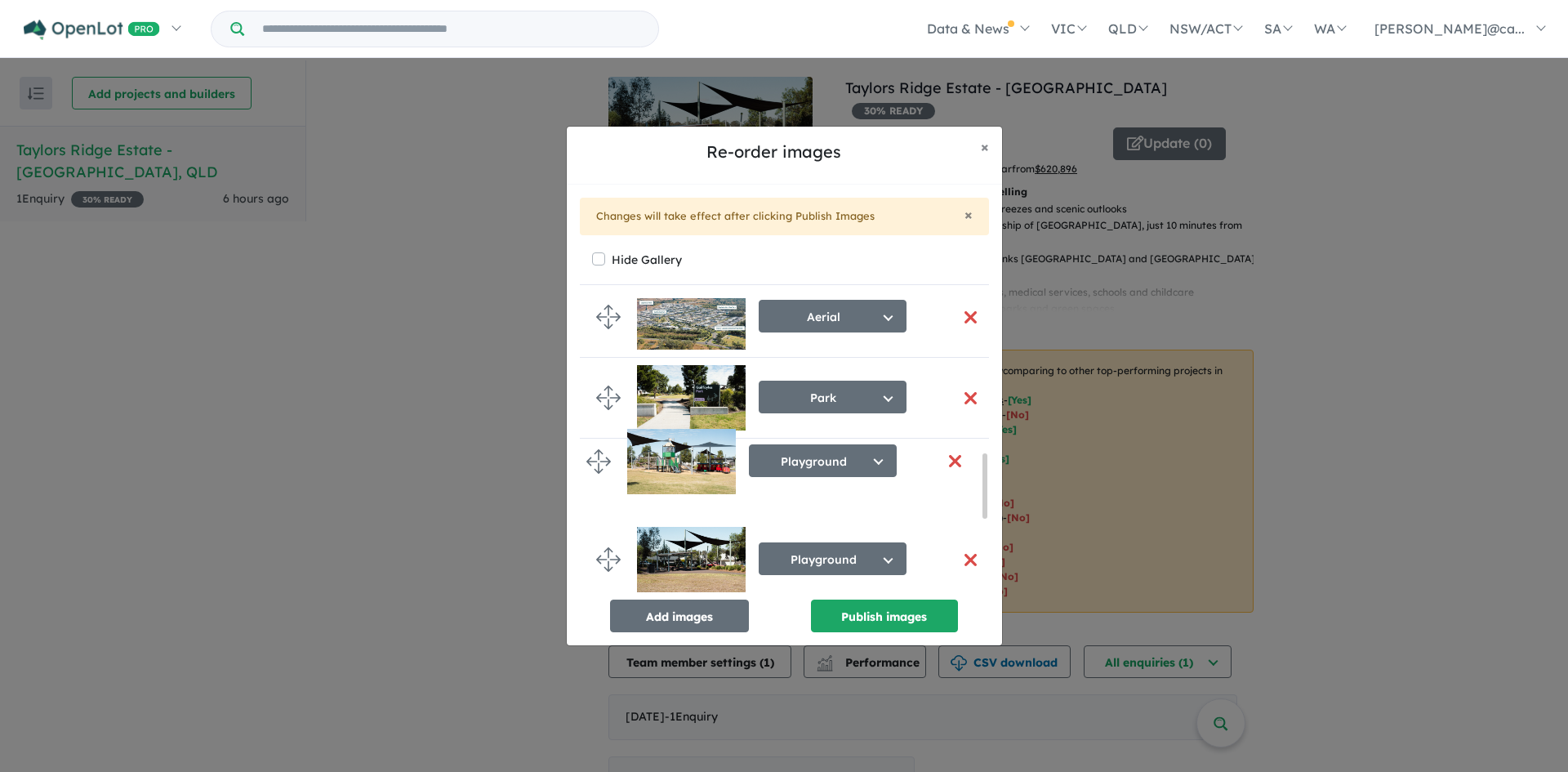
drag, startPoint x: 614, startPoint y: 483, endPoint x: 604, endPoint y: 459, distance: 26.0
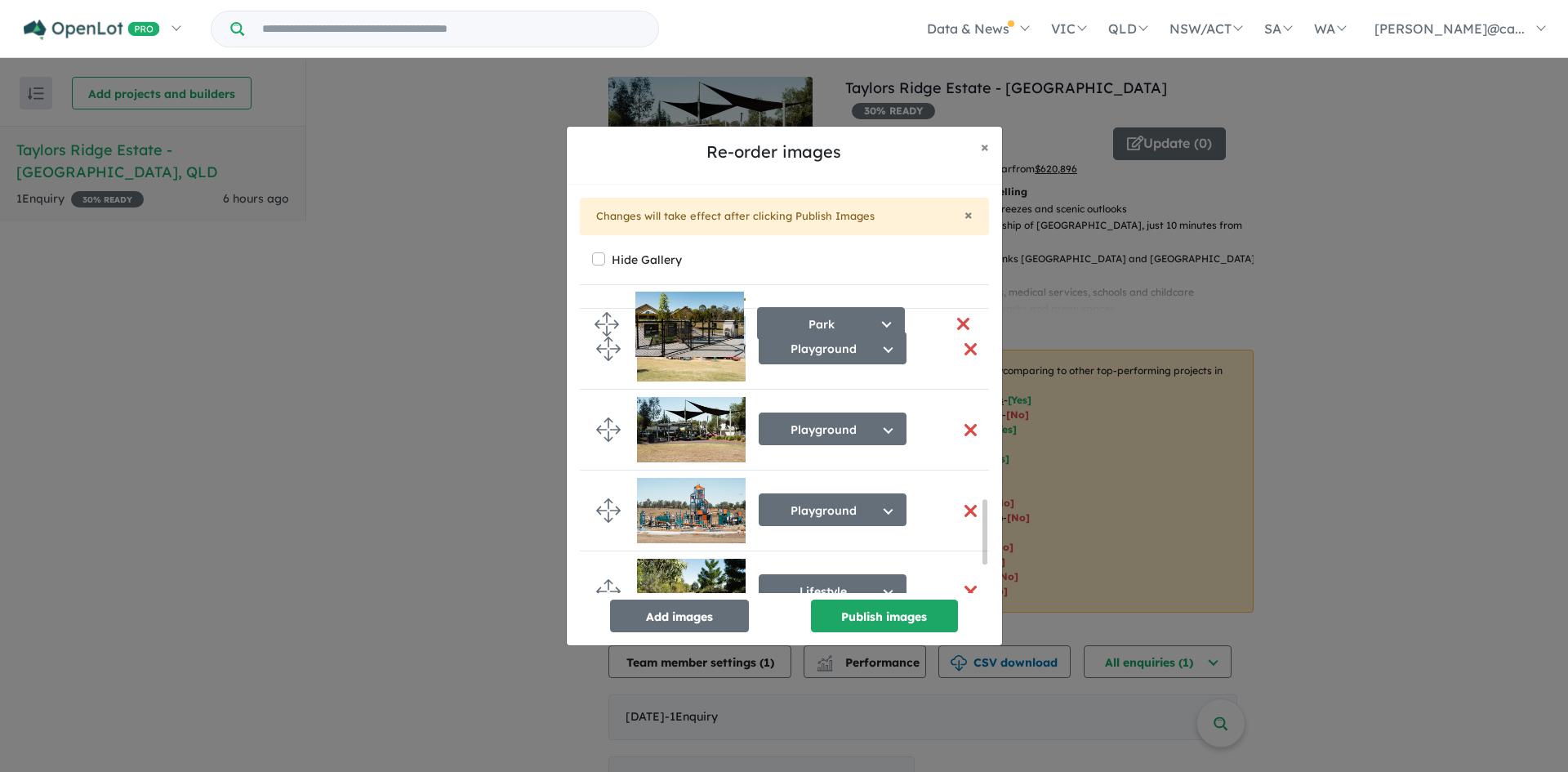
scroll to position [906, 0]
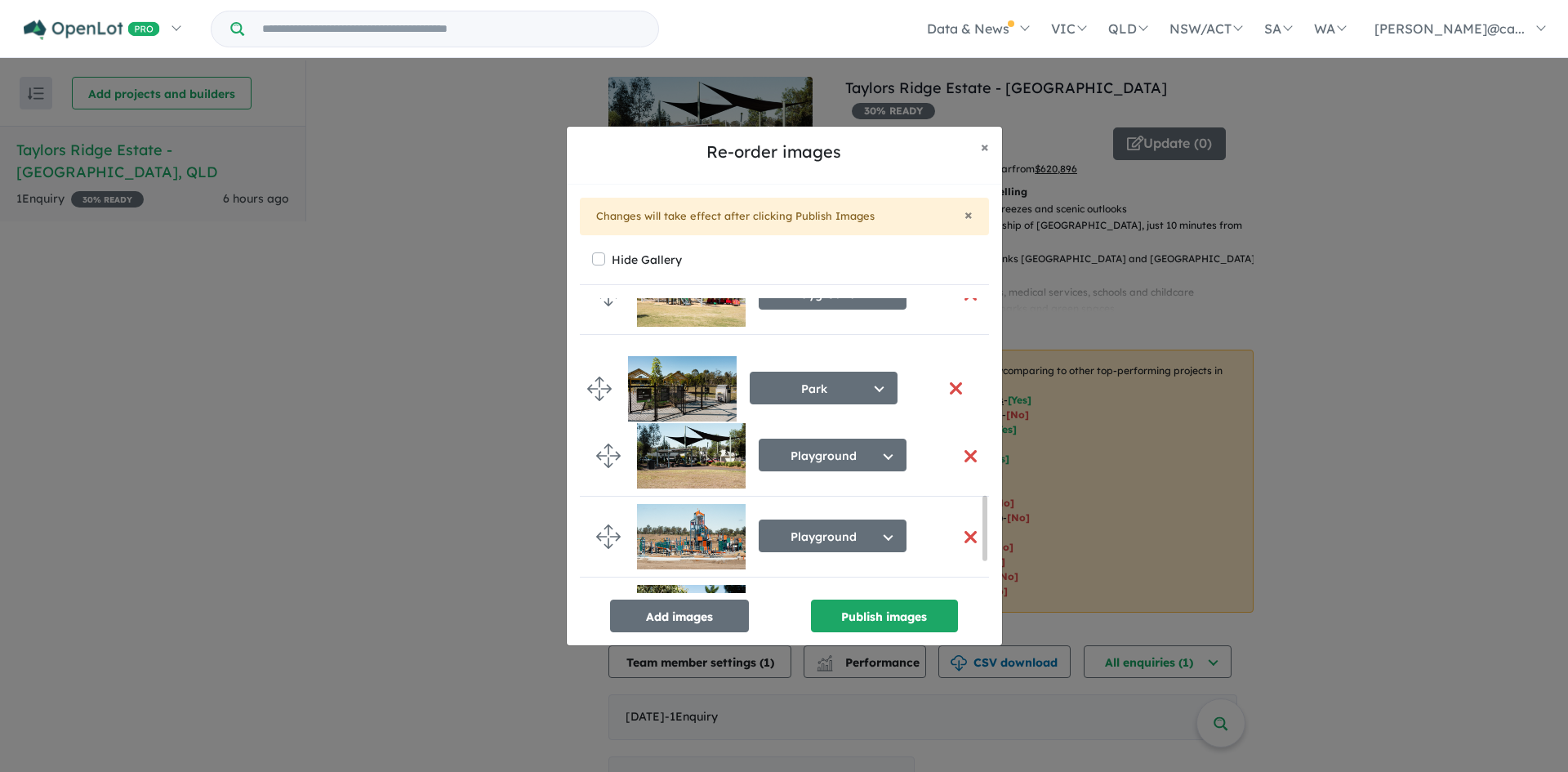
drag, startPoint x: 601, startPoint y: 406, endPoint x: 592, endPoint y: 389, distance: 19.2
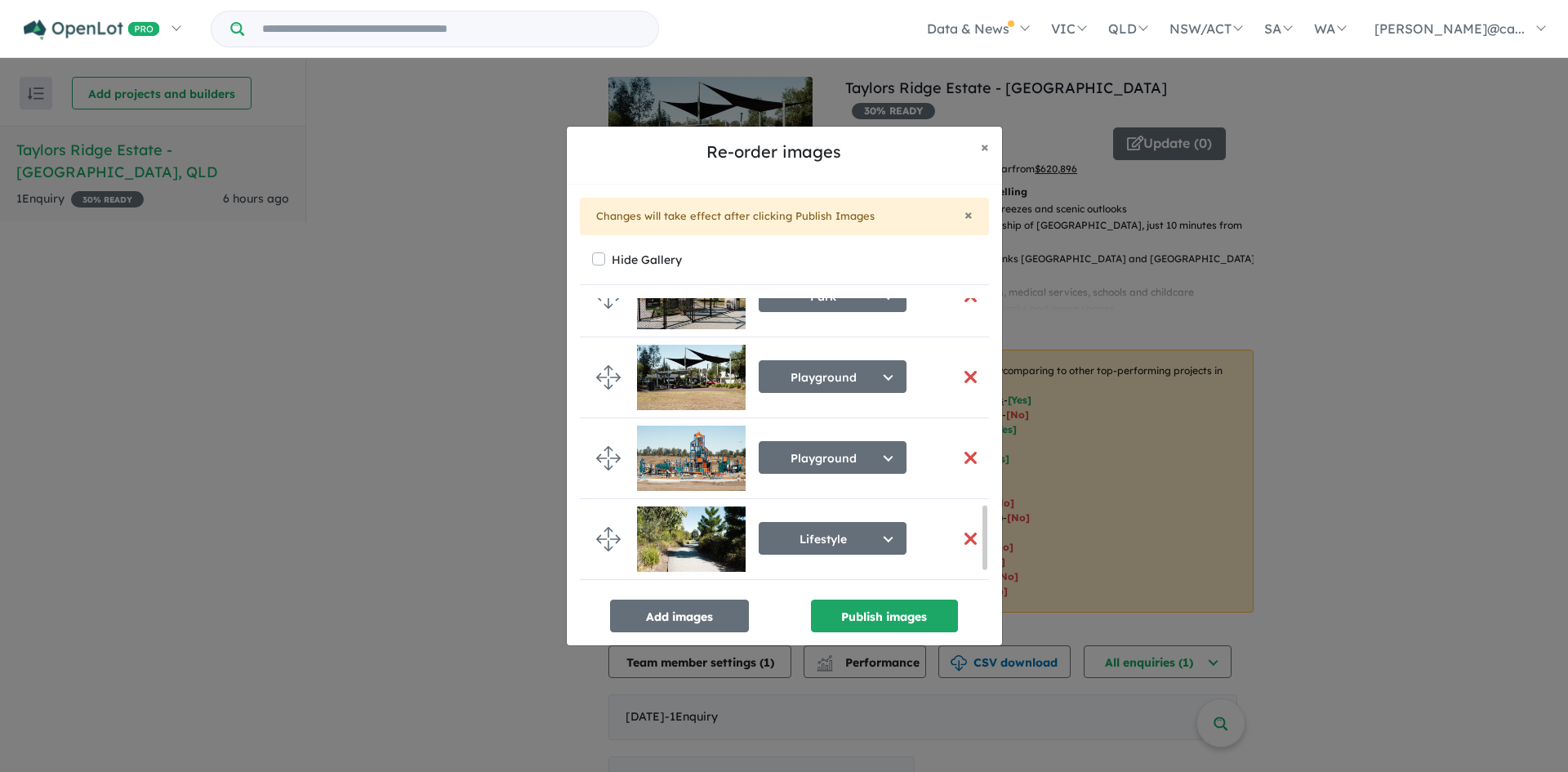
scroll to position [1059, 0]
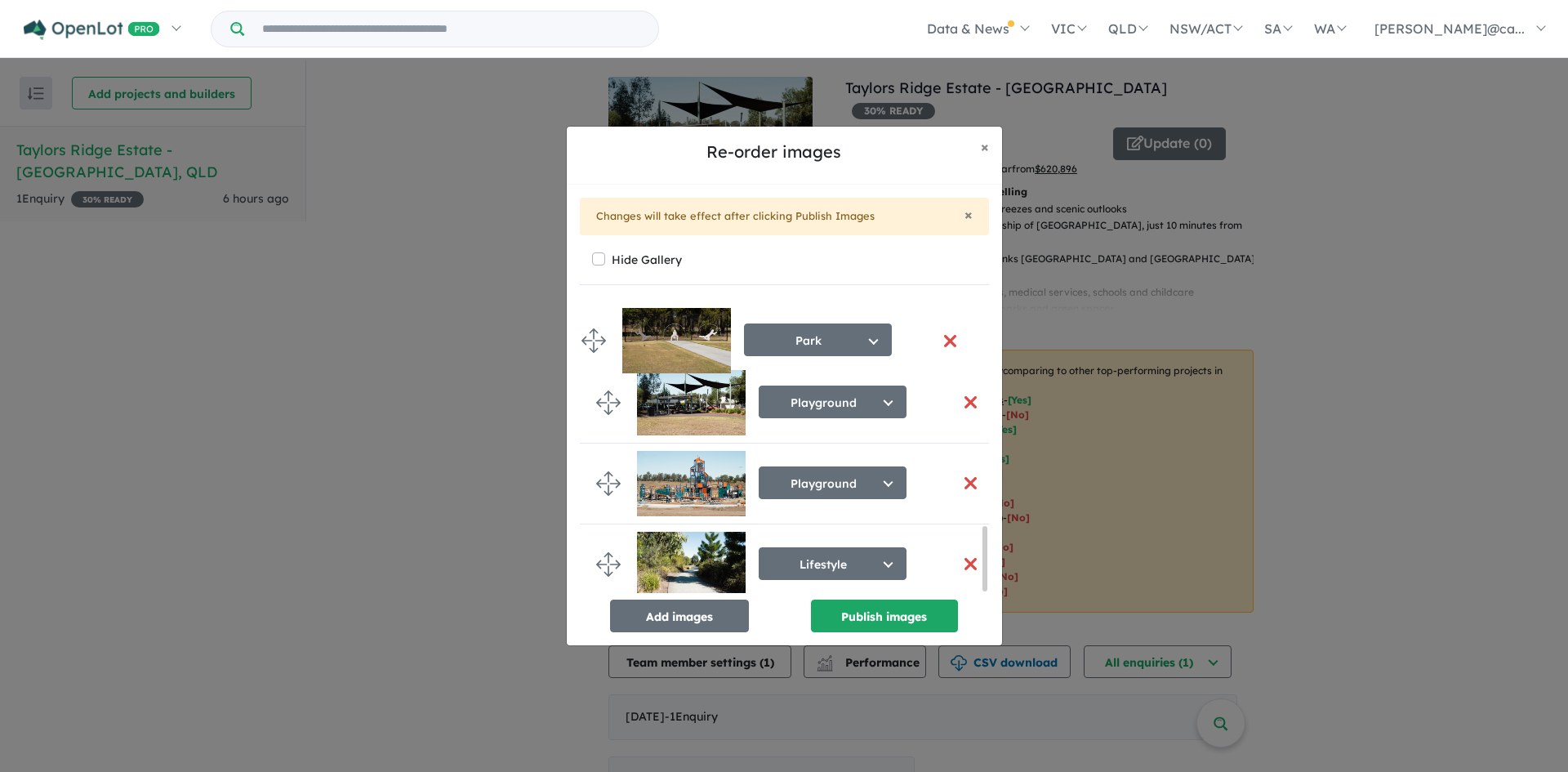
drag, startPoint x: 614, startPoint y: 561, endPoint x: 599, endPoint y: 342, distance: 219.5
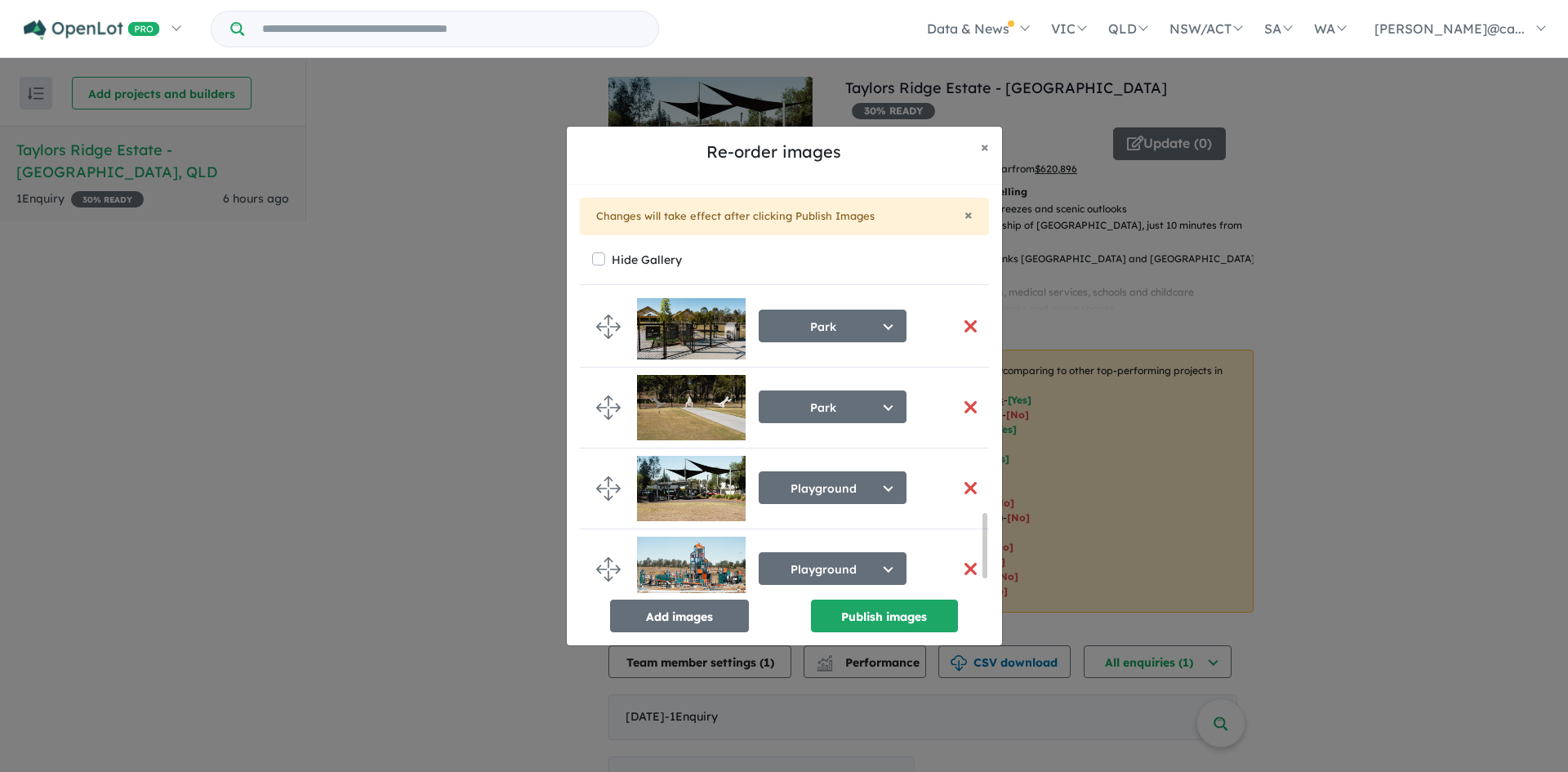
scroll to position [1050, 0]
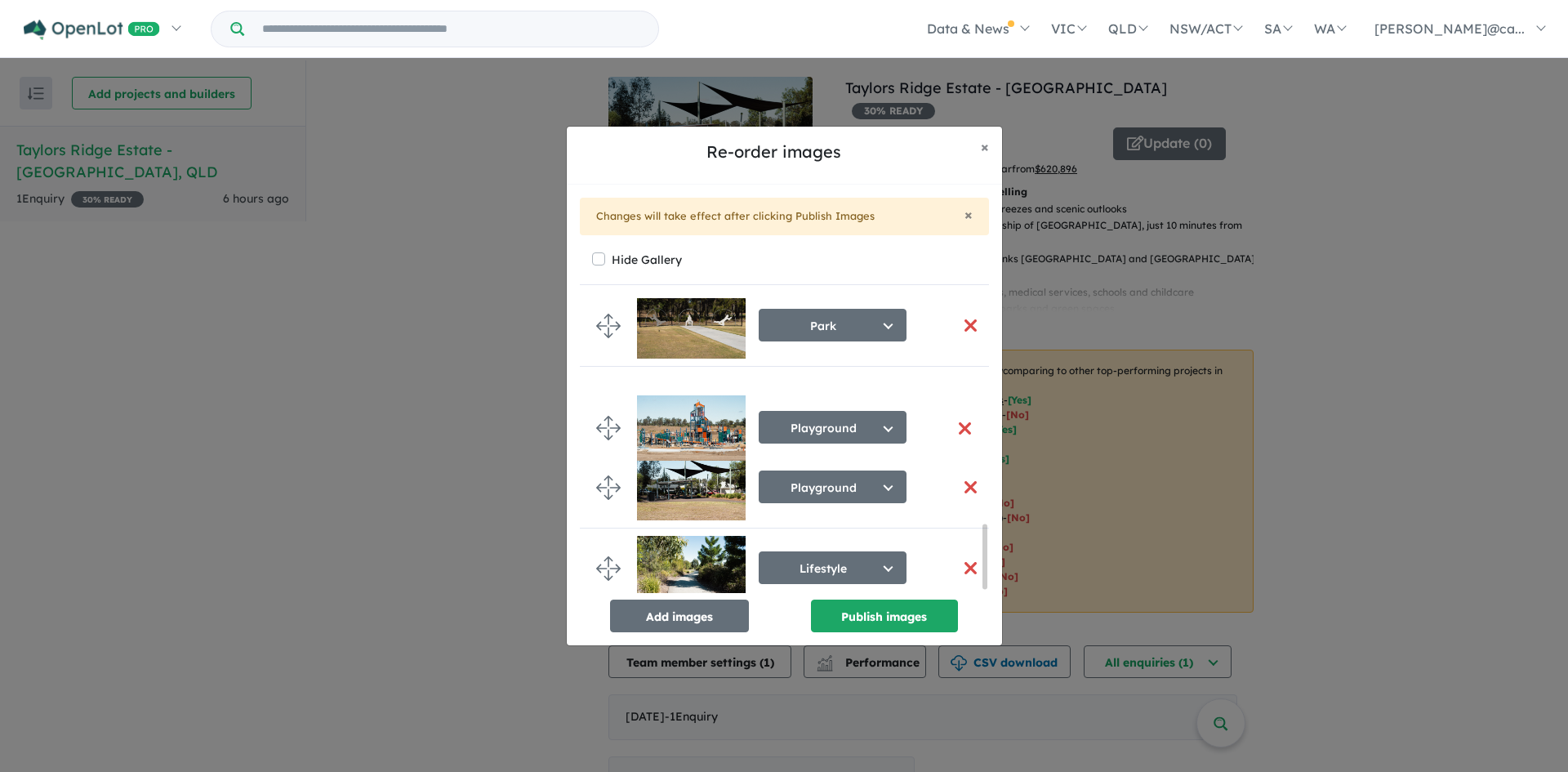
drag, startPoint x: 606, startPoint y: 486, endPoint x: 605, endPoint y: 415, distance: 71.0
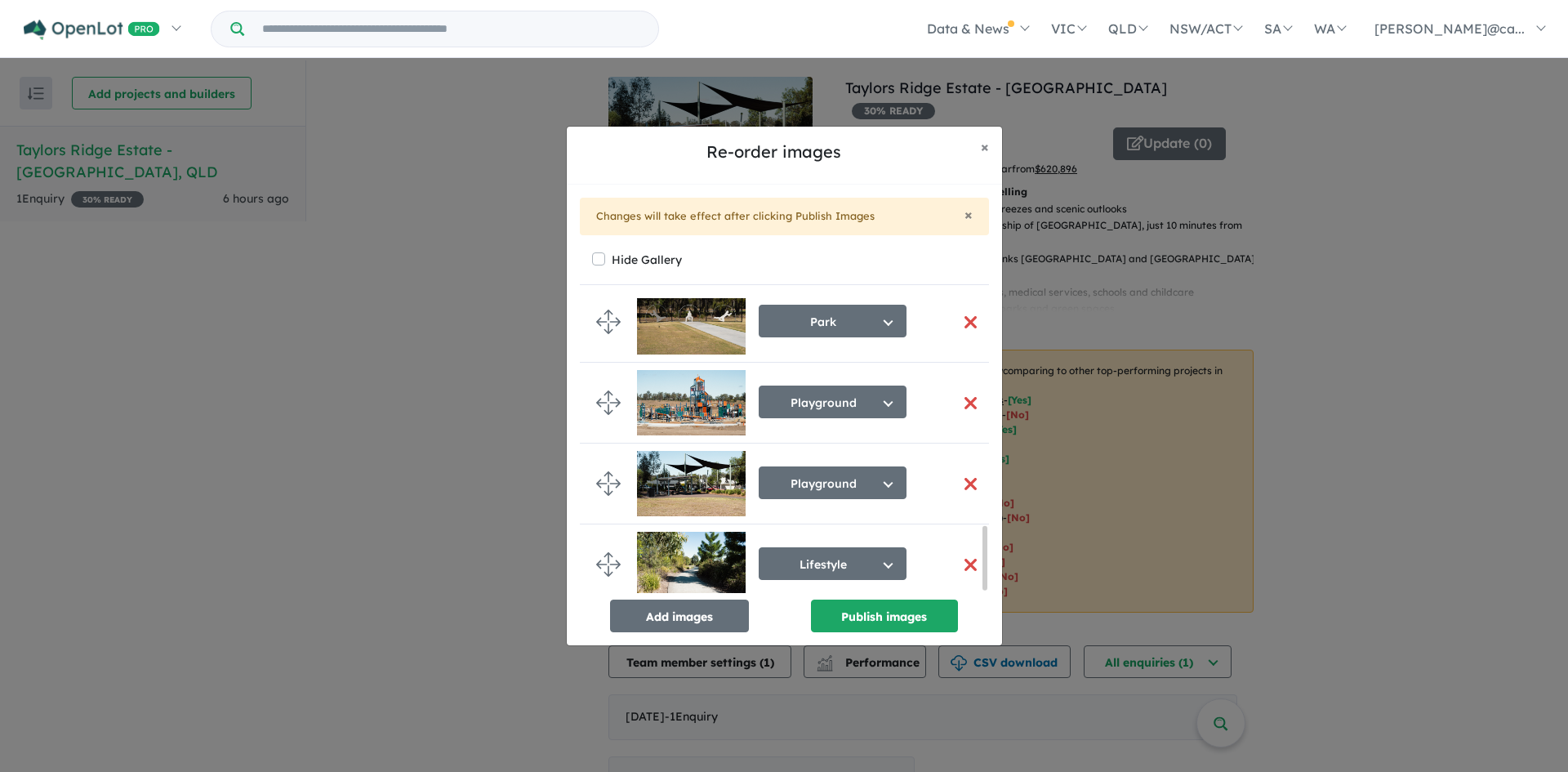
scroll to position [1072, 0]
click at [851, 617] on button "Publish images" at bounding box center [884, 616] width 147 height 33
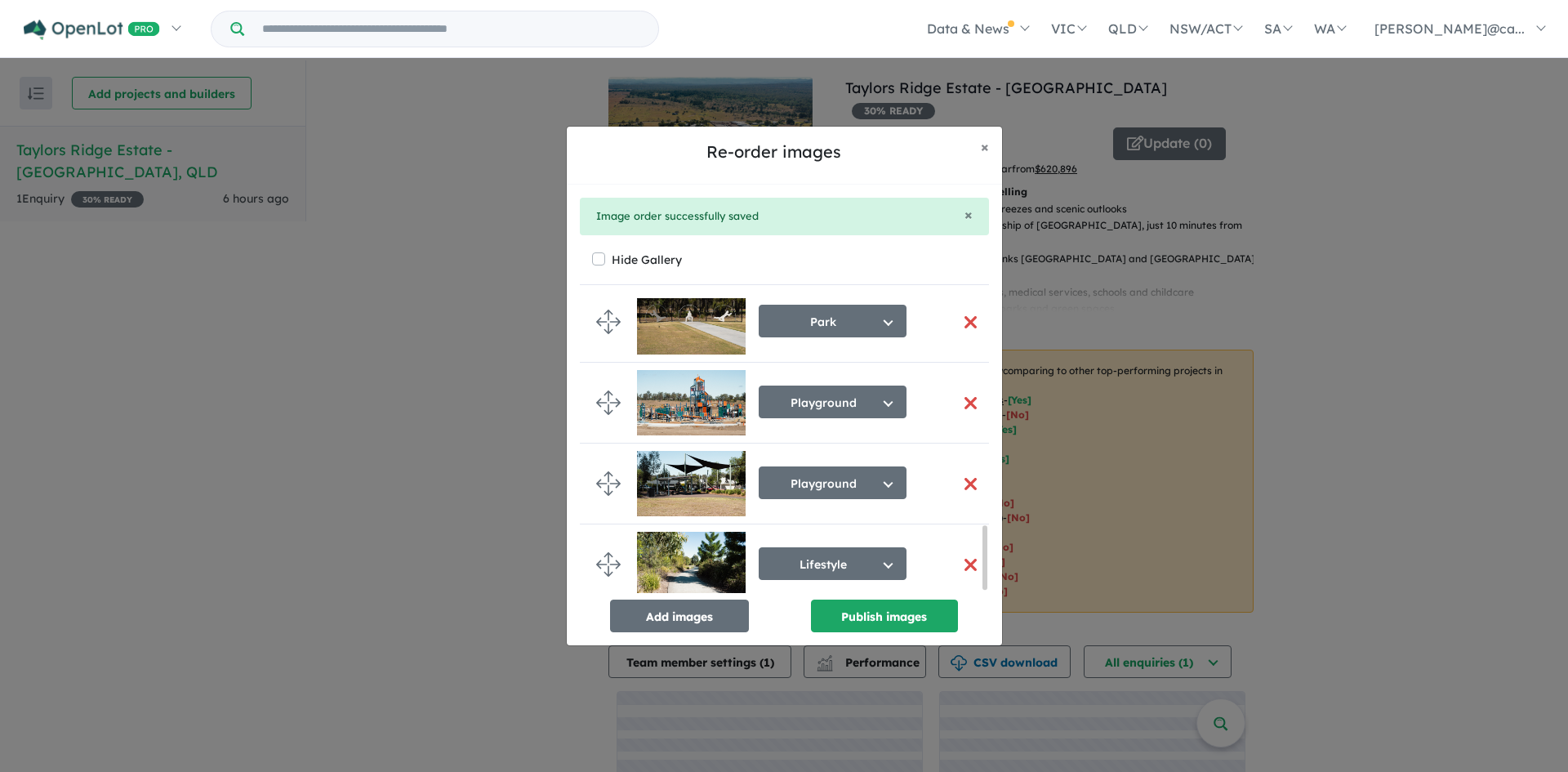
scroll to position [1066, 0]
click at [988, 145] on span "×" at bounding box center [985, 147] width 8 height 19
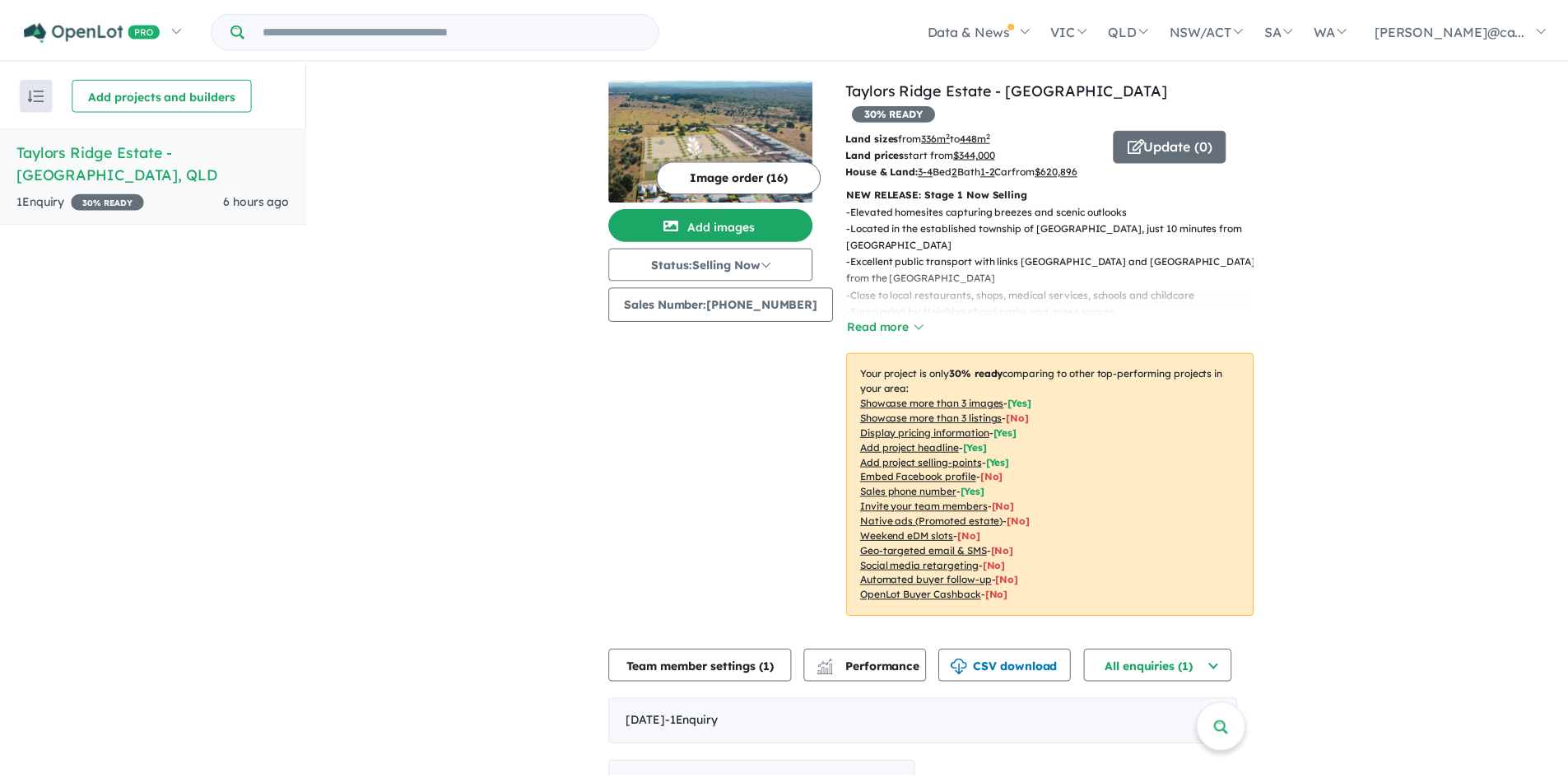
scroll to position [1071, 0]
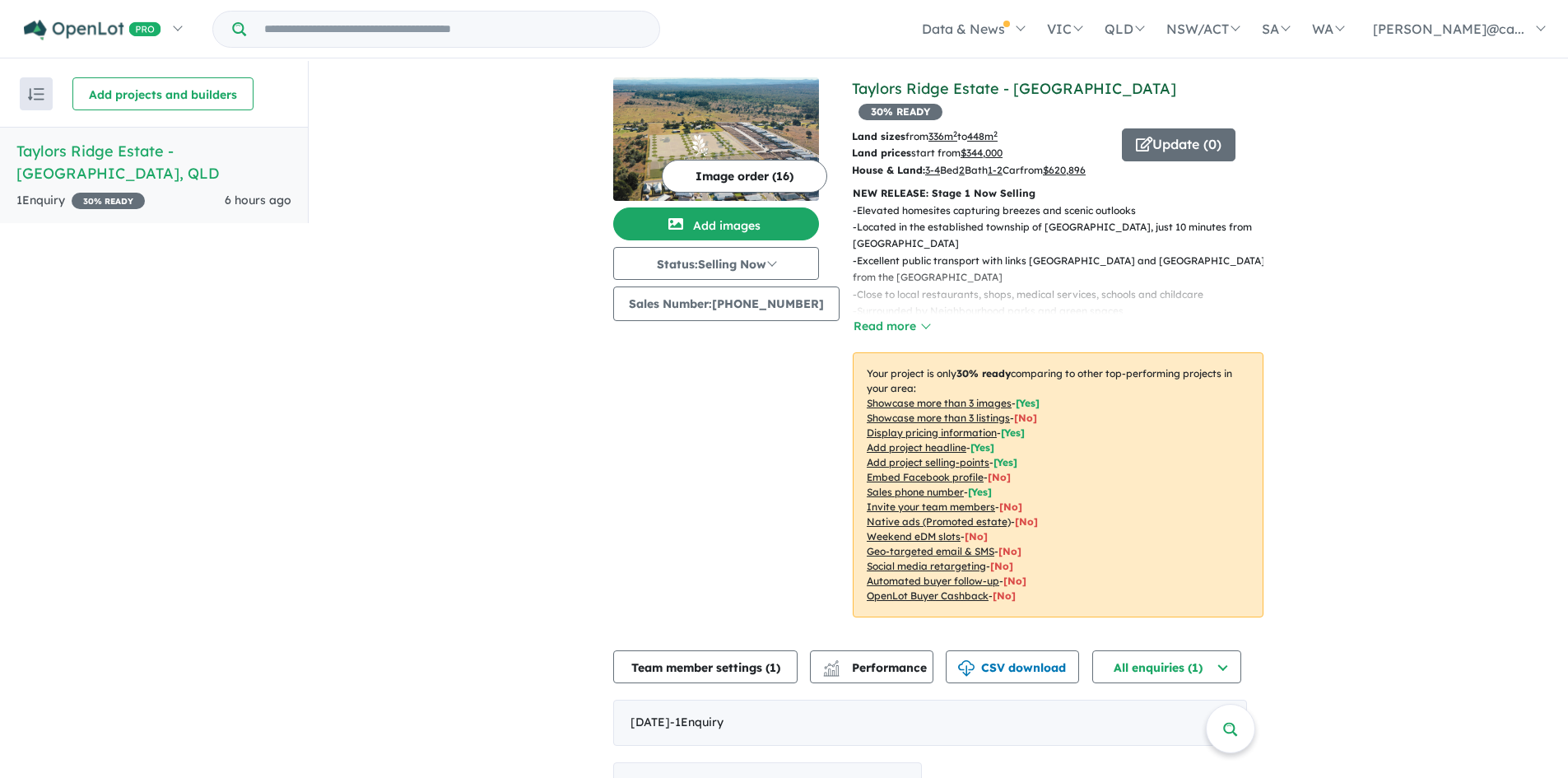
click at [916, 91] on link "Taylors Ridge Estate - [GEOGRAPHIC_DATA]" at bounding box center [1014, 88] width 324 height 19
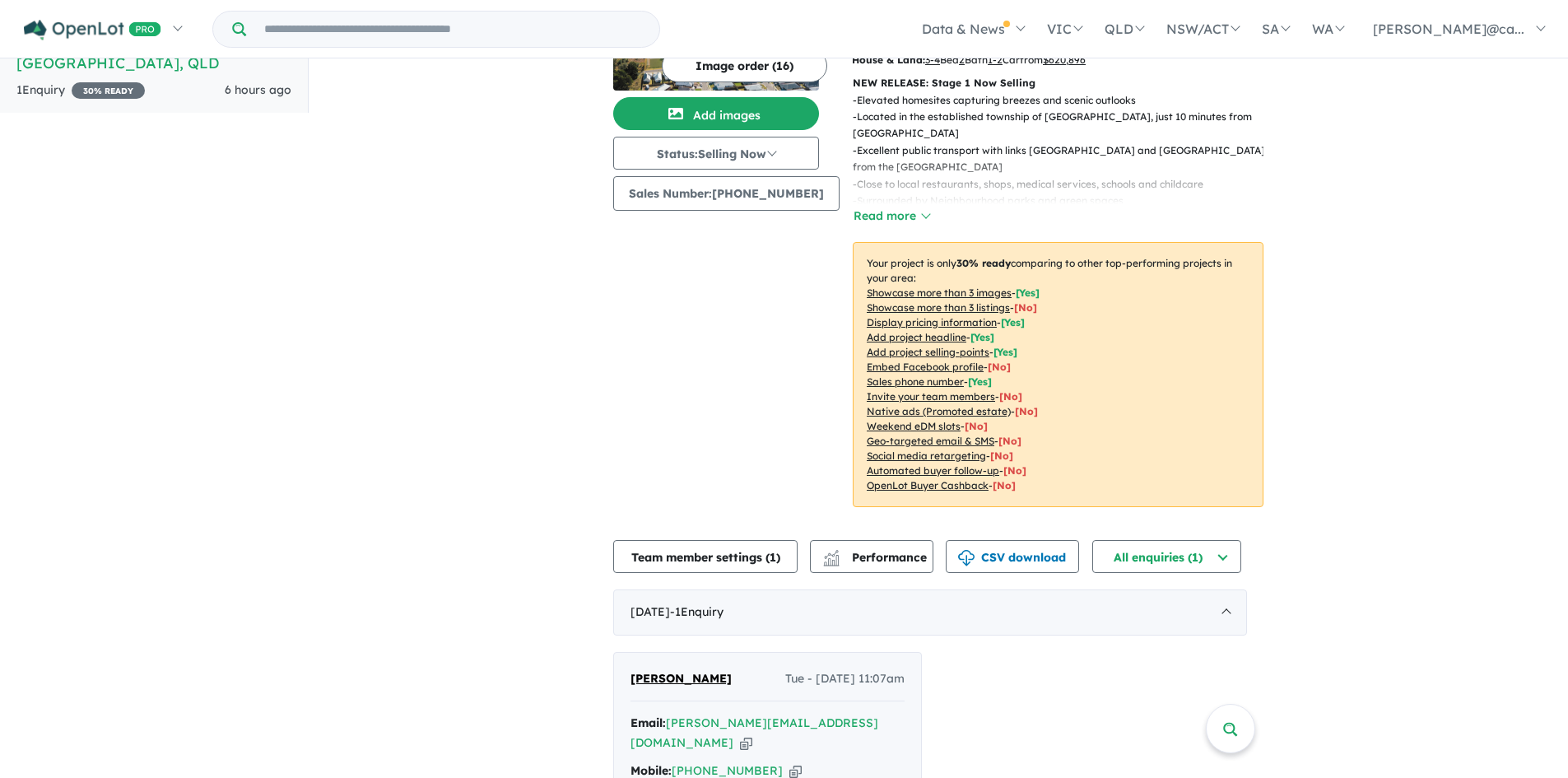
scroll to position [0, 0]
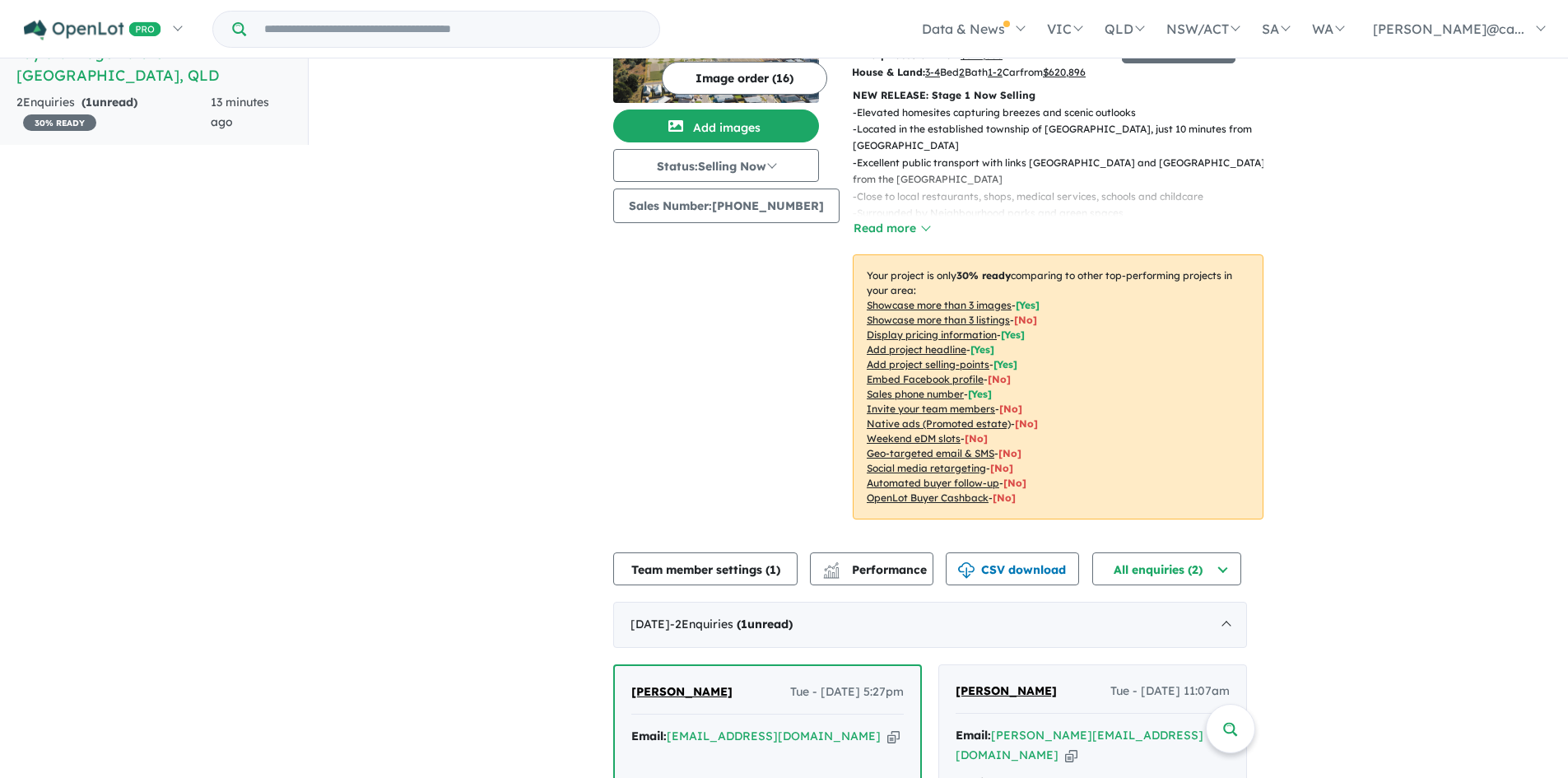
scroll to position [326, 0]
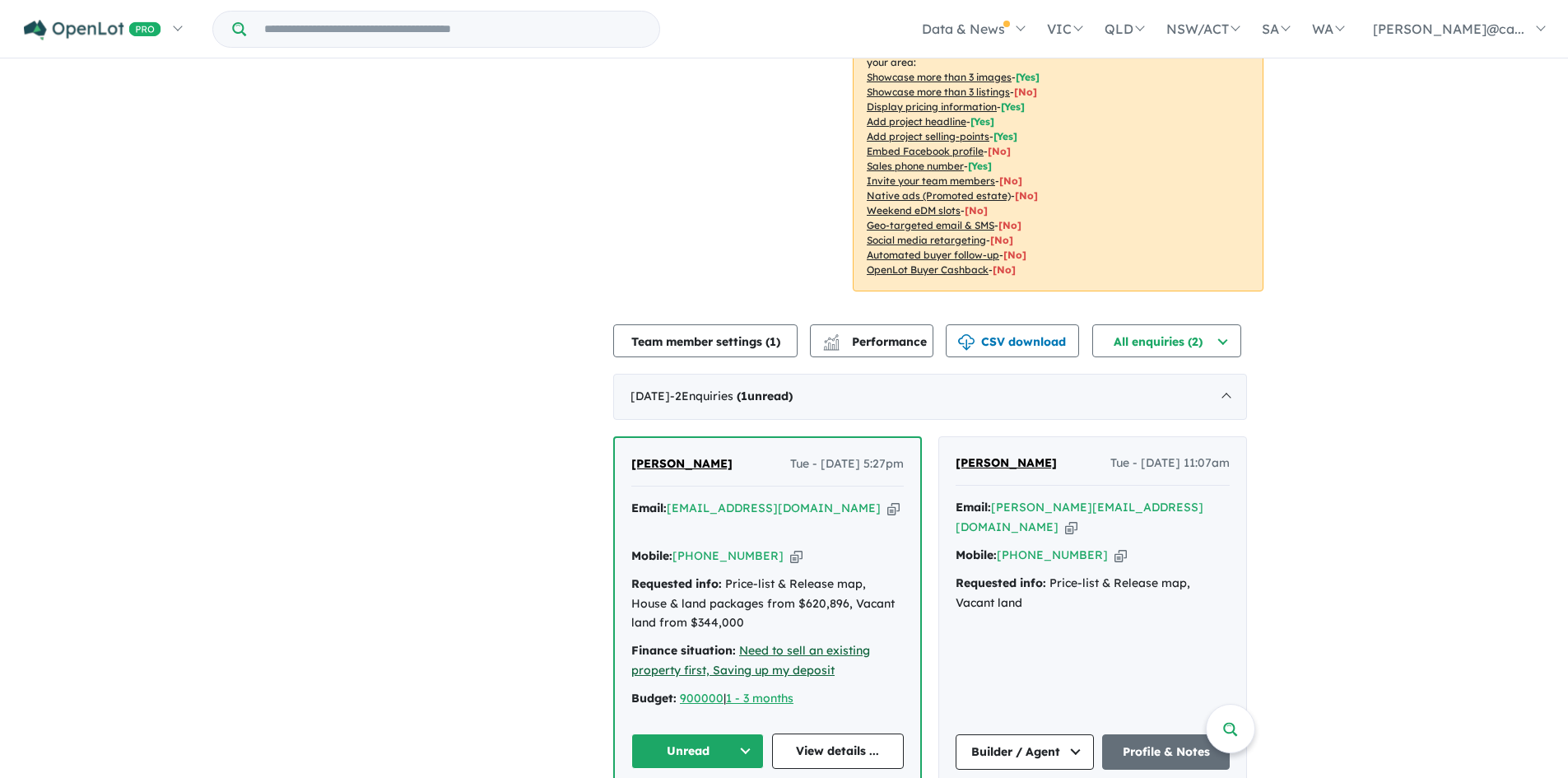
click at [759, 644] on u "Need to sell an existing property first, Saving up my deposit" at bounding box center [751, 660] width 239 height 35
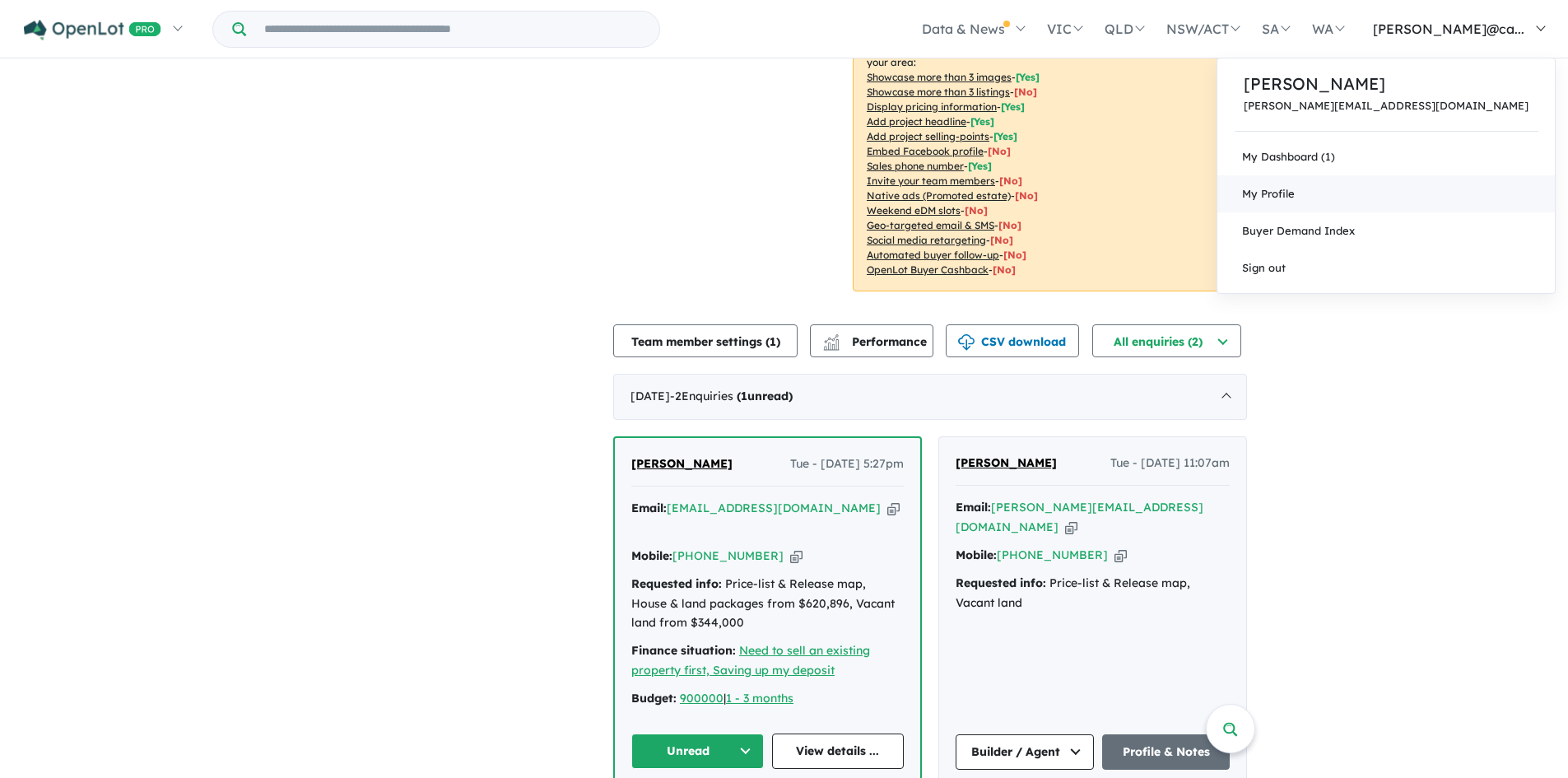
click at [1295, 190] on span "My Profile" at bounding box center [1268, 193] width 52 height 13
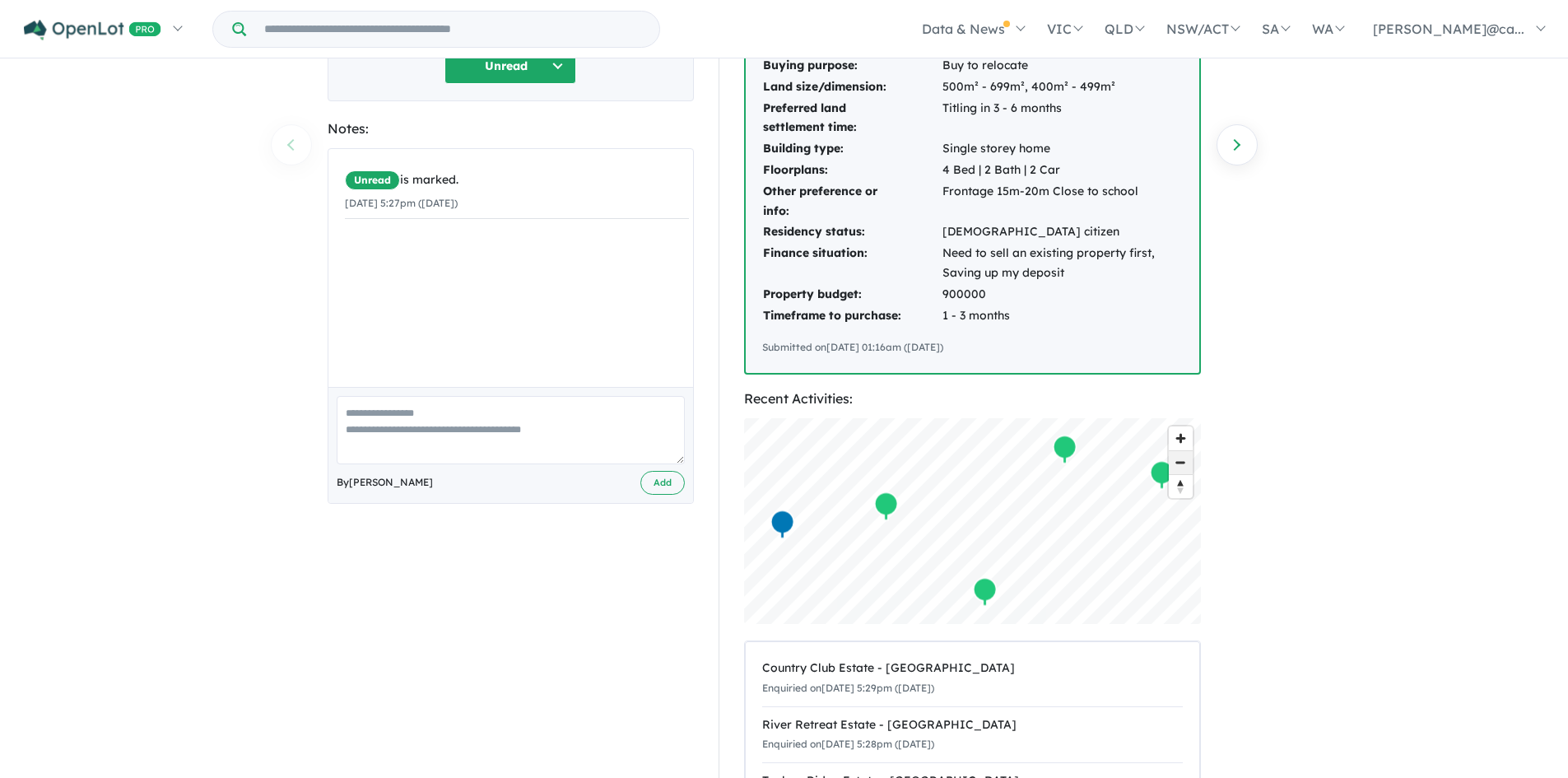
scroll to position [329, 0]
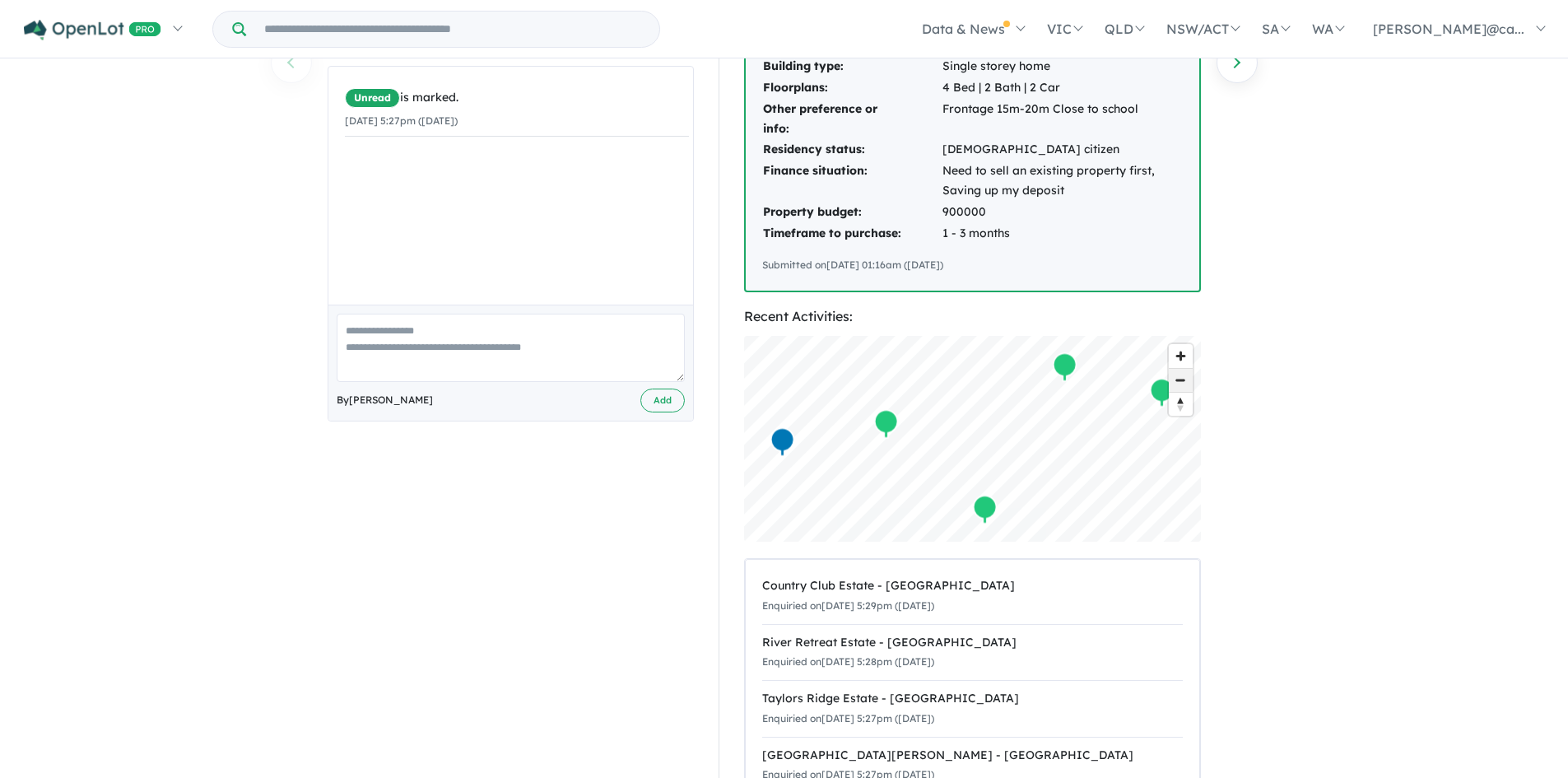
click at [1183, 385] on span "Zoom out" at bounding box center [1180, 380] width 23 height 23
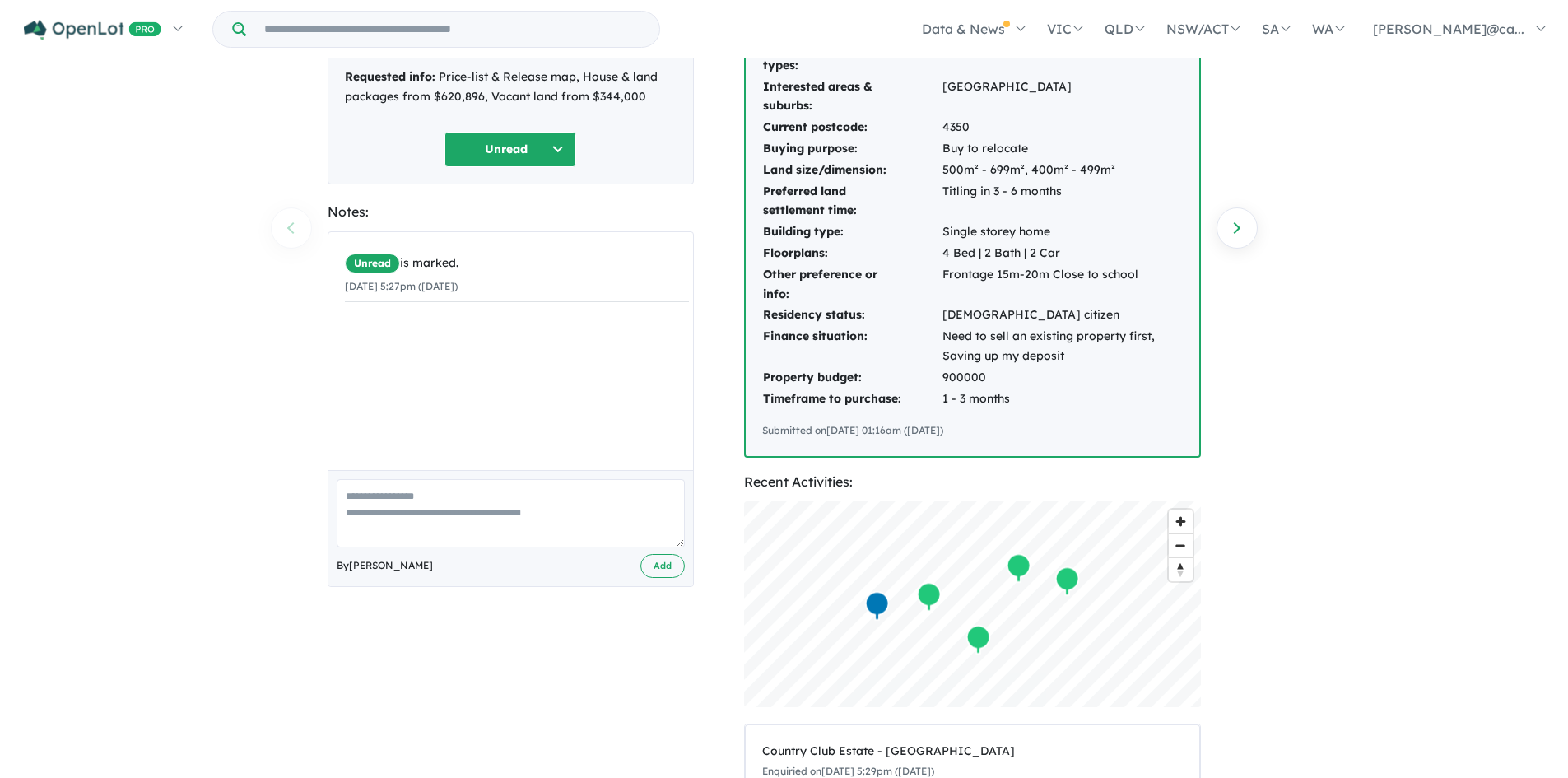
scroll to position [0, 0]
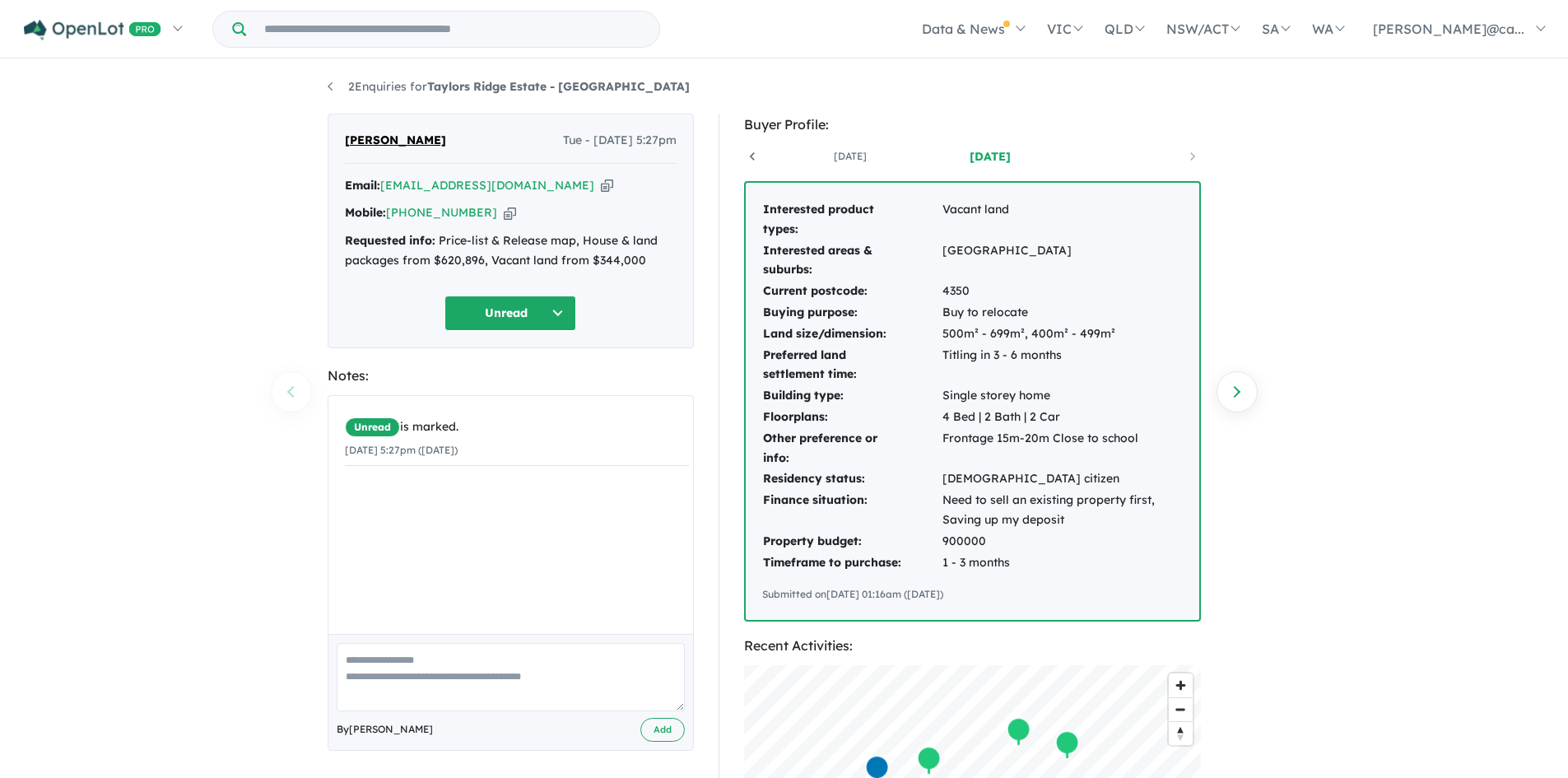
click at [760, 157] on icon at bounding box center [753, 157] width 17 height 17
click at [824, 151] on link "[DATE]" at bounding box center [831, 157] width 140 height 17
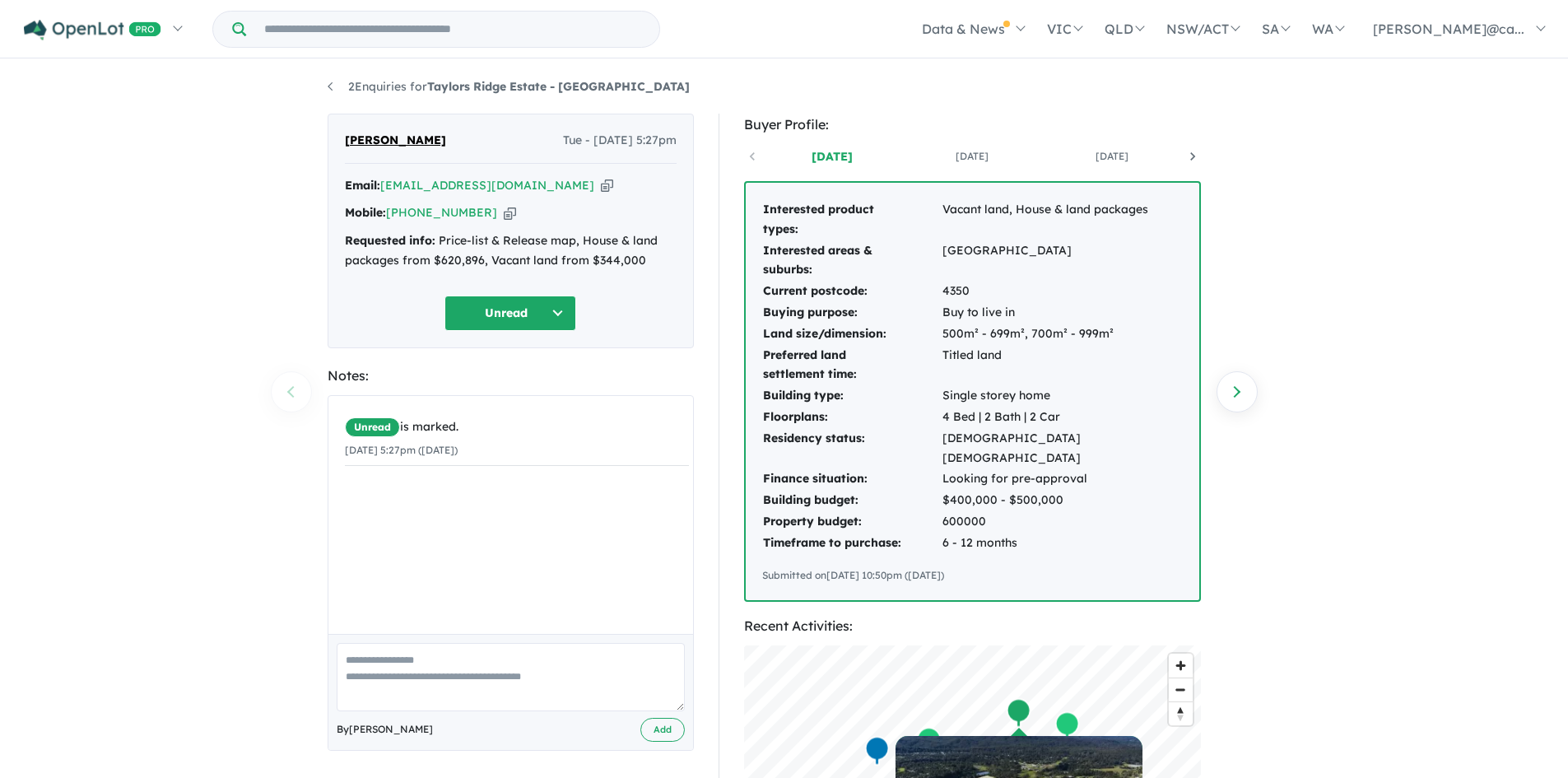
click at [756, 157] on div "[DATE] [DATE] [DATE]" at bounding box center [972, 157] width 456 height 24
click at [951, 152] on link "[DATE]" at bounding box center [972, 157] width 140 height 17
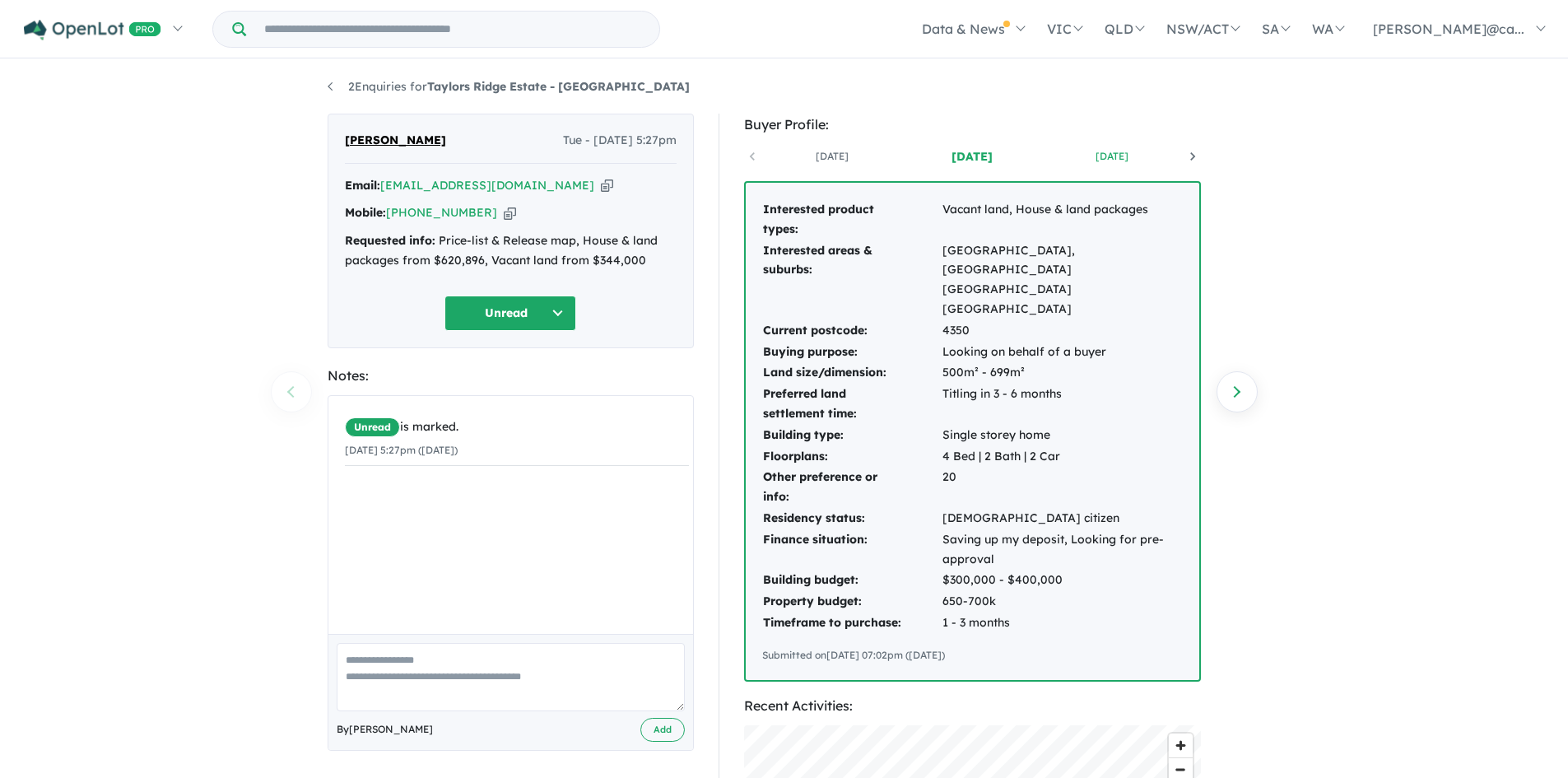
click at [1089, 149] on link "[DATE]" at bounding box center [1112, 157] width 140 height 17
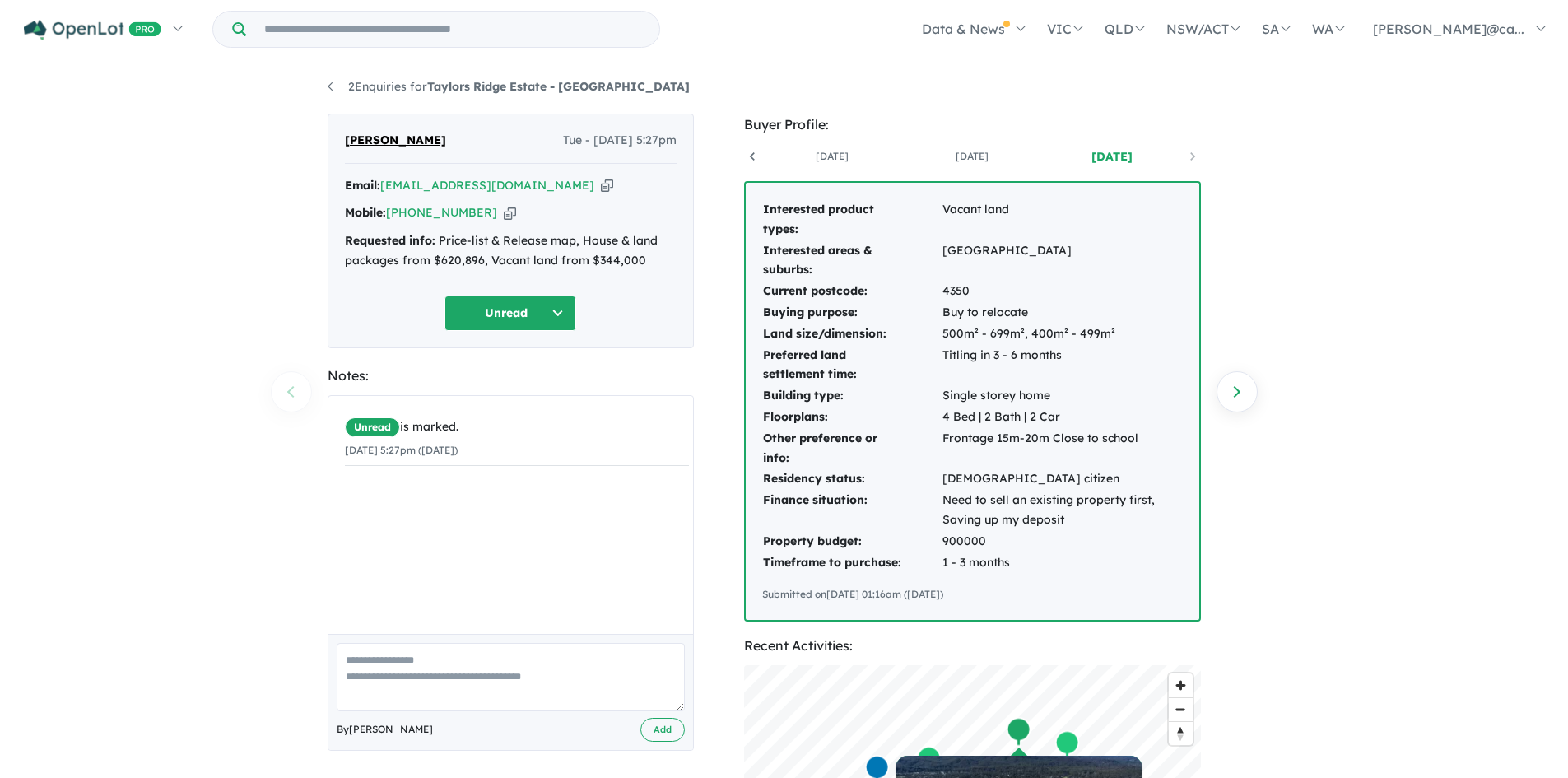
scroll to position [0, 122]
click at [853, 152] on link "[DATE]" at bounding box center [850, 157] width 140 height 17
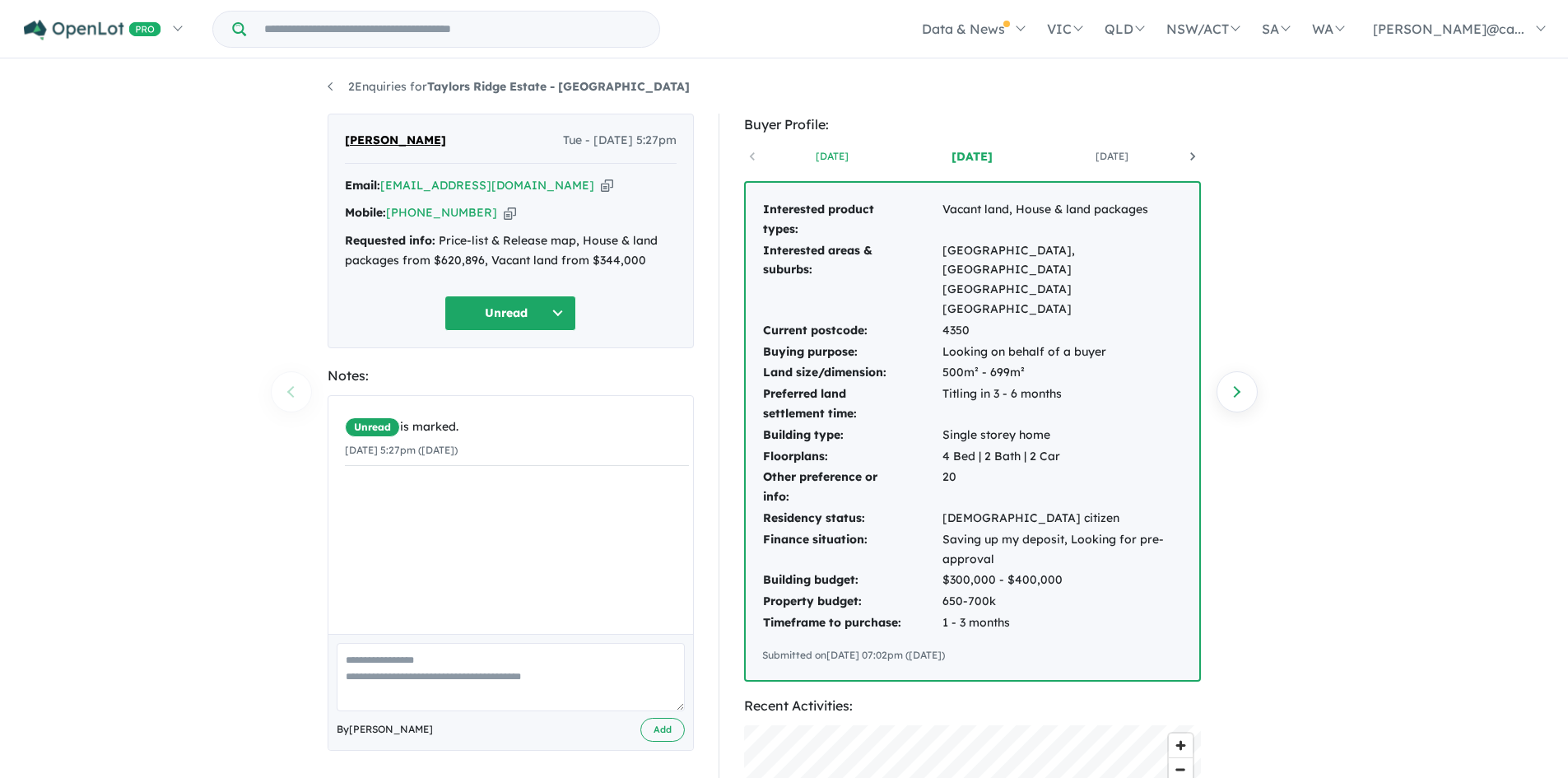
click at [844, 154] on link "[DATE]" at bounding box center [831, 157] width 140 height 17
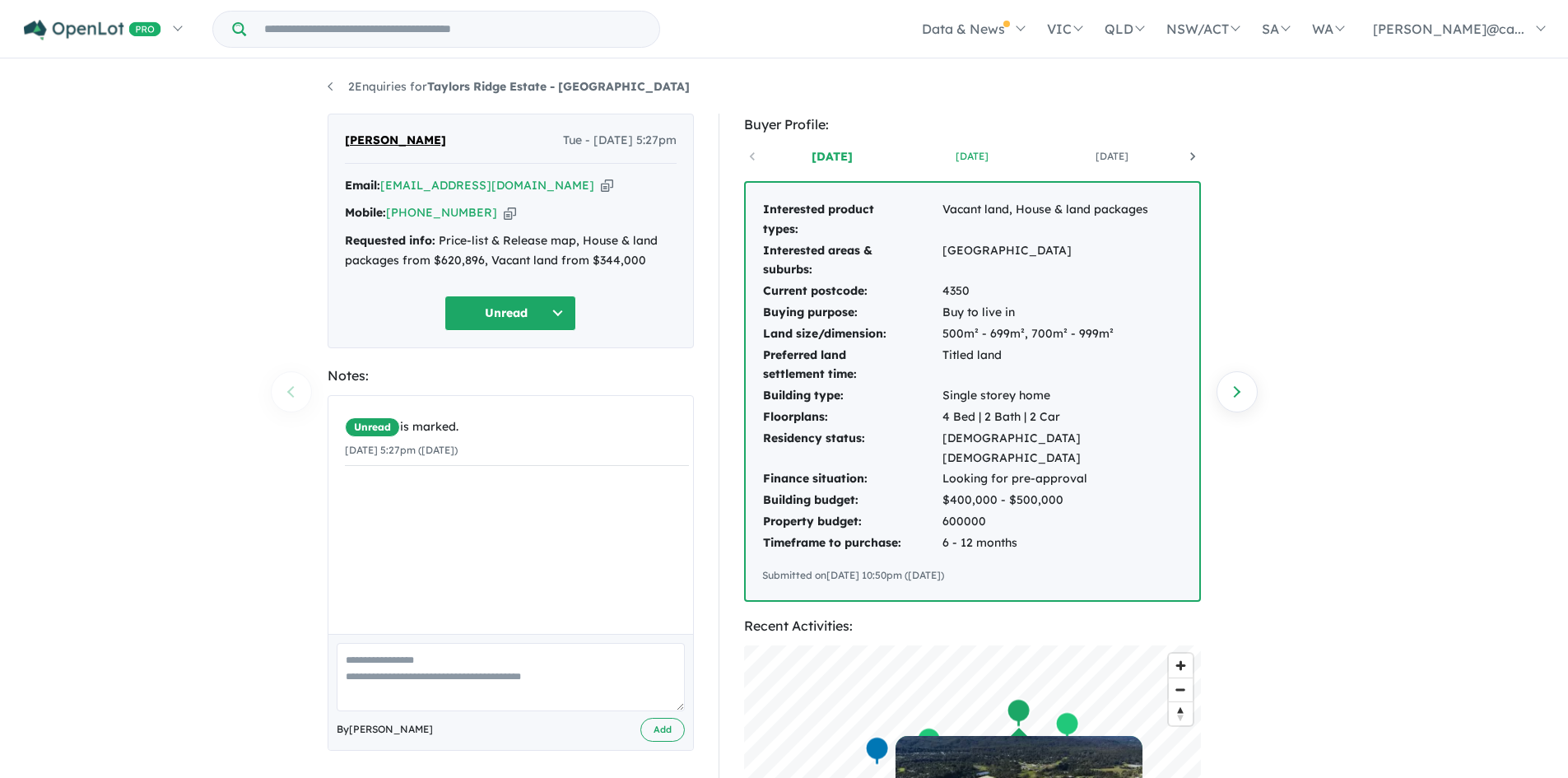
click at [978, 158] on link "[DATE]" at bounding box center [972, 157] width 140 height 17
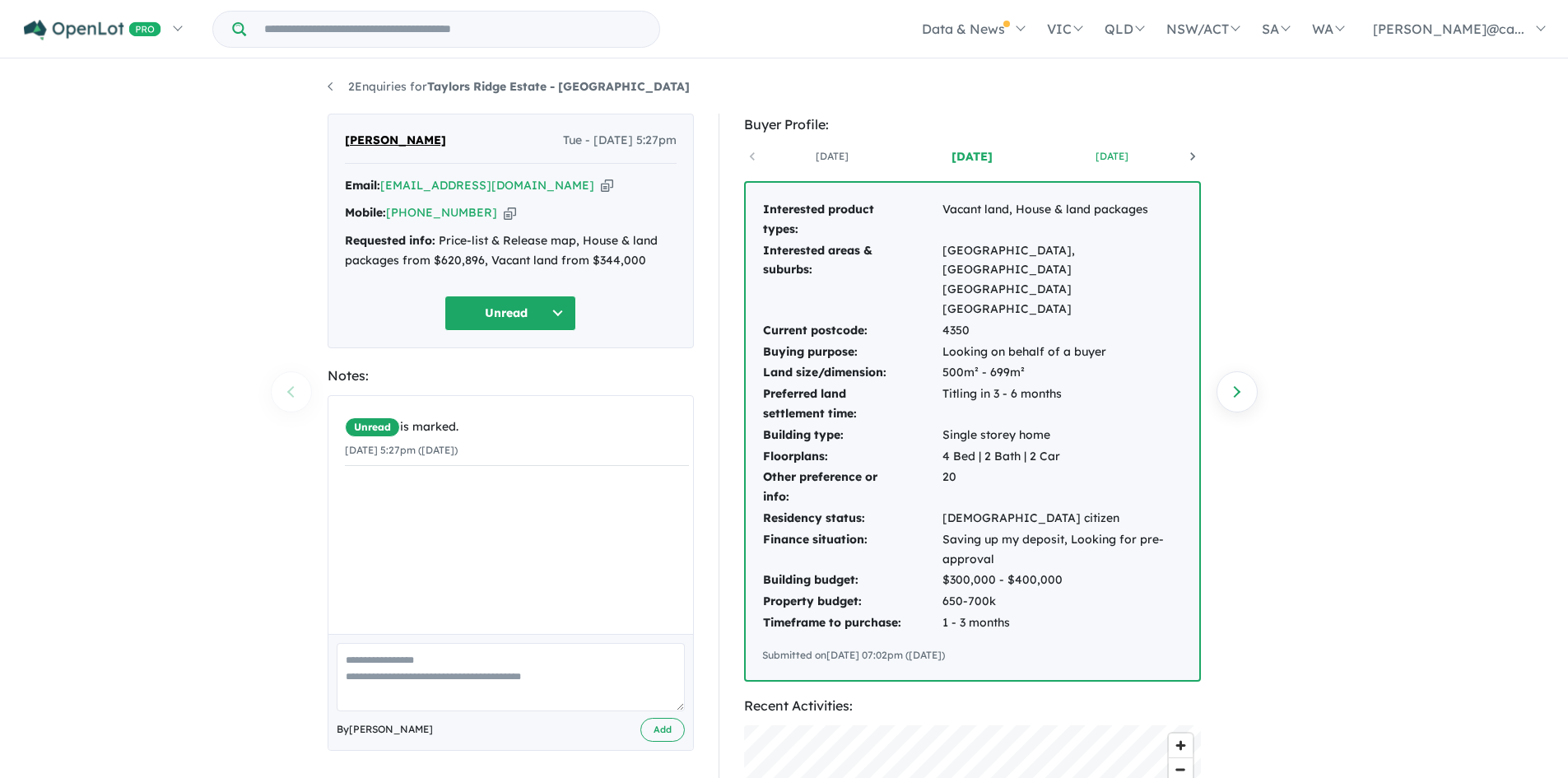
click at [1103, 158] on link "[DATE]" at bounding box center [1112, 157] width 140 height 17
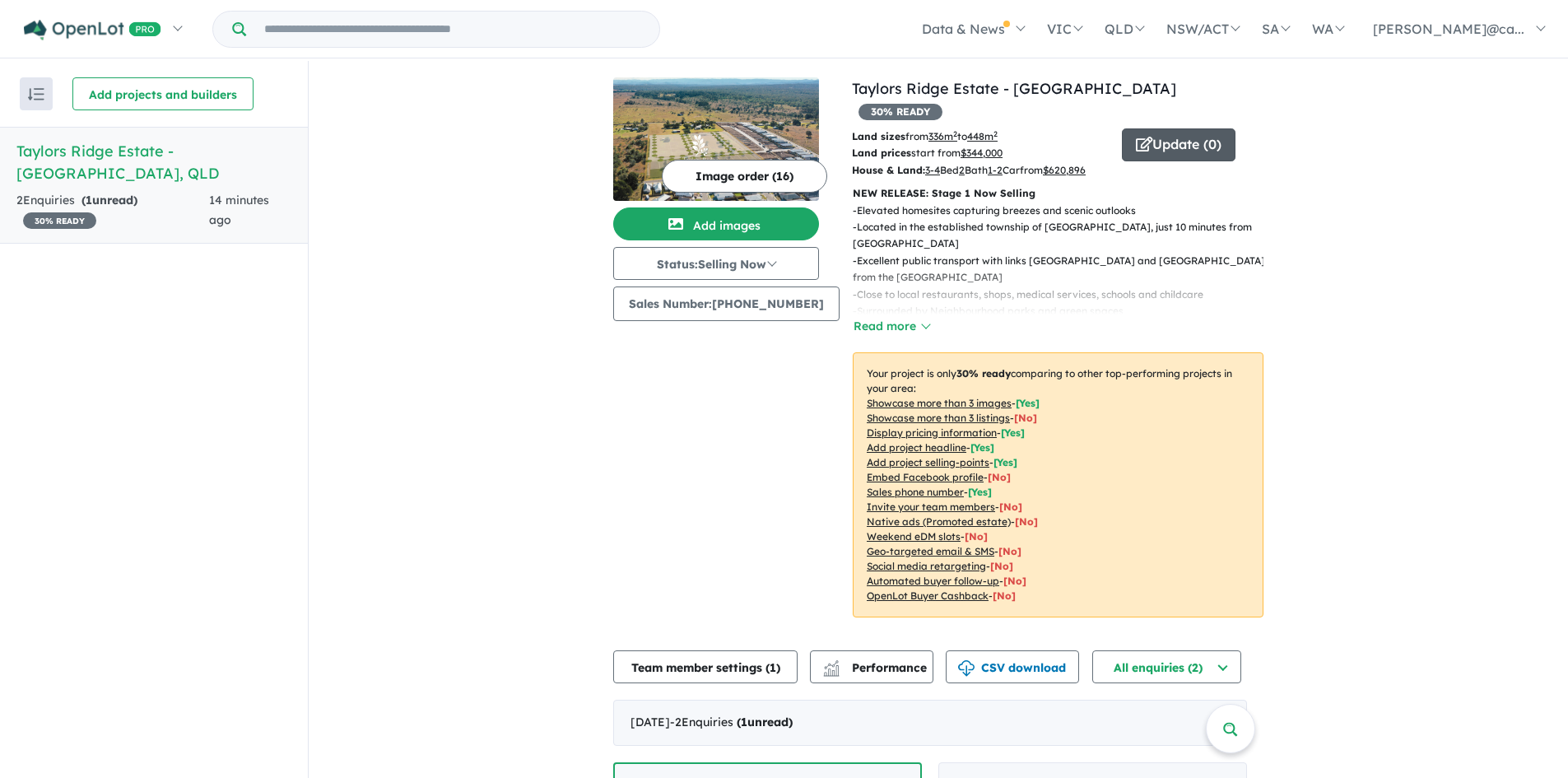
click at [1158, 128] on button "Update ( 0 )" at bounding box center [1178, 144] width 113 height 33
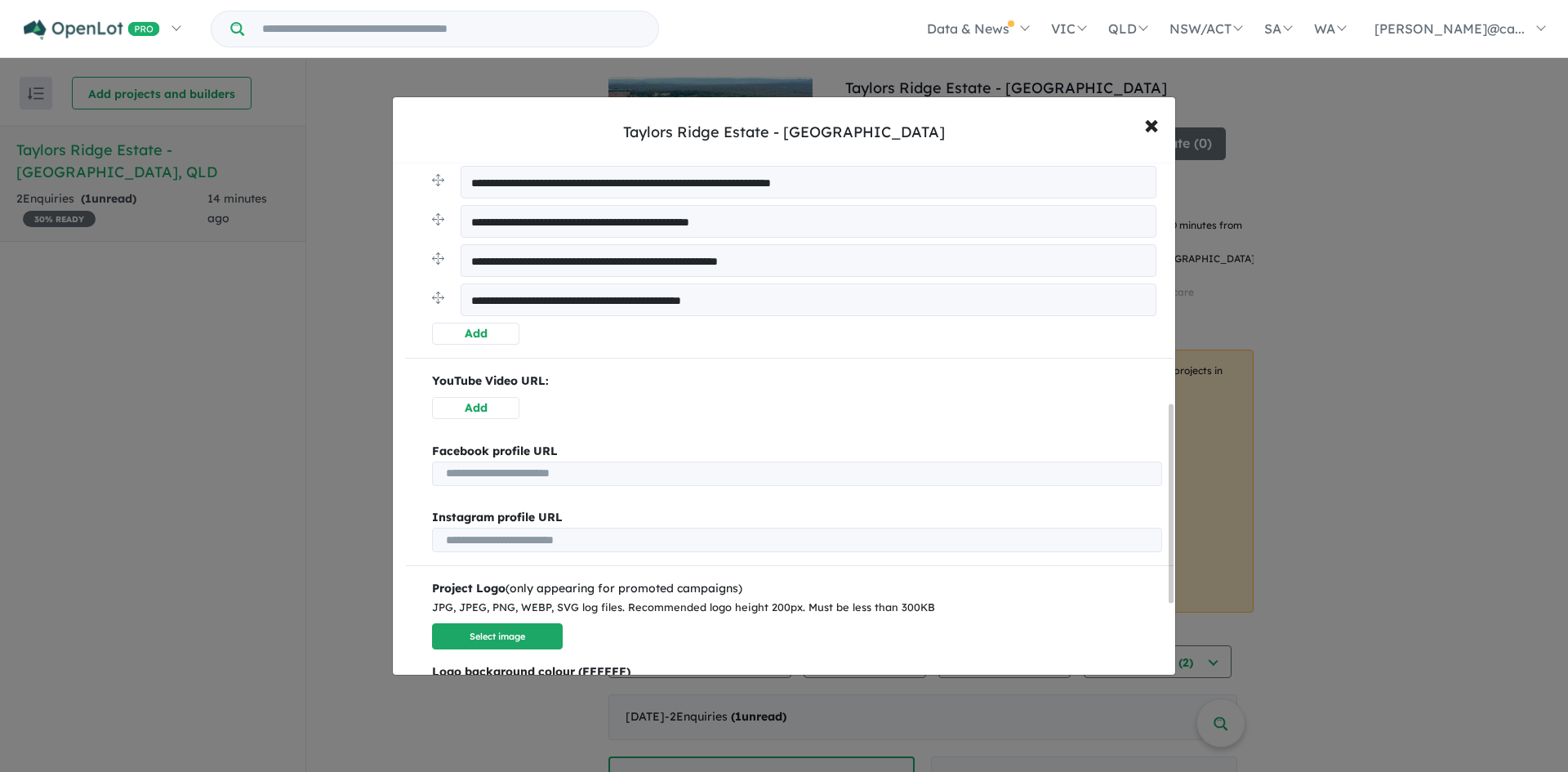
scroll to position [805, 0]
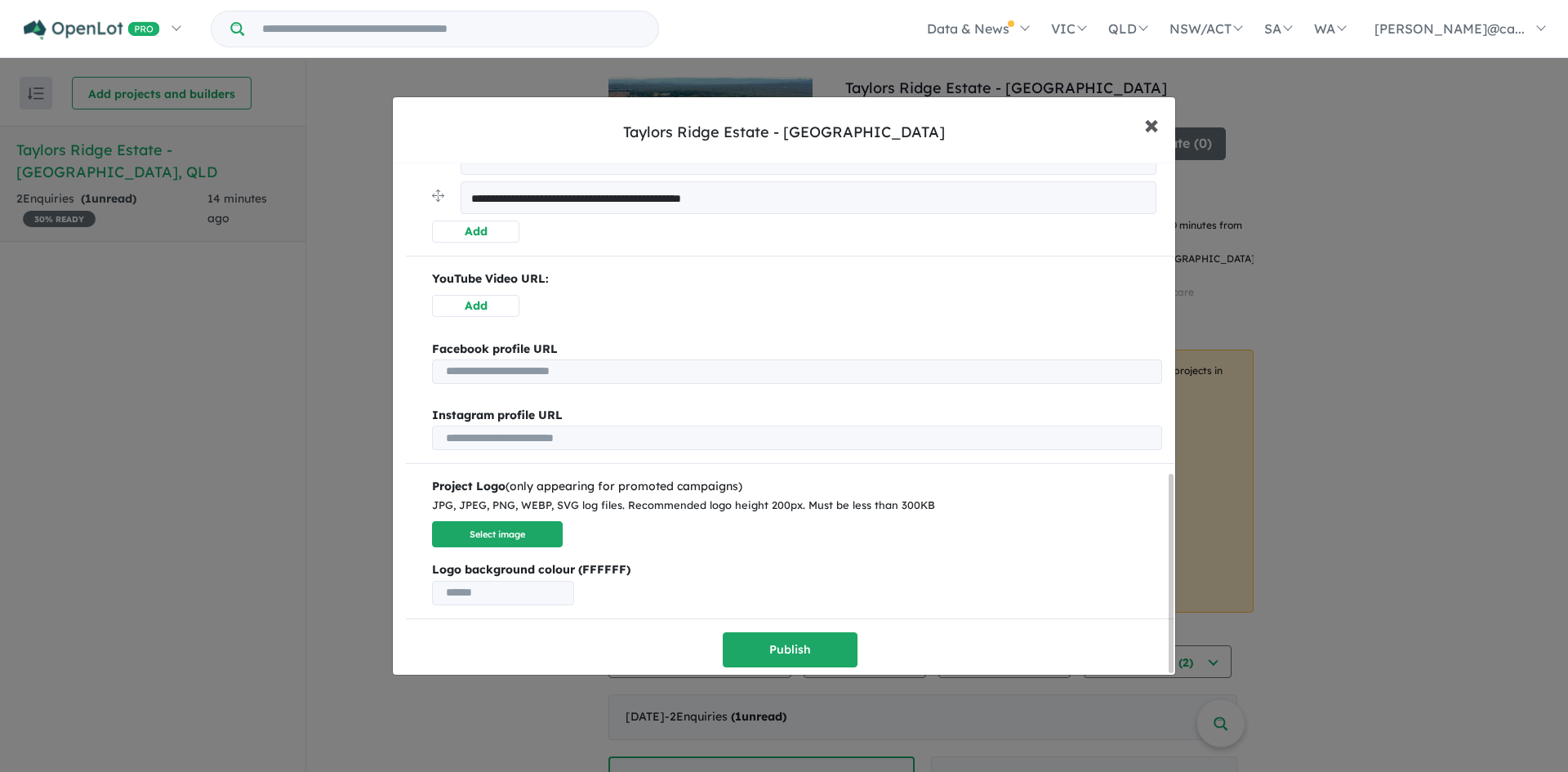
click at [1149, 124] on span "×" at bounding box center [1152, 124] width 15 height 35
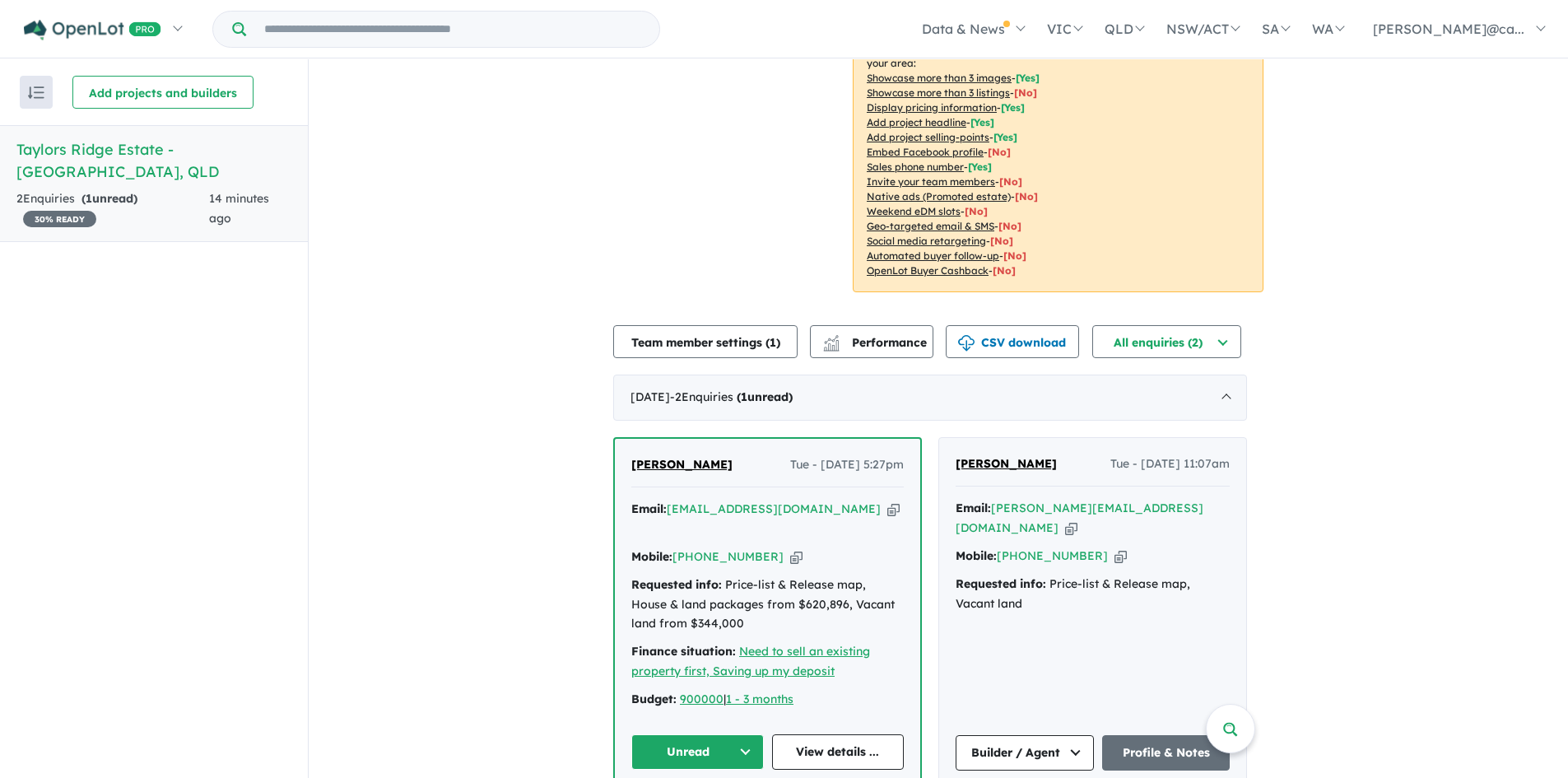
scroll to position [3, 0]
click at [675, 334] on button "Team member settings ( 1 )" at bounding box center [705, 340] width 185 height 33
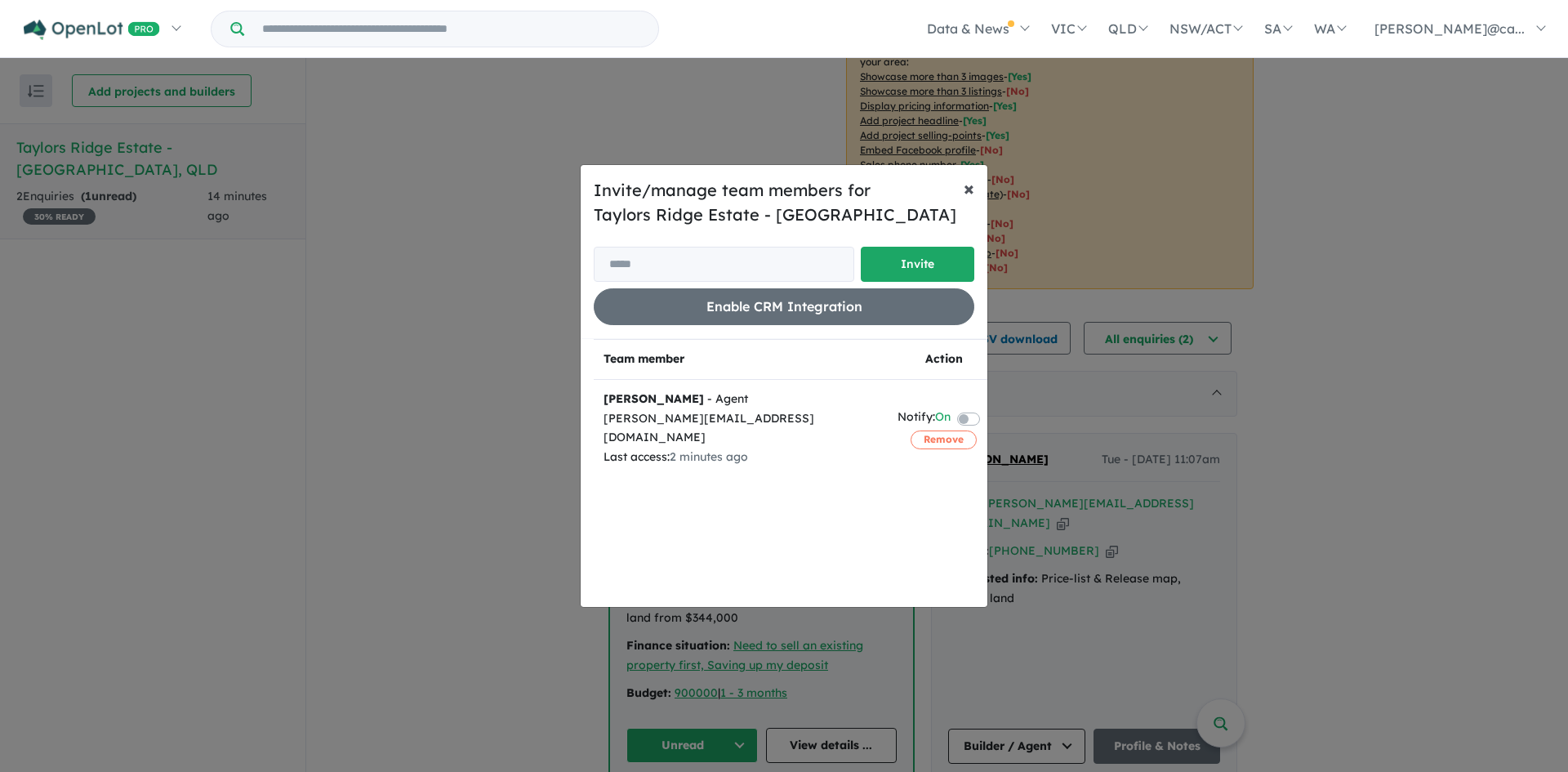
click at [968, 186] on span "×" at bounding box center [968, 188] width 10 height 24
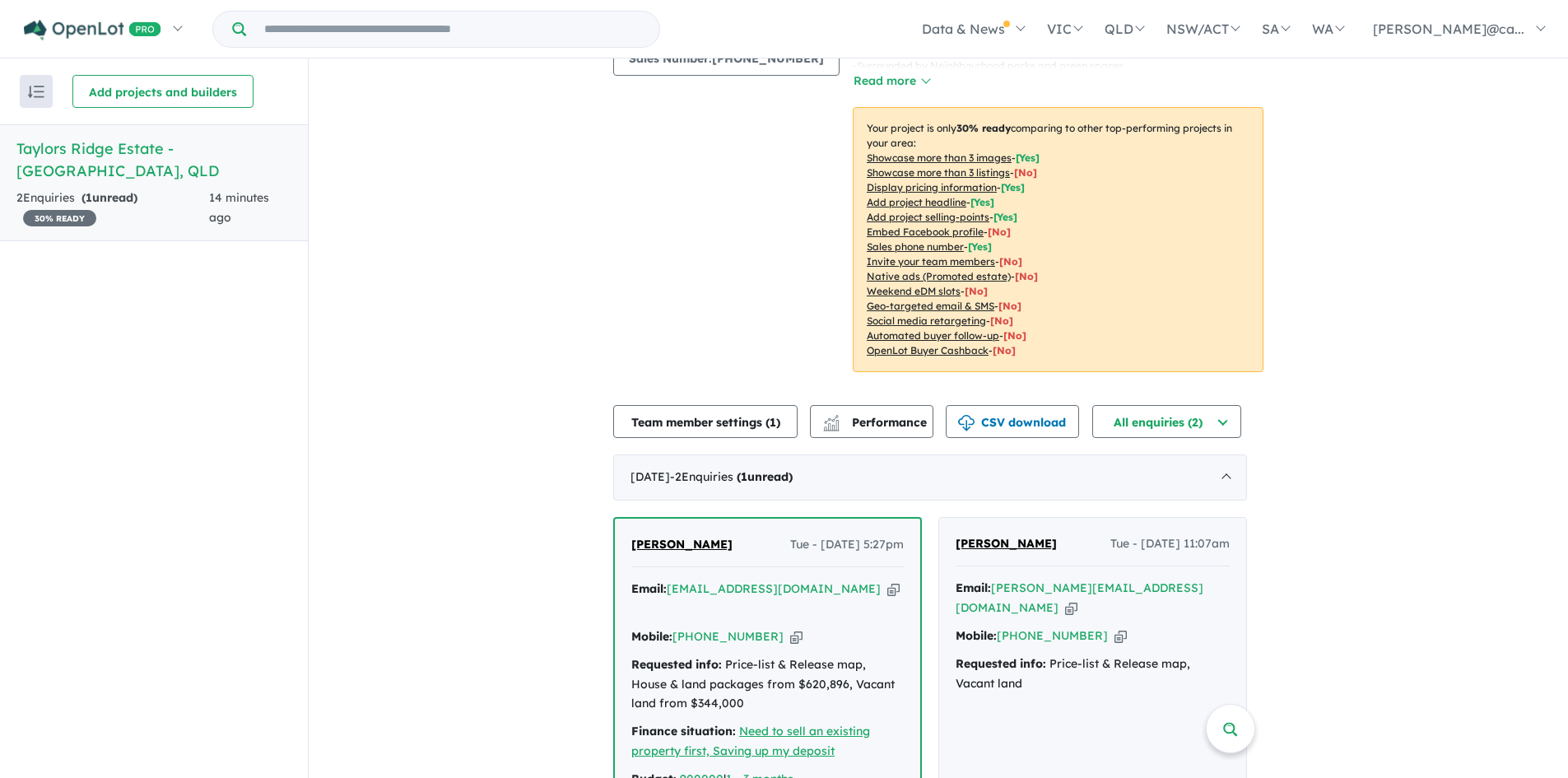
scroll to position [0, 0]
